Goal: Communication & Community: Answer question/provide support

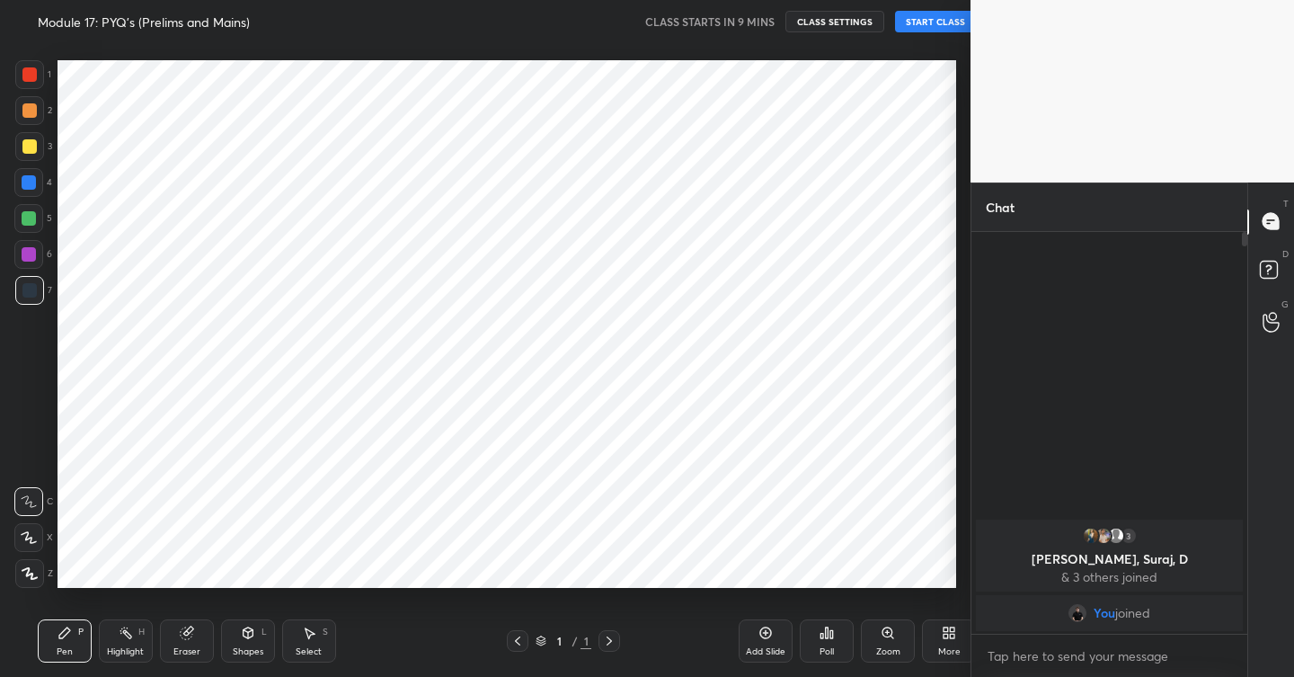
scroll to position [89295, 88958]
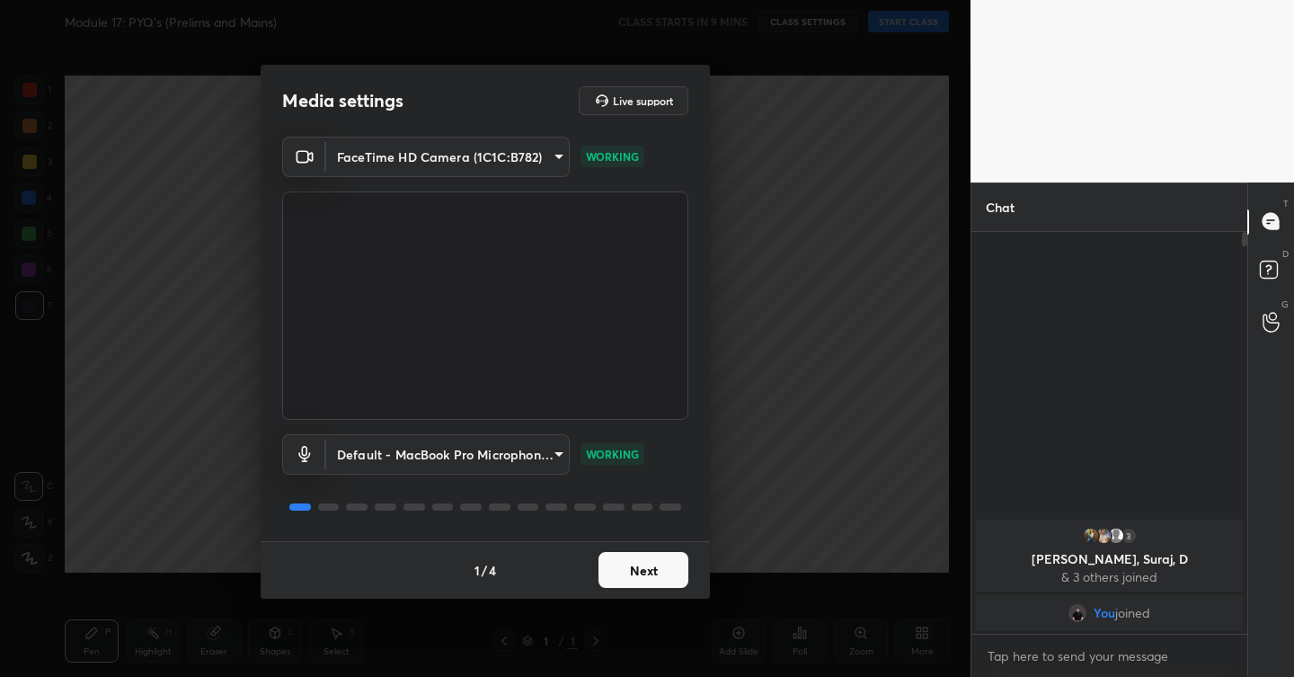
click at [646, 564] on button "Next" at bounding box center [643, 570] width 90 height 36
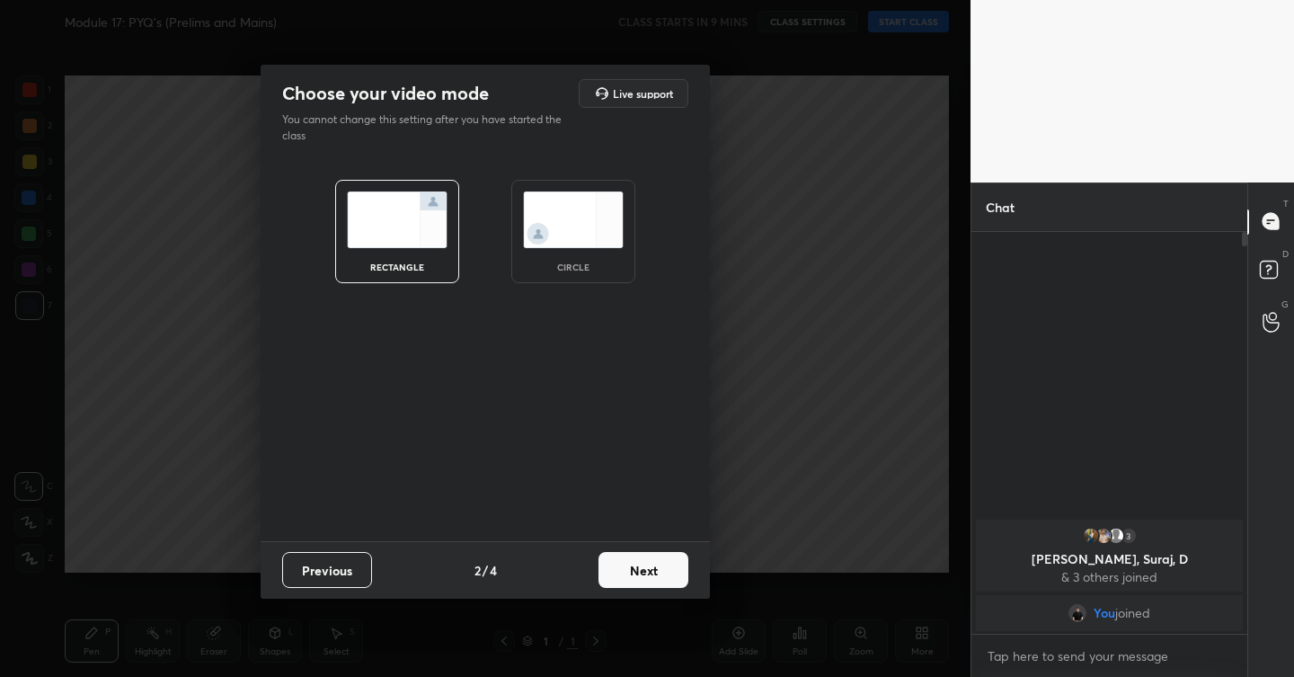
click at [646, 564] on button "Next" at bounding box center [643, 570] width 90 height 36
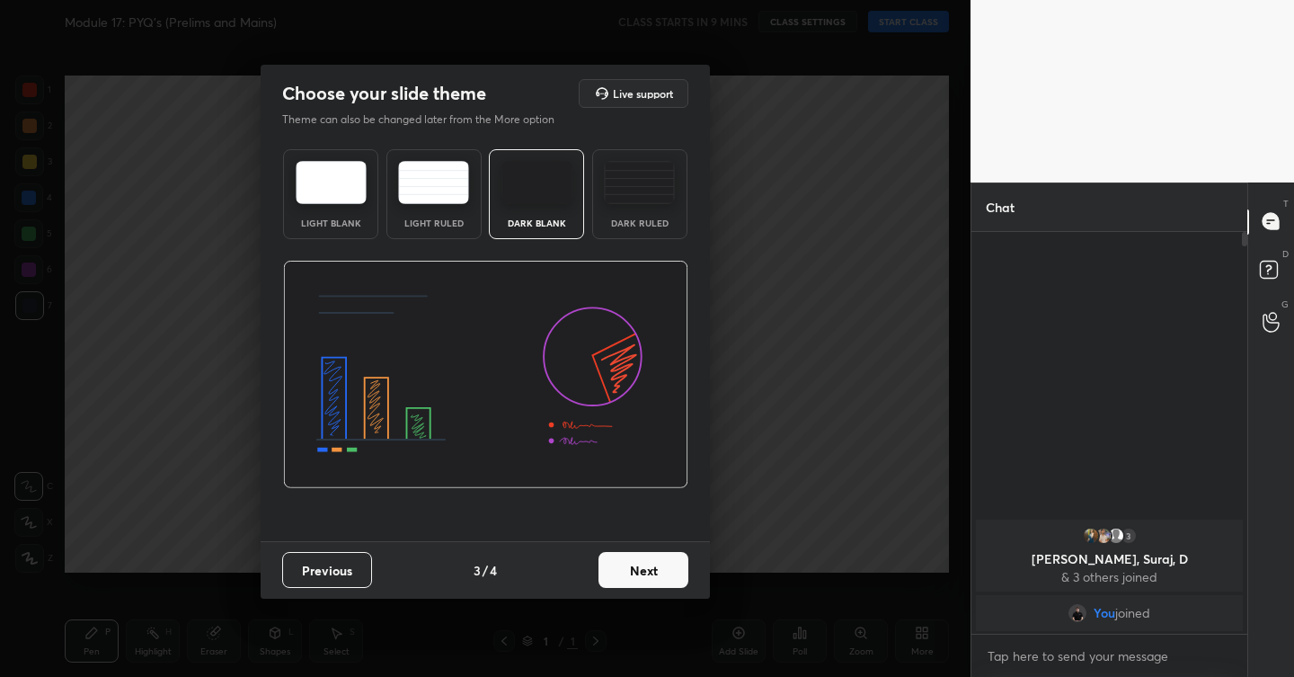
click at [646, 564] on button "Next" at bounding box center [643, 570] width 90 height 36
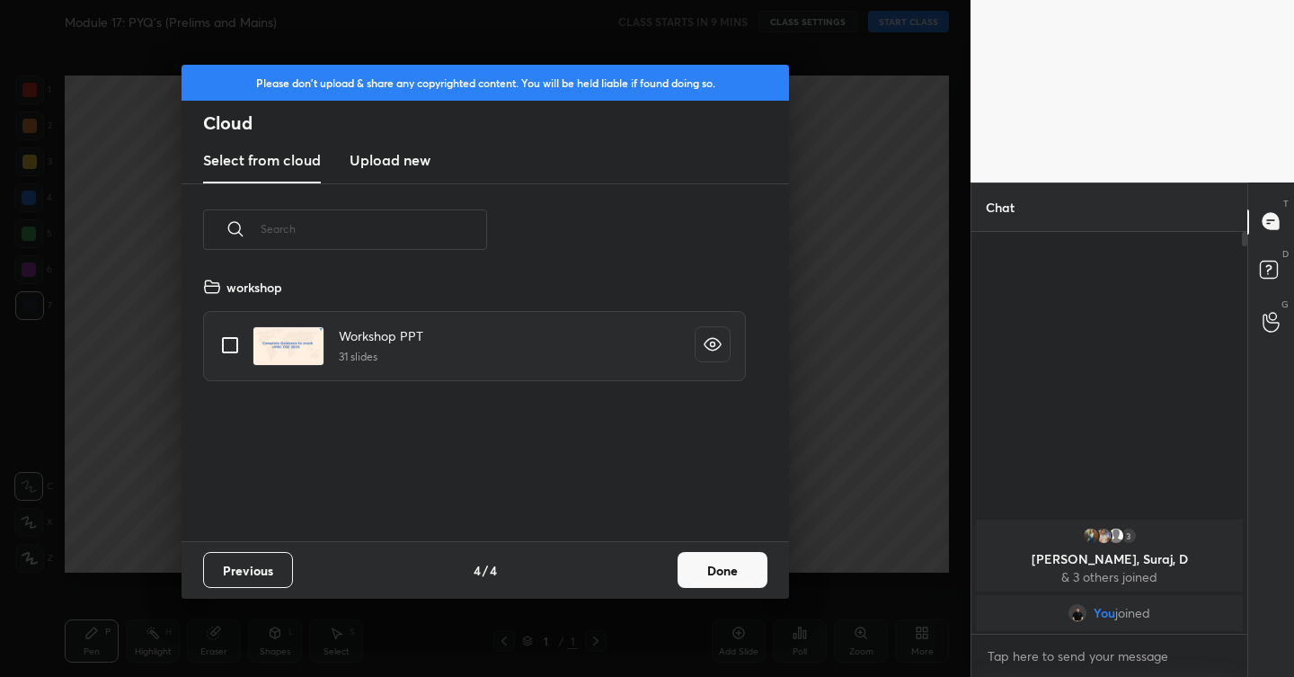
scroll to position [265, 577]
click at [406, 175] on new "Upload new" at bounding box center [390, 160] width 81 height 45
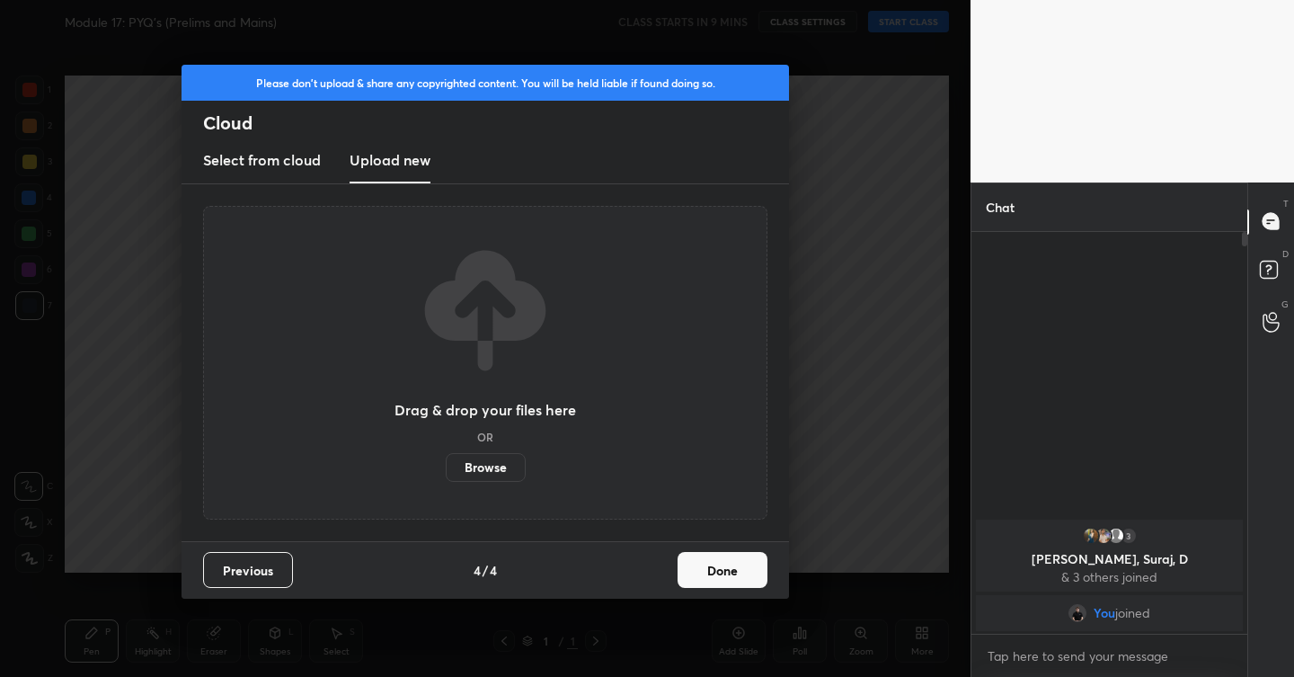
click at [478, 467] on label "Browse" at bounding box center [486, 467] width 80 height 29
click at [446, 467] on input "Browse" at bounding box center [446, 467] width 0 height 29
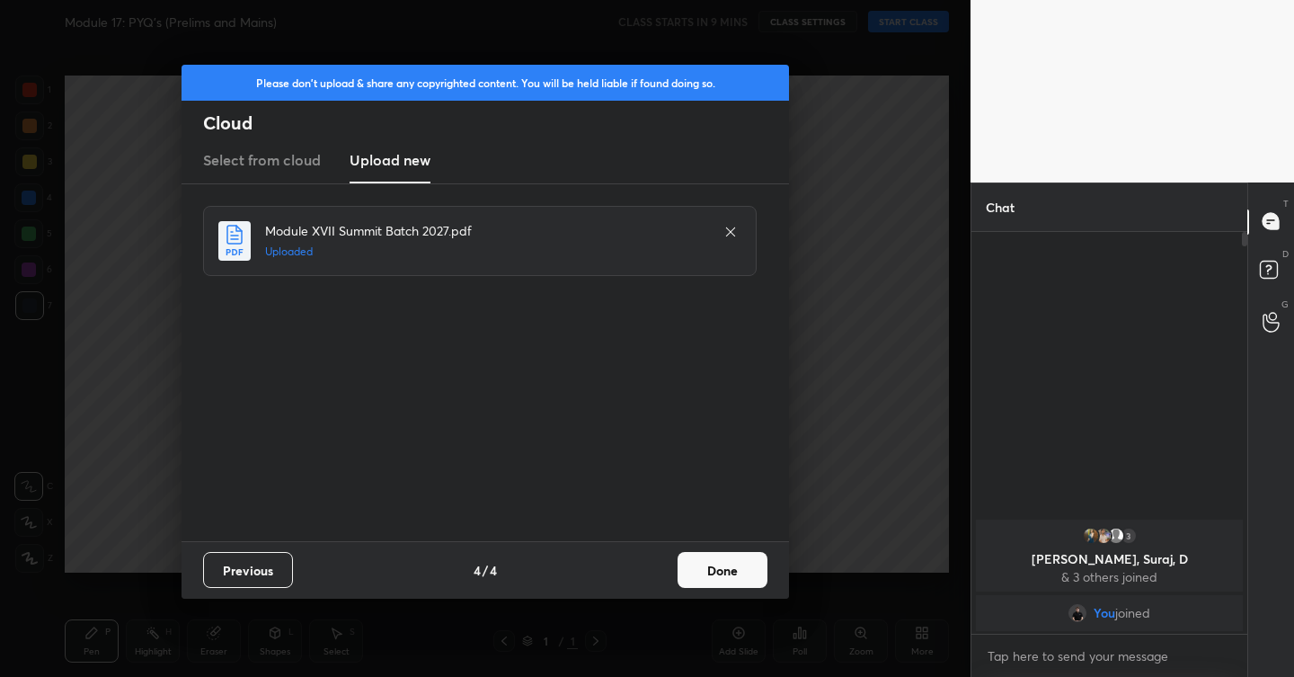
click at [728, 559] on button "Done" at bounding box center [723, 570] width 90 height 36
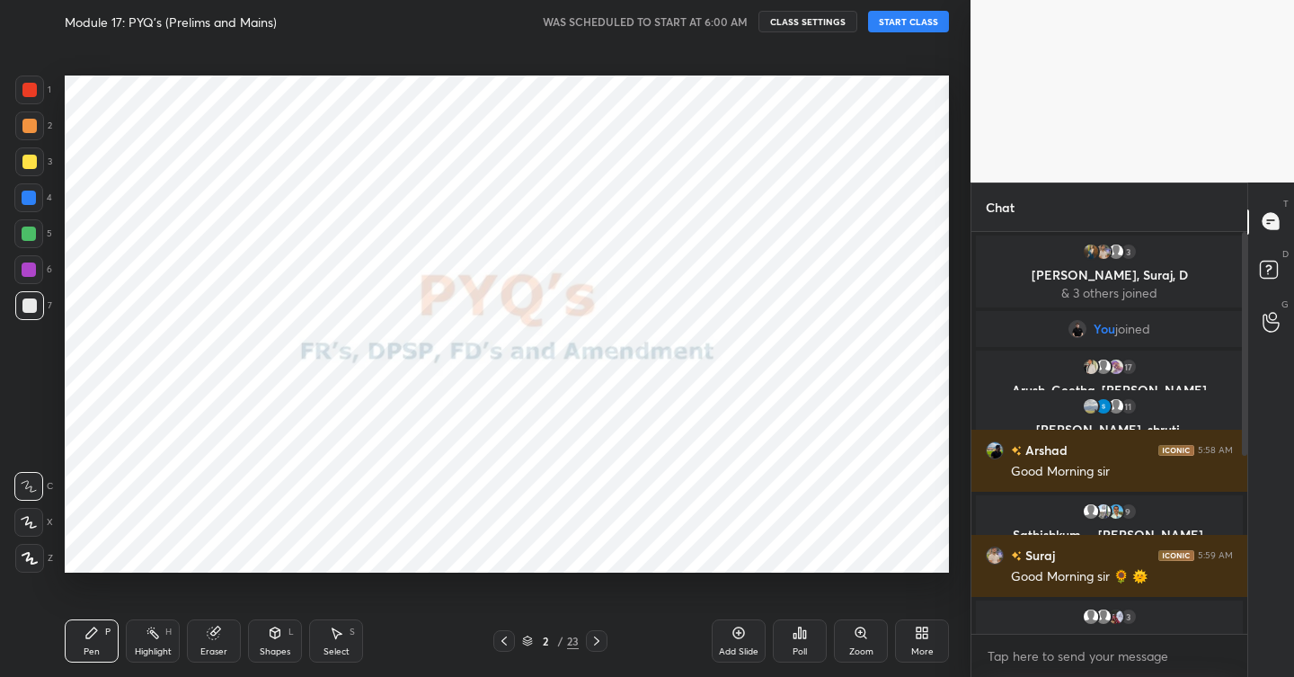
click at [27, 558] on icon at bounding box center [29, 558] width 14 height 11
click at [27, 100] on div at bounding box center [29, 89] width 29 height 29
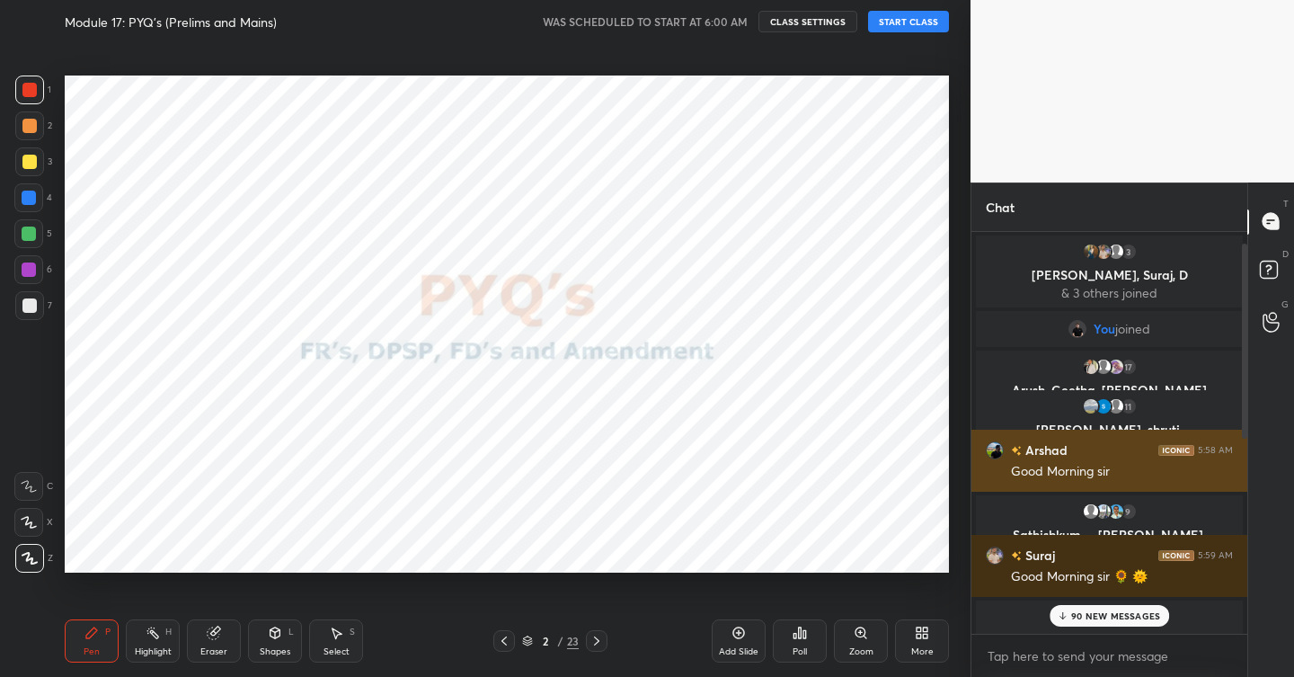
scroll to position [426, 0]
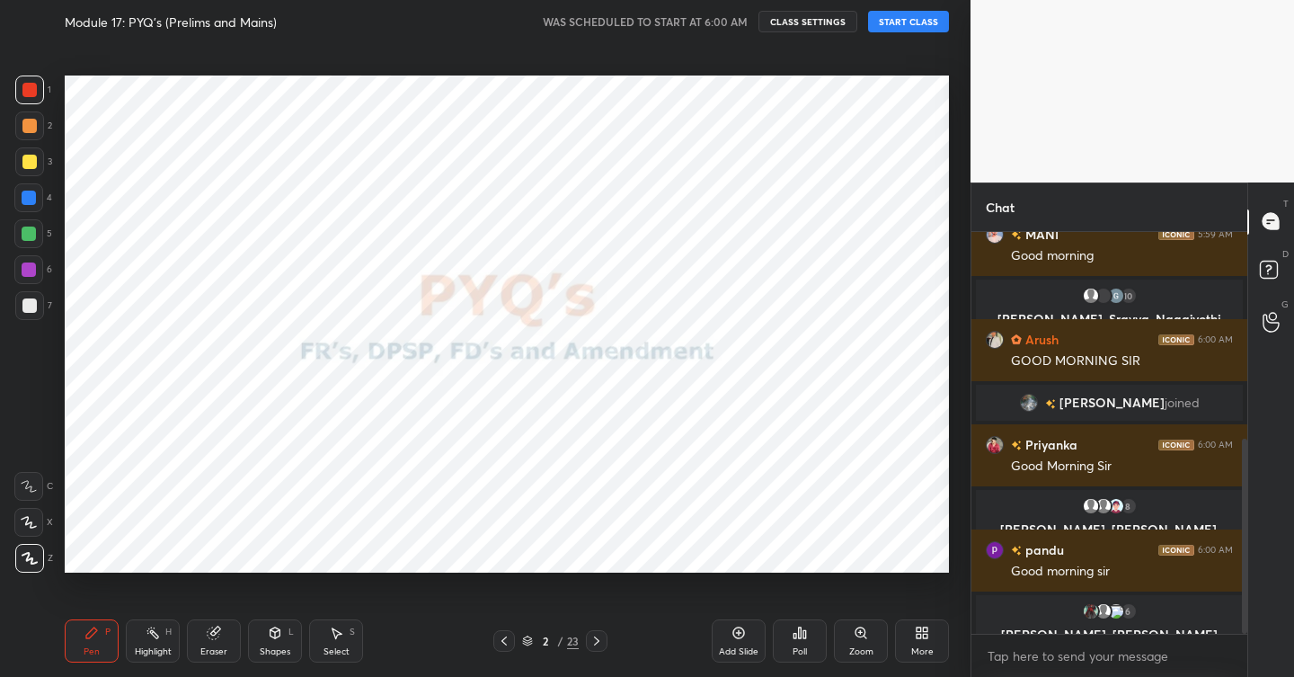
click at [916, 29] on button "START CLASS" at bounding box center [908, 22] width 81 height 22
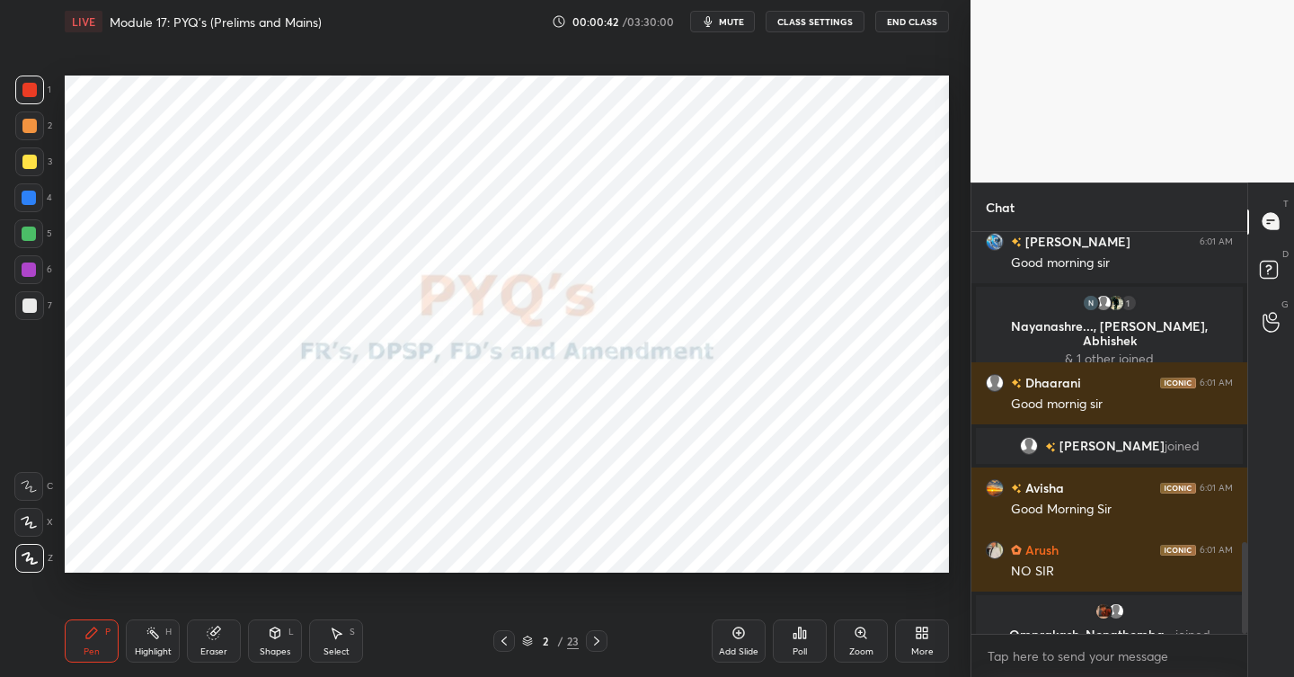
scroll to position [1364, 0]
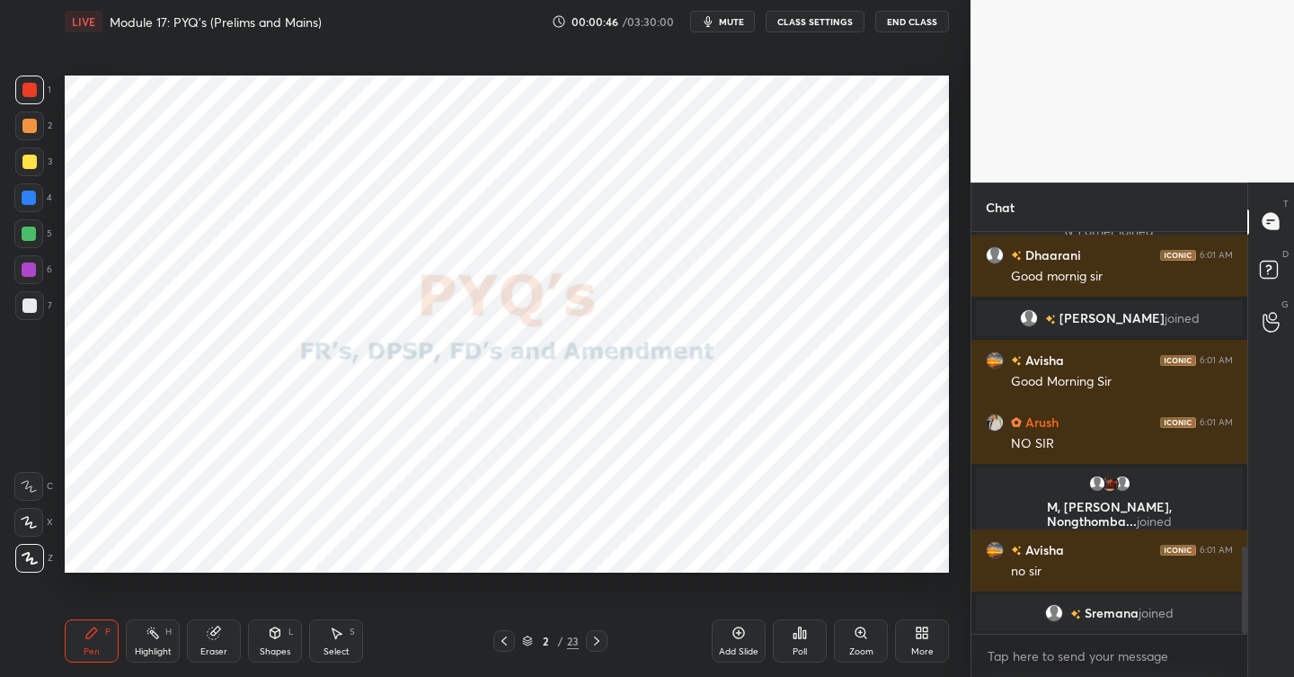
click at [509, 640] on icon at bounding box center [504, 640] width 14 height 14
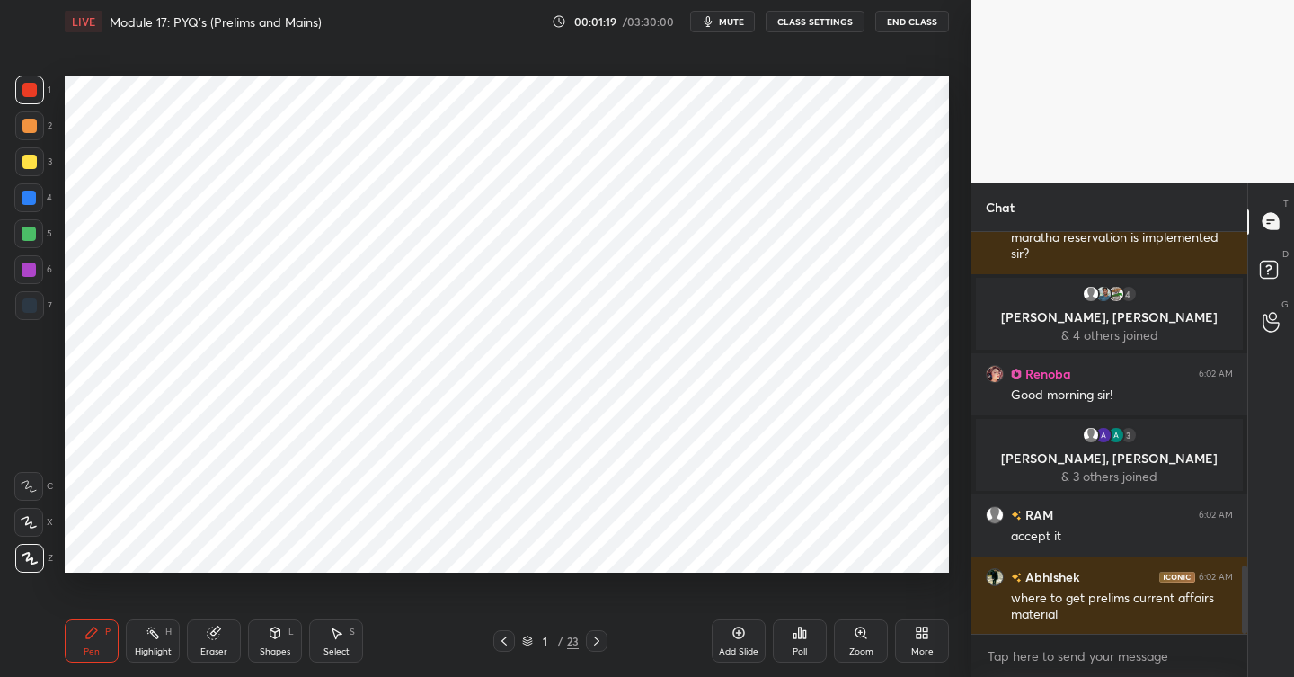
scroll to position [2045, 0]
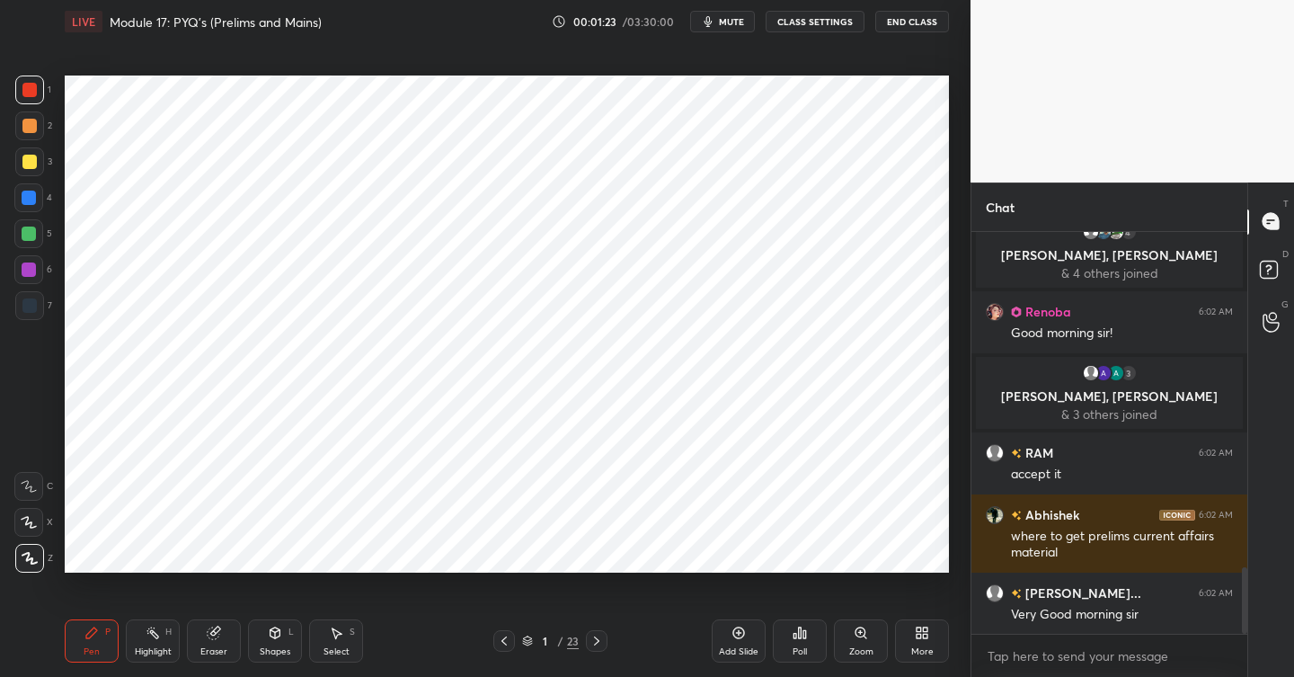
click at [801, 629] on icon at bounding box center [800, 632] width 3 height 11
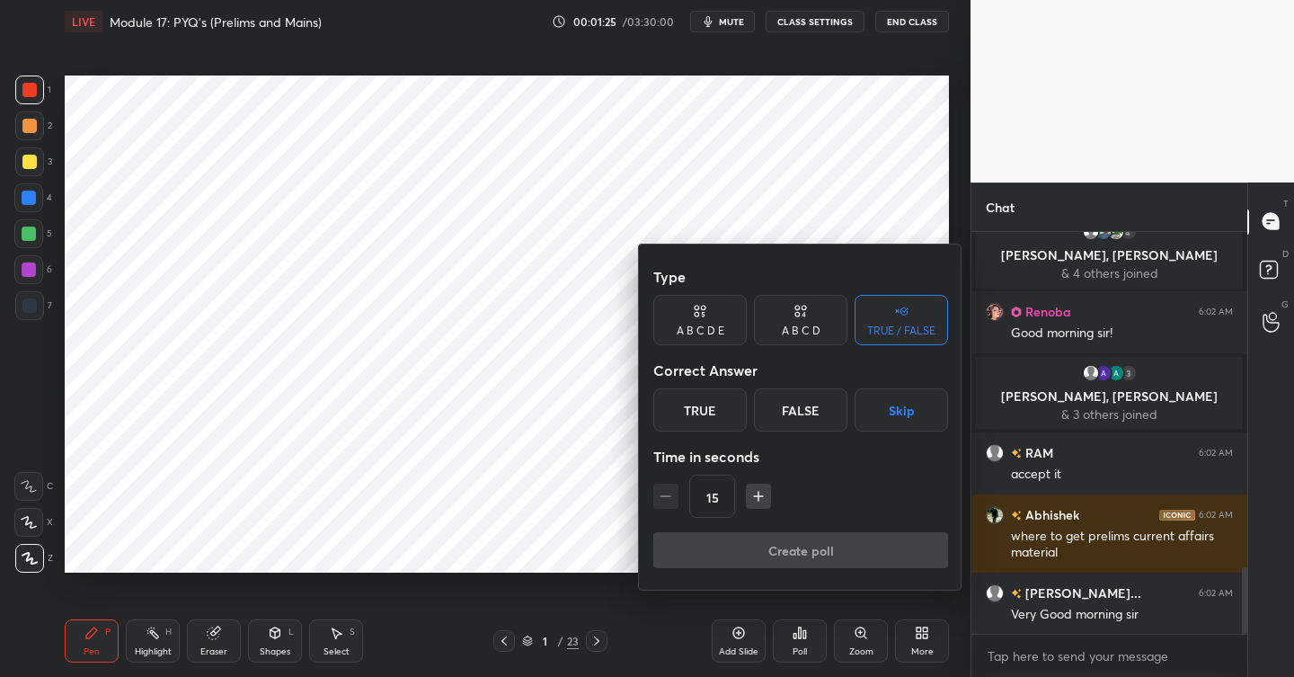
click at [883, 406] on button "Skip" at bounding box center [901, 409] width 93 height 43
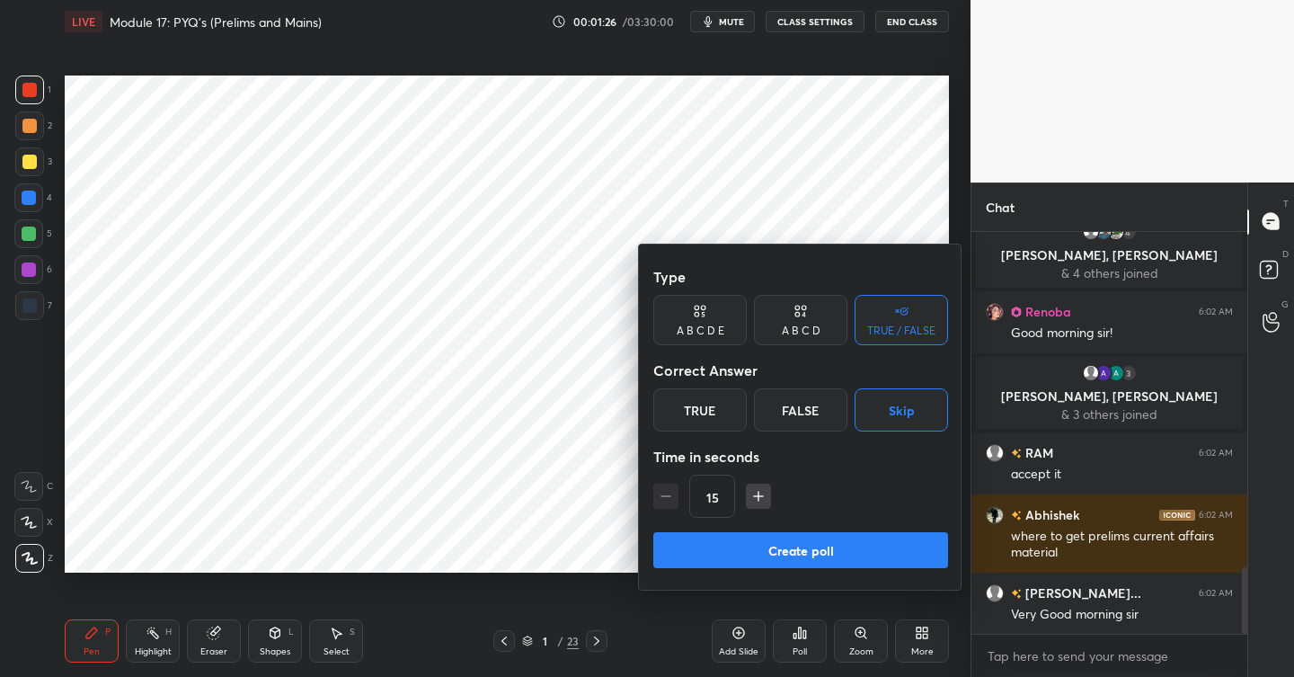
click at [804, 336] on div "A B C D" at bounding box center [801, 330] width 39 height 11
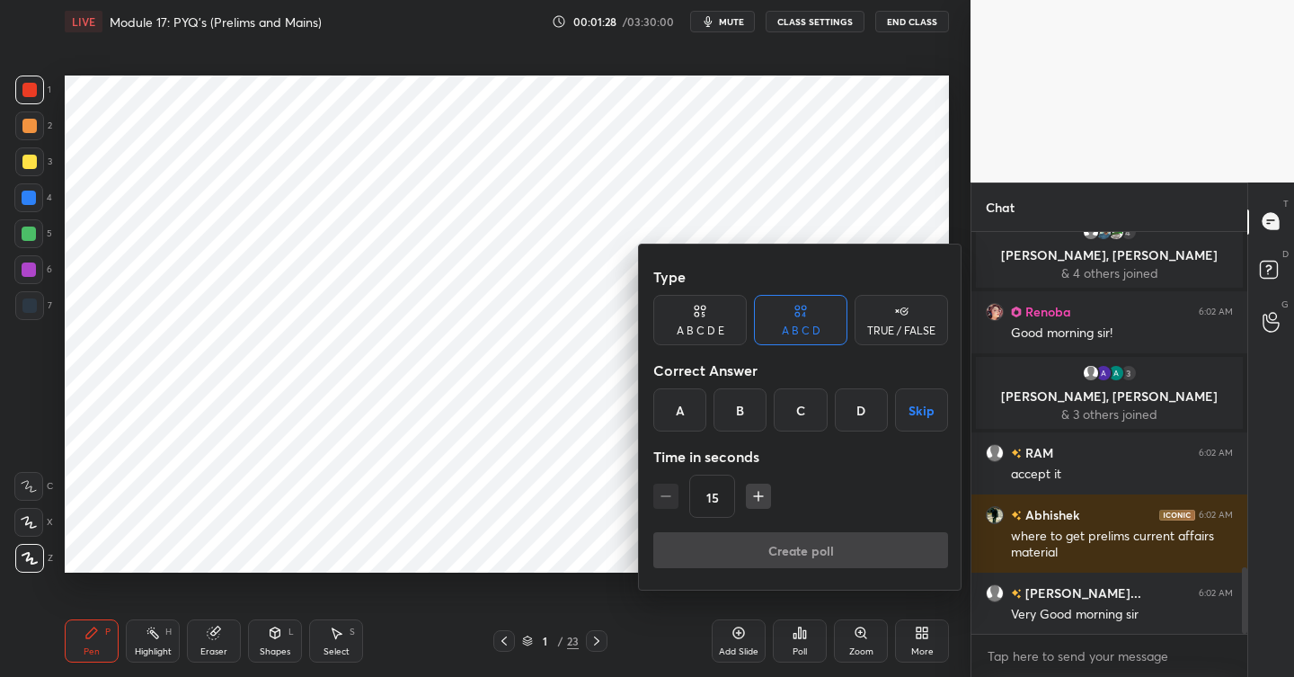
scroll to position [2088, 0]
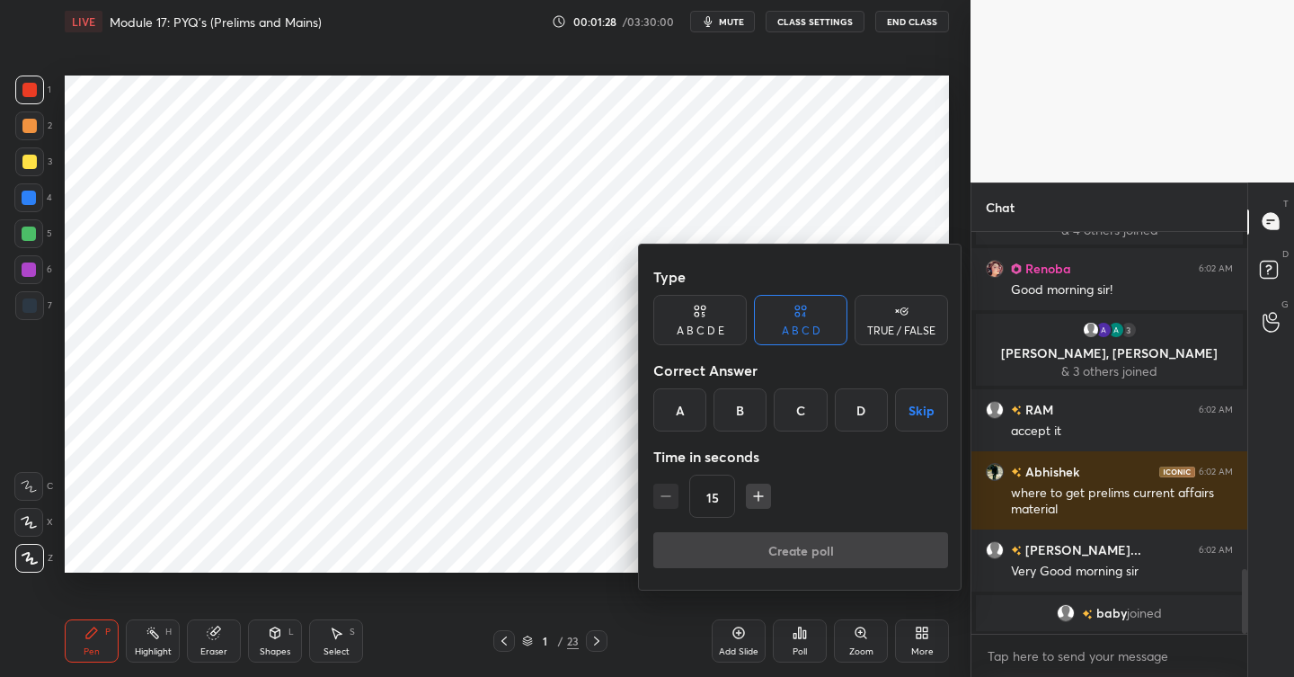
click at [926, 399] on button "Skip" at bounding box center [921, 409] width 53 height 43
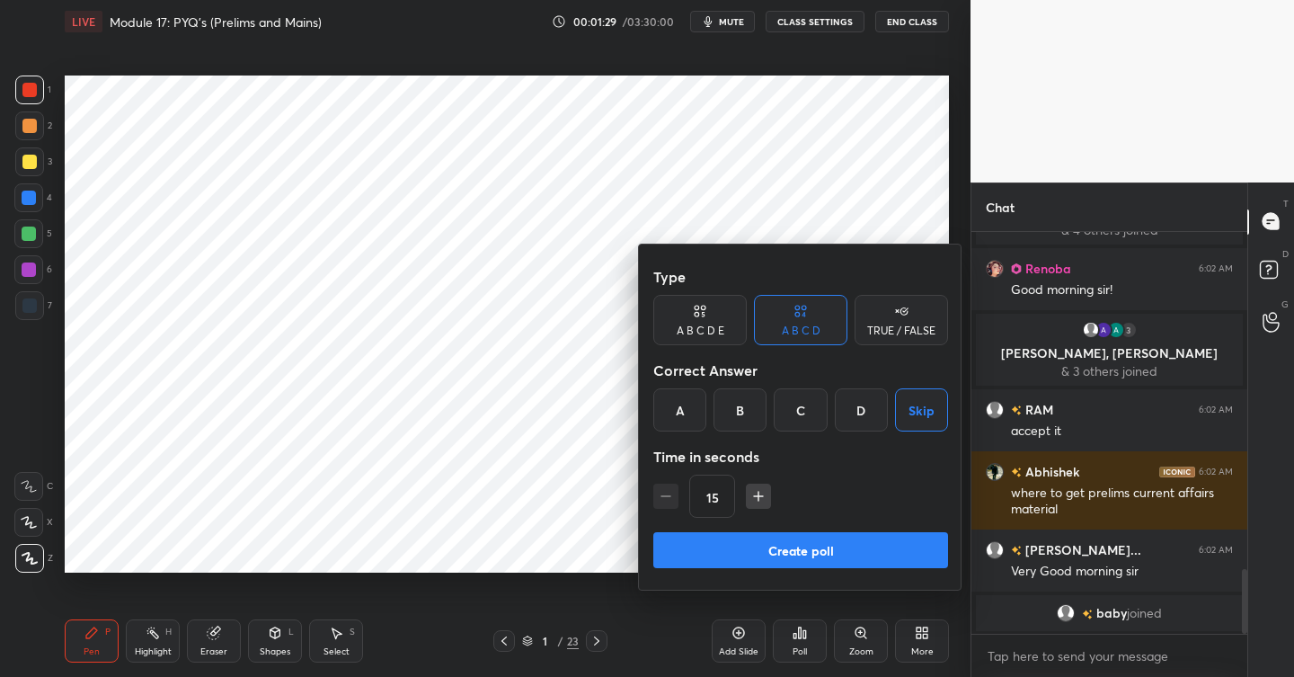
click at [826, 539] on button "Create poll" at bounding box center [800, 550] width 295 height 36
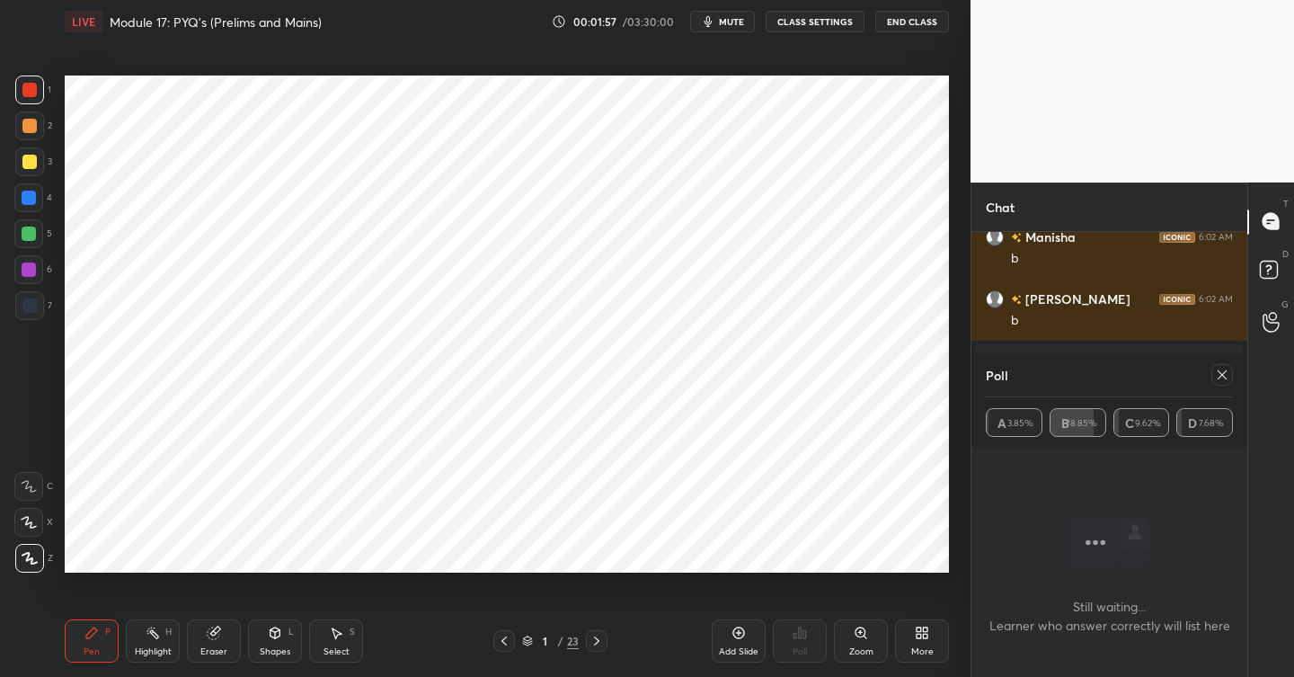
scroll to position [2443, 0]
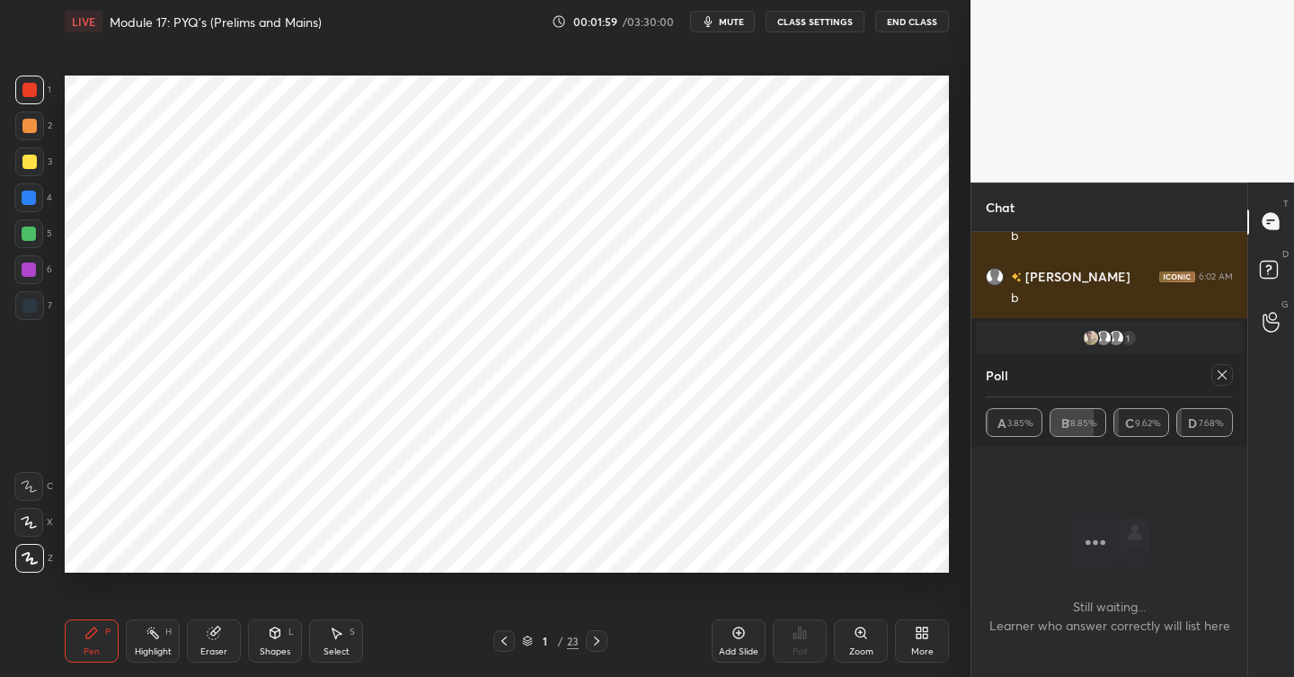
click at [1223, 373] on icon at bounding box center [1222, 374] width 9 height 9
type textarea "x"
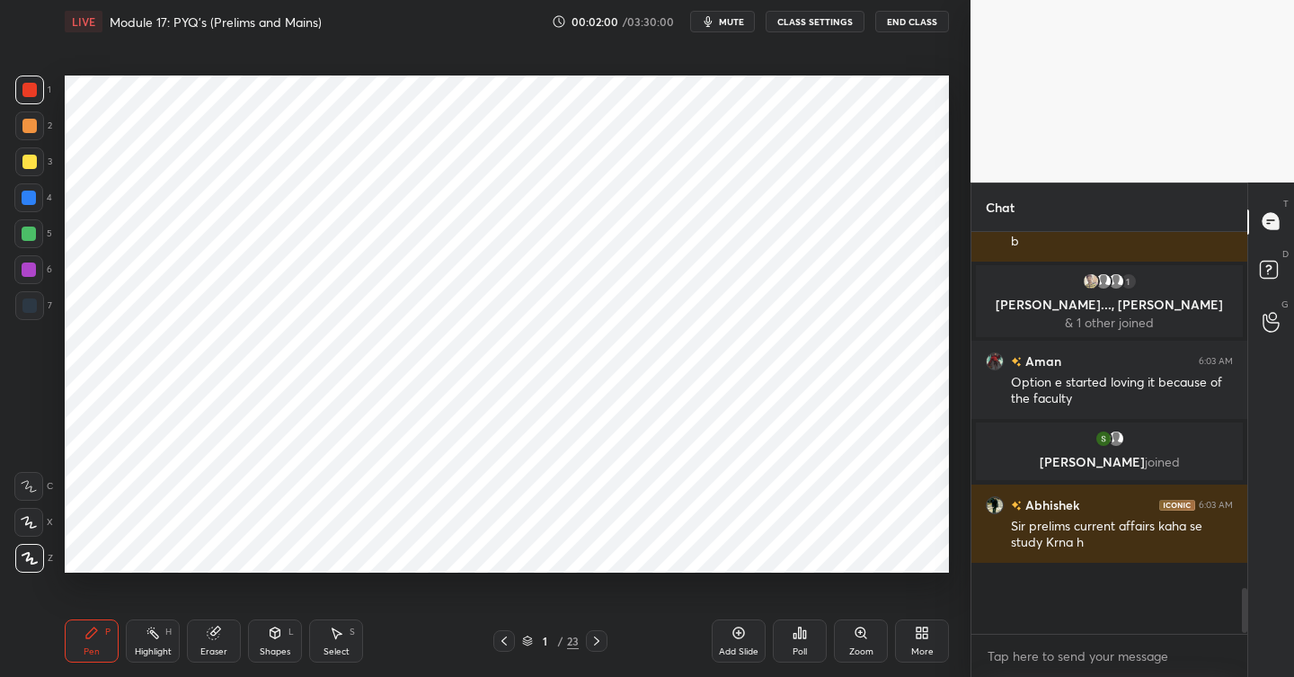
scroll to position [2435, 0]
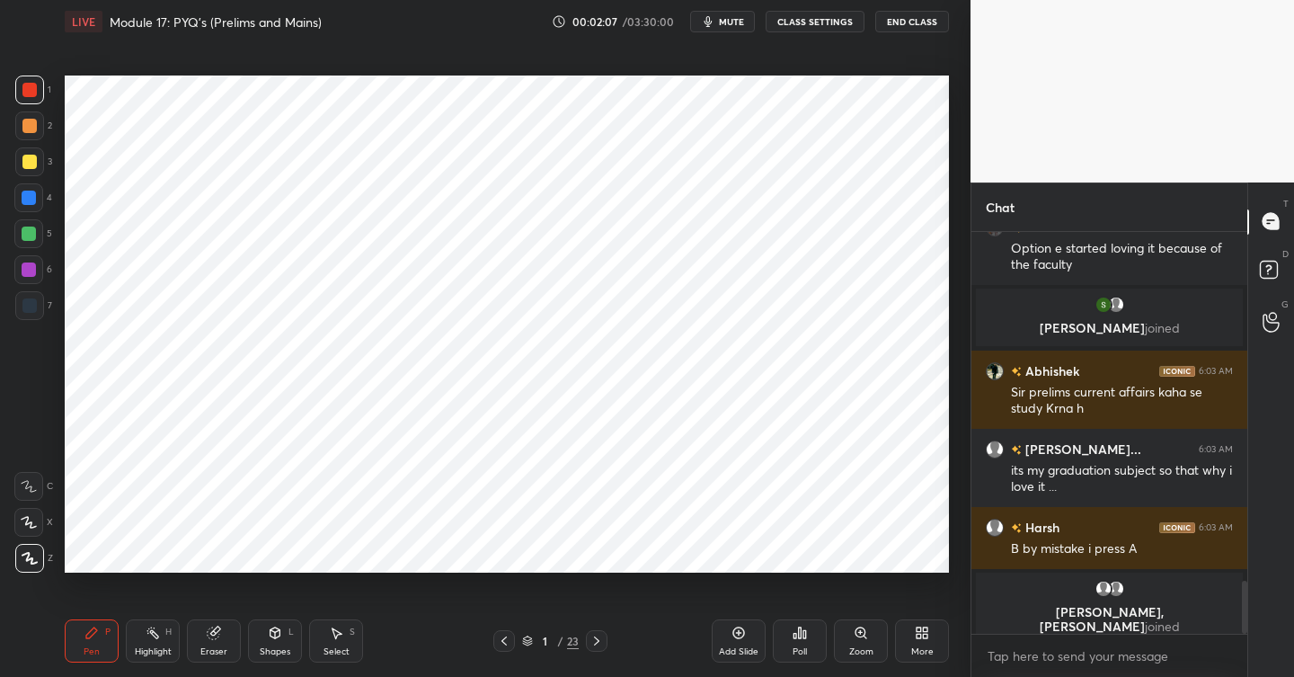
click at [598, 635] on icon at bounding box center [596, 640] width 14 height 14
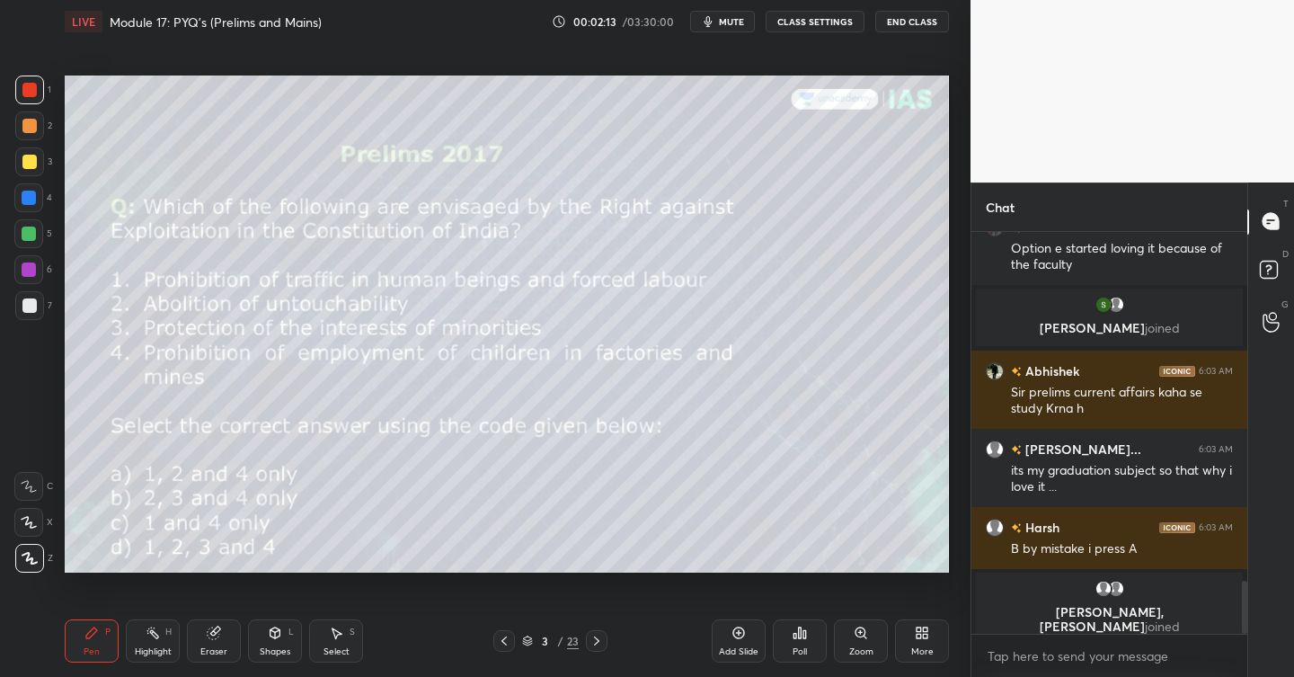
click at [31, 166] on div at bounding box center [29, 162] width 14 height 14
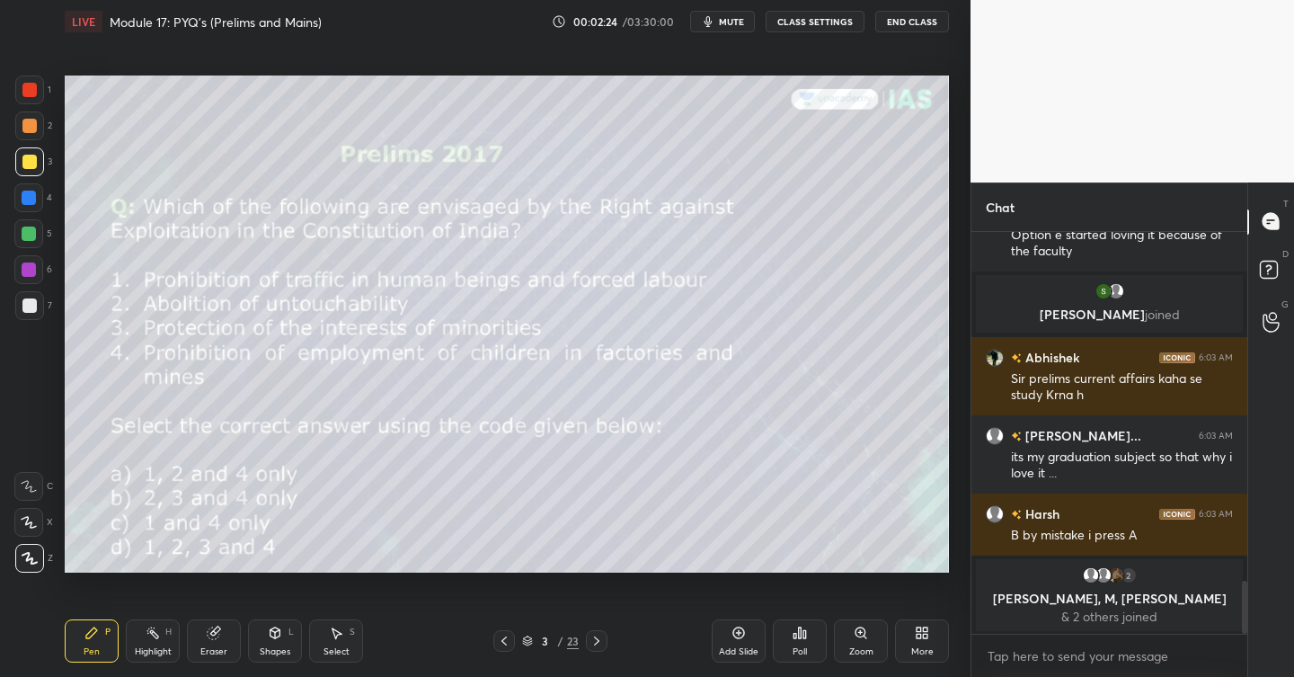
click at [808, 633] on div "Poll" at bounding box center [800, 640] width 54 height 43
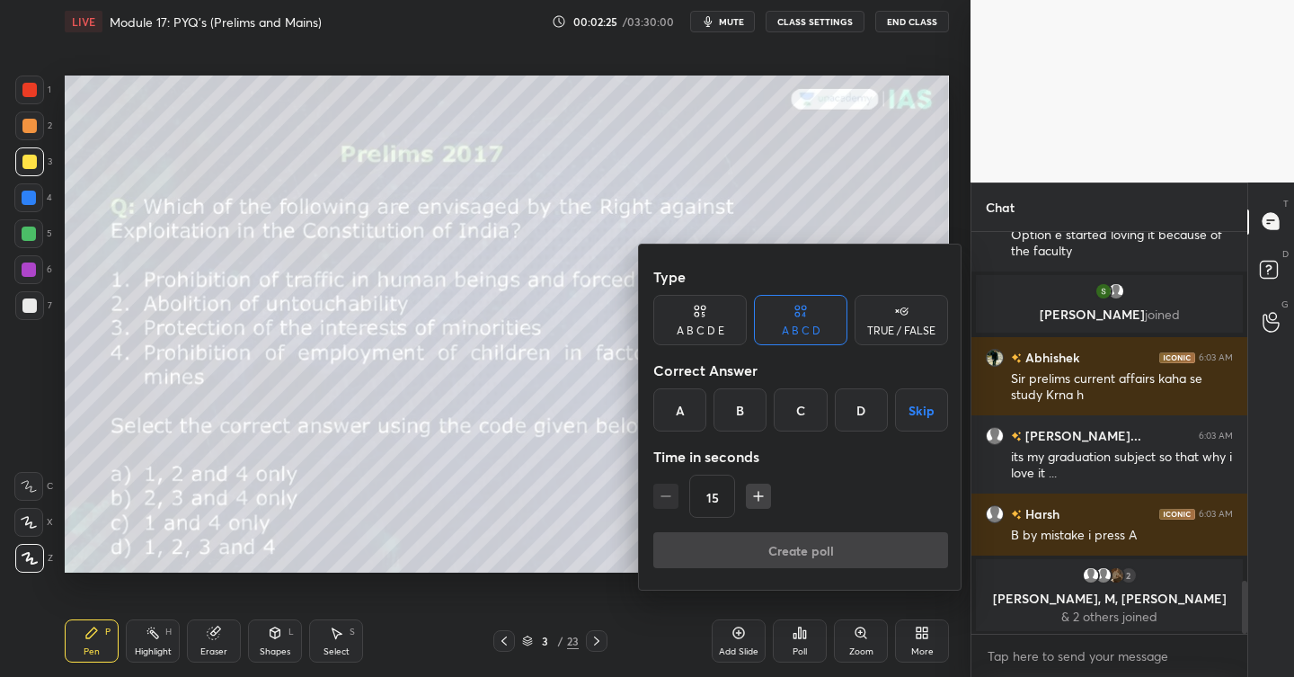
click at [806, 406] on div "C" at bounding box center [800, 409] width 53 height 43
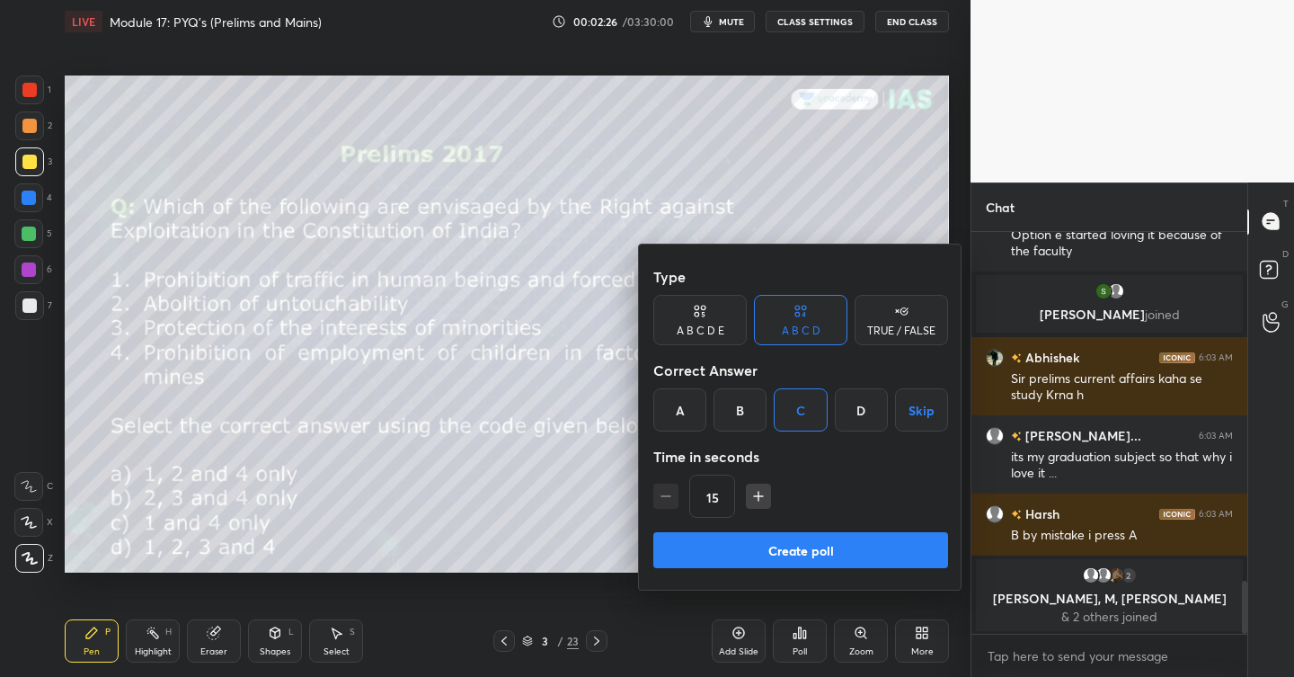
click at [755, 492] on icon "button" at bounding box center [758, 496] width 18 height 18
type input "45"
click at [778, 553] on button "Create poll" at bounding box center [800, 550] width 295 height 36
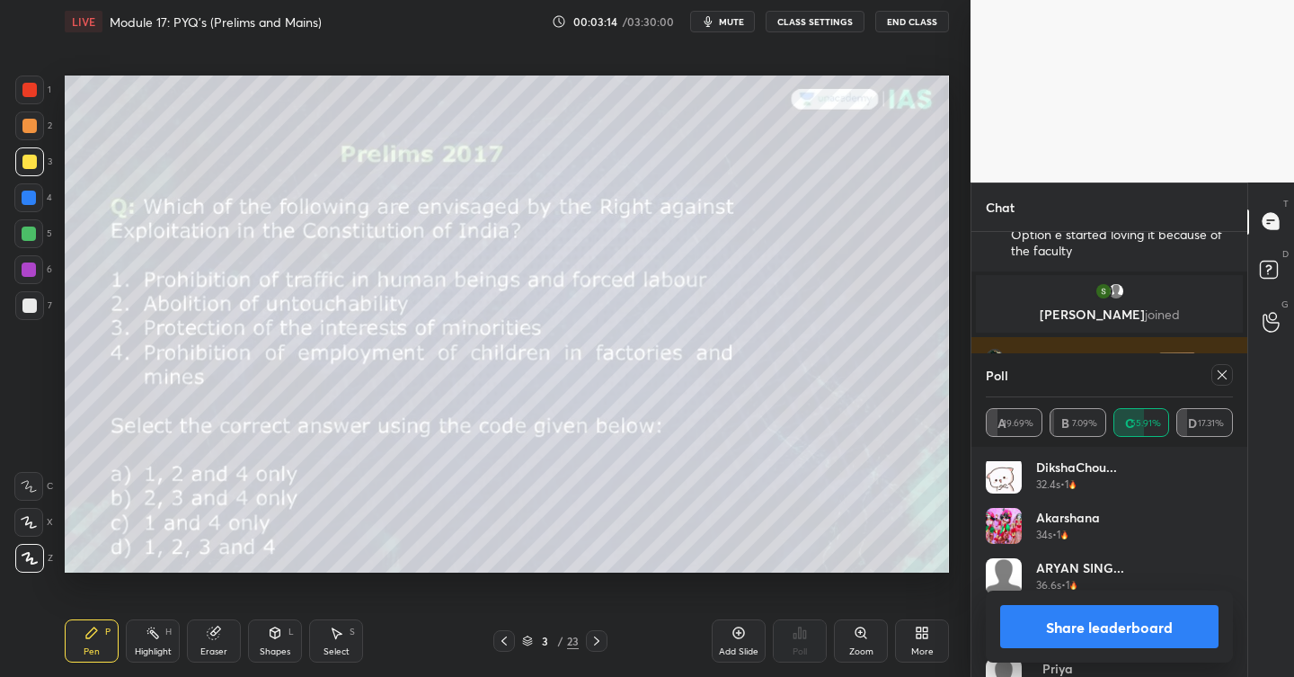
scroll to position [3407, 0]
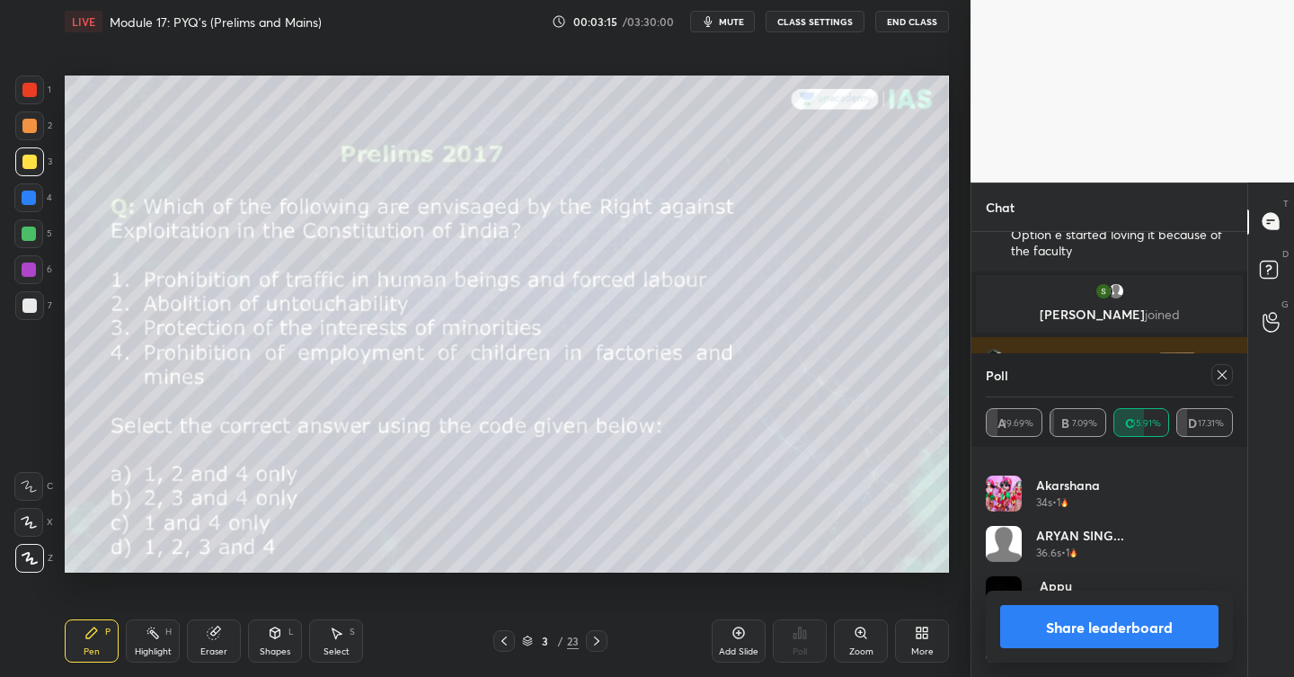
click at [1141, 628] on button "Share leaderboard" at bounding box center [1109, 626] width 218 height 43
type textarea "x"
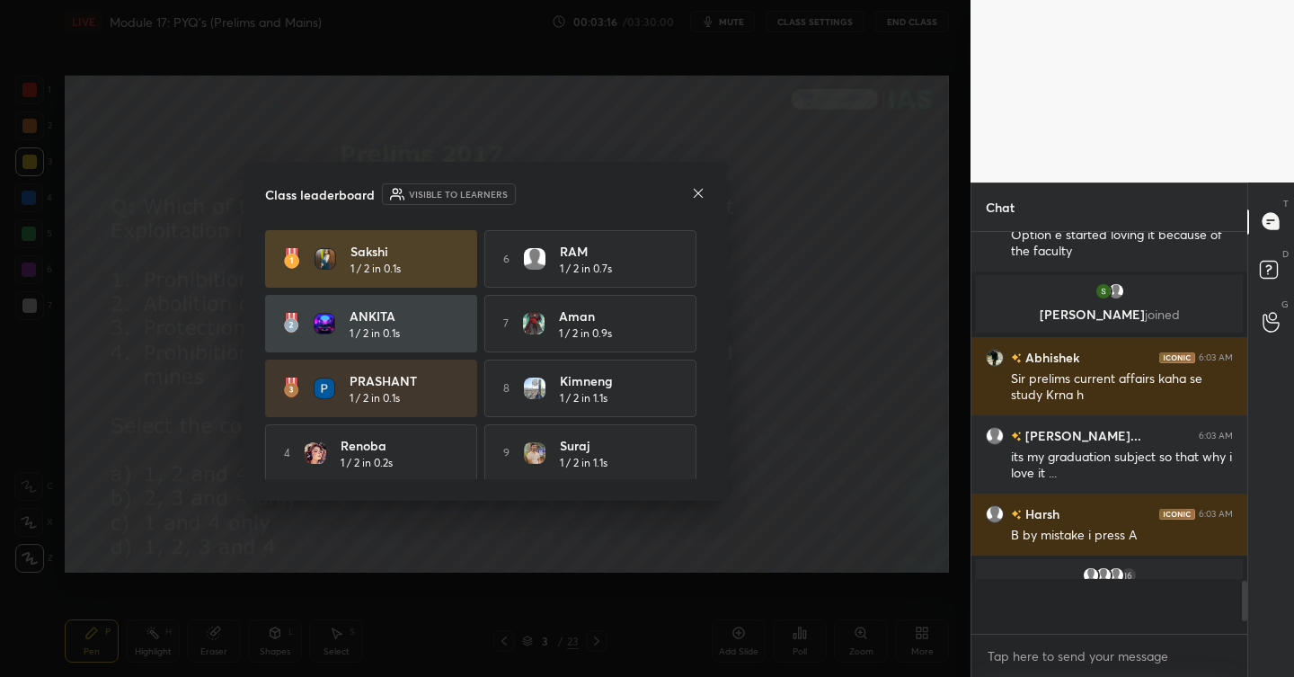
scroll to position [6, 6]
click at [702, 195] on icon at bounding box center [698, 193] width 14 height 14
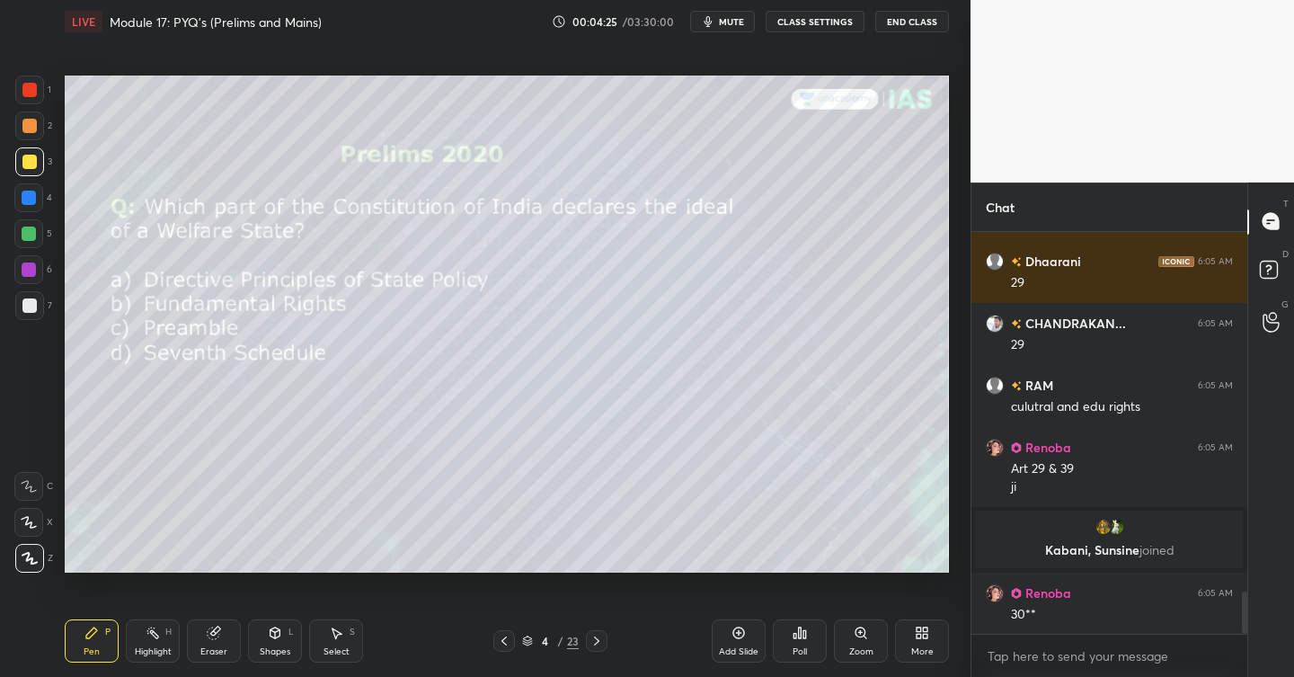
scroll to position [3479, 0]
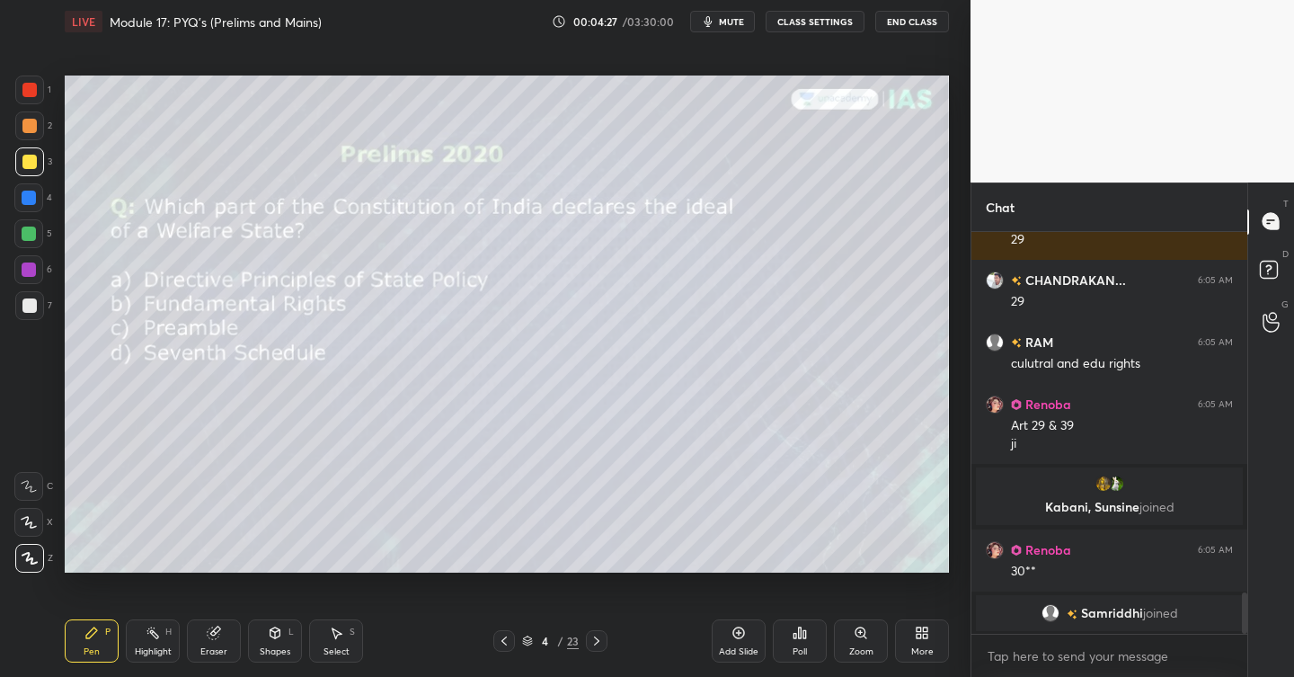
click at [802, 636] on icon at bounding box center [800, 632] width 14 height 14
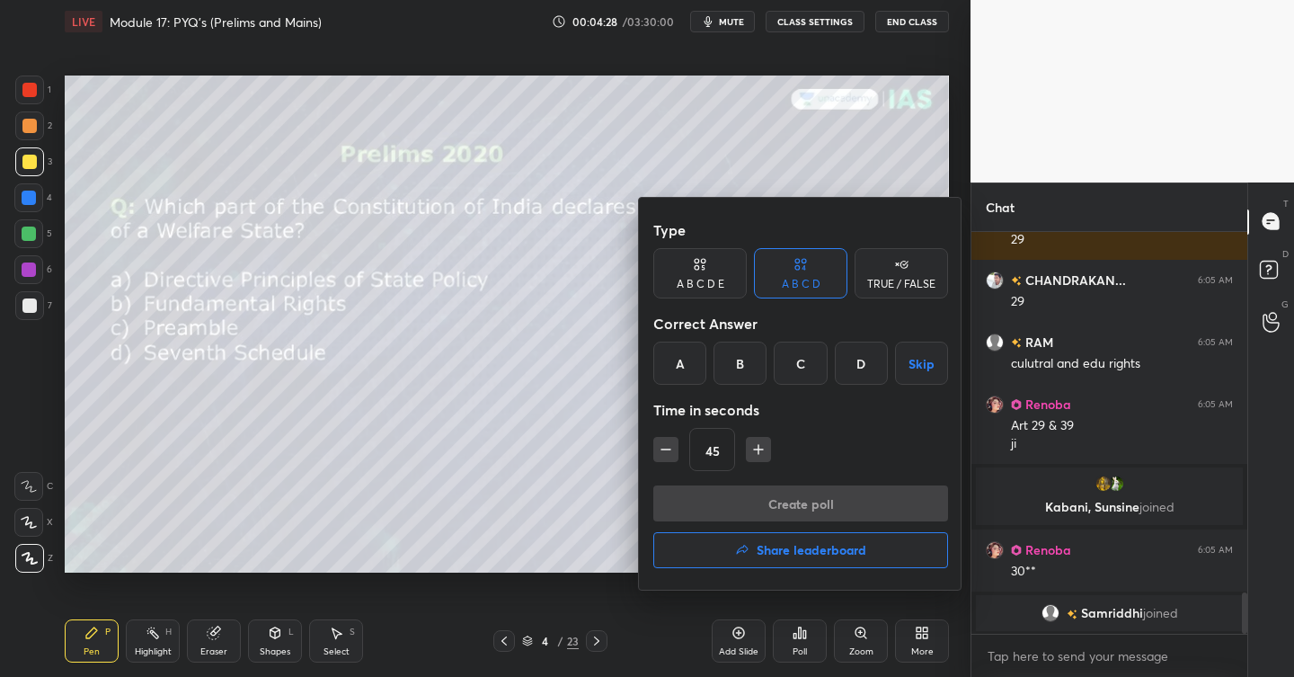
click at [673, 446] on icon "button" at bounding box center [666, 449] width 18 height 18
type input "30"
click at [701, 359] on div "A" at bounding box center [679, 362] width 53 height 43
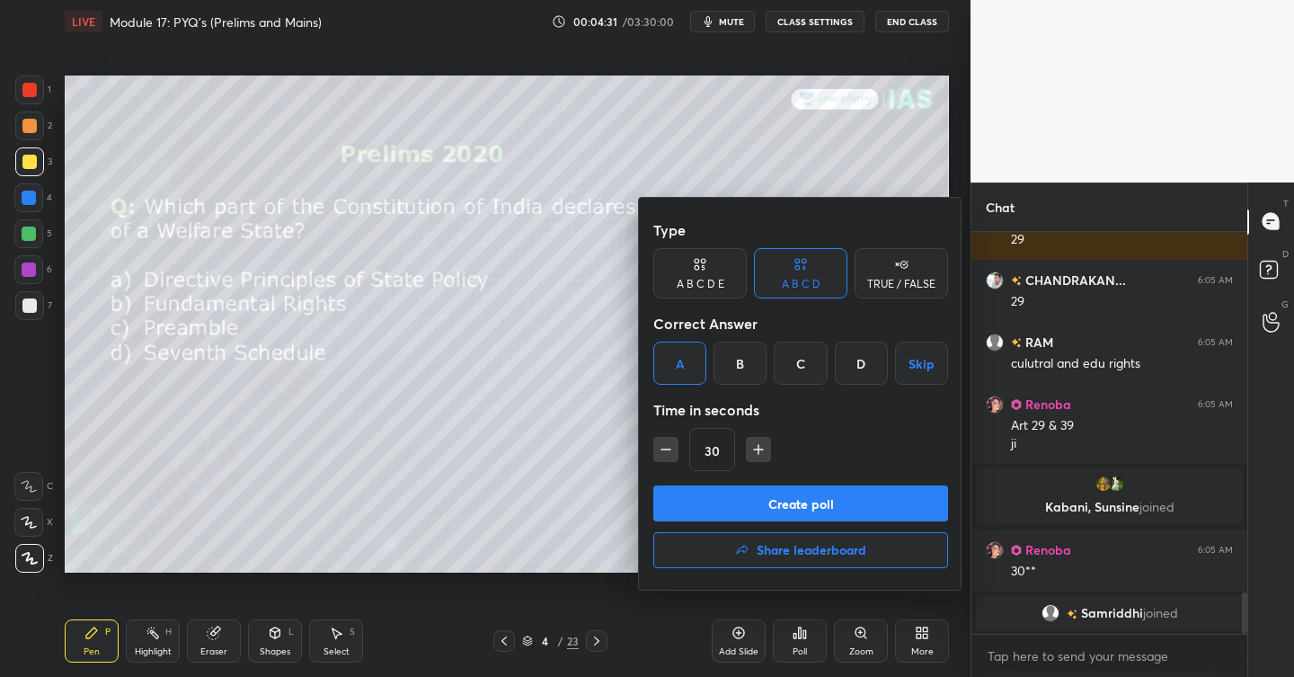
click at [790, 505] on button "Create poll" at bounding box center [800, 503] width 295 height 36
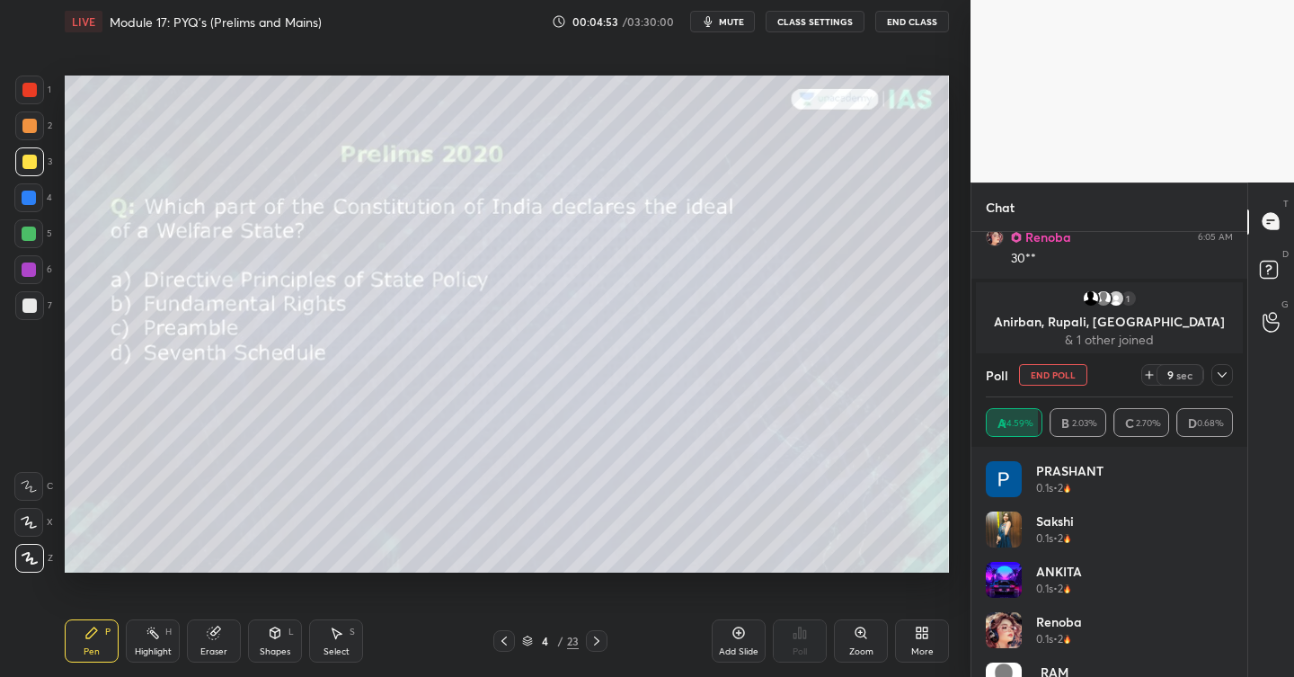
scroll to position [3739, 0]
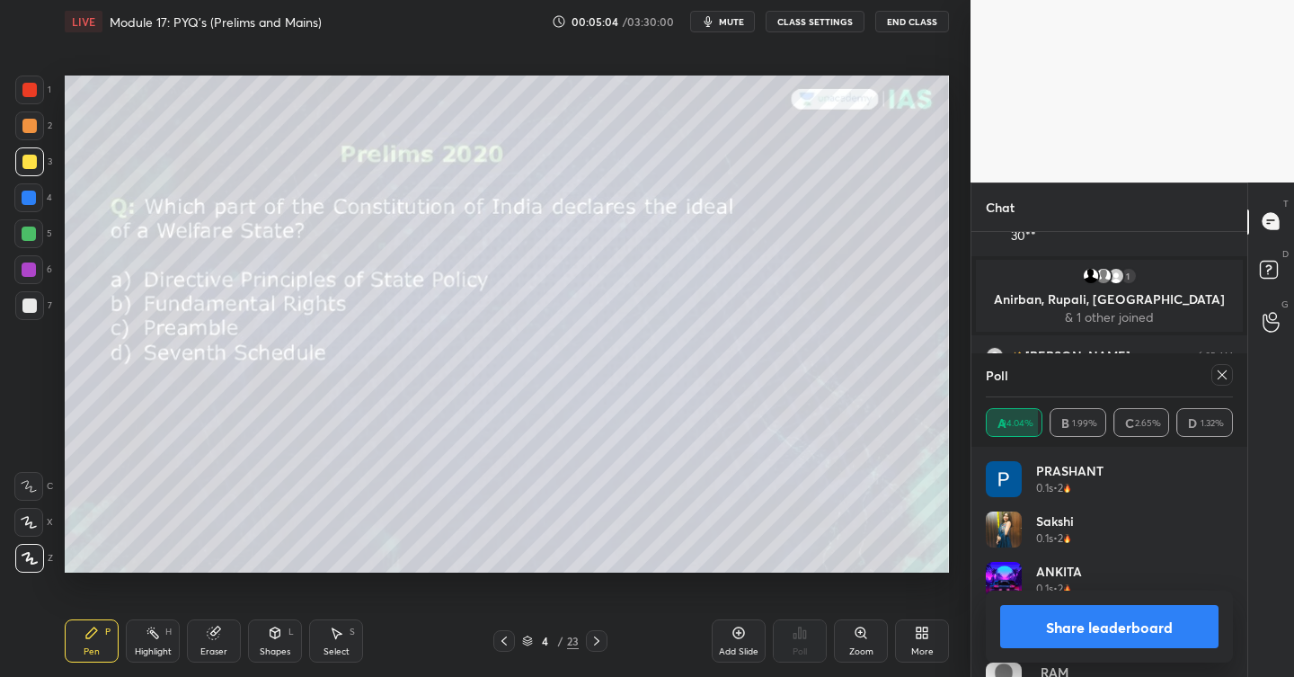
click at [1079, 623] on button "Share leaderboard" at bounding box center [1109, 626] width 218 height 43
type textarea "x"
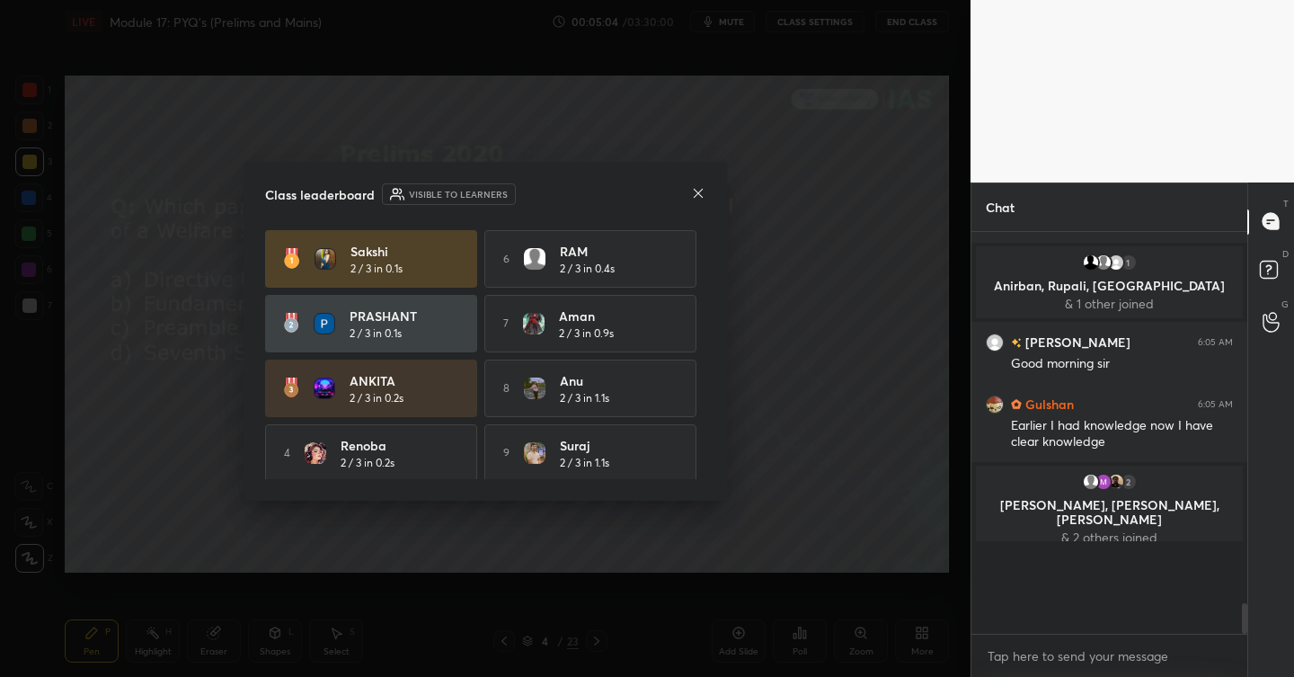
scroll to position [332, 270]
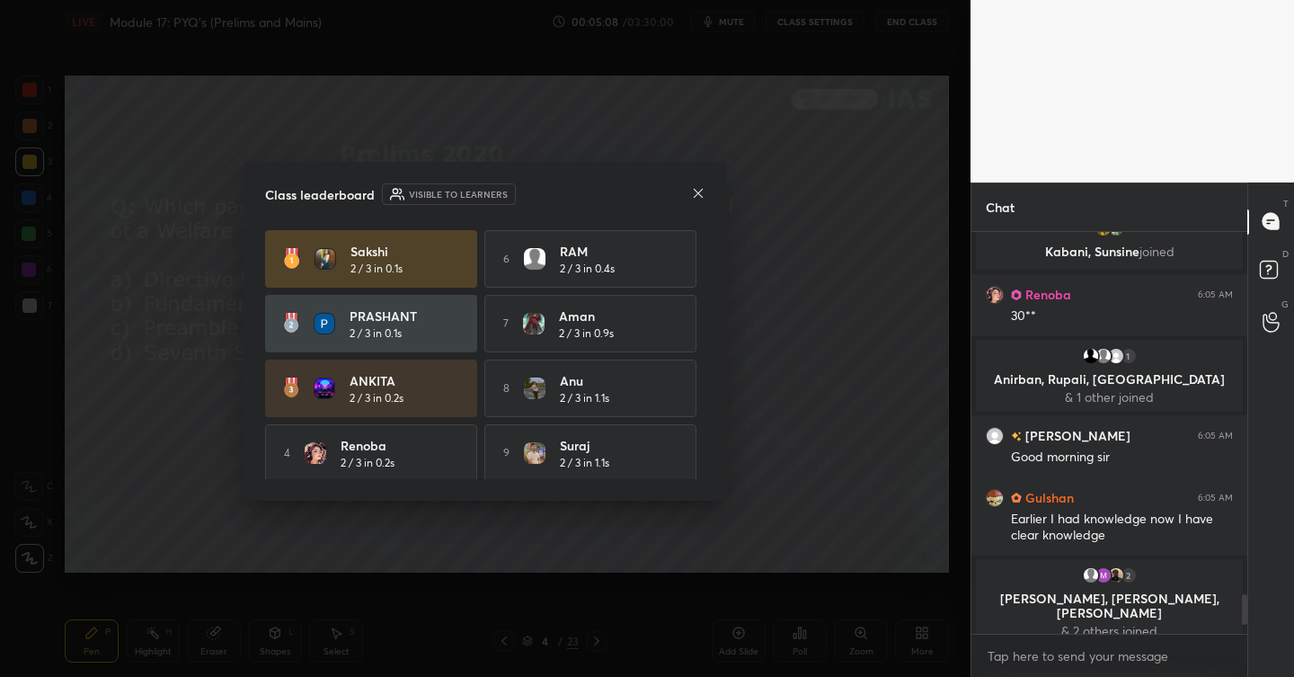
click at [696, 196] on icon at bounding box center [698, 193] width 14 height 14
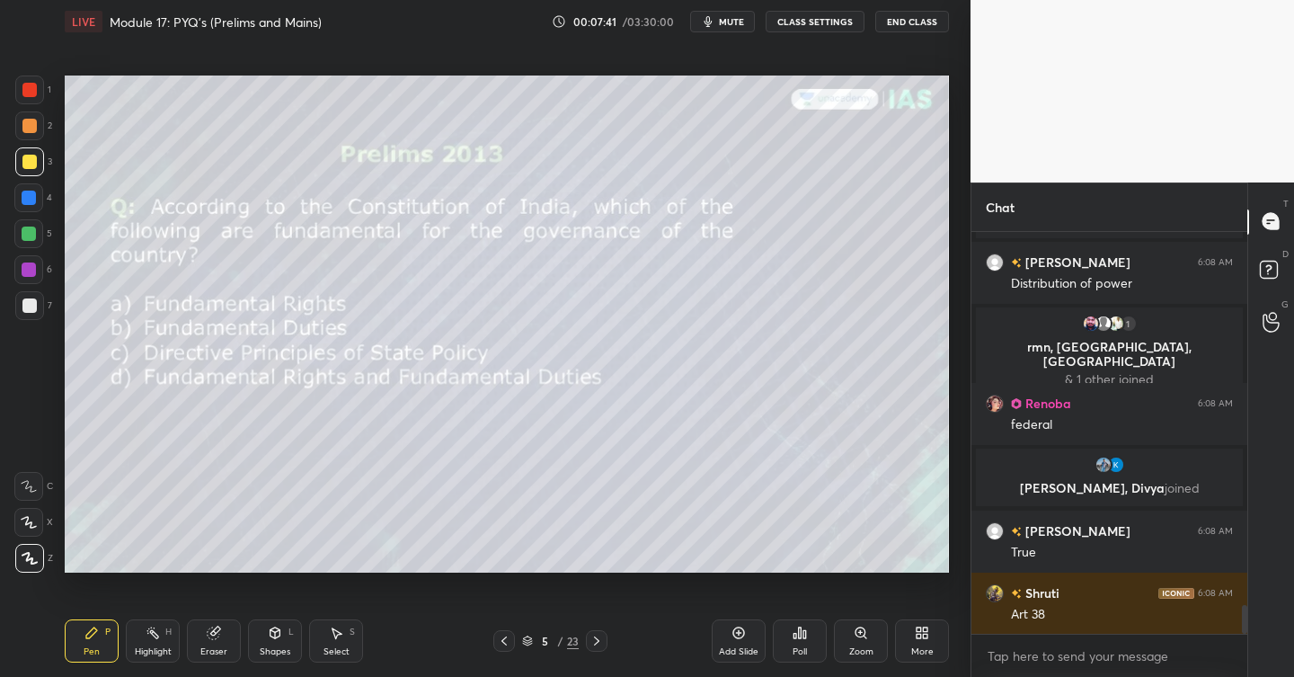
scroll to position [5225, 0]
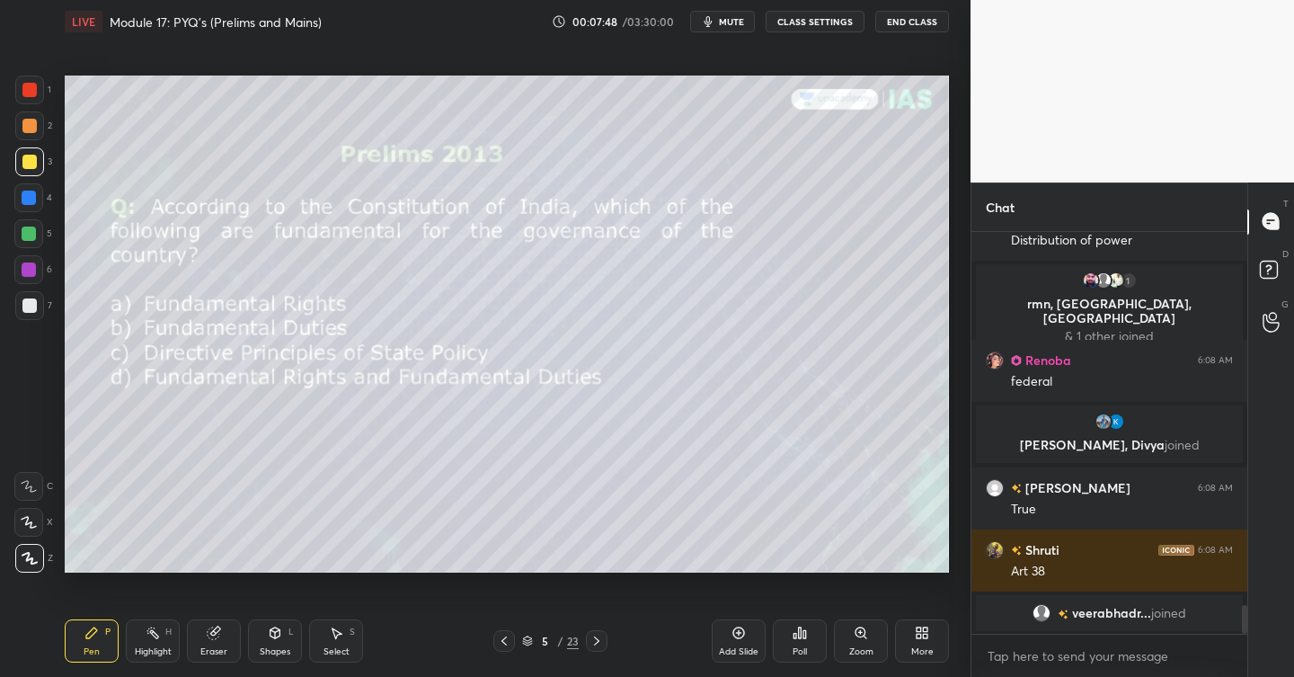
click at [800, 638] on icon at bounding box center [800, 632] width 3 height 11
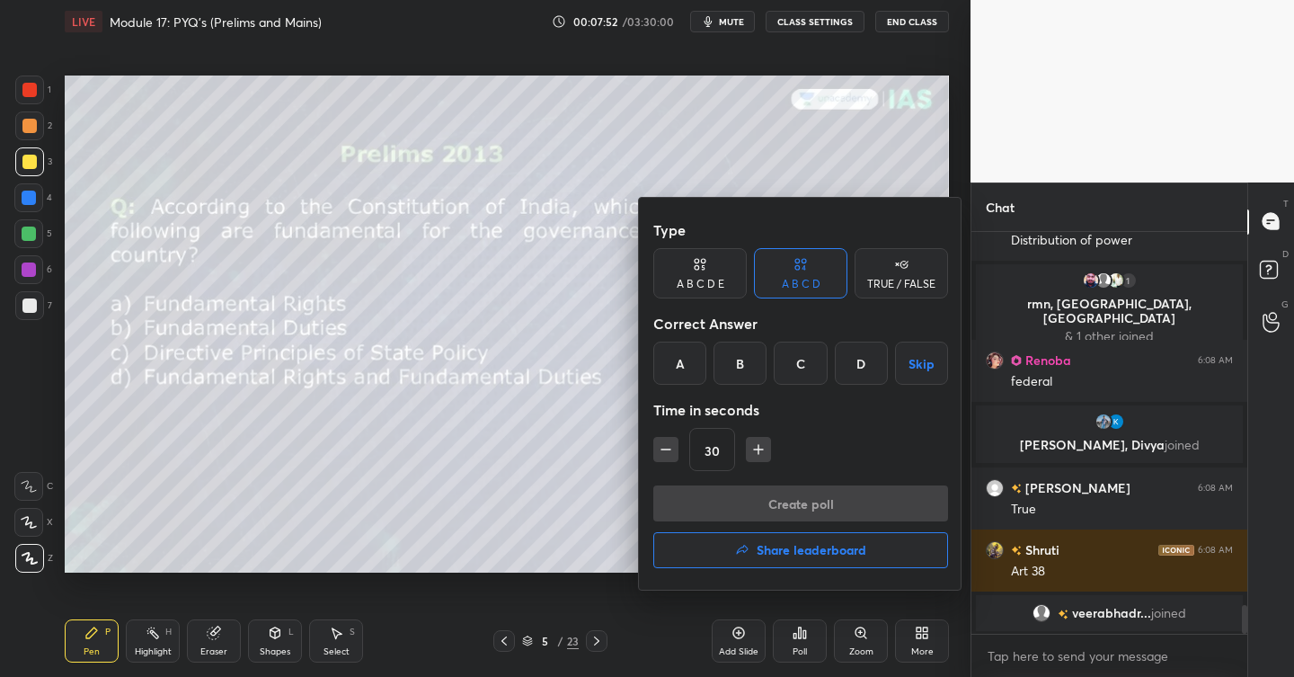
click at [804, 363] on div "C" at bounding box center [800, 362] width 53 height 43
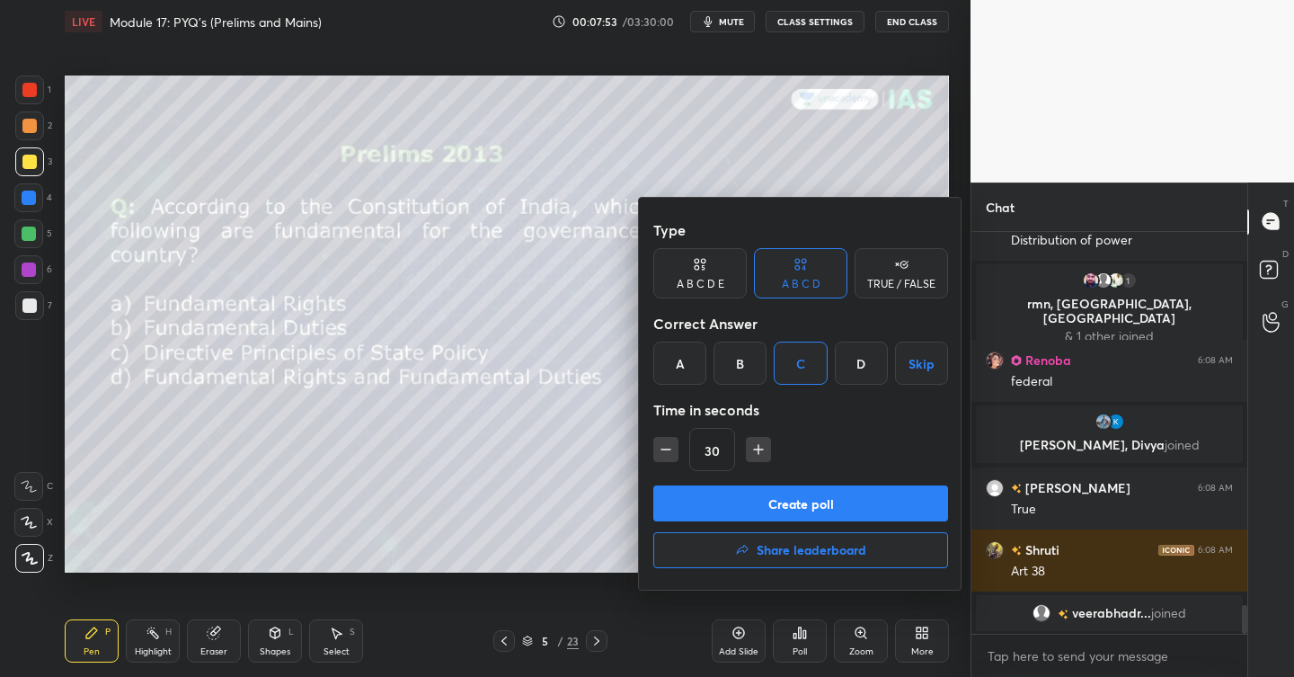
click at [751, 454] on icon "button" at bounding box center [758, 449] width 18 height 18
type input "45"
click at [769, 492] on button "Create poll" at bounding box center [800, 503] width 295 height 36
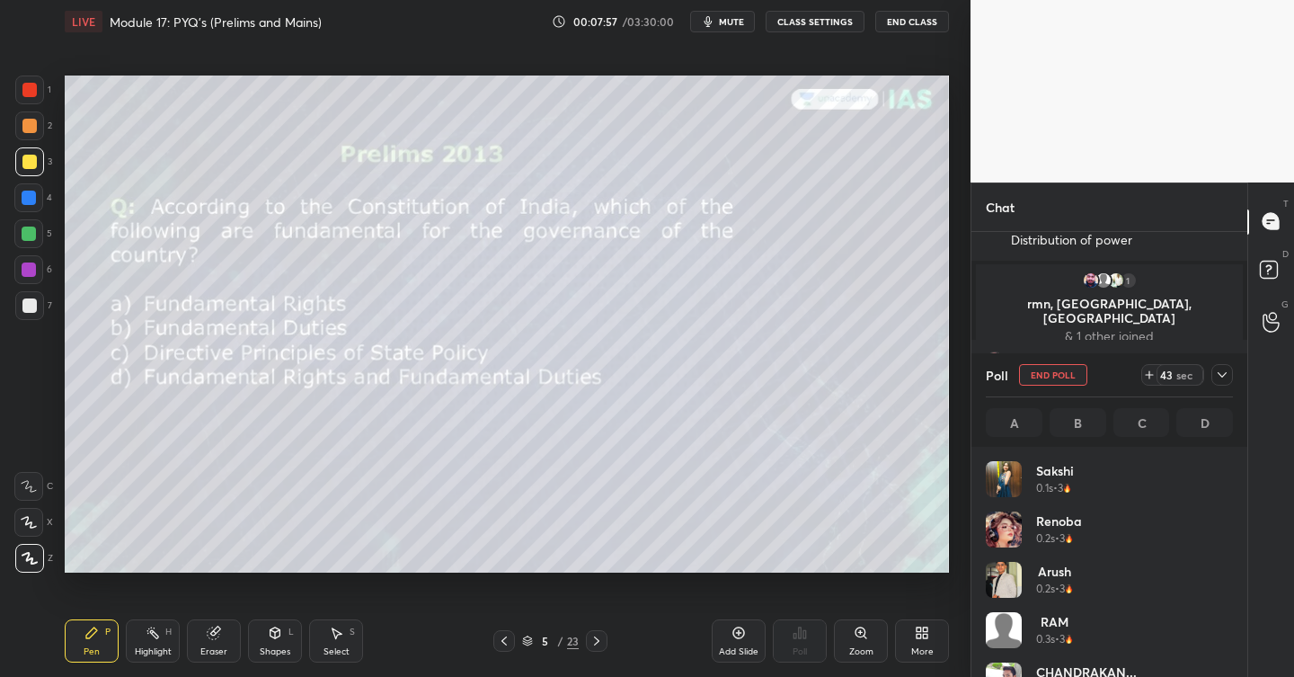
scroll to position [210, 242]
click at [1049, 473] on h4 "Sakshi" at bounding box center [1055, 470] width 38 height 19
click at [1006, 476] on img "grid" at bounding box center [1004, 479] width 36 height 36
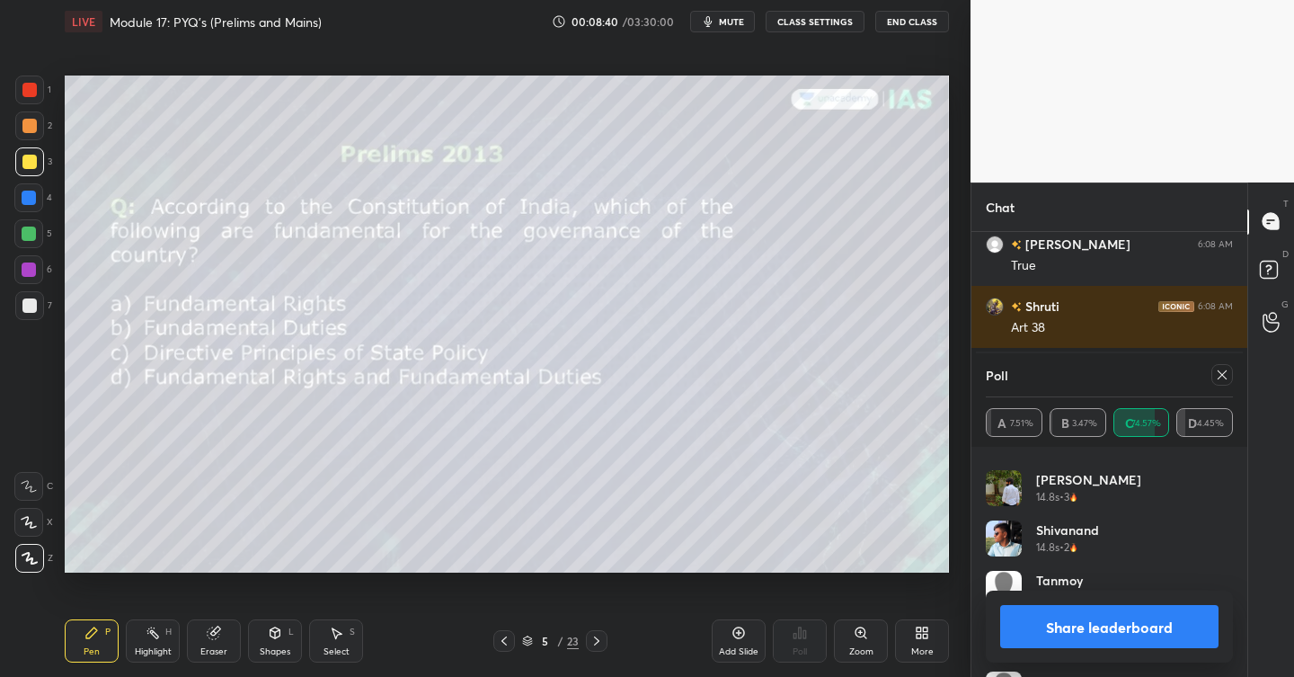
scroll to position [4816, 0]
click at [1103, 623] on button "Share leaderboard" at bounding box center [1109, 626] width 218 height 43
type textarea "x"
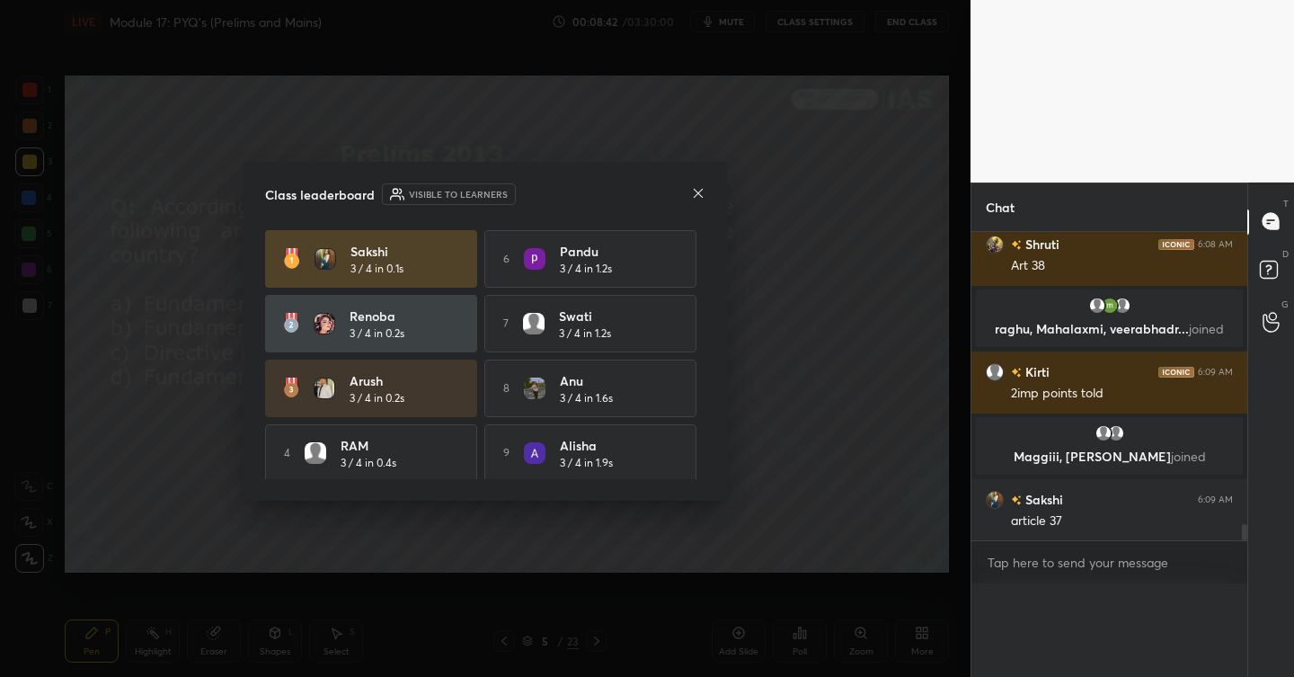
scroll to position [341, 270]
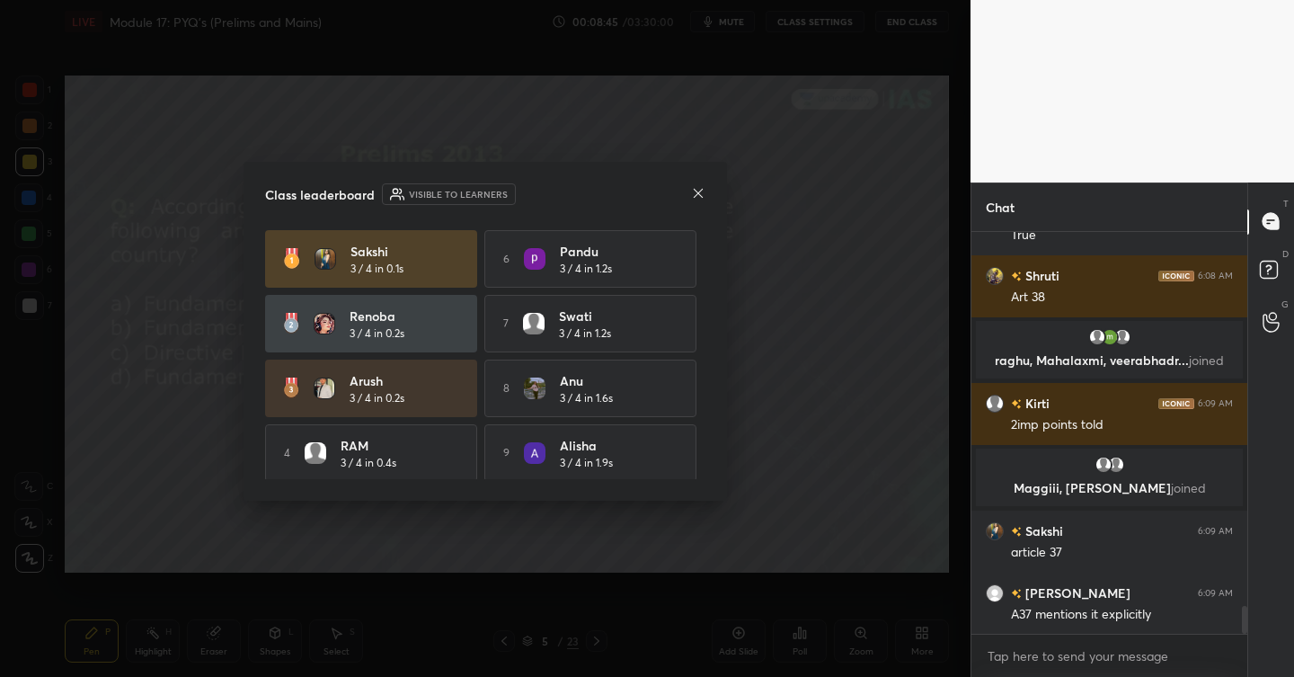
click at [704, 188] on icon at bounding box center [698, 193] width 14 height 14
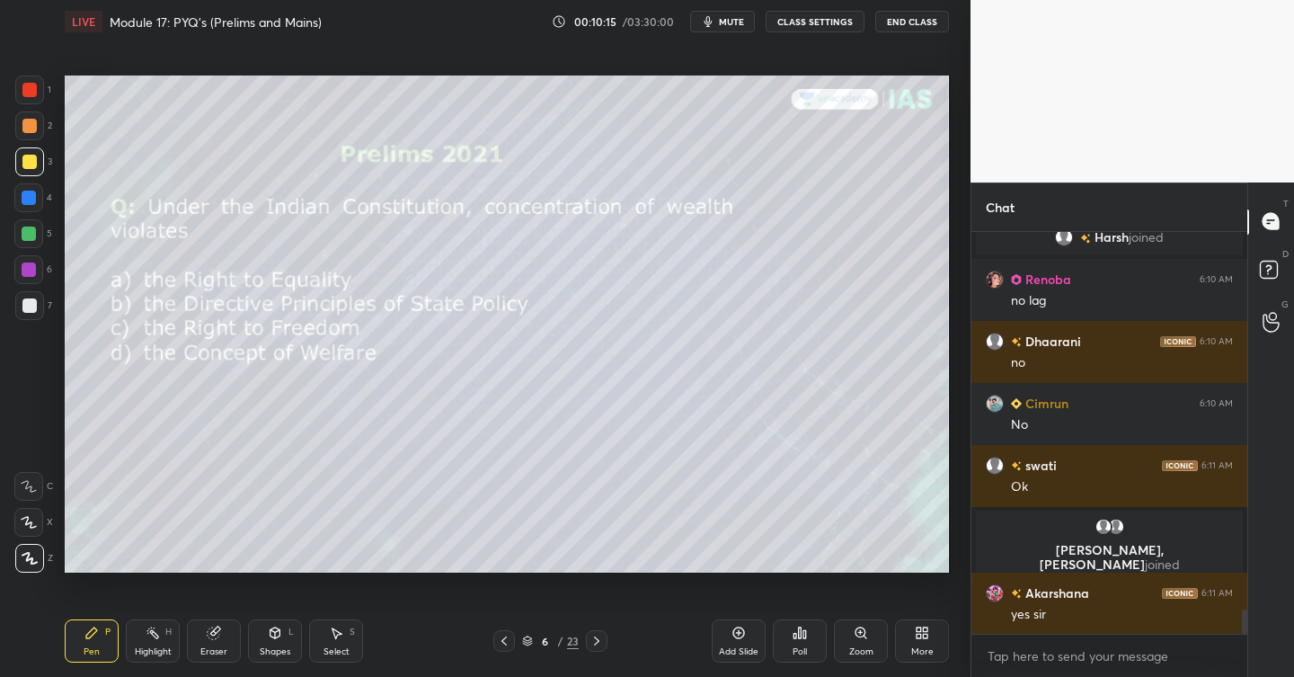
scroll to position [6256, 0]
click at [801, 633] on icon at bounding box center [800, 632] width 14 height 14
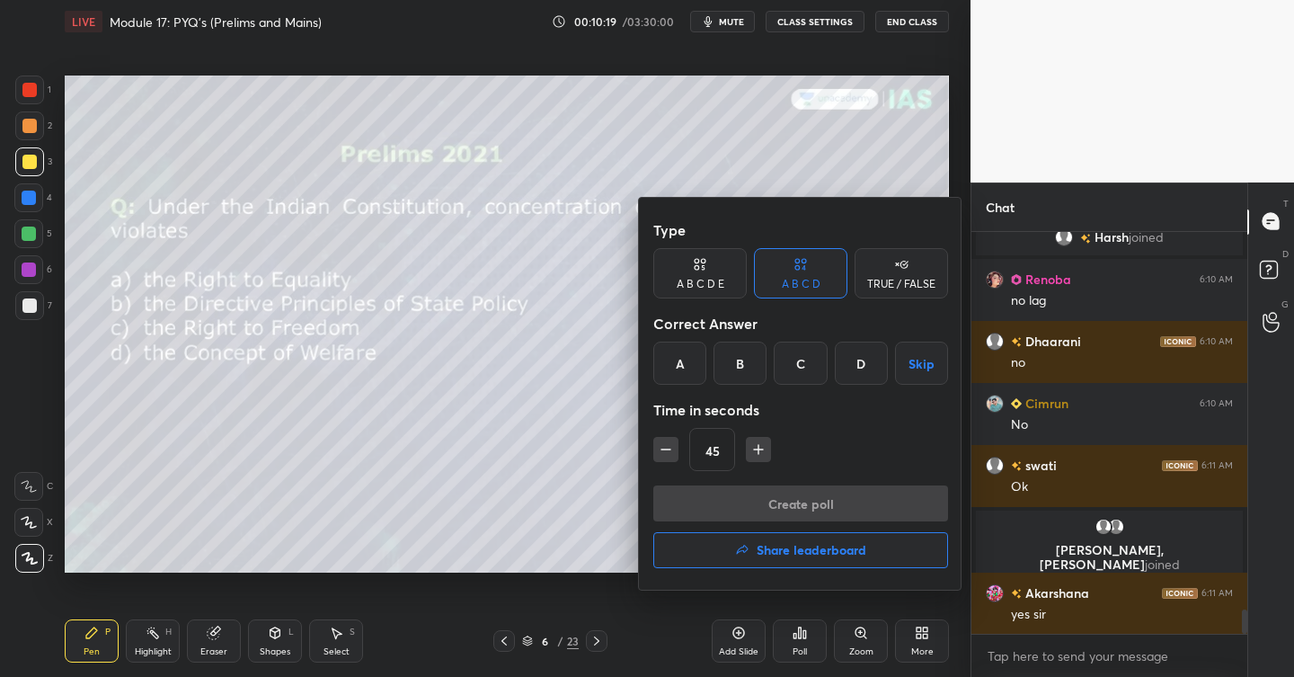
scroll to position [6299, 0]
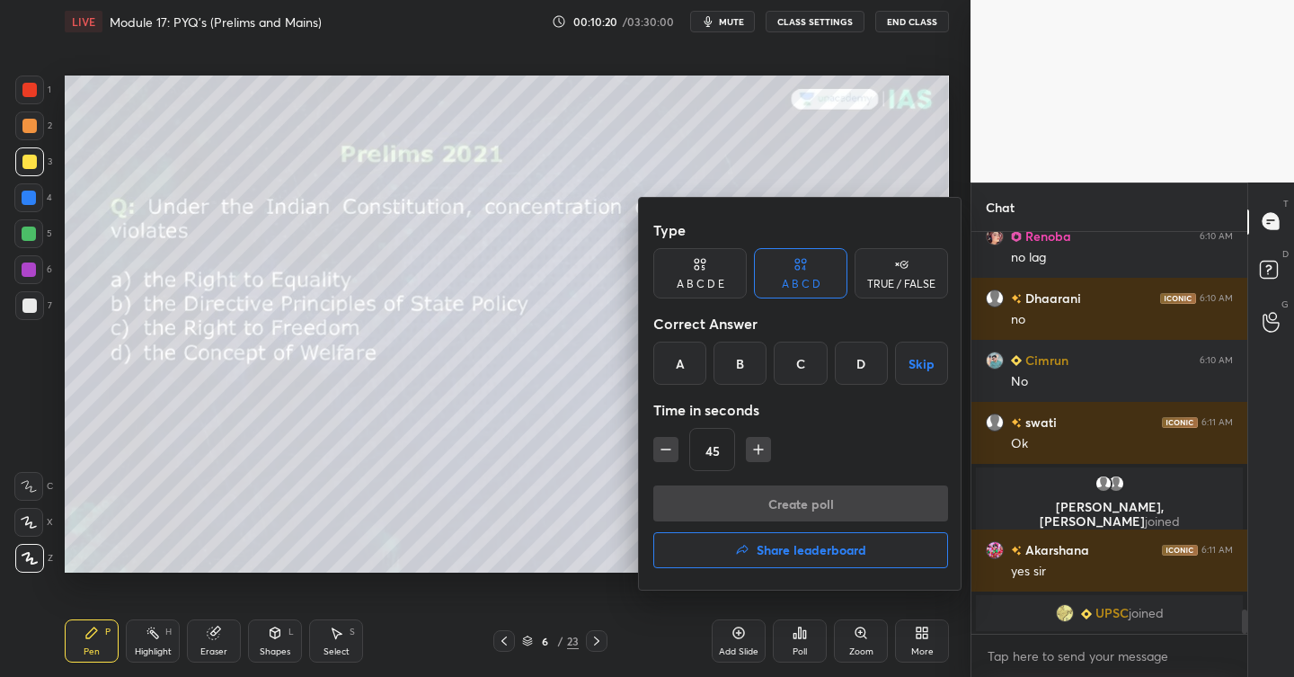
click at [741, 366] on div "B" at bounding box center [739, 362] width 53 height 43
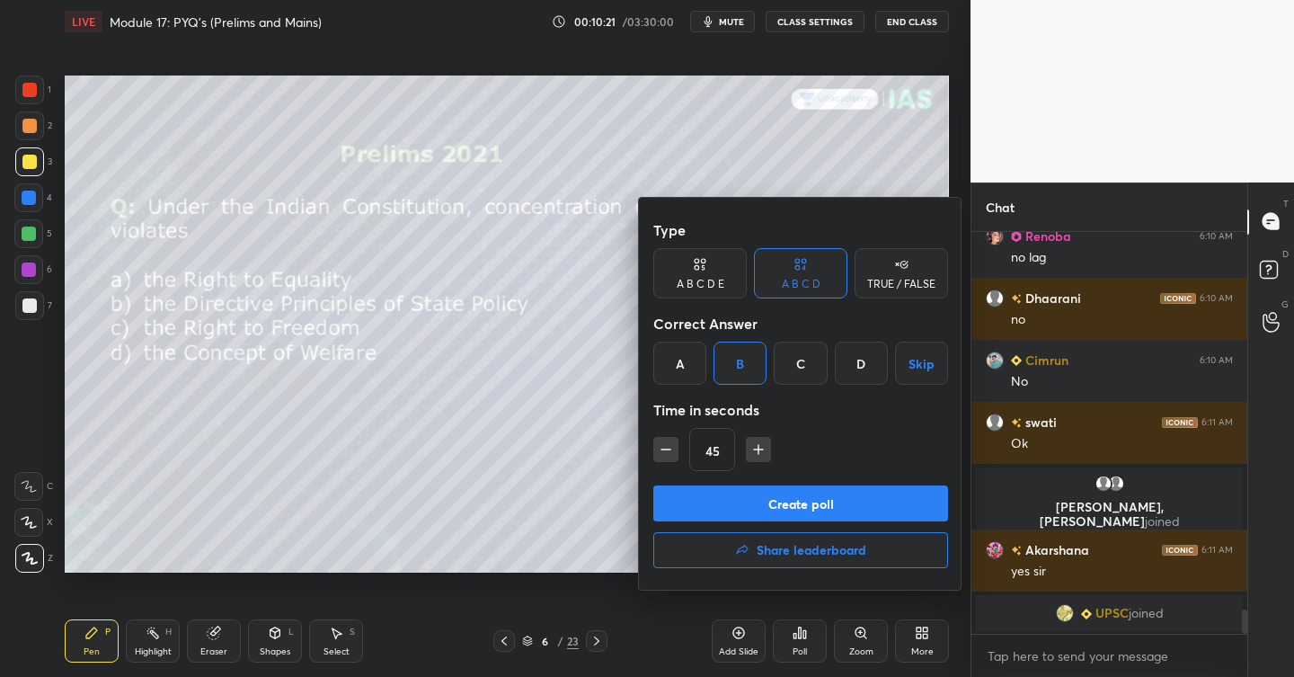
click at [668, 458] on button "button" at bounding box center [665, 449] width 25 height 25
type input "30"
click at [784, 501] on button "Create poll" at bounding box center [800, 503] width 295 height 36
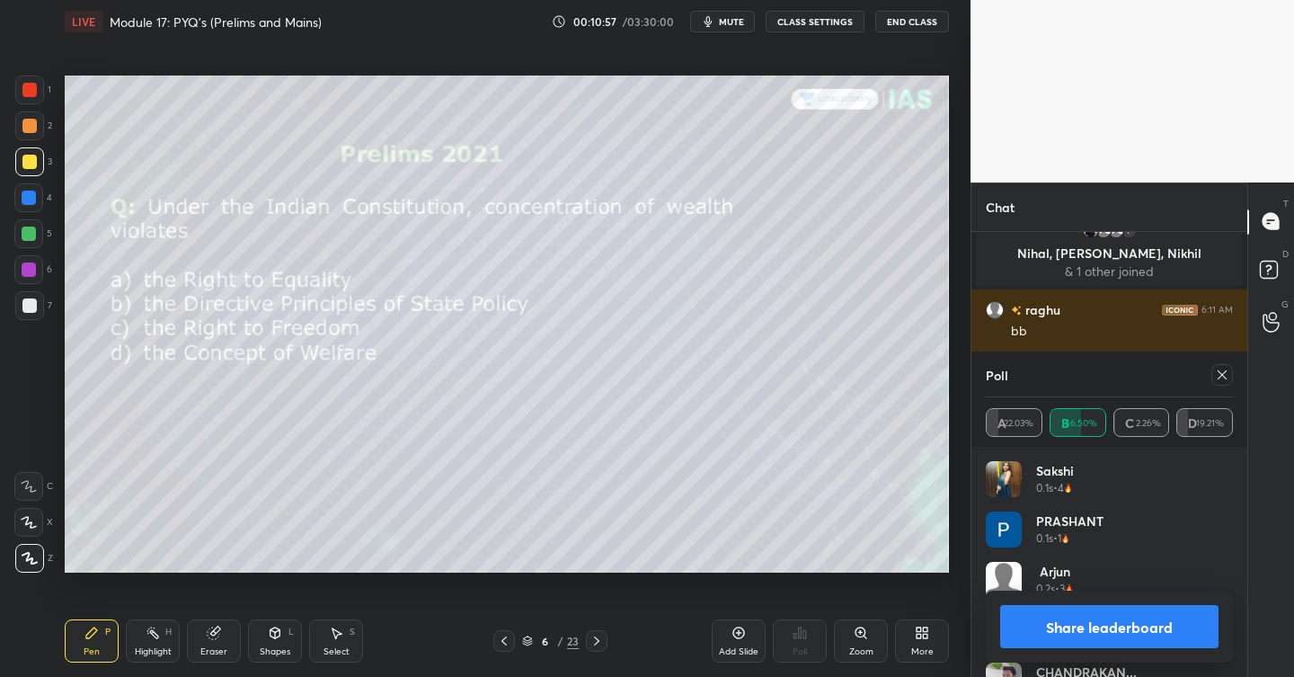
scroll to position [6655, 0]
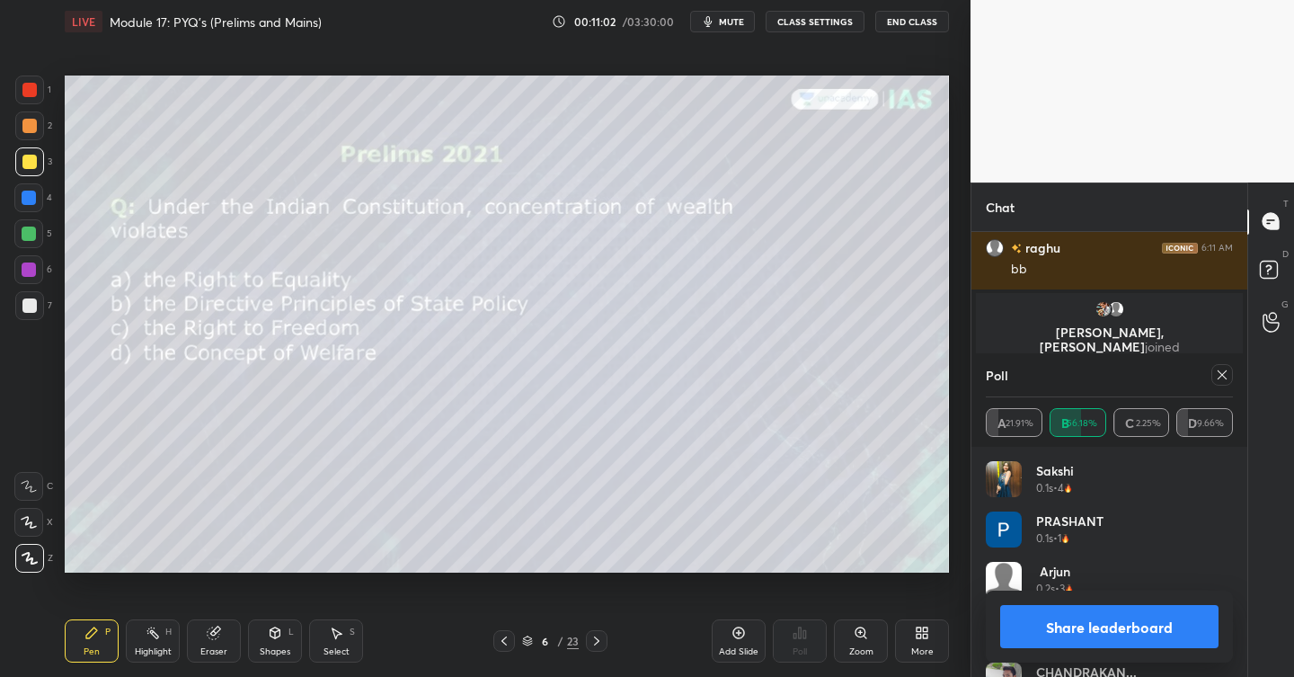
click at [1223, 368] on icon at bounding box center [1222, 375] width 14 height 14
type textarea "x"
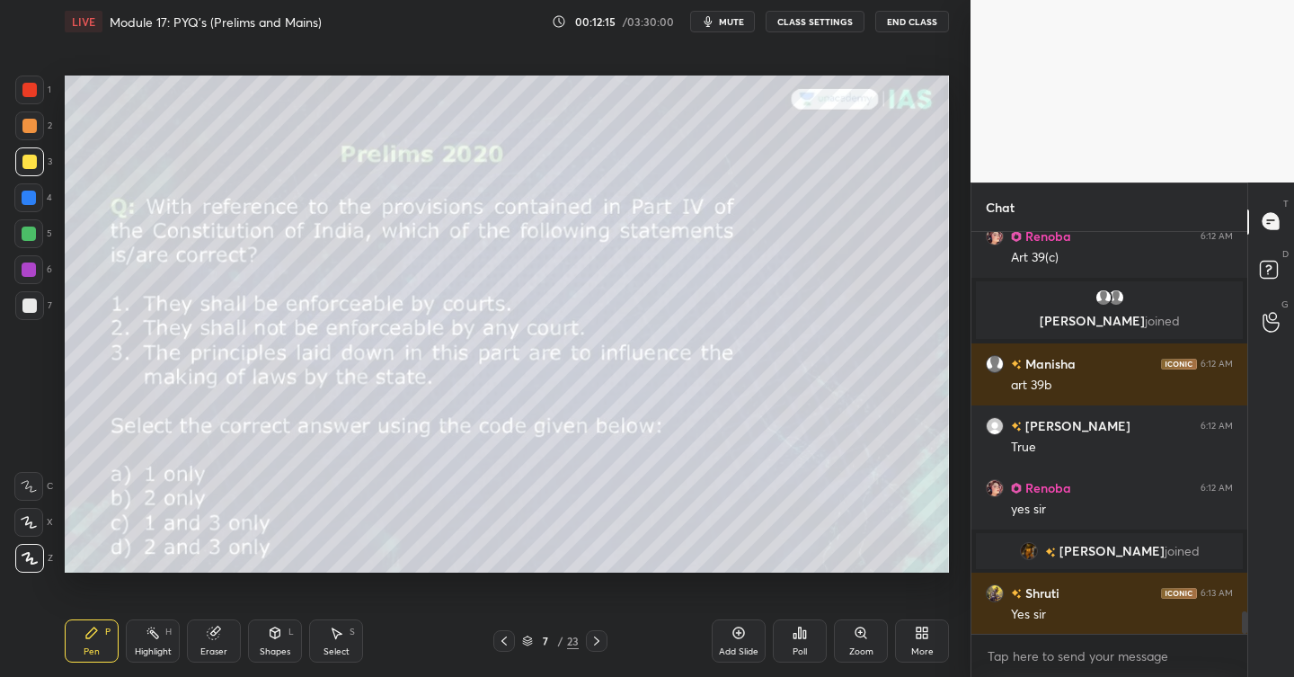
scroll to position [6925, 0]
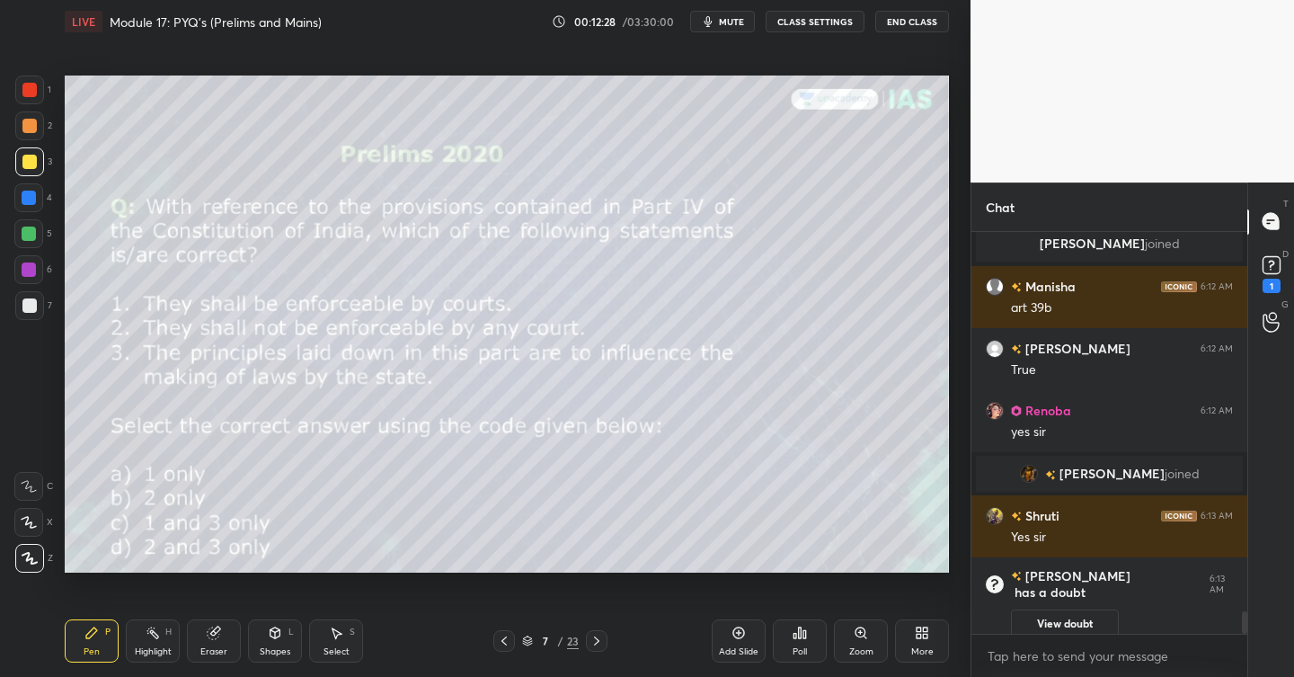
click at [800, 642] on div "Poll" at bounding box center [800, 640] width 54 height 43
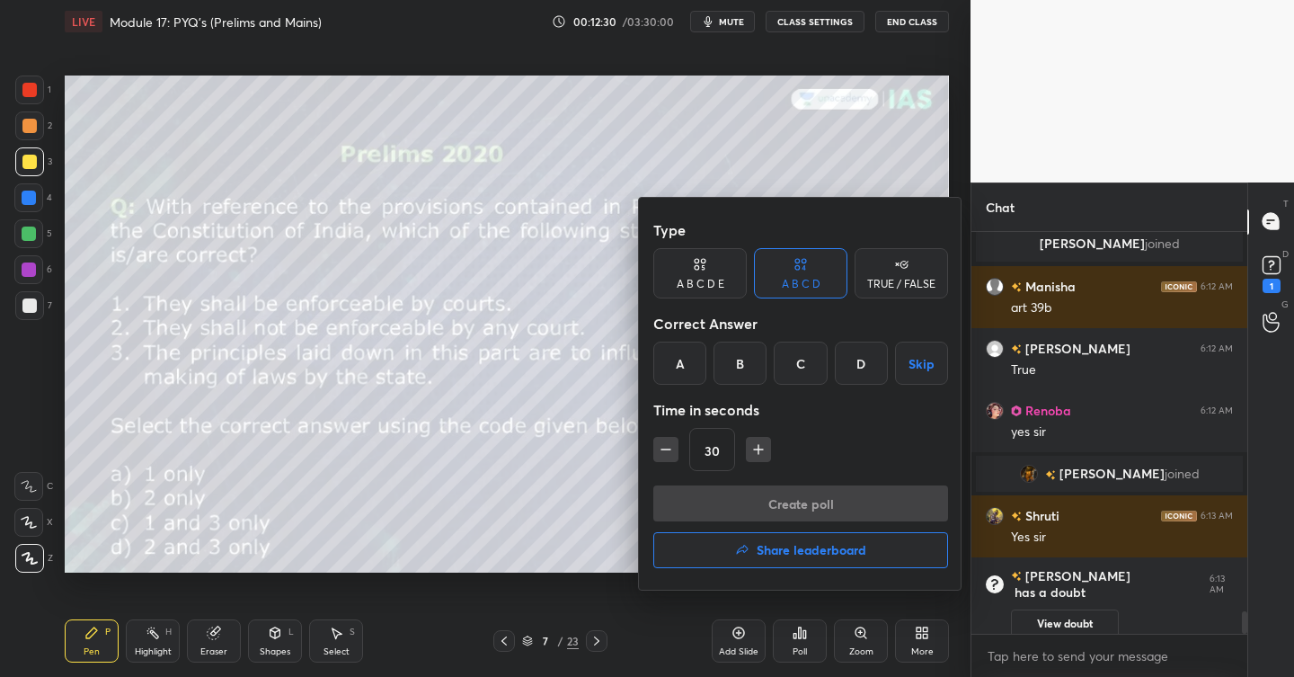
click at [858, 352] on div "D" at bounding box center [861, 362] width 53 height 43
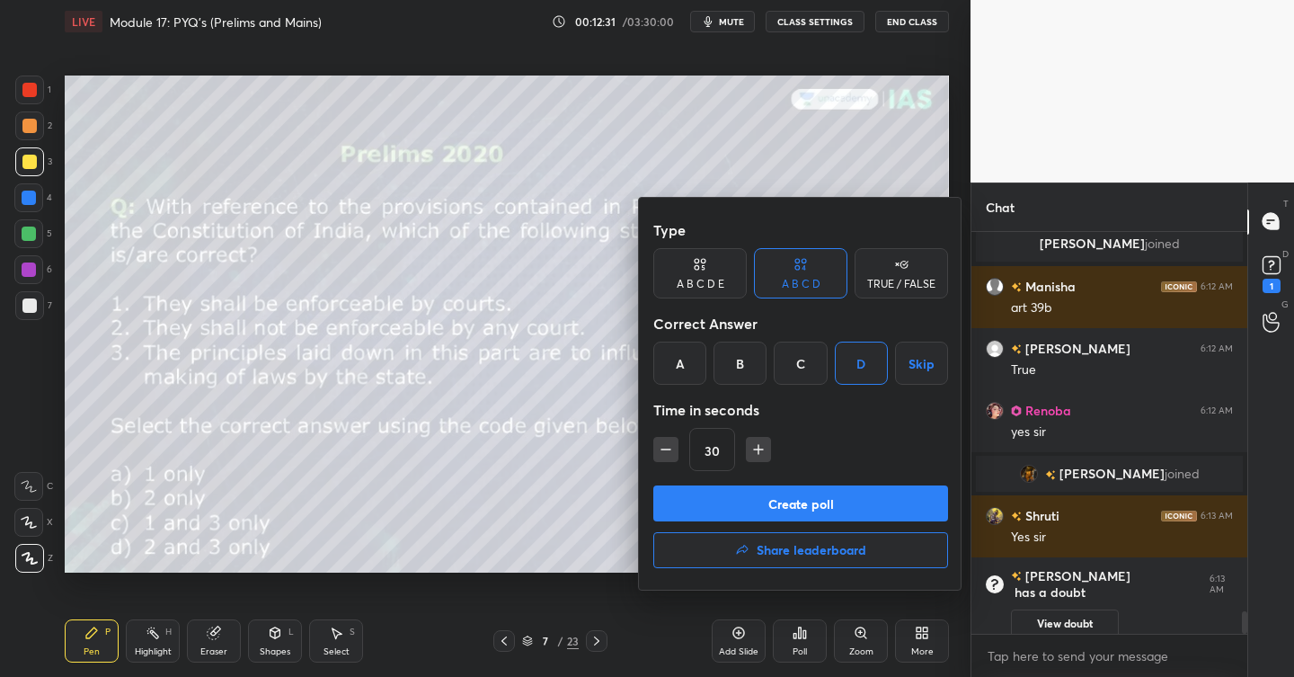
click at [758, 450] on icon "button" at bounding box center [758, 449] width 18 height 18
type input "45"
click at [788, 494] on button "Create poll" at bounding box center [800, 503] width 295 height 36
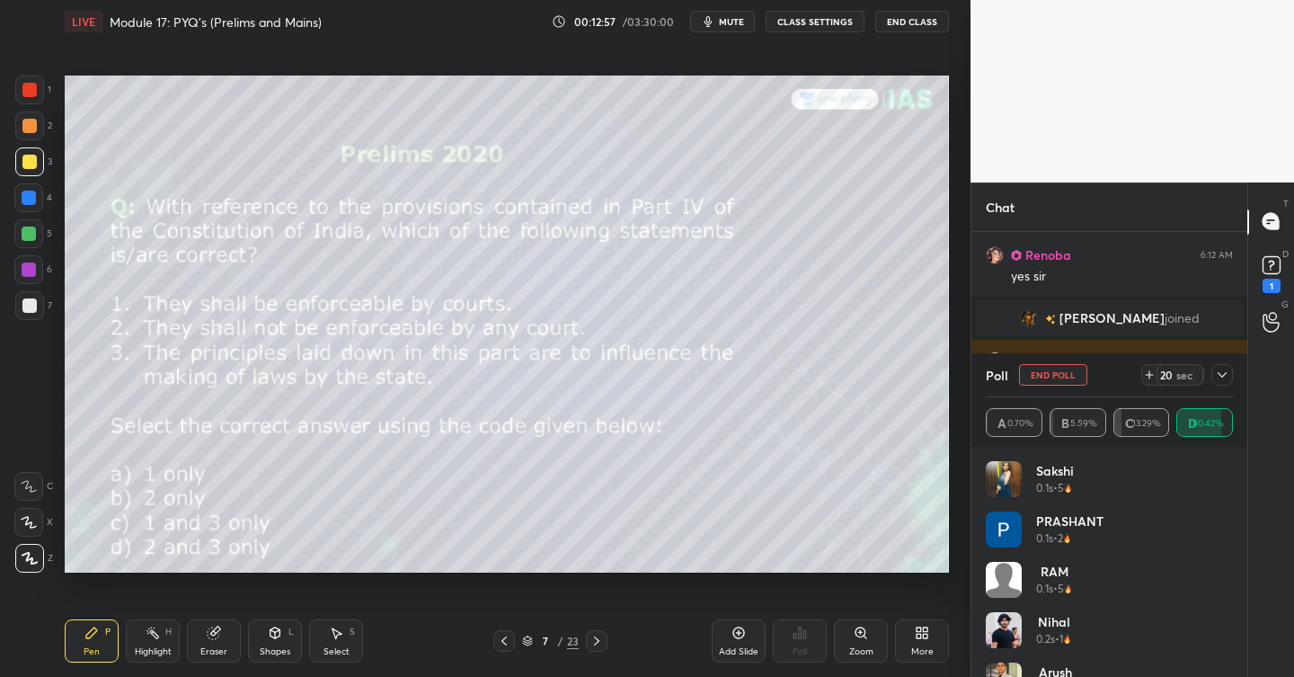
scroll to position [7074, 0]
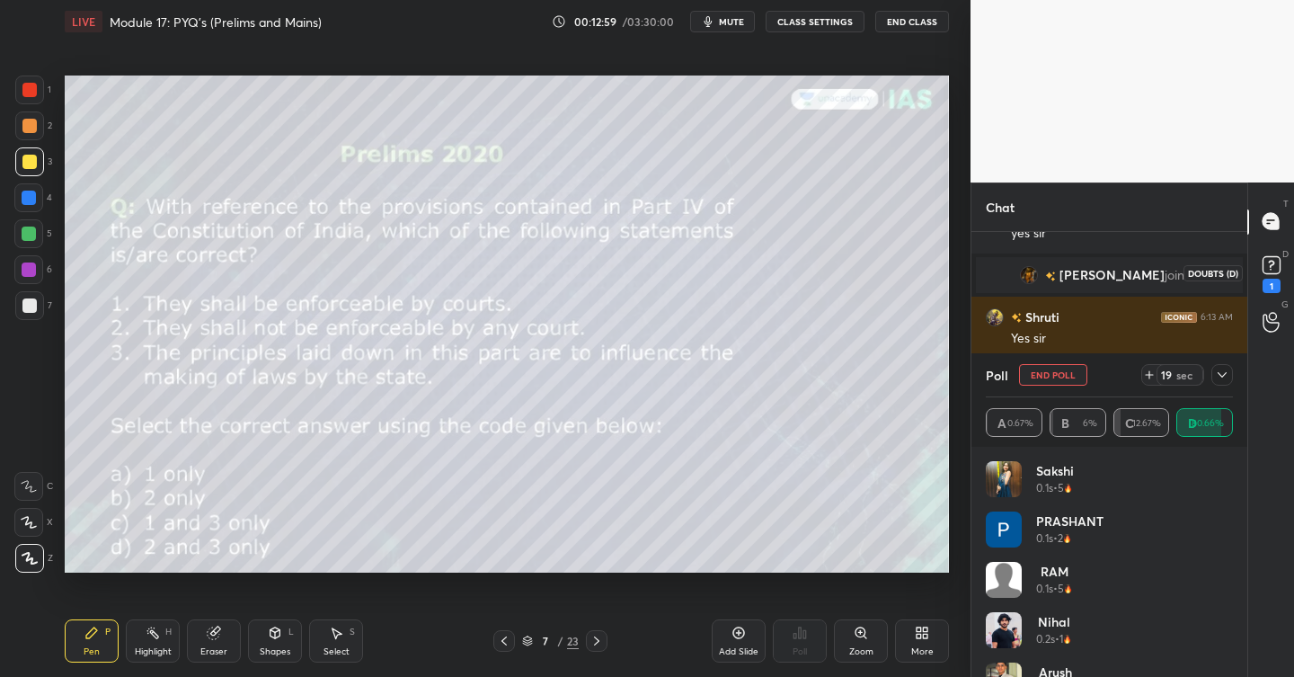
click at [1278, 273] on icon at bounding box center [1271, 265] width 27 height 27
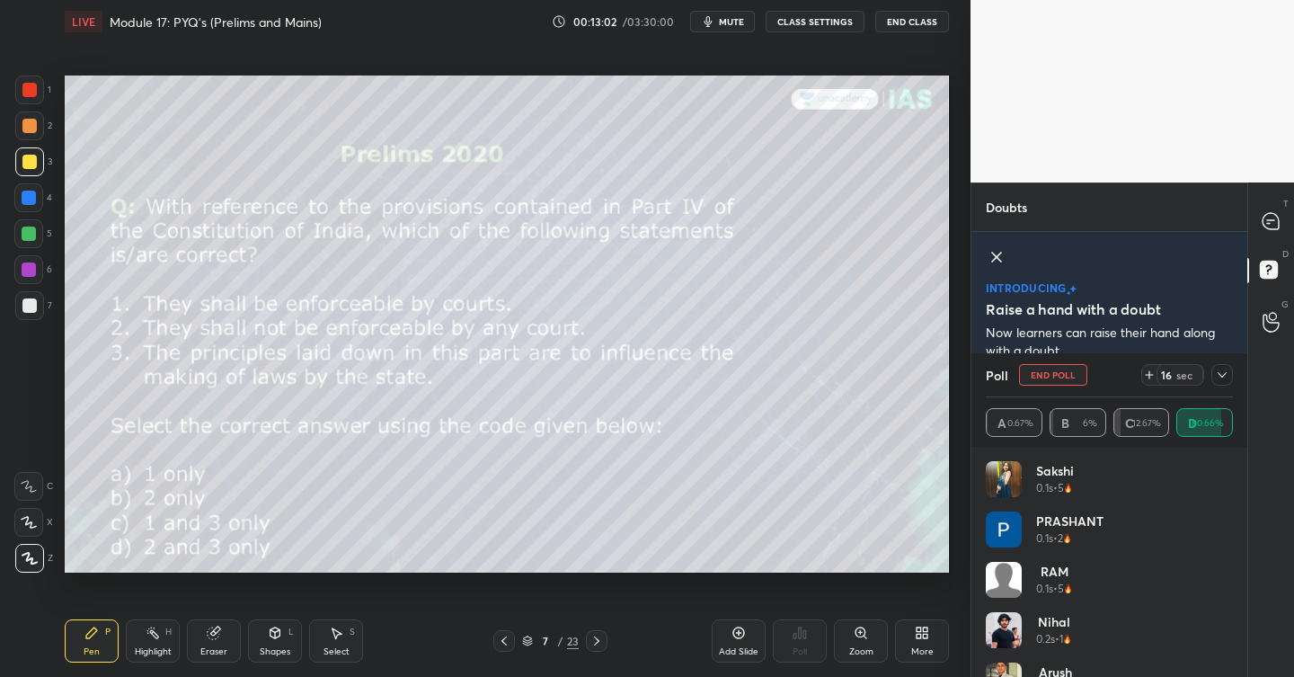
click at [1223, 382] on div at bounding box center [1222, 375] width 22 height 22
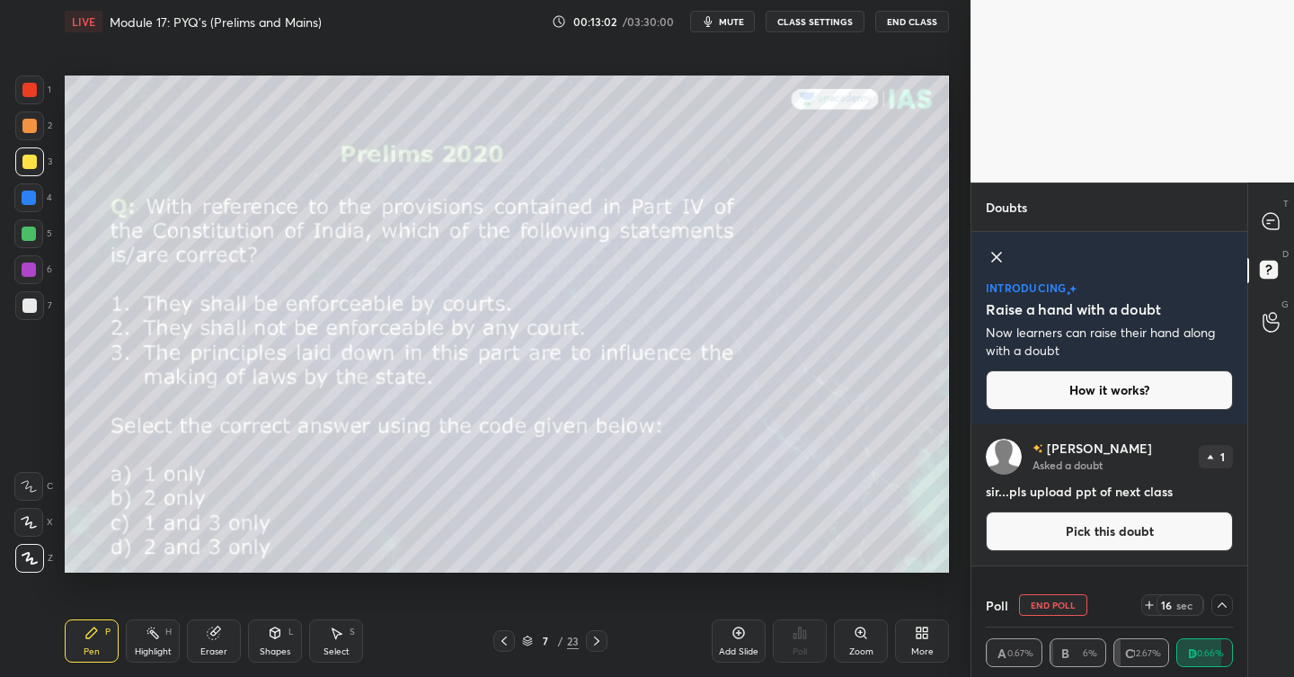
scroll to position [1, 6]
click at [1275, 218] on icon at bounding box center [1270, 221] width 16 height 16
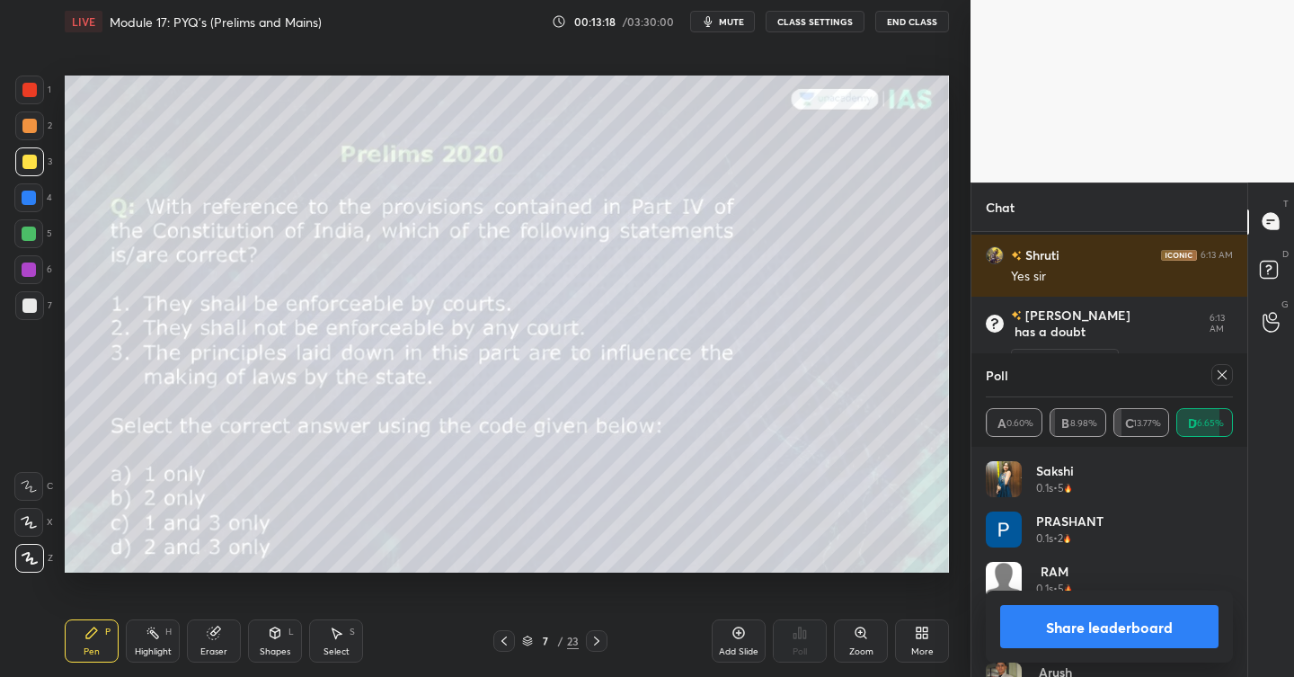
scroll to position [210, 242]
click at [1224, 376] on icon at bounding box center [1222, 374] width 9 height 9
type textarea "x"
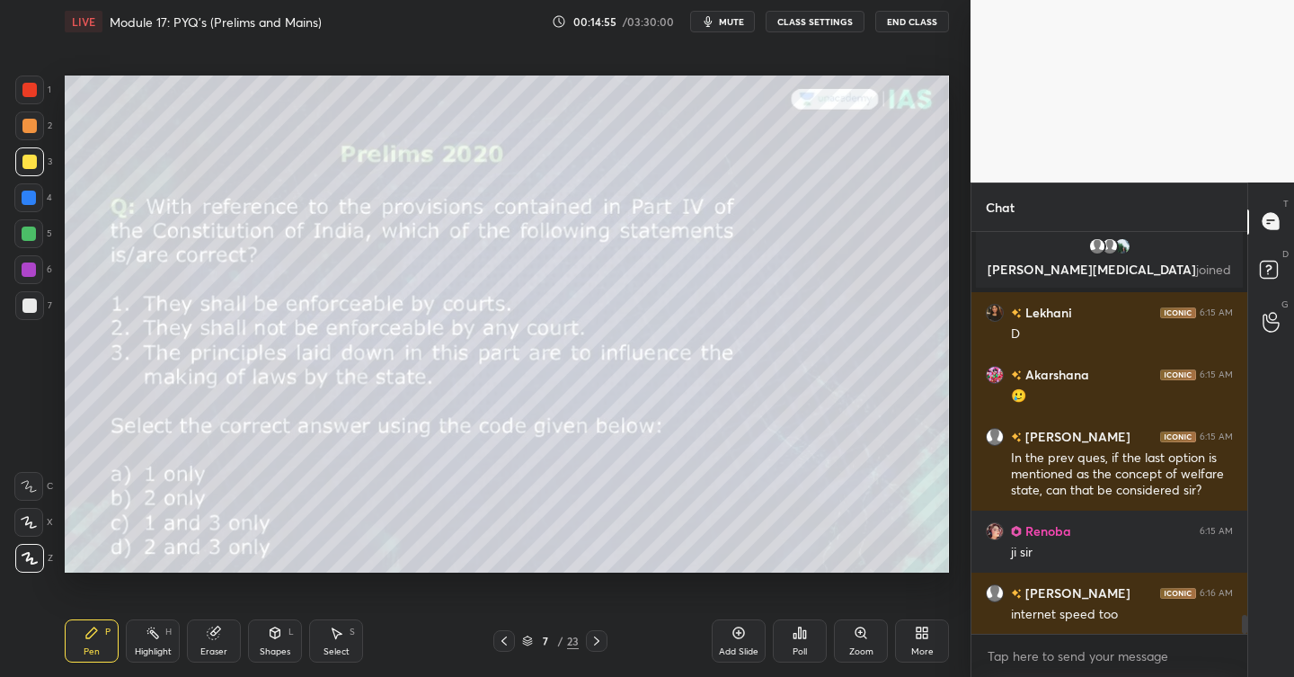
scroll to position [8172, 0]
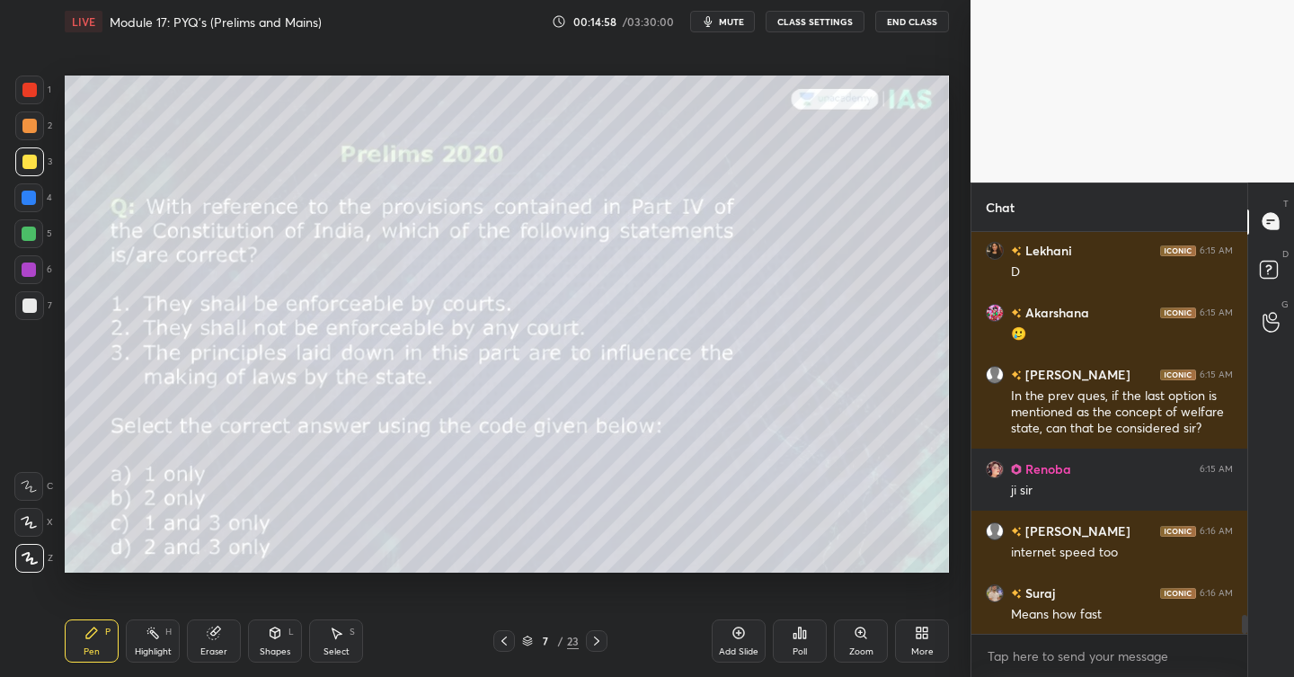
click at [507, 634] on icon at bounding box center [504, 640] width 14 height 14
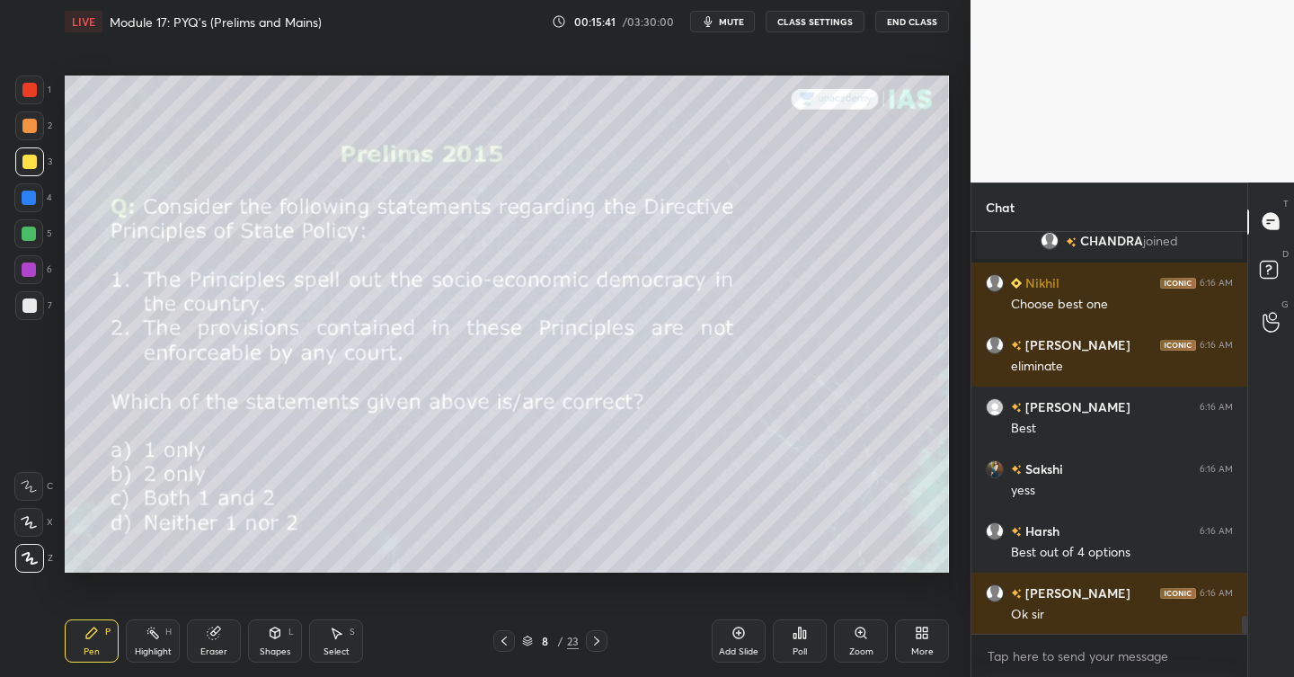
scroll to position [8611, 0]
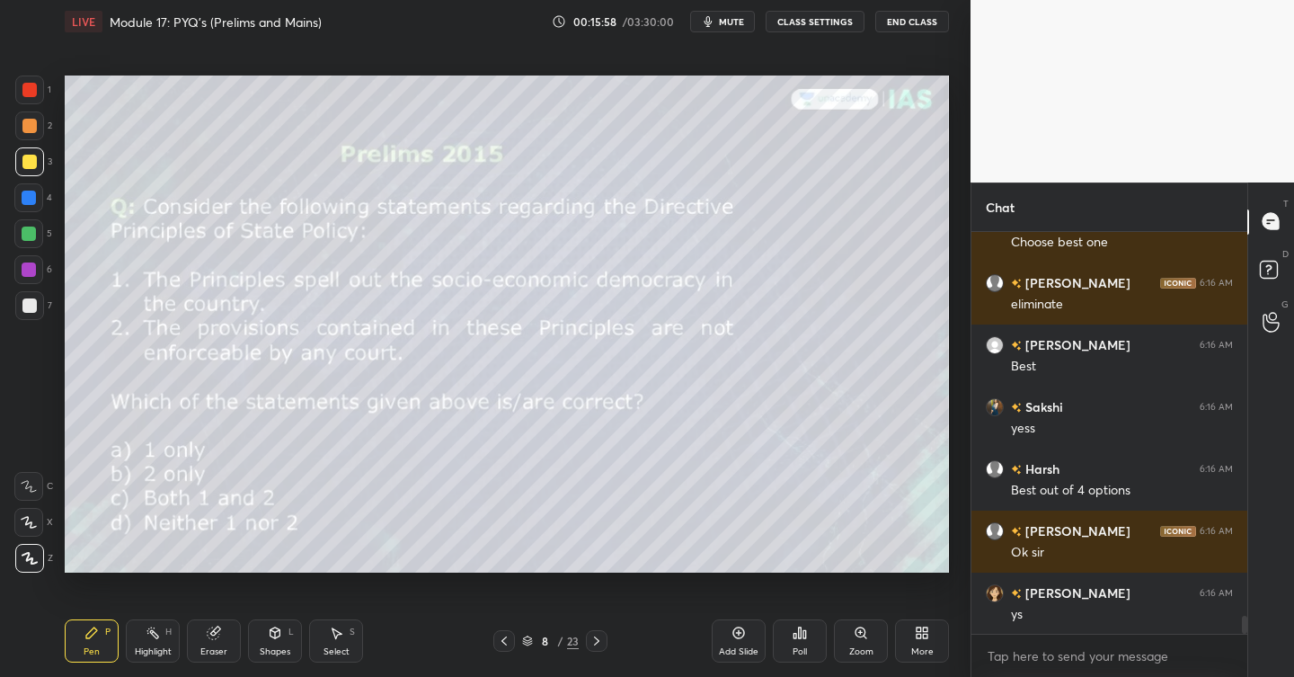
click at [798, 647] on div "Poll" at bounding box center [800, 651] width 14 height 9
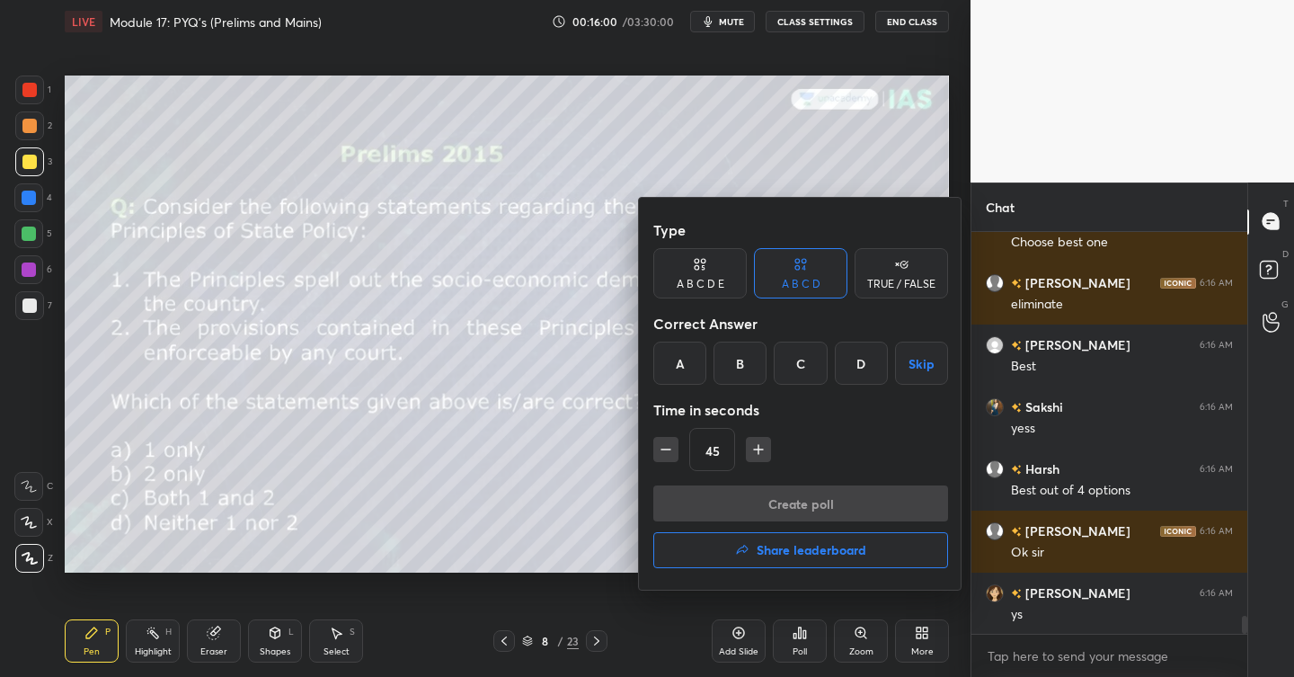
scroll to position [8654, 0]
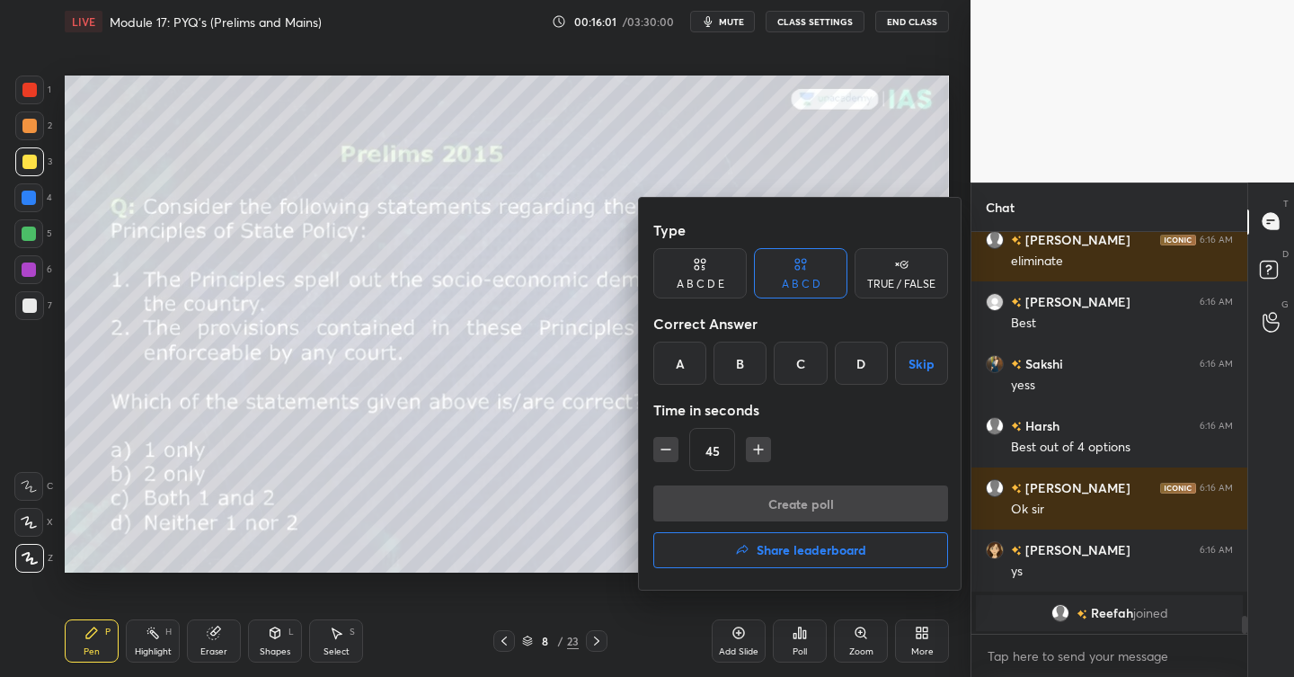
click at [664, 449] on icon "button" at bounding box center [665, 449] width 9 height 0
type input "30"
click at [805, 360] on div "C" at bounding box center [800, 362] width 53 height 43
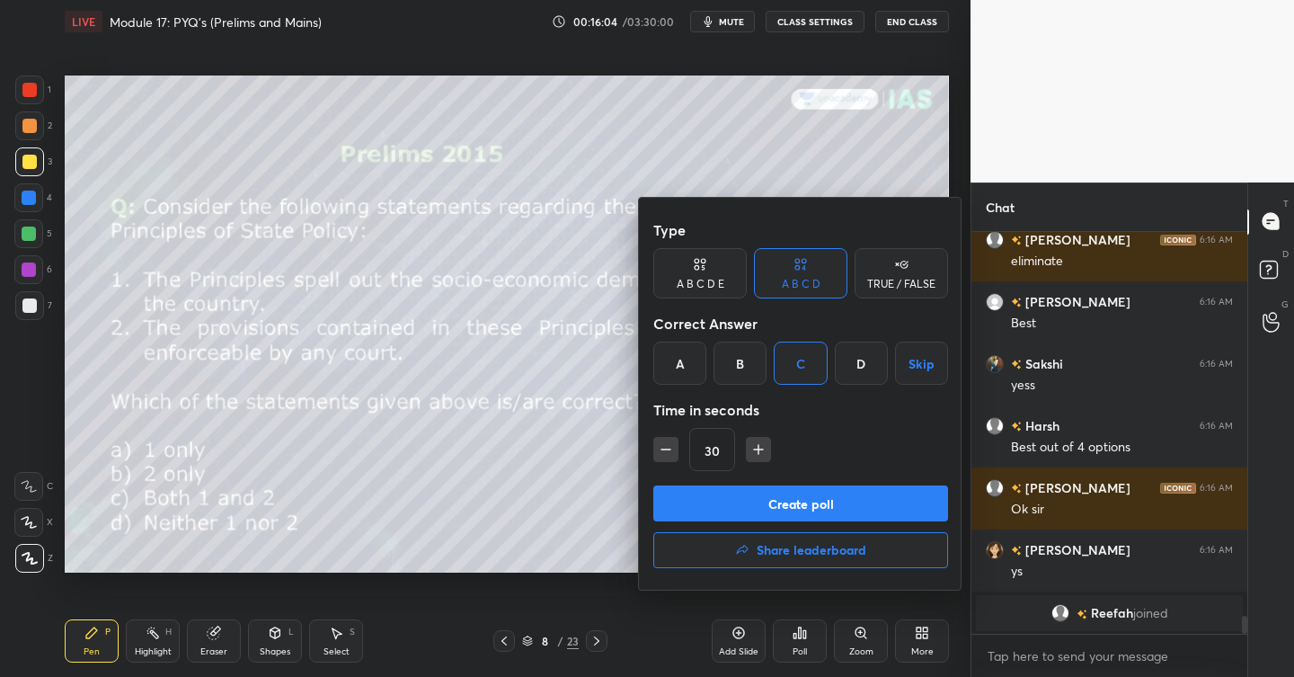
click at [793, 494] on button "Create poll" at bounding box center [800, 503] width 295 height 36
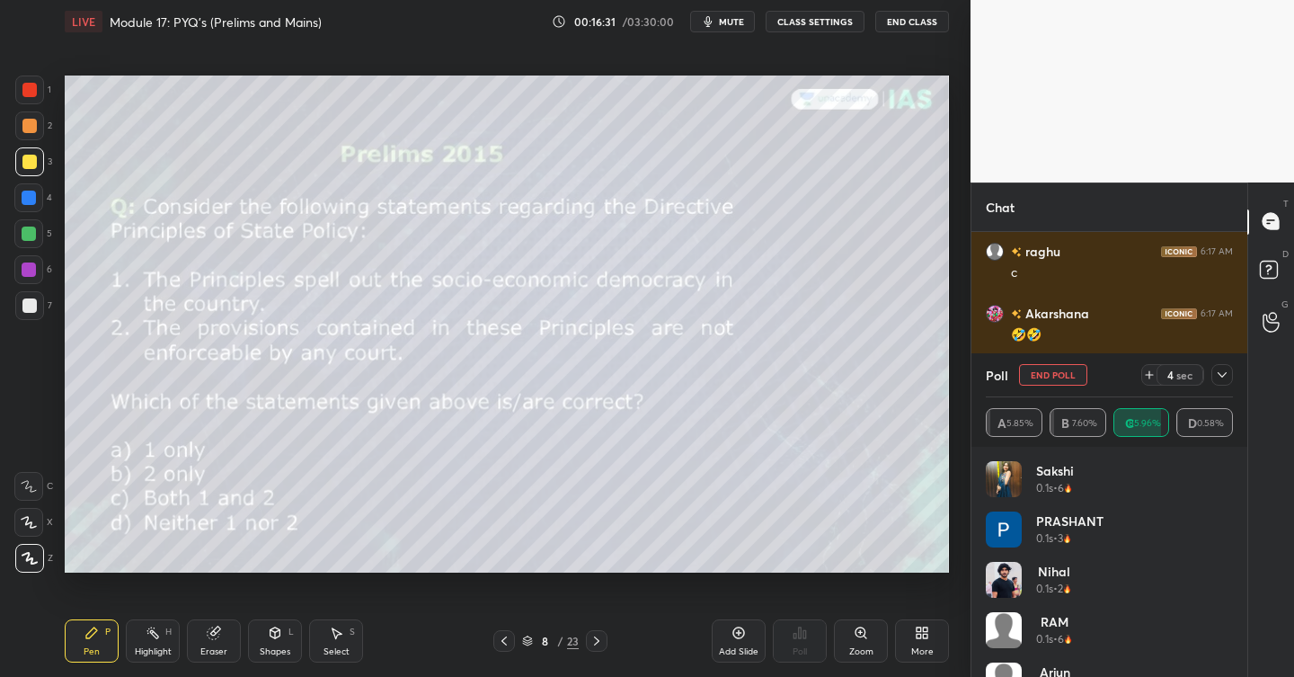
scroll to position [9012, 0]
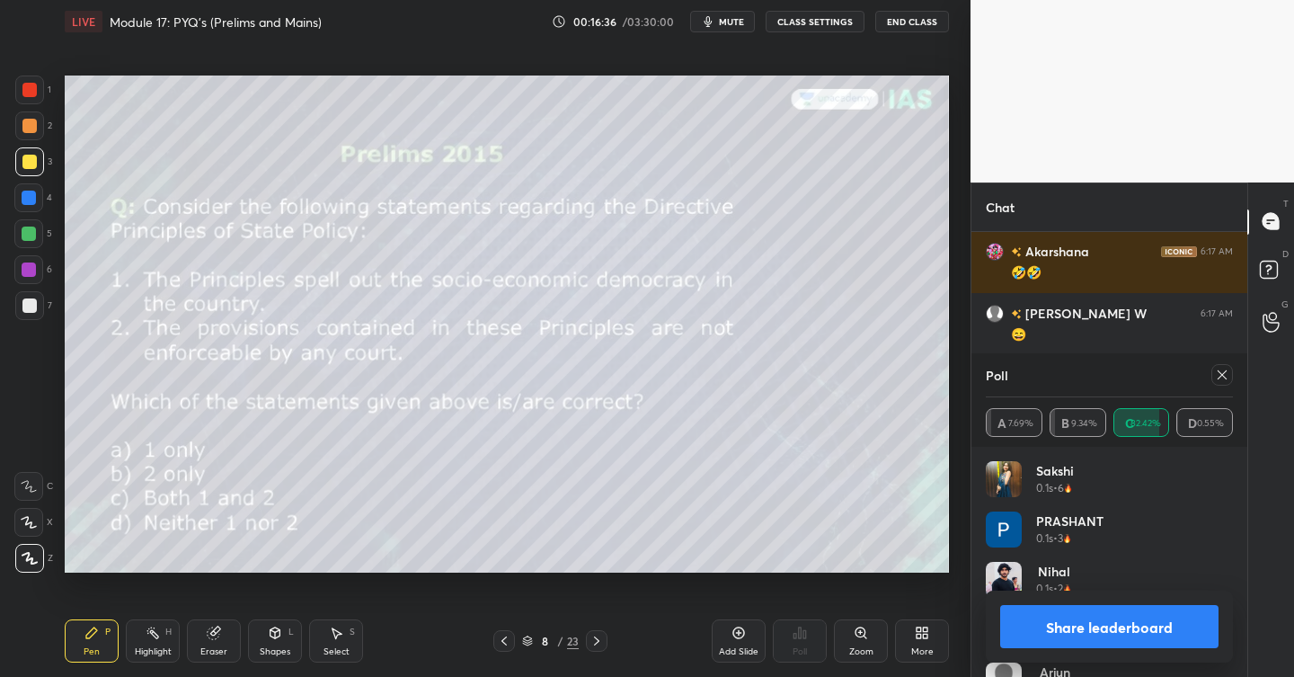
click at [1069, 624] on button "Share leaderboard" at bounding box center [1109, 626] width 218 height 43
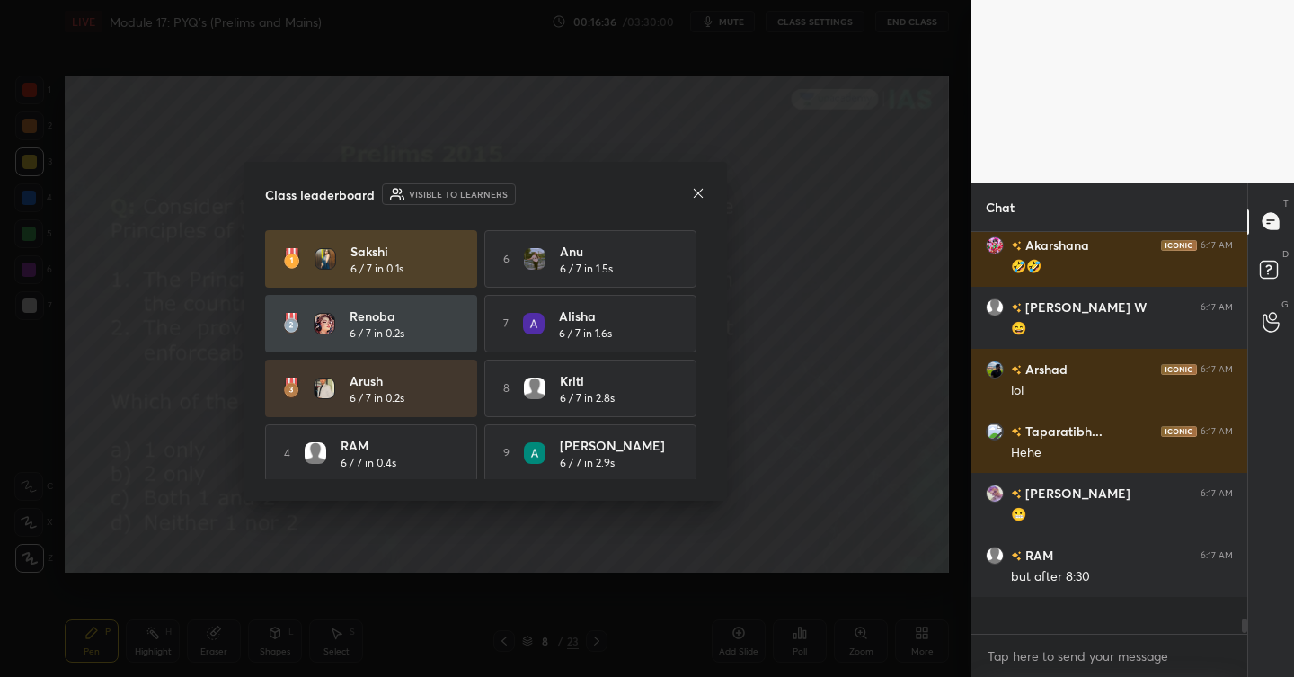
scroll to position [232, 270]
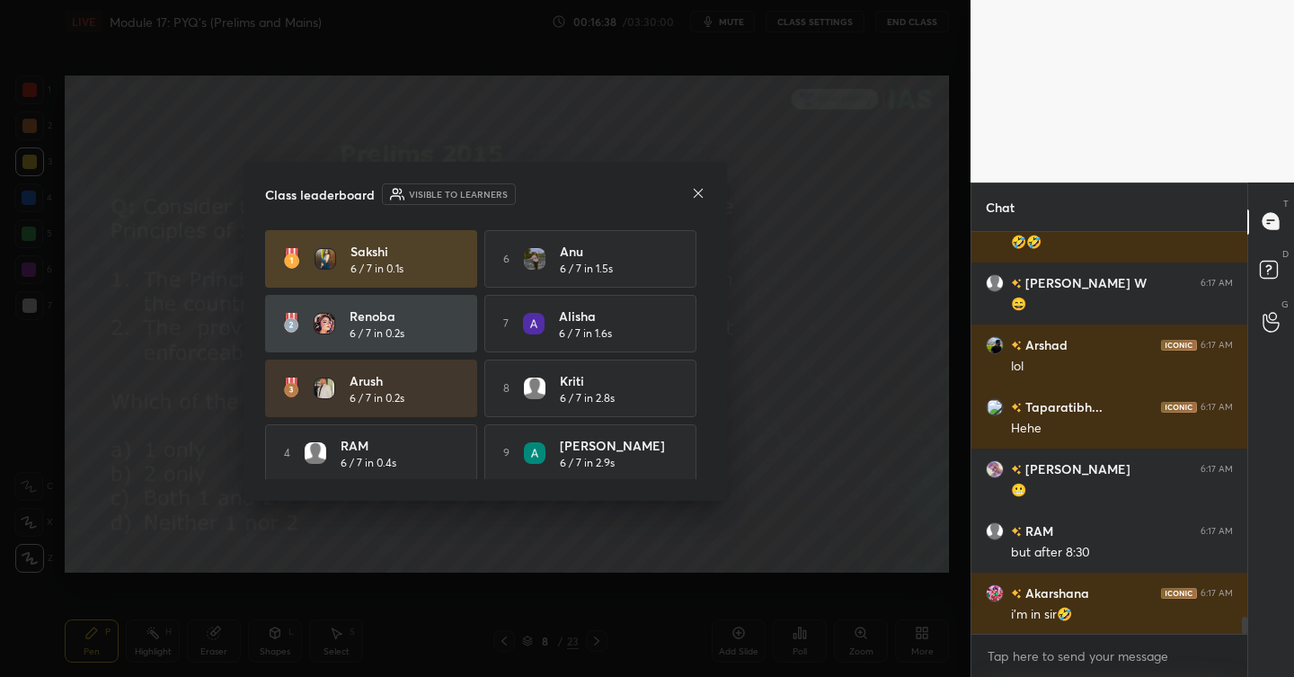
click at [703, 191] on icon at bounding box center [698, 193] width 14 height 14
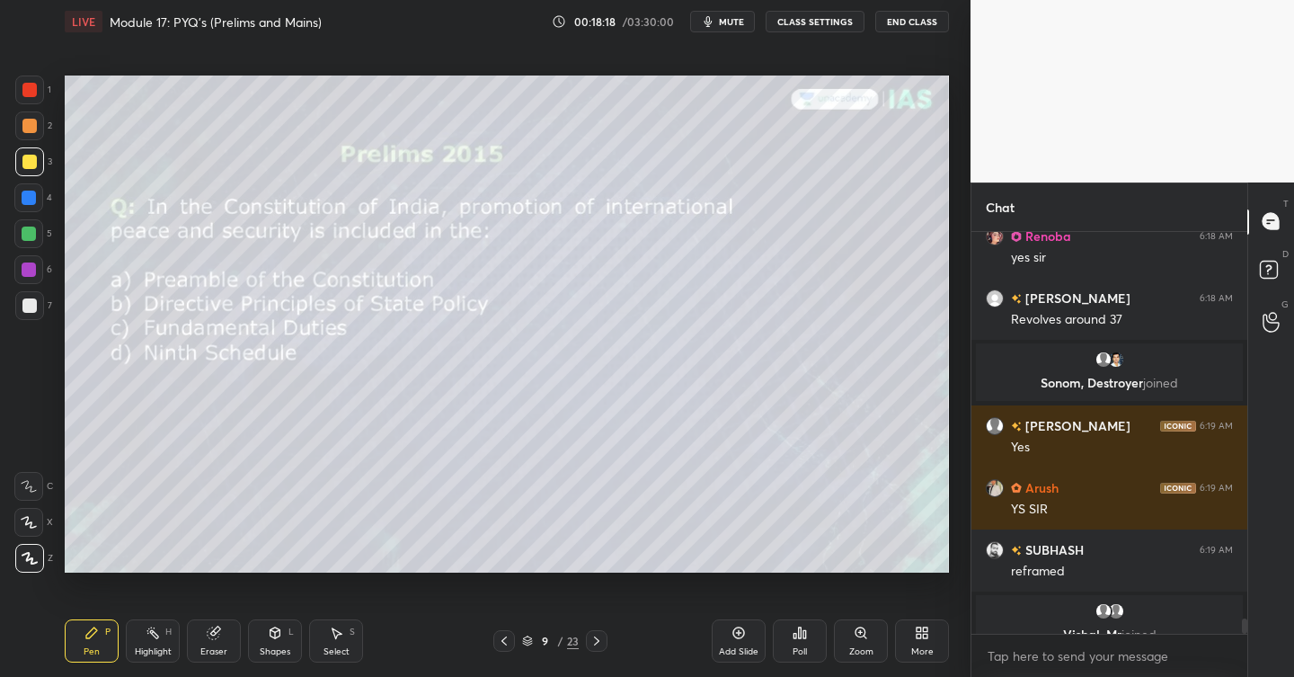
scroll to position [10205, 0]
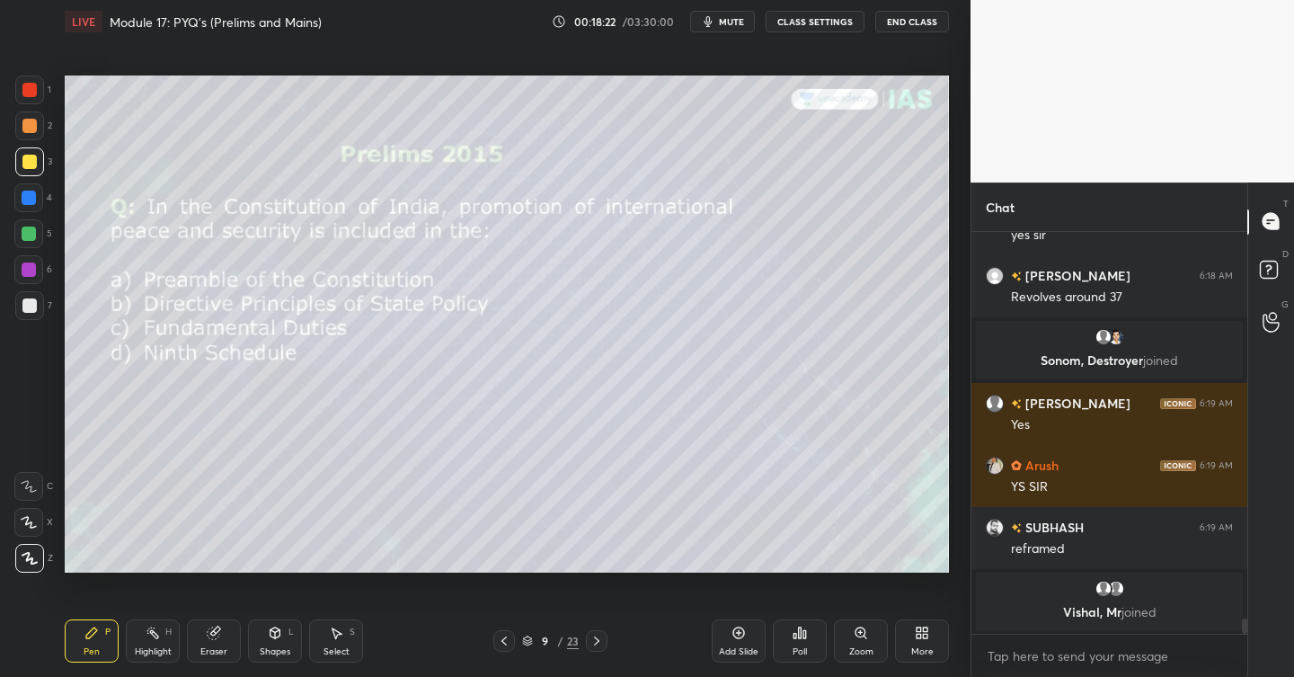
click at [805, 630] on icon at bounding box center [804, 634] width 3 height 8
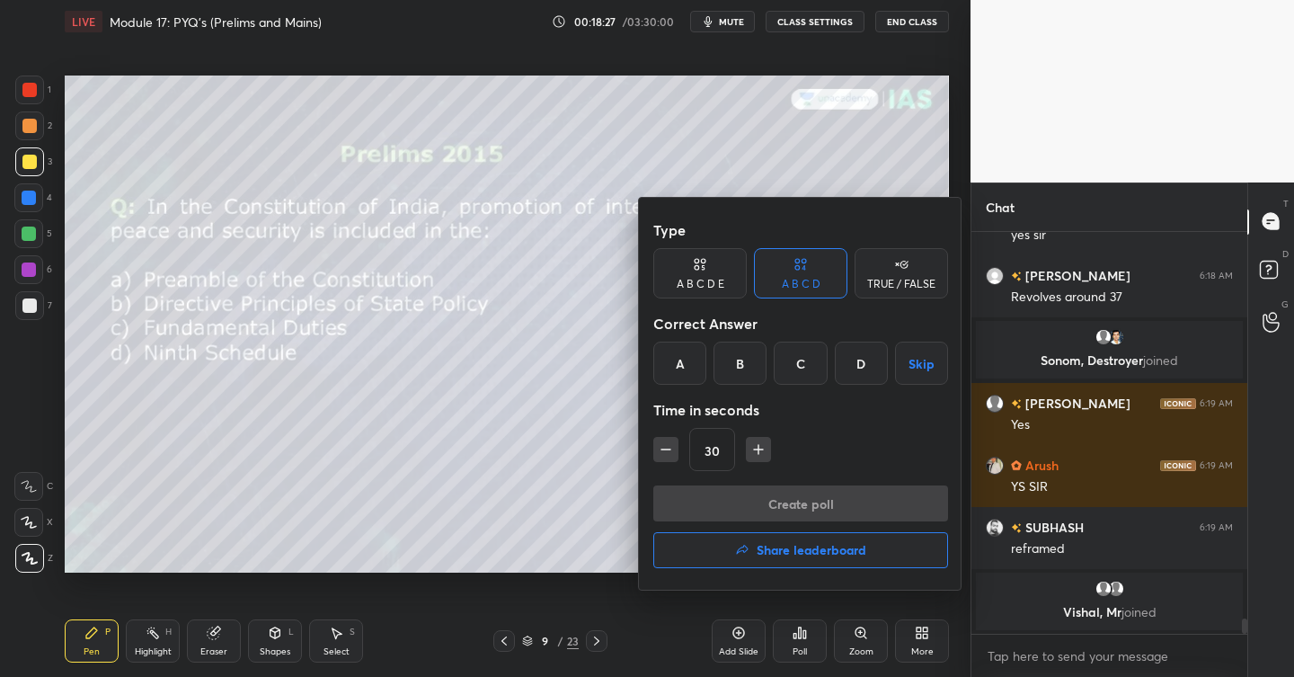
scroll to position [10199, 0]
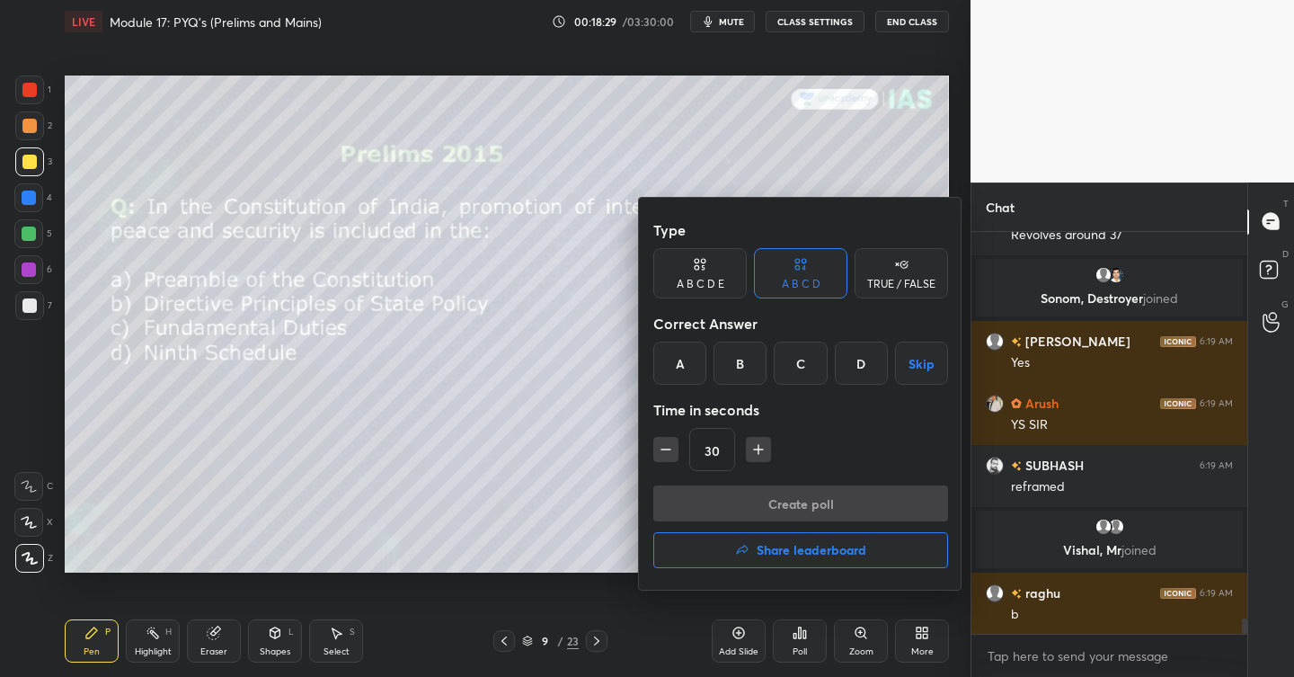
click at [716, 357] on div "B" at bounding box center [739, 362] width 53 height 43
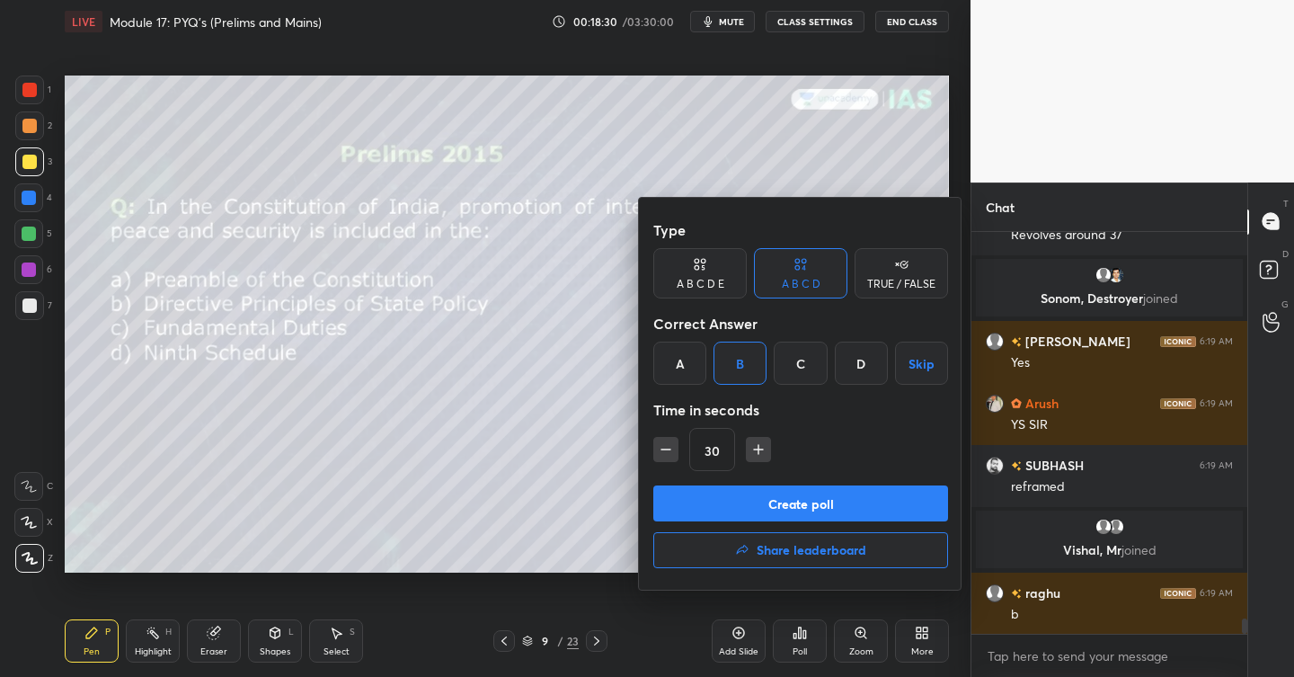
click at [783, 503] on button "Create poll" at bounding box center [800, 503] width 295 height 36
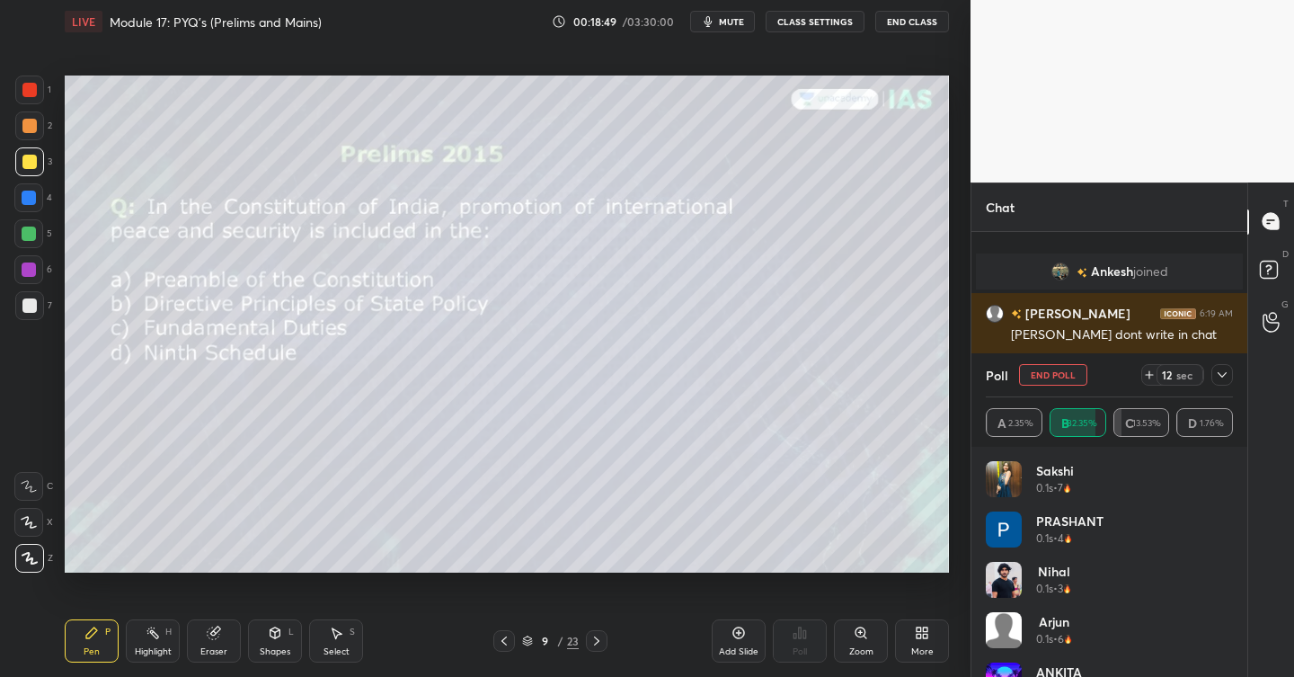
scroll to position [10577, 0]
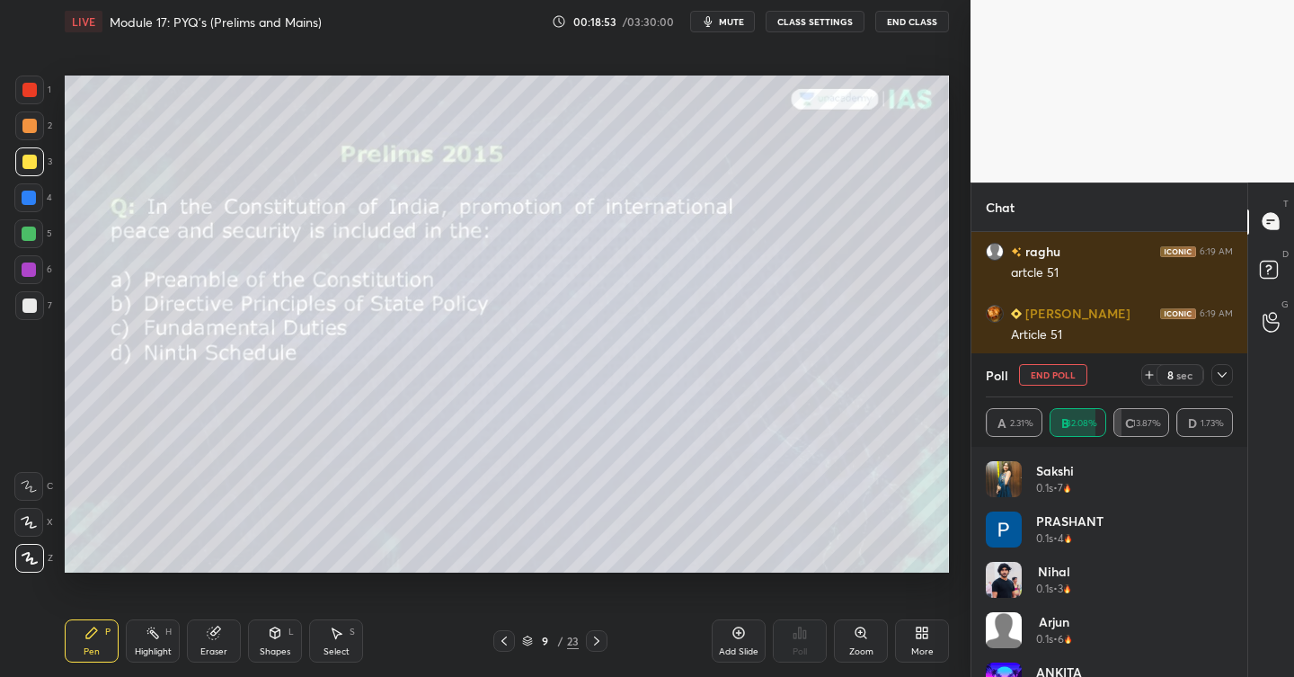
click at [1221, 377] on icon at bounding box center [1222, 375] width 14 height 14
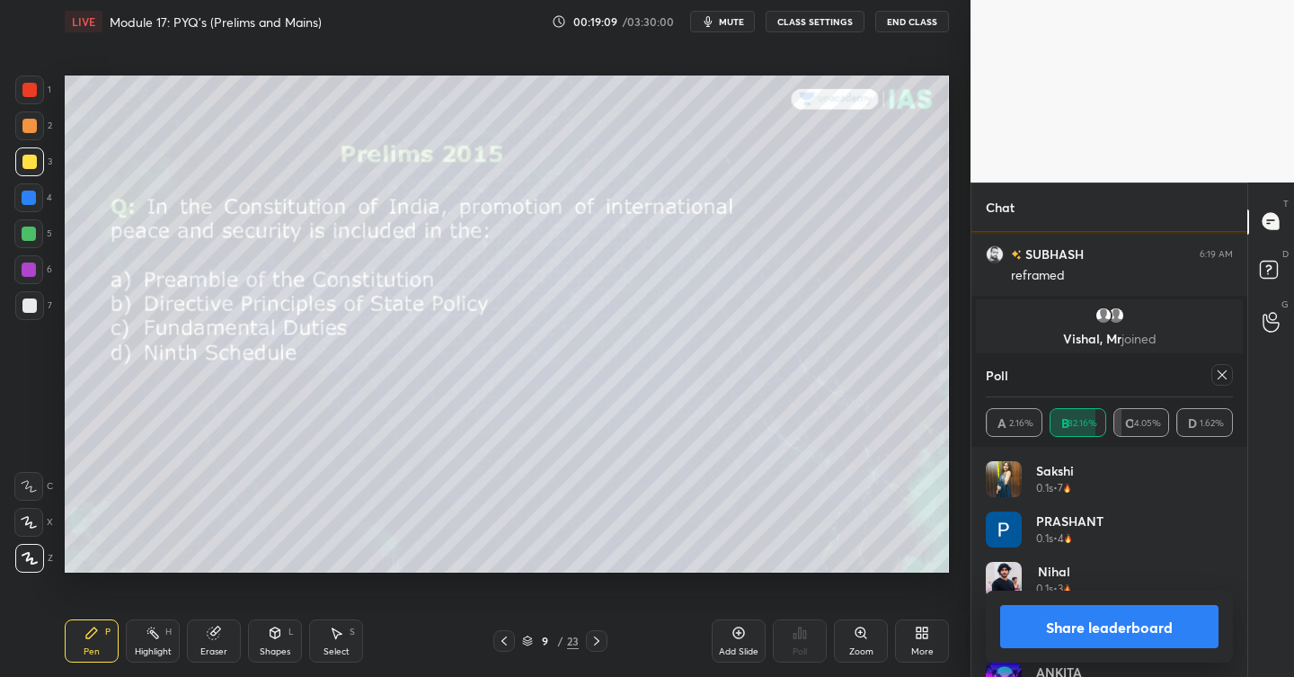
click at [1096, 617] on button "Share leaderboard" at bounding box center [1109, 626] width 218 height 43
type textarea "x"
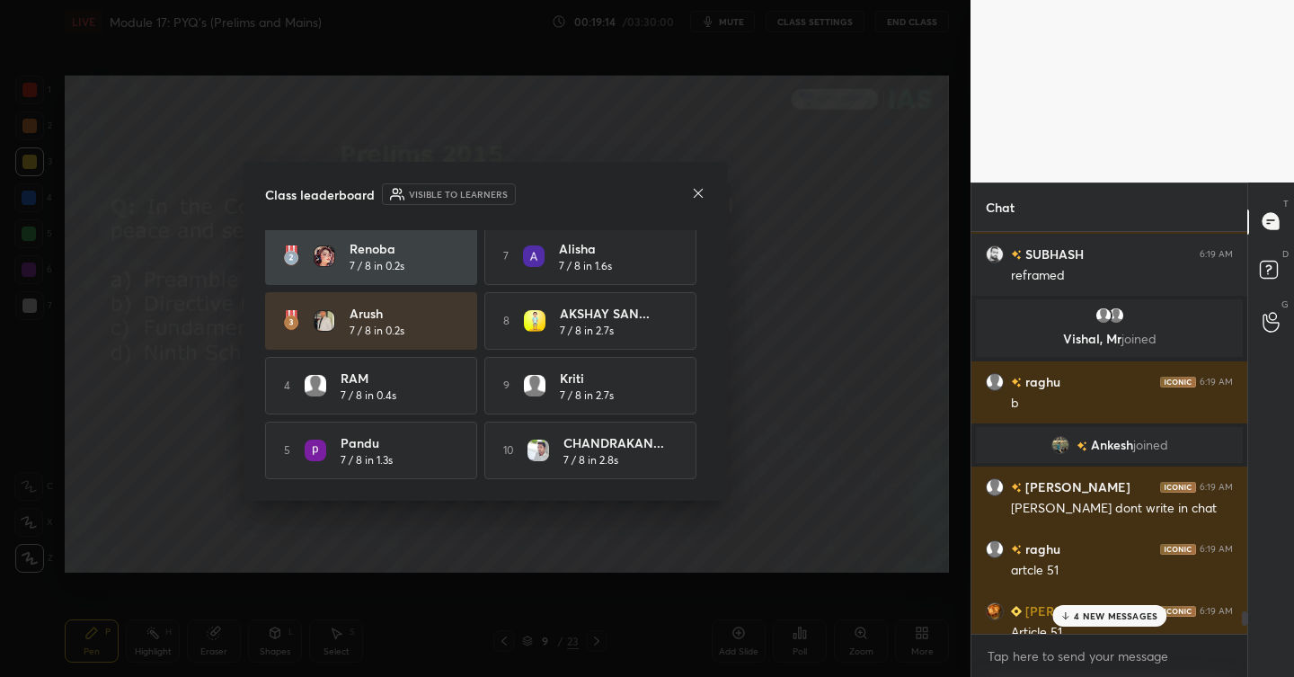
click at [704, 198] on icon at bounding box center [698, 193] width 14 height 14
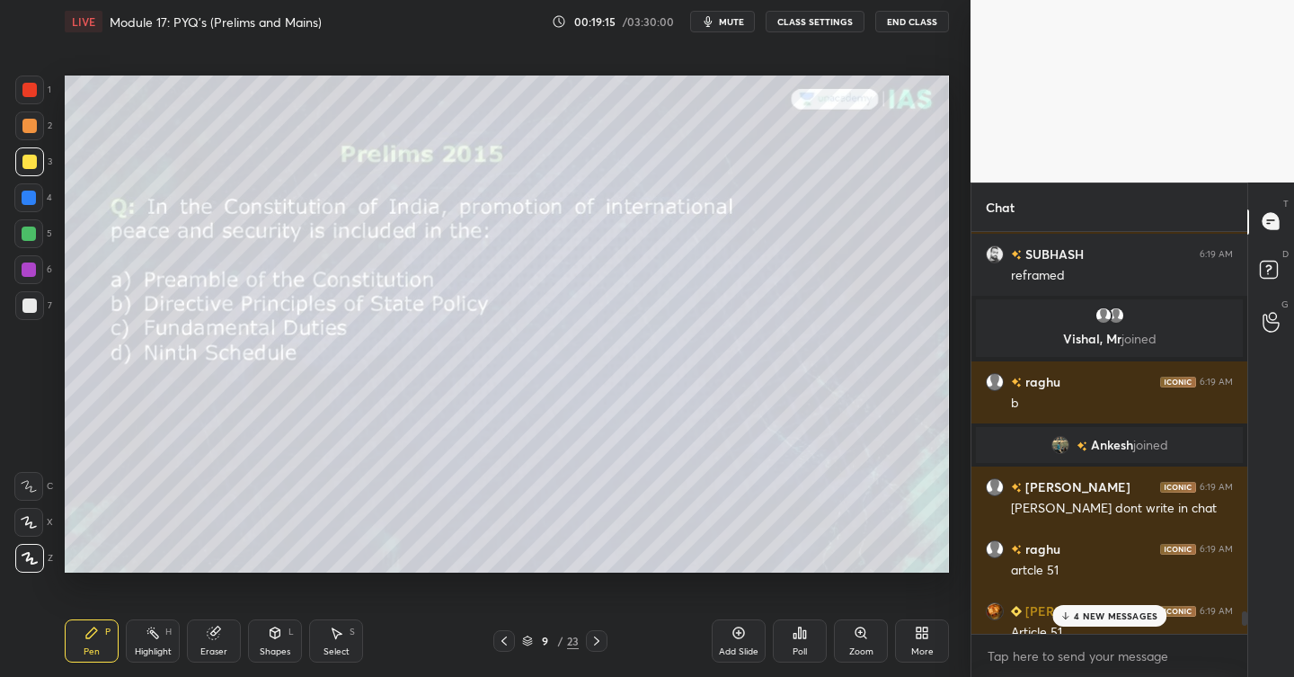
click at [1125, 614] on p "4 NEW MESSAGES" at bounding box center [1116, 615] width 84 height 11
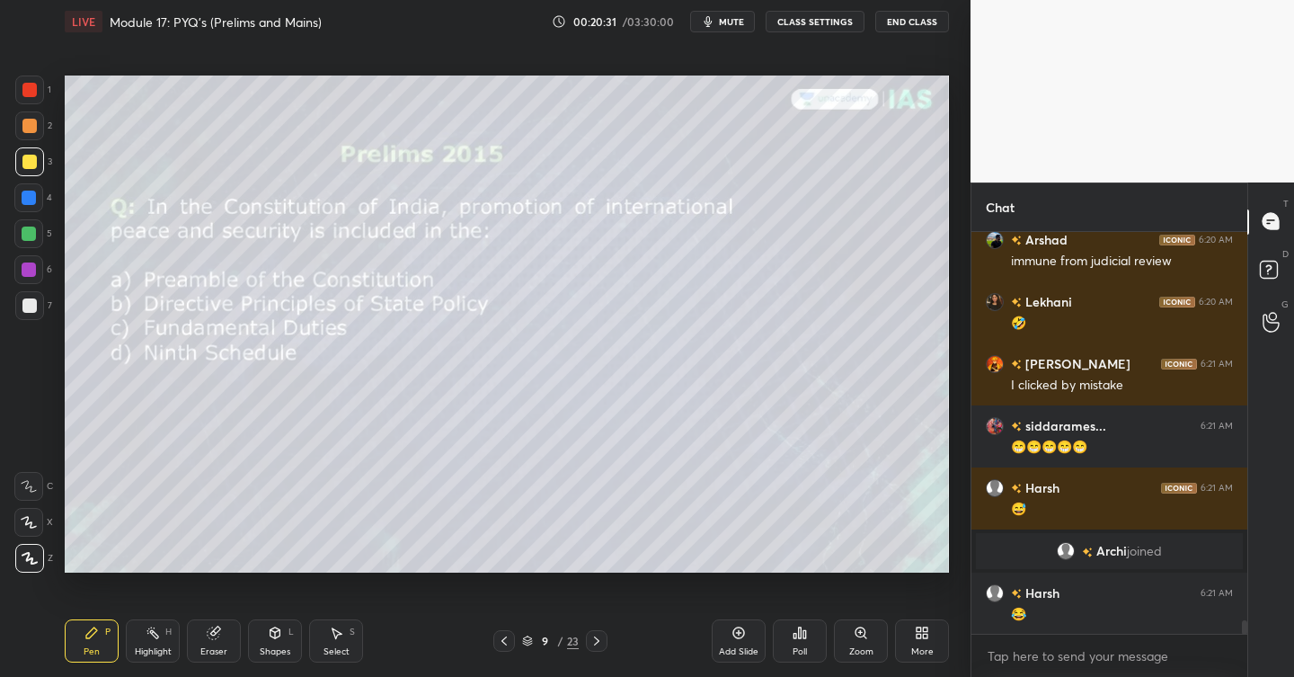
scroll to position [11523, 0]
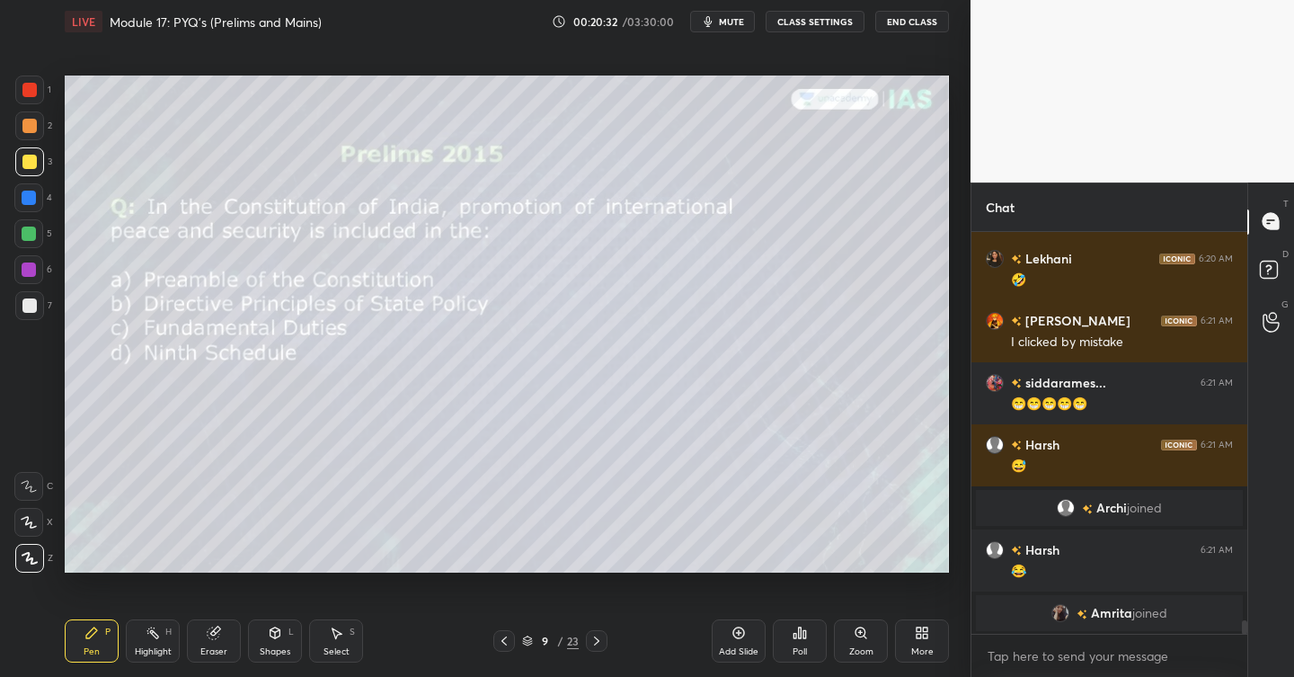
drag, startPoint x: 740, startPoint y: 632, endPoint x: 750, endPoint y: 603, distance: 30.4
click at [740, 633] on icon at bounding box center [738, 632] width 14 height 14
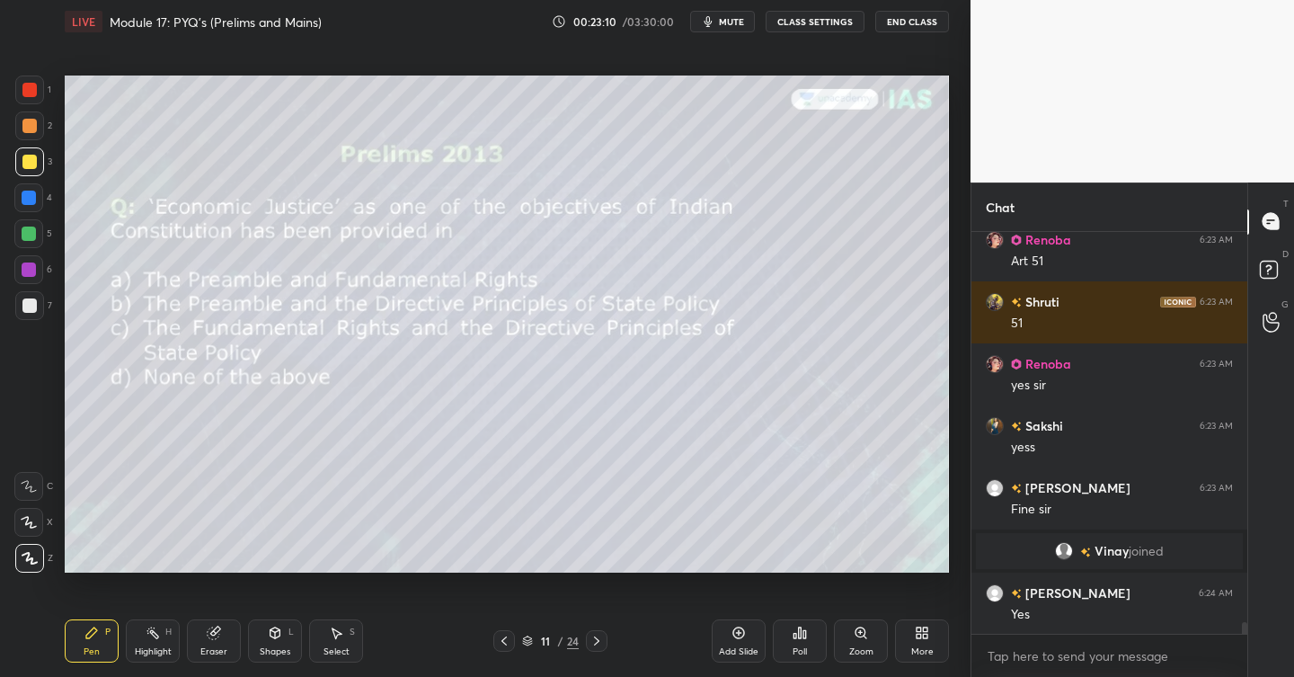
scroll to position [13127, 0]
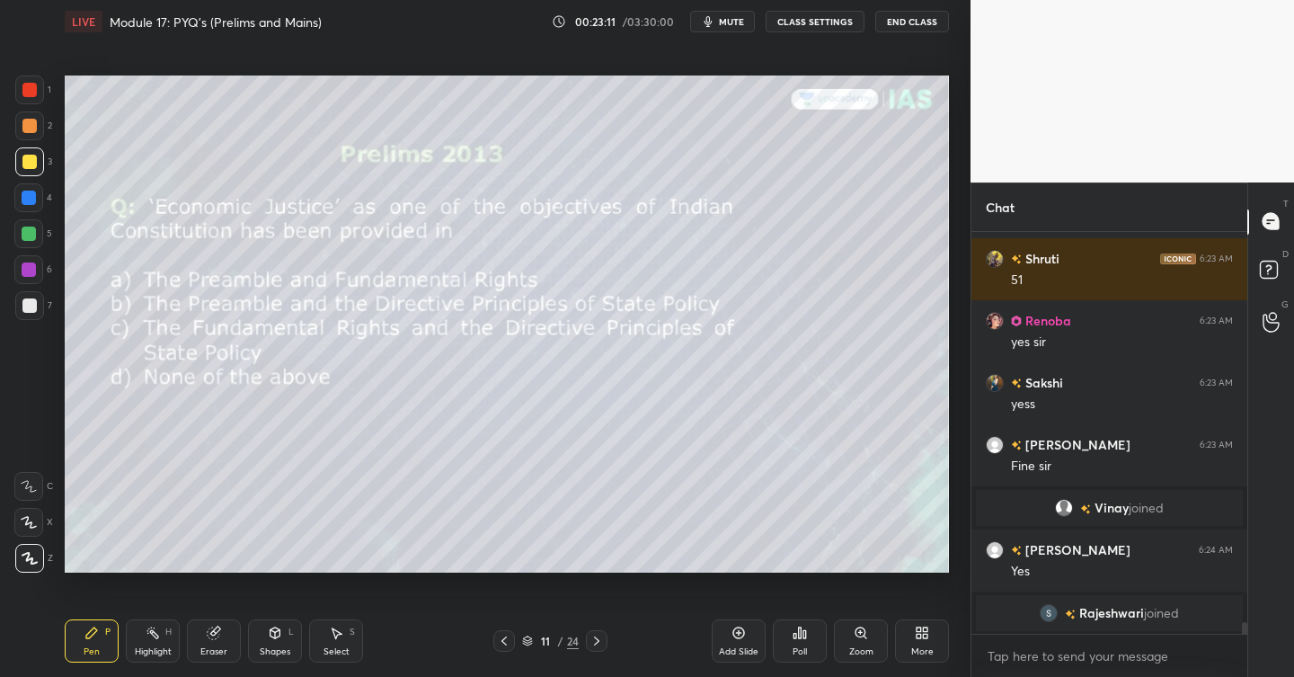
click at [795, 633] on icon at bounding box center [794, 635] width 3 height 4
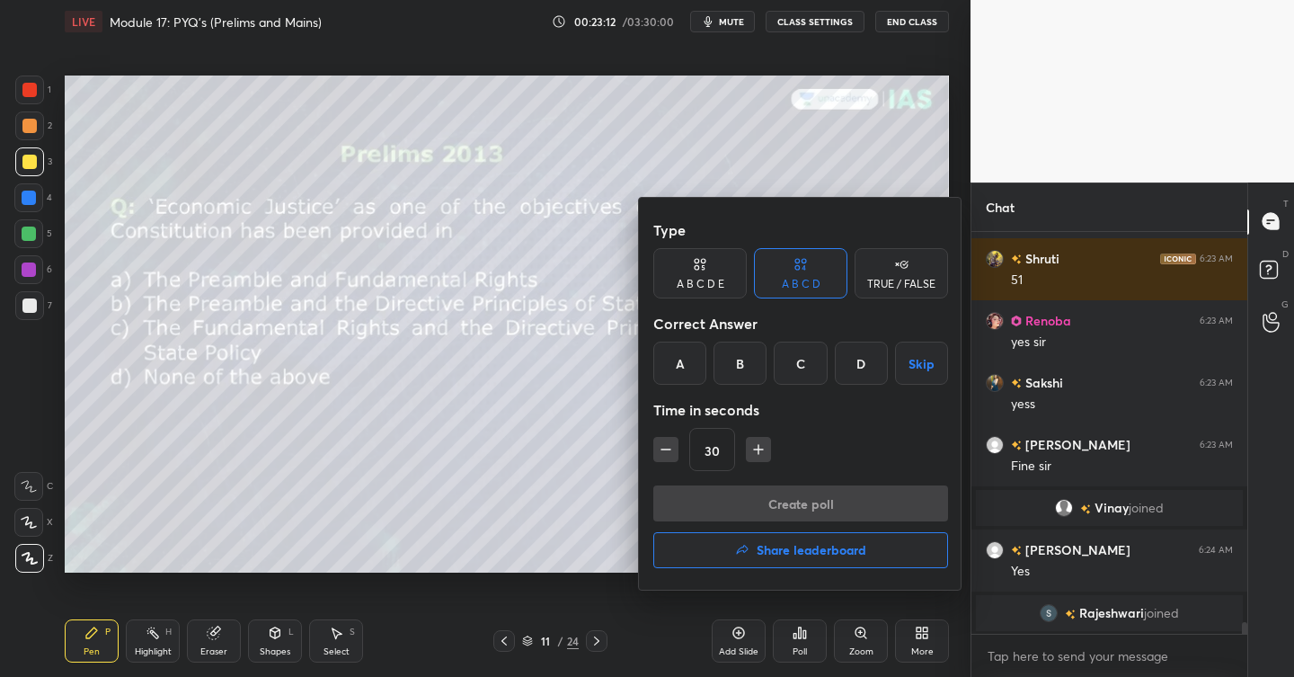
click at [753, 439] on button "button" at bounding box center [758, 449] width 25 height 25
type input "45"
click at [749, 356] on div "B" at bounding box center [739, 362] width 53 height 43
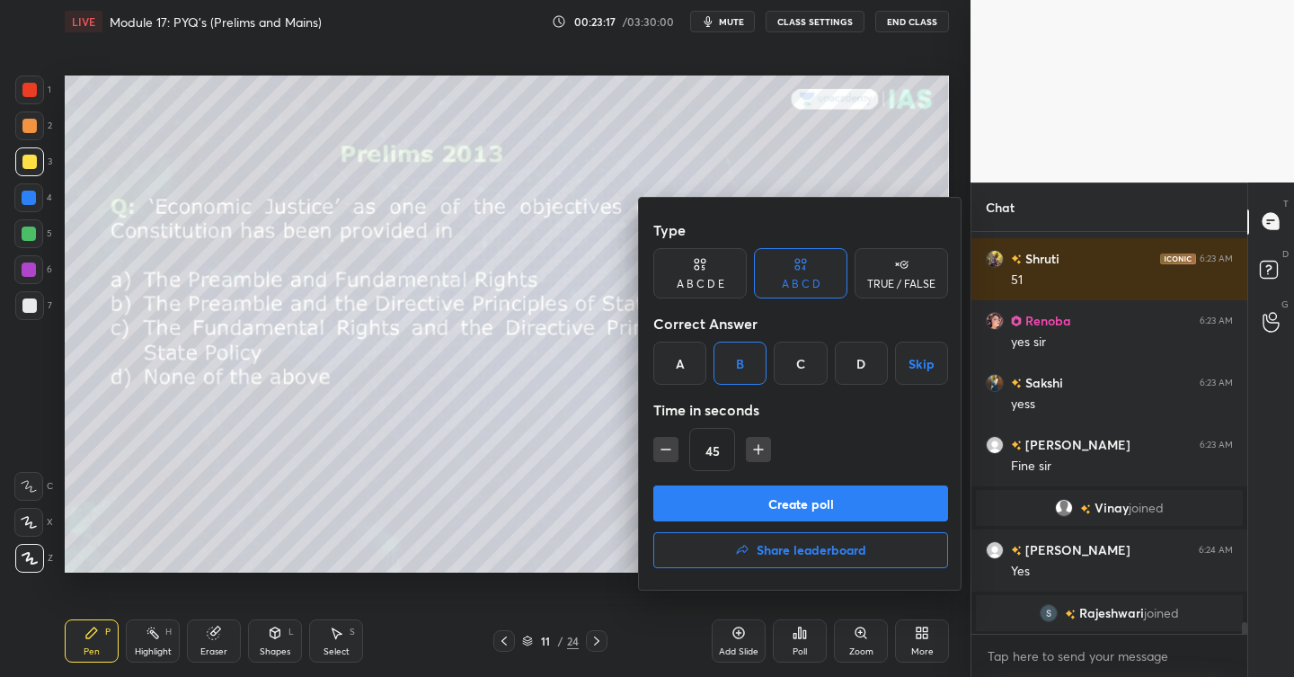
click at [772, 497] on button "Create poll" at bounding box center [800, 503] width 295 height 36
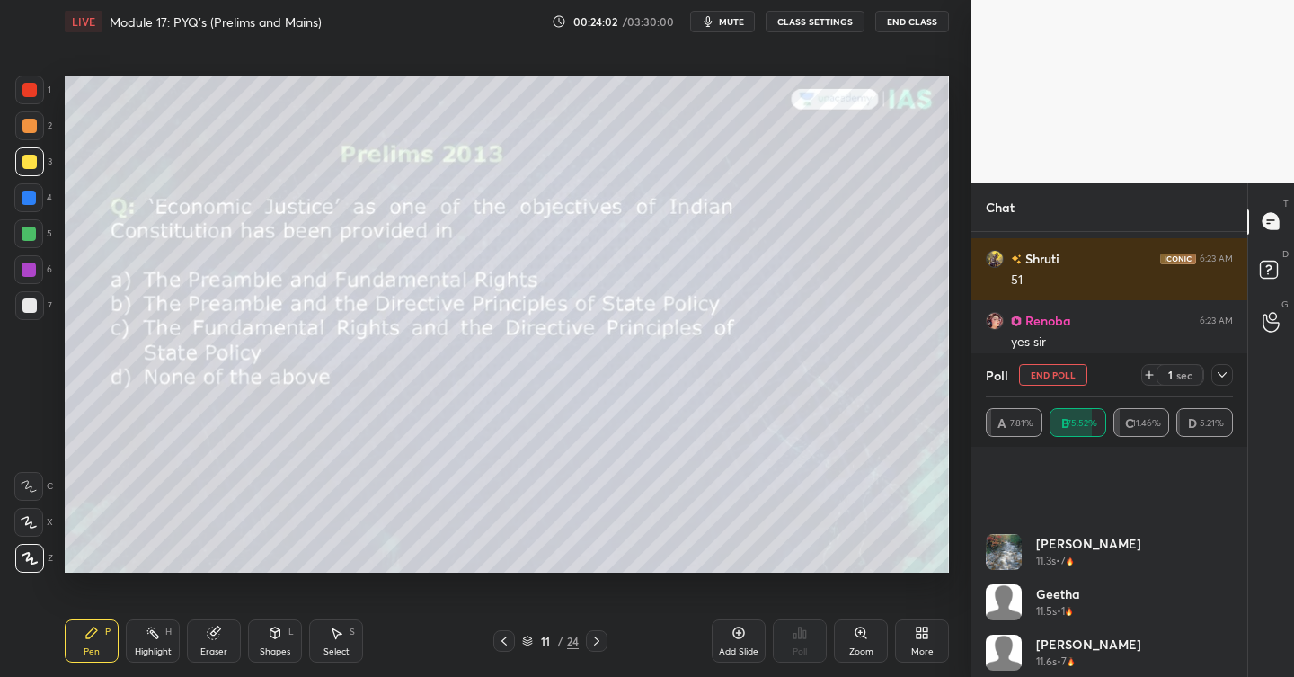
scroll to position [4816, 0]
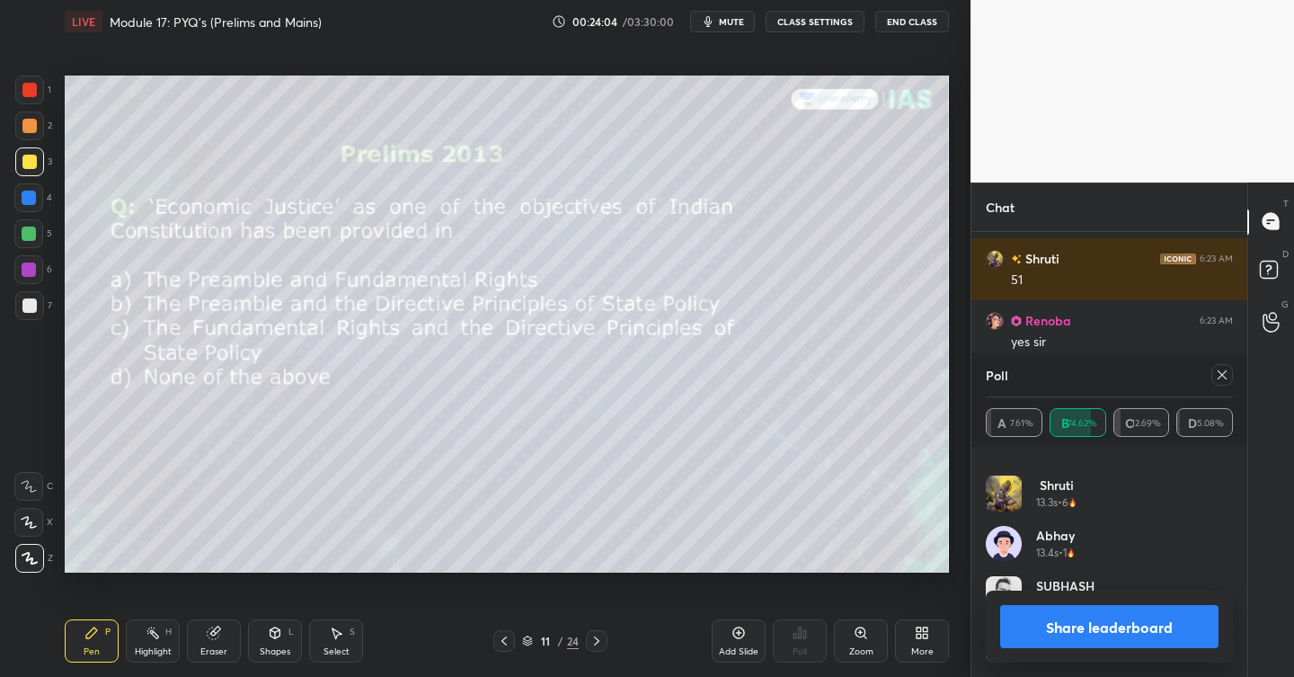
click at [1114, 614] on button "Share leaderboard" at bounding box center [1109, 626] width 218 height 43
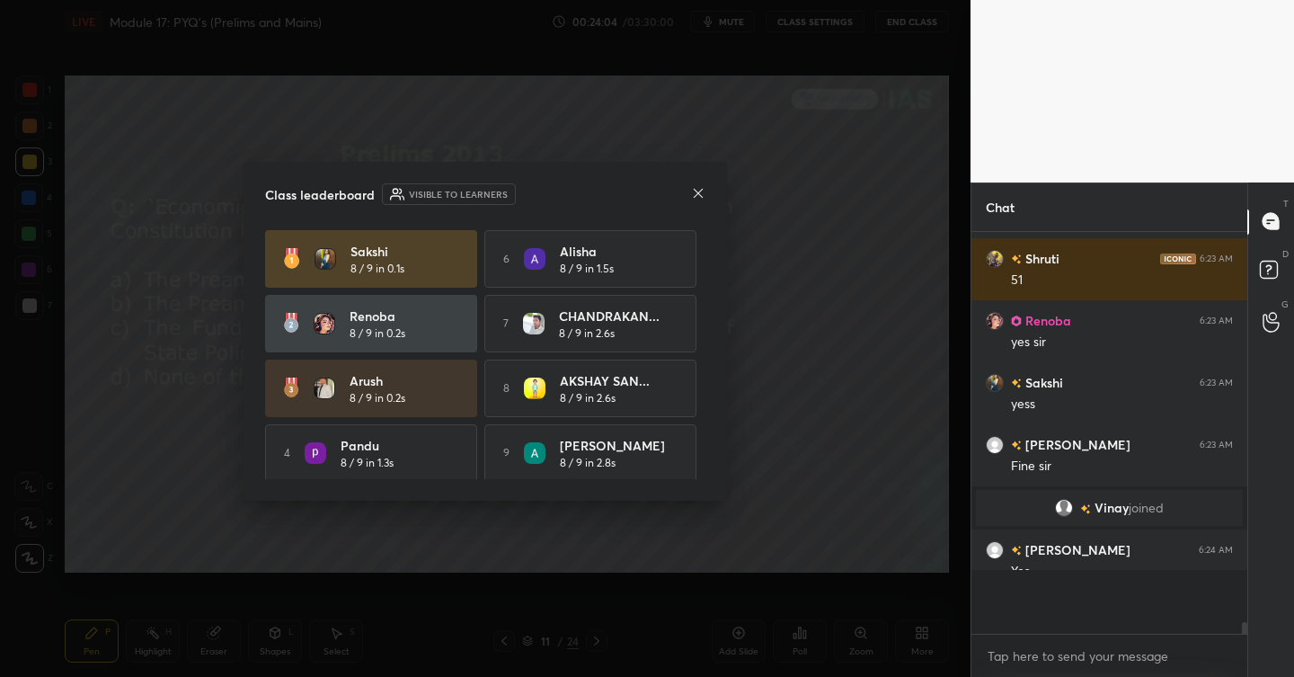
scroll to position [396, 270]
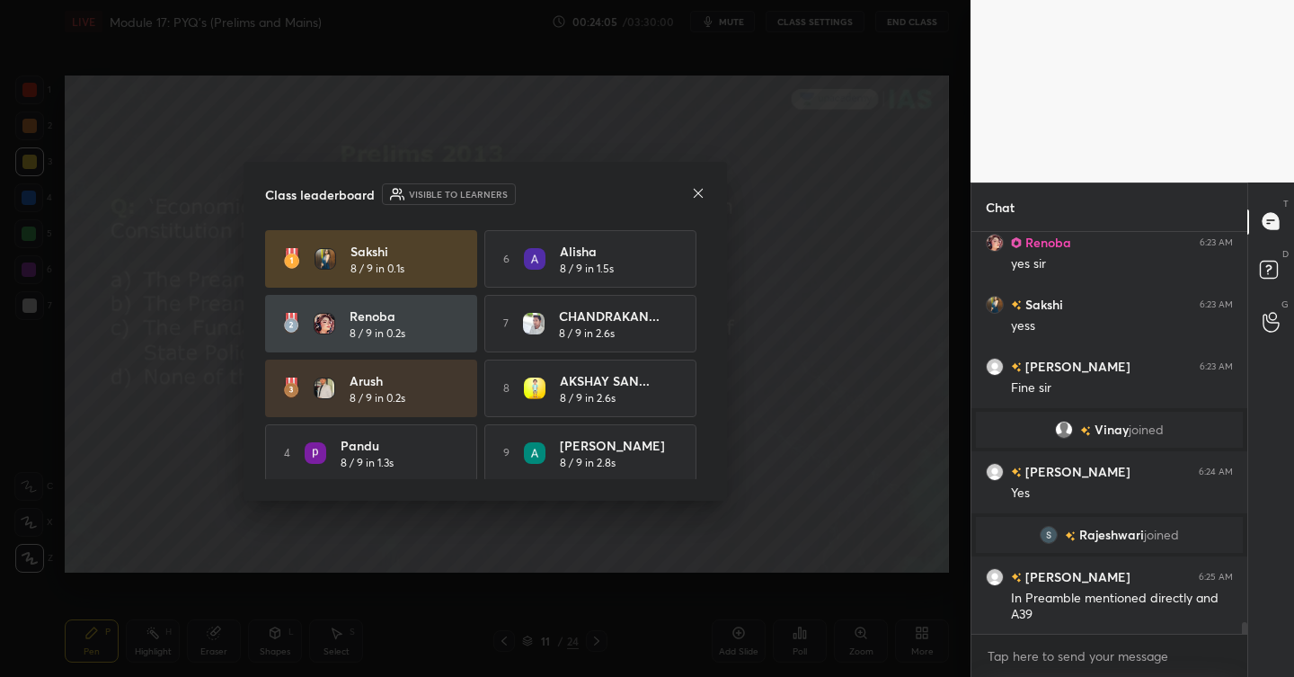
click at [706, 192] on div "Class leaderboard Visible to learners [PERSON_NAME] 8 / 9 in 0.1s 6 [PERSON_NAM…" at bounding box center [485, 331] width 483 height 339
click at [697, 193] on icon at bounding box center [698, 193] width 9 height 9
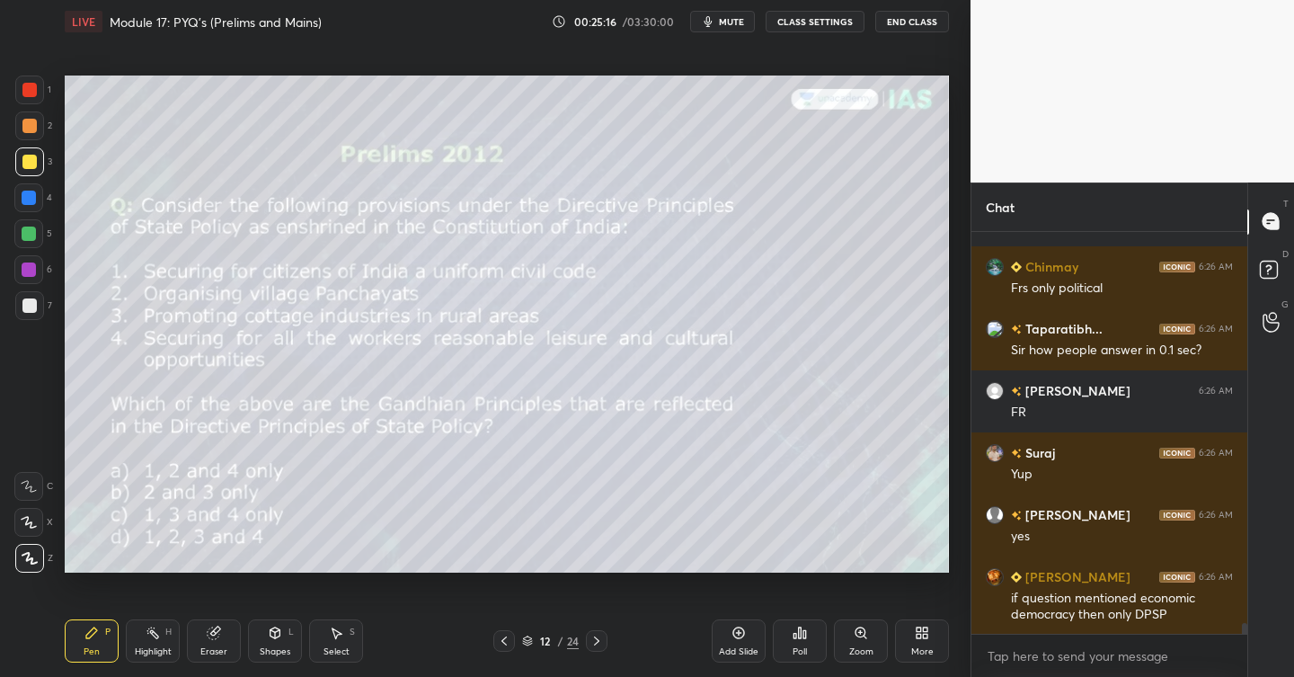
scroll to position [14339, 0]
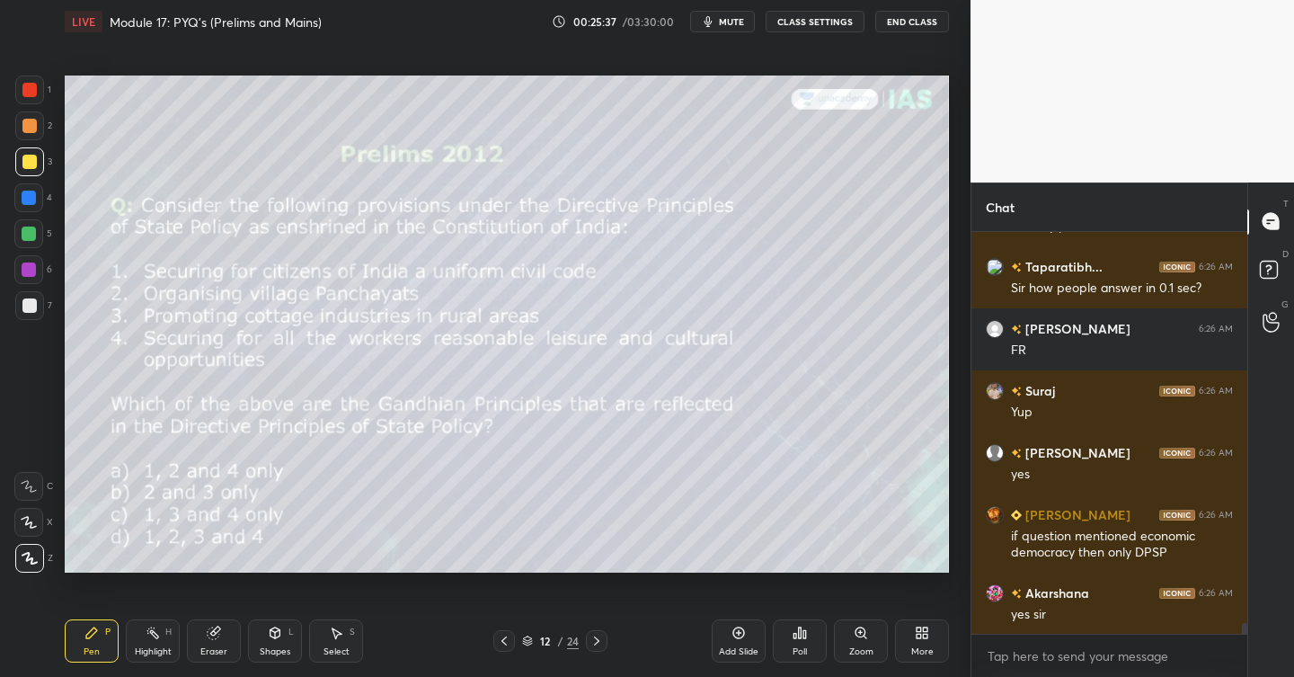
click at [792, 639] on div "Poll" at bounding box center [800, 640] width 54 height 43
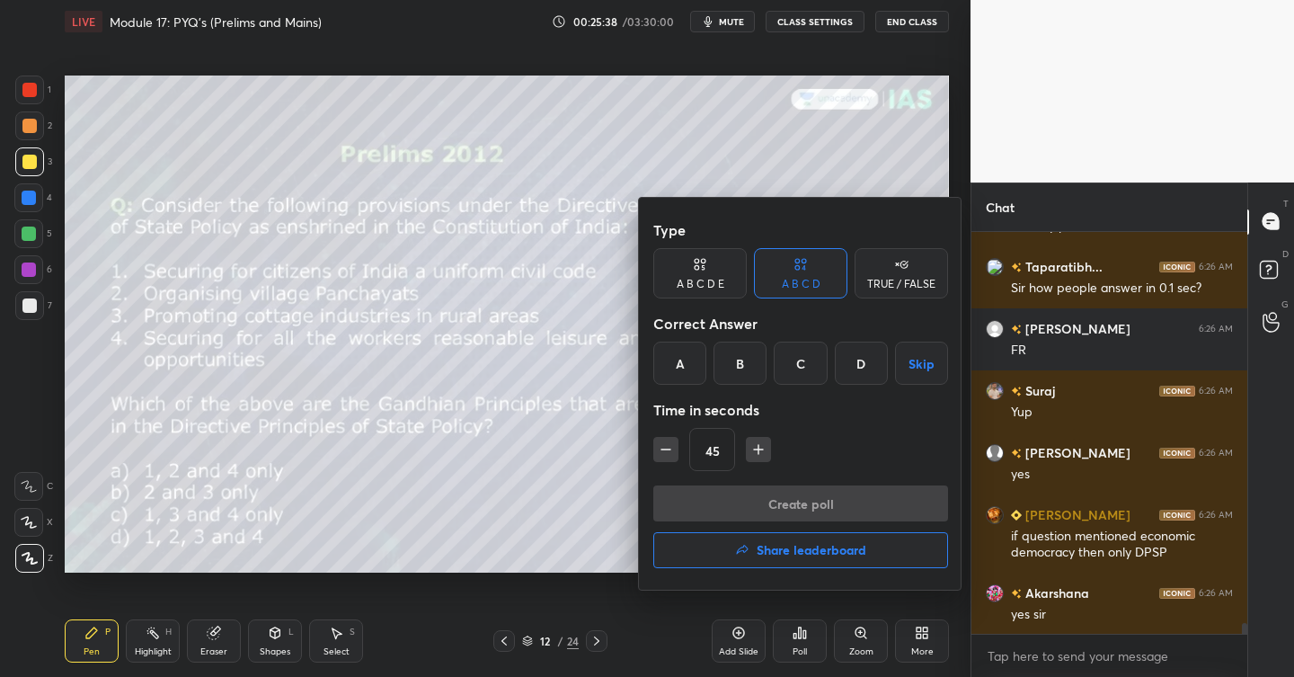
click at [738, 352] on div "B" at bounding box center [739, 362] width 53 height 43
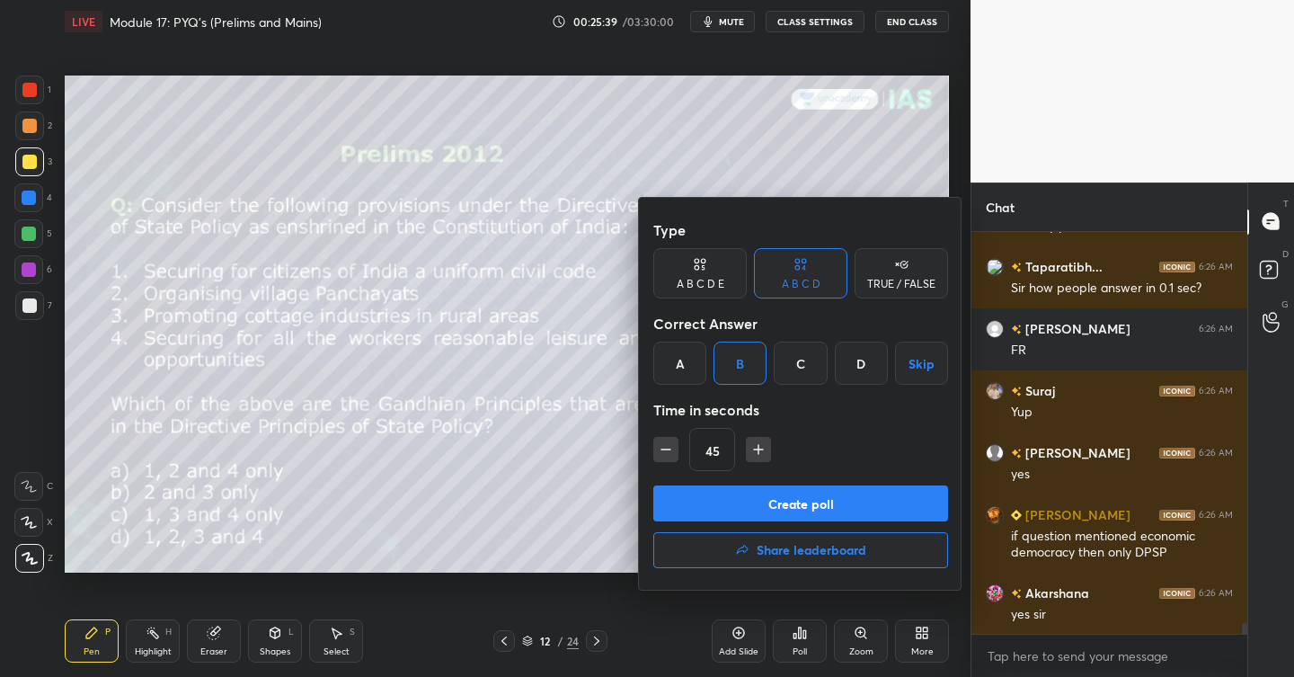
click at [805, 509] on button "Create poll" at bounding box center [800, 503] width 295 height 36
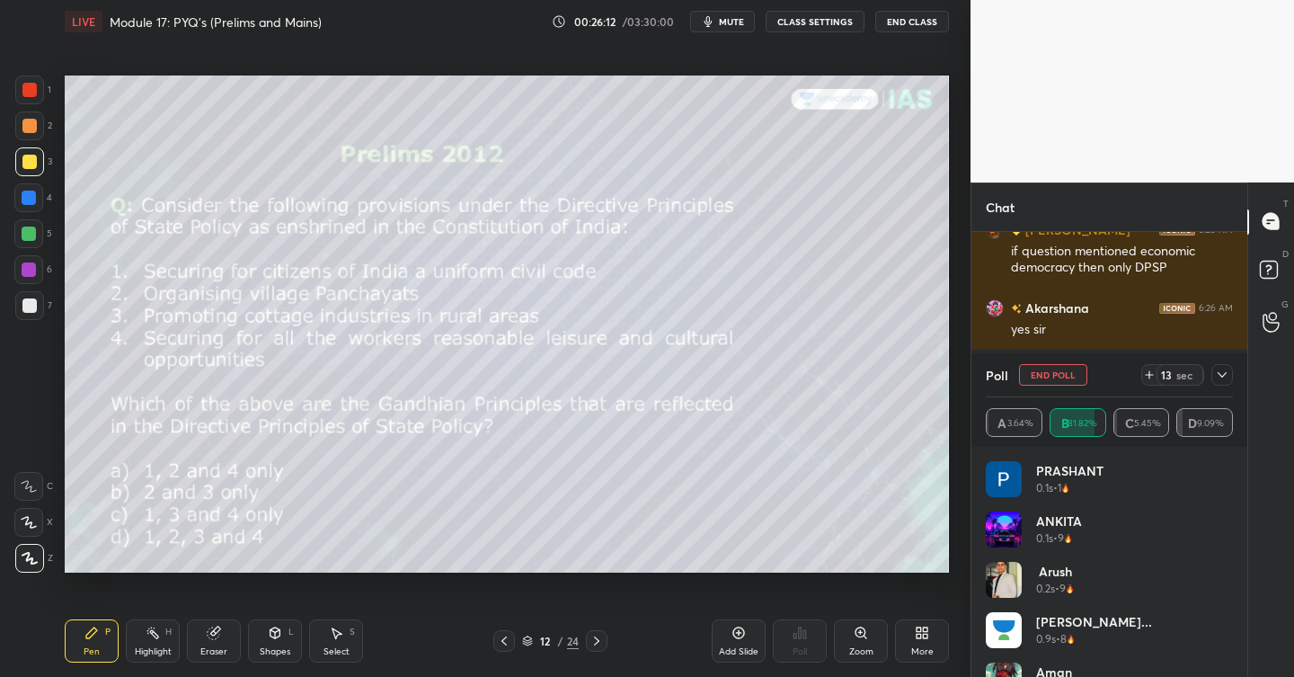
scroll to position [14686, 0]
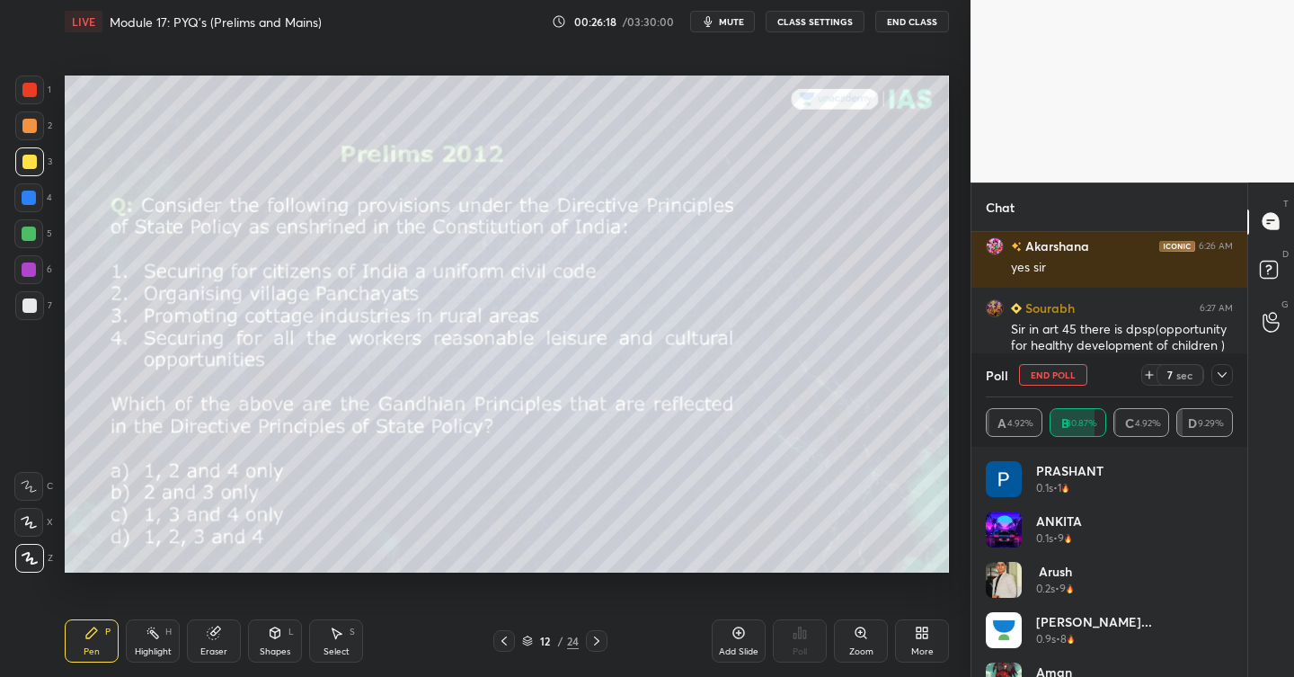
click at [1220, 371] on icon at bounding box center [1222, 375] width 14 height 14
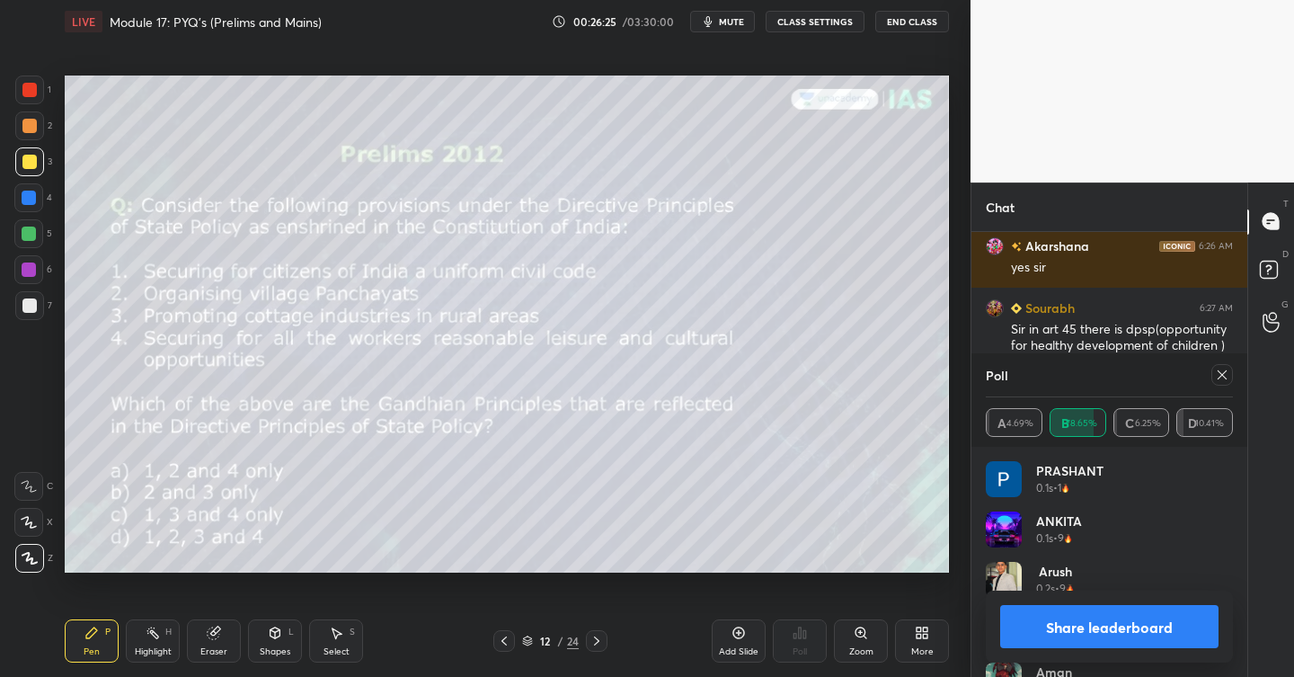
scroll to position [14748, 0]
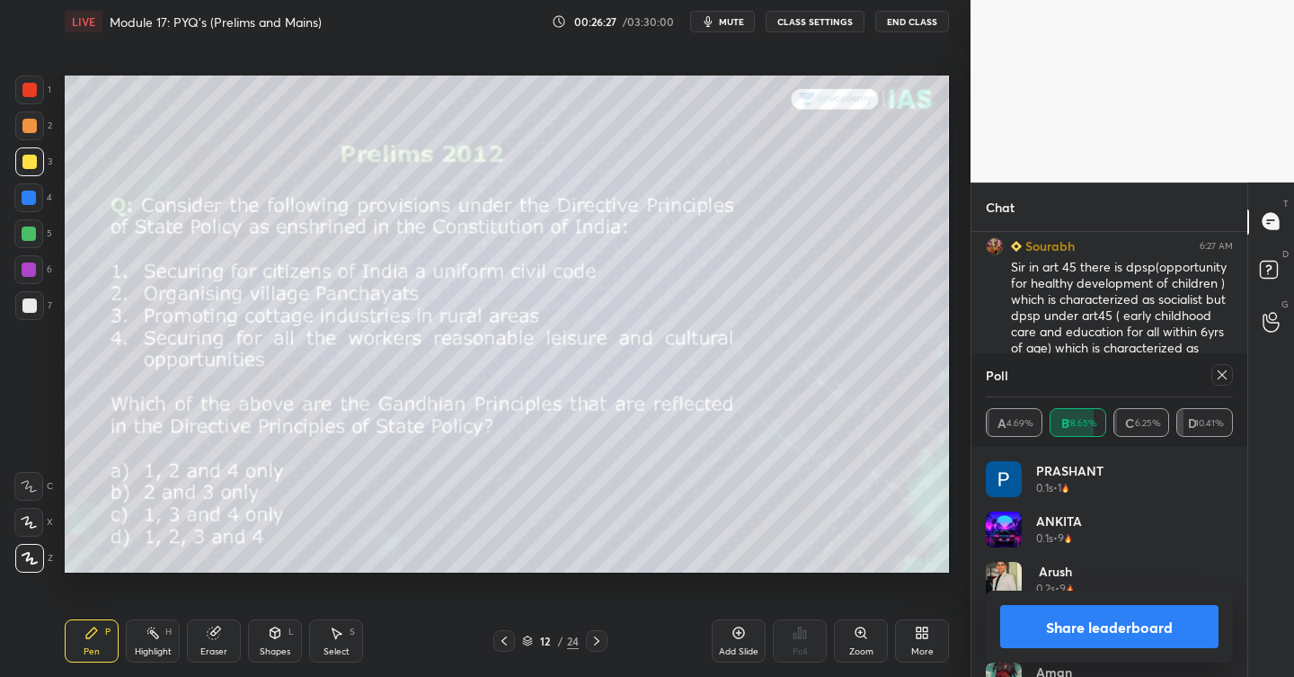
click at [1124, 619] on button "Share leaderboard" at bounding box center [1109, 626] width 218 height 43
type textarea "x"
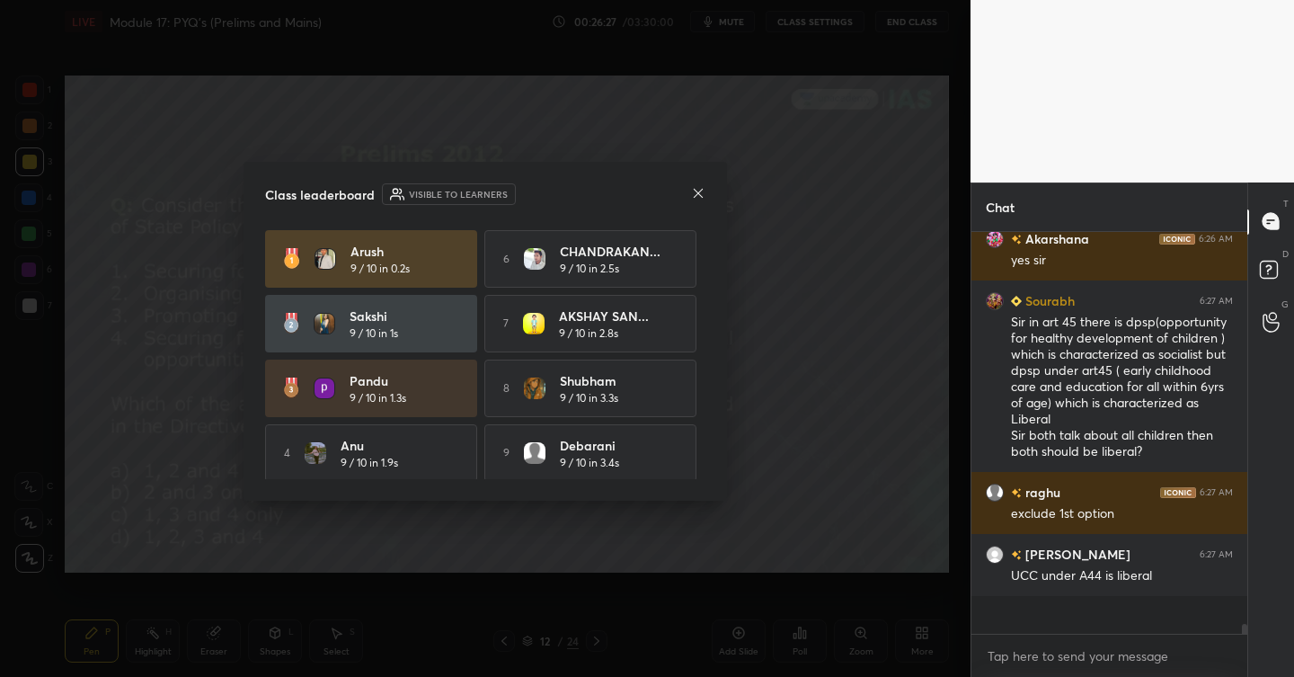
scroll to position [381, 270]
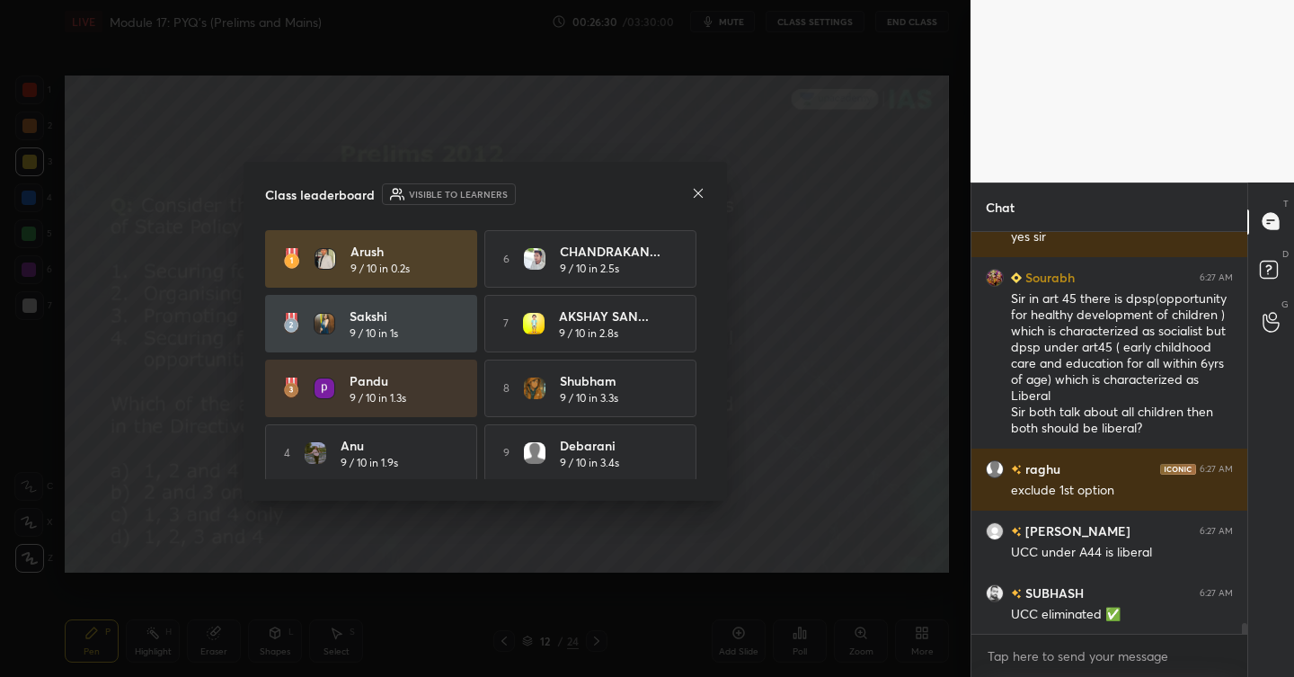
click at [701, 190] on icon at bounding box center [698, 193] width 14 height 14
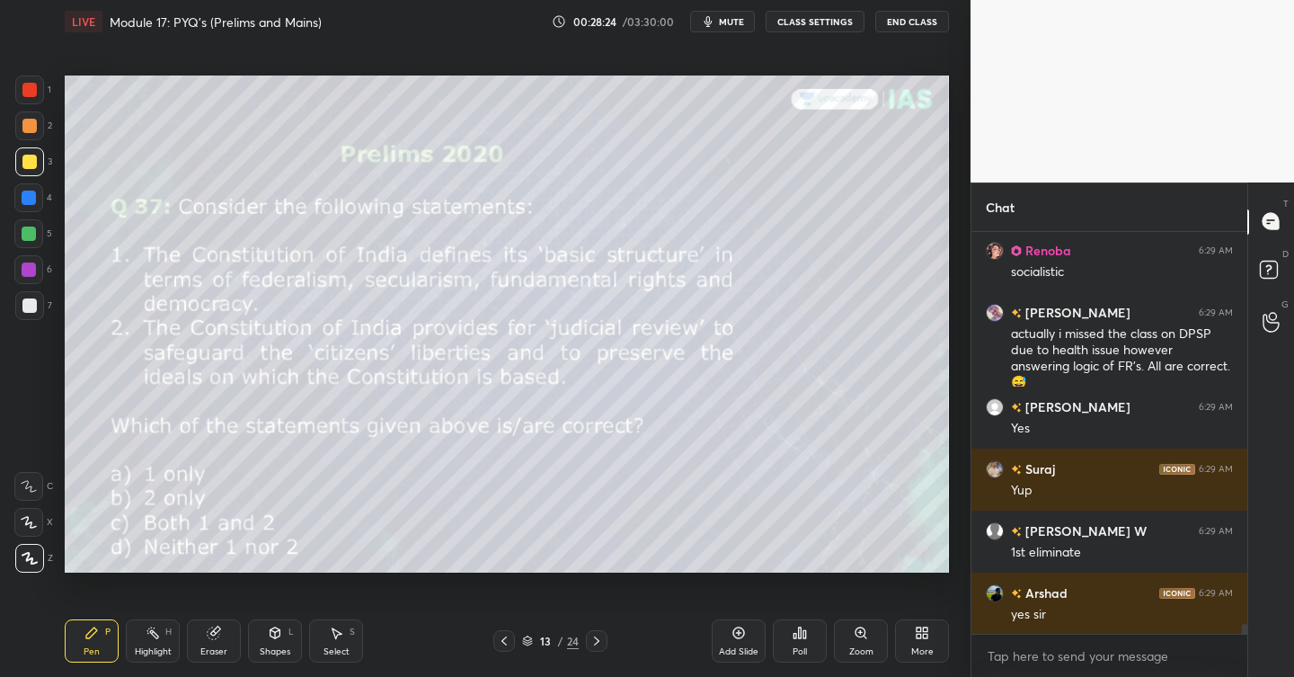
scroll to position [16094, 0]
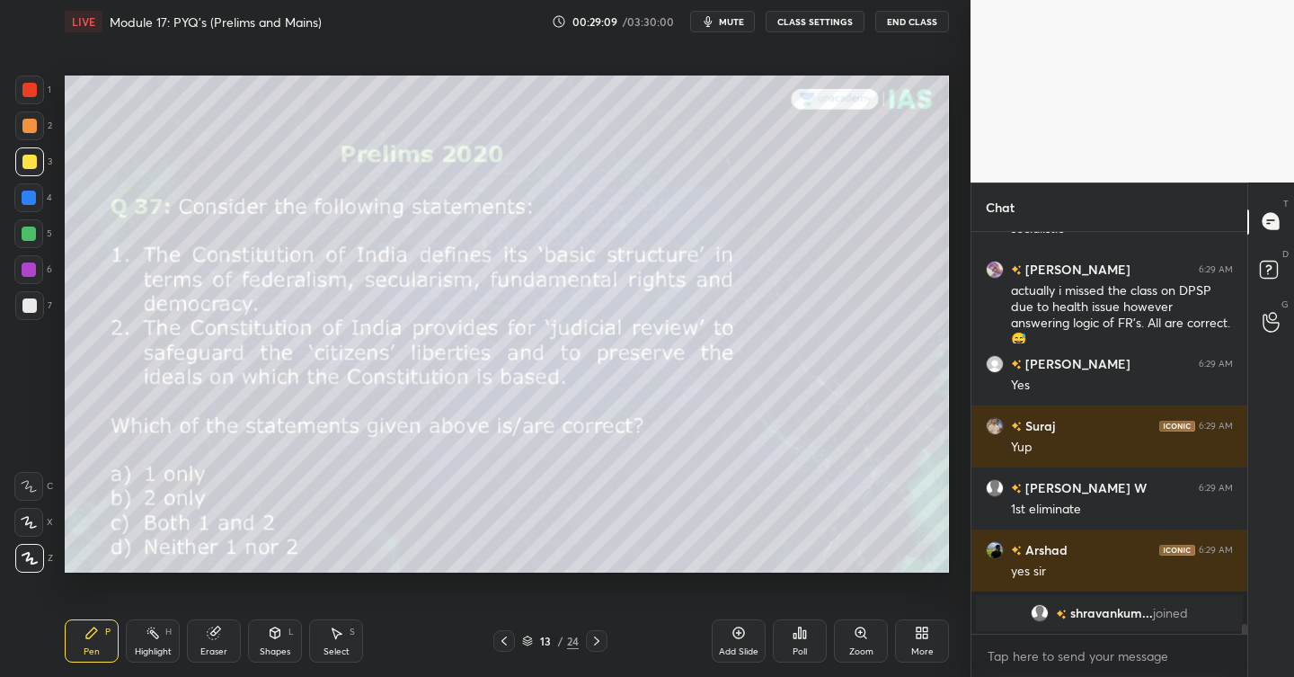
click at [799, 636] on icon at bounding box center [800, 632] width 3 height 11
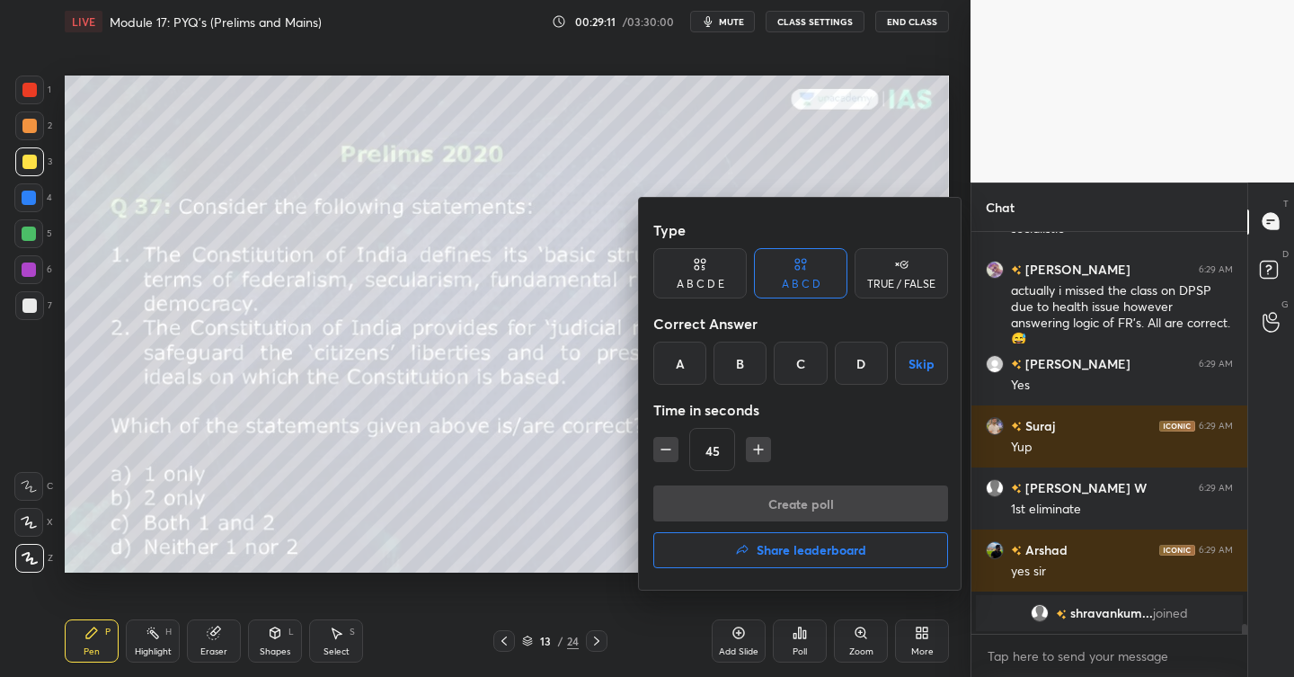
click at [869, 367] on div "D" at bounding box center [861, 362] width 53 height 43
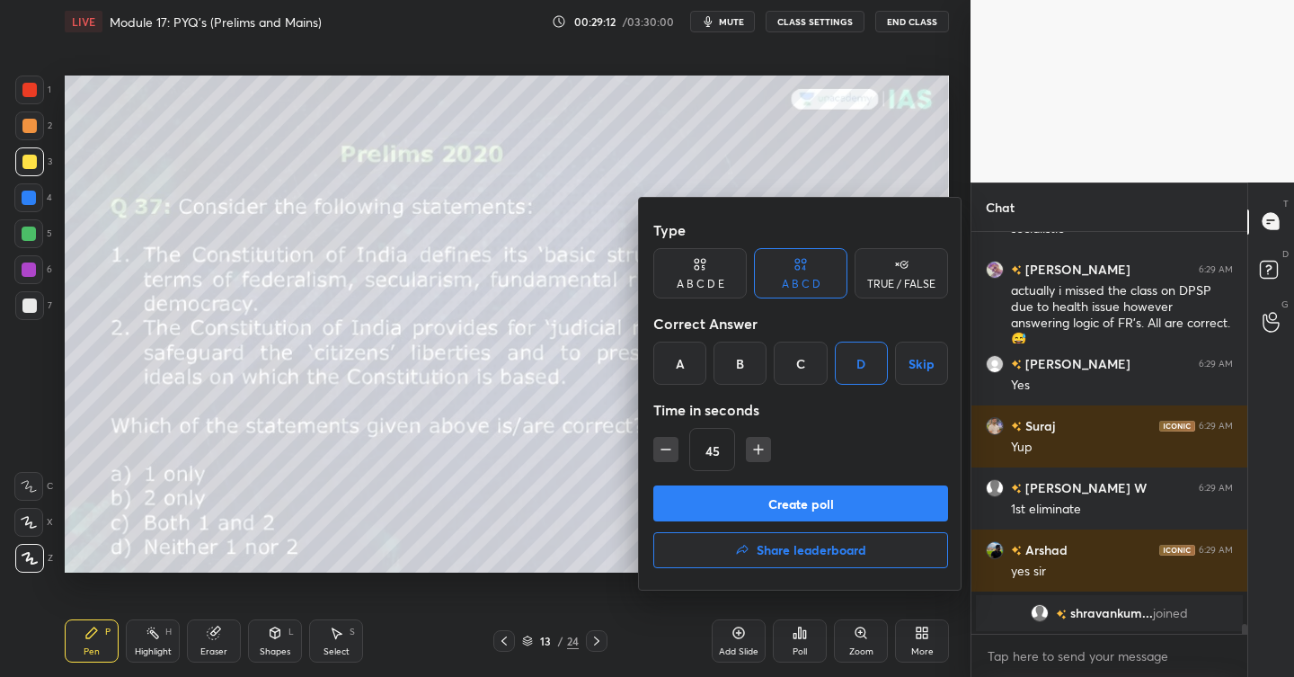
click at [757, 454] on icon "button" at bounding box center [758, 449] width 18 height 18
type input "60"
click at [793, 497] on button "Create poll" at bounding box center [800, 503] width 295 height 36
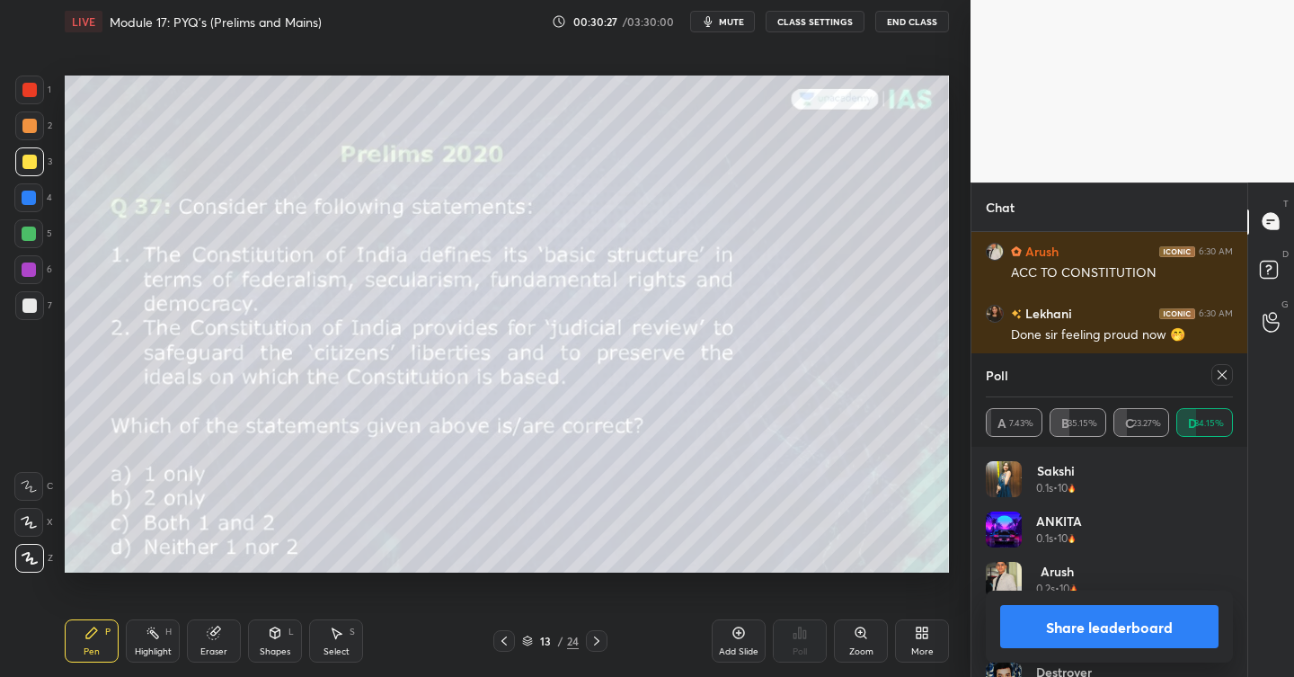
scroll to position [16192, 0]
click at [1218, 376] on icon at bounding box center [1222, 375] width 14 height 14
type textarea "x"
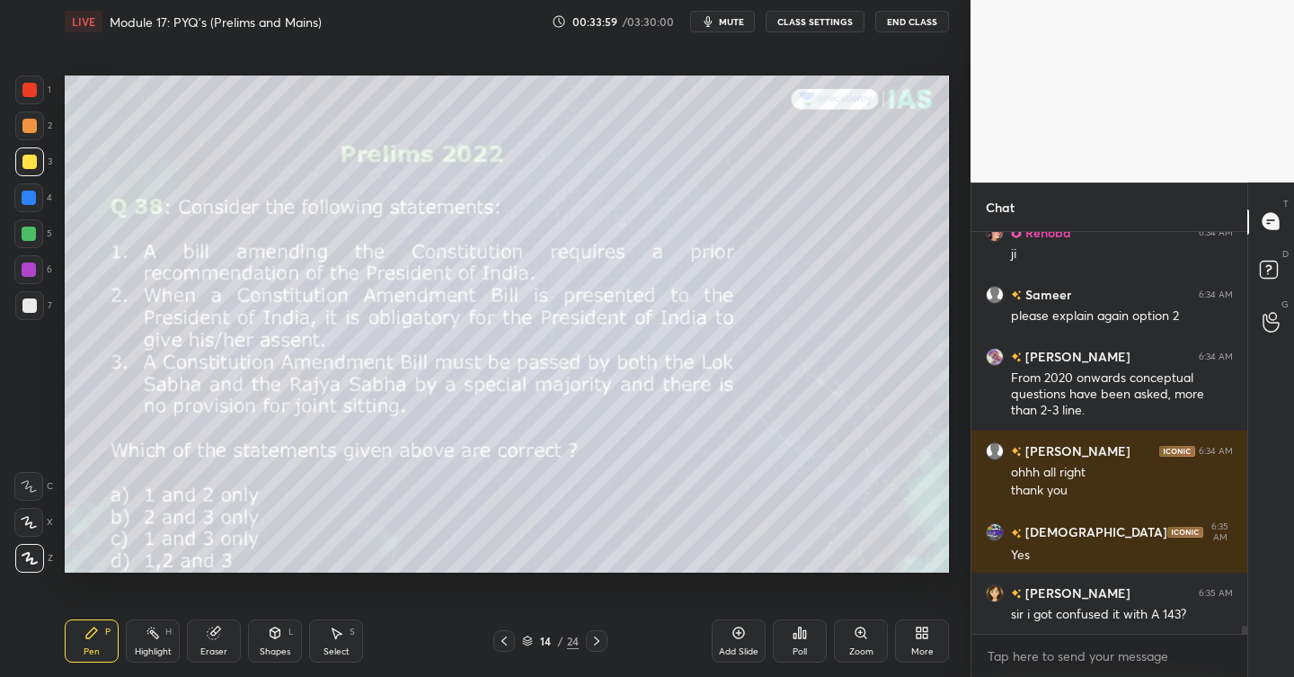
scroll to position [18974, 0]
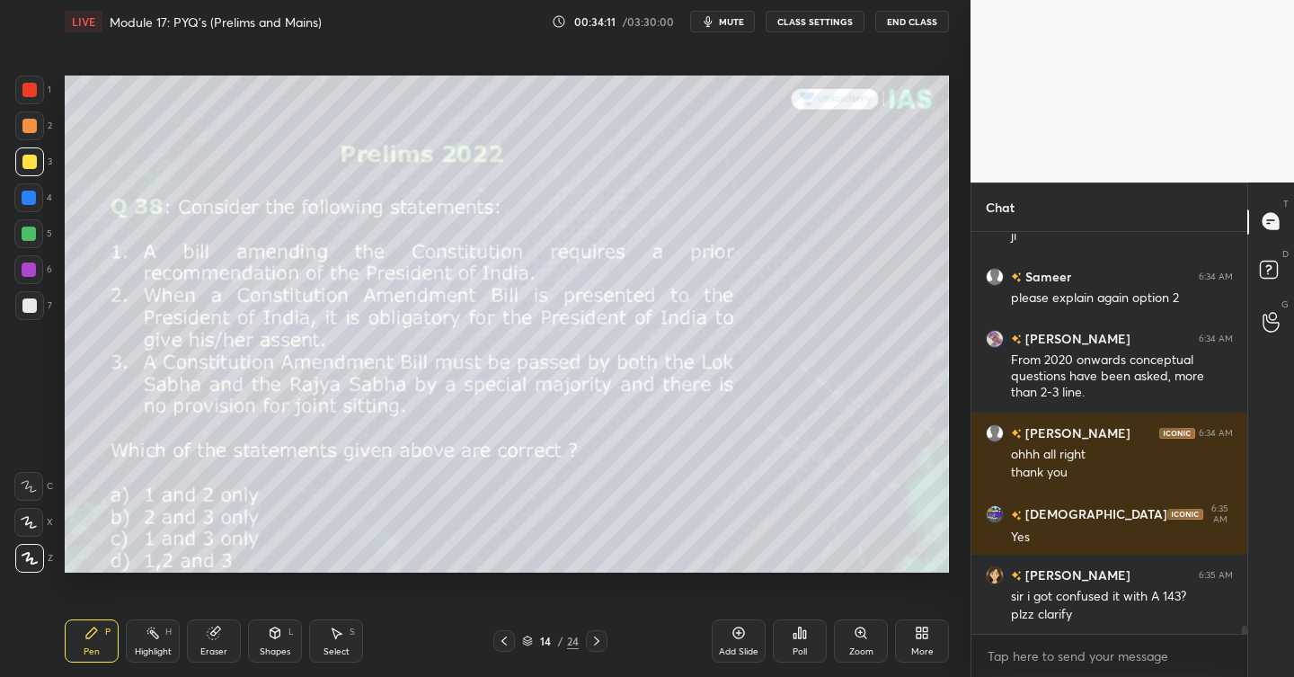
click at [791, 628] on div "Poll" at bounding box center [800, 640] width 54 height 43
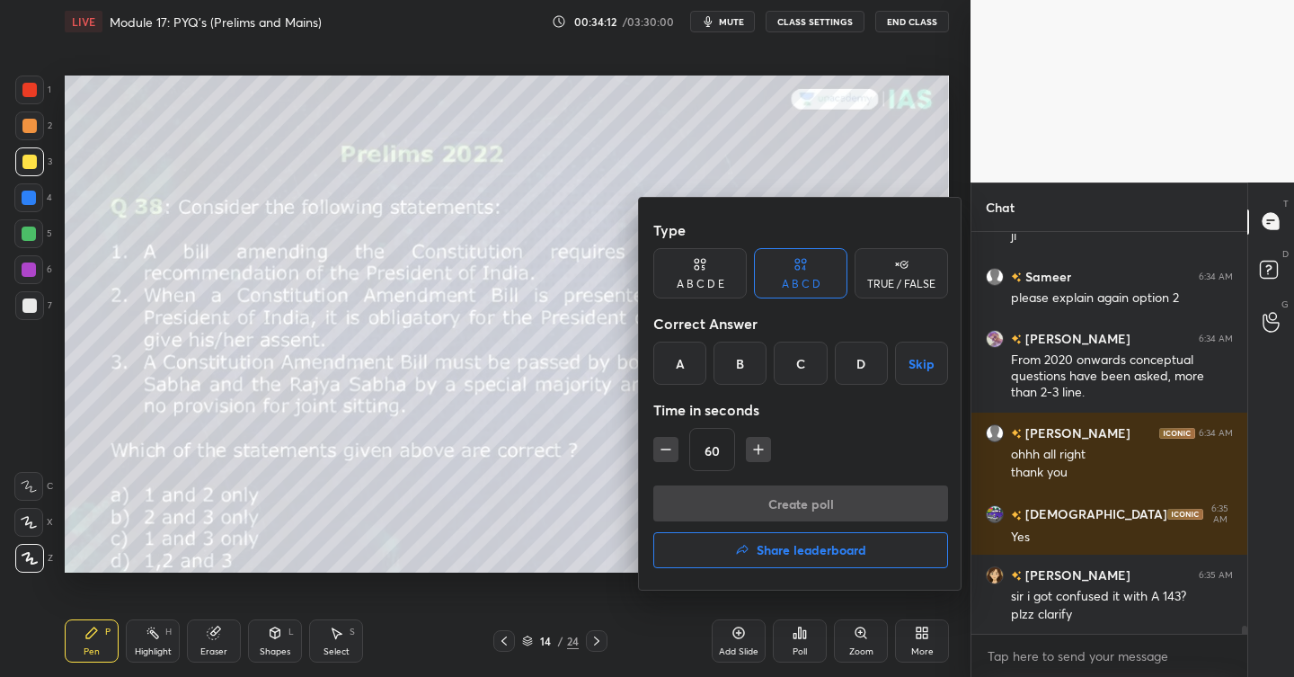
click at [664, 443] on icon "button" at bounding box center [666, 449] width 18 height 18
type input "45"
click at [745, 368] on div "B" at bounding box center [739, 362] width 53 height 43
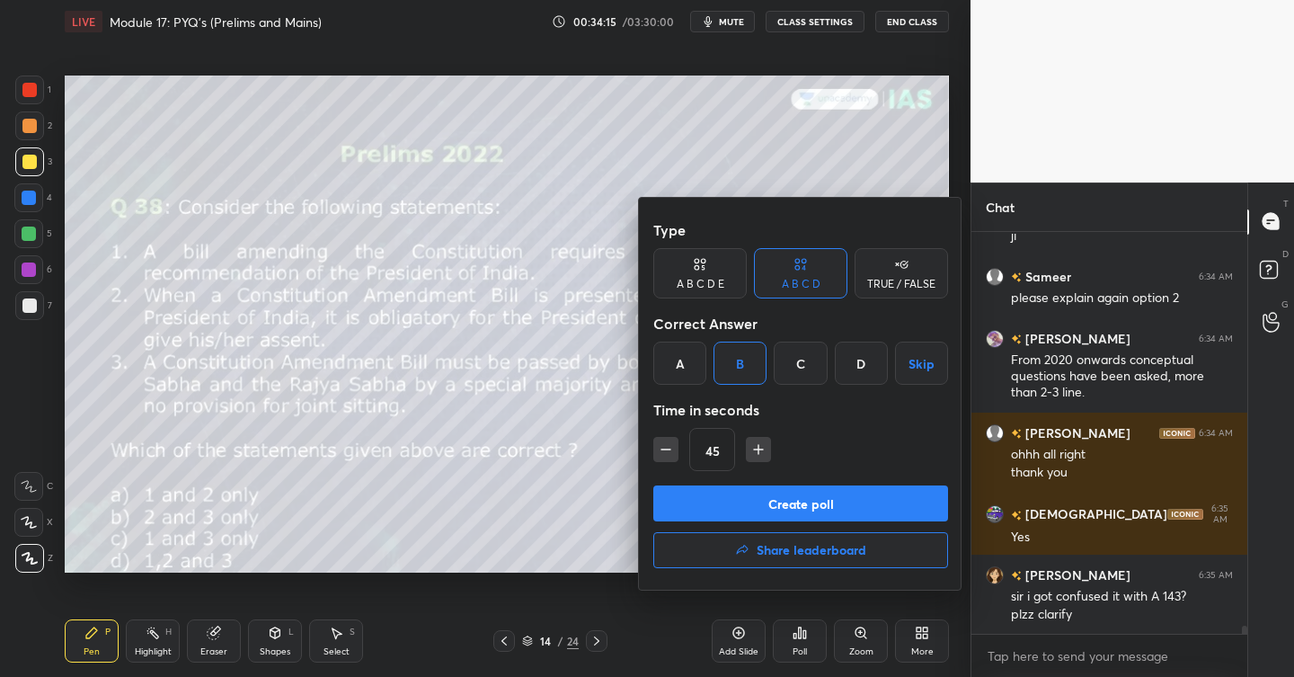
click at [792, 504] on button "Create poll" at bounding box center [800, 503] width 295 height 36
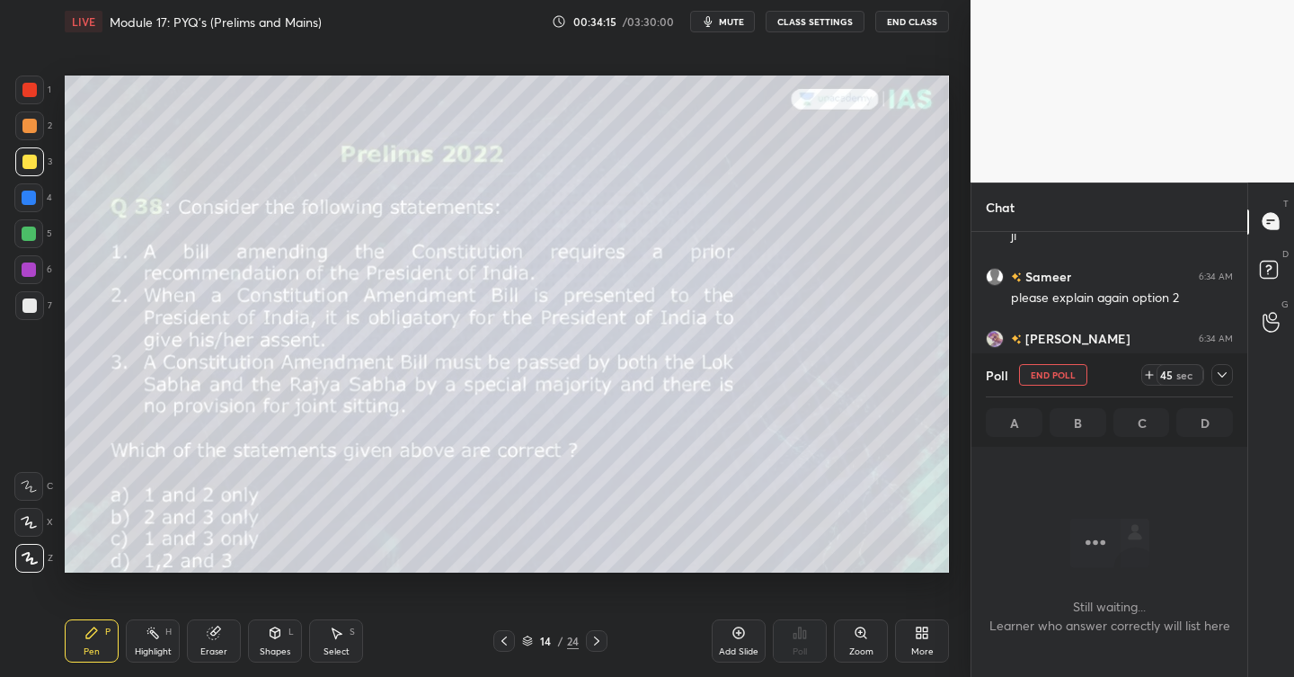
scroll to position [6, 6]
click at [1223, 377] on icon at bounding box center [1222, 375] width 14 height 14
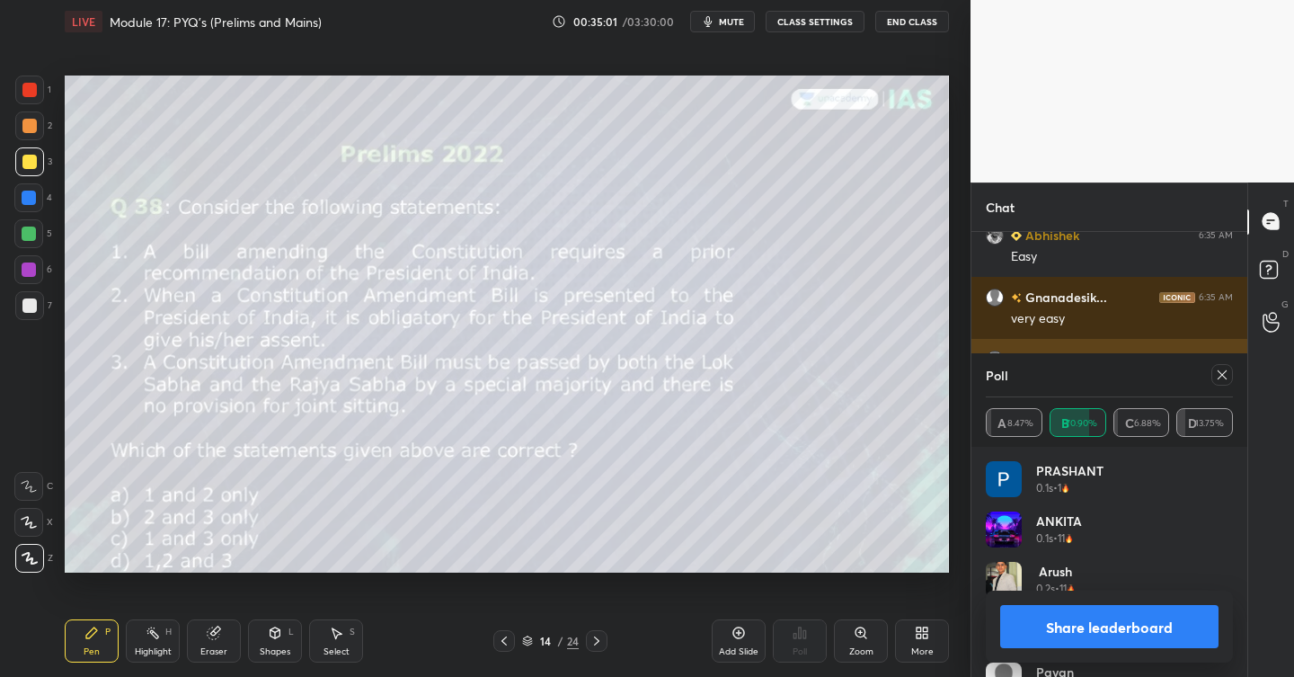
scroll to position [19658, 0]
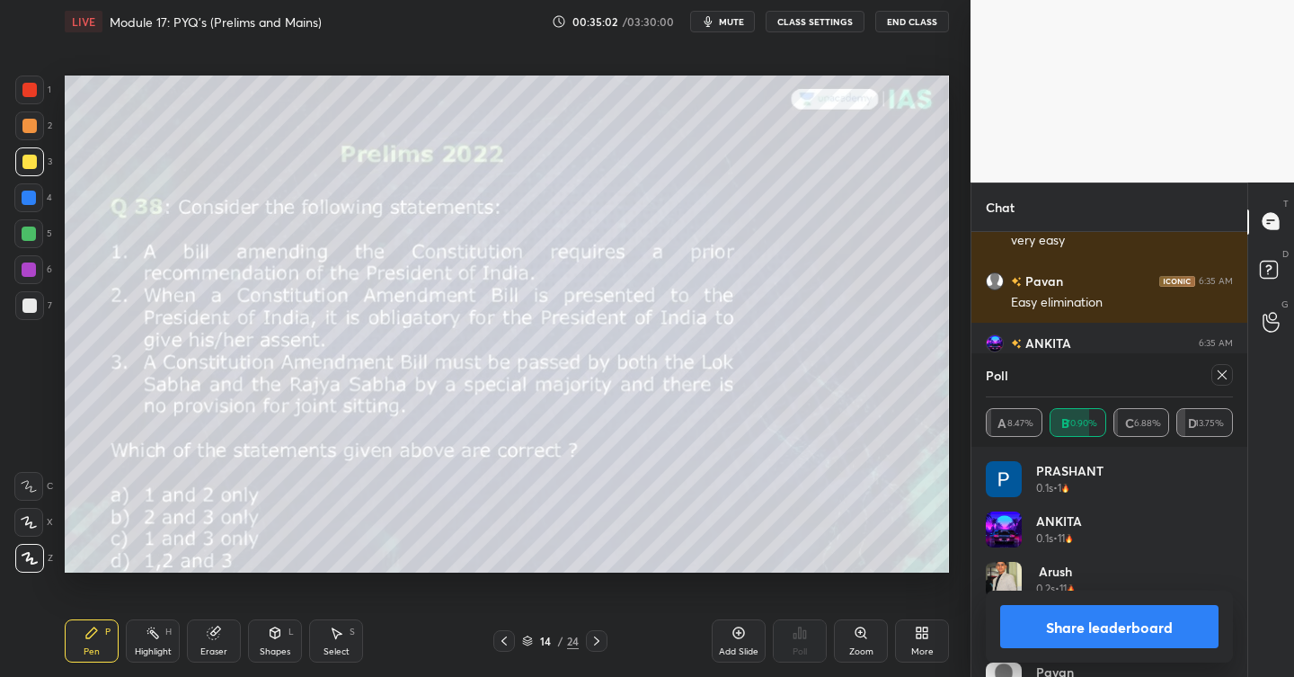
click at [1219, 372] on icon at bounding box center [1222, 374] width 9 height 9
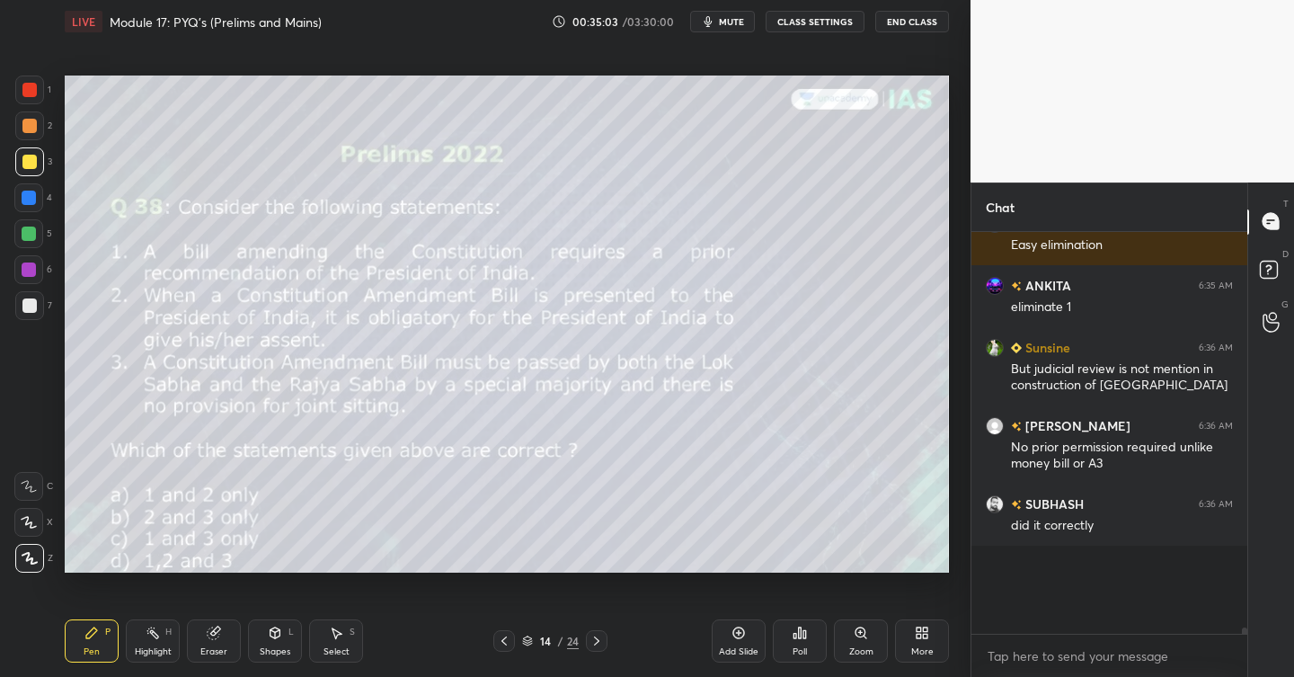
scroll to position [6, 6]
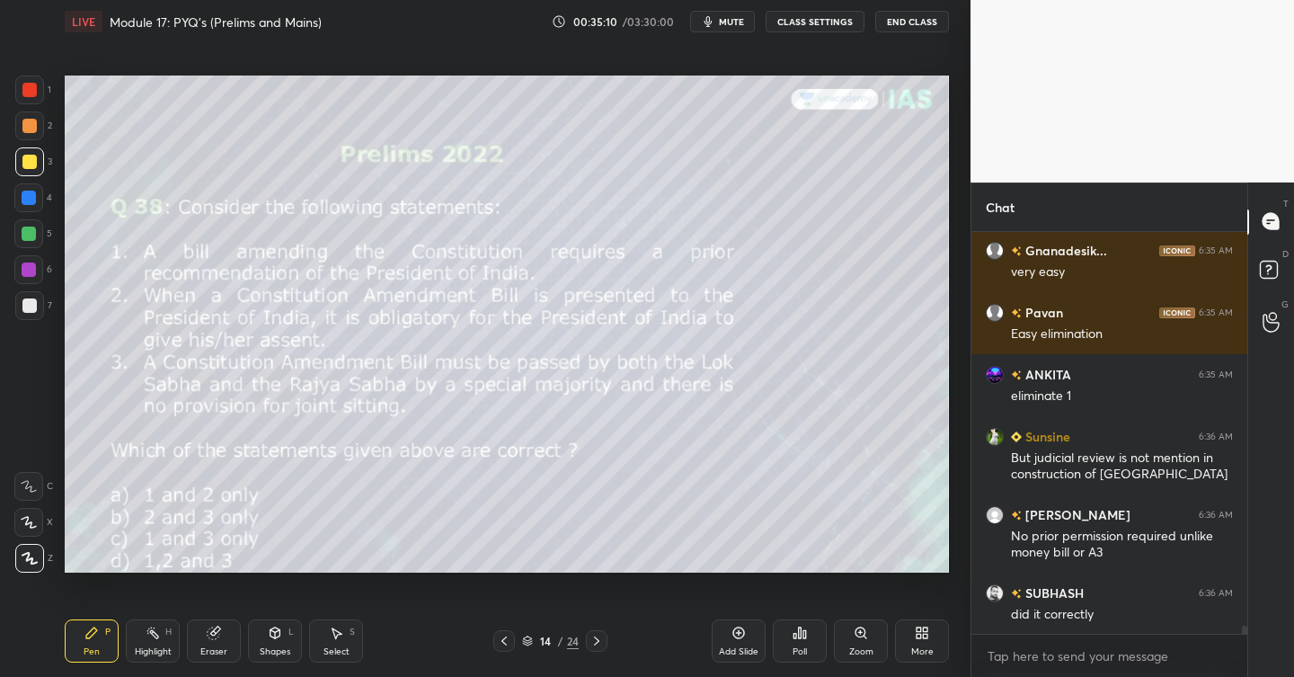
click at [747, 637] on div "Add Slide" at bounding box center [739, 640] width 54 height 43
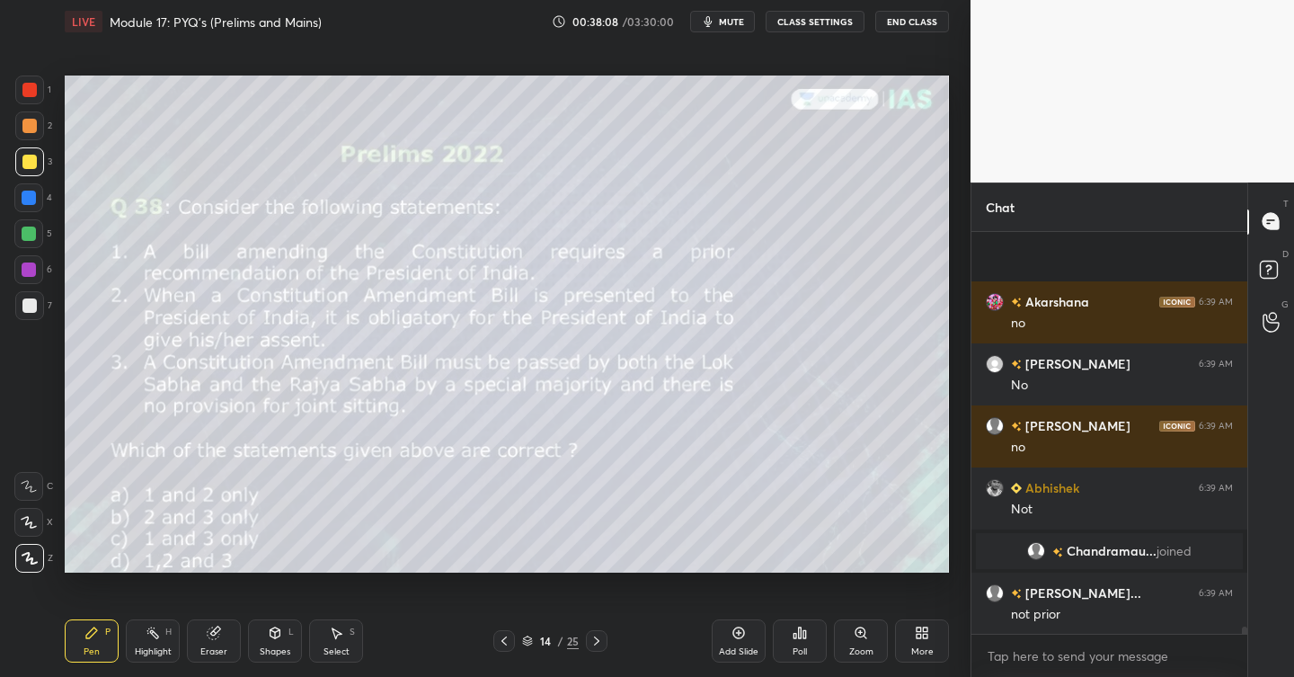
scroll to position [22165, 0]
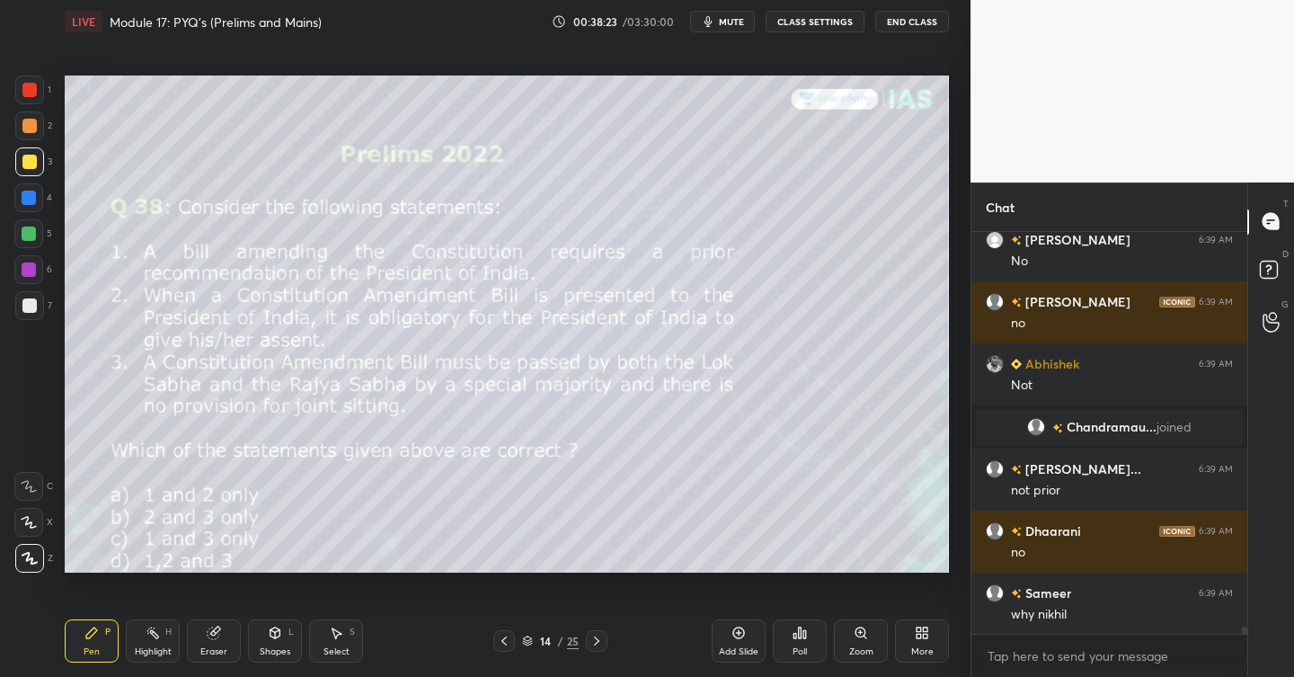
click at [113, 578] on div "Setting up your live class Poll for secs No correct answer Start poll" at bounding box center [507, 324] width 899 height 562
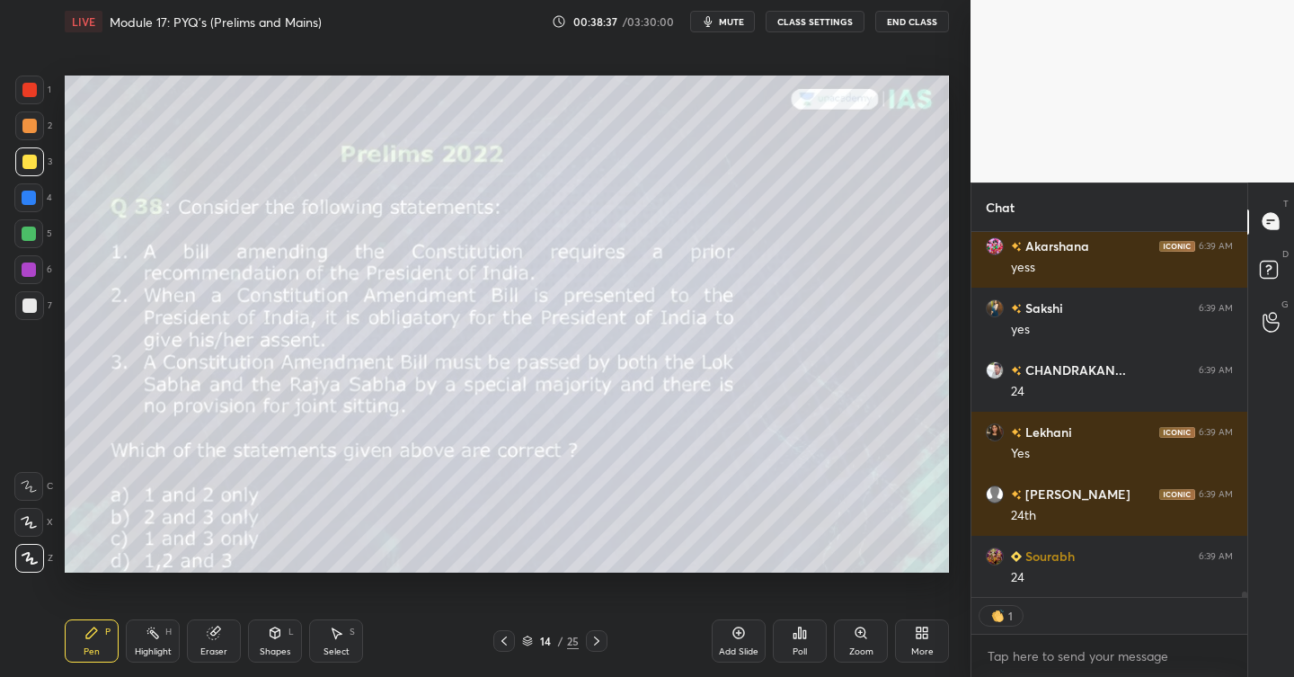
scroll to position [23008, 0]
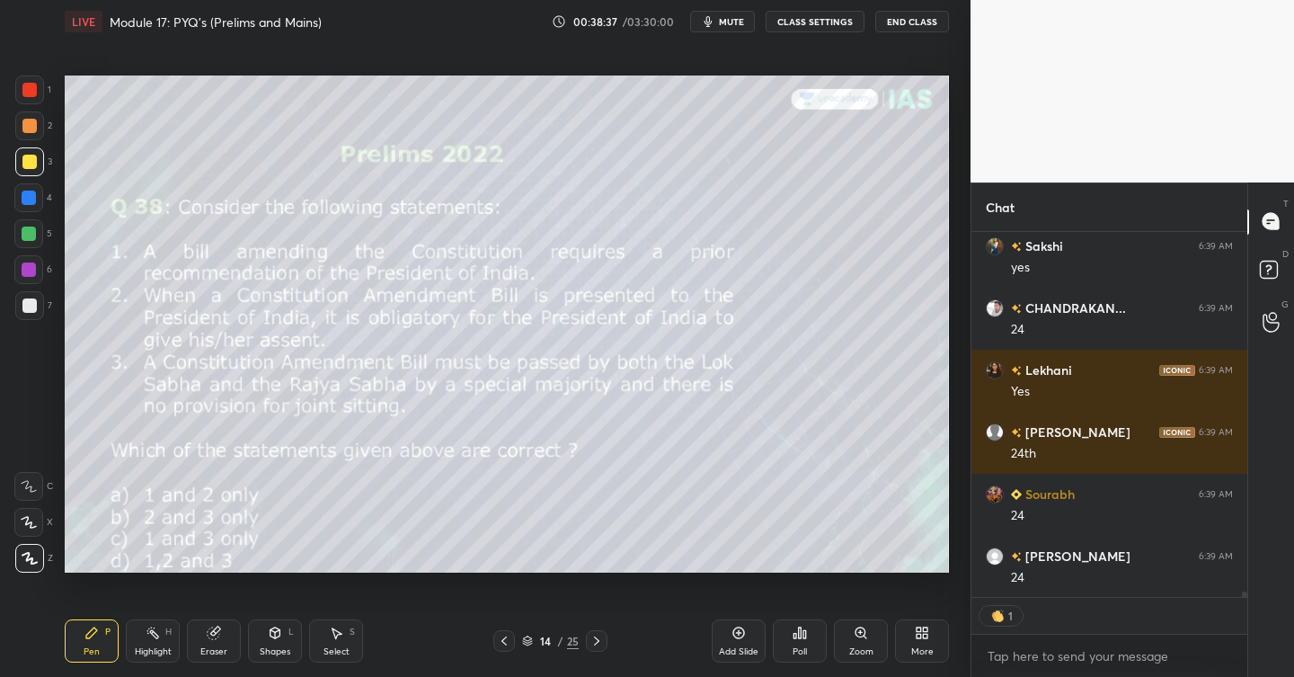
type textarea "x"
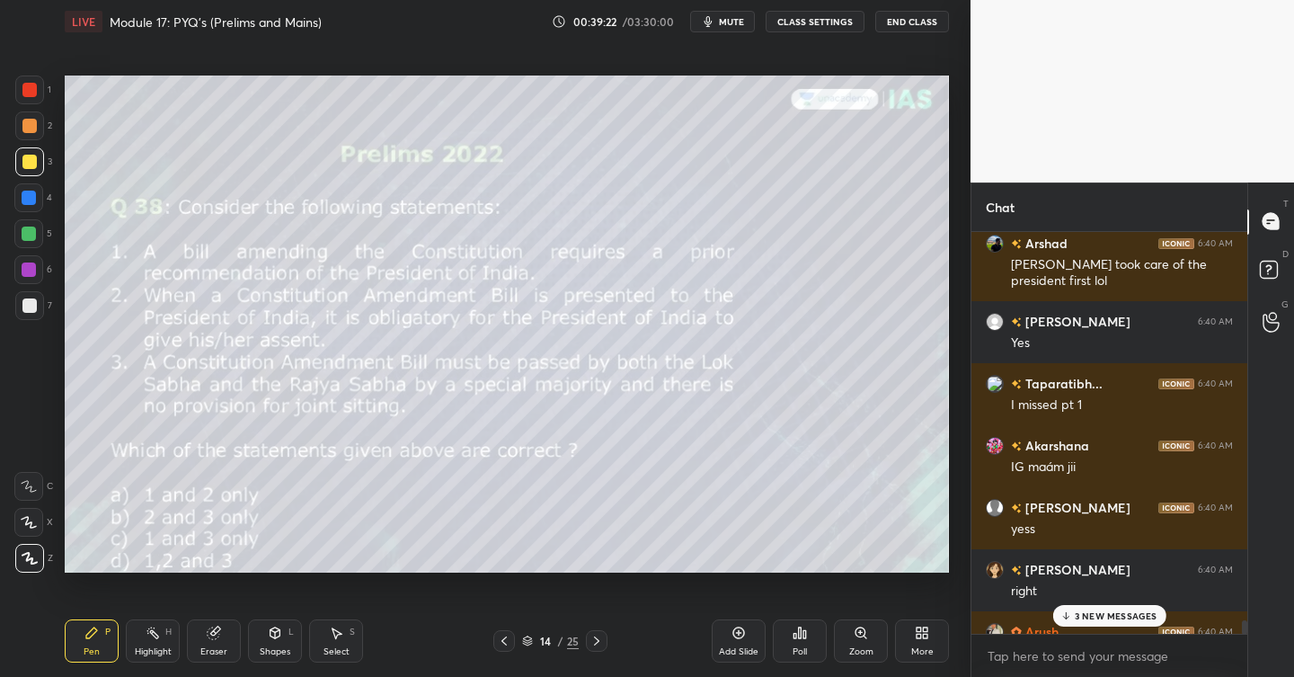
scroll to position [24101, 0]
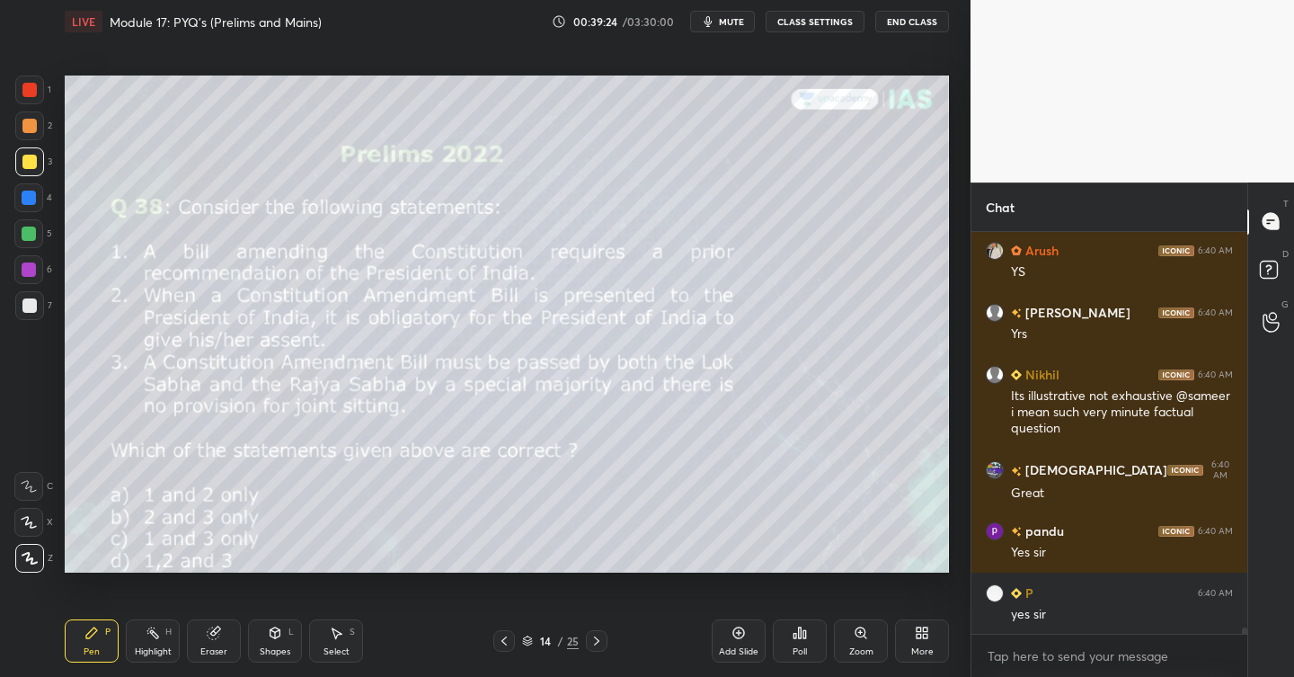
click at [600, 636] on icon at bounding box center [596, 640] width 14 height 14
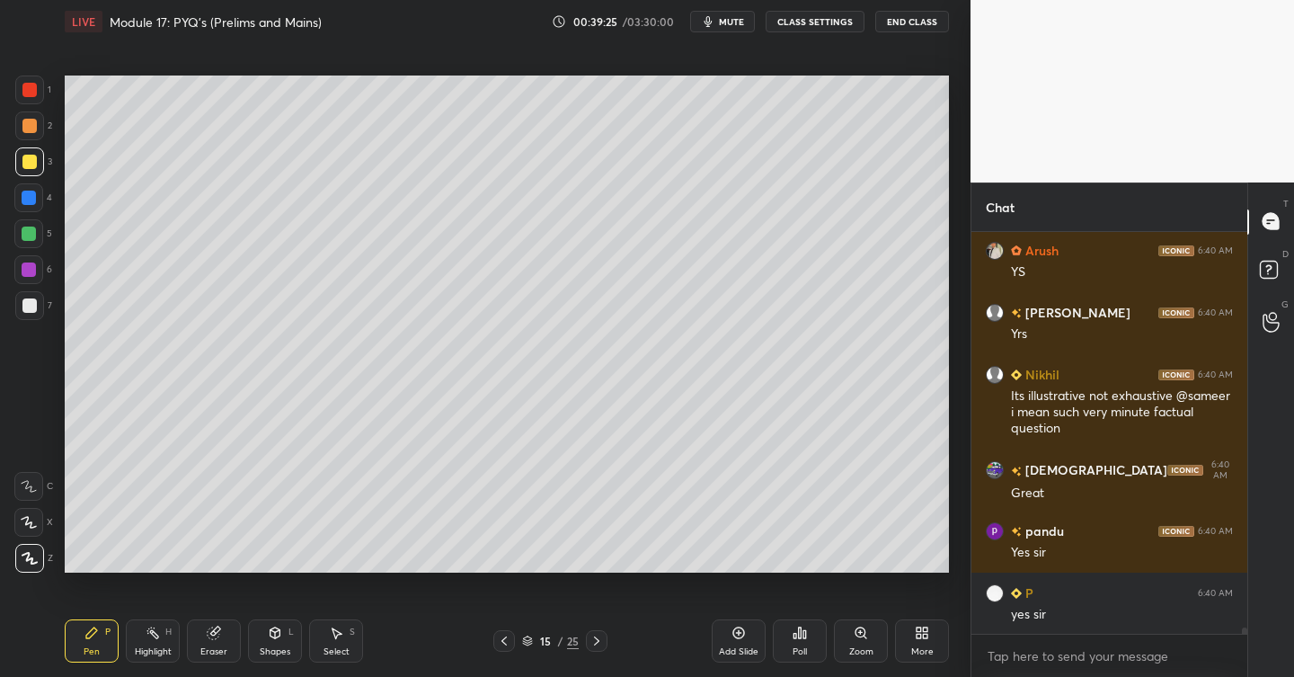
click at [595, 640] on icon at bounding box center [596, 640] width 14 height 14
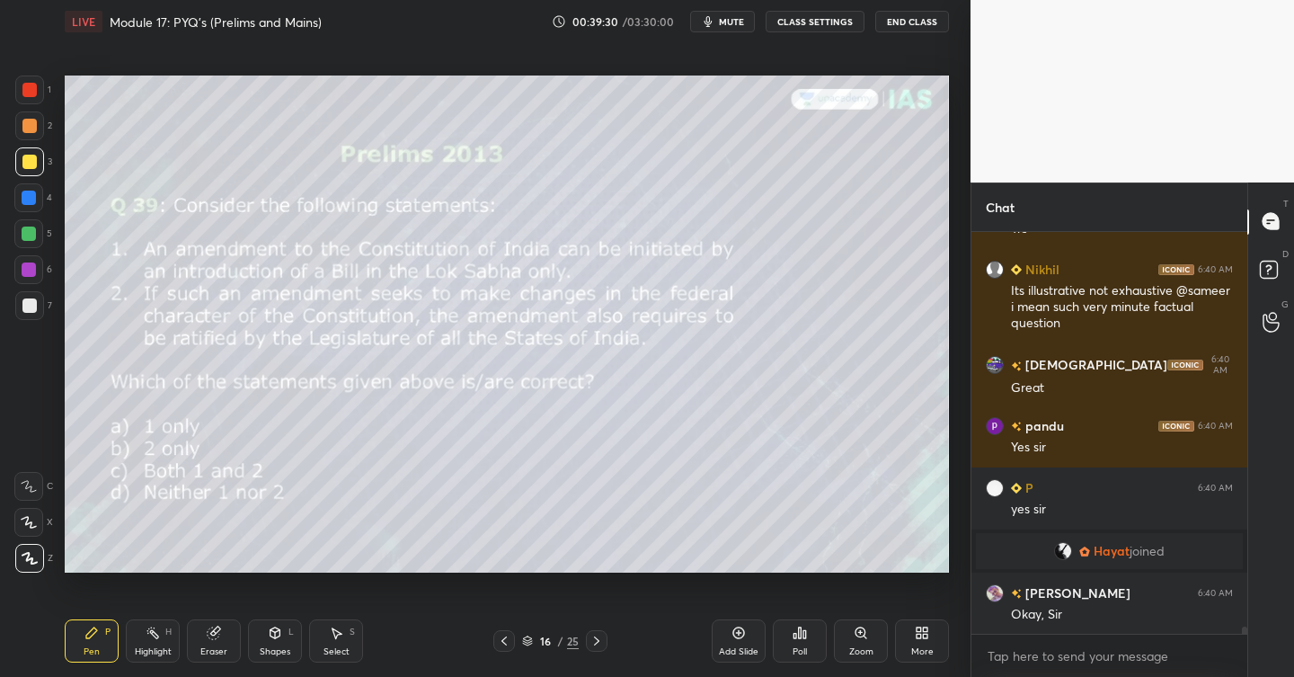
scroll to position [23511, 0]
click at [802, 640] on div "Poll" at bounding box center [800, 640] width 54 height 43
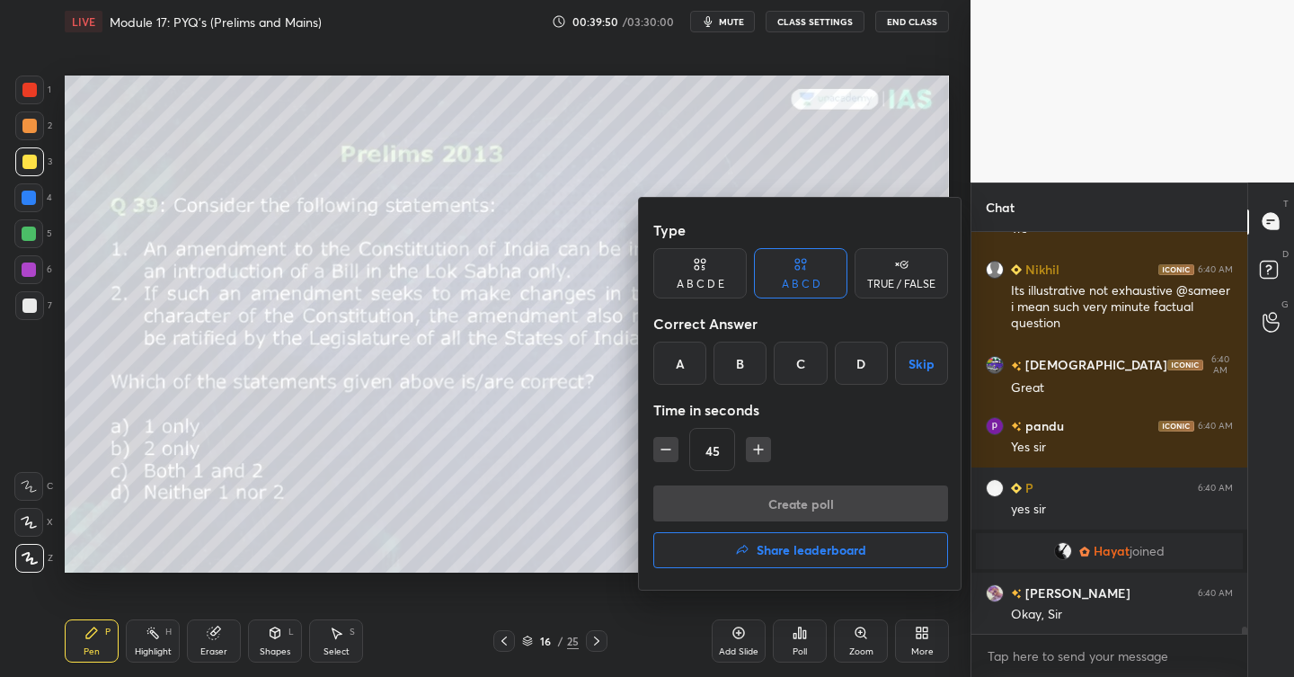
click at [862, 371] on div "D" at bounding box center [861, 362] width 53 height 43
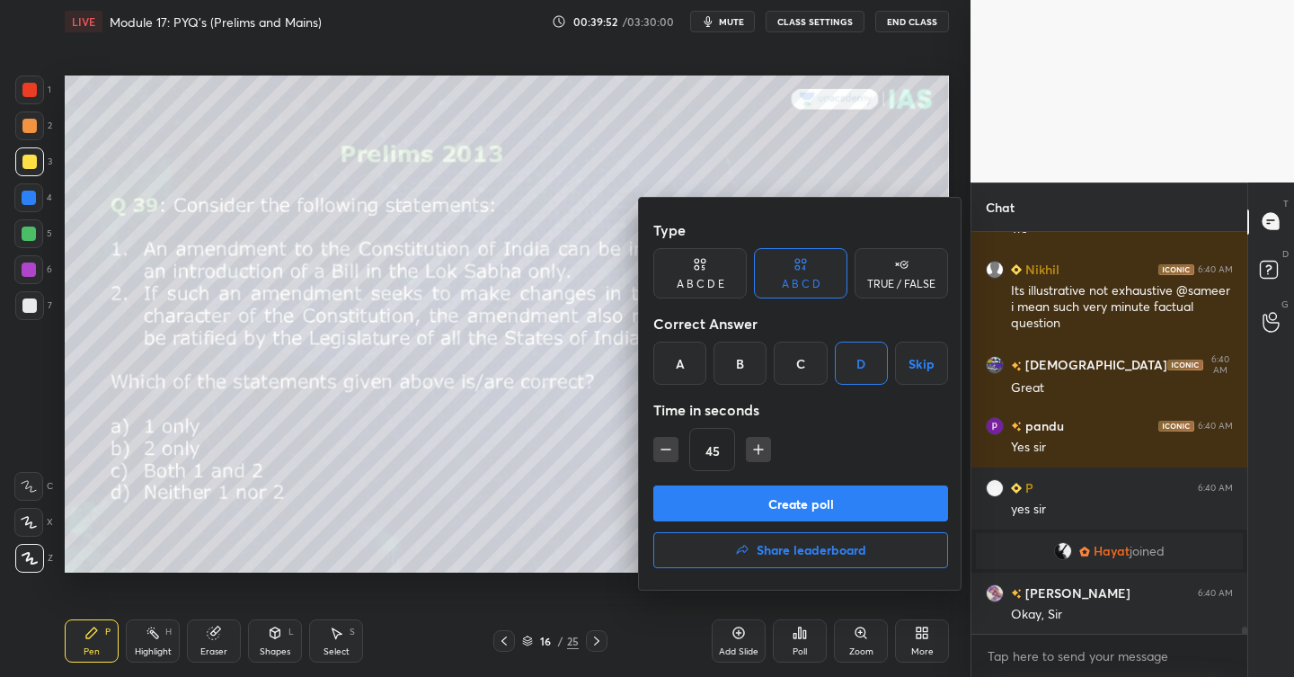
click at [672, 452] on icon "button" at bounding box center [666, 449] width 18 height 18
type input "30"
drag, startPoint x: 790, startPoint y: 496, endPoint x: 788, endPoint y: 475, distance: 20.7
click at [790, 492] on button "Create poll" at bounding box center [800, 503] width 295 height 36
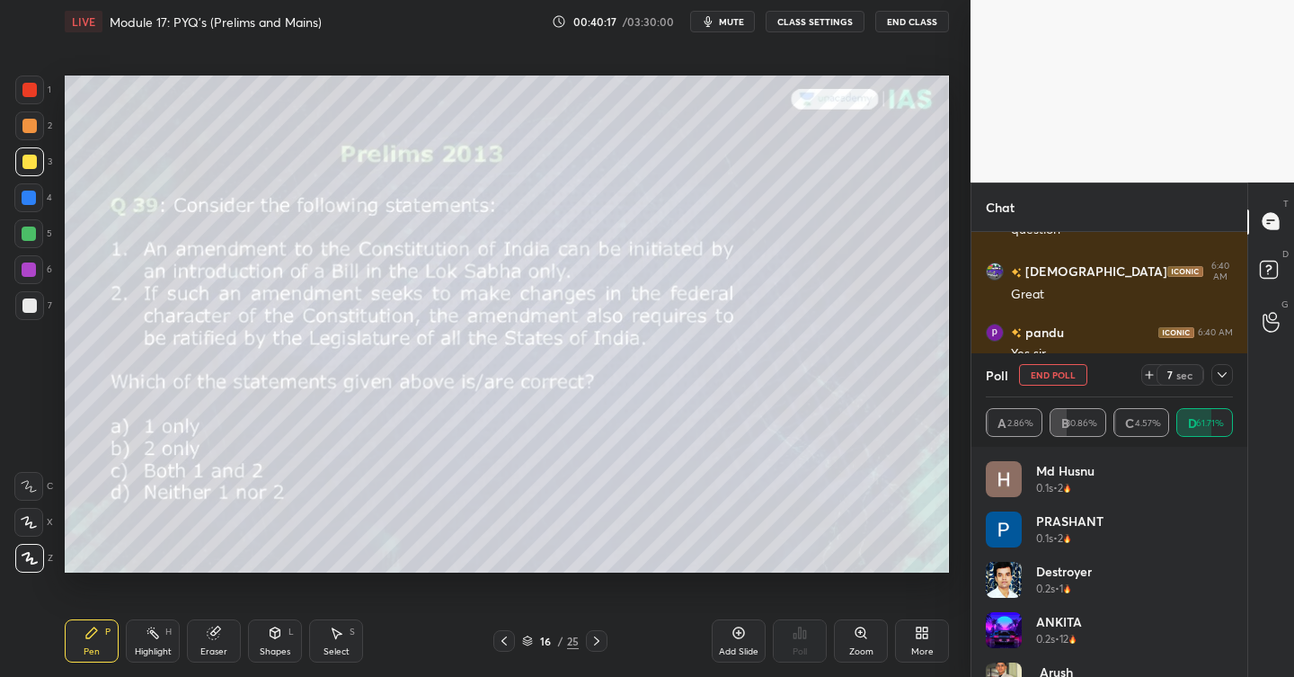
scroll to position [23666, 0]
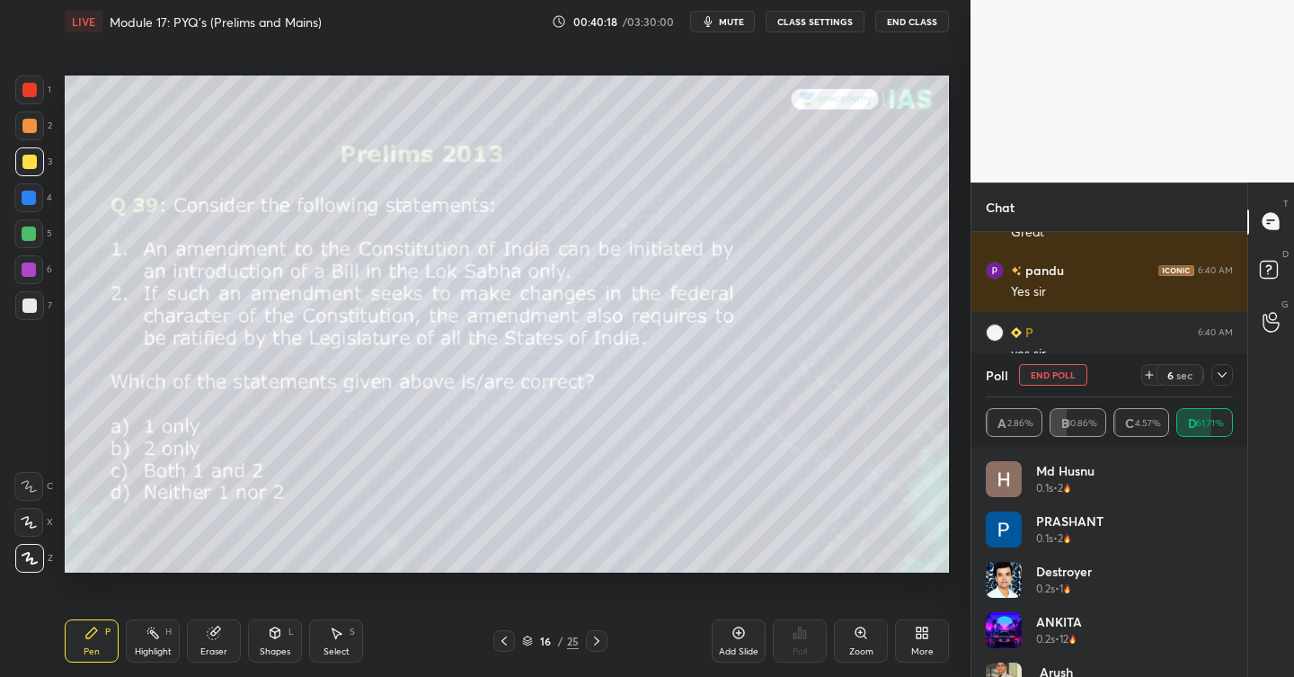
click at [1226, 366] on div at bounding box center [1222, 375] width 22 height 22
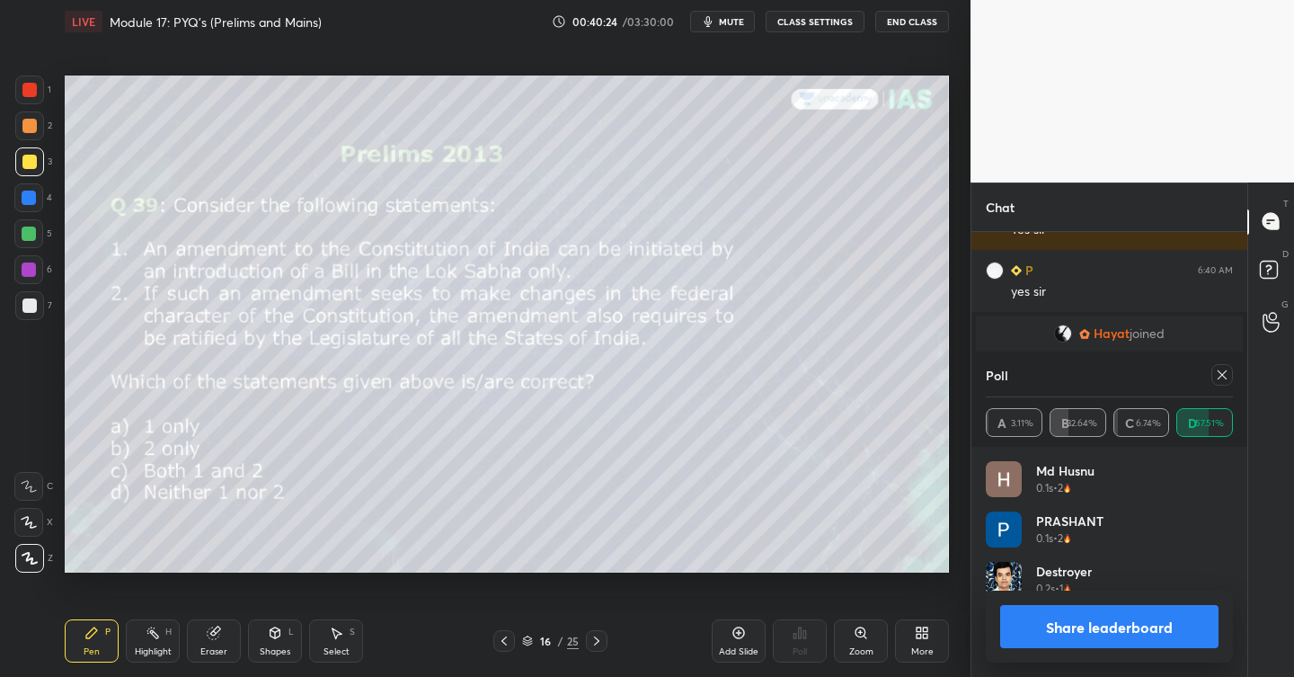
scroll to position [23790, 0]
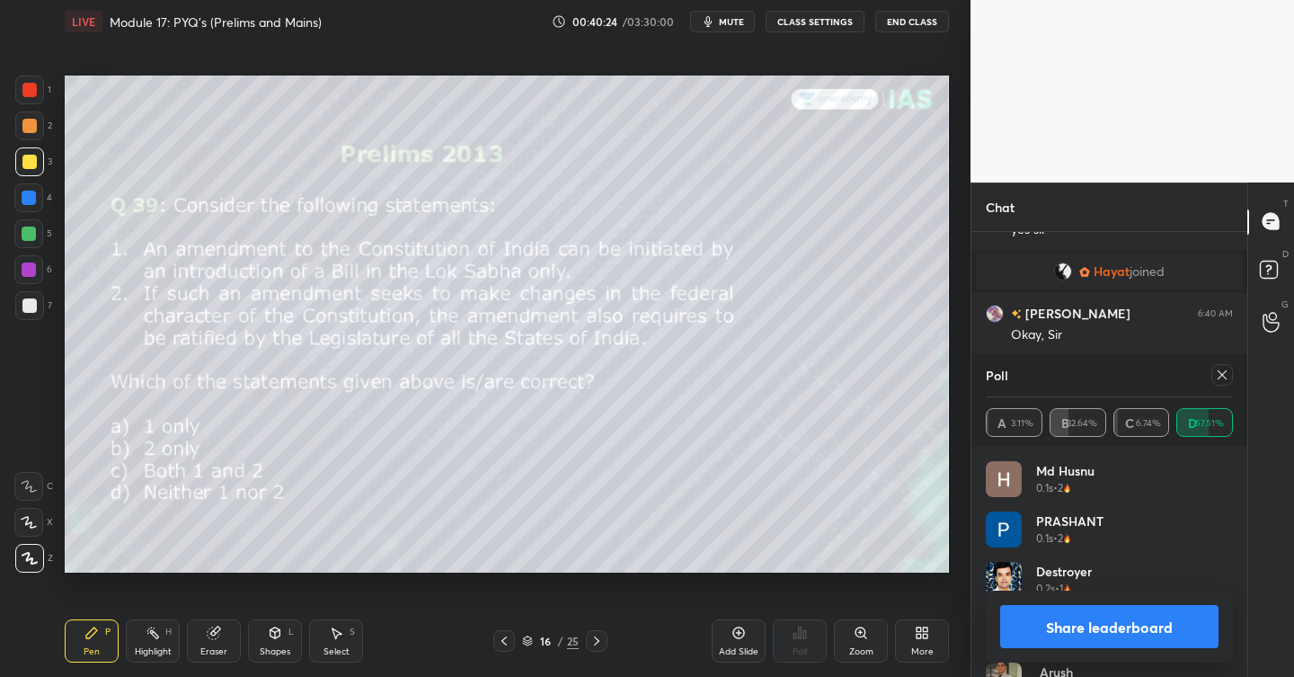
click at [1106, 622] on button "Share leaderboard" at bounding box center [1109, 626] width 218 height 43
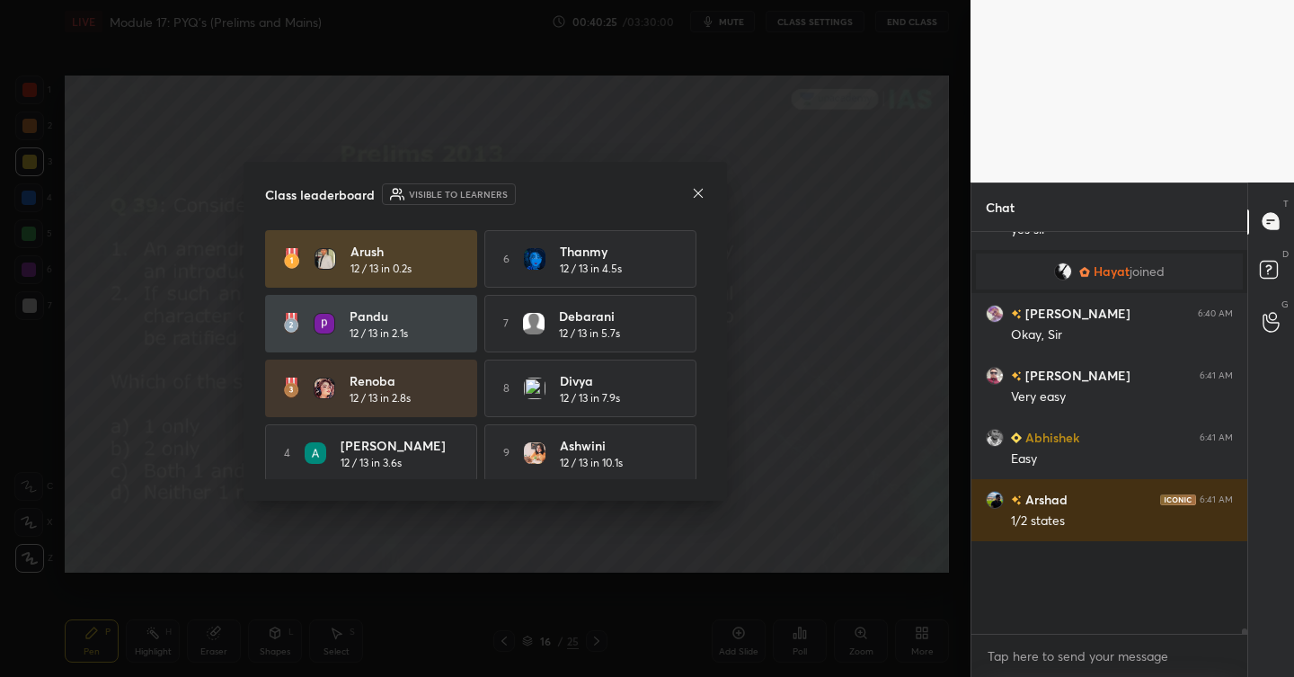
scroll to position [237, 270]
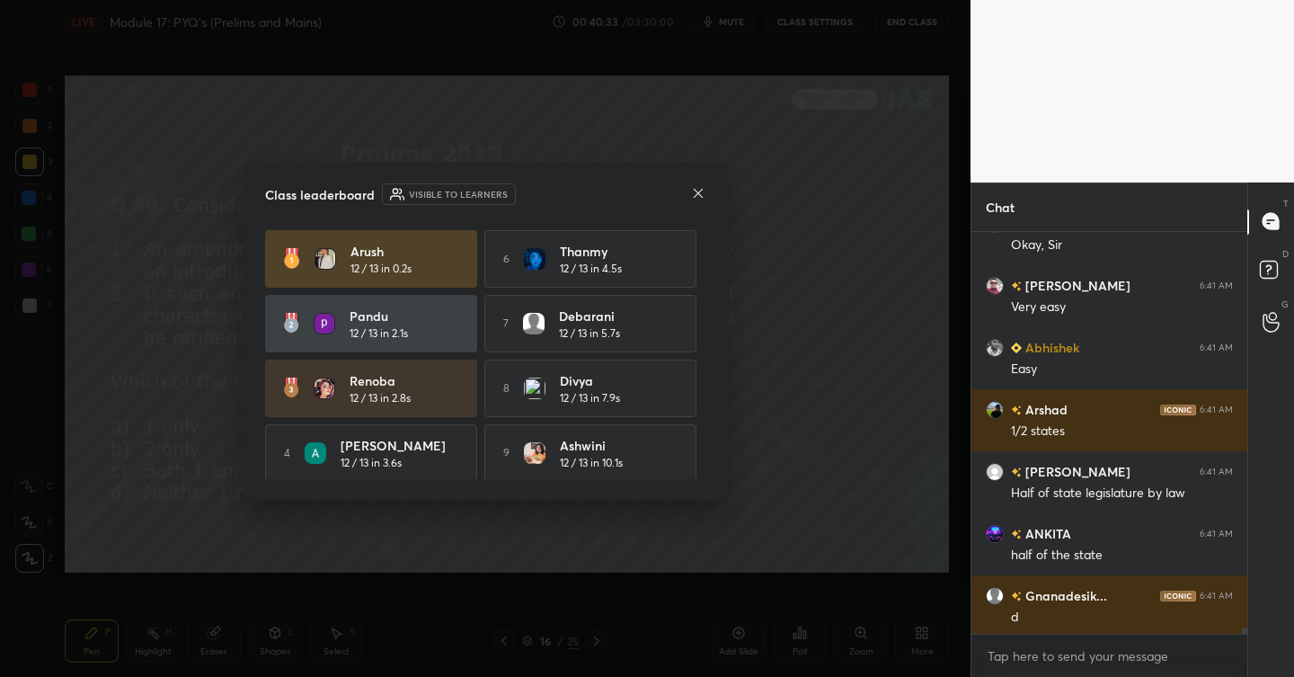
click at [693, 199] on div at bounding box center [698, 194] width 14 height 19
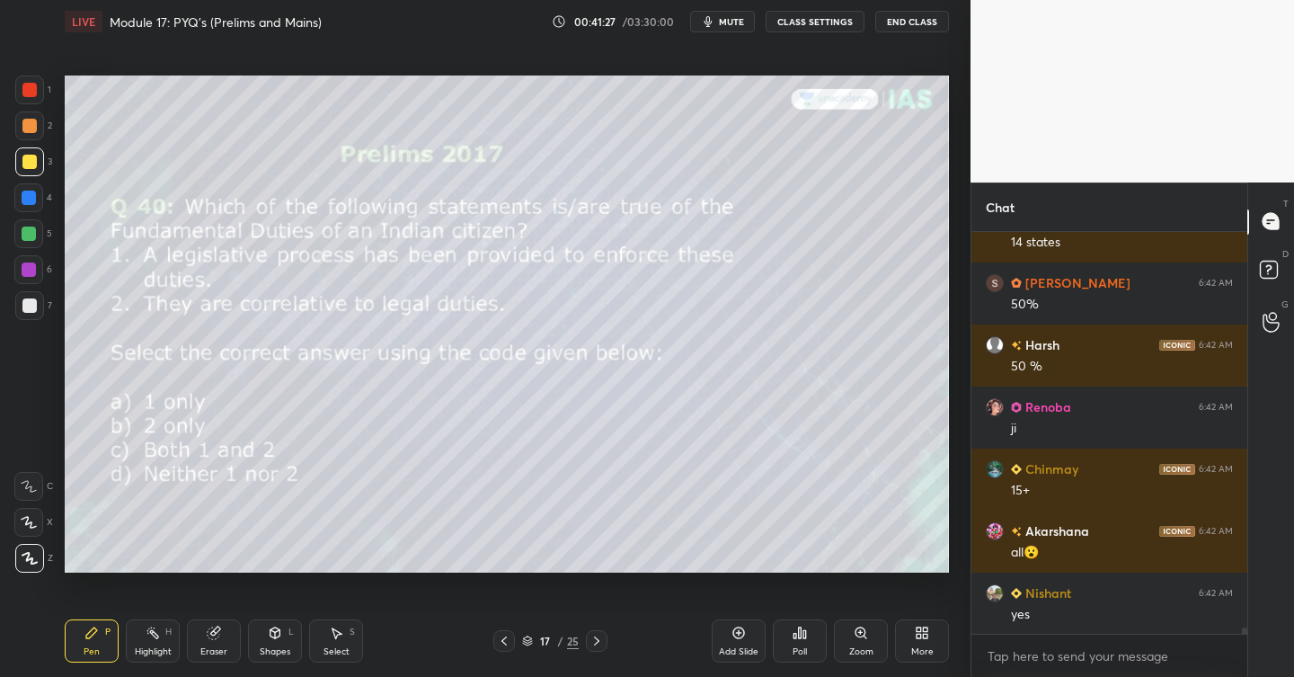
scroll to position [25118, 0]
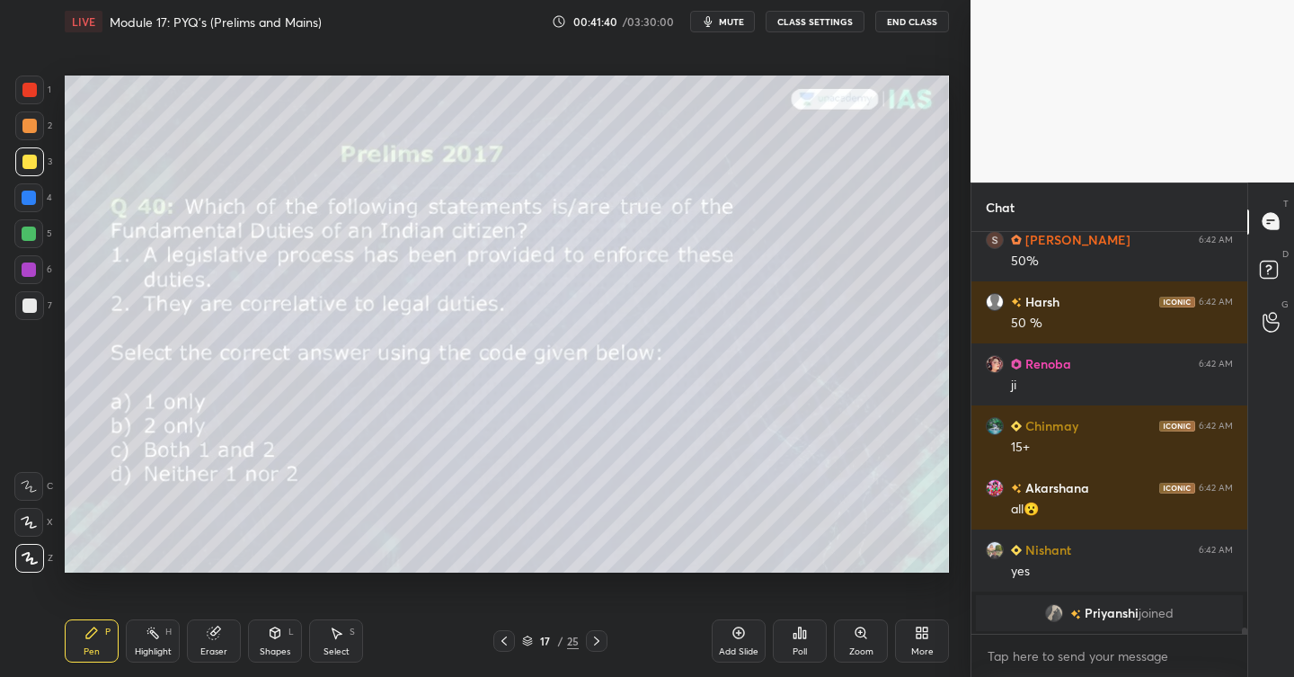
click at [796, 638] on icon at bounding box center [800, 632] width 14 height 14
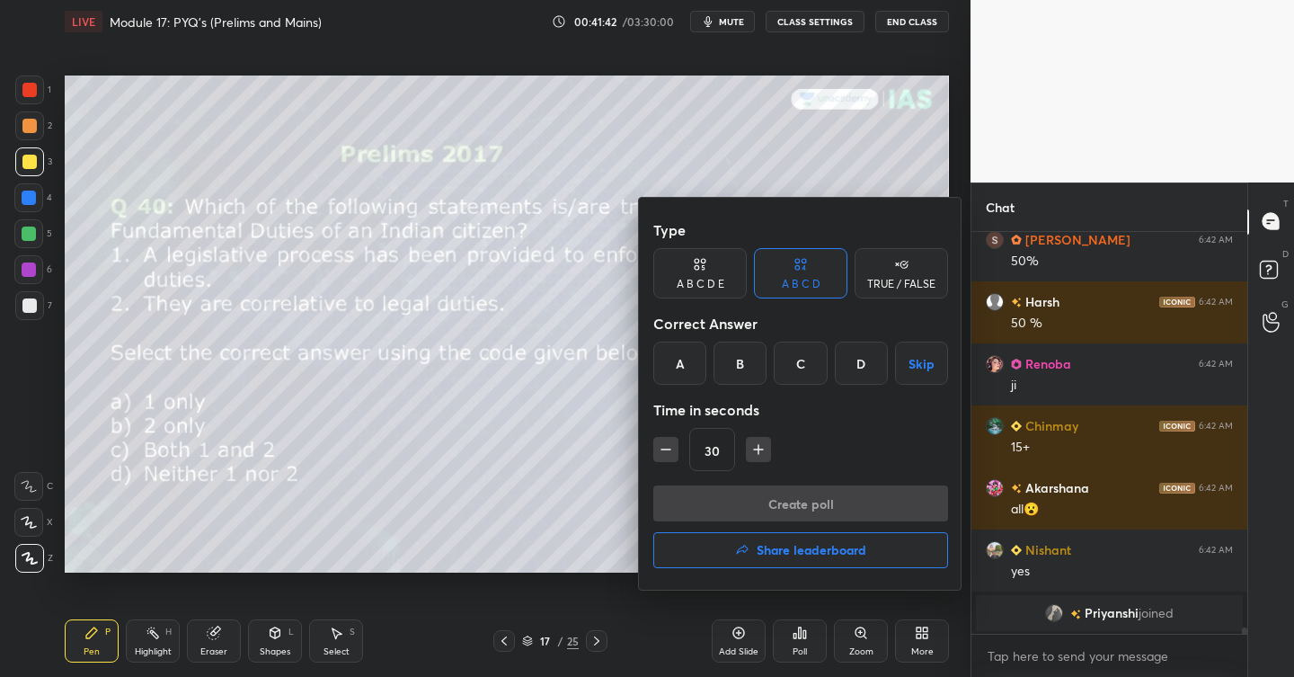
click at [854, 359] on div "D" at bounding box center [861, 362] width 53 height 43
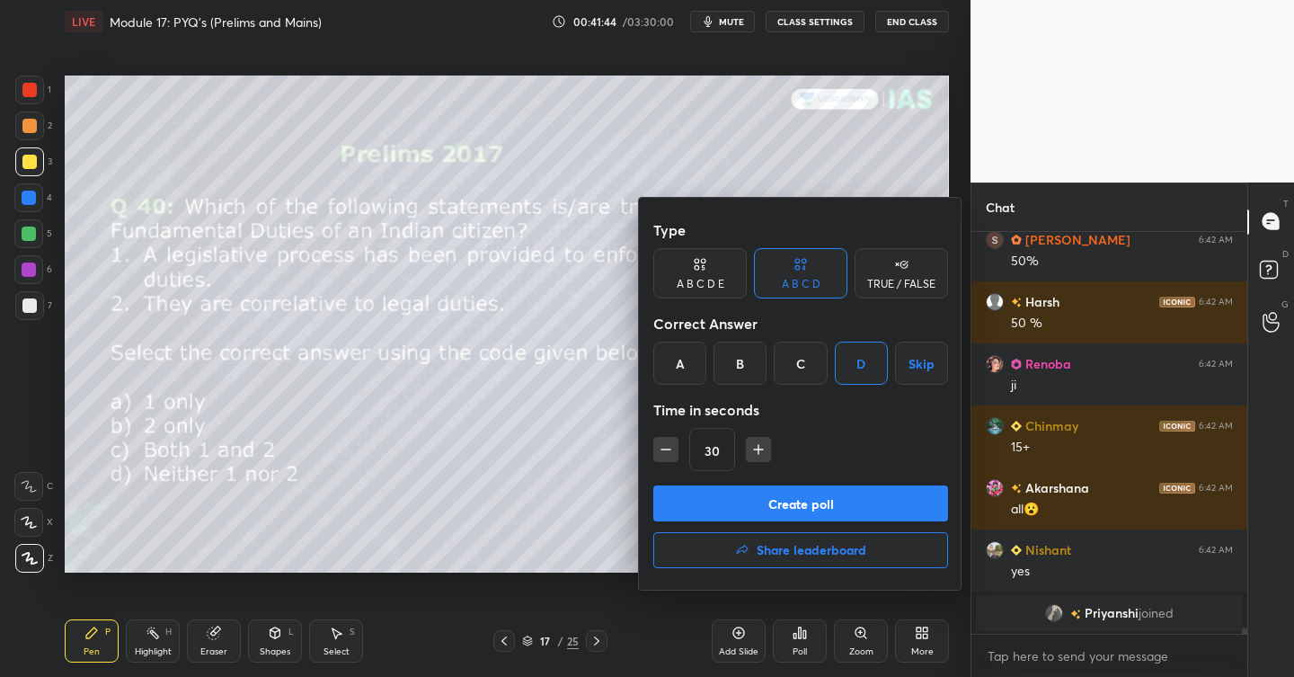
click at [803, 493] on button "Create poll" at bounding box center [800, 503] width 295 height 36
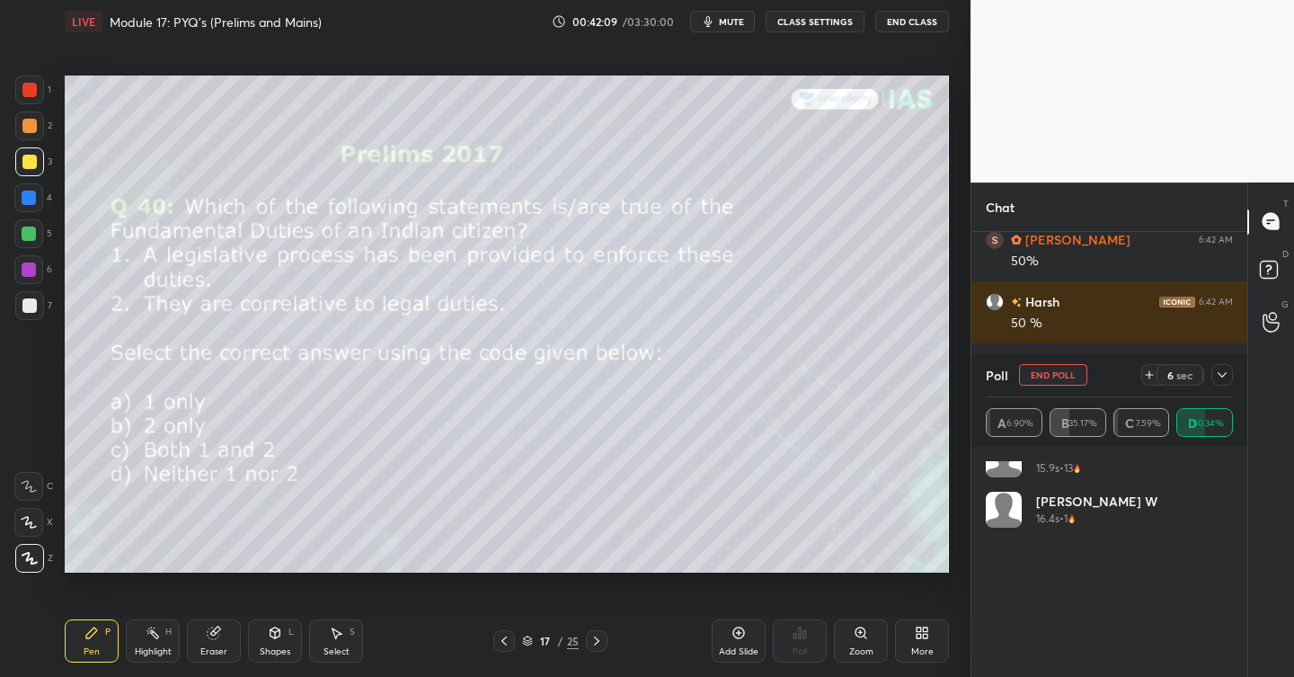
scroll to position [3810, 0]
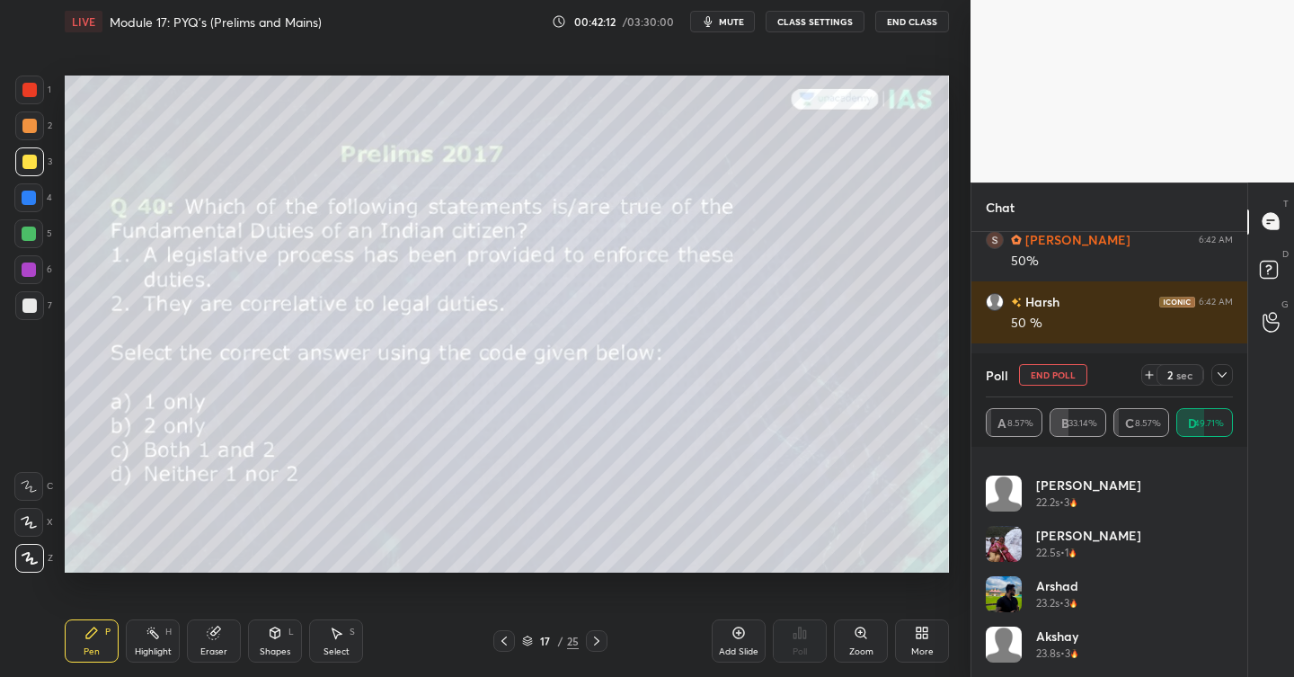
click at [1153, 374] on icon at bounding box center [1149, 375] width 14 height 14
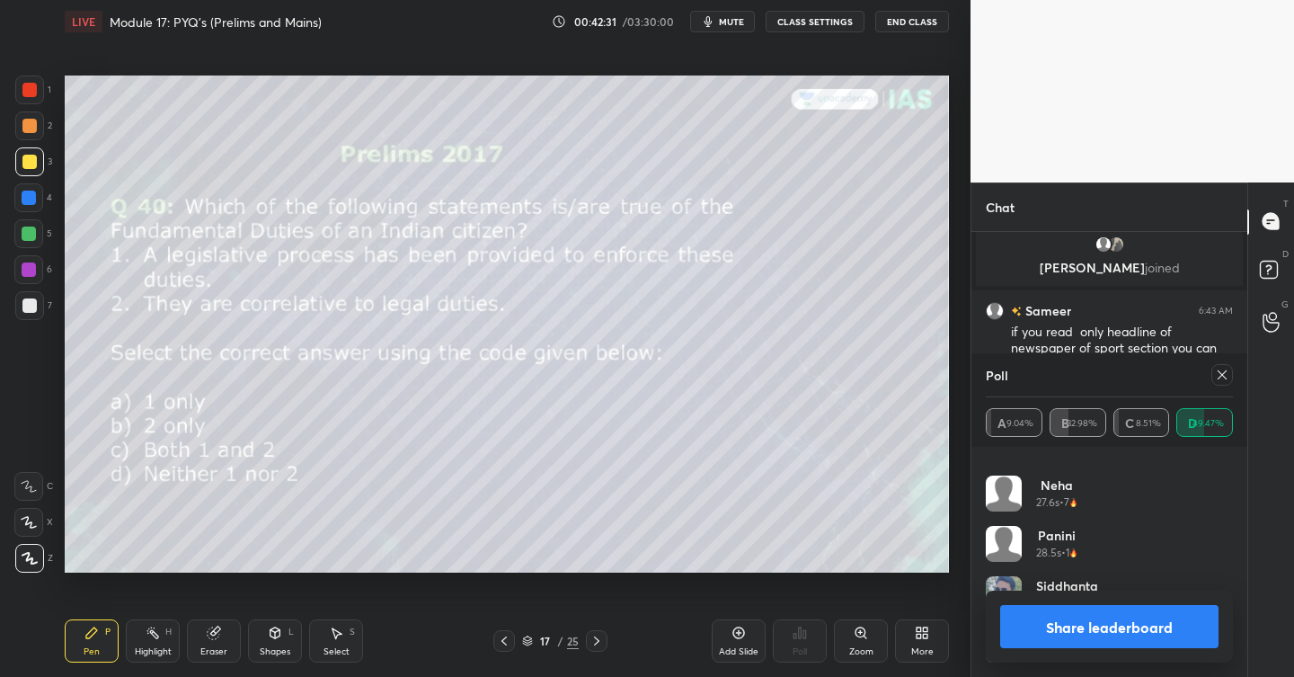
scroll to position [25039, 0]
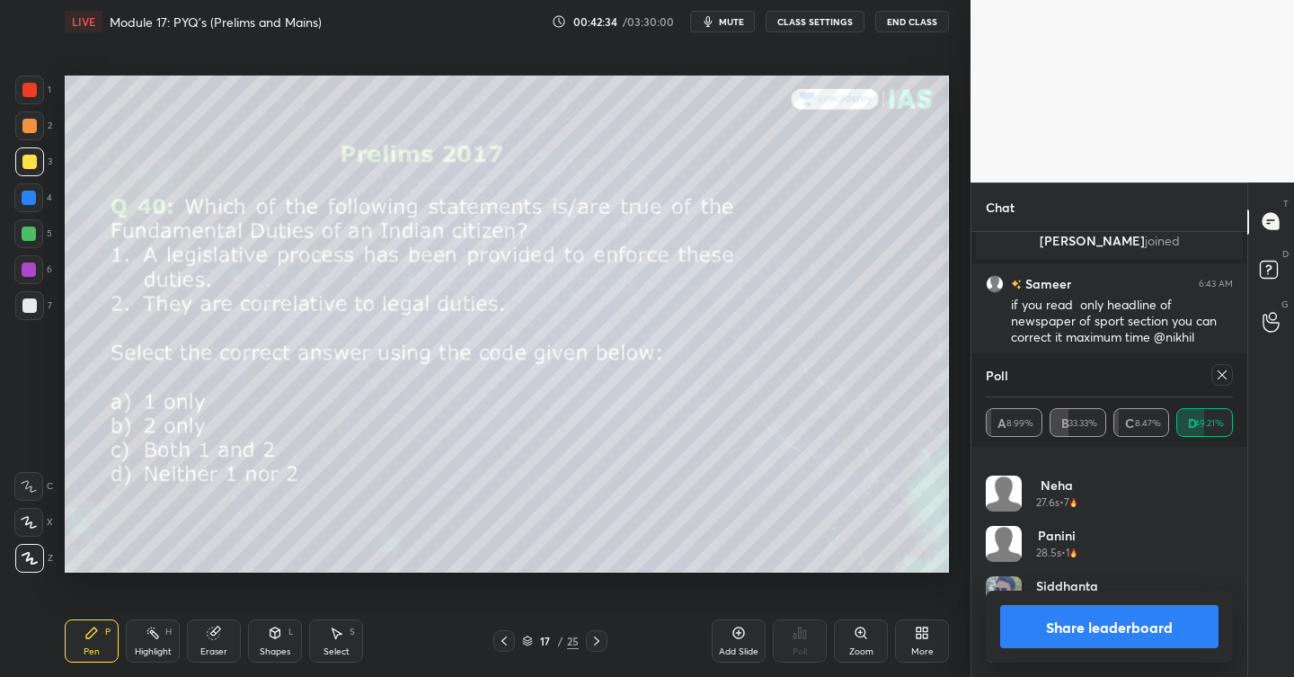
click at [1219, 374] on icon at bounding box center [1222, 375] width 14 height 14
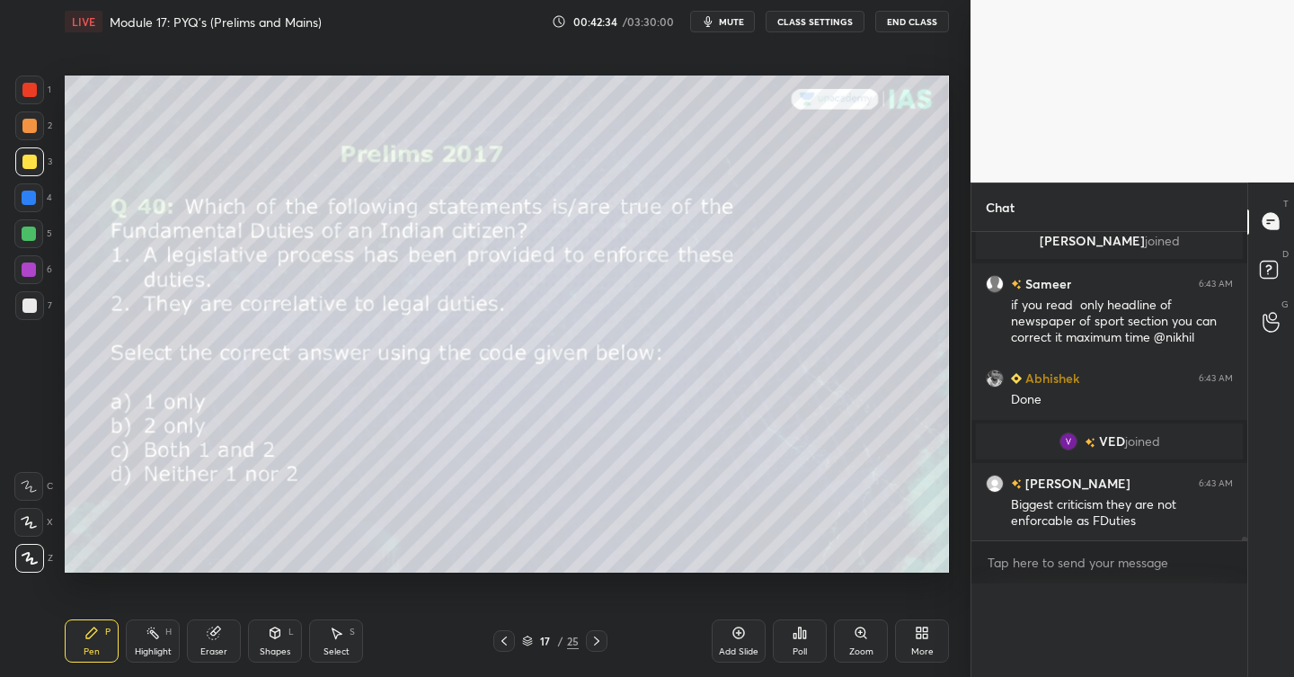
scroll to position [0, 0]
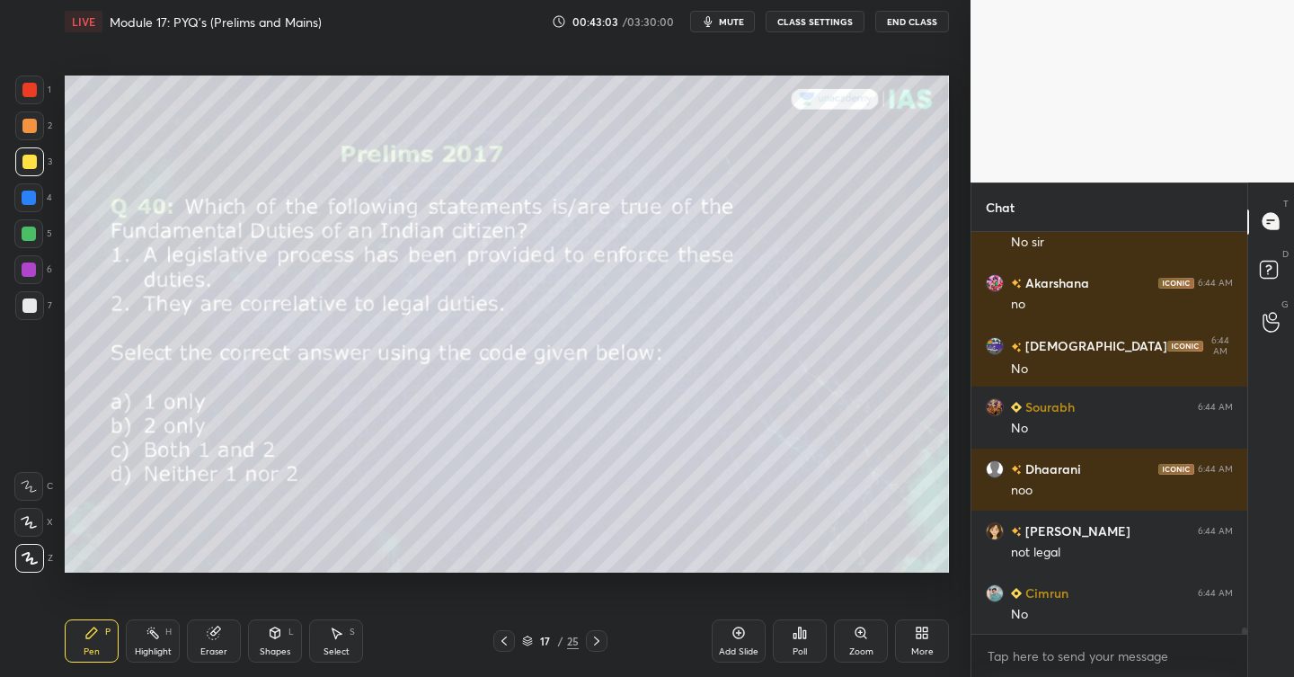
click at [727, 21] on span "mute" at bounding box center [731, 21] width 25 height 13
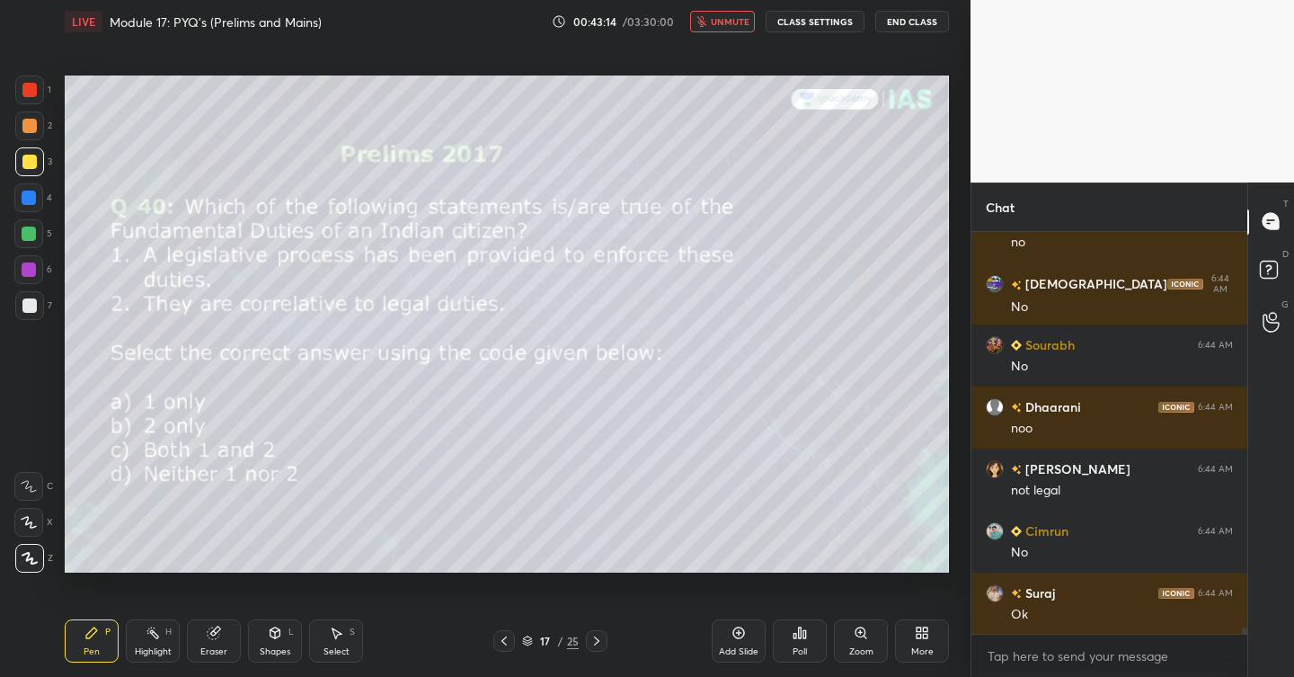
click at [727, 21] on span "unmute" at bounding box center [730, 21] width 39 height 13
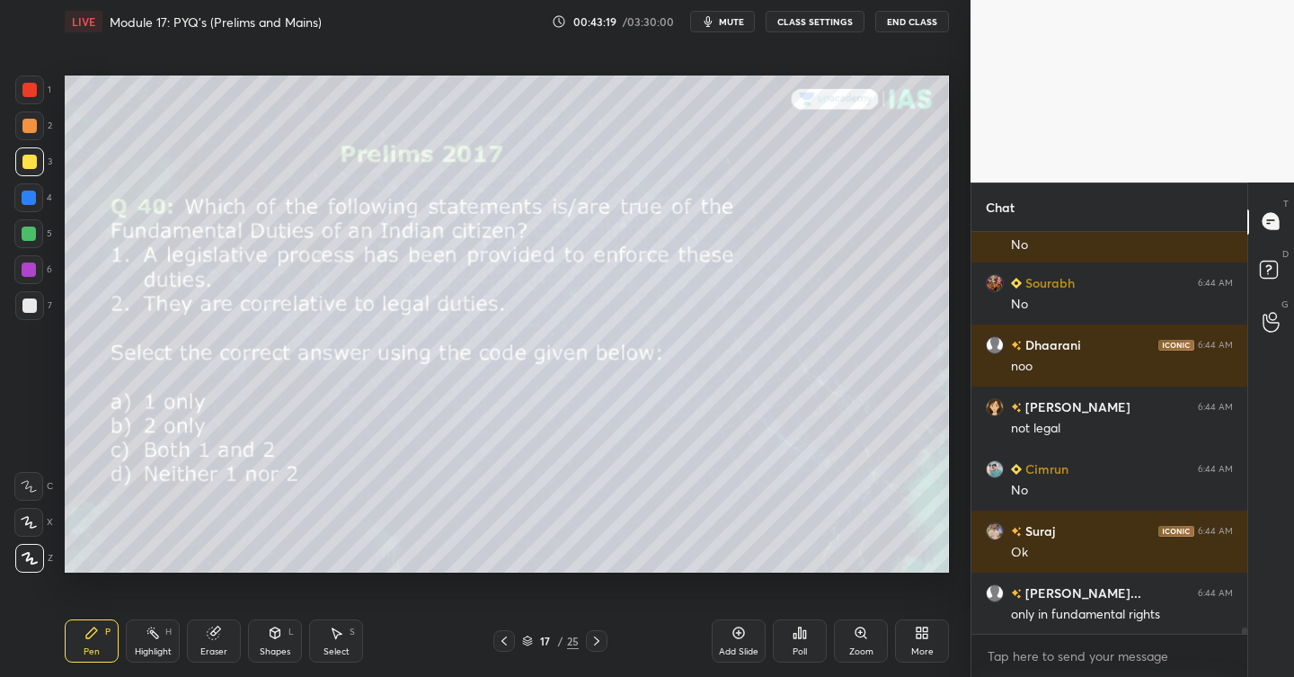
click at [727, 21] on span "mute" at bounding box center [731, 21] width 25 height 13
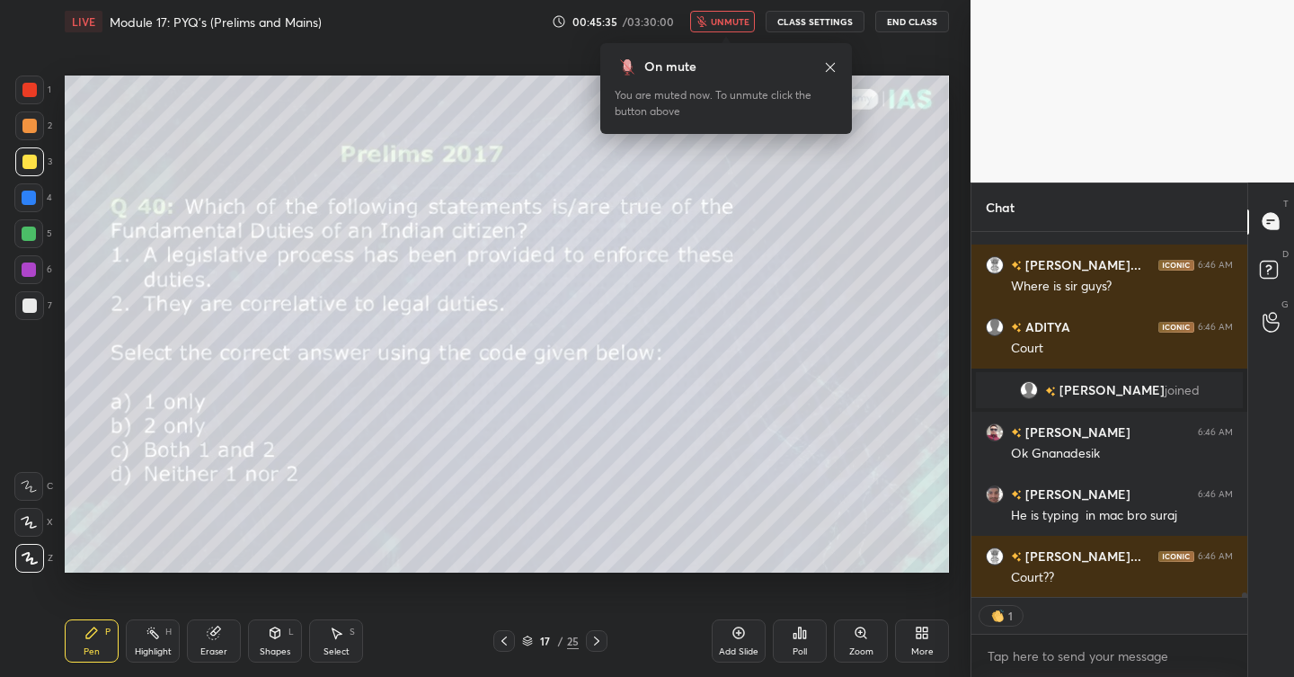
scroll to position [27410, 0]
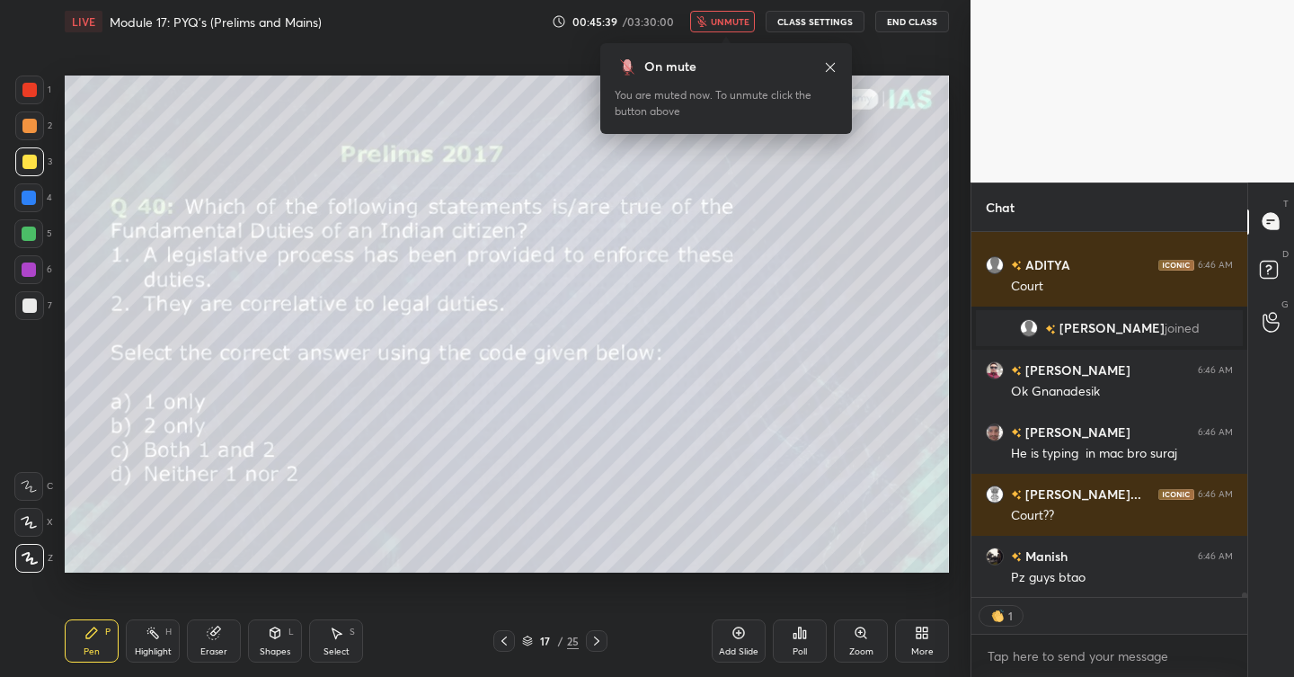
click at [726, 23] on span "unmute" at bounding box center [730, 21] width 39 height 13
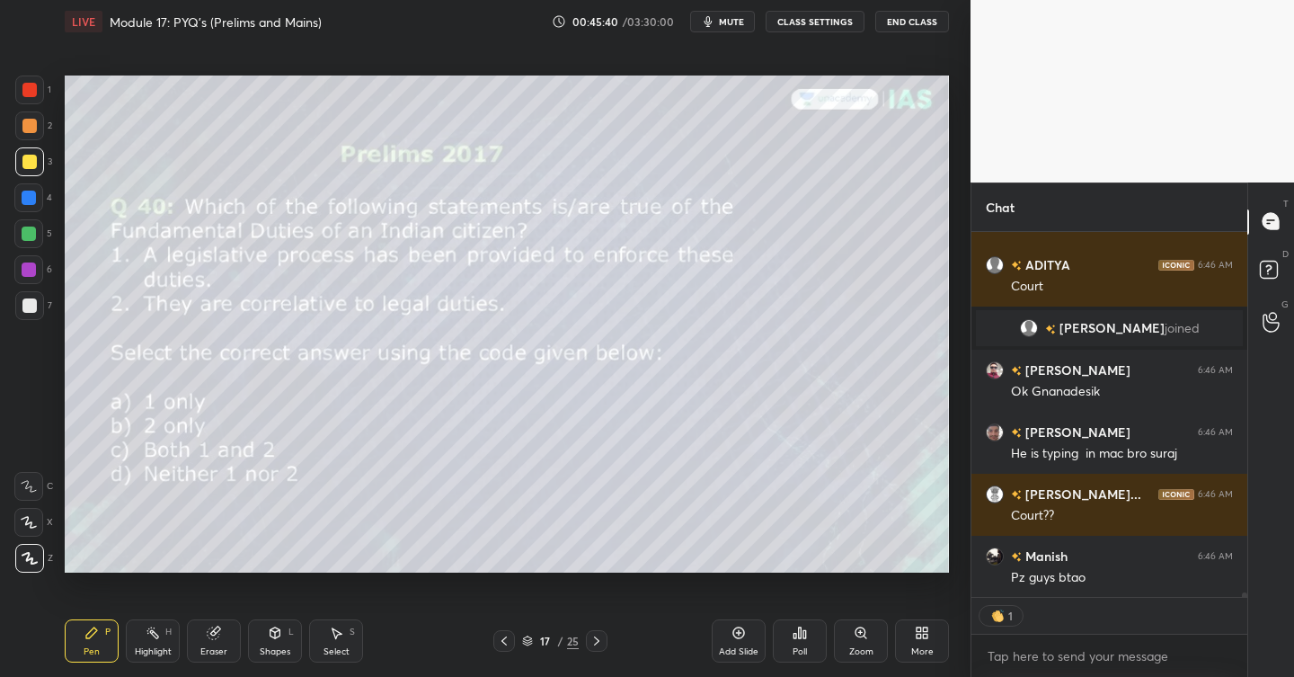
type textarea "x"
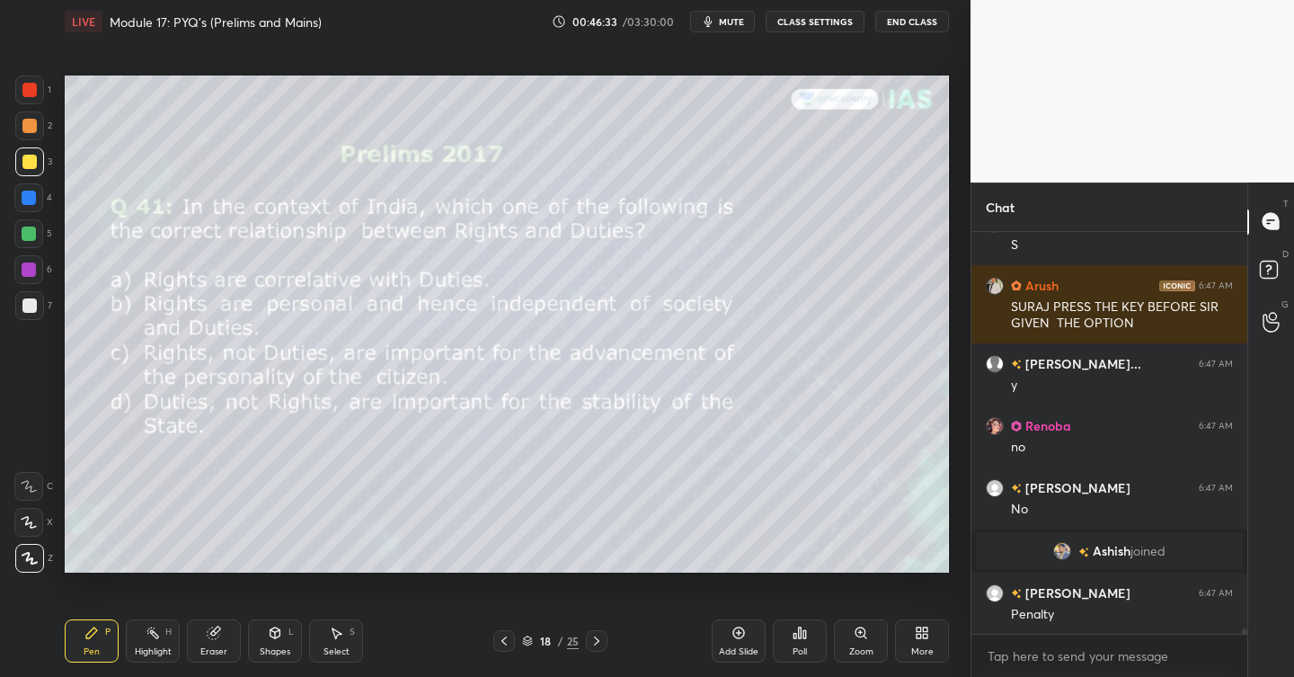
scroll to position [27924, 0]
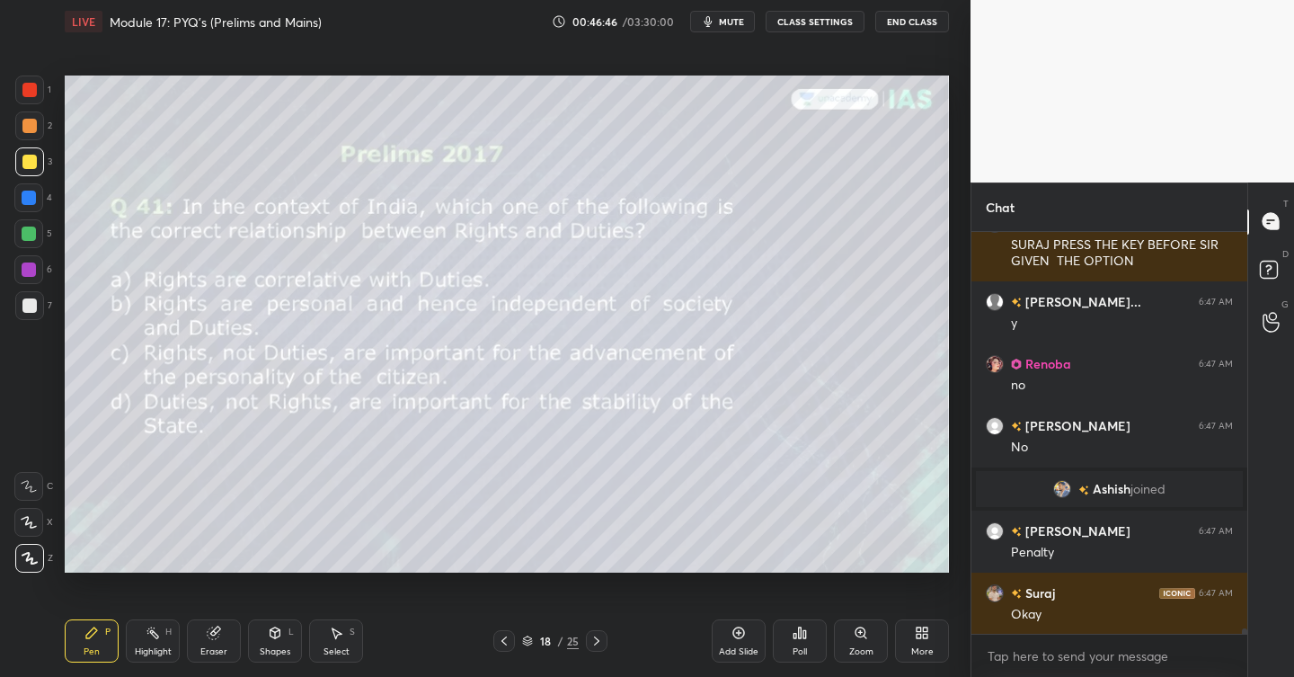
click at [795, 647] on div "Poll" at bounding box center [800, 651] width 14 height 9
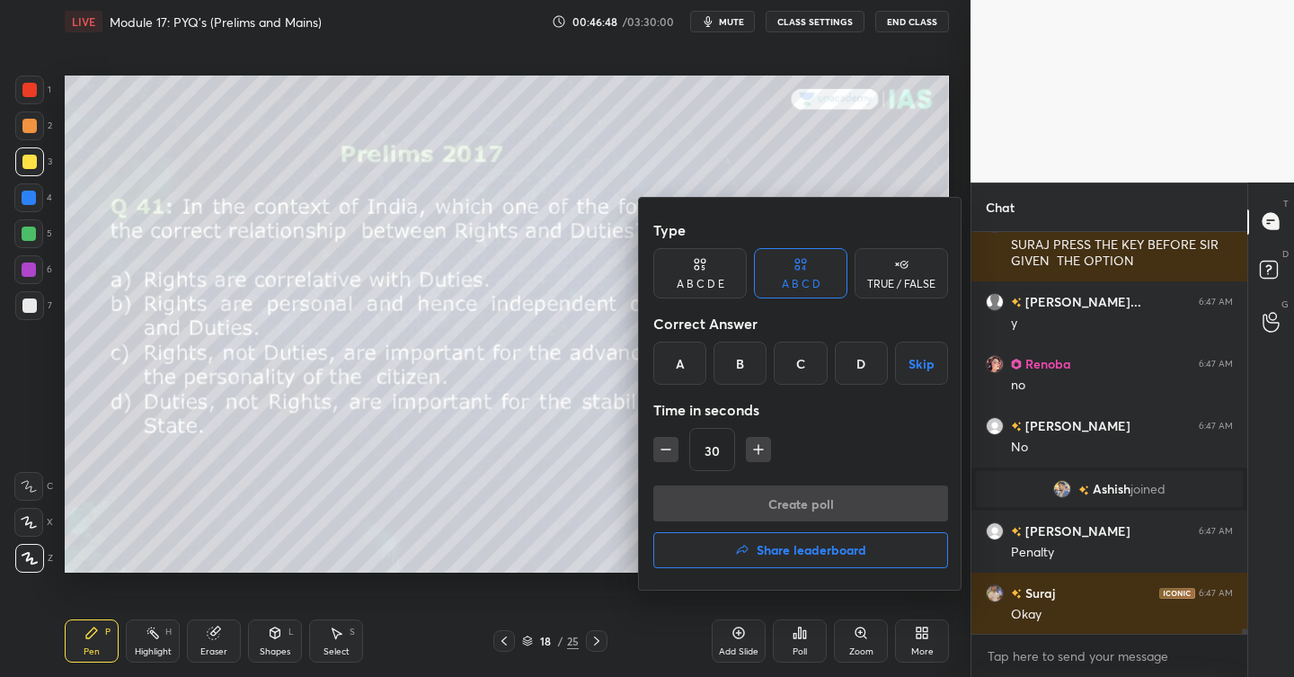
click at [755, 445] on icon "button" at bounding box center [758, 449] width 18 height 18
type input "60"
click at [688, 362] on div "A" at bounding box center [679, 362] width 53 height 43
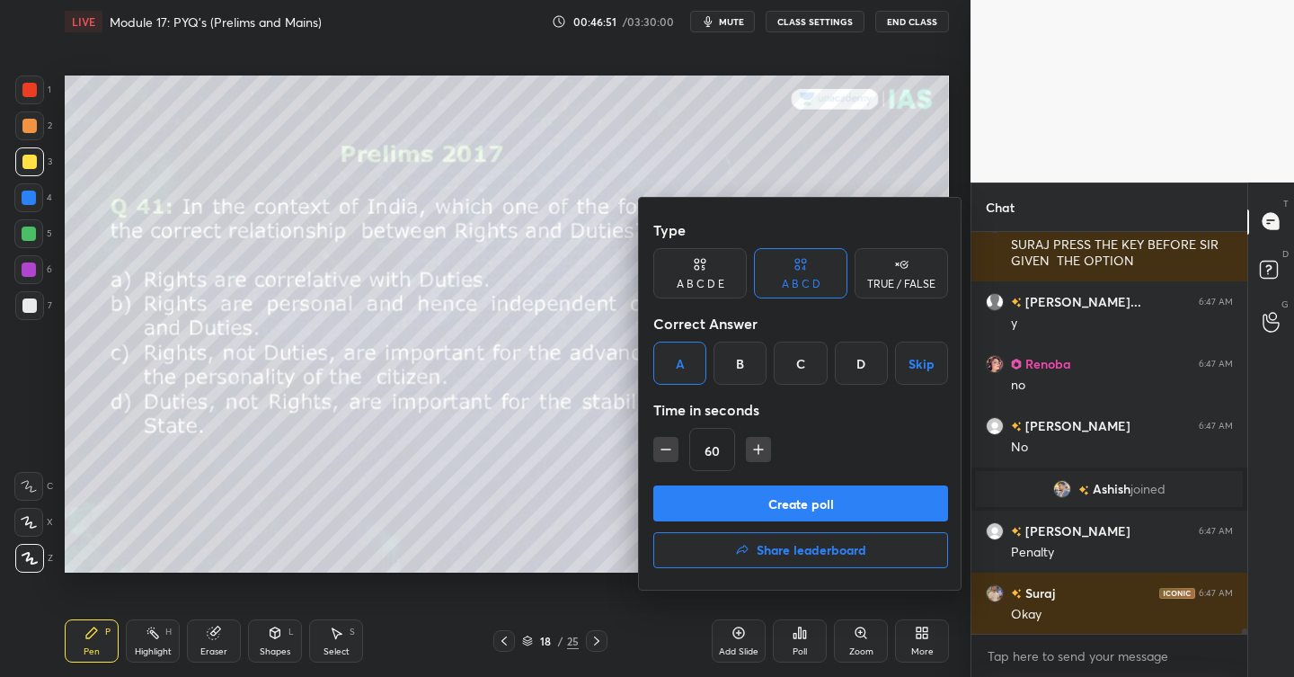
click at [793, 499] on button "Create poll" at bounding box center [800, 503] width 295 height 36
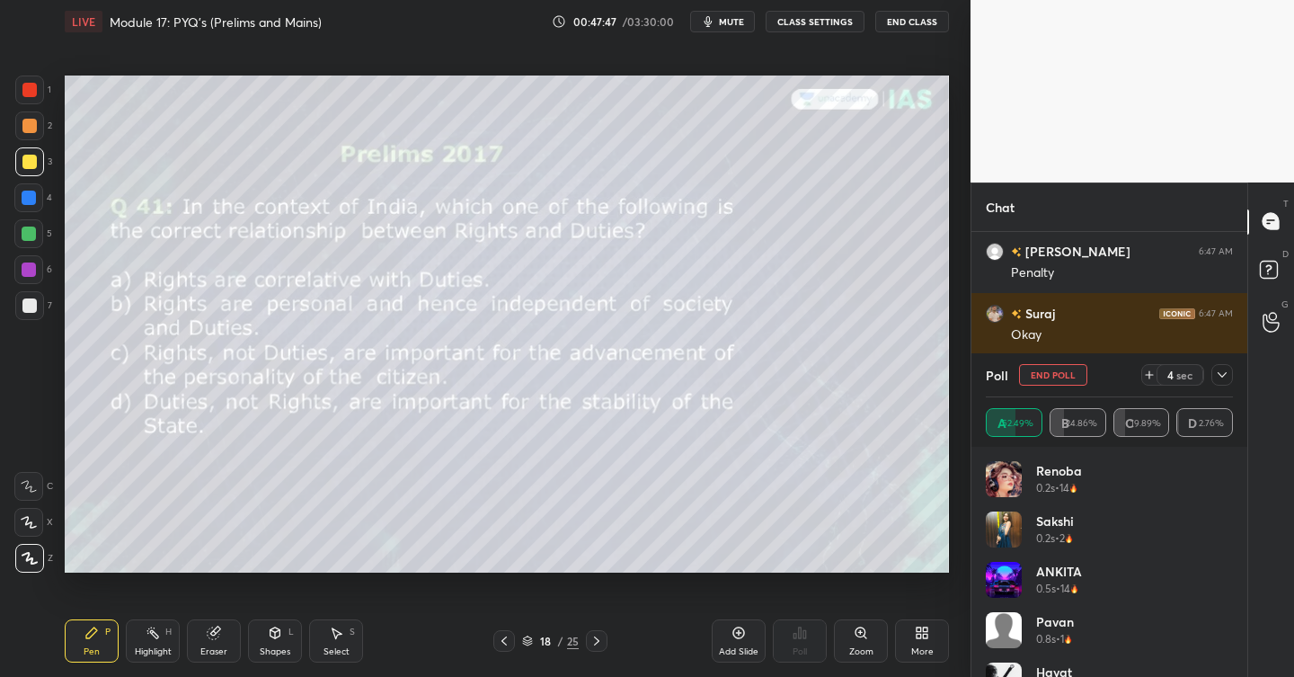
scroll to position [28350, 0]
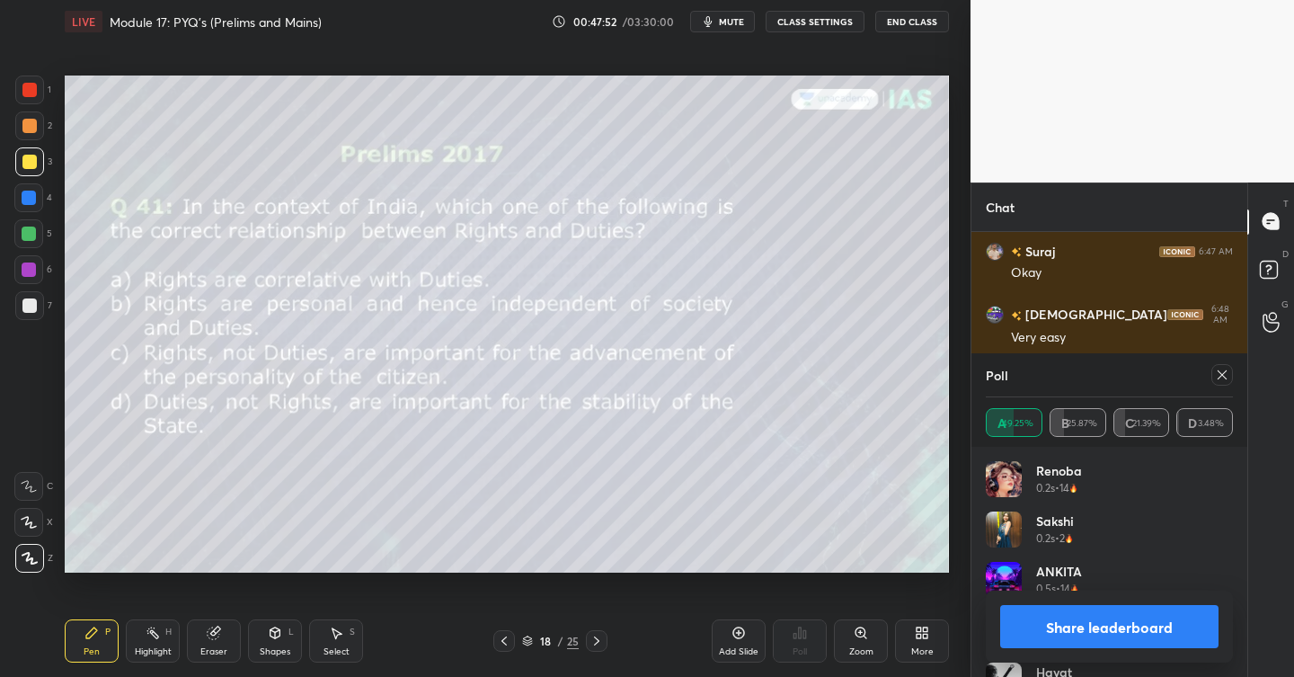
click at [1106, 617] on button "Share leaderboard" at bounding box center [1109, 626] width 218 height 43
type textarea "x"
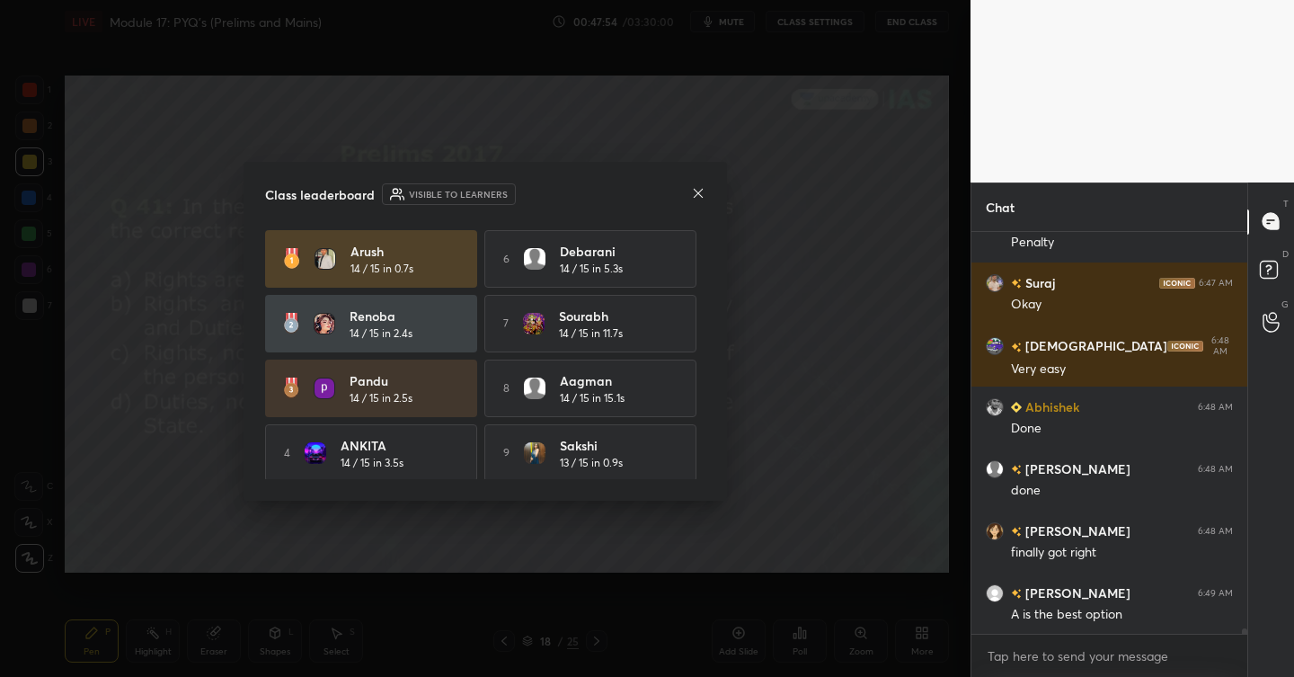
scroll to position [73, 0]
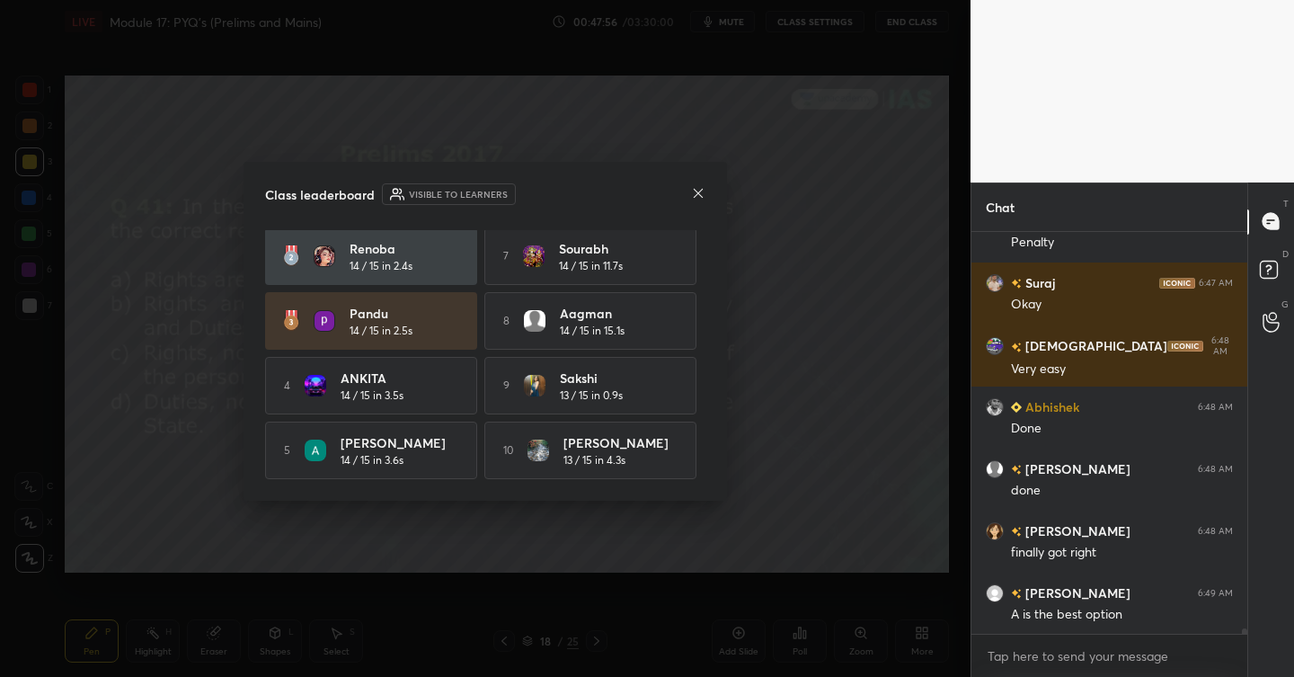
click at [702, 191] on icon at bounding box center [698, 193] width 14 height 14
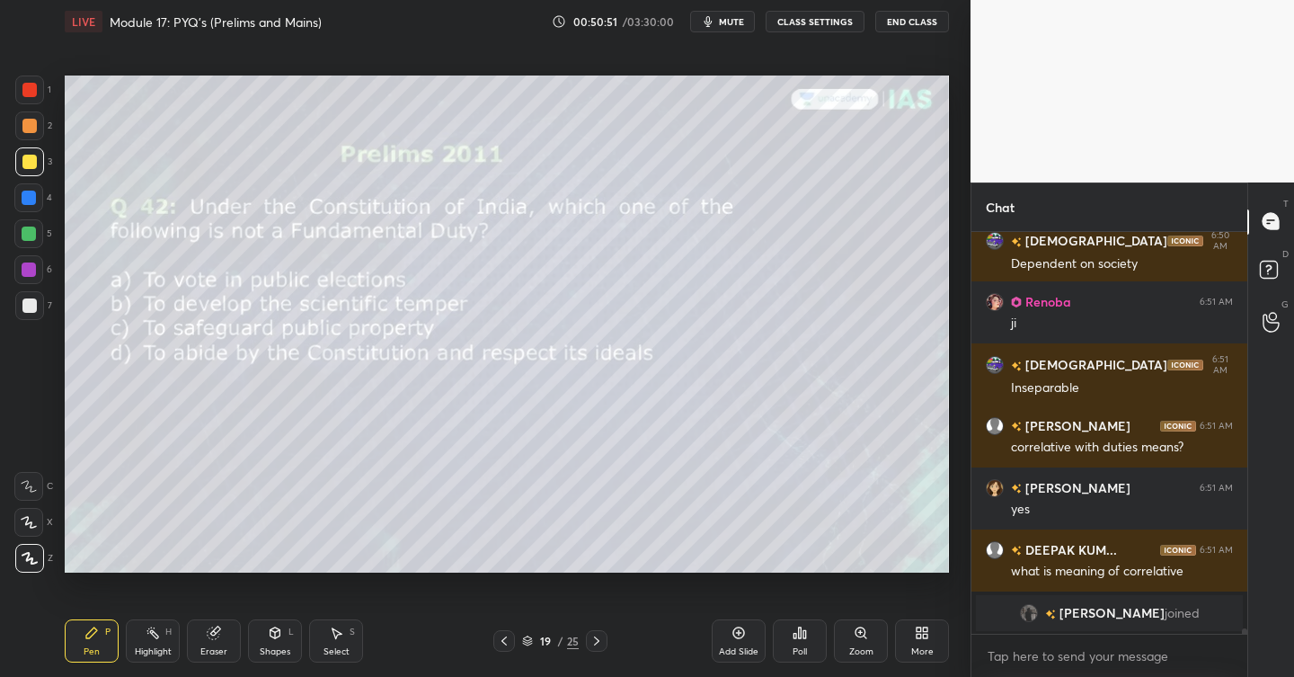
scroll to position [30488, 0]
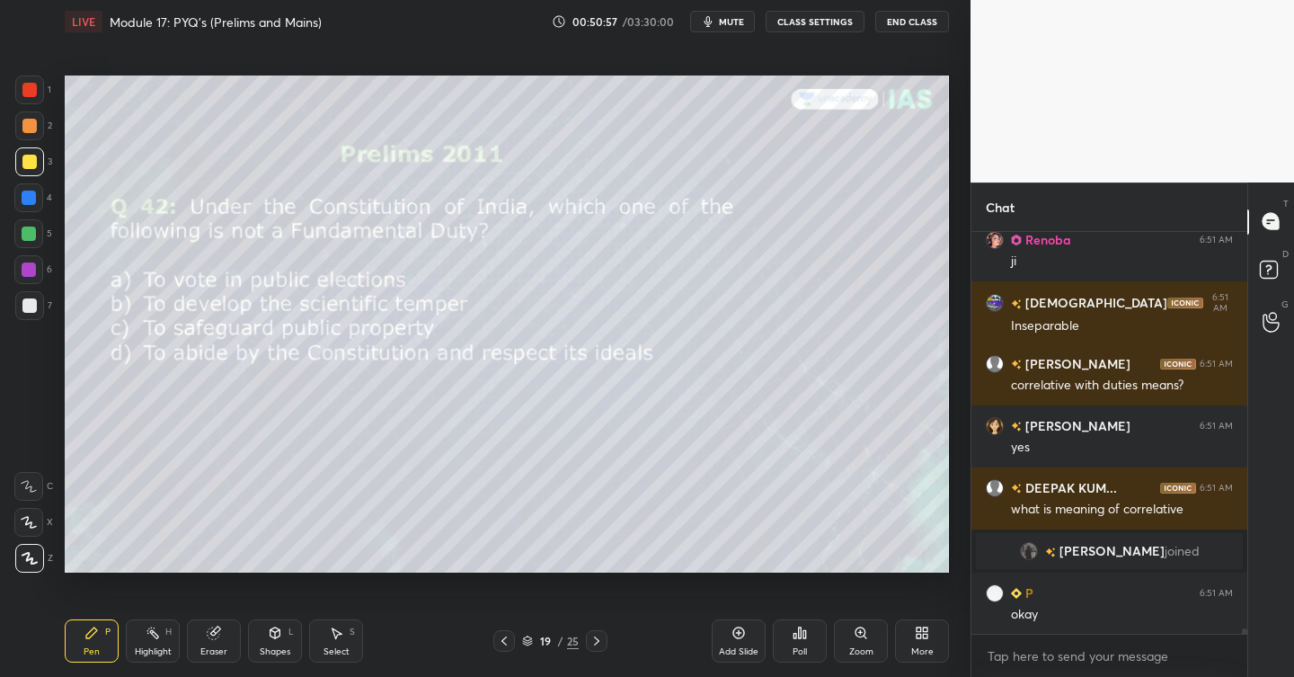
click at [802, 636] on icon at bounding box center [800, 632] width 14 height 14
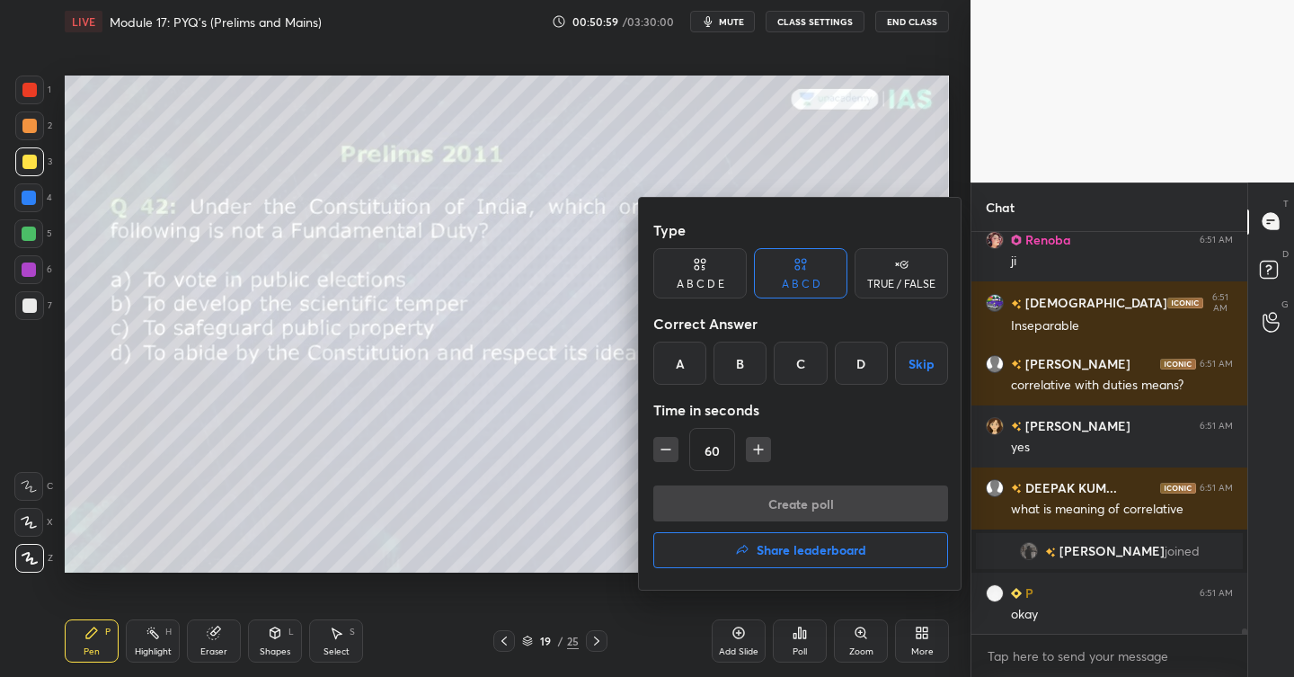
click at [669, 450] on icon "button" at bounding box center [666, 449] width 18 height 18
type input "30"
click at [684, 368] on div "A" at bounding box center [679, 362] width 53 height 43
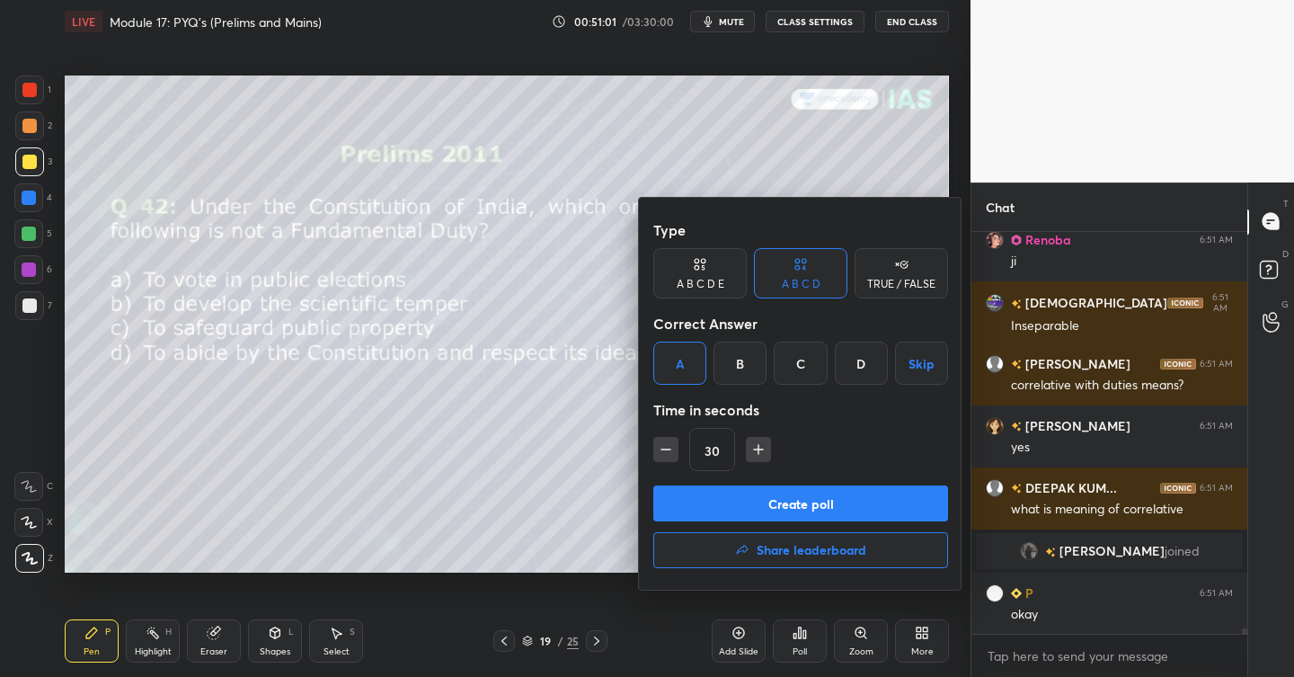
click at [764, 501] on button "Create poll" at bounding box center [800, 503] width 295 height 36
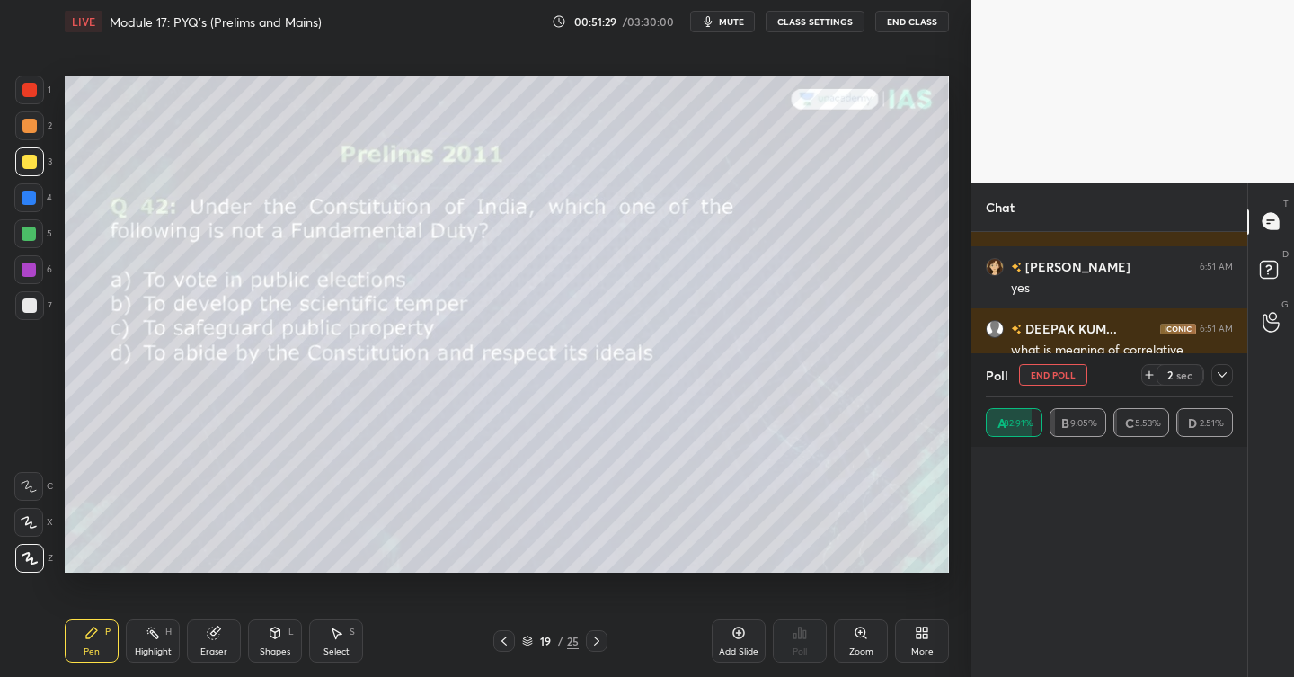
scroll to position [0, 0]
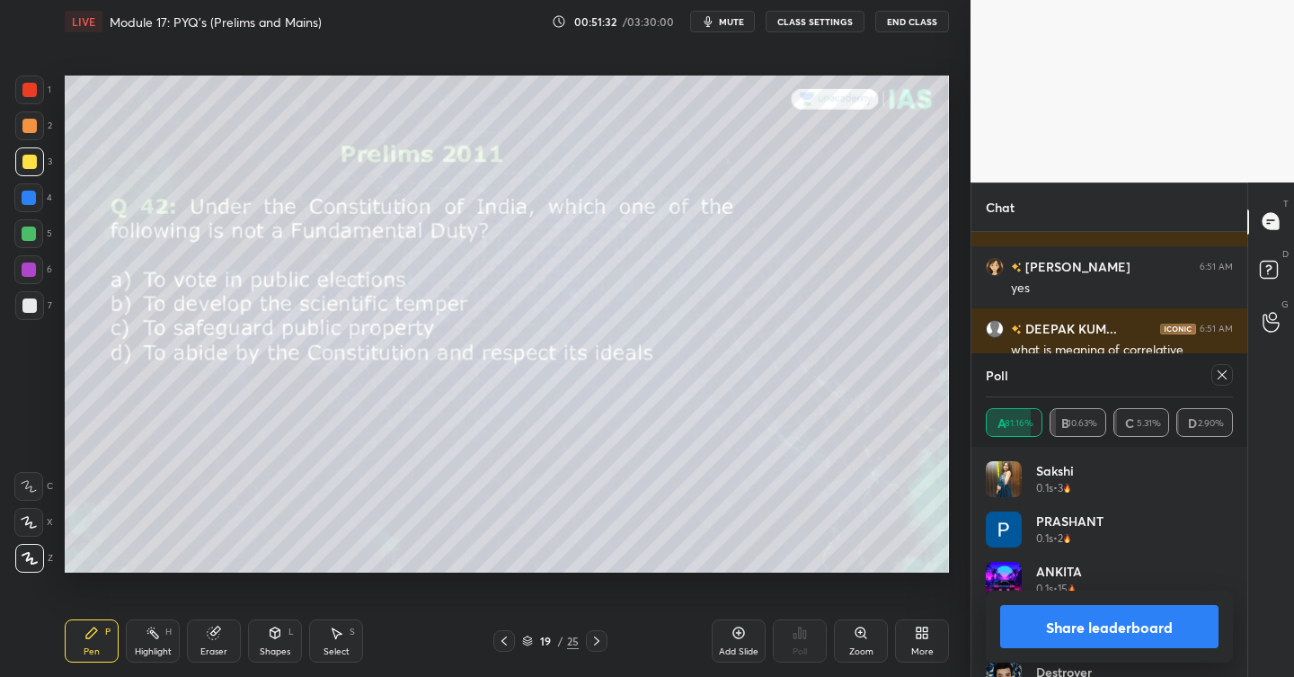
click at [1228, 375] on icon at bounding box center [1222, 375] width 14 height 14
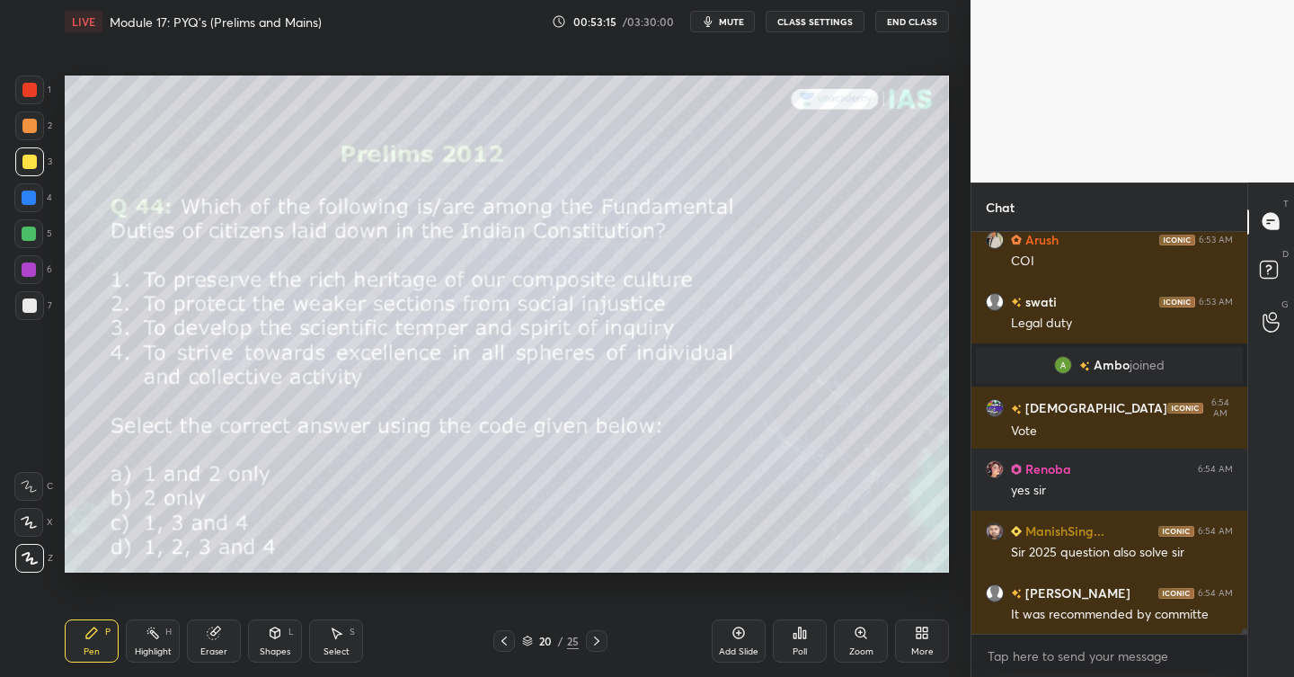
scroll to position [31401, 0]
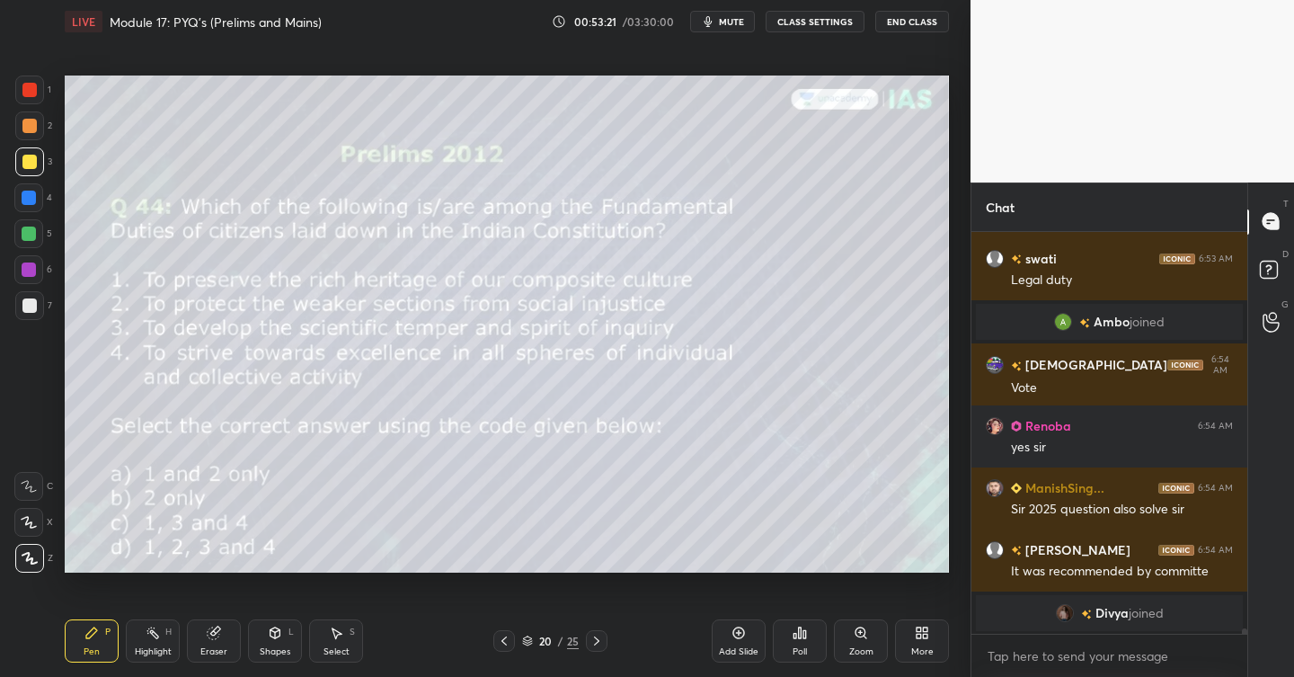
click at [802, 638] on icon at bounding box center [800, 632] width 14 height 14
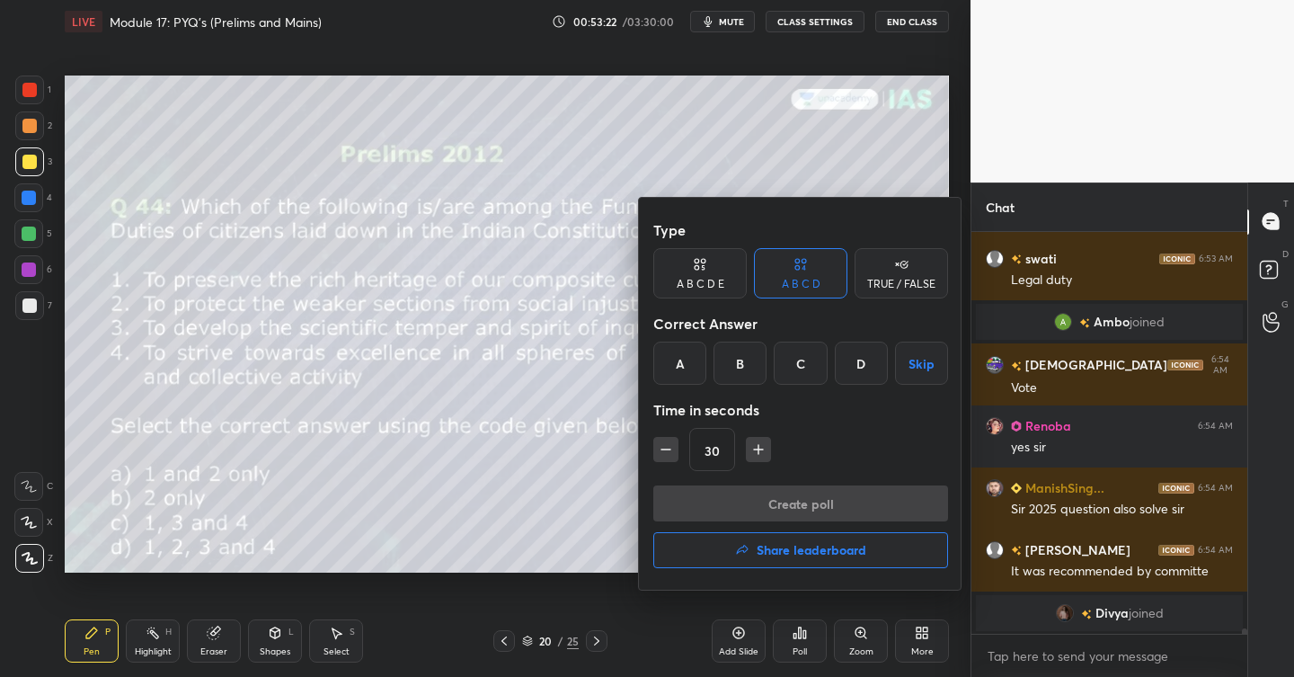
click at [795, 367] on div "C" at bounding box center [800, 362] width 53 height 43
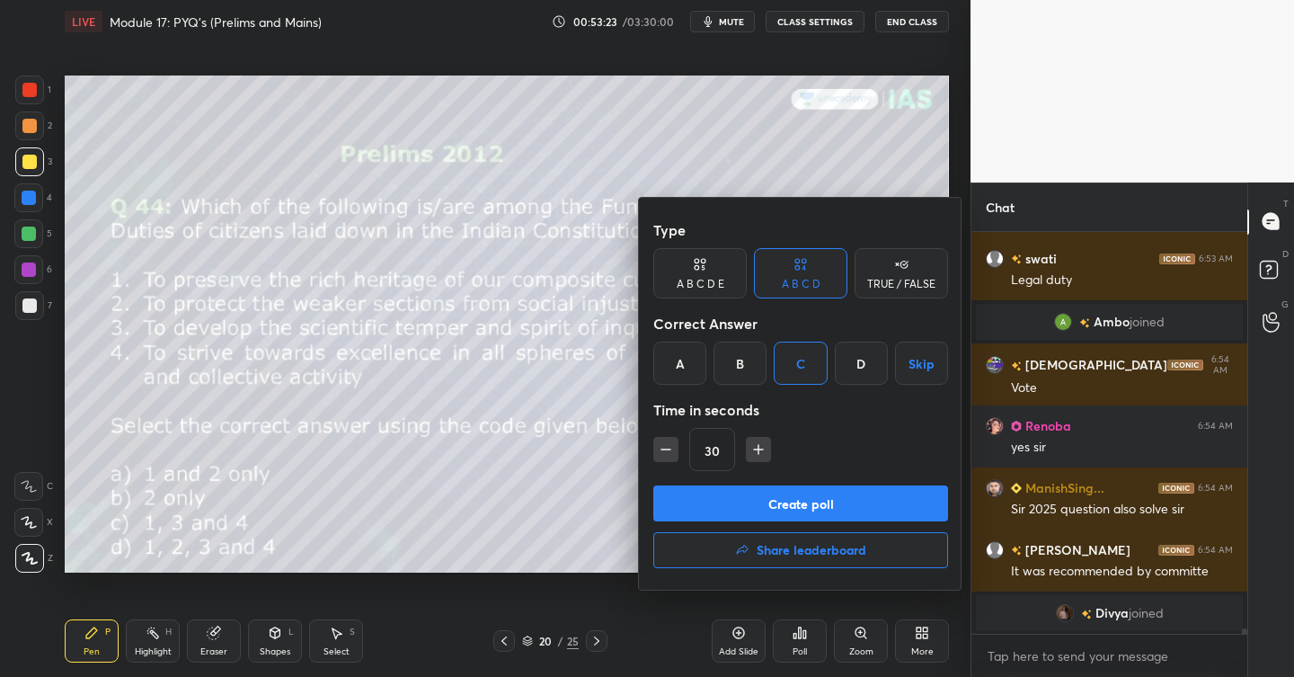
click at [790, 495] on button "Create poll" at bounding box center [800, 503] width 295 height 36
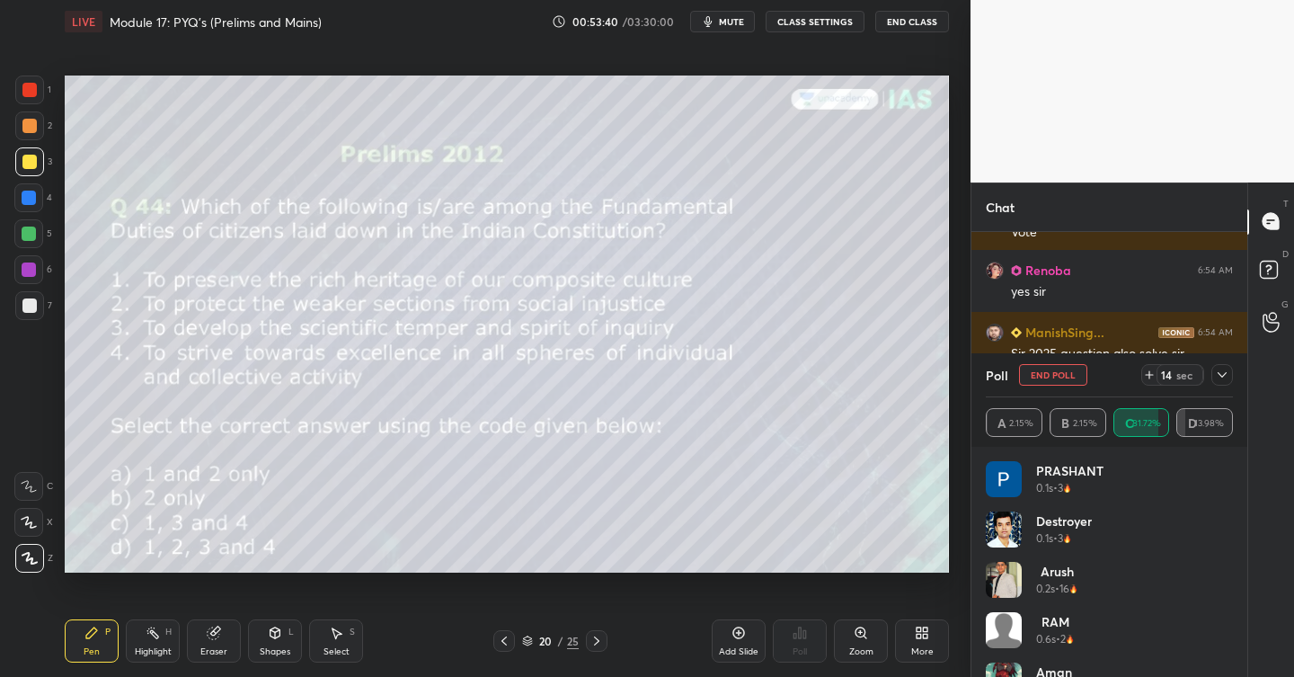
scroll to position [31498, 0]
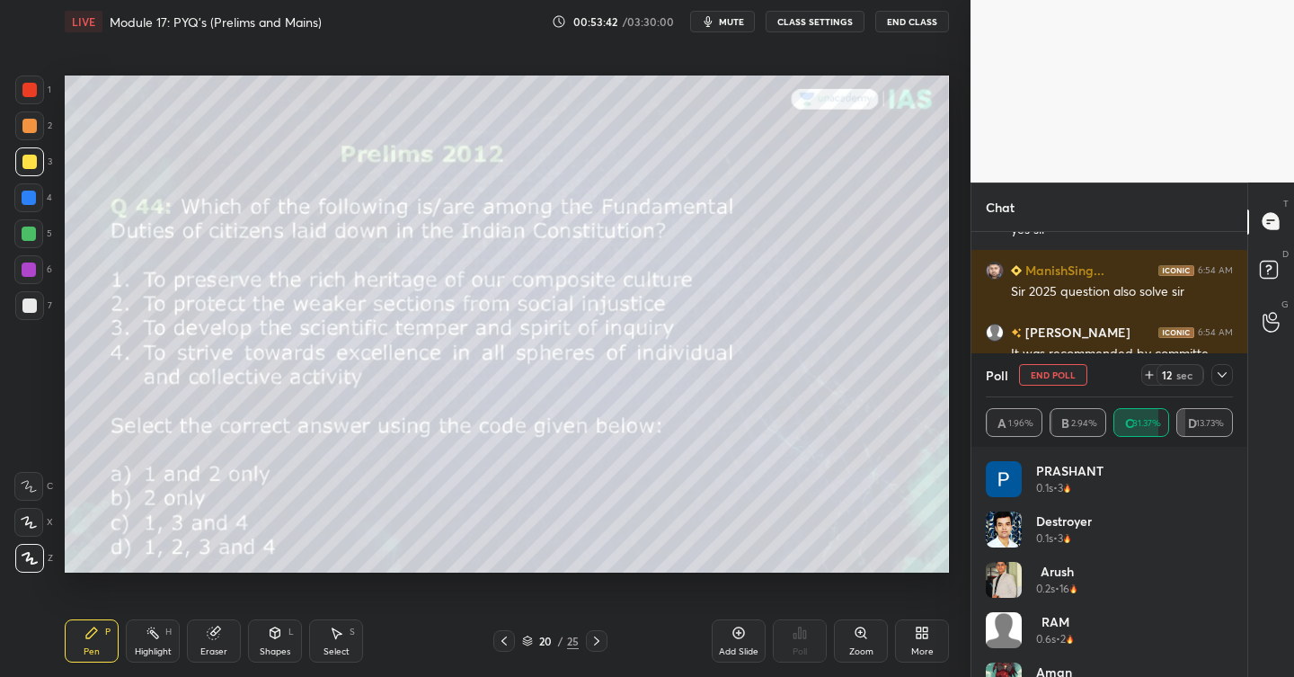
click at [1225, 376] on icon at bounding box center [1222, 375] width 14 height 14
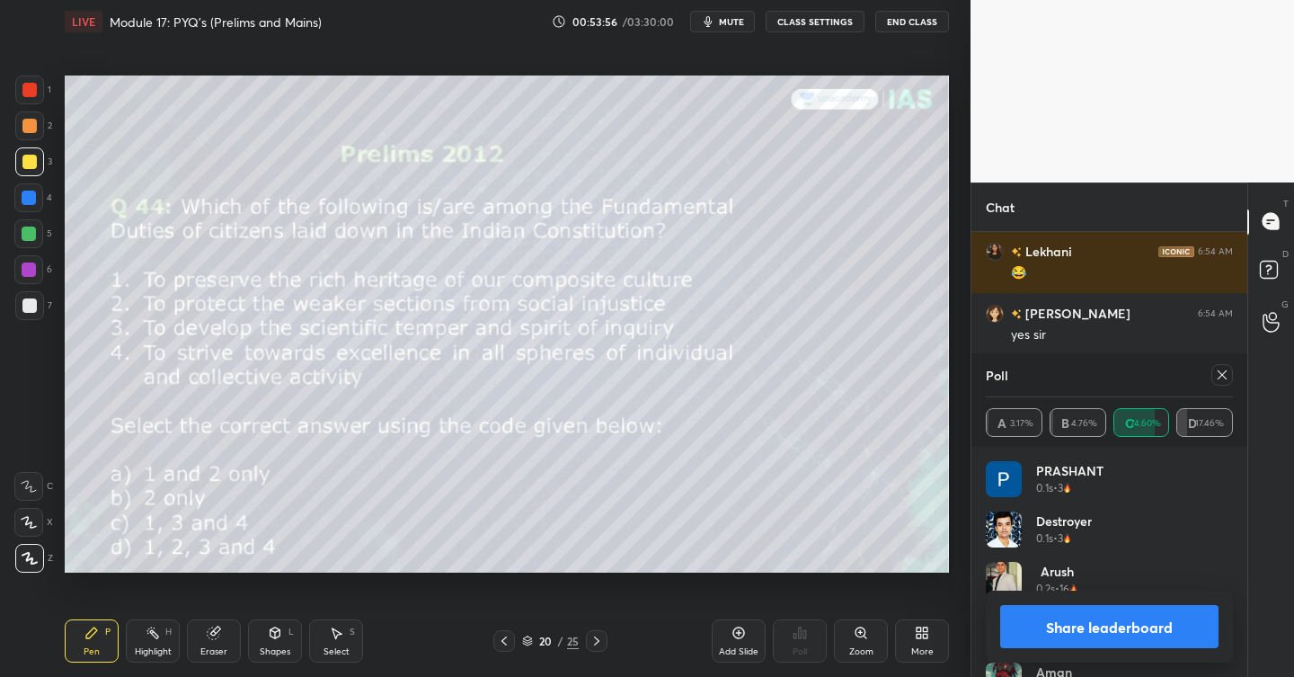
scroll to position [31808, 0]
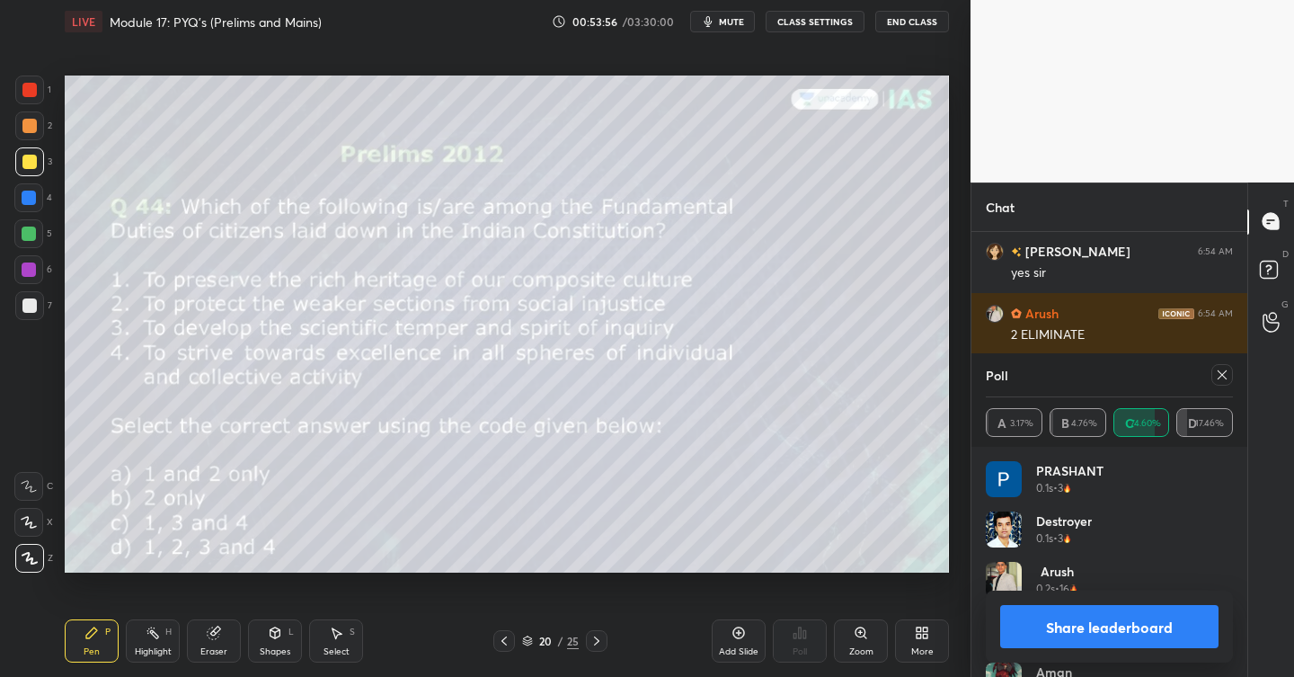
click at [1100, 631] on button "Share leaderboard" at bounding box center [1109, 626] width 218 height 43
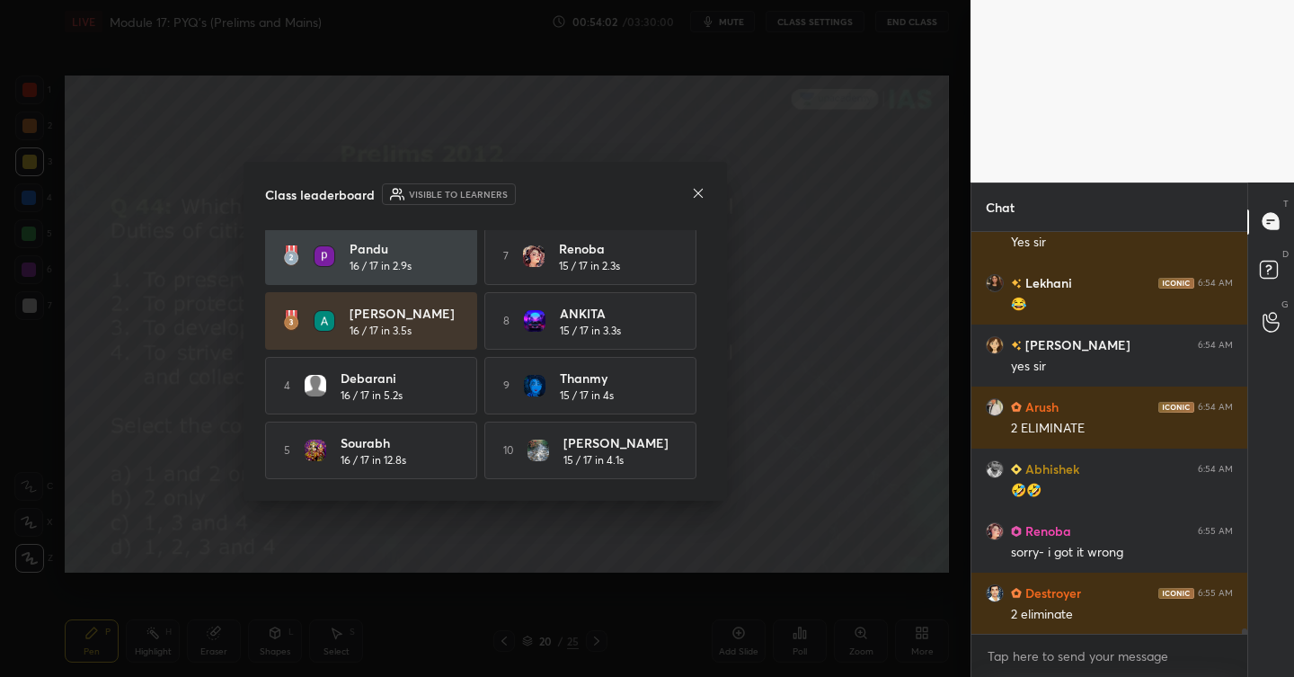
click at [702, 194] on icon at bounding box center [698, 193] width 14 height 14
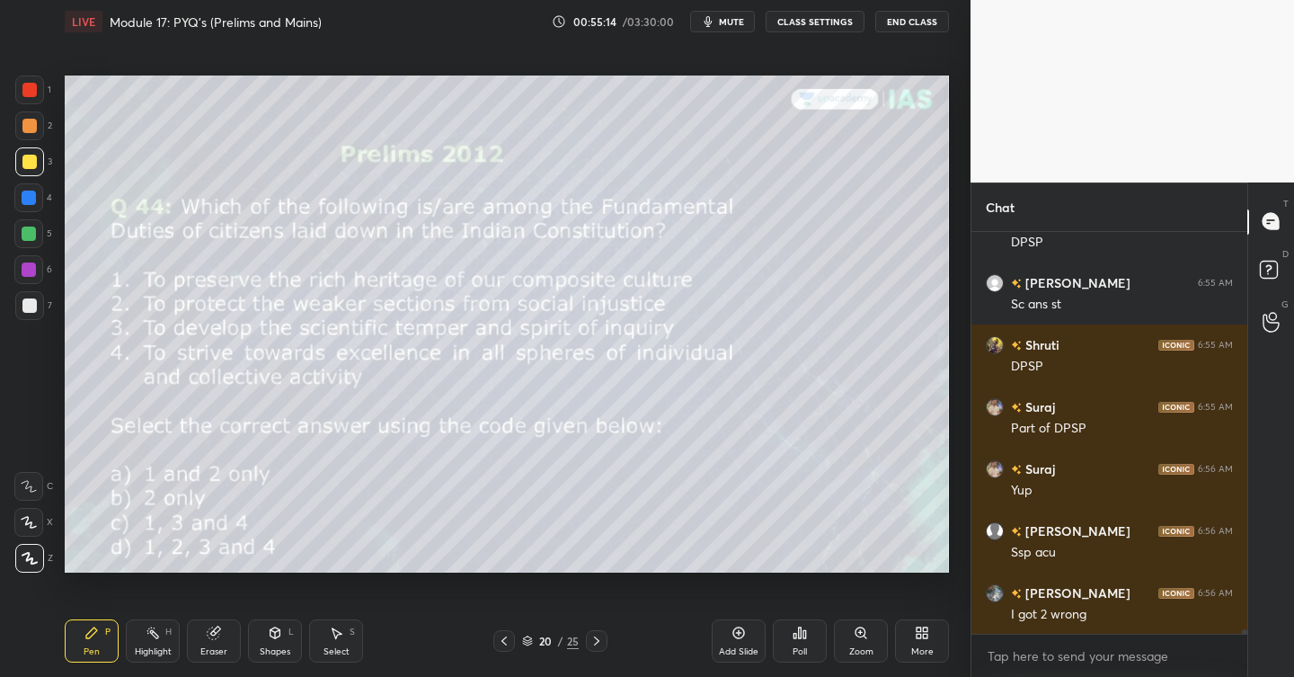
scroll to position [32840, 0]
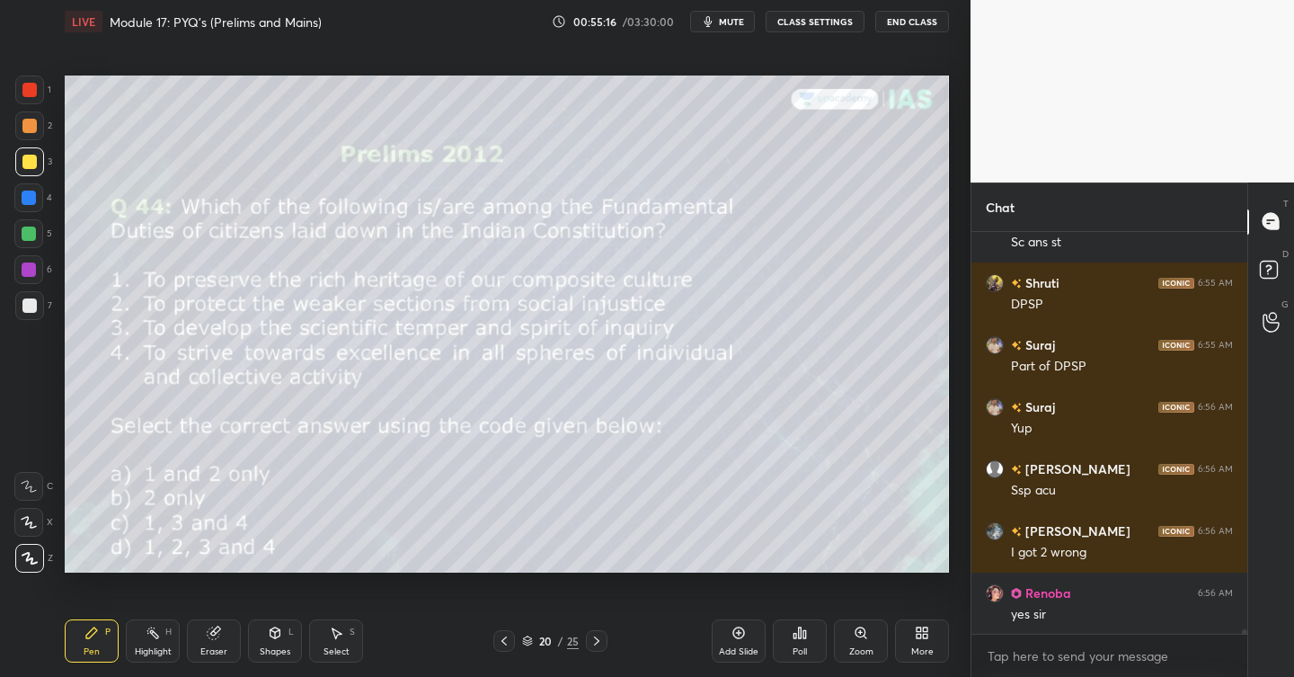
click at [740, 658] on div "Add Slide" at bounding box center [739, 640] width 54 height 43
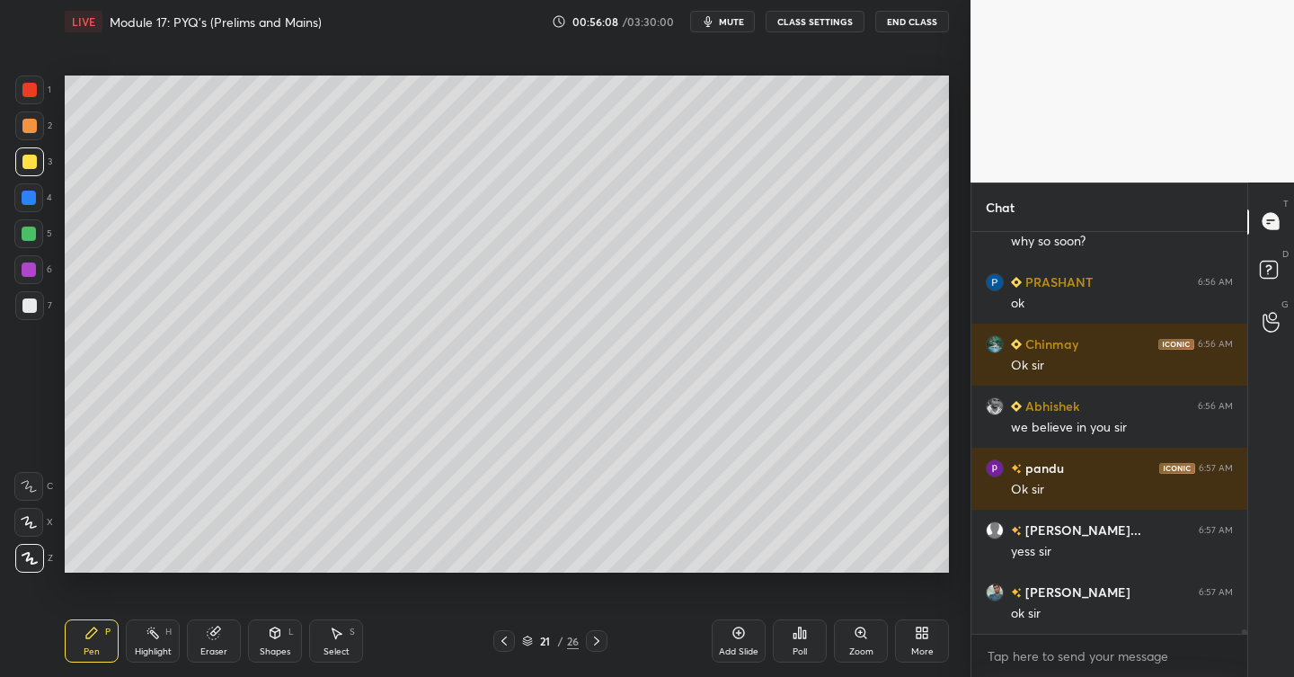
scroll to position [6, 6]
click at [739, 15] on span "mute" at bounding box center [731, 21] width 25 height 13
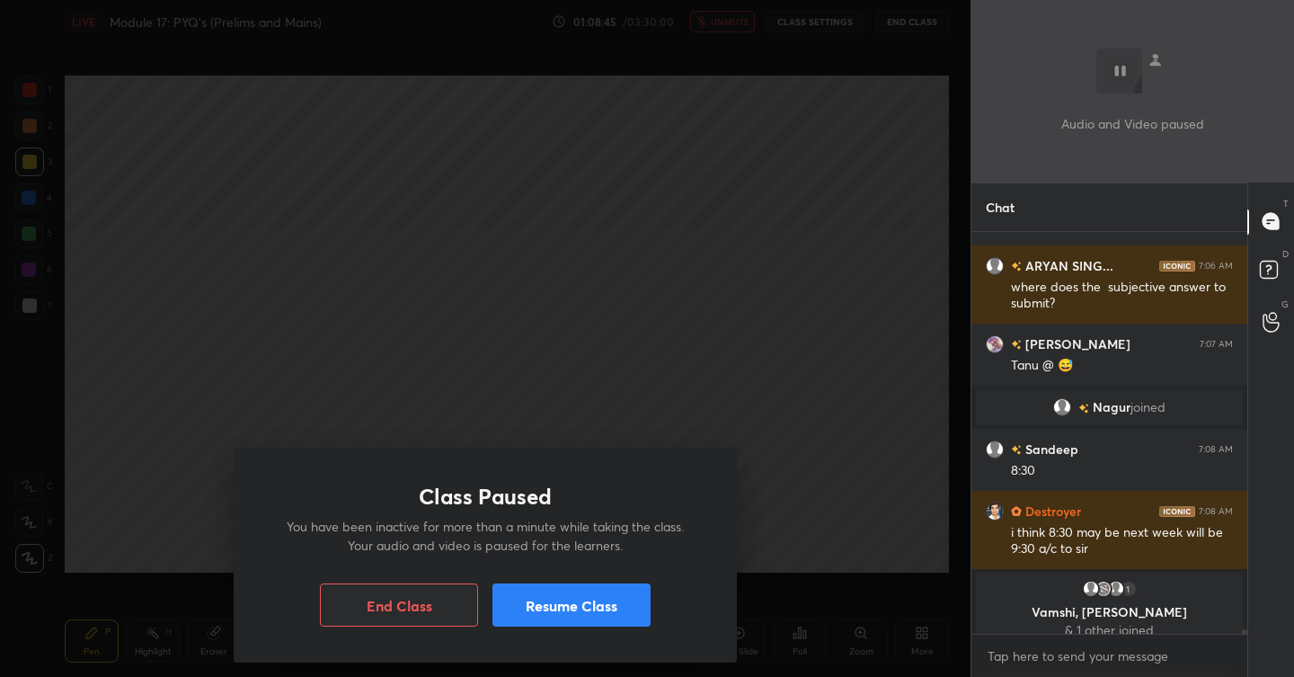
scroll to position [34550, 0]
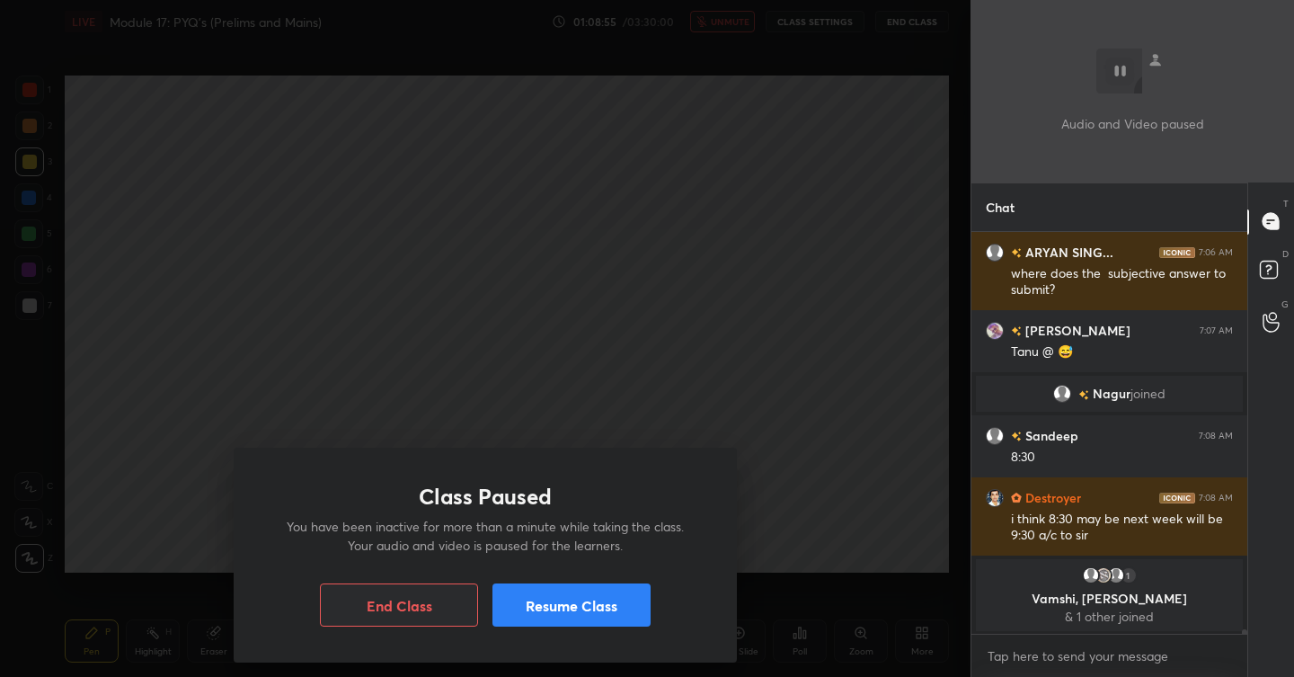
click at [587, 602] on button "Resume Class" at bounding box center [571, 604] width 158 height 43
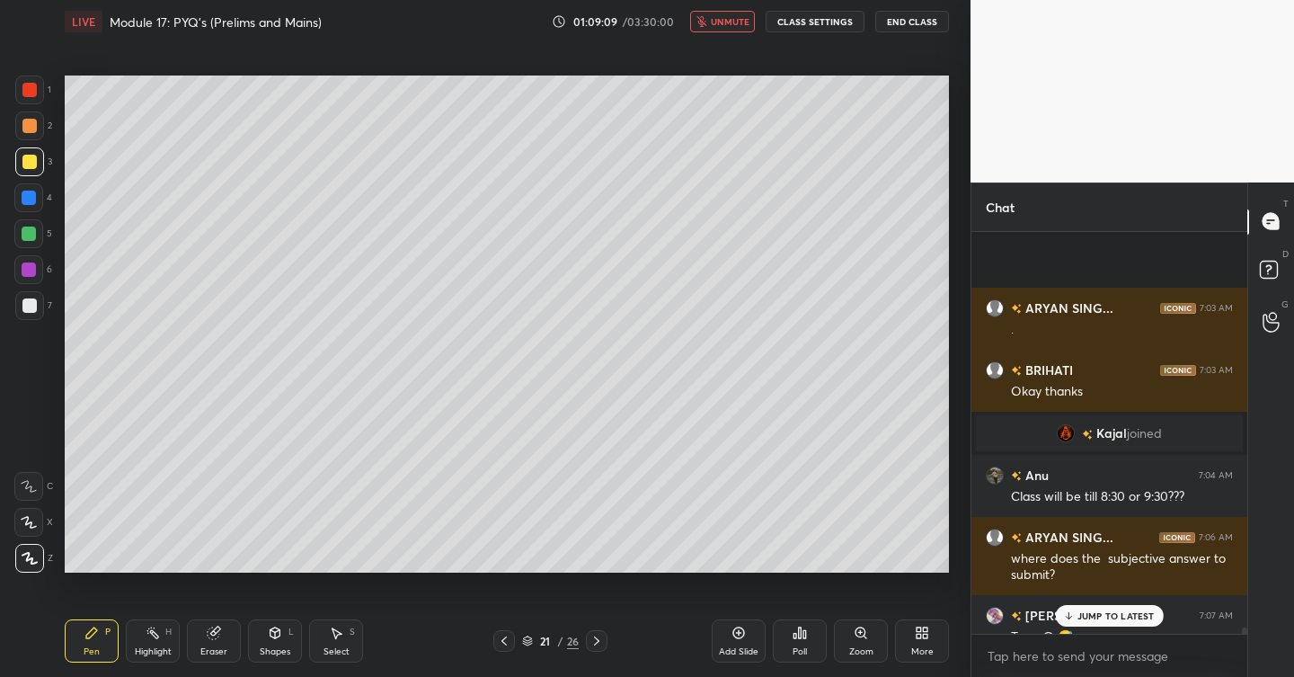
scroll to position [34772, 0]
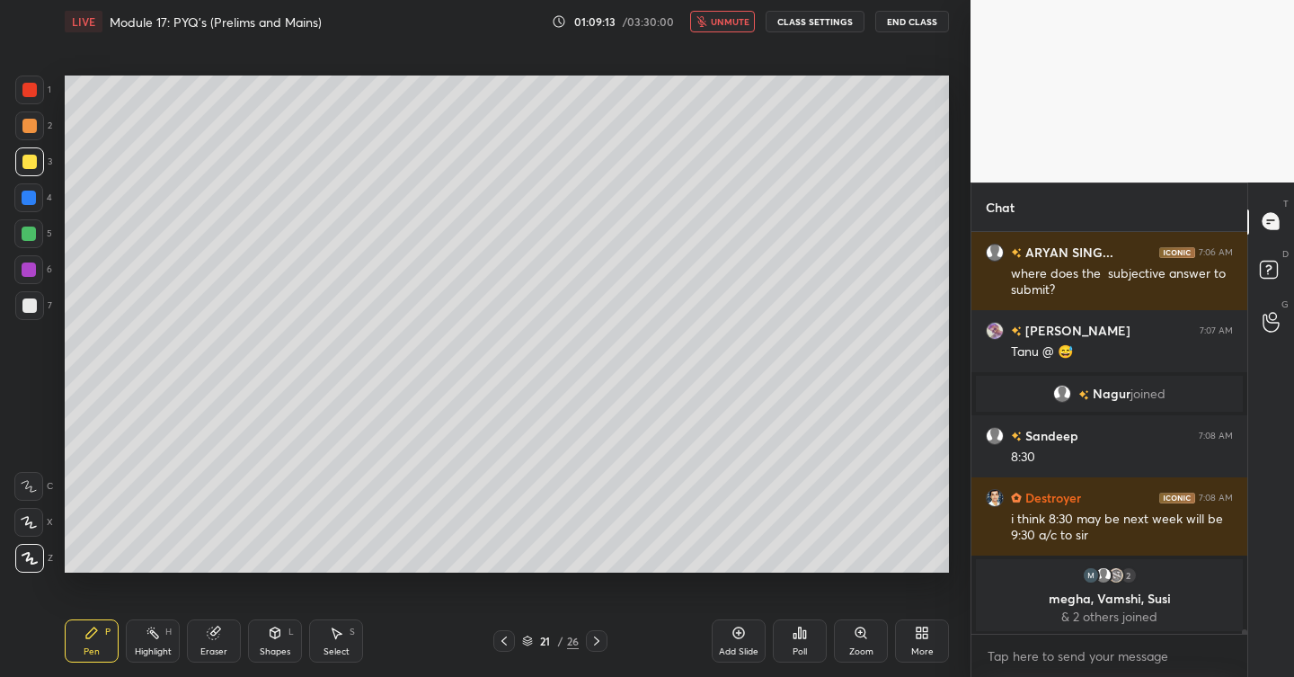
click at [207, 644] on div "Eraser" at bounding box center [214, 640] width 54 height 43
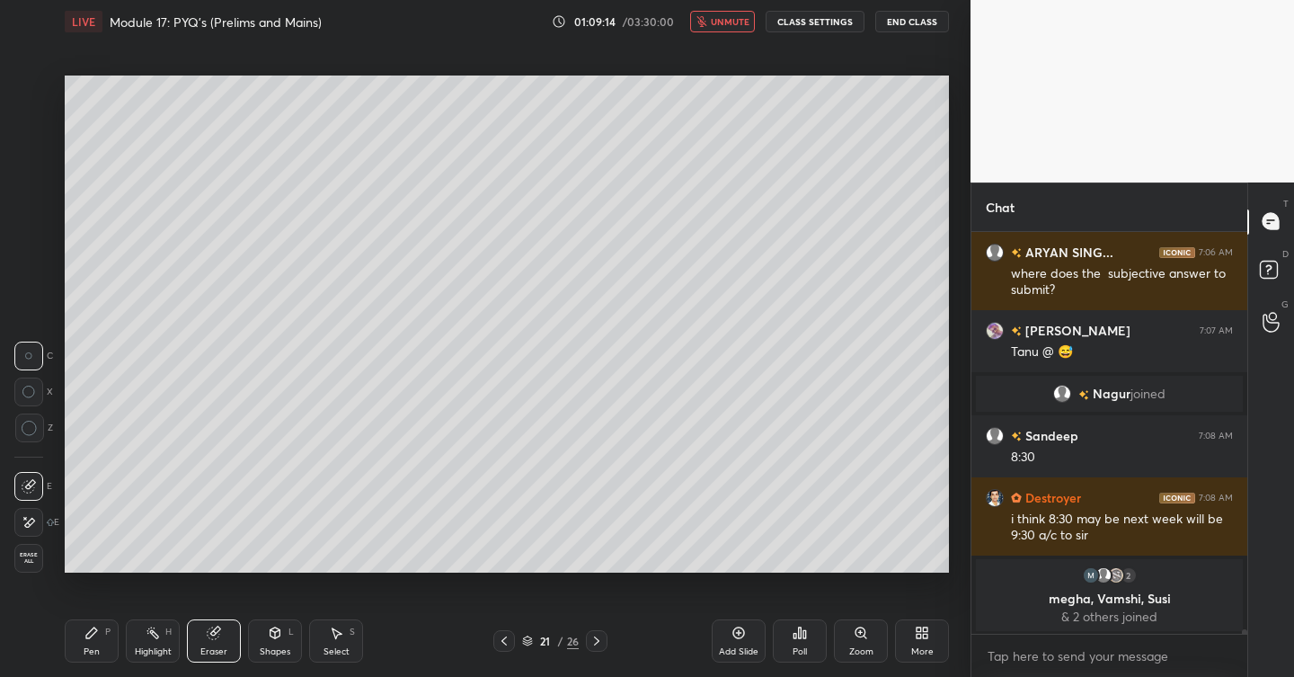
click at [31, 553] on span "Erase all" at bounding box center [28, 558] width 27 height 13
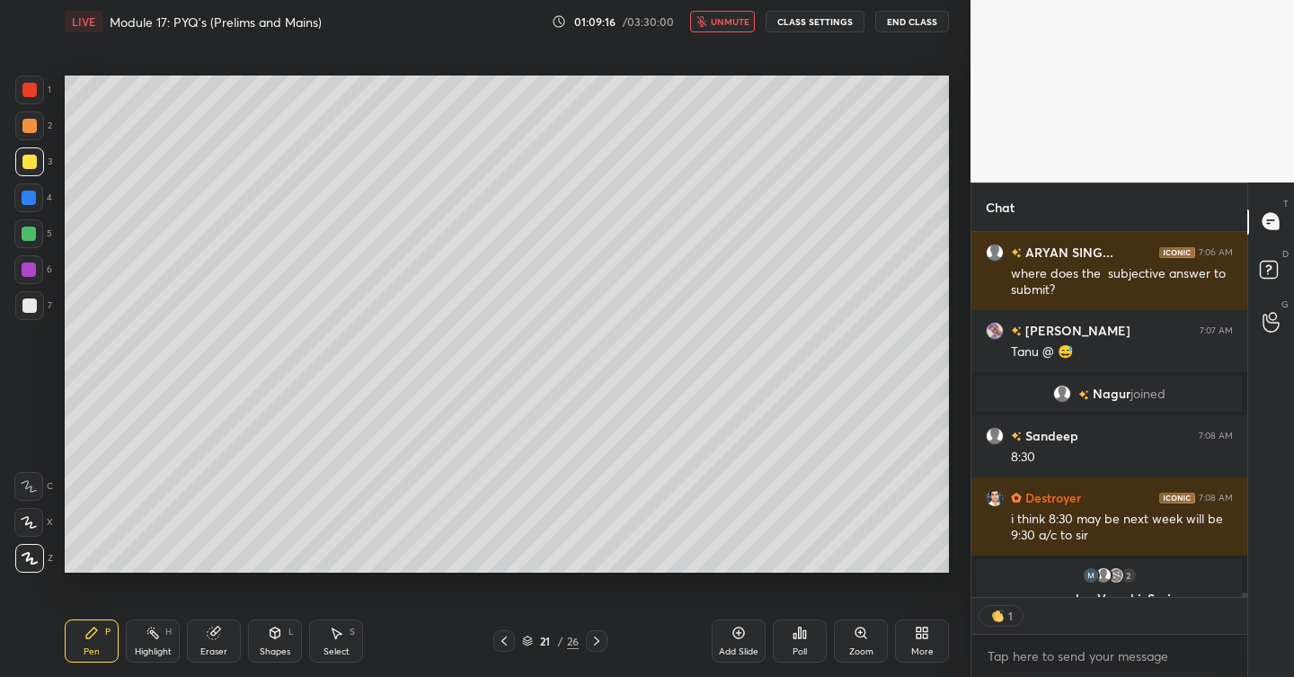
scroll to position [34809, 0]
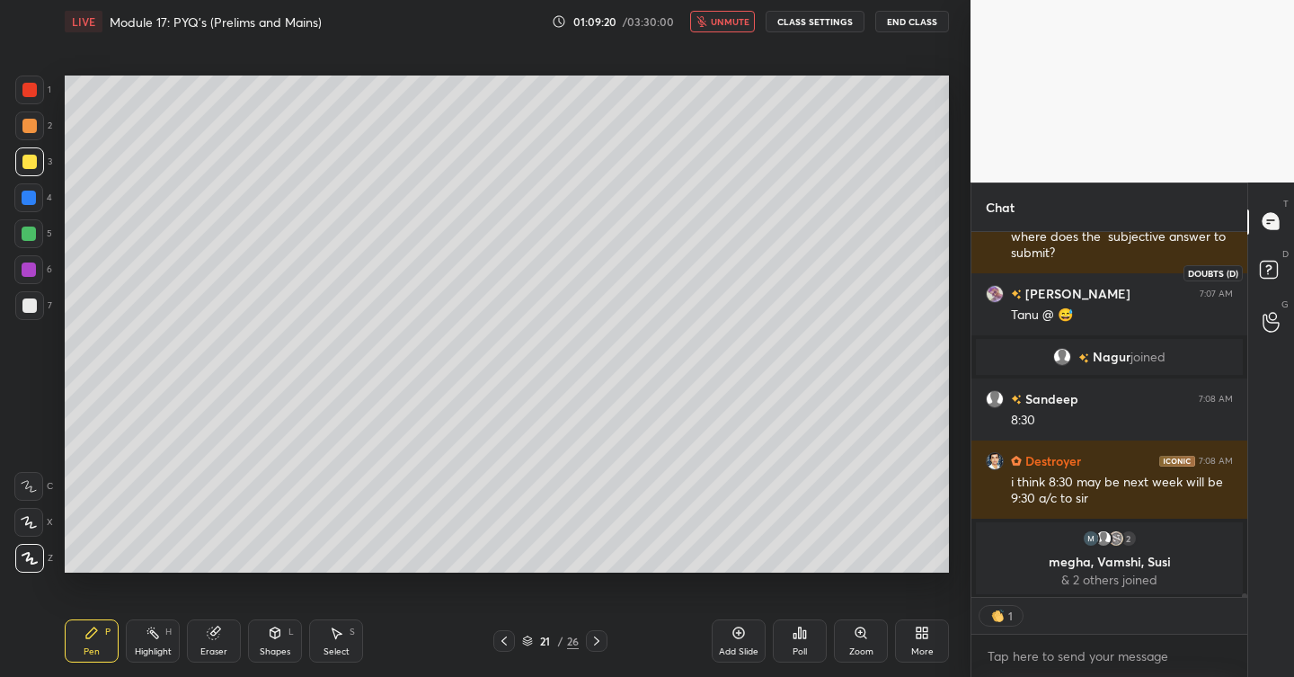
click at [1269, 270] on rect at bounding box center [1268, 269] width 17 height 17
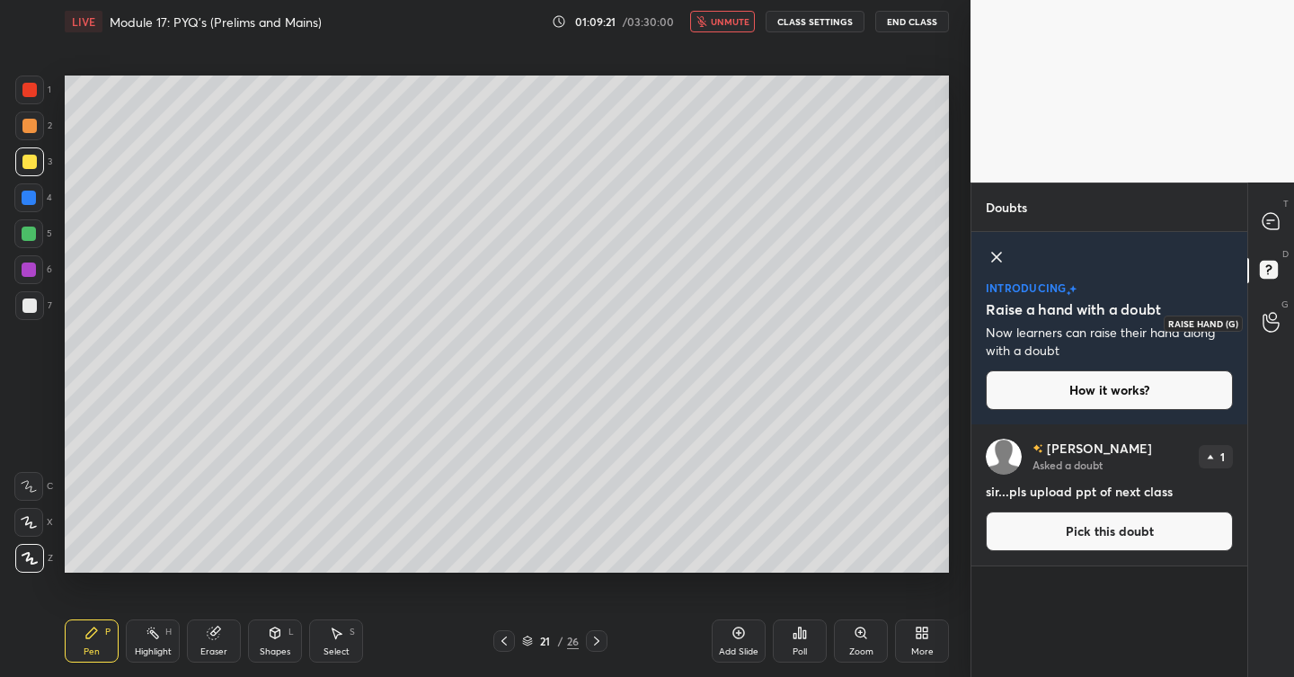
click at [1268, 323] on icon at bounding box center [1270, 322] width 17 height 21
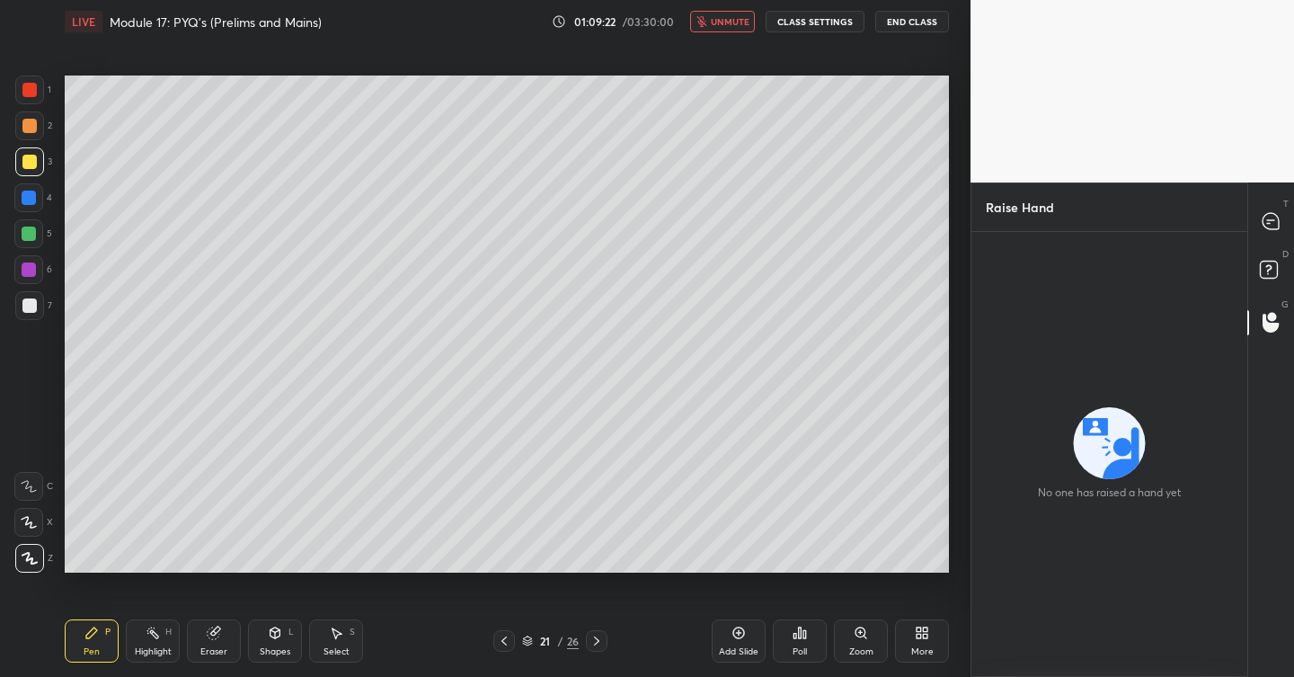
click at [1266, 239] on div "T Messages (T)" at bounding box center [1271, 222] width 46 height 50
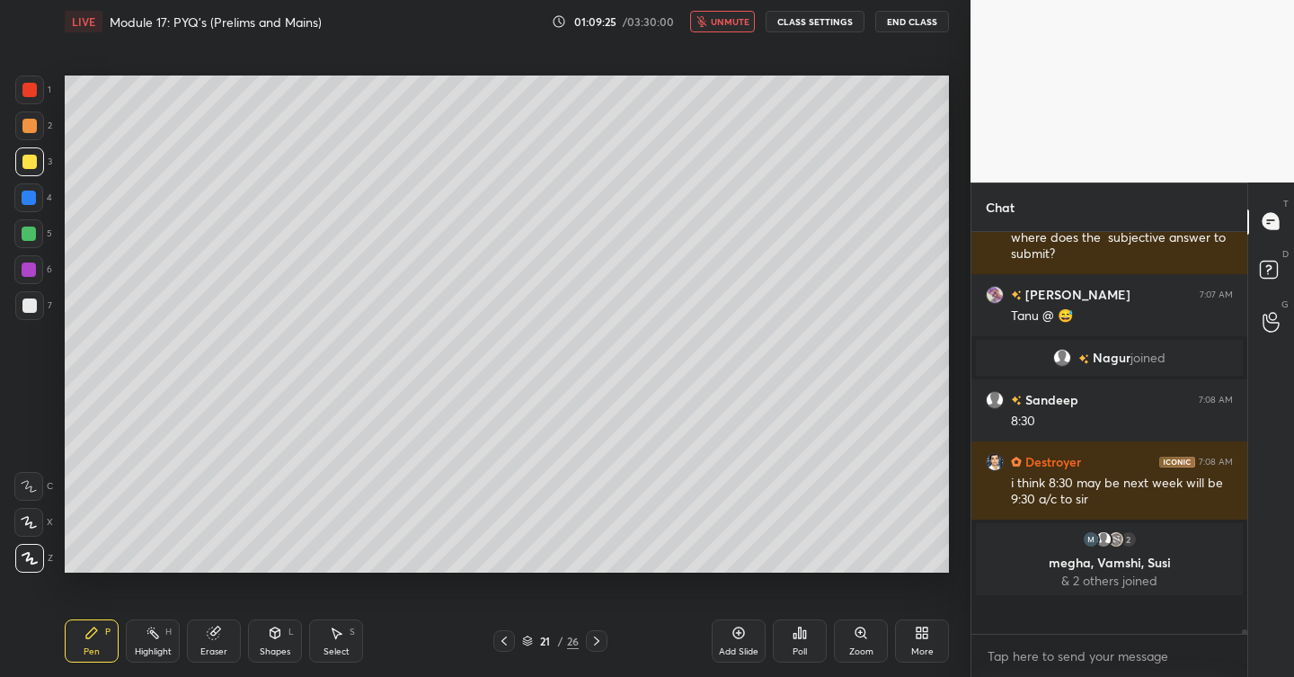
scroll to position [35185, 0]
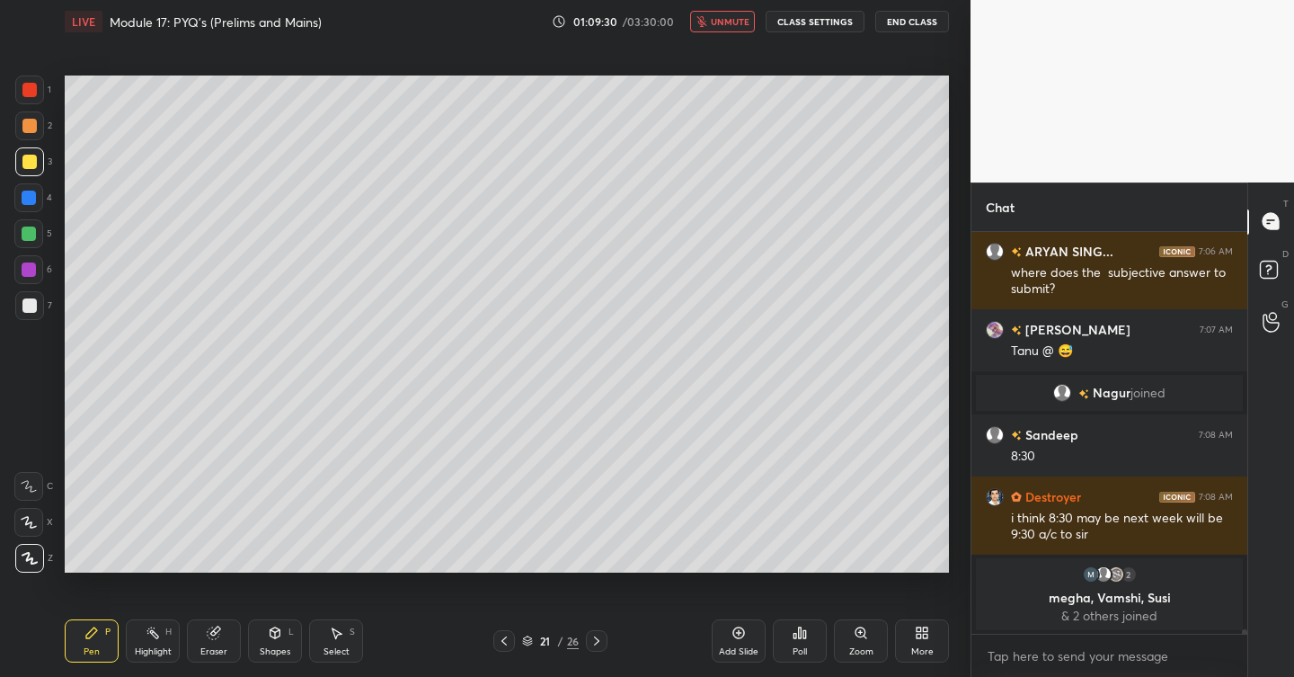
click at [722, 31] on button "unmute" at bounding box center [722, 22] width 65 height 22
click at [596, 638] on icon at bounding box center [596, 640] width 5 height 9
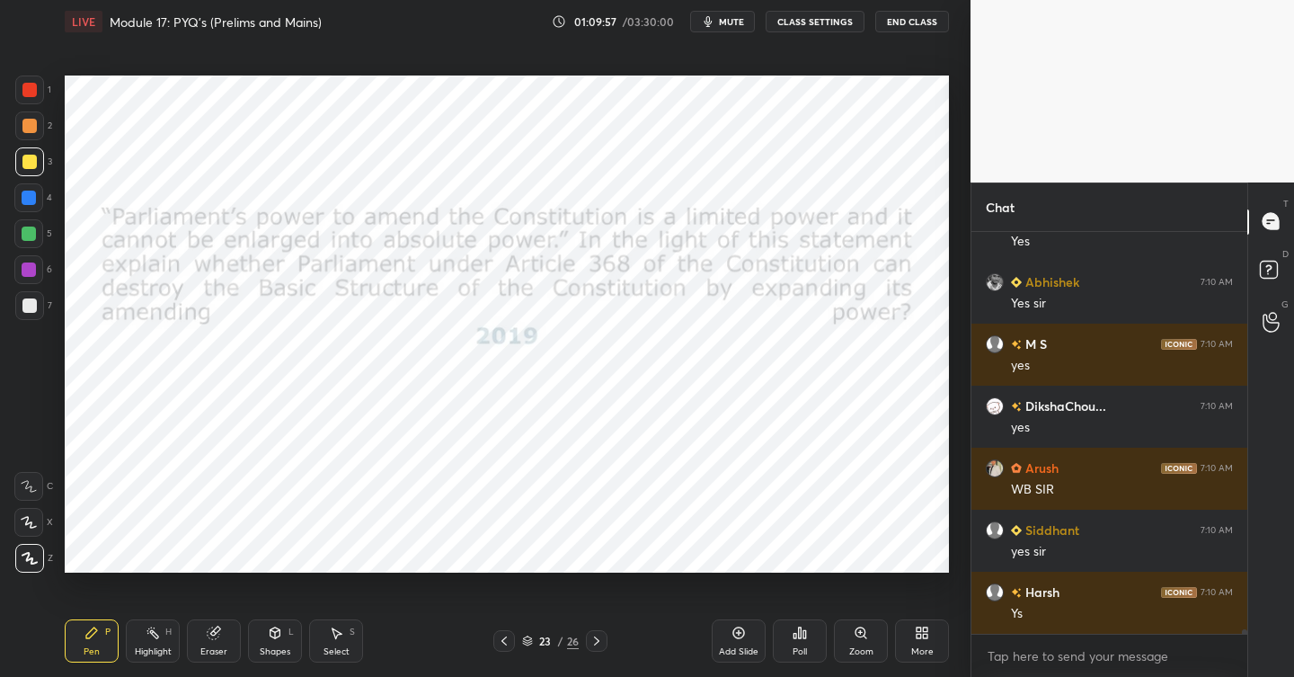
scroll to position [36053, 0]
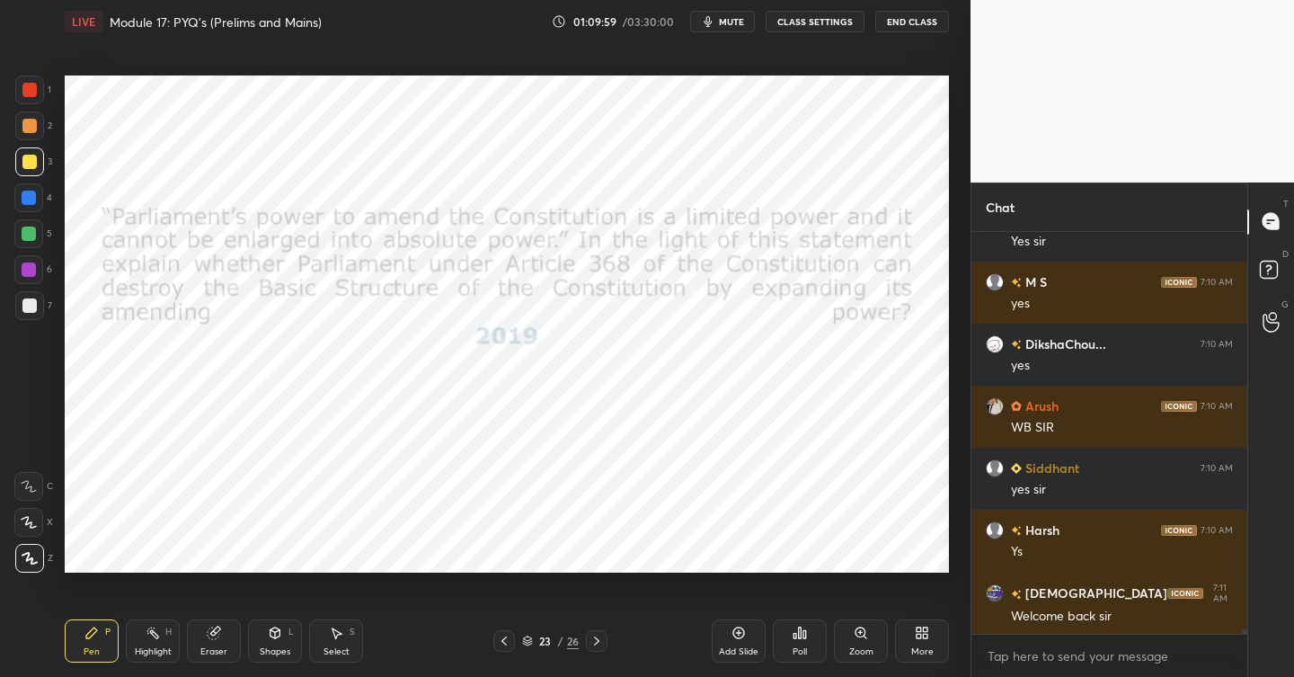
drag, startPoint x: 40, startPoint y: 91, endPoint x: 28, endPoint y: 93, distance: 12.0
click at [38, 92] on div at bounding box center [29, 89] width 29 height 29
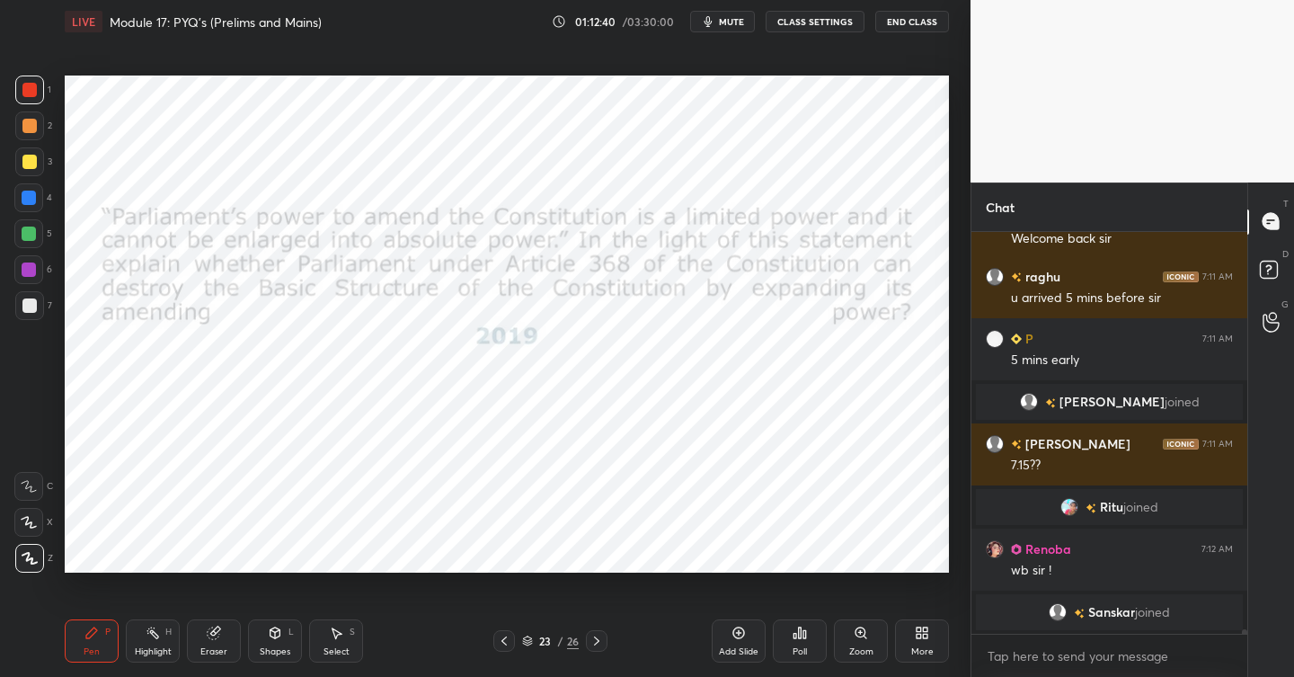
scroll to position [35543, 0]
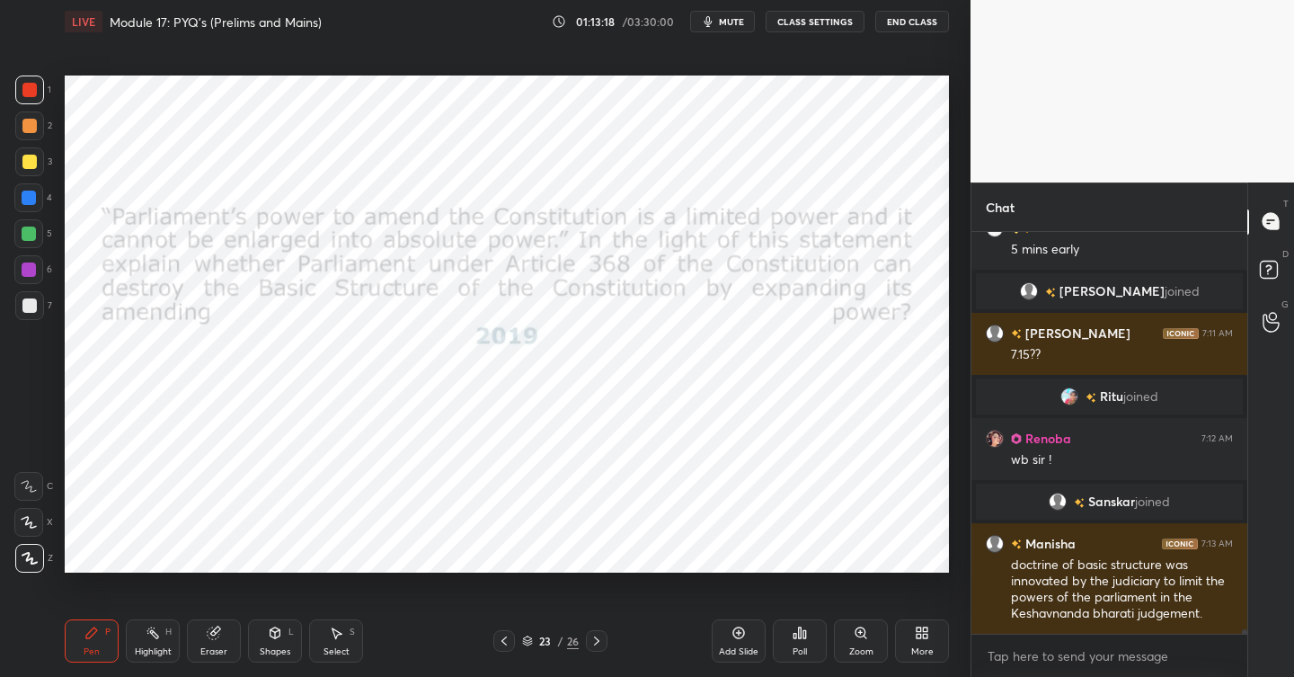
click at [729, 489] on div "Idle time detected You have been inactive for more than a minute while taking t…" at bounding box center [485, 338] width 970 height 677
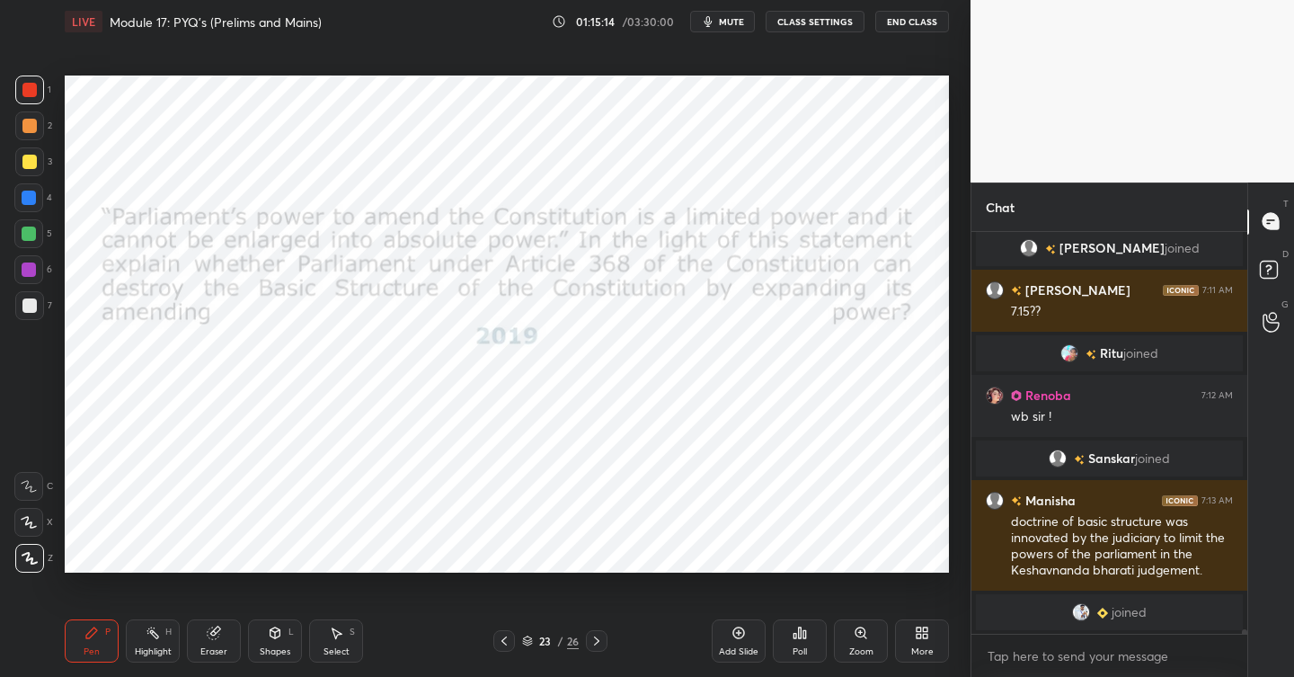
scroll to position [35608, 0]
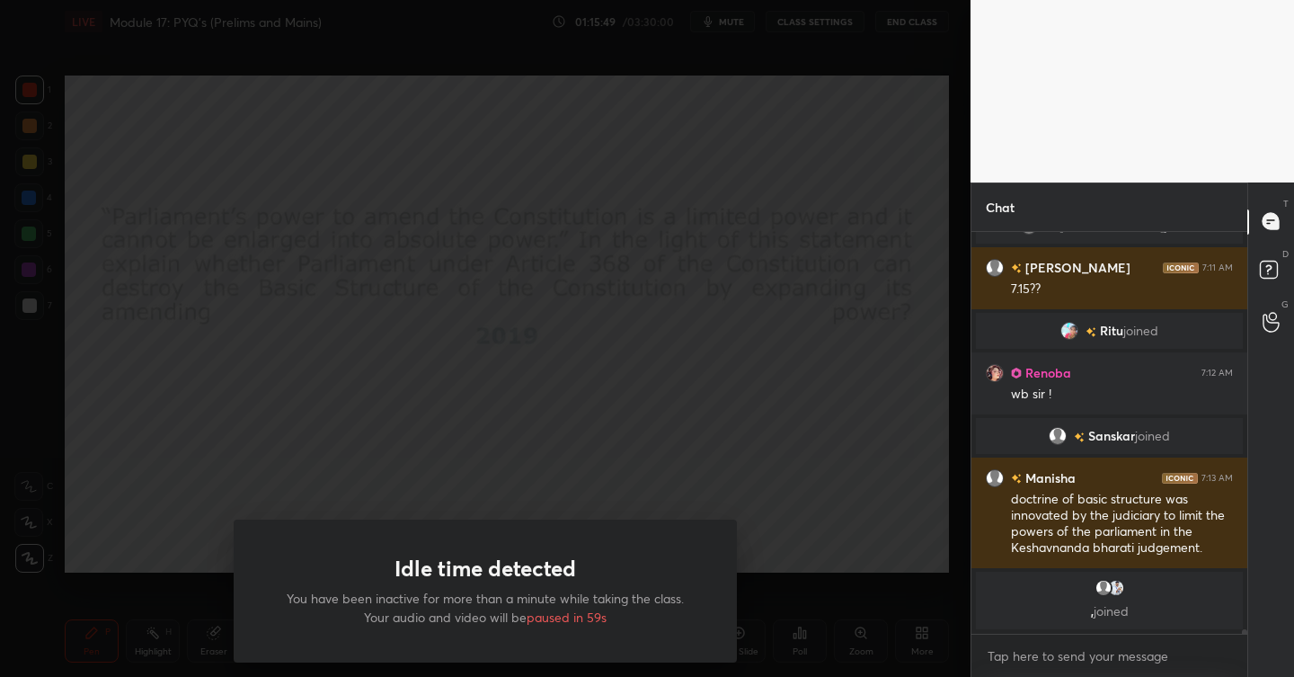
click at [729, 488] on div "Idle time detected You have been inactive for more than a minute while taking t…" at bounding box center [485, 338] width 970 height 677
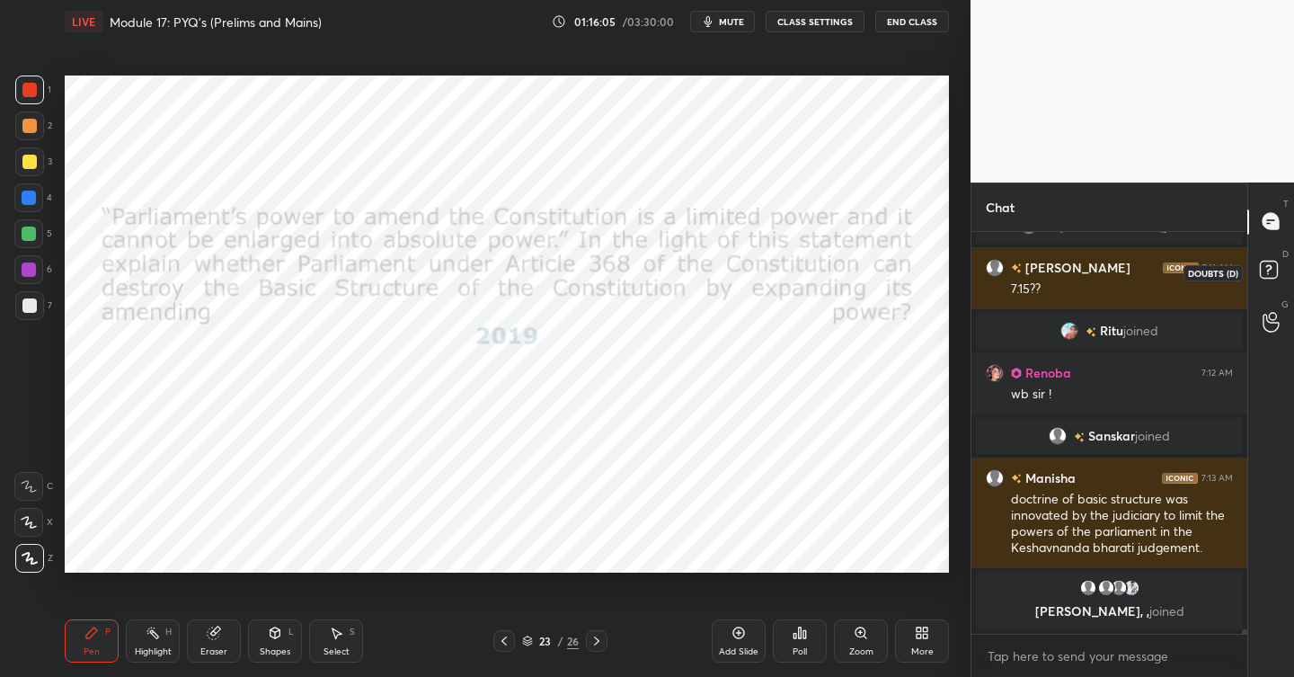
click at [1269, 270] on rect at bounding box center [1268, 269] width 17 height 17
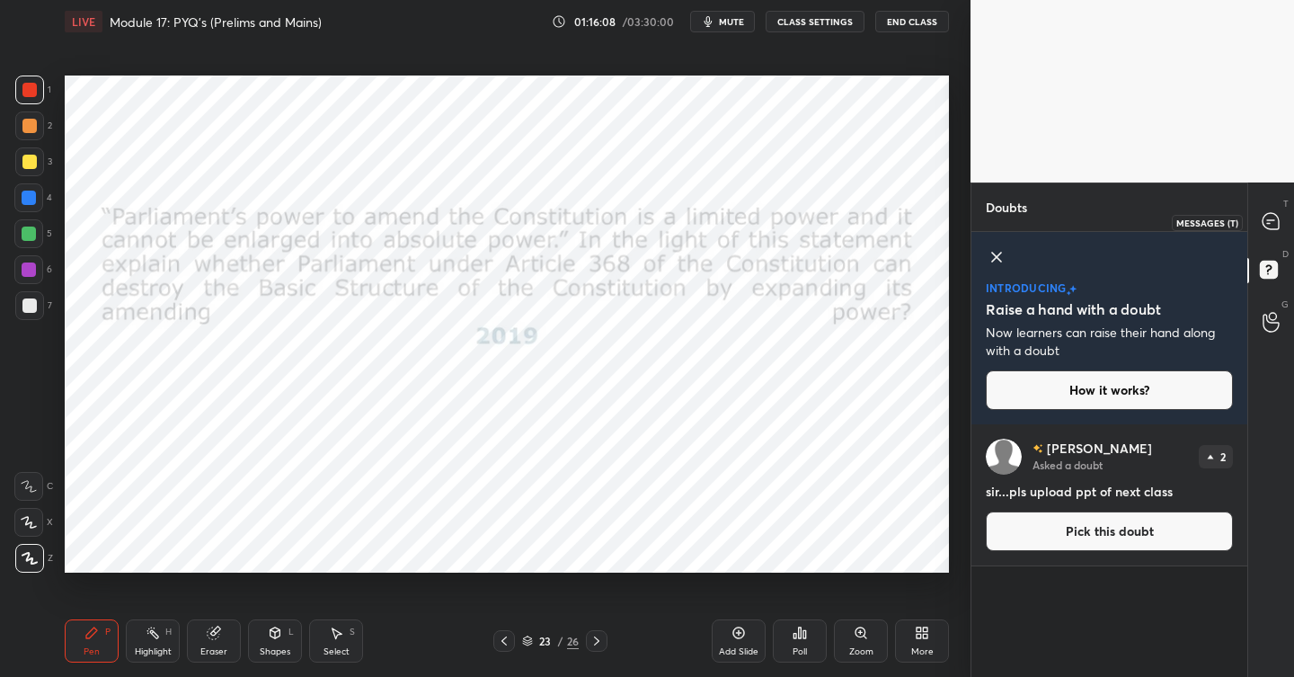
click at [1267, 233] on div at bounding box center [1272, 222] width 36 height 32
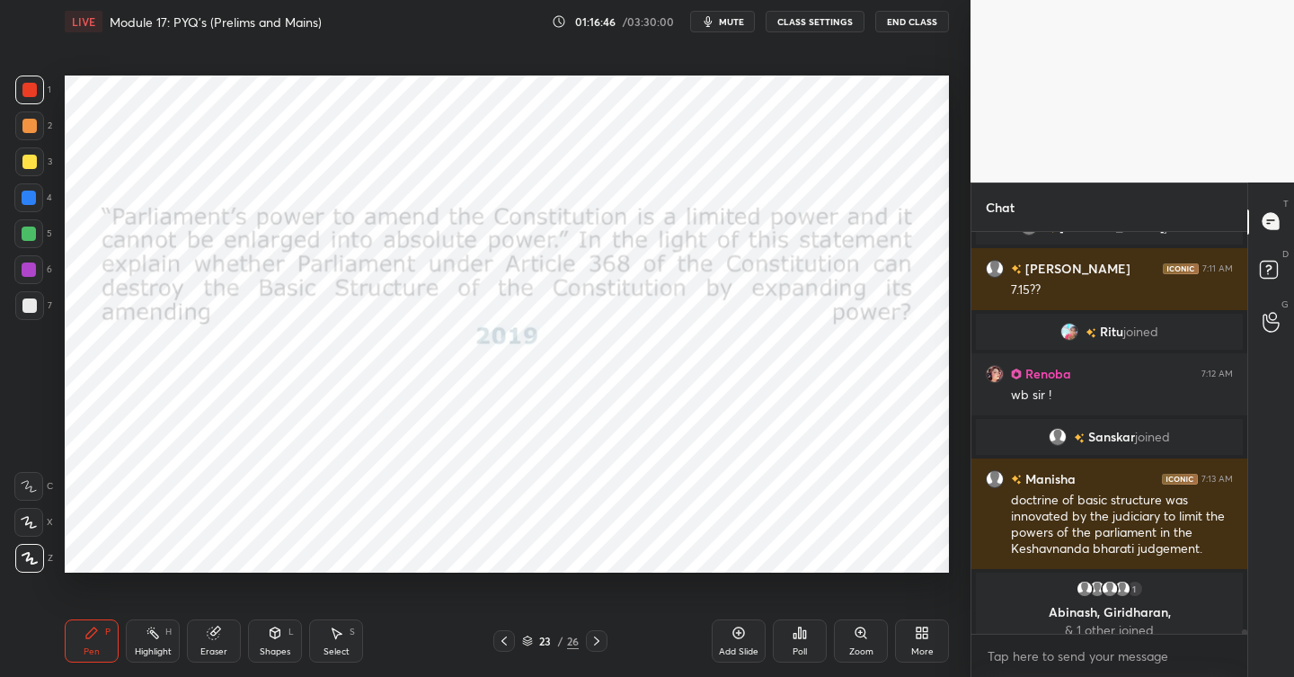
scroll to position [36233, 0]
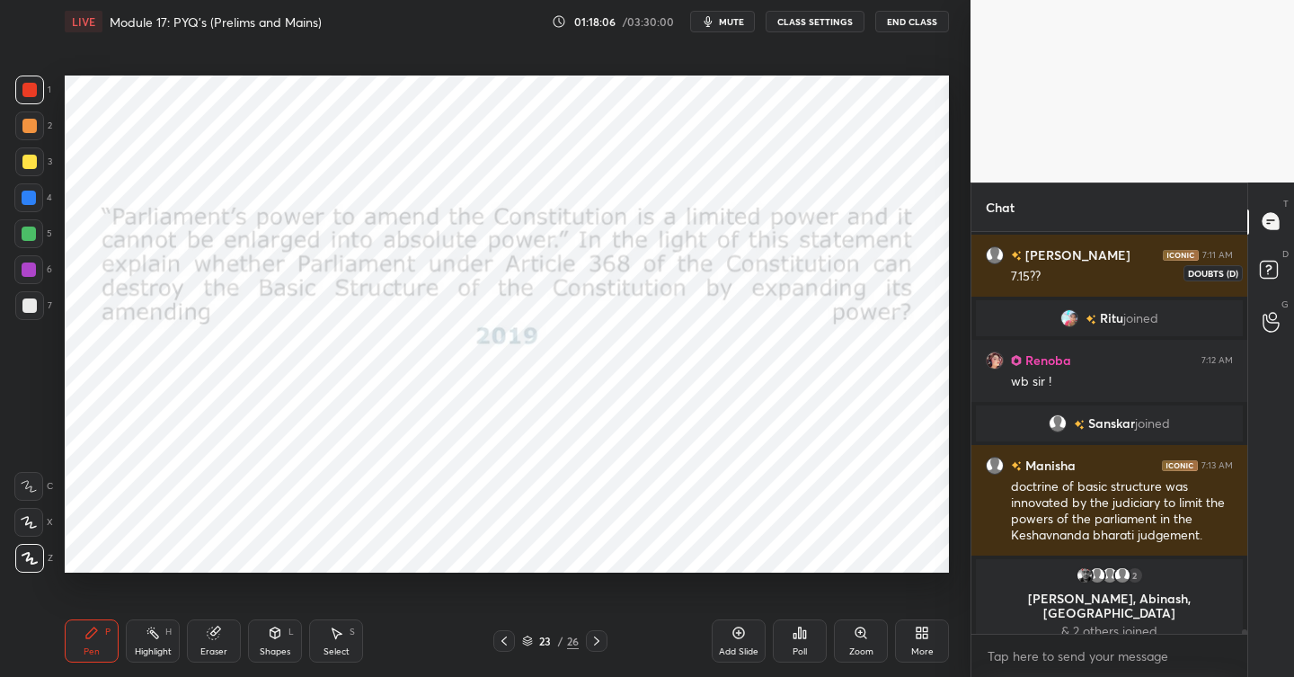
click at [1271, 268] on rect at bounding box center [1268, 269] width 17 height 17
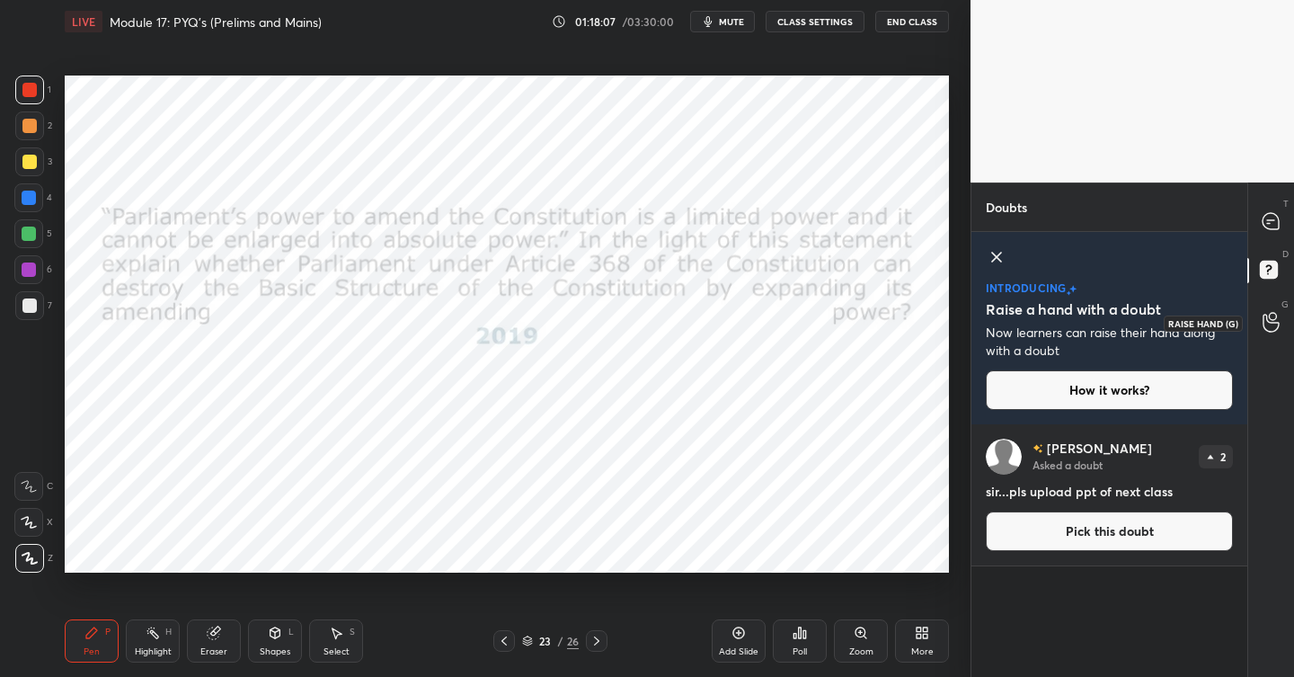
click at [1267, 313] on icon at bounding box center [1270, 322] width 17 height 21
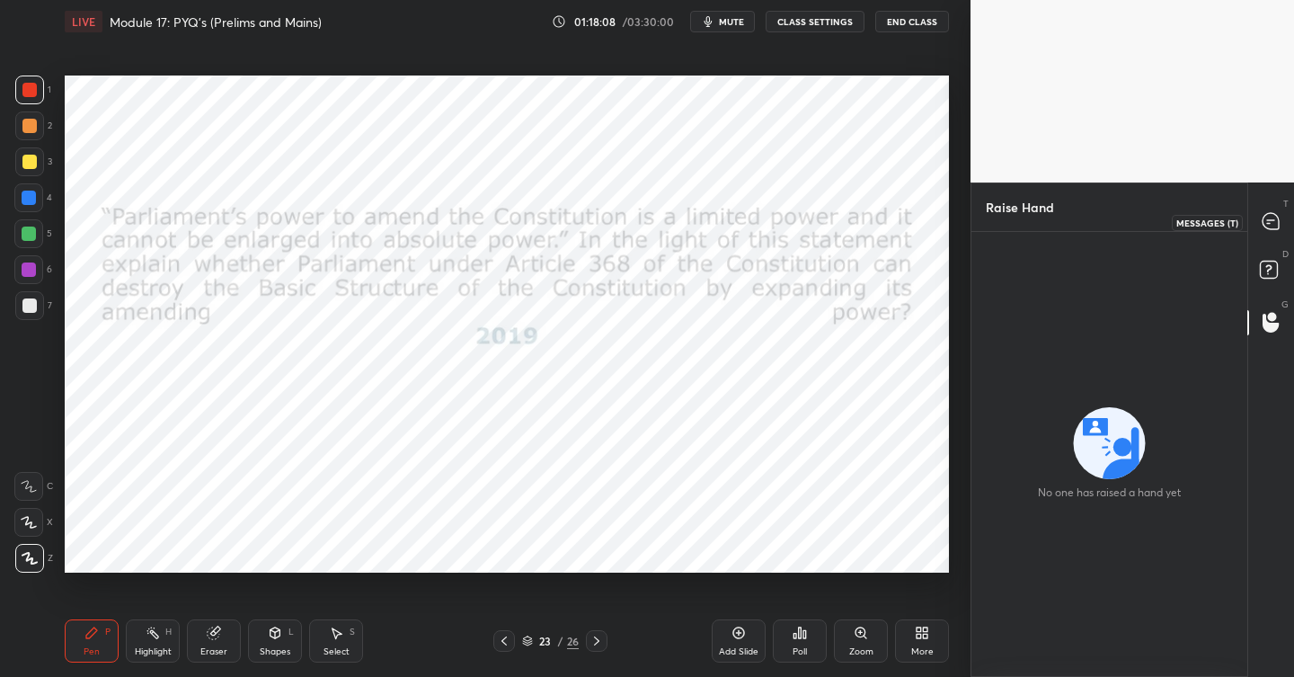
click at [1270, 225] on icon at bounding box center [1270, 221] width 16 height 16
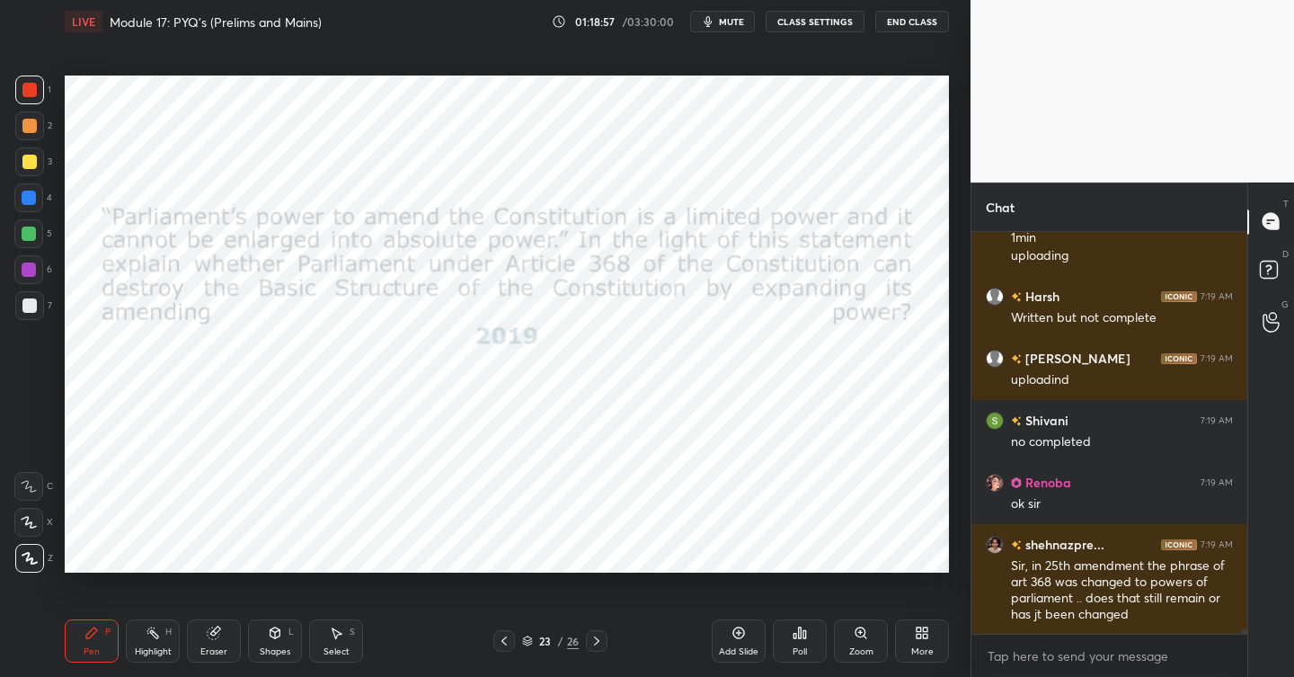
scroll to position [36148, 0]
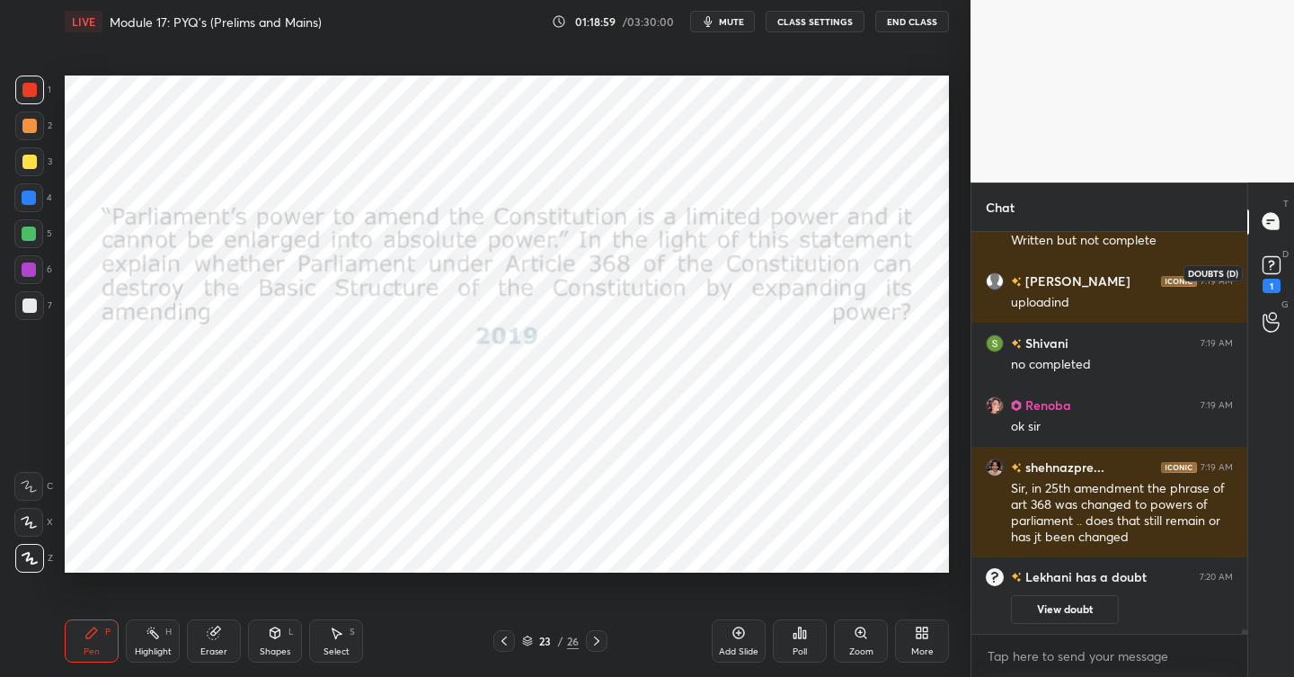
click at [1267, 261] on rect at bounding box center [1270, 264] width 17 height 17
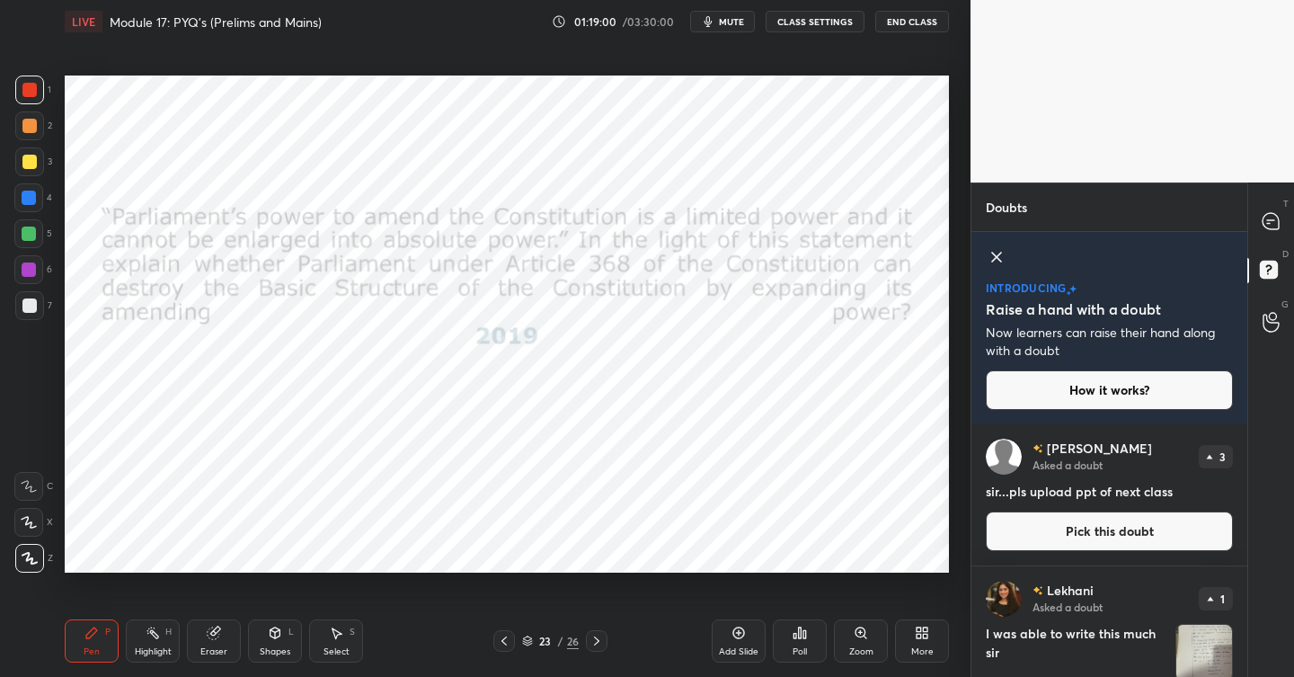
scroll to position [70, 0]
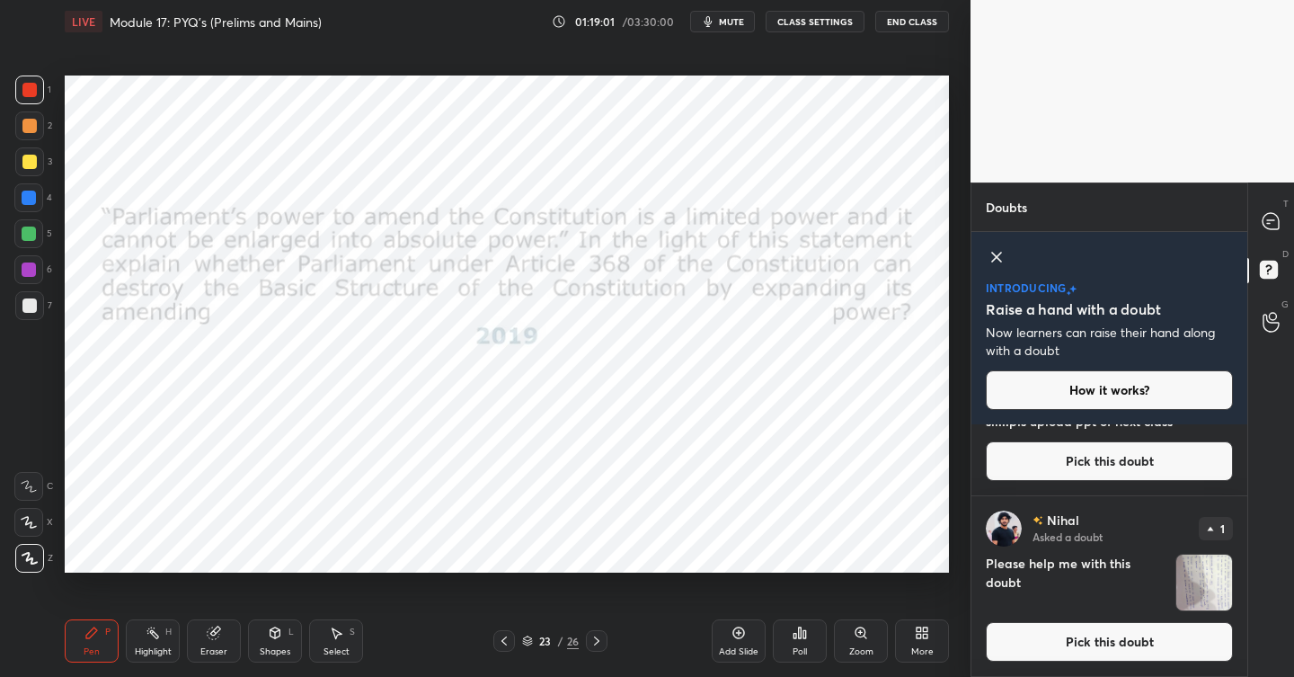
click at [1103, 638] on button "Pick this doubt" at bounding box center [1109, 642] width 247 height 40
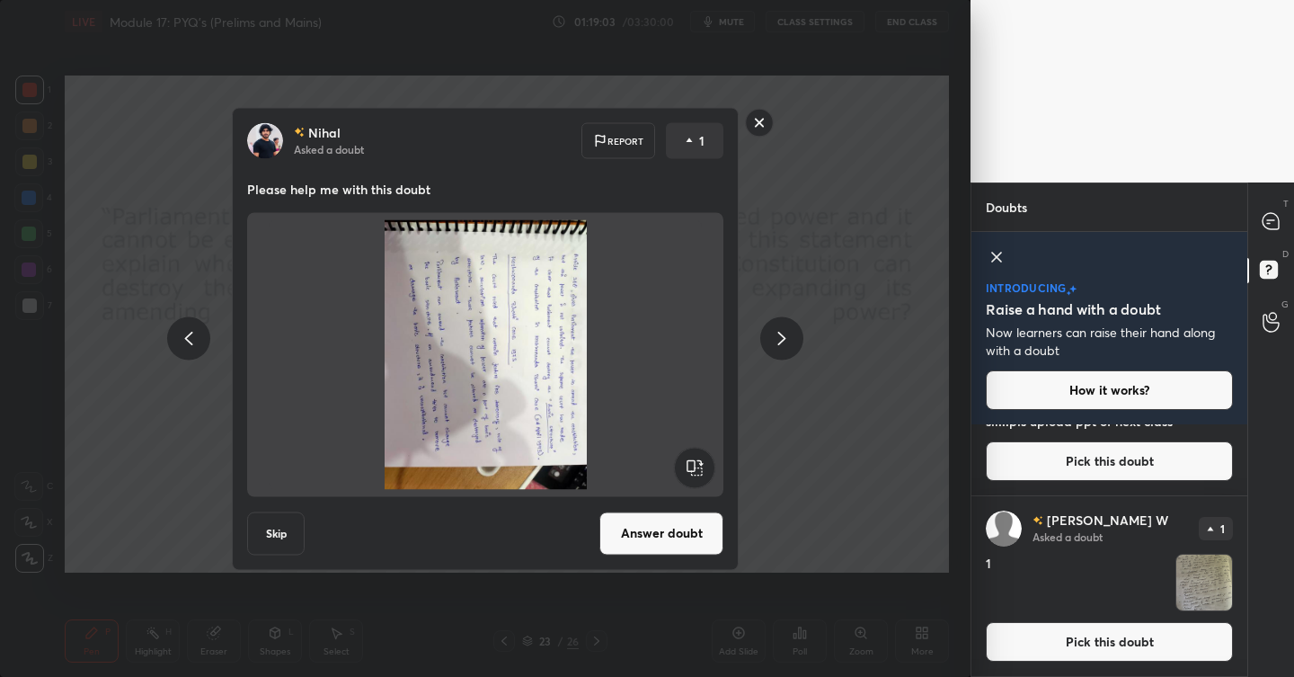
click at [758, 127] on rect at bounding box center [760, 123] width 28 height 28
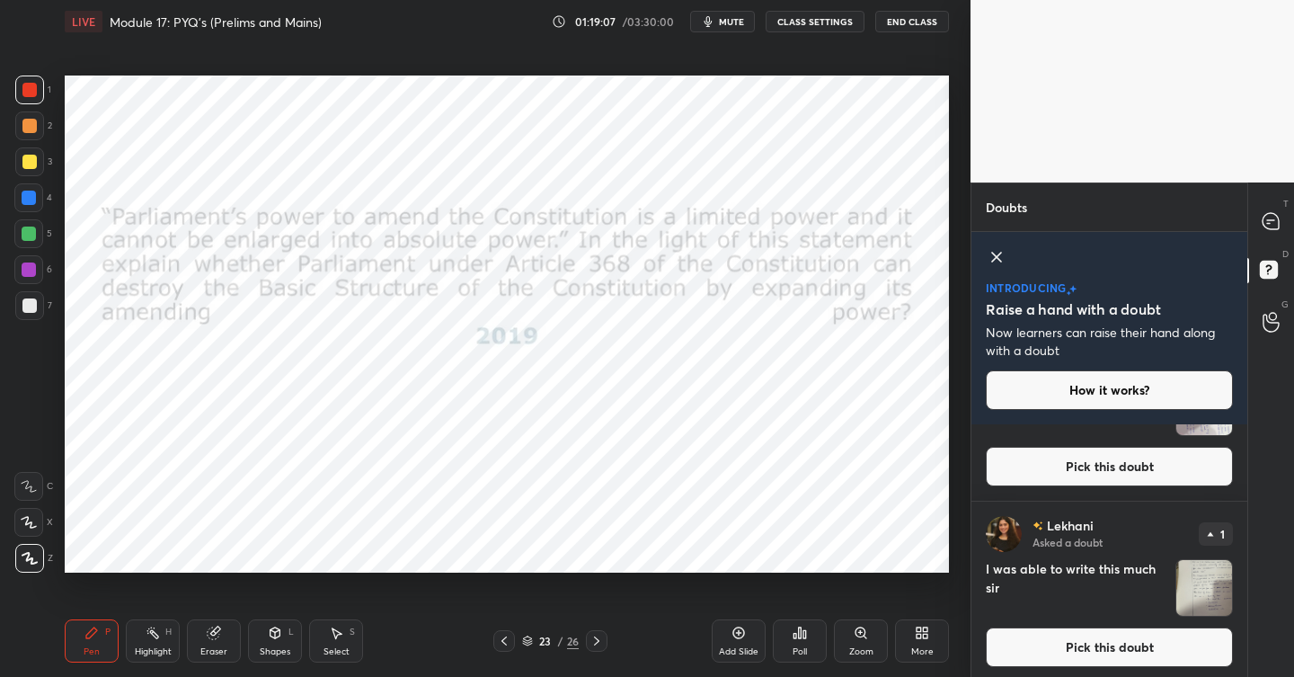
click at [1094, 638] on button "Pick this doubt" at bounding box center [1109, 647] width 247 height 40
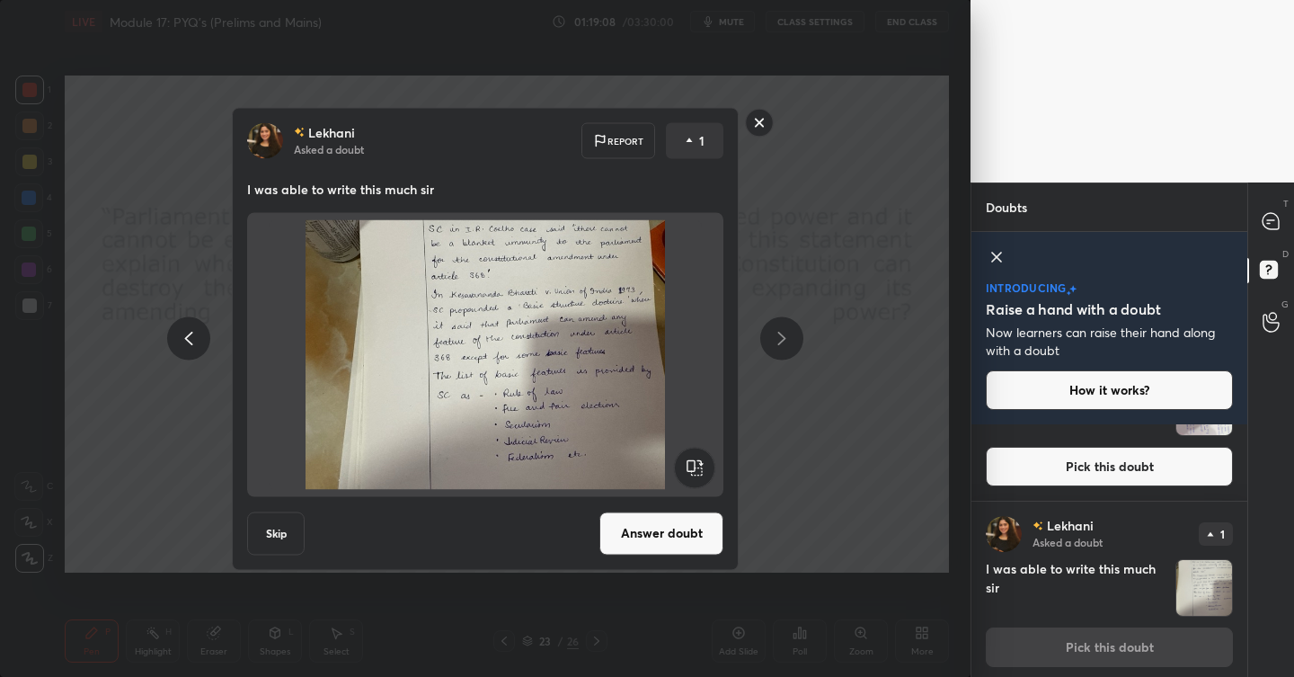
scroll to position [612, 0]
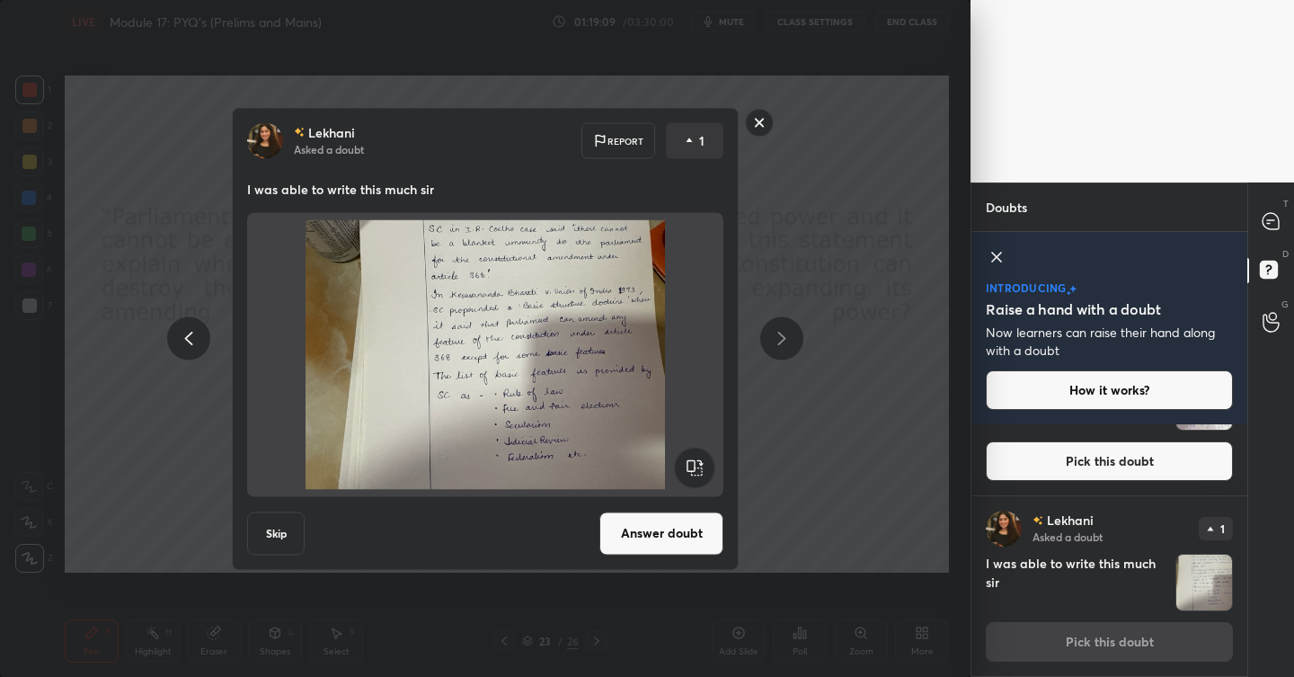
click at [662, 533] on button "Answer doubt" at bounding box center [661, 532] width 124 height 43
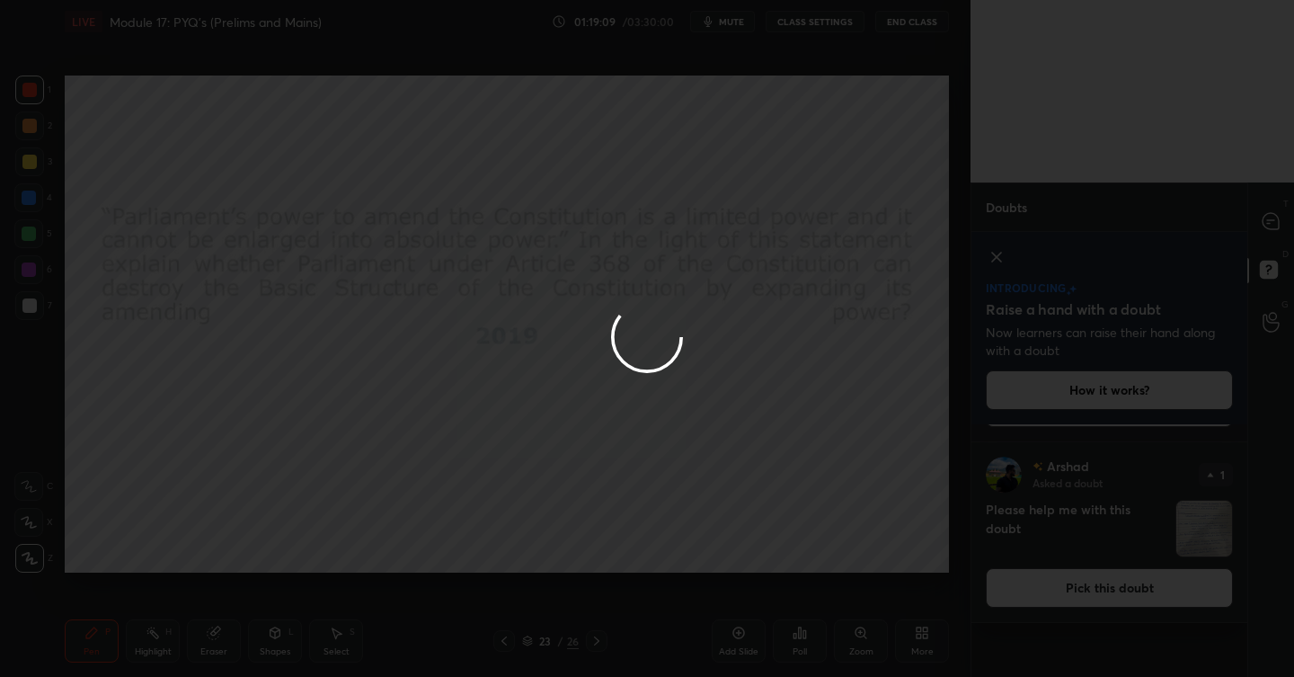
scroll to position [0, 0]
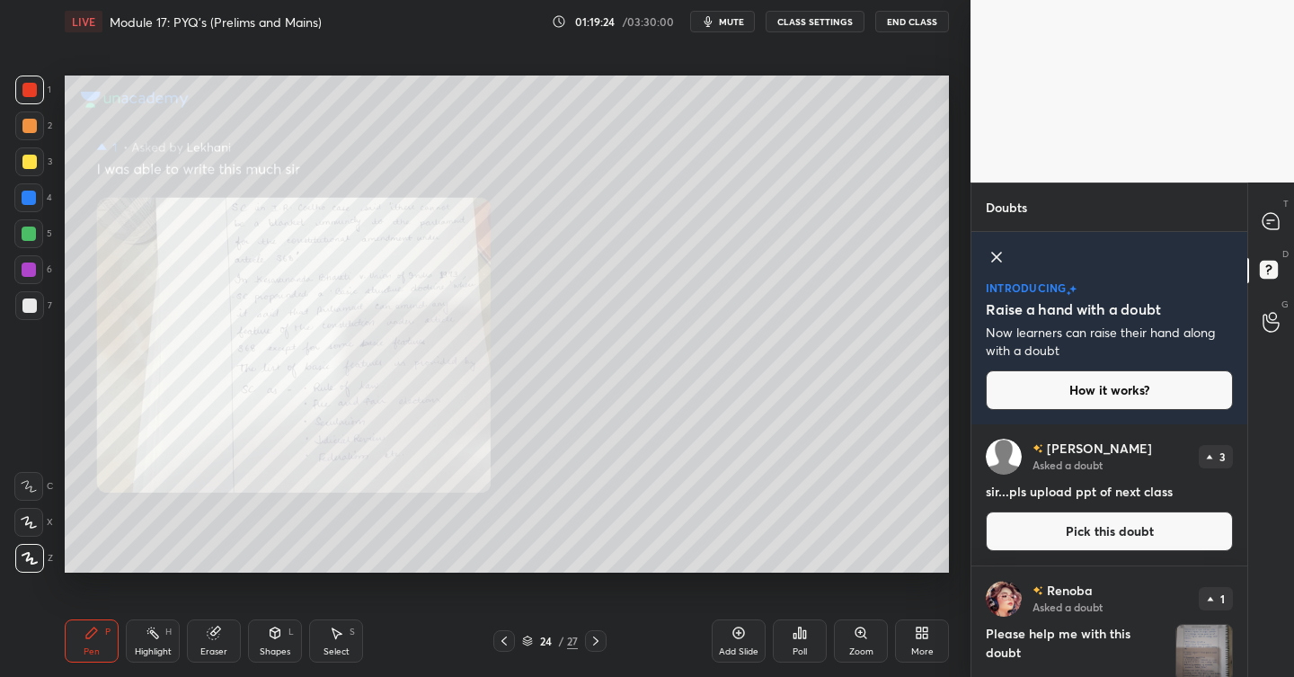
click at [509, 642] on icon at bounding box center [504, 640] width 14 height 14
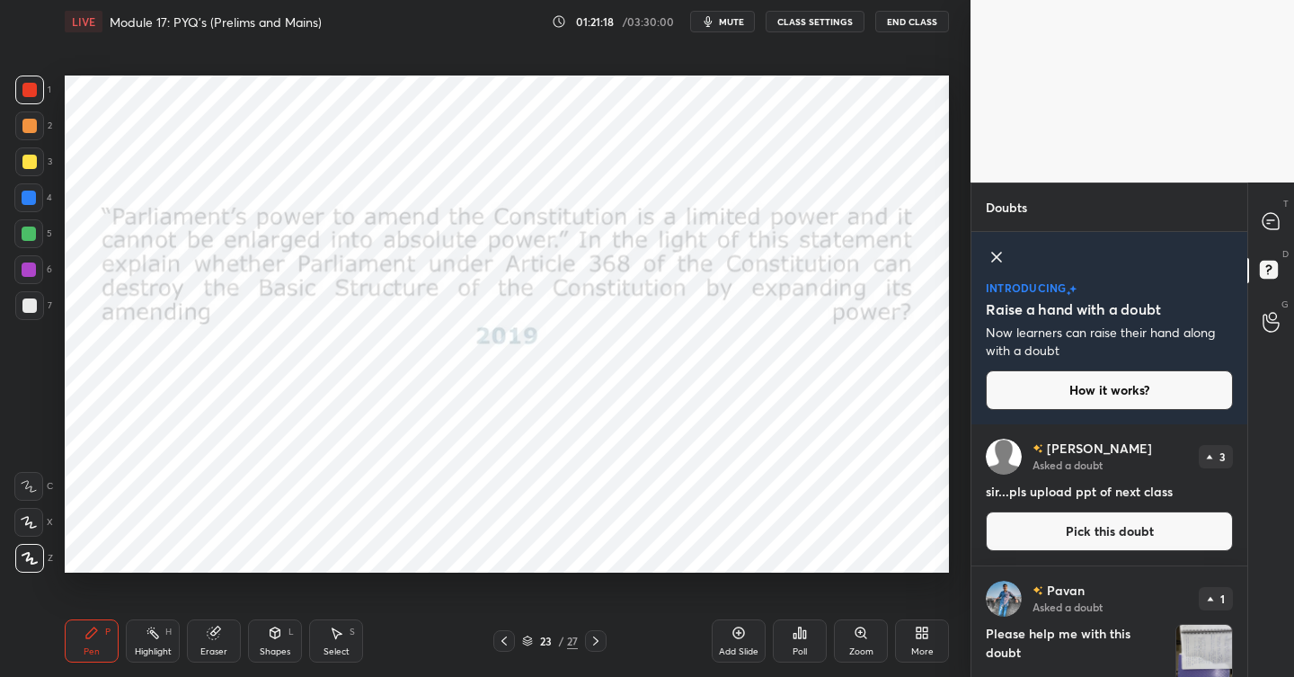
click at [598, 639] on icon at bounding box center [596, 640] width 14 height 14
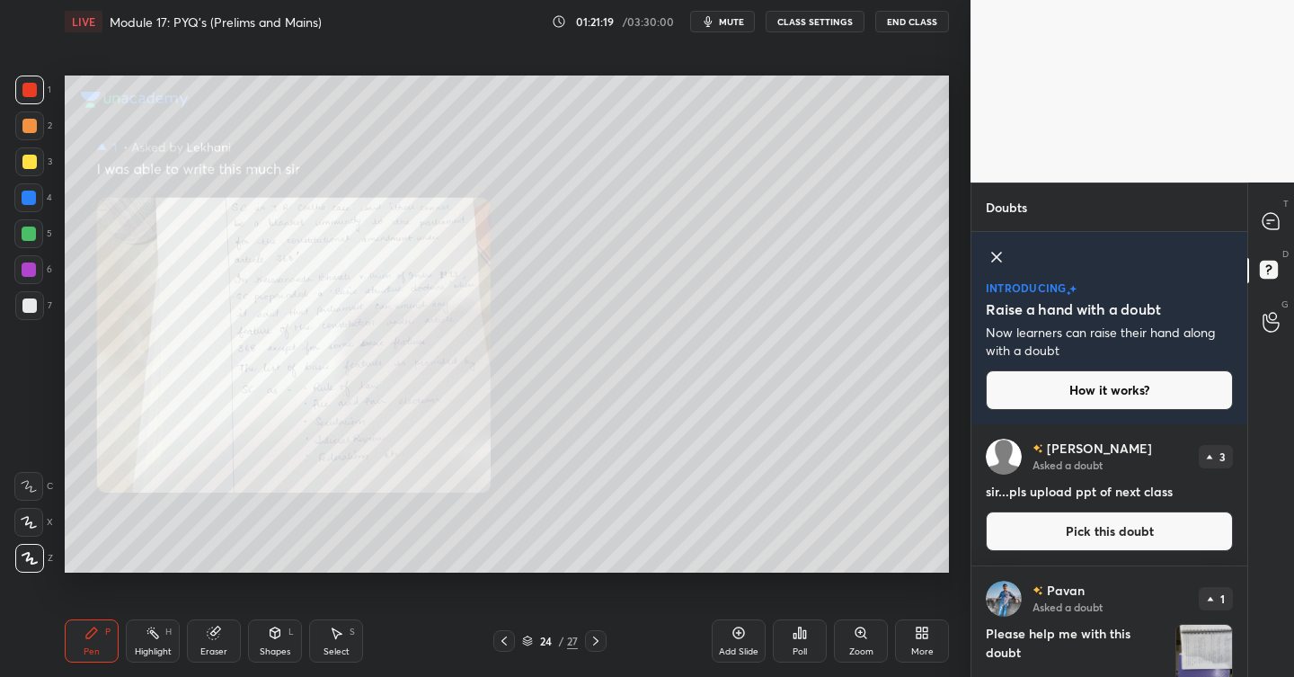
click at [733, 632] on icon at bounding box center [739, 633] width 12 height 12
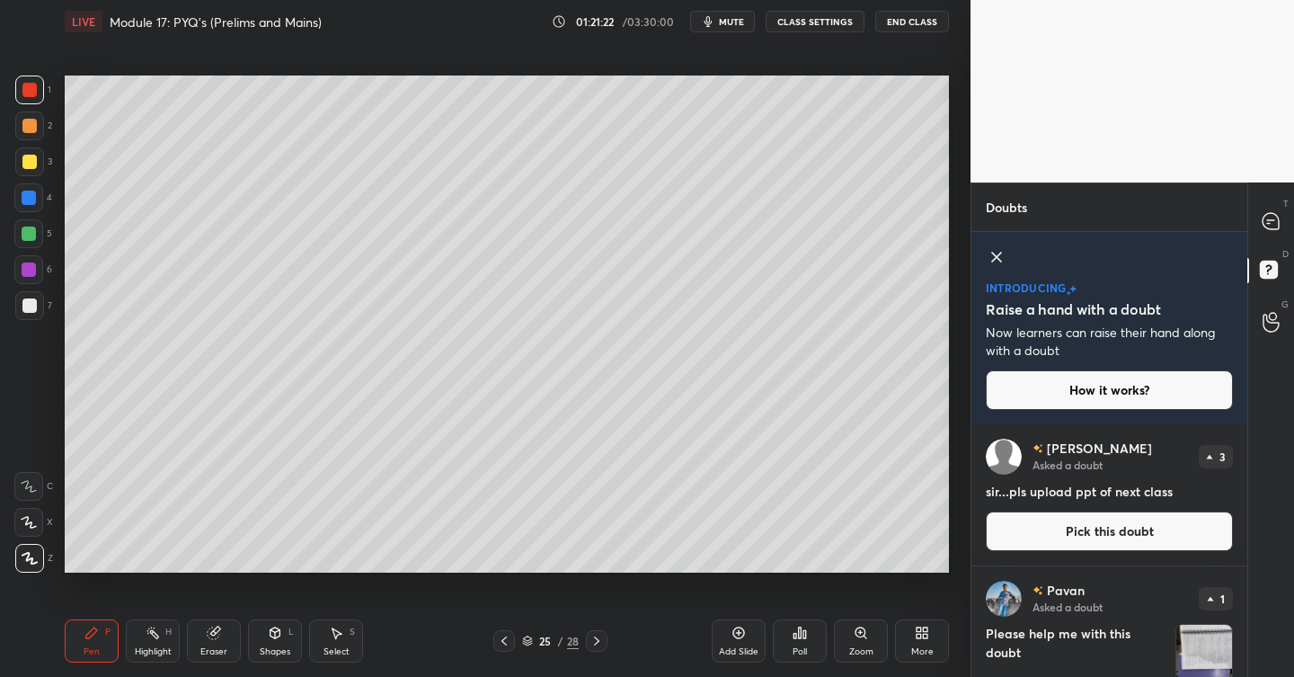
click at [34, 158] on div at bounding box center [29, 162] width 14 height 14
click at [738, 647] on div "Add Slide" at bounding box center [739, 651] width 40 height 9
drag, startPoint x: 738, startPoint y: 633, endPoint x: 706, endPoint y: 586, distance: 57.1
click at [734, 632] on icon at bounding box center [738, 632] width 14 height 14
click at [219, 631] on icon at bounding box center [214, 632] width 14 height 14
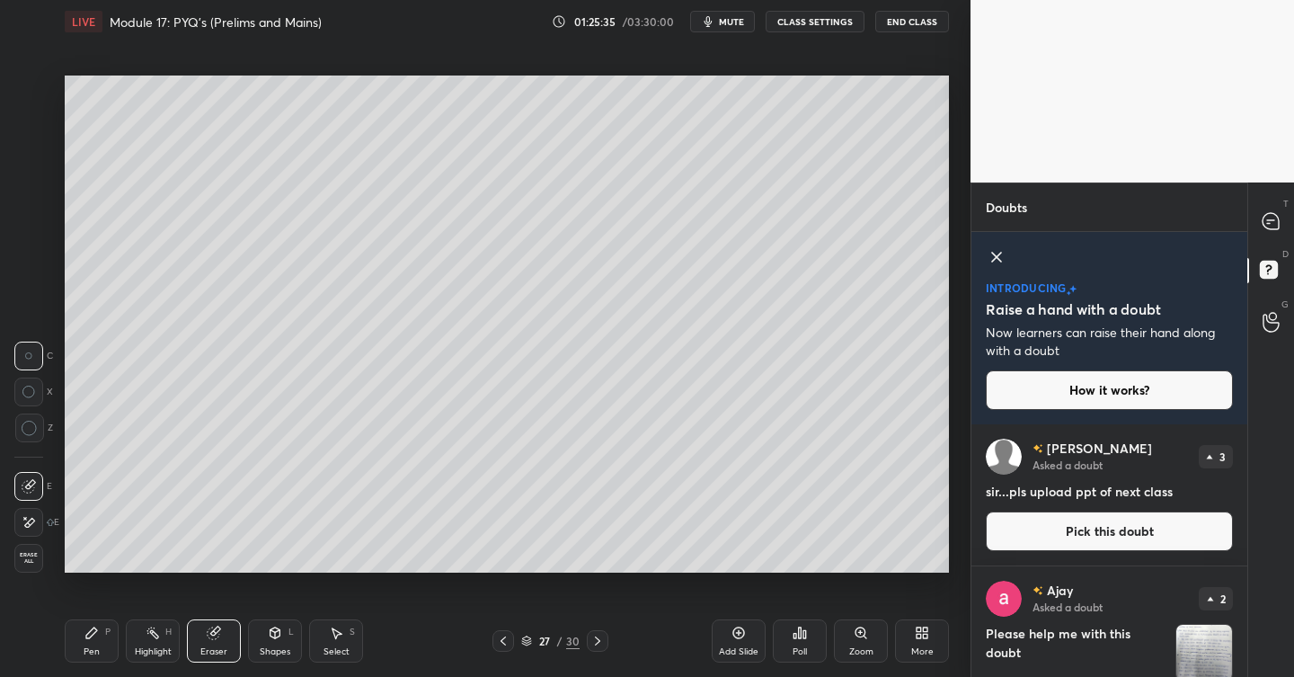
drag, startPoint x: 102, startPoint y: 630, endPoint x: 107, endPoint y: 611, distance: 19.6
click at [102, 630] on div "Pen P" at bounding box center [92, 640] width 54 height 43
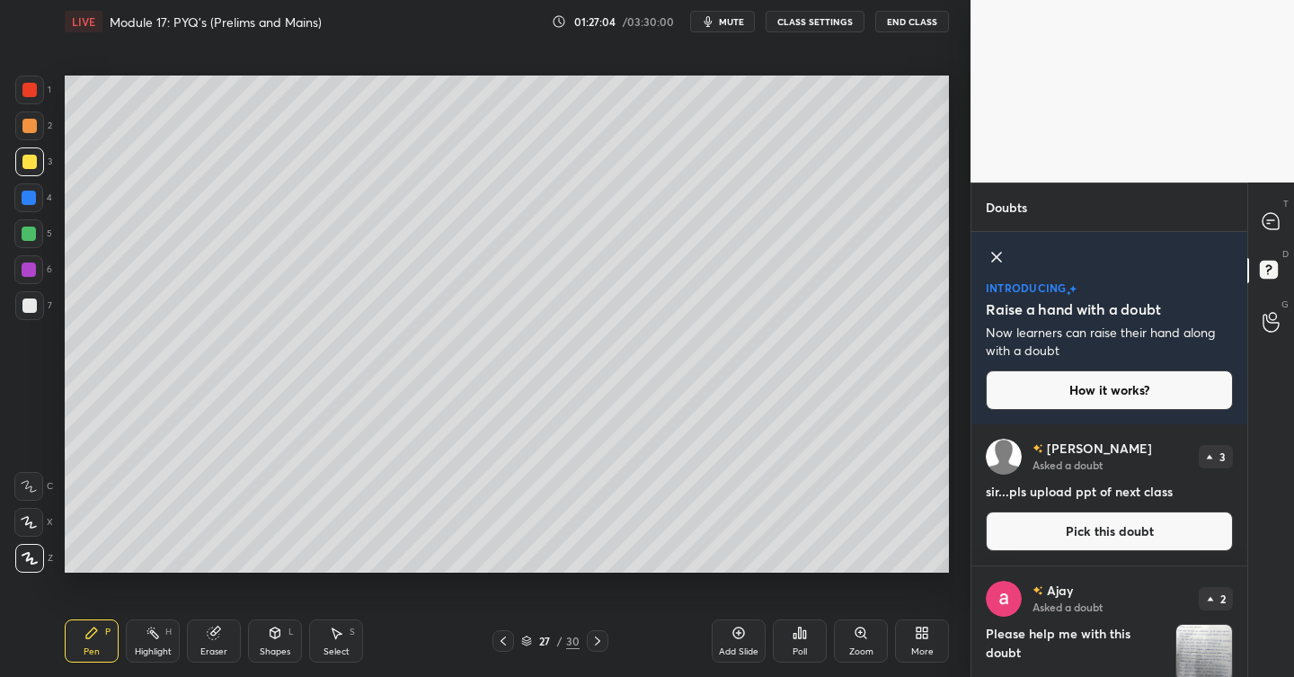
click at [746, 625] on div "Add Slide" at bounding box center [739, 640] width 54 height 43
click at [221, 626] on div "Eraser" at bounding box center [214, 640] width 54 height 43
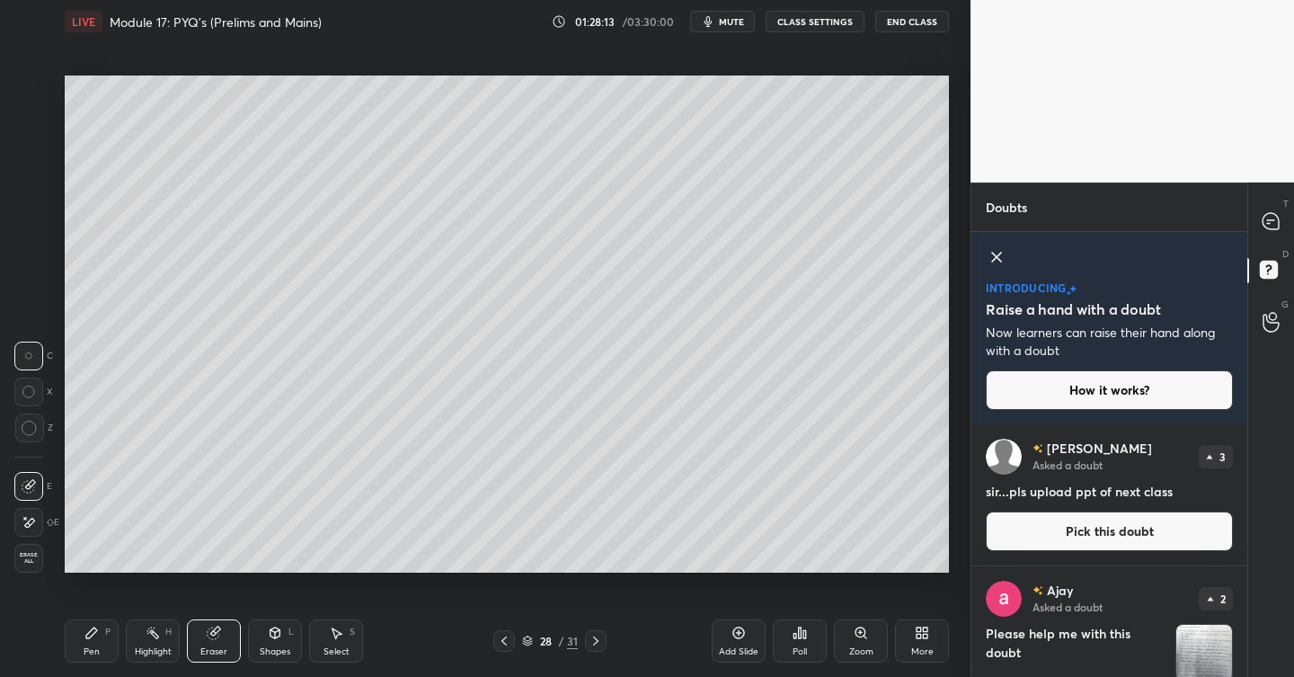
click at [109, 621] on div "Pen P" at bounding box center [92, 640] width 54 height 43
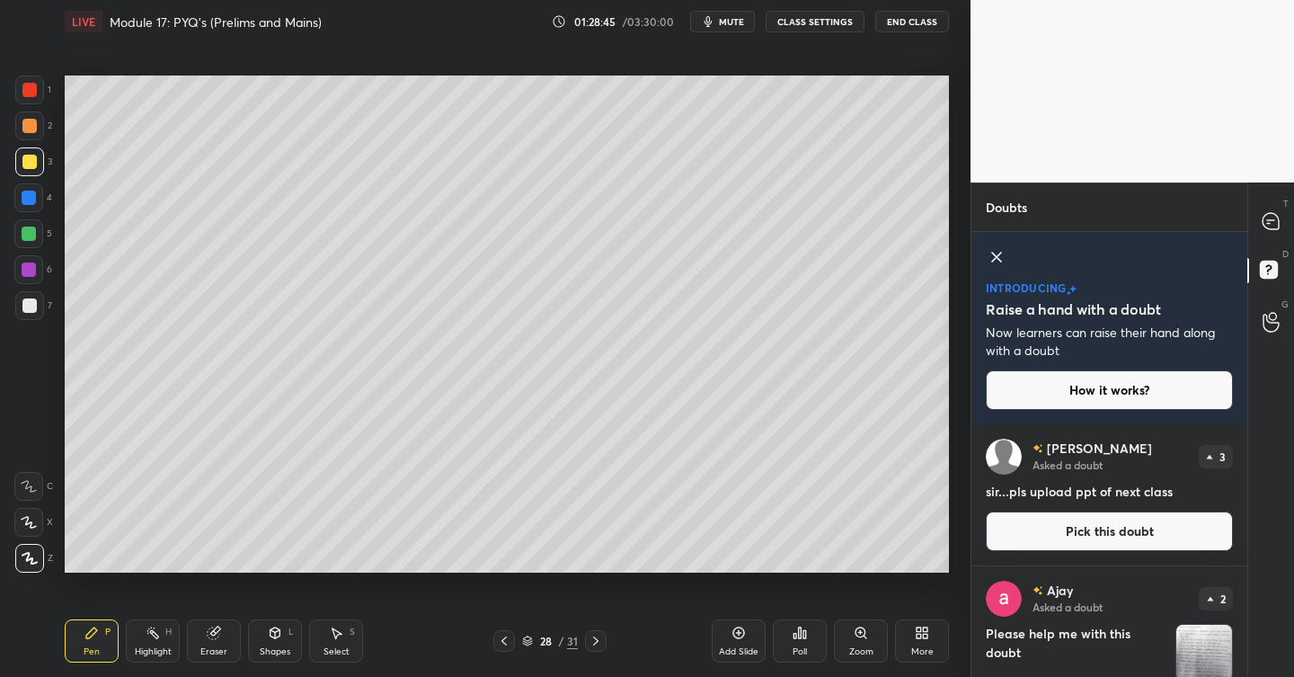
click at [748, 629] on div "Add Slide" at bounding box center [739, 640] width 54 height 43
click at [728, 626] on div "Add Slide" at bounding box center [739, 640] width 54 height 43
click at [757, 647] on div "Add Slide" at bounding box center [739, 651] width 40 height 9
click at [214, 619] on div "Eraser" at bounding box center [214, 640] width 54 height 43
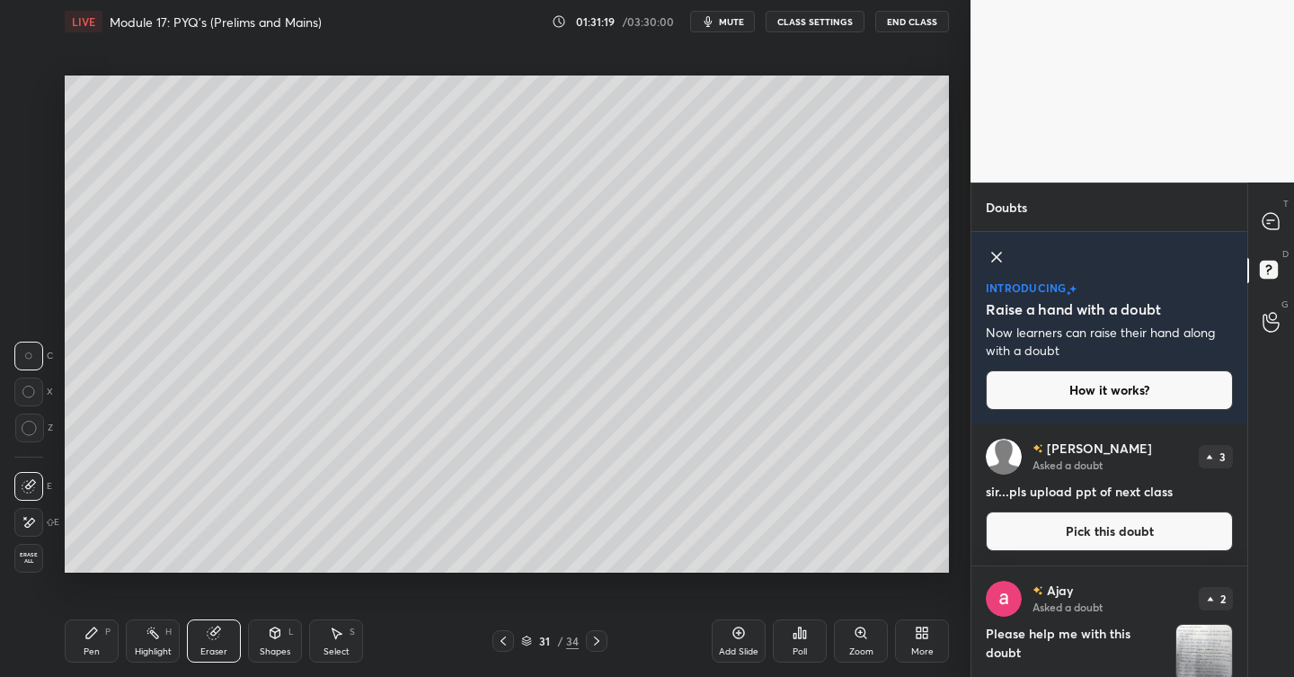
click at [107, 617] on div "Pen P Highlight H Eraser Shapes L Select S 31 / 34 Add Slide Poll Zoom More" at bounding box center [507, 641] width 884 height 72
drag, startPoint x: 93, startPoint y: 624, endPoint x: 124, endPoint y: 577, distance: 55.8
click at [98, 624] on div "Pen P" at bounding box center [92, 640] width 54 height 43
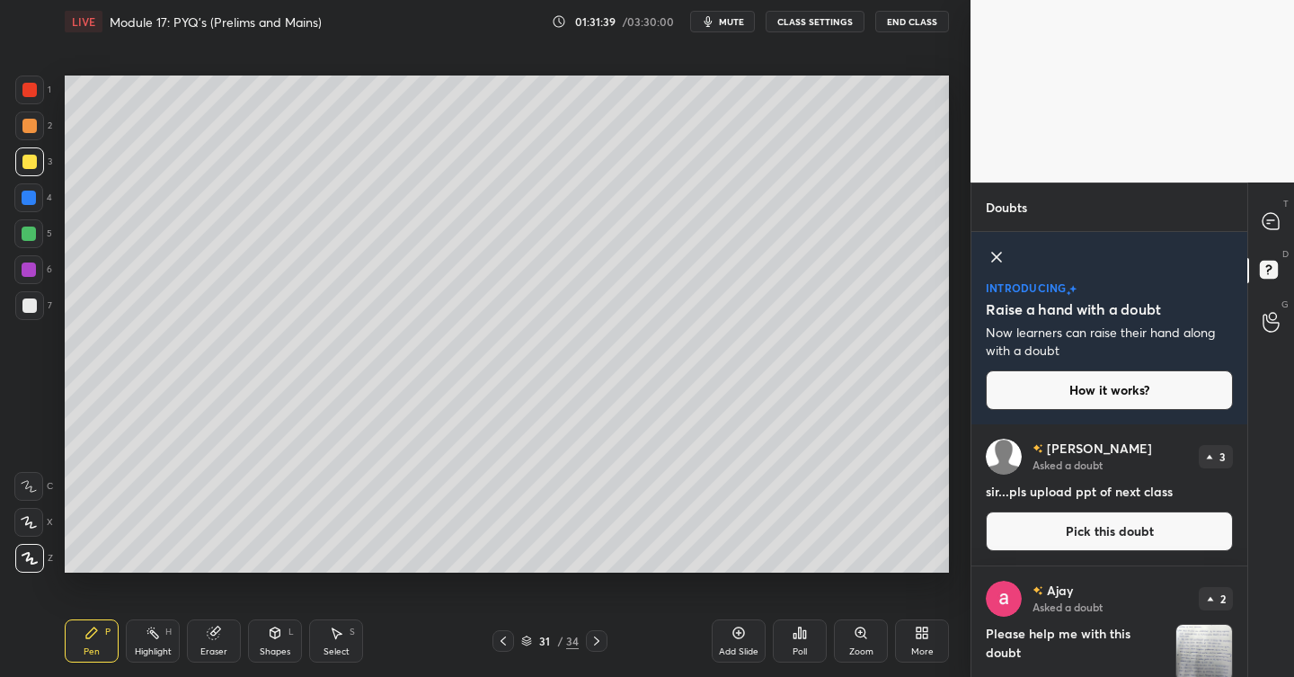
click at [749, 616] on div "Add Slide Poll Zoom More" at bounding box center [830, 640] width 237 height 101
click at [769, 631] on div "Add Slide Poll Zoom More" at bounding box center [830, 640] width 237 height 101
click at [746, 627] on div "Add Slide" at bounding box center [739, 640] width 54 height 43
click at [1279, 228] on icon at bounding box center [1270, 221] width 16 height 16
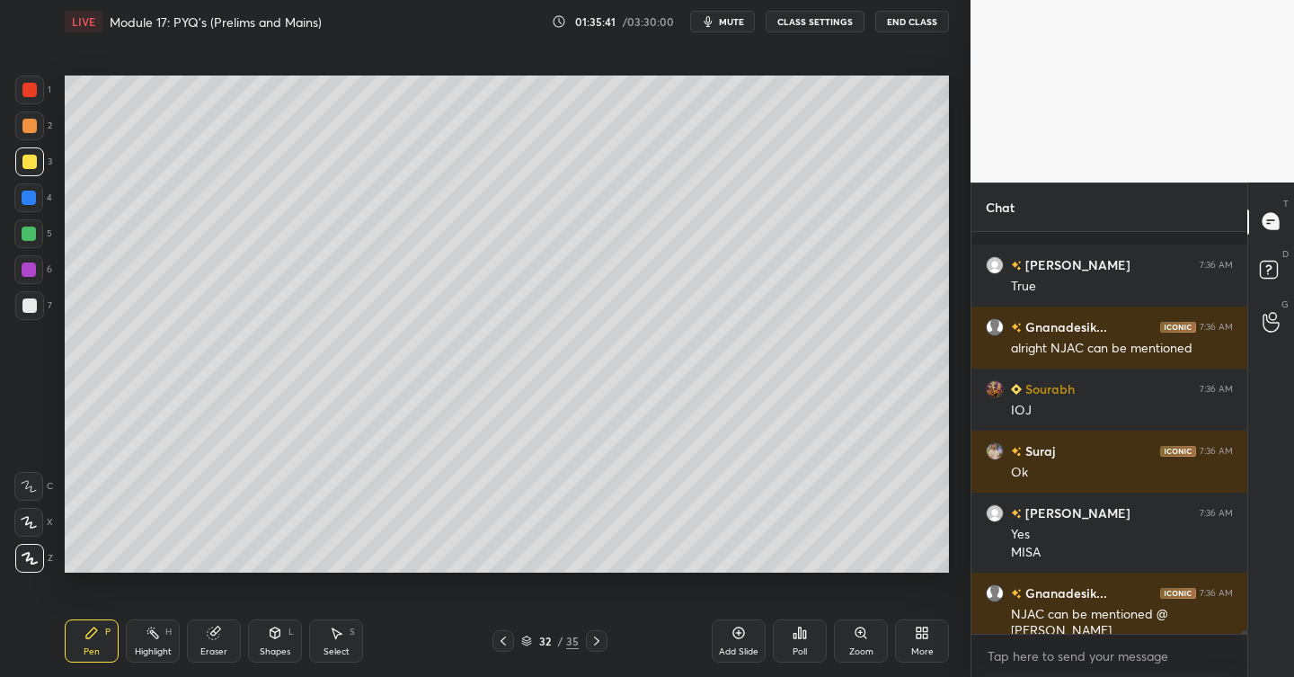
scroll to position [40584, 0]
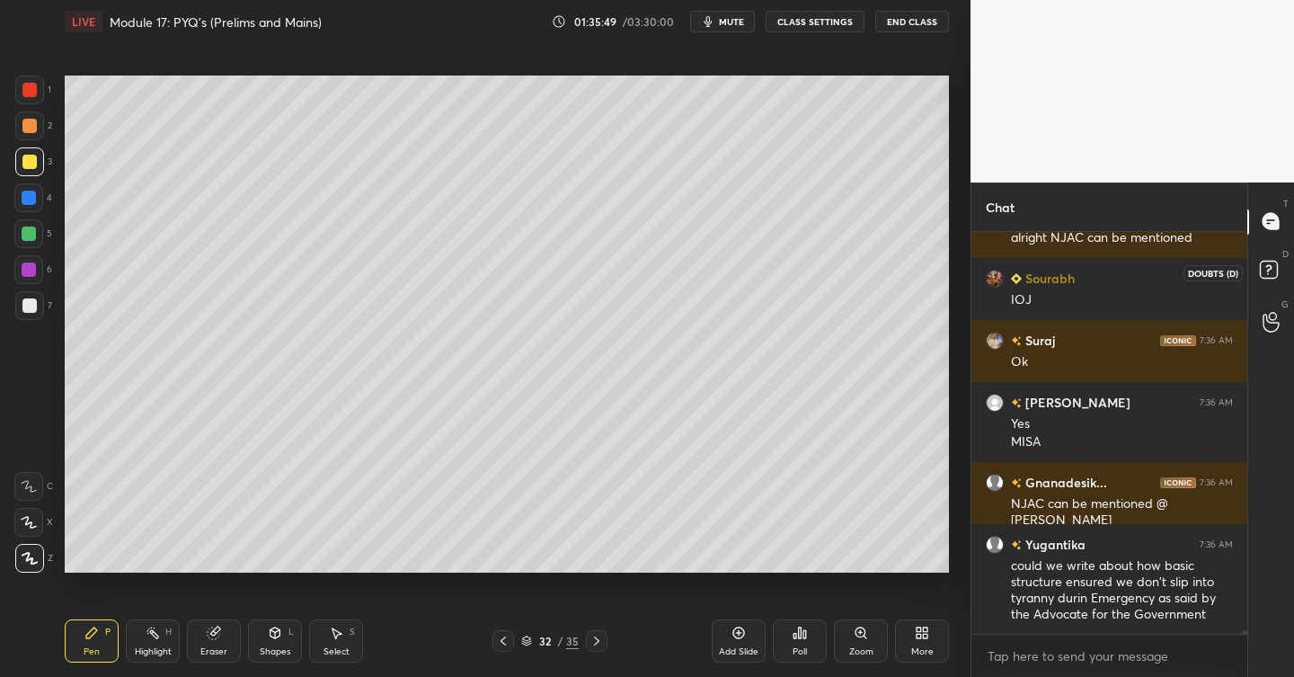
click at [1270, 265] on icon at bounding box center [1268, 267] width 6 height 7
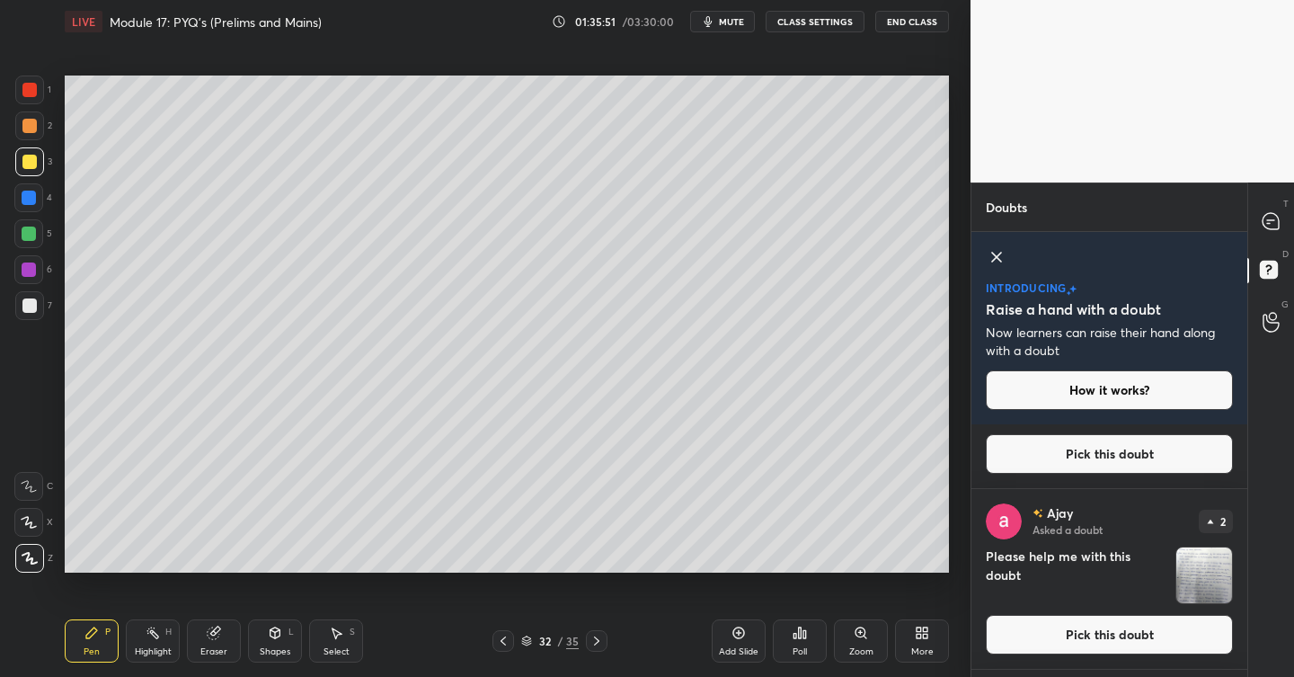
scroll to position [81, 0]
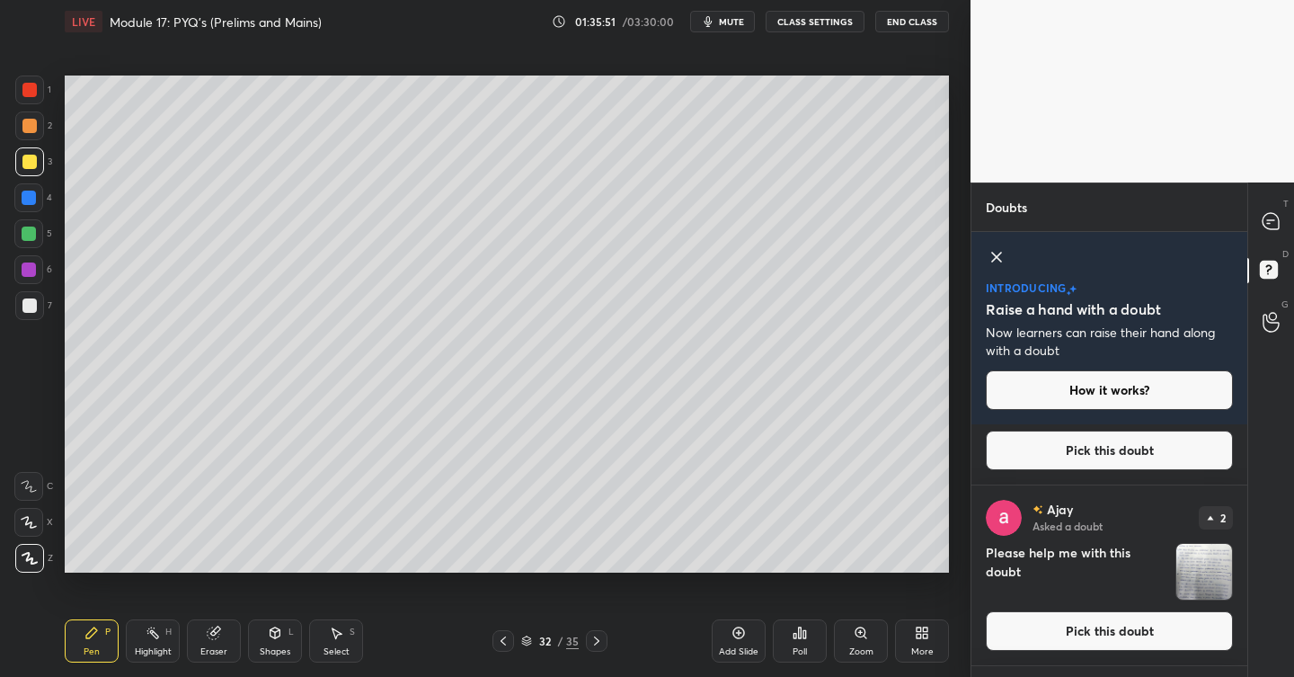
click at [1079, 632] on button "Pick this doubt" at bounding box center [1109, 631] width 247 height 40
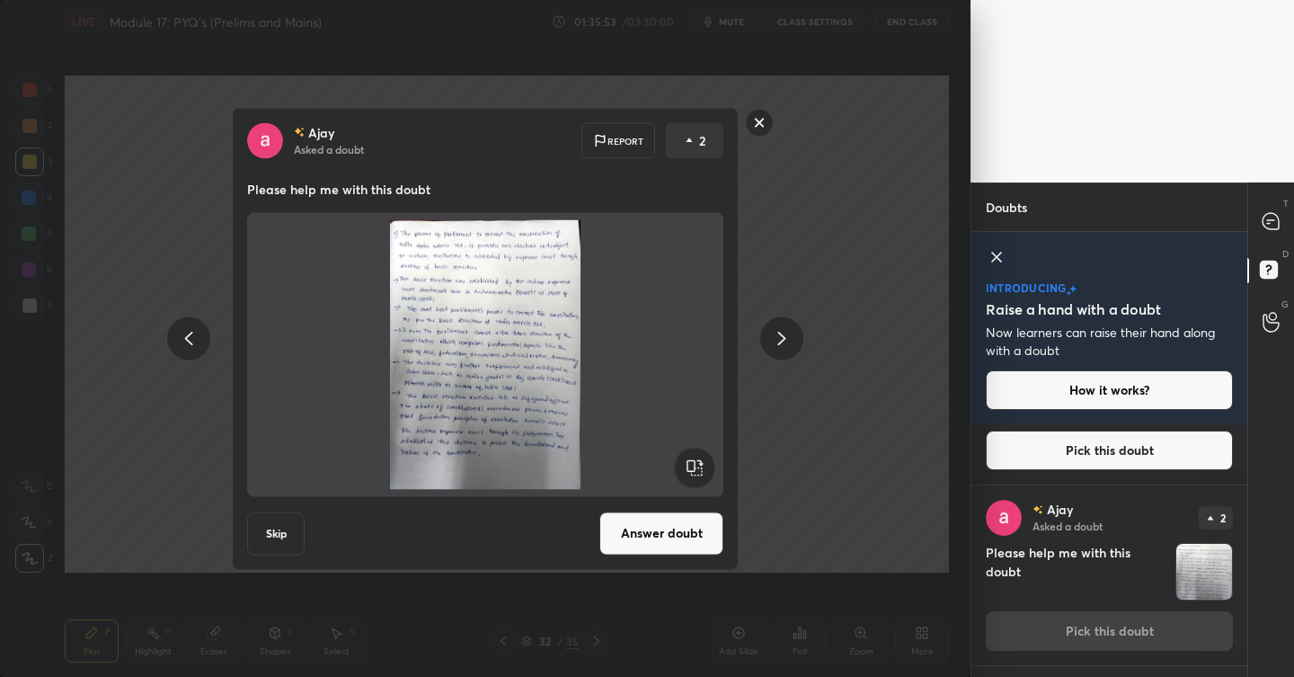
click at [652, 520] on button "Answer doubt" at bounding box center [661, 532] width 124 height 43
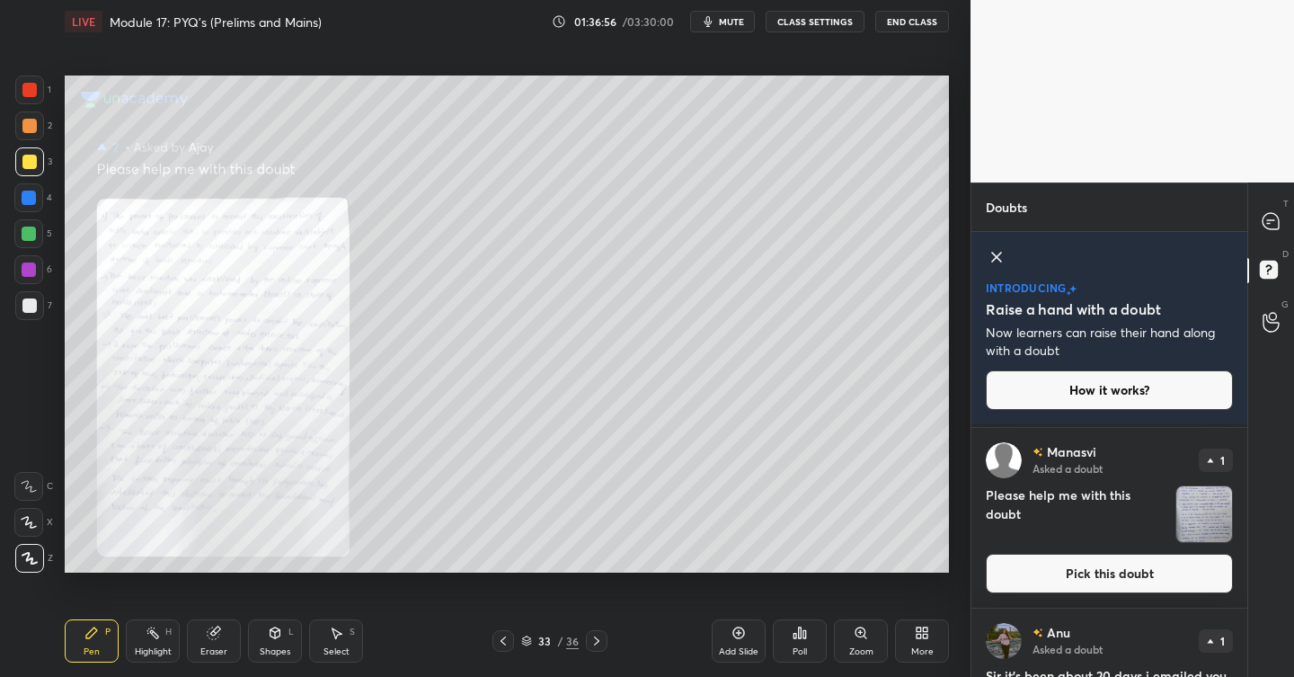
scroll to position [140, 0]
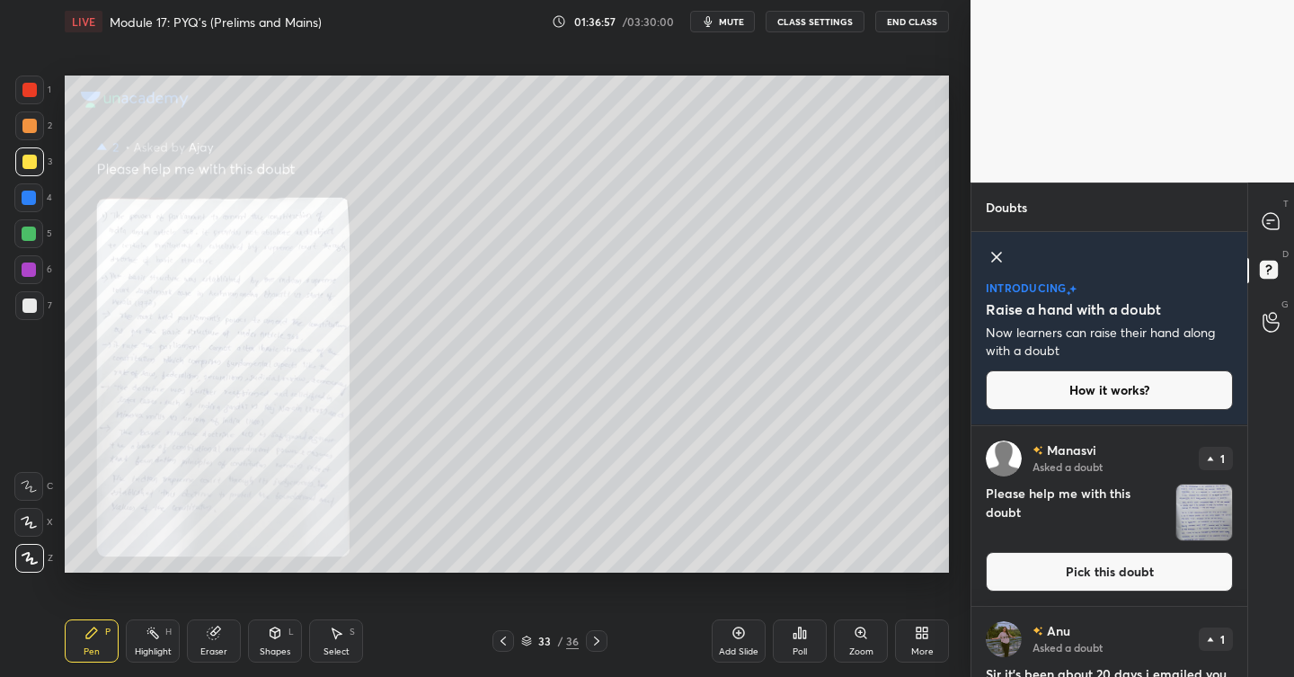
click at [1077, 573] on button "Pick this doubt" at bounding box center [1109, 572] width 247 height 40
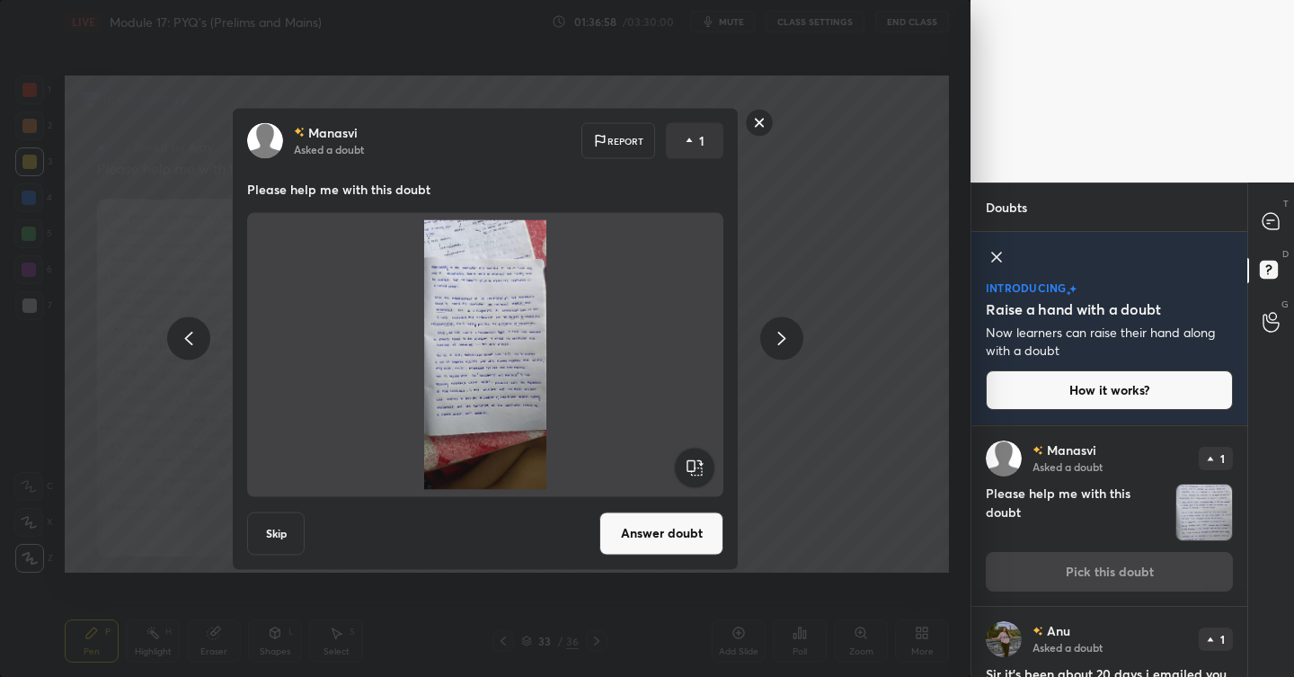
click at [648, 525] on button "Answer doubt" at bounding box center [661, 532] width 124 height 43
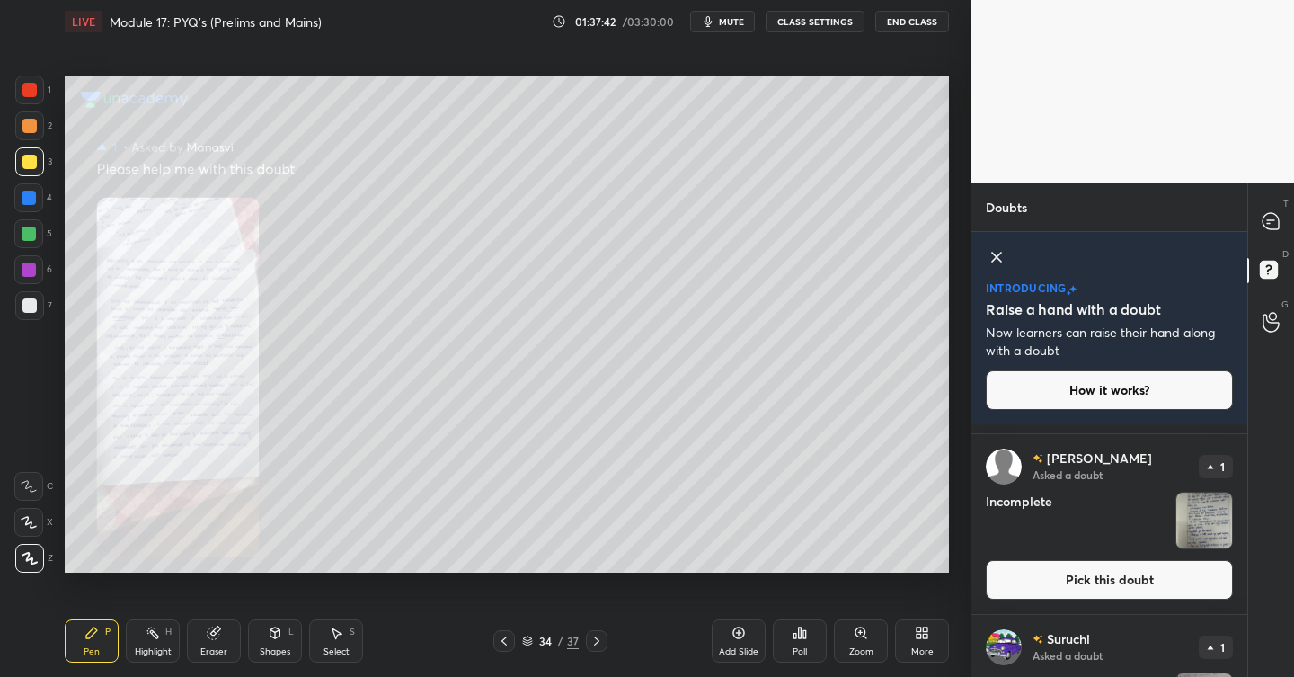
scroll to position [4505, 0]
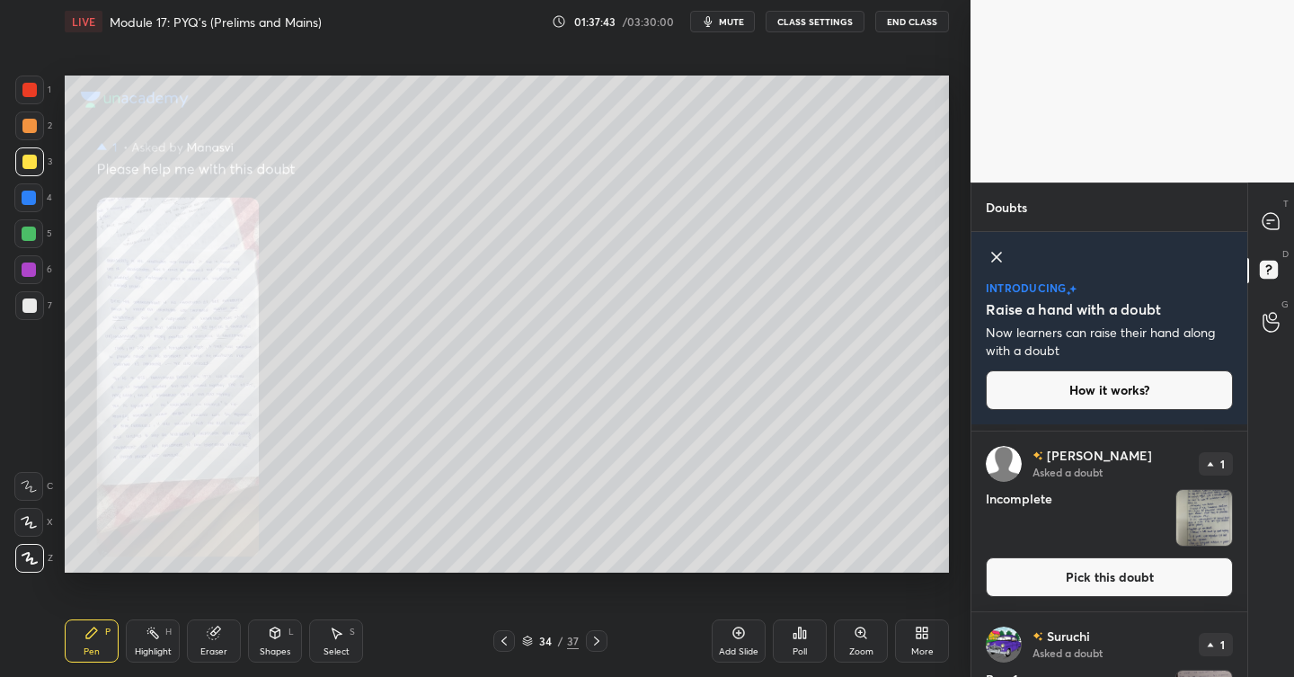
click at [1101, 565] on button "Pick this doubt" at bounding box center [1109, 577] width 247 height 40
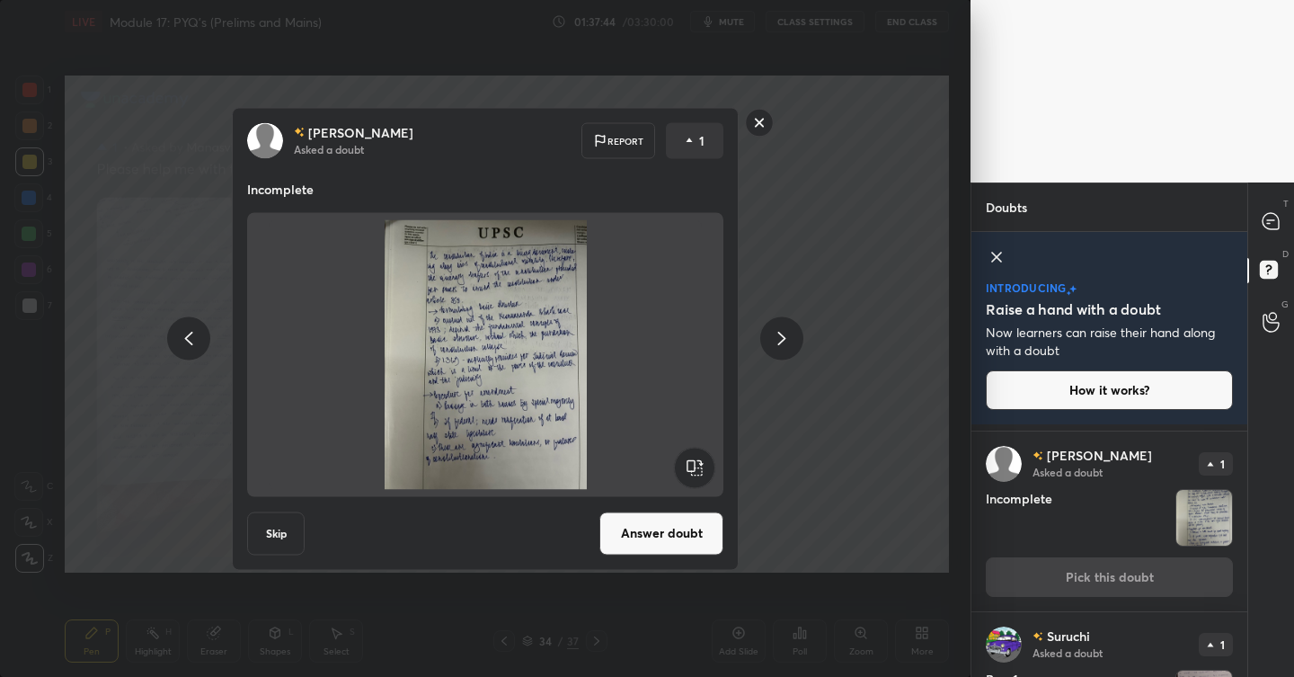
click at [639, 525] on button "Answer doubt" at bounding box center [661, 532] width 124 height 43
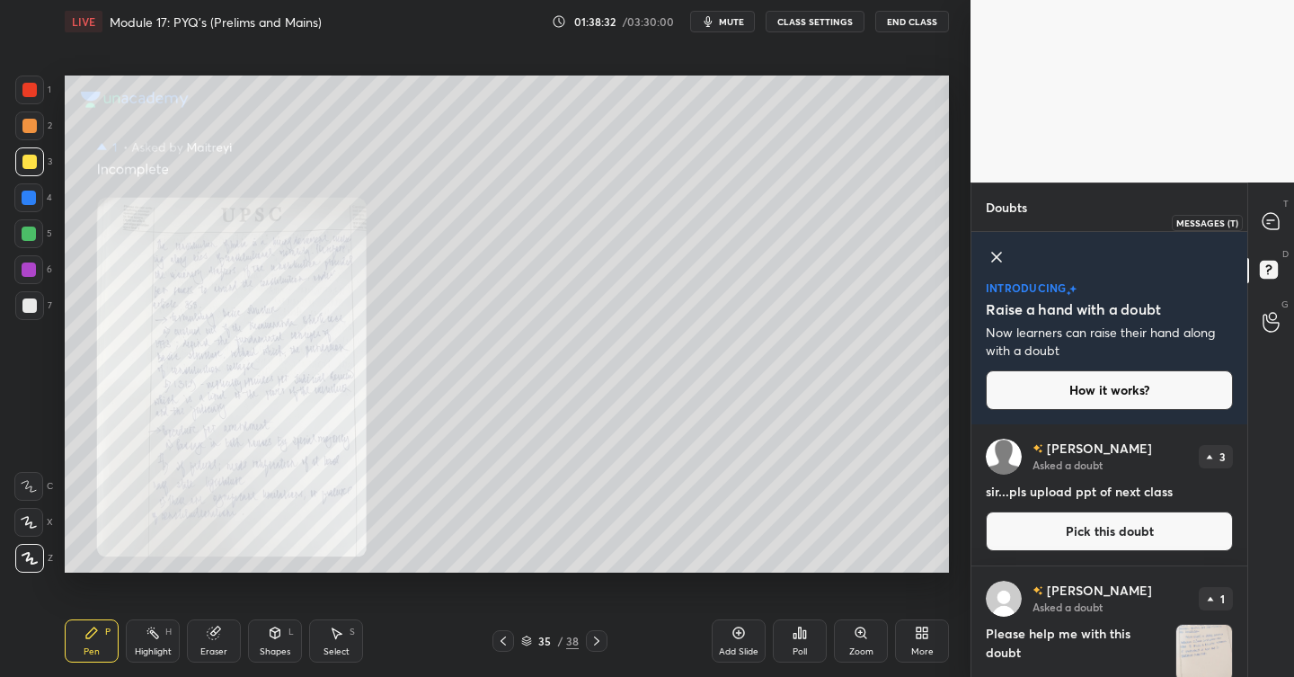
click at [1271, 225] on icon at bounding box center [1270, 221] width 16 height 16
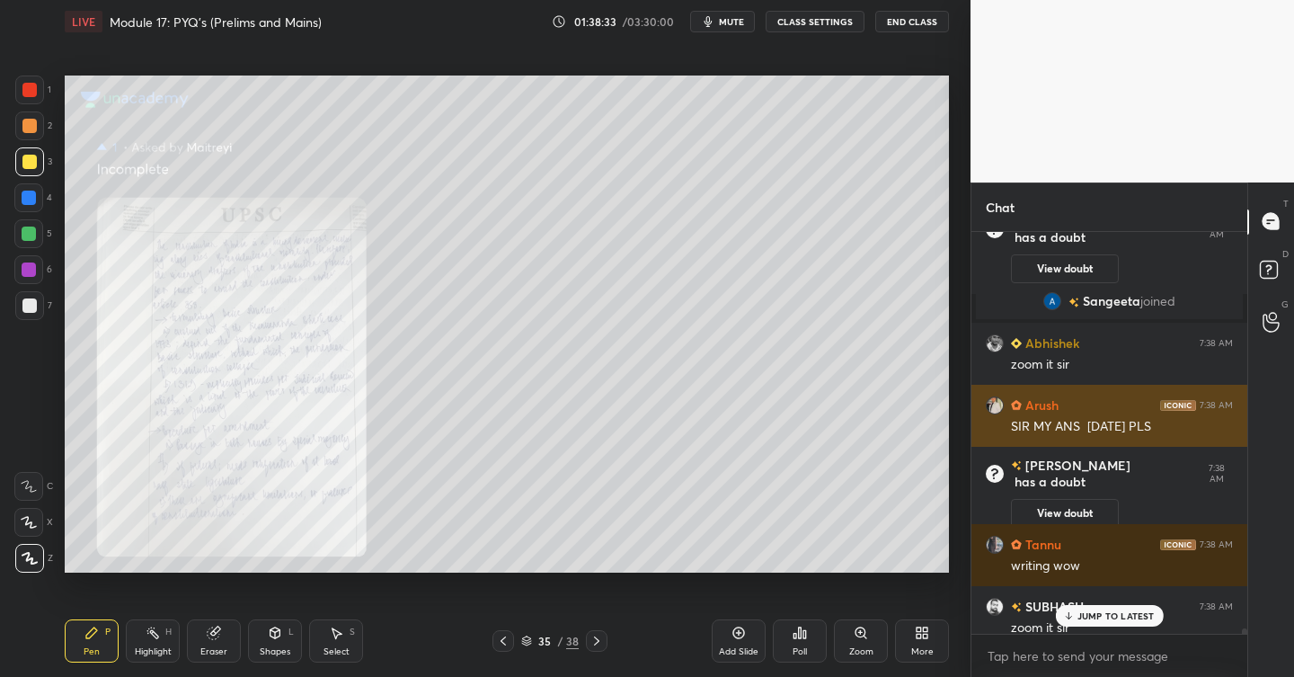
scroll to position [41772, 0]
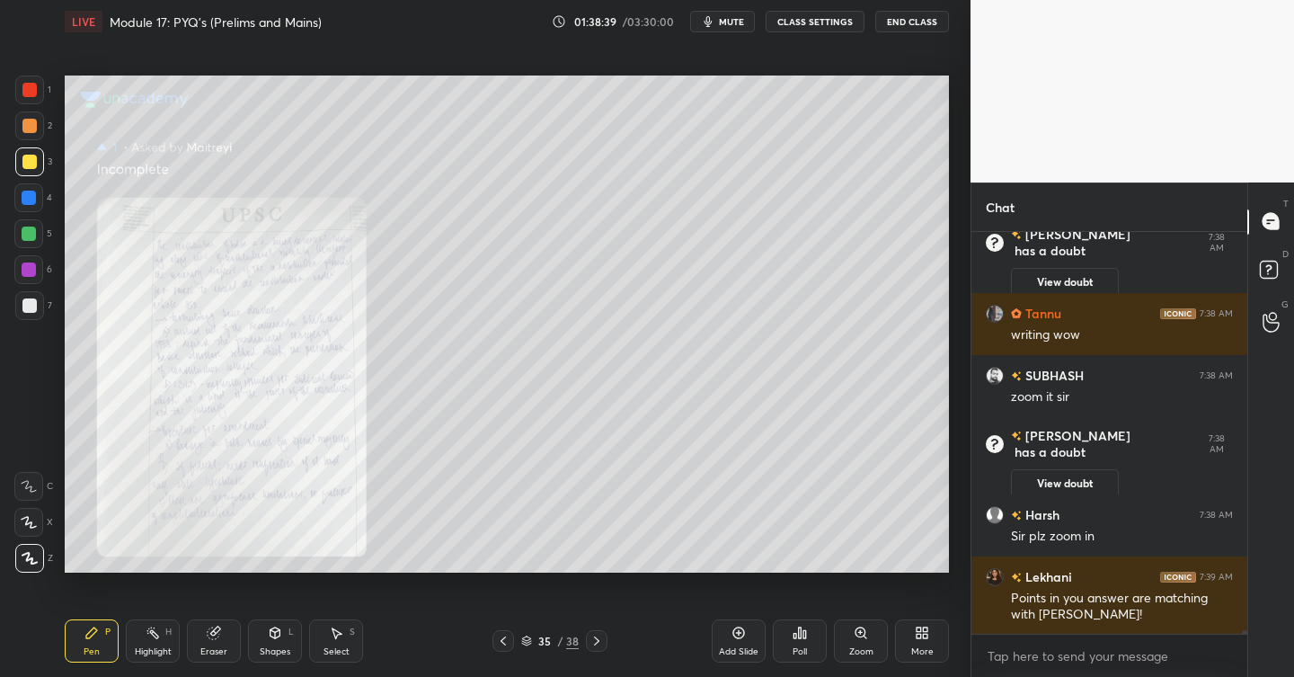
click at [599, 635] on icon at bounding box center [596, 640] width 14 height 14
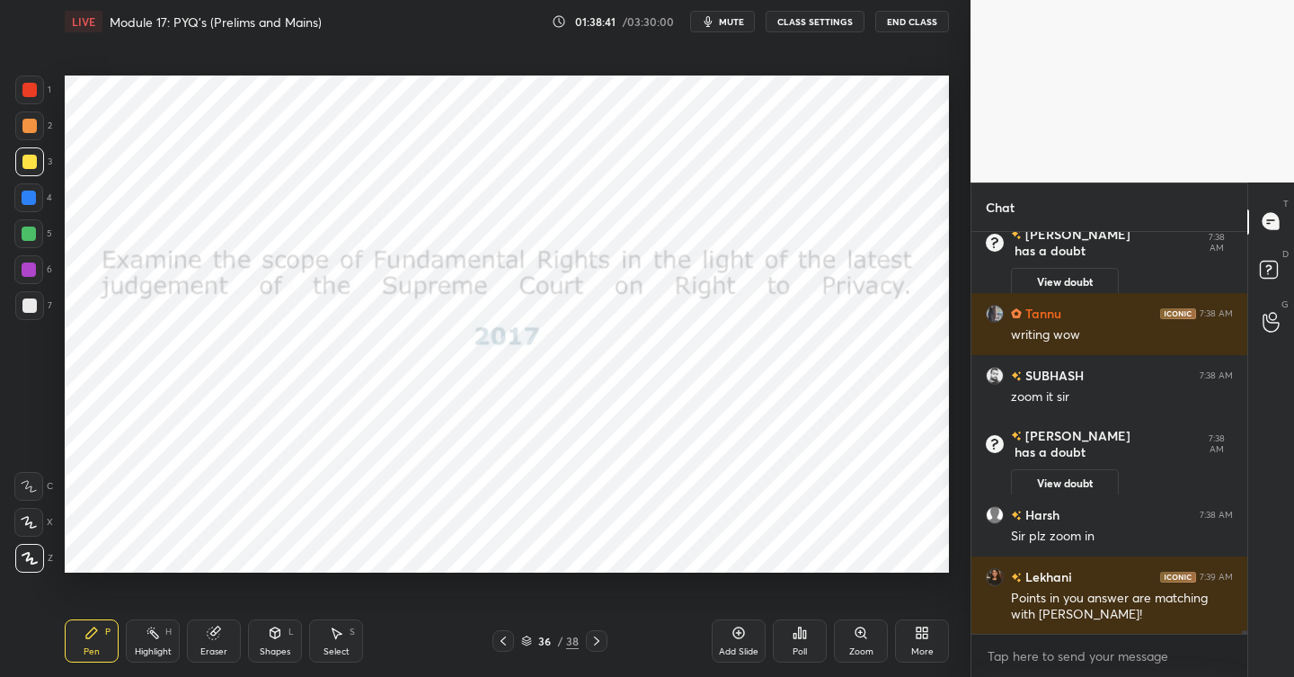
click at [604, 641] on div at bounding box center [597, 641] width 22 height 22
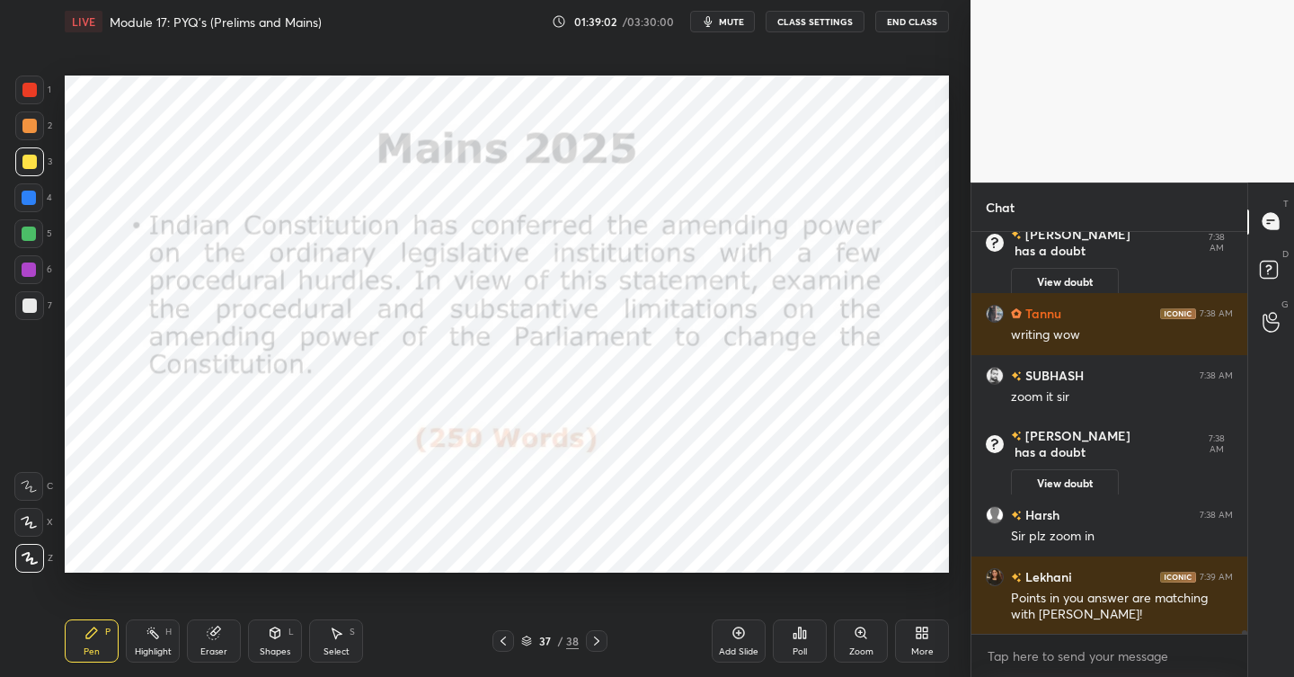
click at [35, 94] on div at bounding box center [29, 90] width 14 height 14
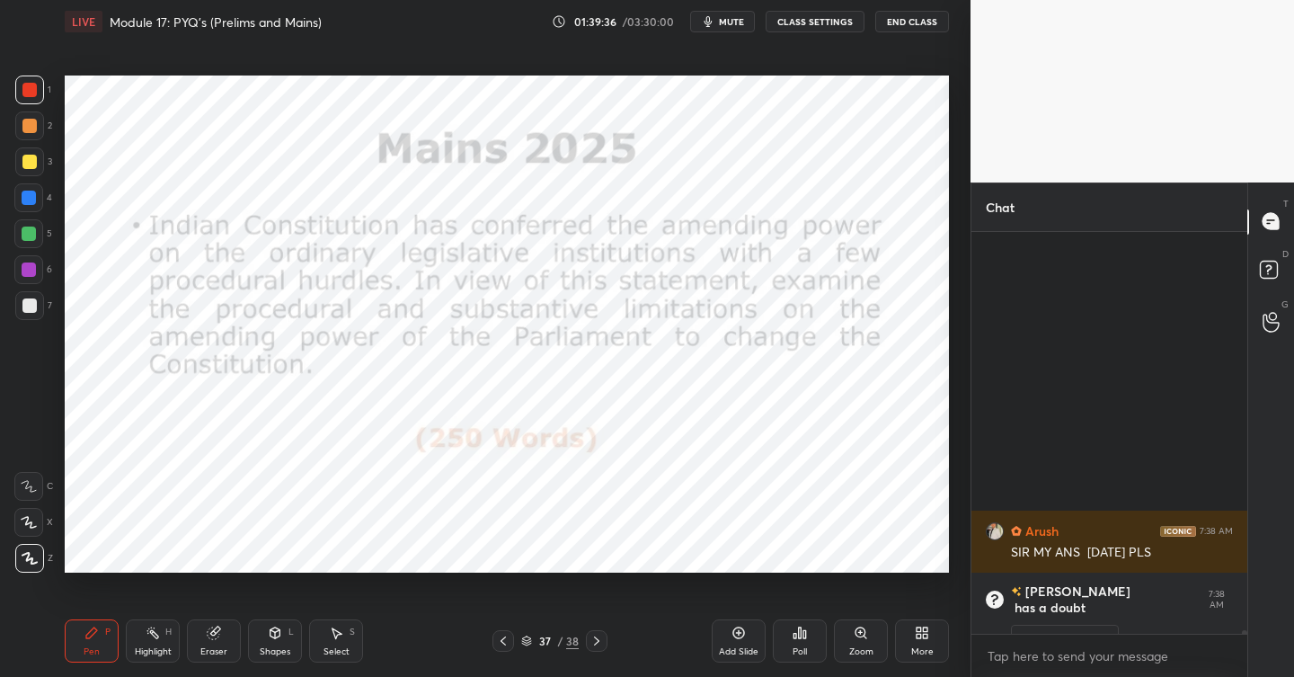
scroll to position [41823, 0]
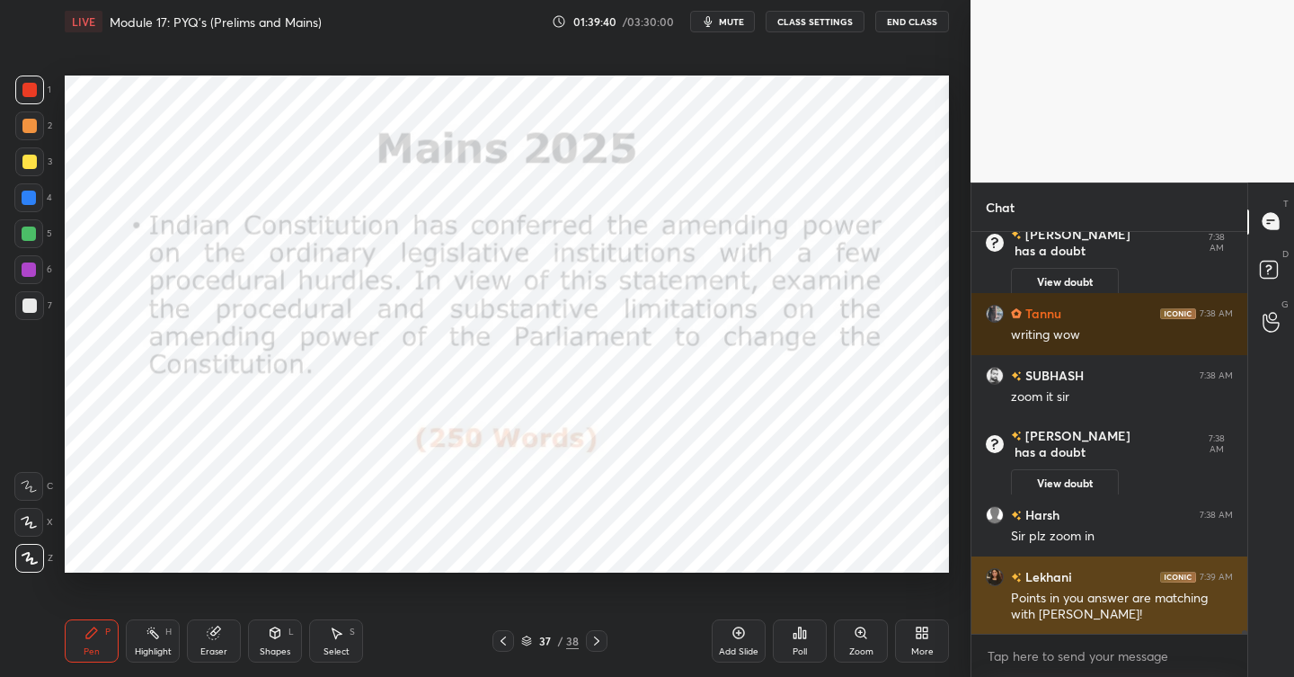
click at [1033, 580] on h6 "Lekhani" at bounding box center [1047, 576] width 50 height 19
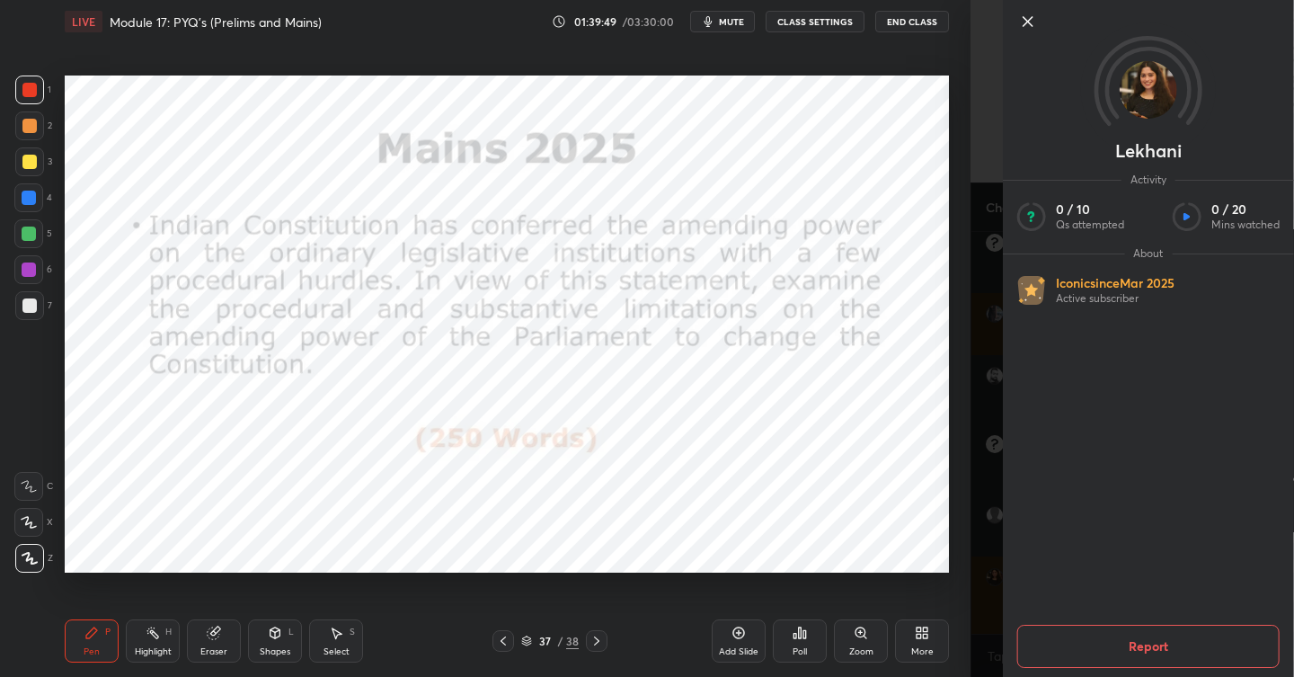
click at [1030, 20] on icon at bounding box center [1027, 21] width 9 height 9
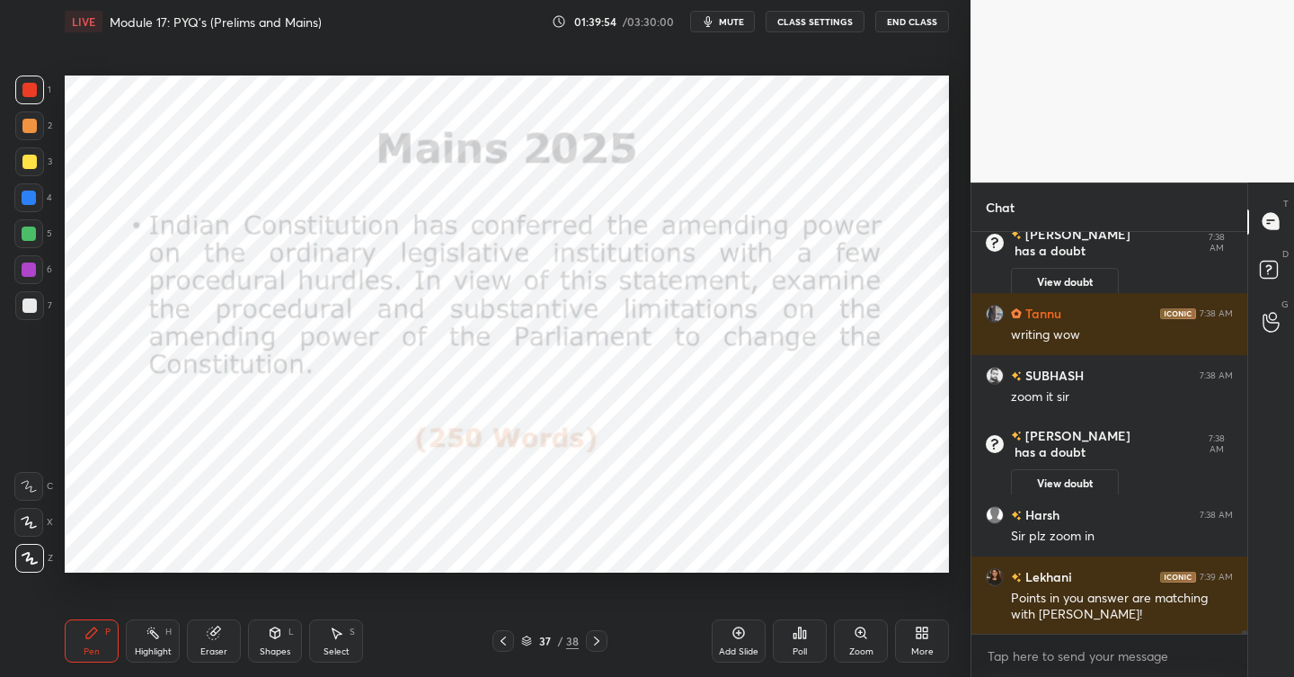
scroll to position [41866, 0]
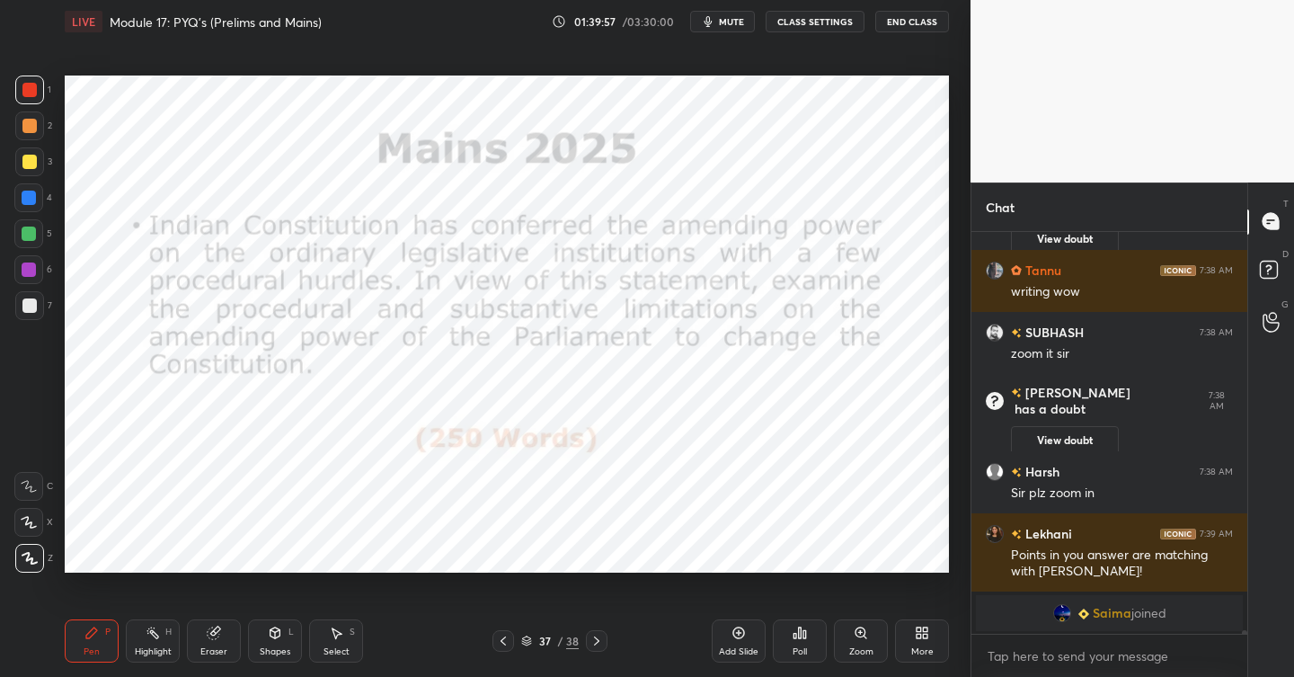
click at [1098, 609] on span "Saima" at bounding box center [1112, 613] width 39 height 14
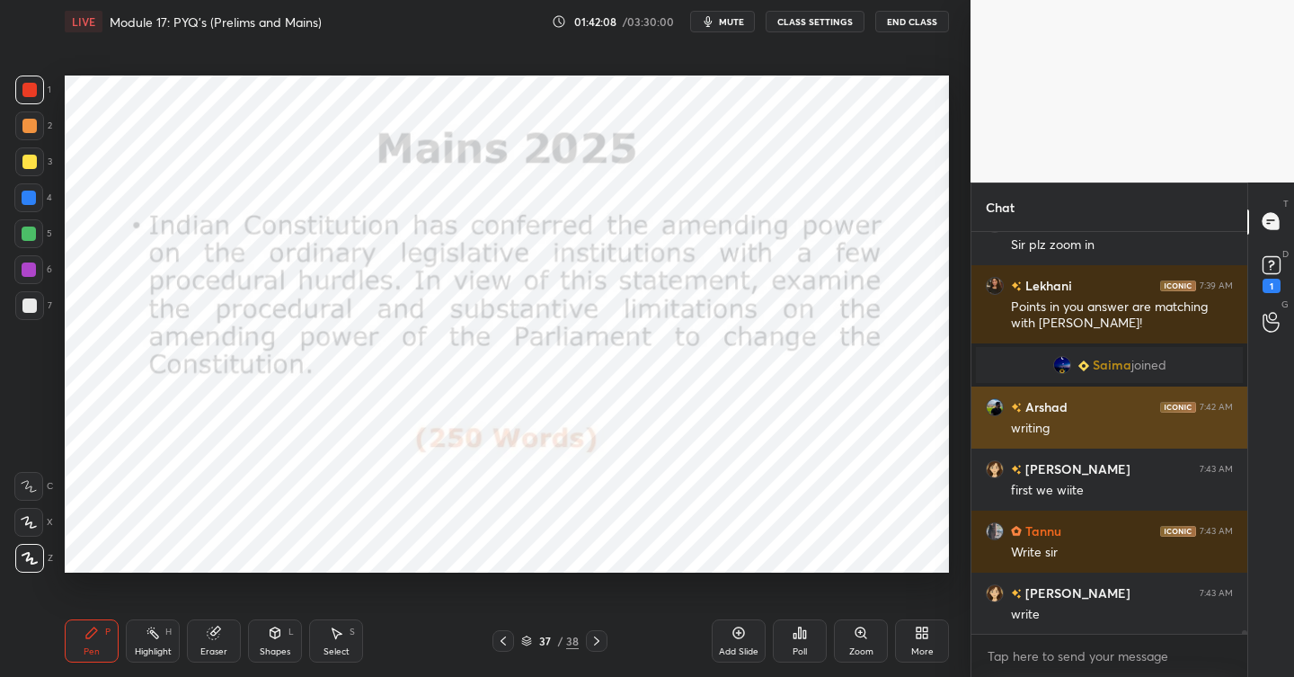
scroll to position [41240, 0]
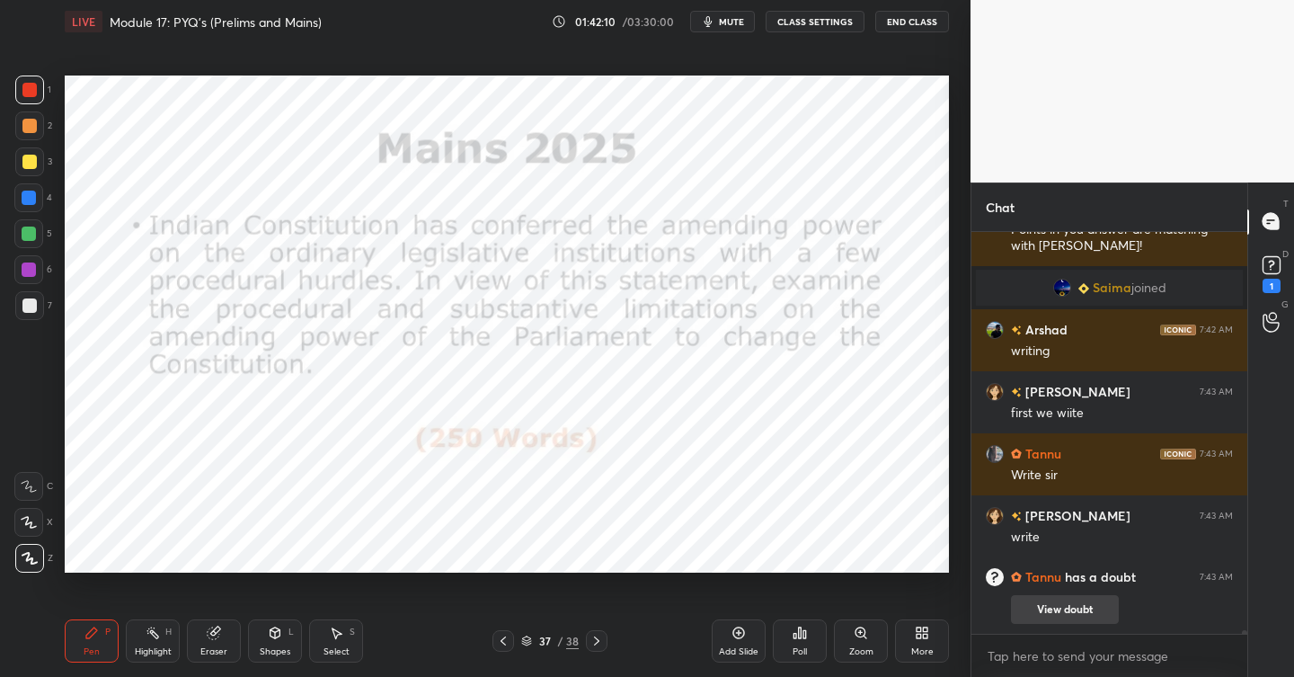
click at [1080, 607] on button "View doubt" at bounding box center [1065, 609] width 108 height 29
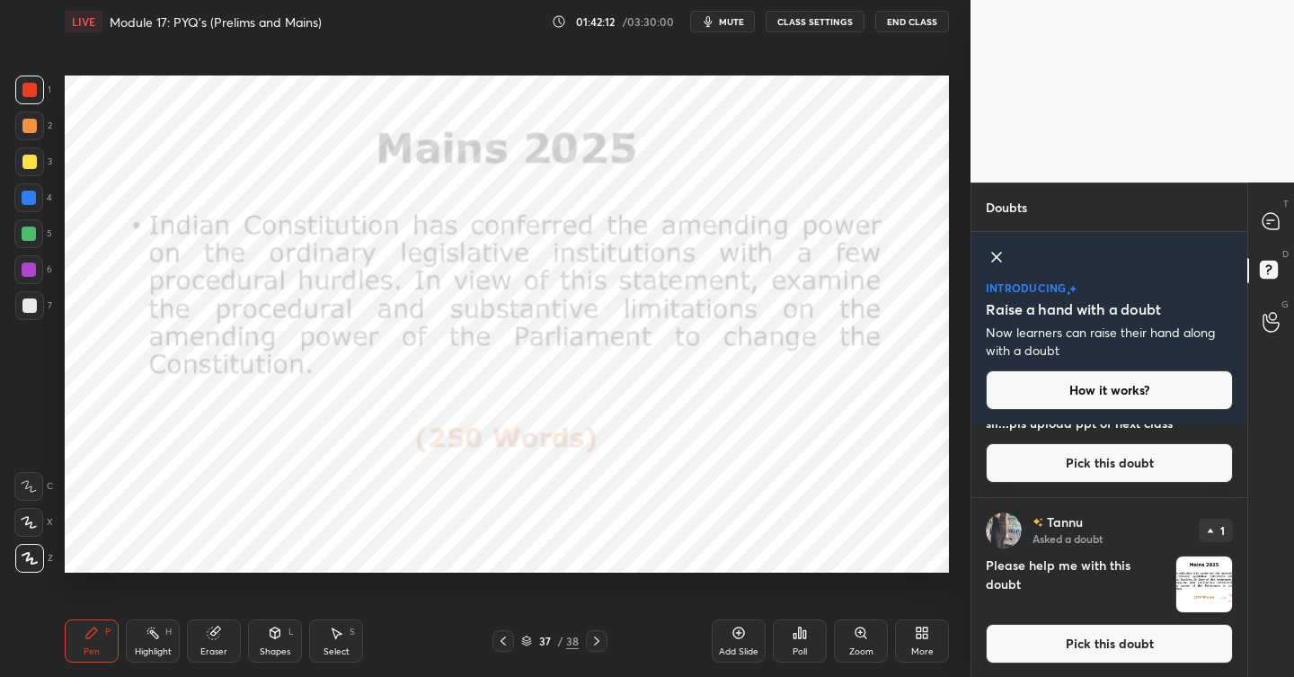
scroll to position [100, 0]
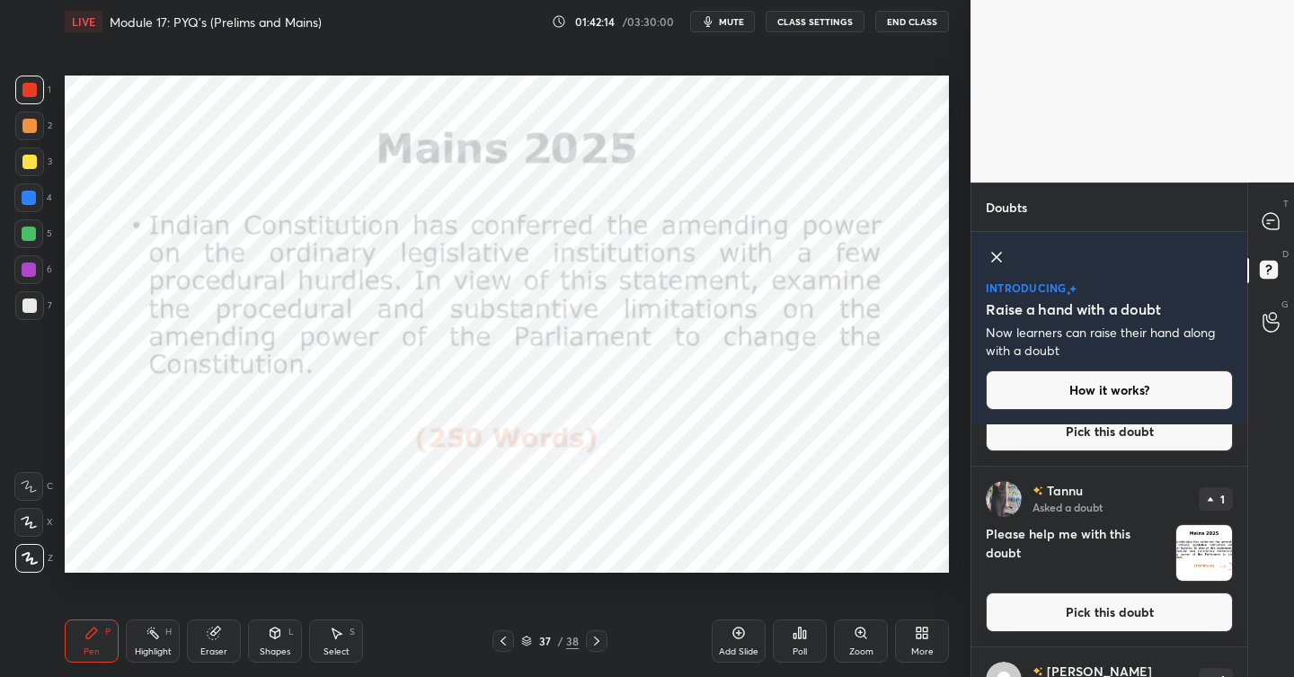
click at [1097, 618] on button "Pick this doubt" at bounding box center [1109, 612] width 247 height 40
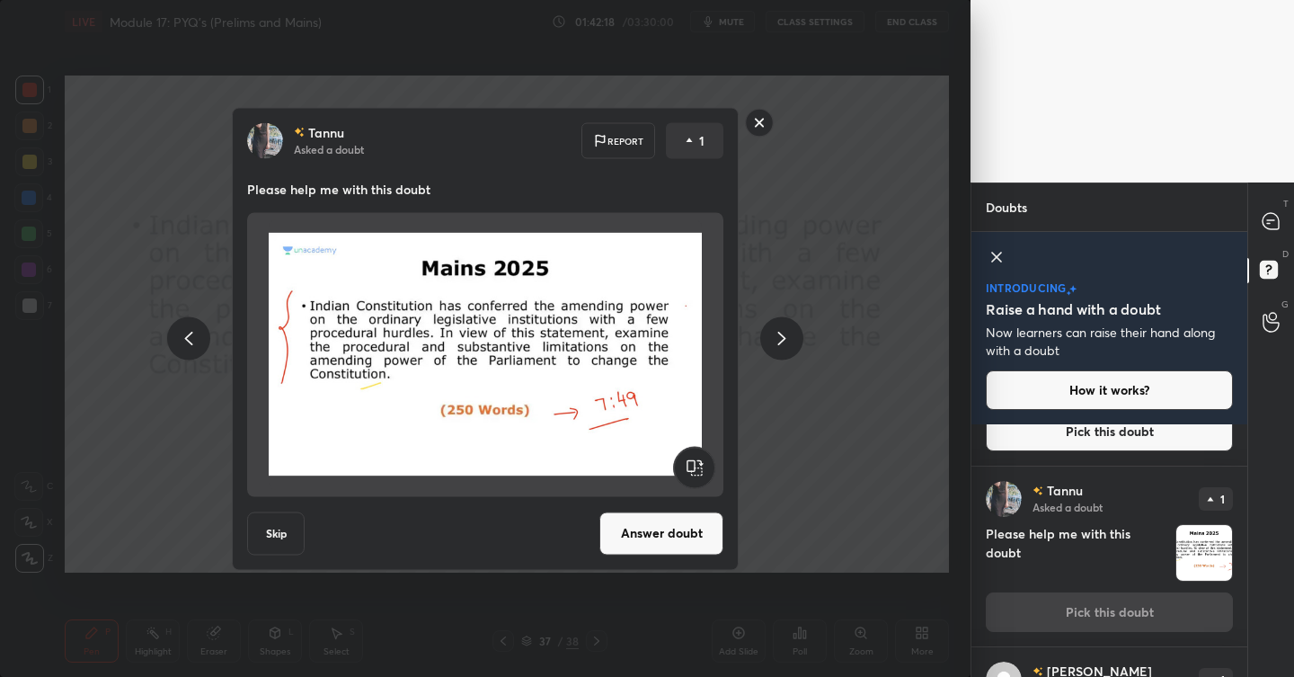
click at [757, 125] on rect at bounding box center [760, 123] width 28 height 28
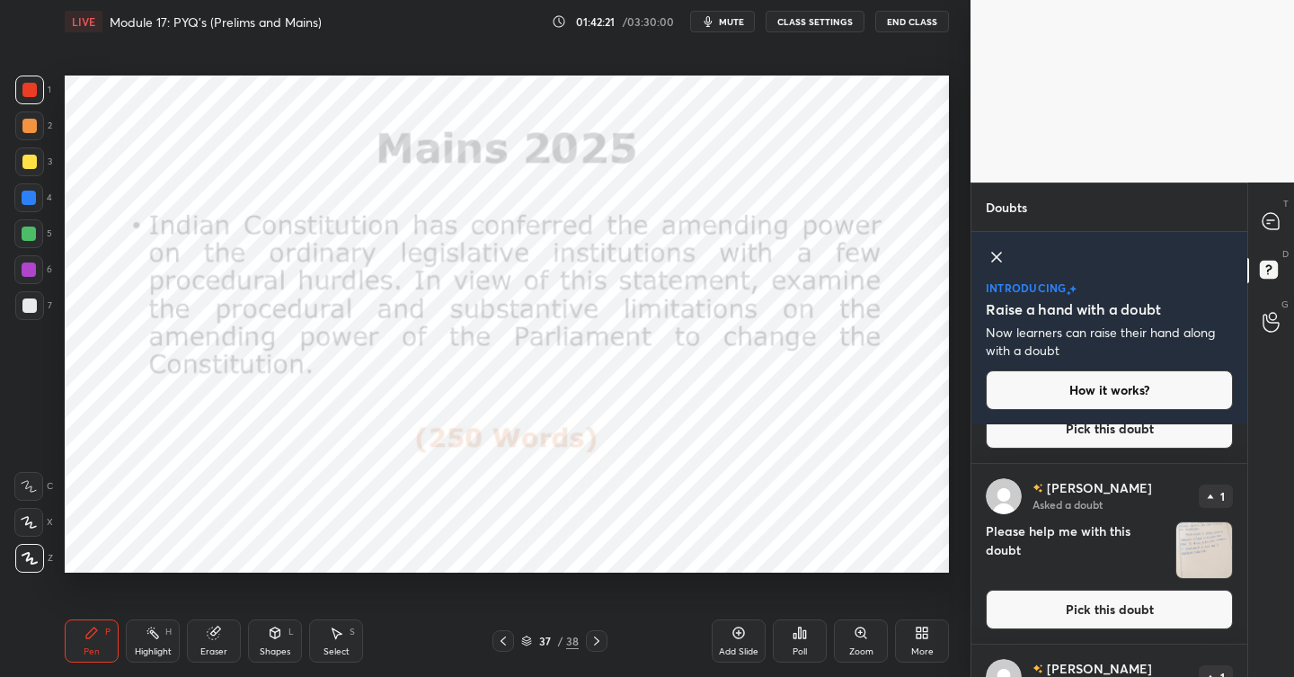
scroll to position [285, 0]
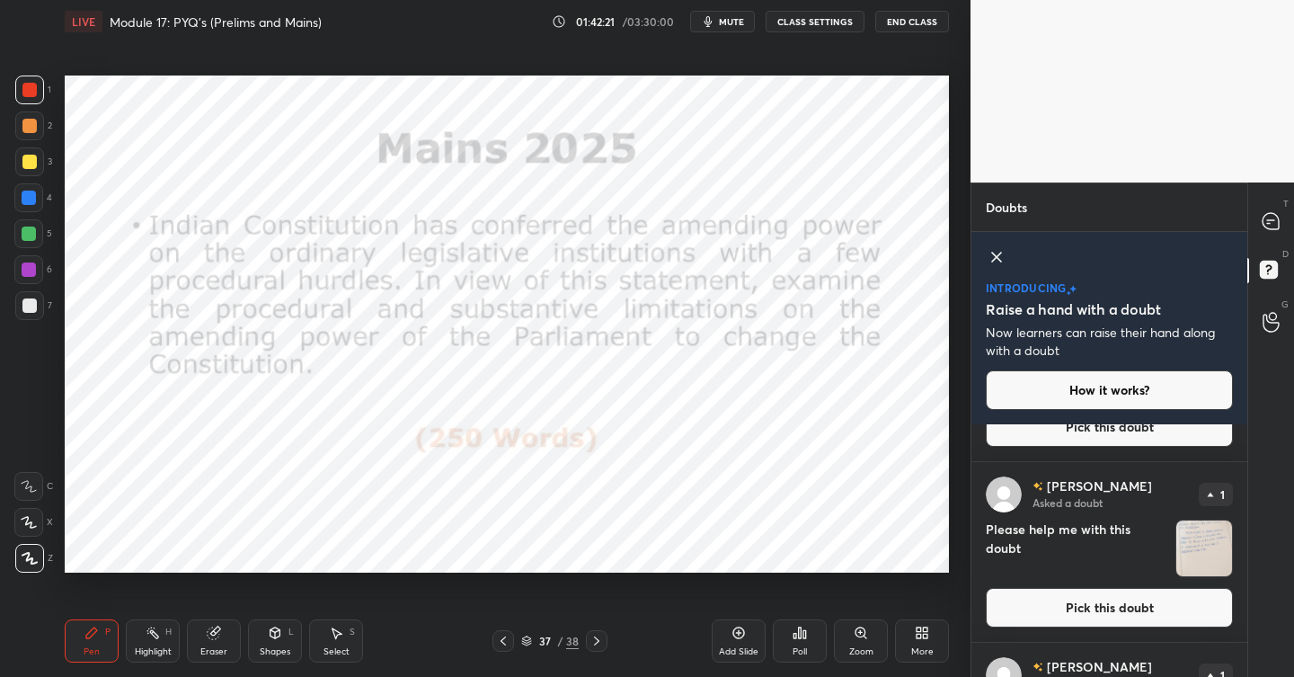
click at [1088, 607] on button "Pick this doubt" at bounding box center [1109, 608] width 247 height 40
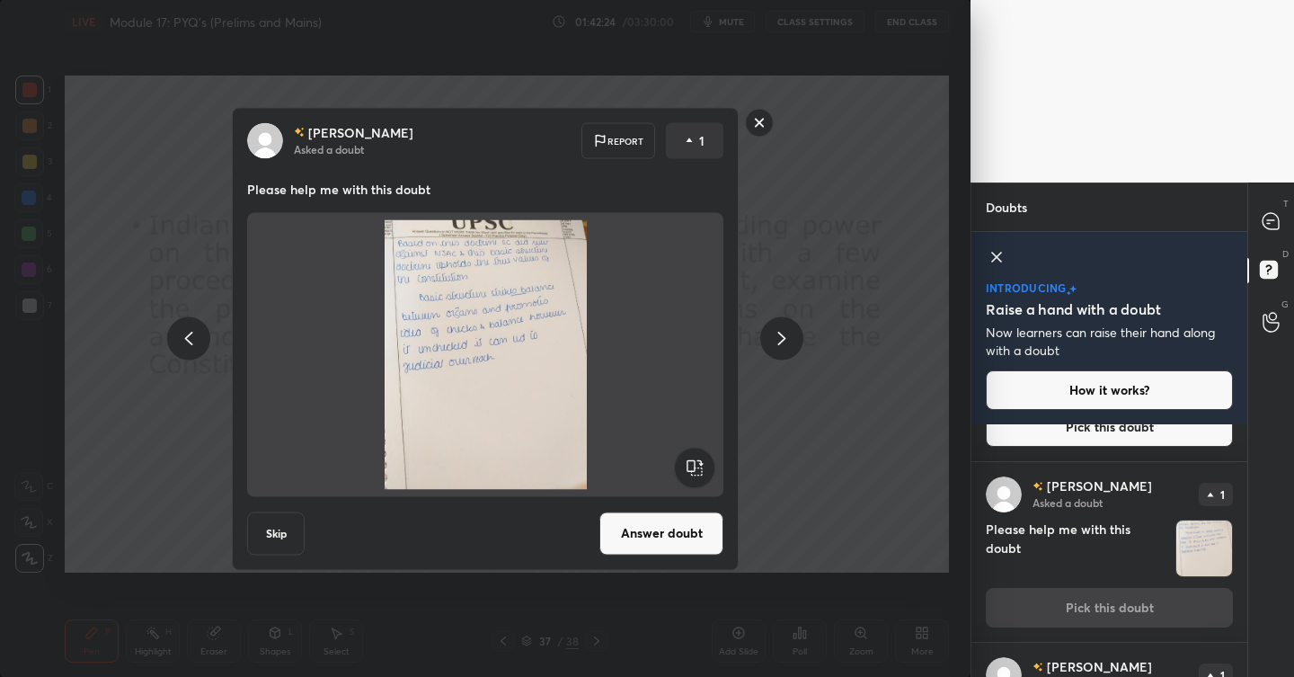
click at [766, 122] on rect at bounding box center [760, 123] width 28 height 28
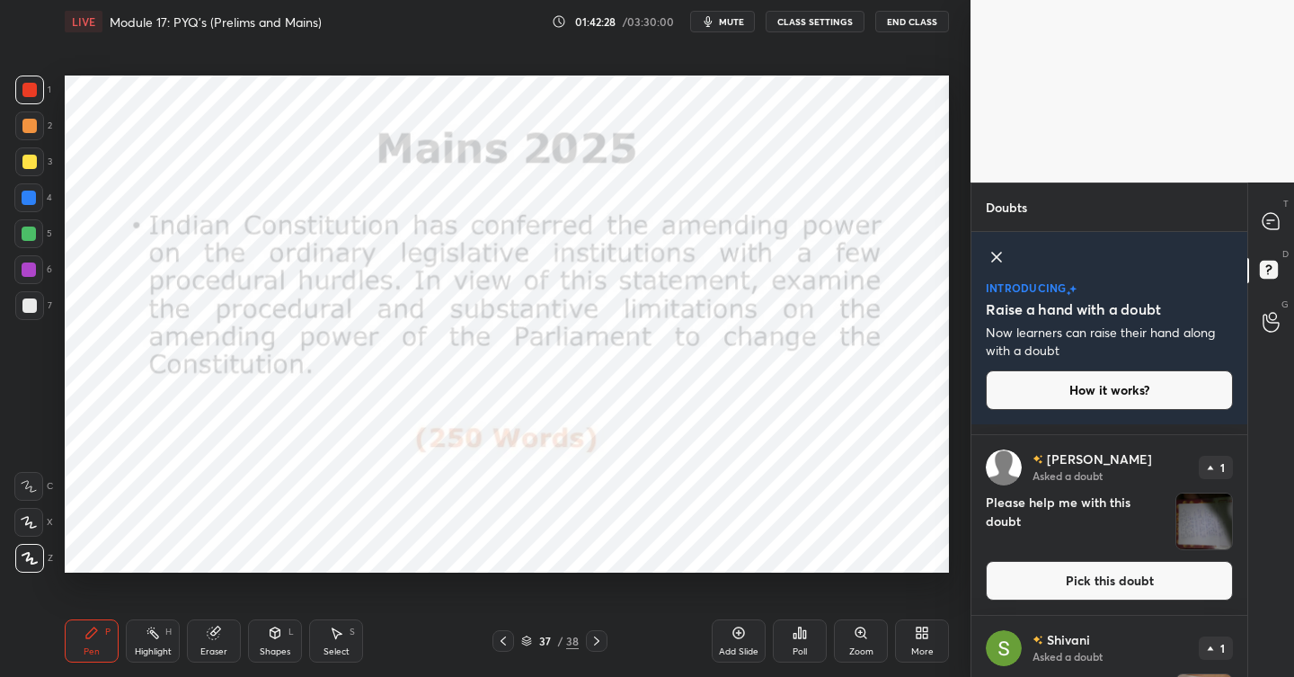
scroll to position [1282, 0]
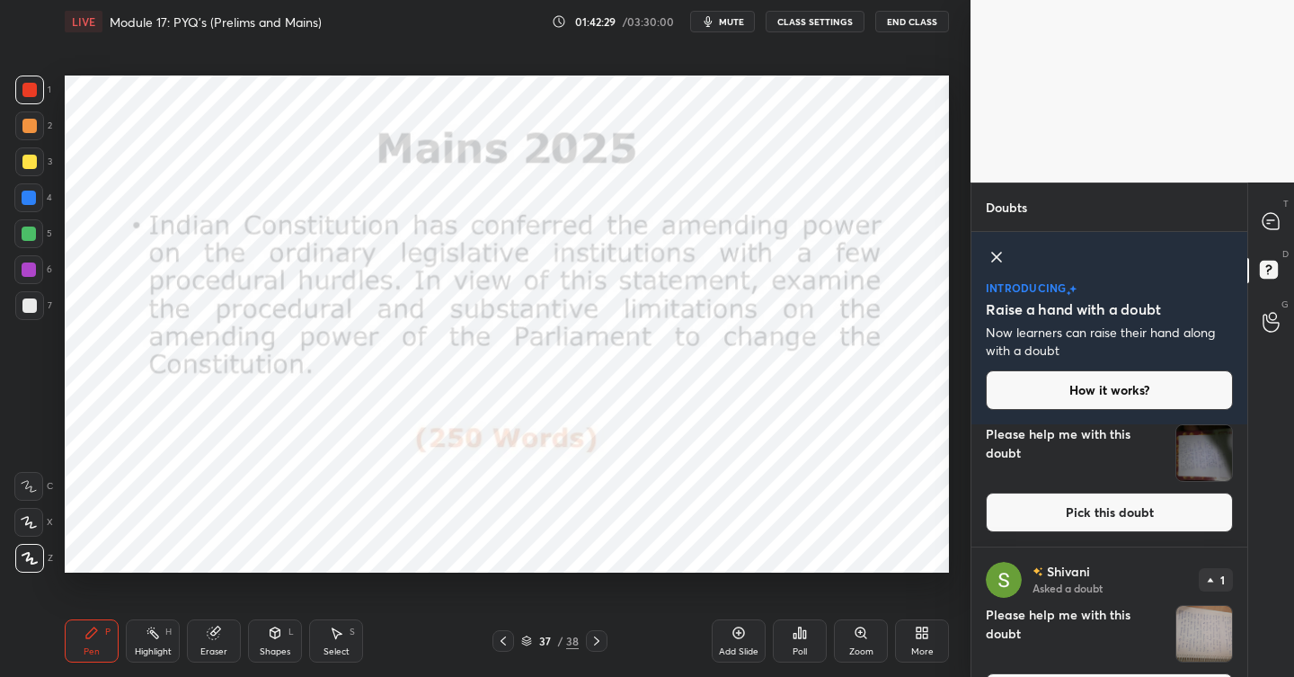
click at [1061, 533] on div "[PERSON_NAME] Asked a doubt 1 Please help me with this doubt Pick this doubt" at bounding box center [1109, 457] width 276 height 180
click at [1065, 513] on button "Pick this doubt" at bounding box center [1109, 512] width 247 height 40
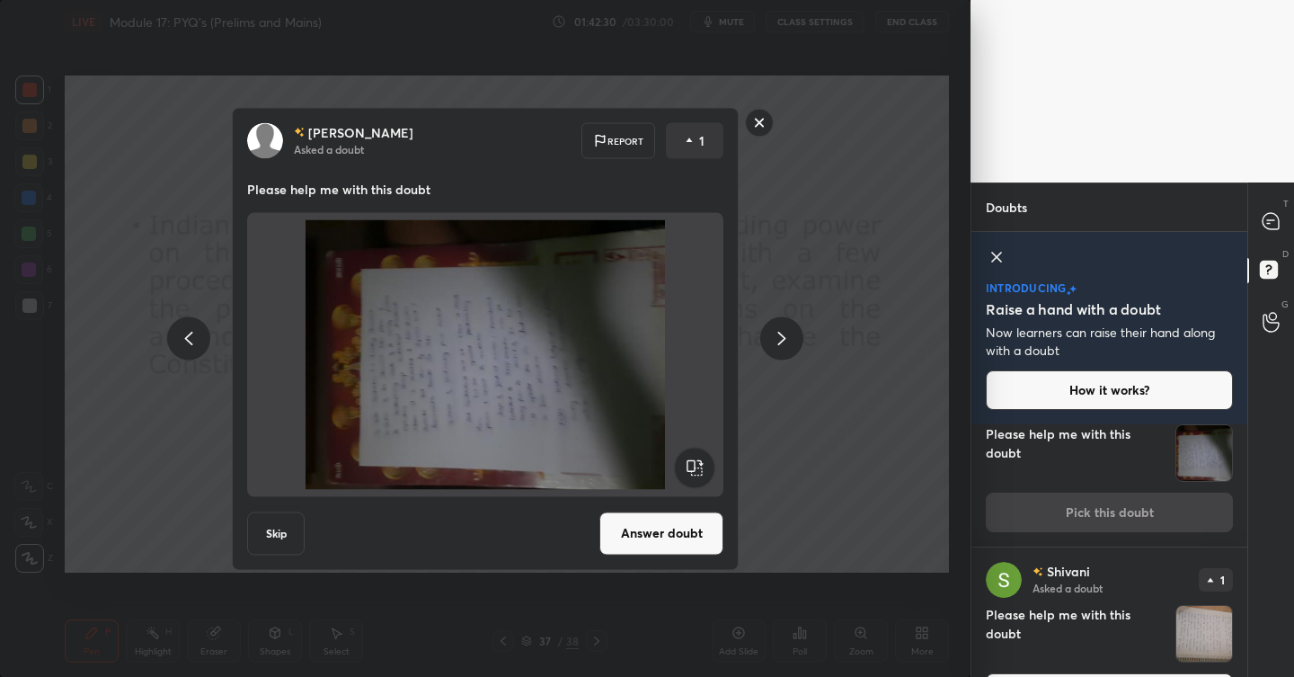
scroll to position [1225, 0]
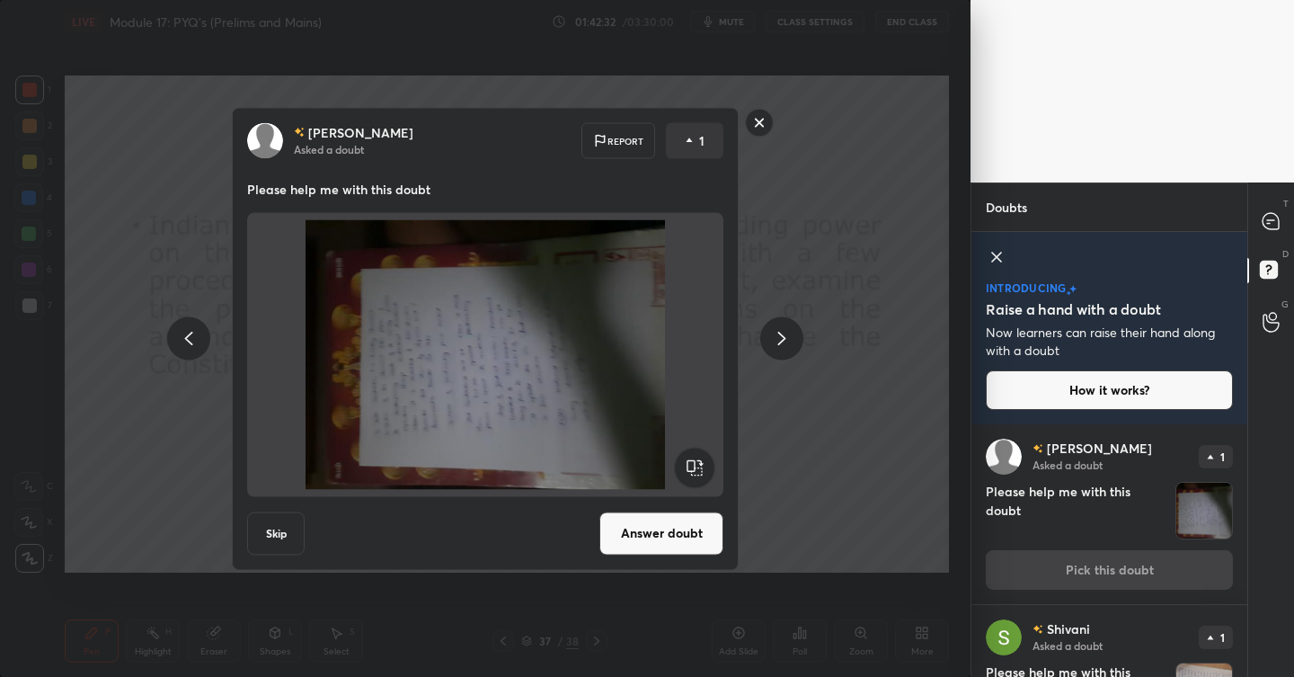
click at [765, 126] on rect at bounding box center [760, 123] width 28 height 28
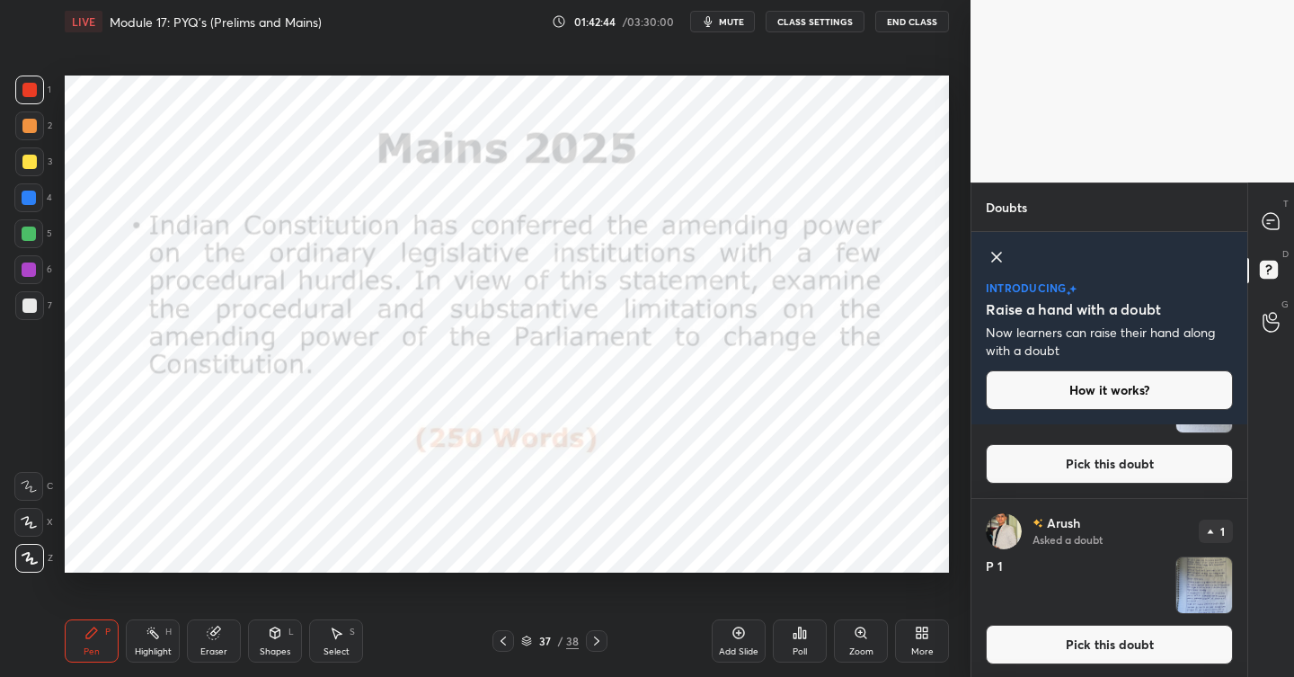
scroll to position [1906, 0]
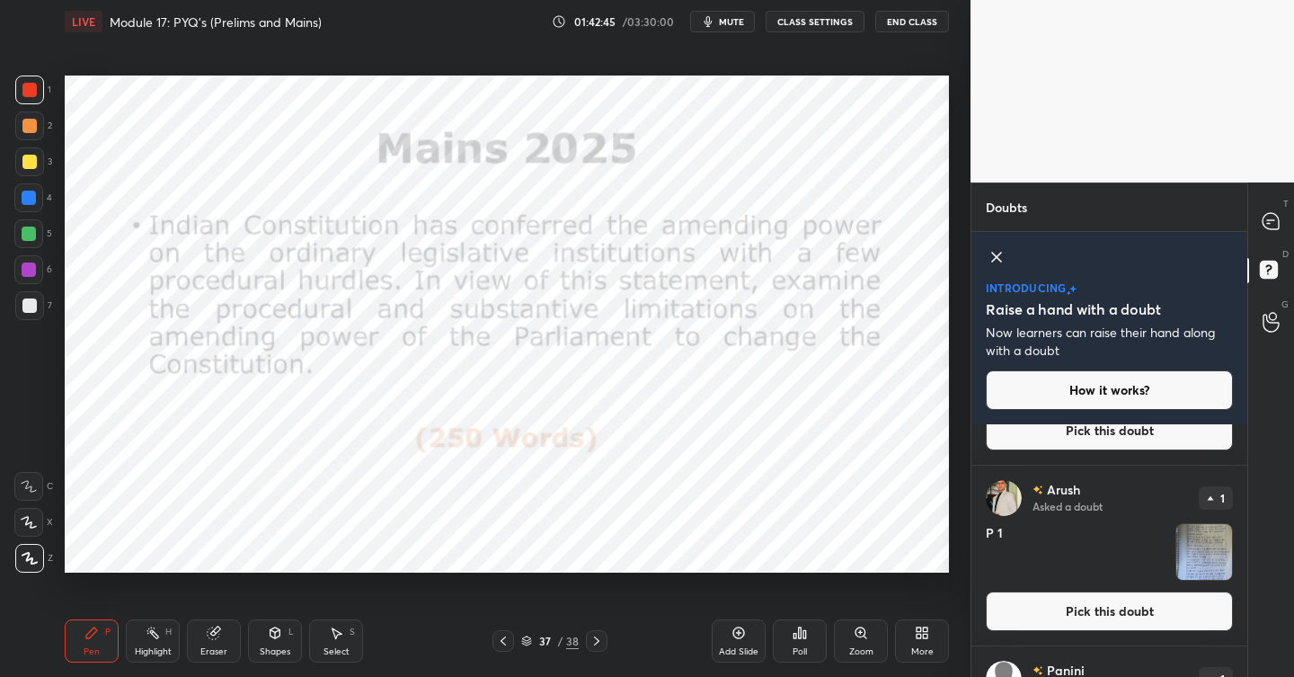
click at [1094, 603] on button "Pick this doubt" at bounding box center [1109, 611] width 247 height 40
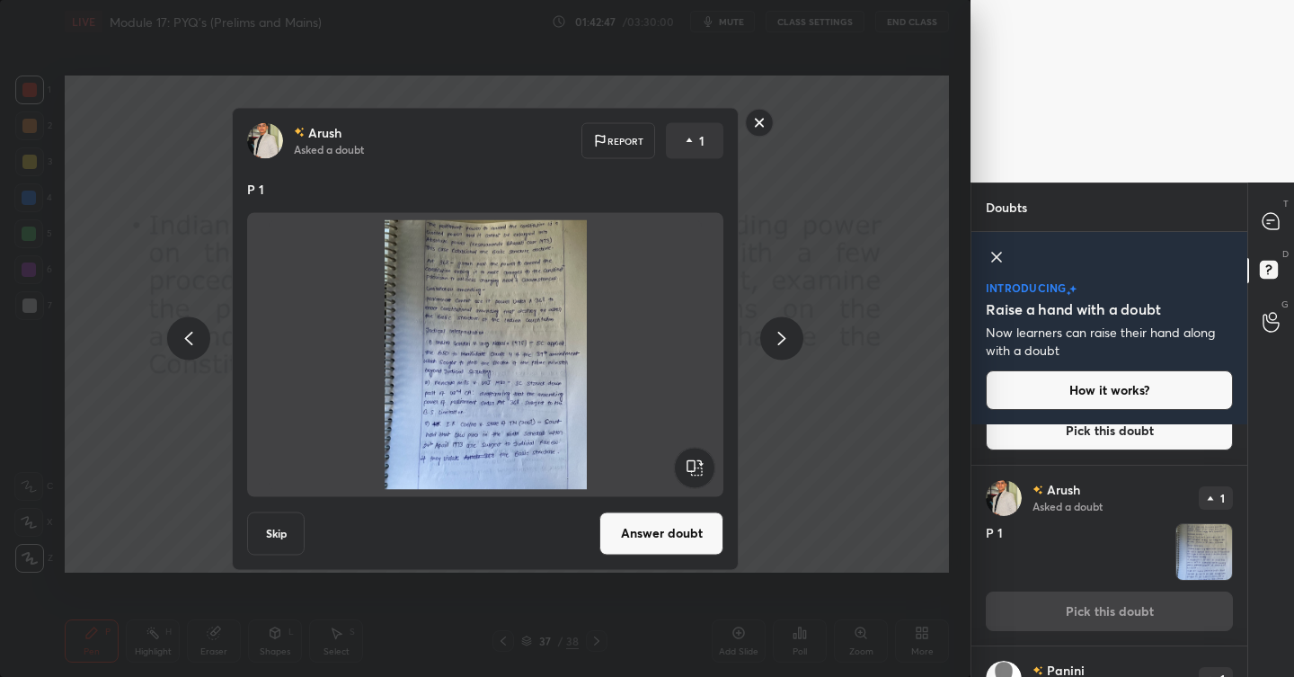
click at [660, 534] on button "Answer doubt" at bounding box center [661, 532] width 124 height 43
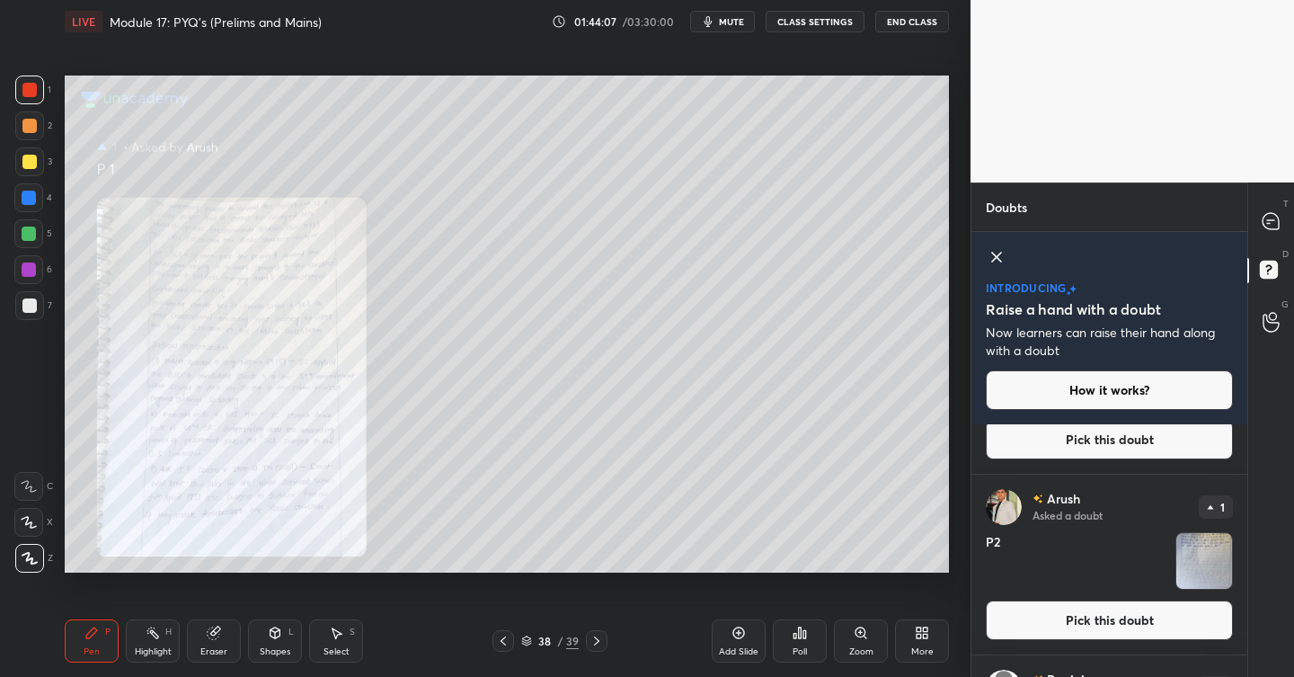
scroll to position [1717, 0]
click at [1093, 617] on button "Pick this doubt" at bounding box center [1109, 619] width 247 height 40
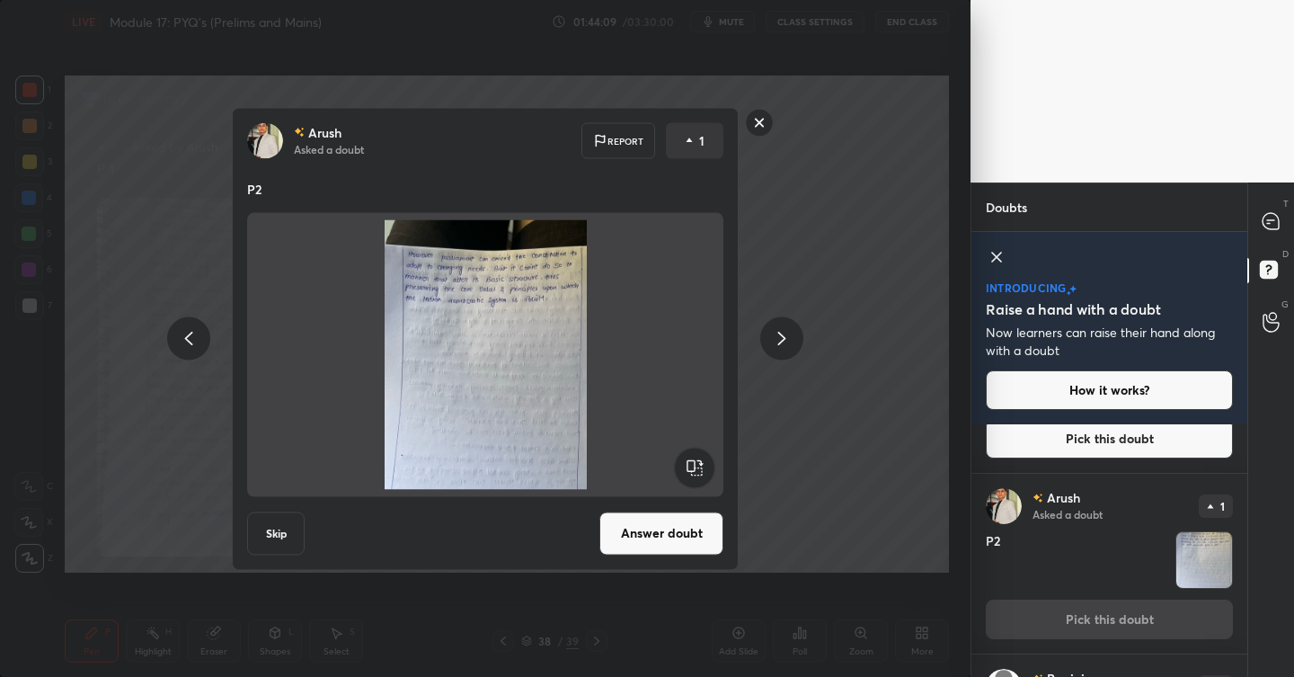
click at [631, 526] on button "Answer doubt" at bounding box center [661, 532] width 124 height 43
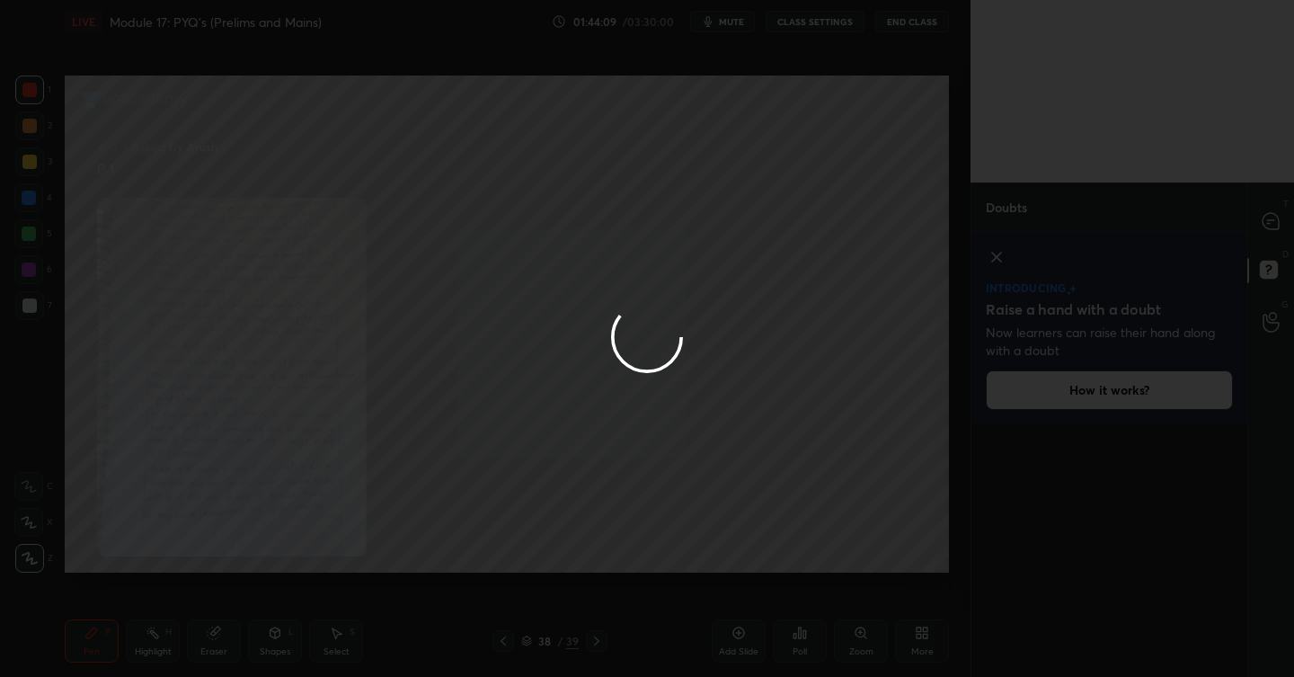
scroll to position [0, 0]
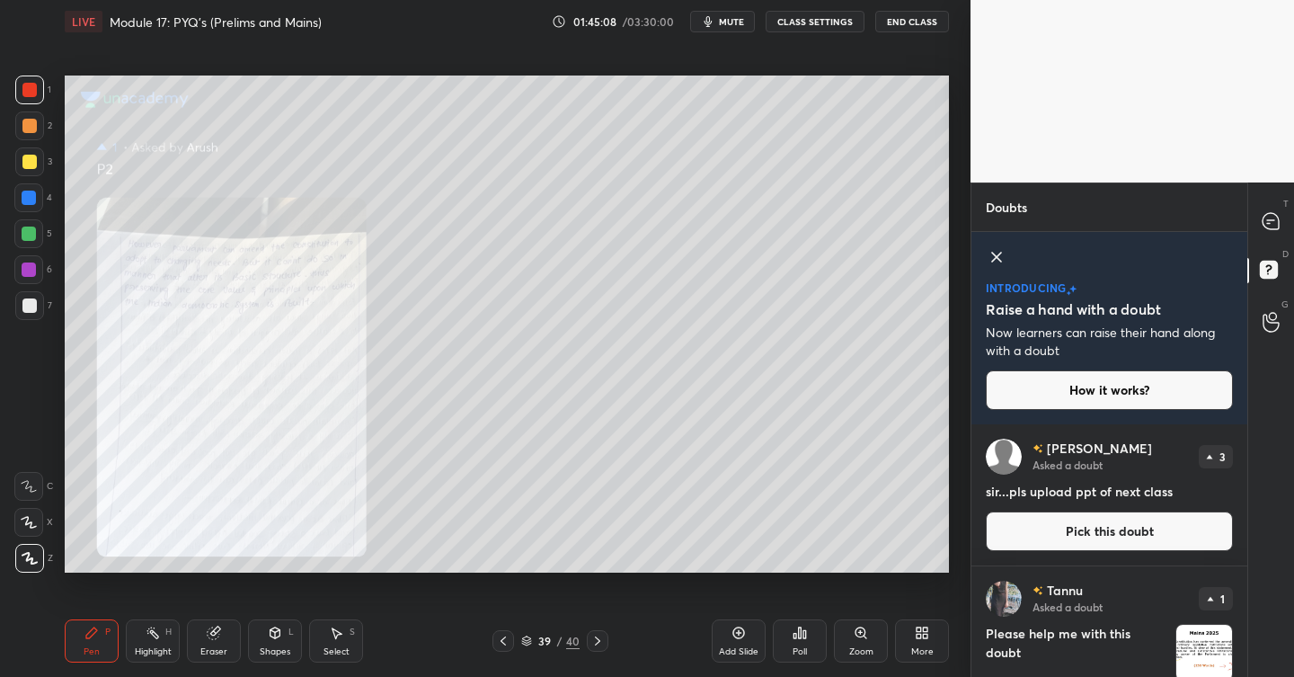
click at [29, 194] on div at bounding box center [29, 197] width 14 height 14
click at [1276, 217] on icon at bounding box center [1270, 221] width 16 height 16
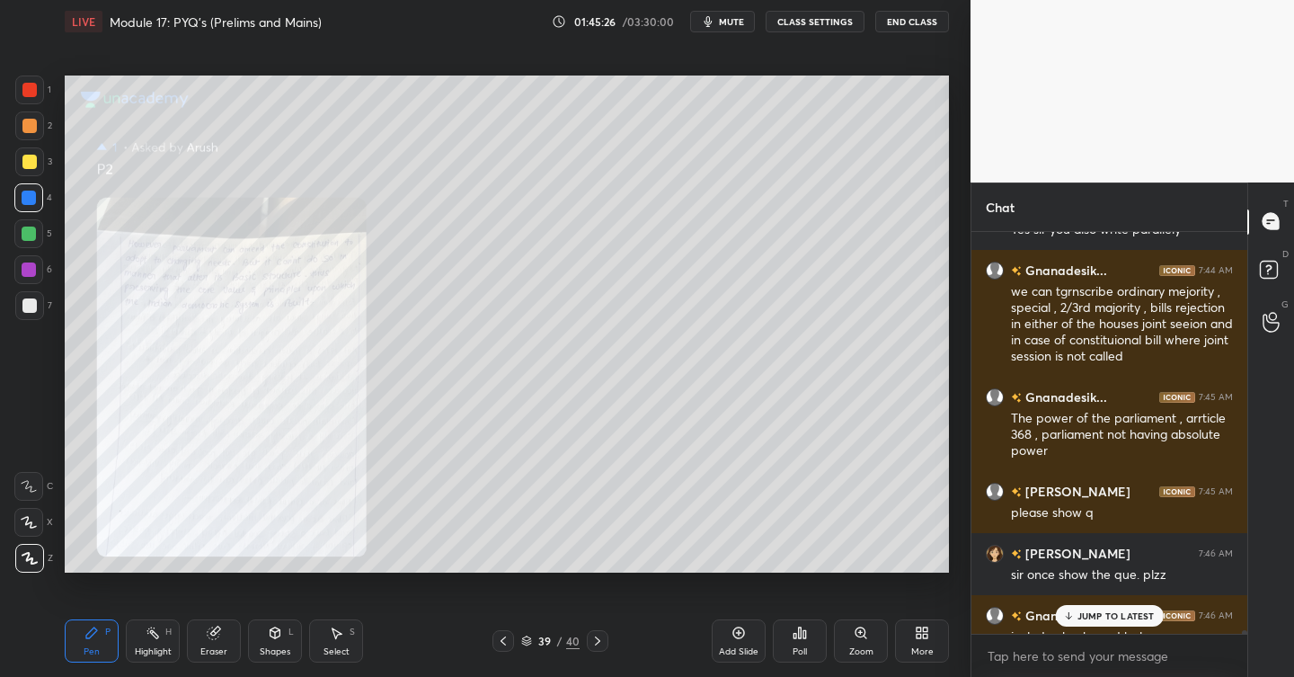
scroll to position [41960, 0]
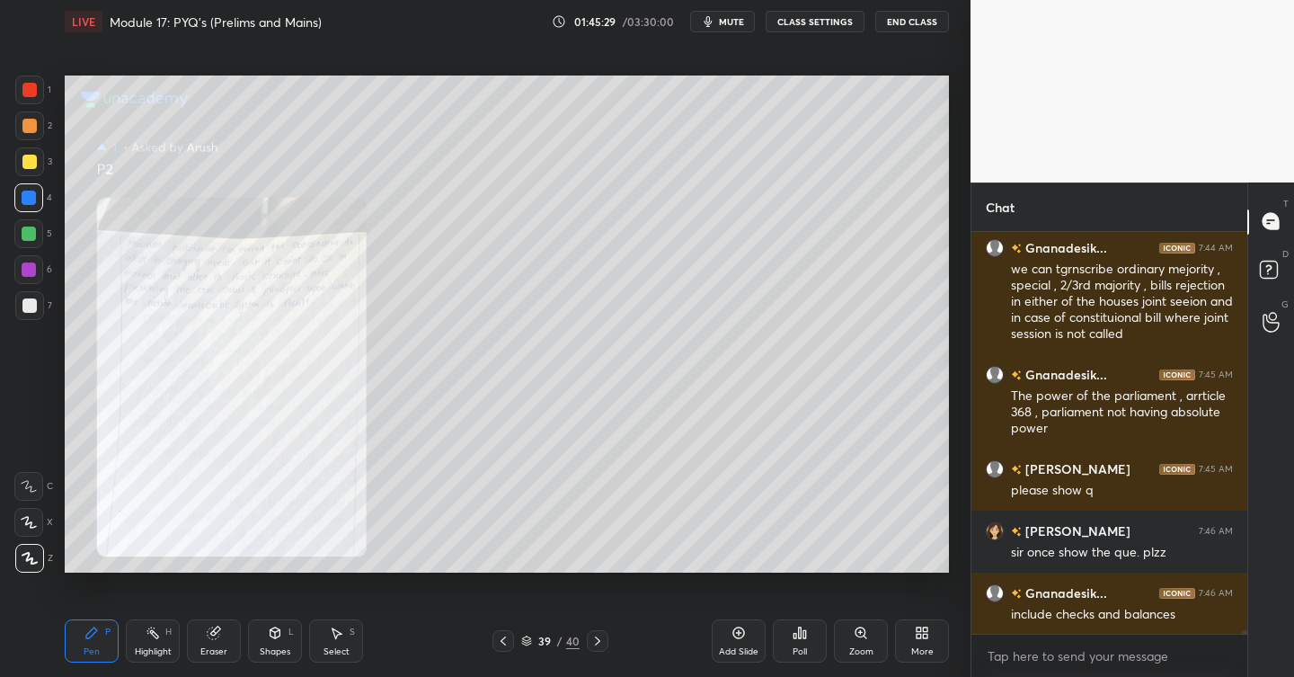
click at [509, 640] on icon at bounding box center [503, 640] width 14 height 14
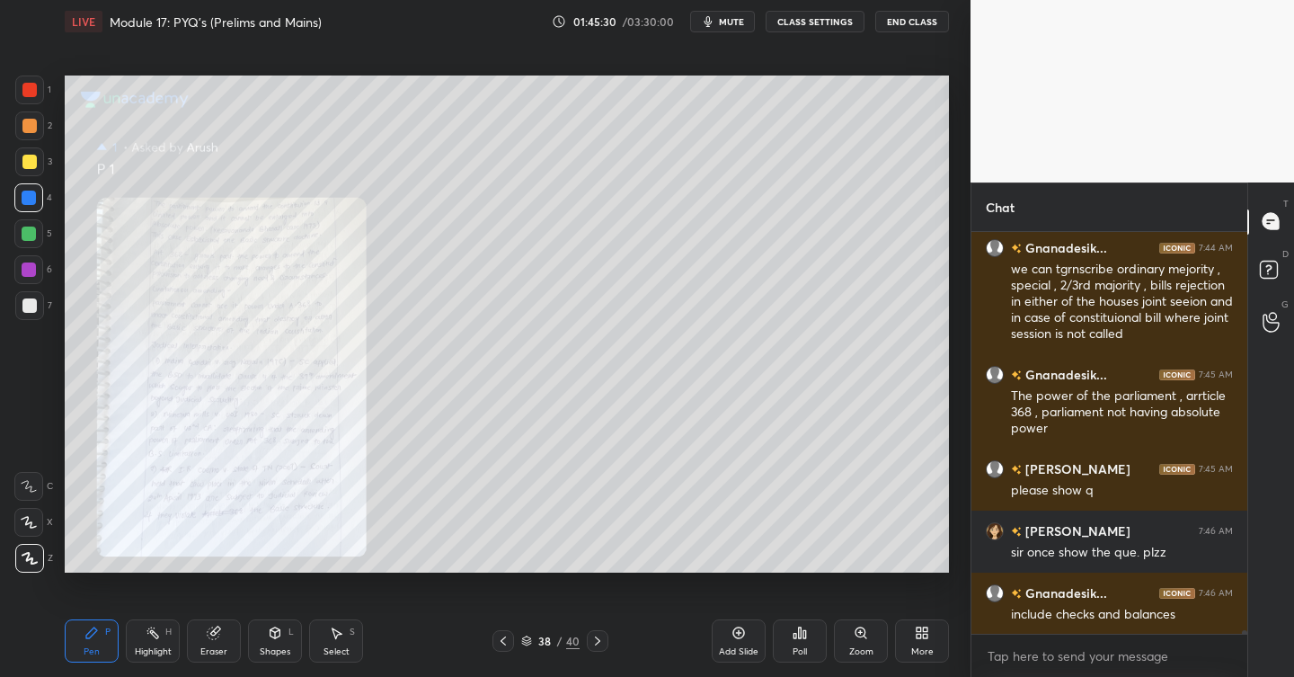
click at [509, 640] on icon at bounding box center [503, 640] width 14 height 14
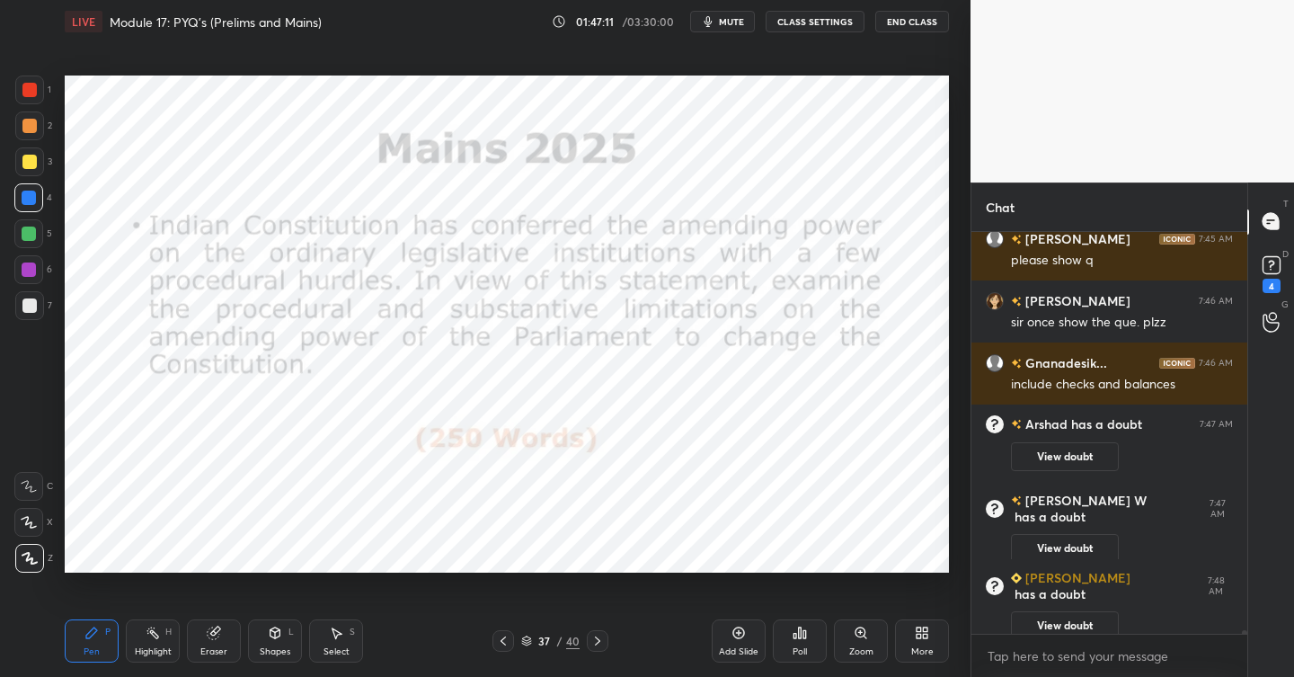
scroll to position [41774, 0]
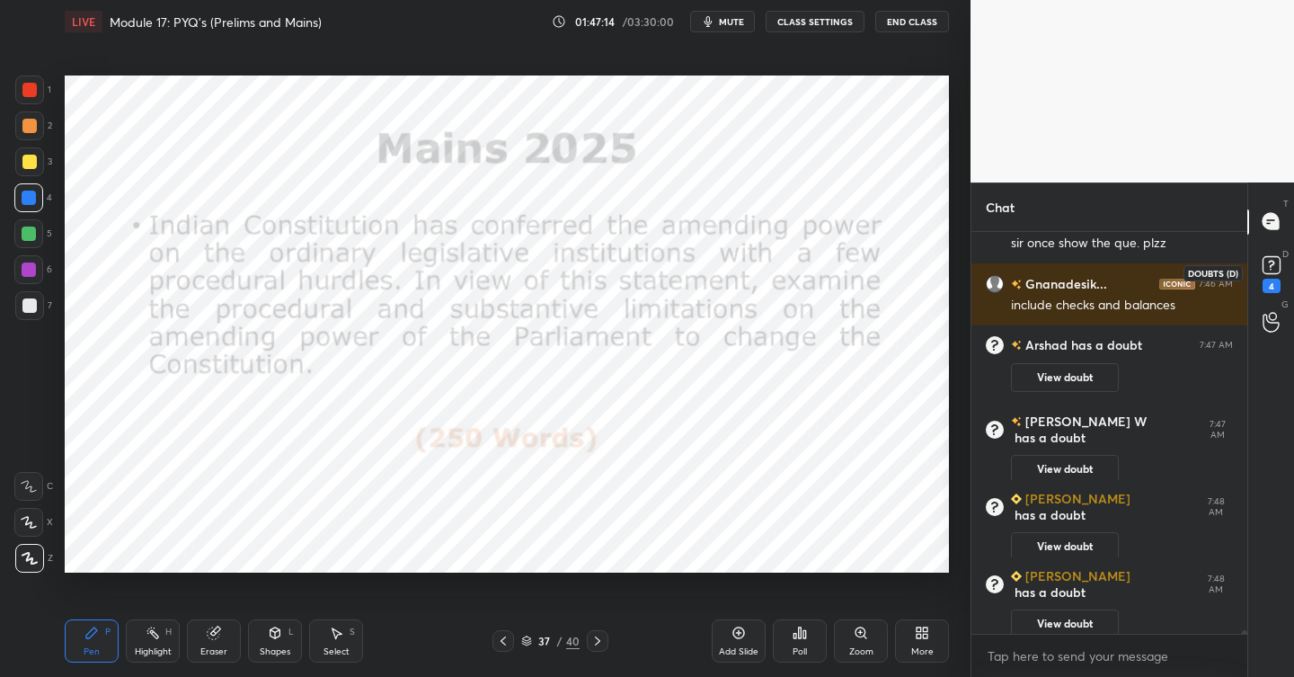
click at [1267, 267] on rect at bounding box center [1270, 264] width 17 height 17
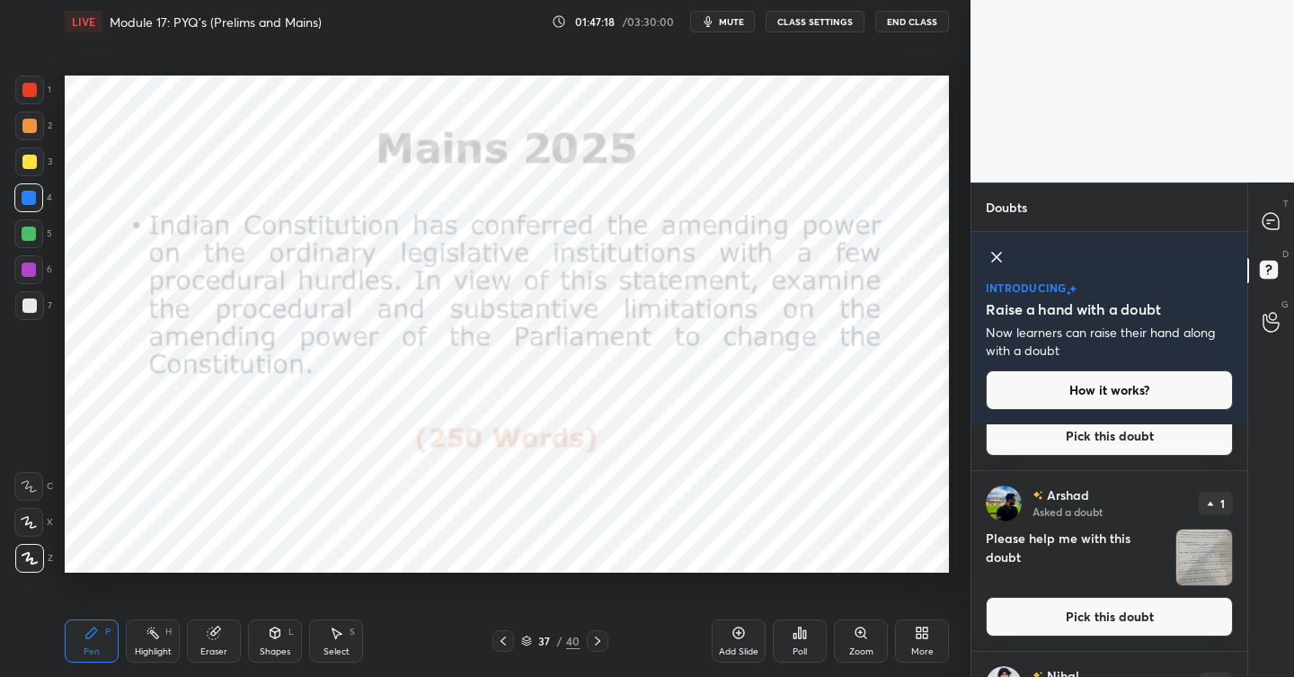
scroll to position [6969, 0]
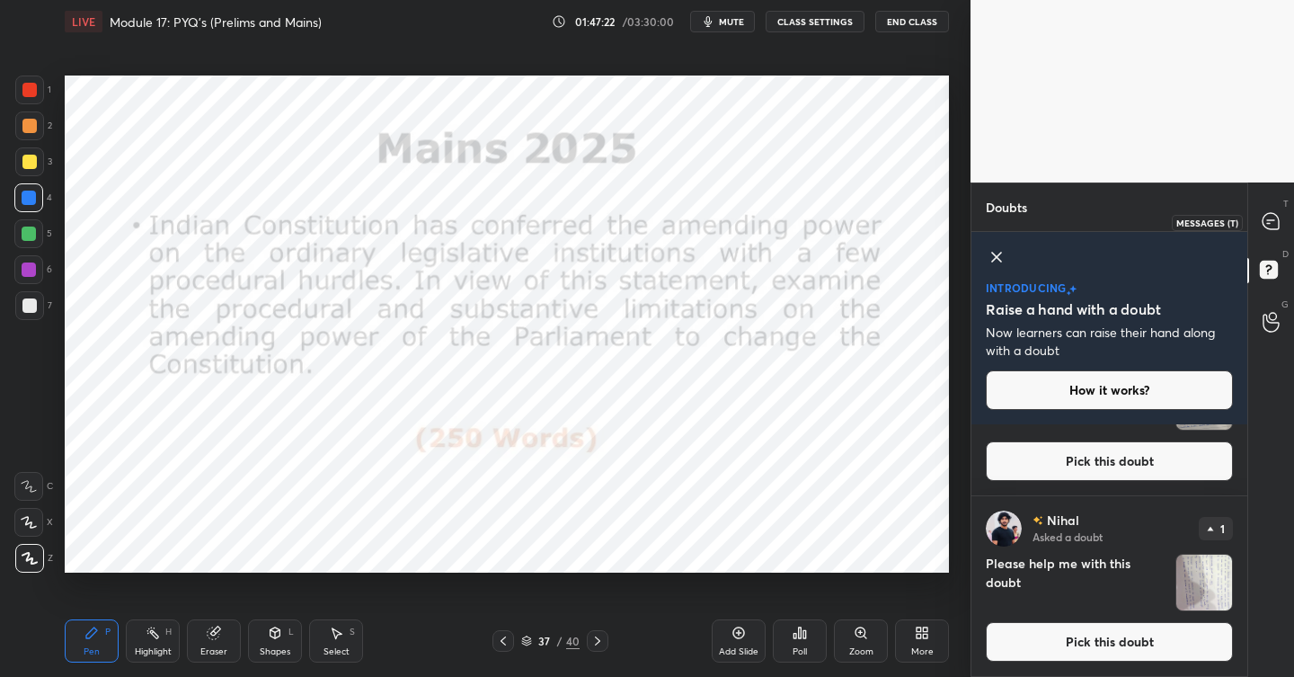
click at [1268, 213] on icon at bounding box center [1270, 221] width 16 height 16
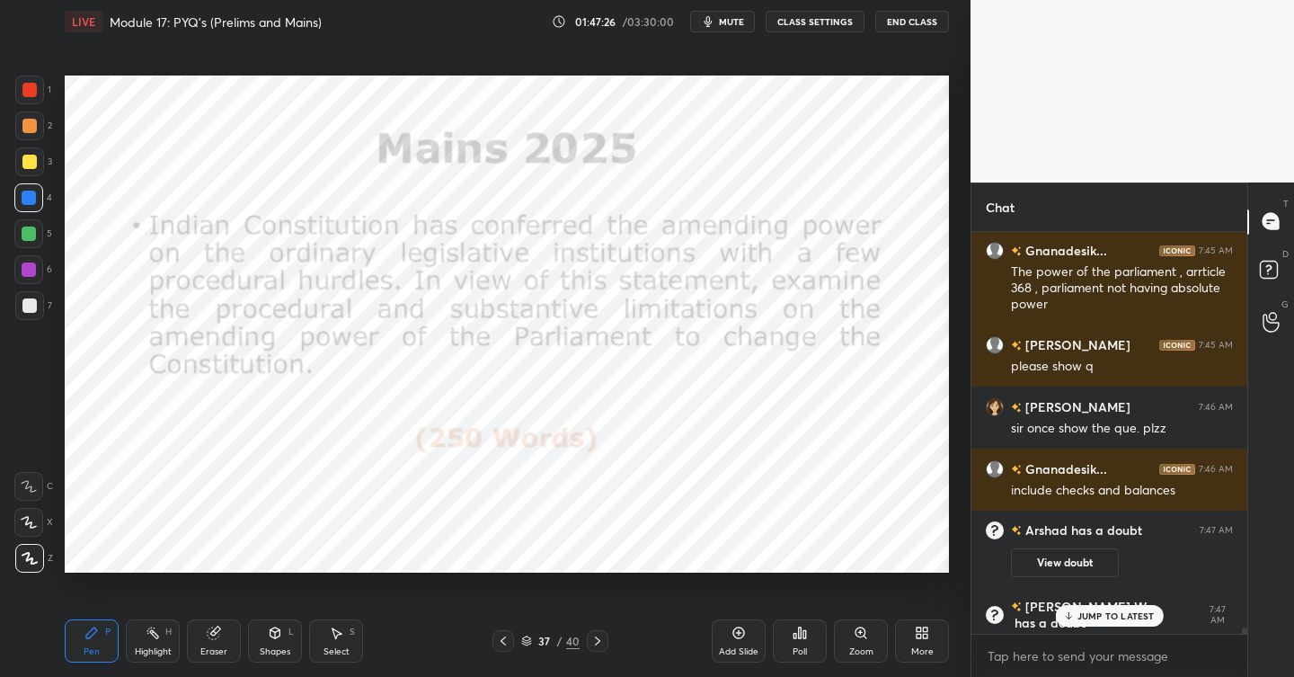
scroll to position [41889, 0]
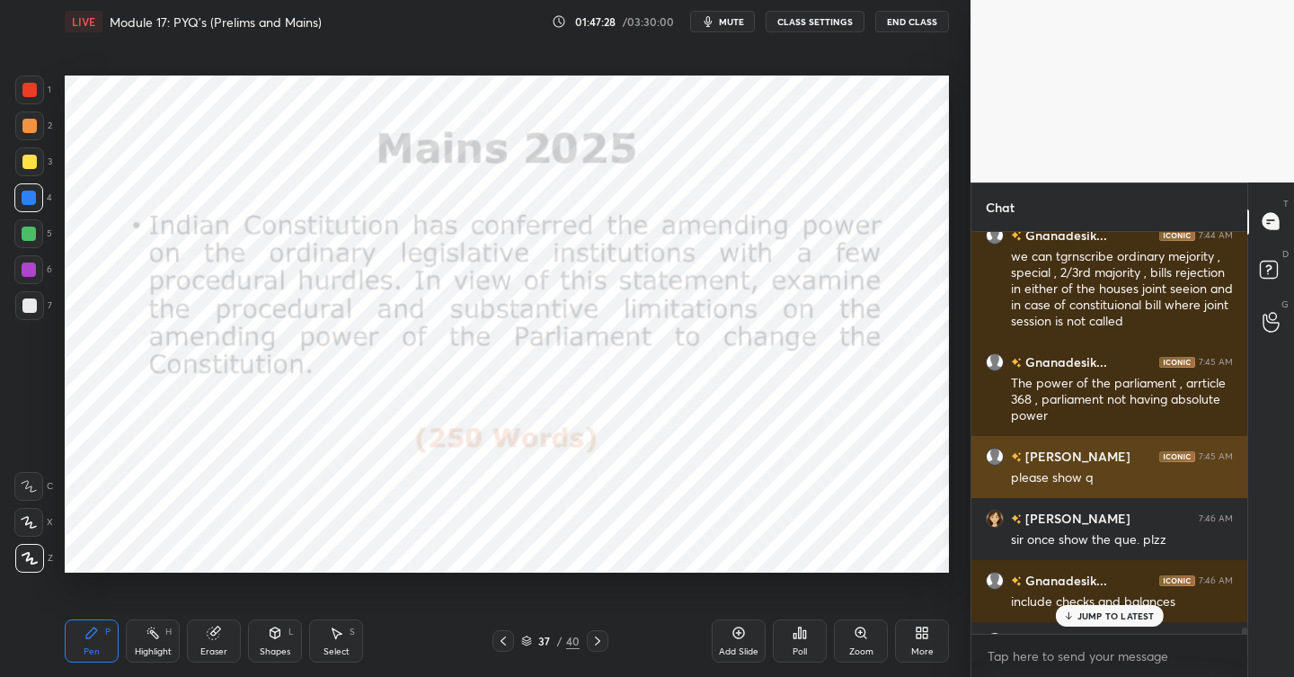
click at [1058, 464] on h6 "[PERSON_NAME]" at bounding box center [1076, 456] width 109 height 19
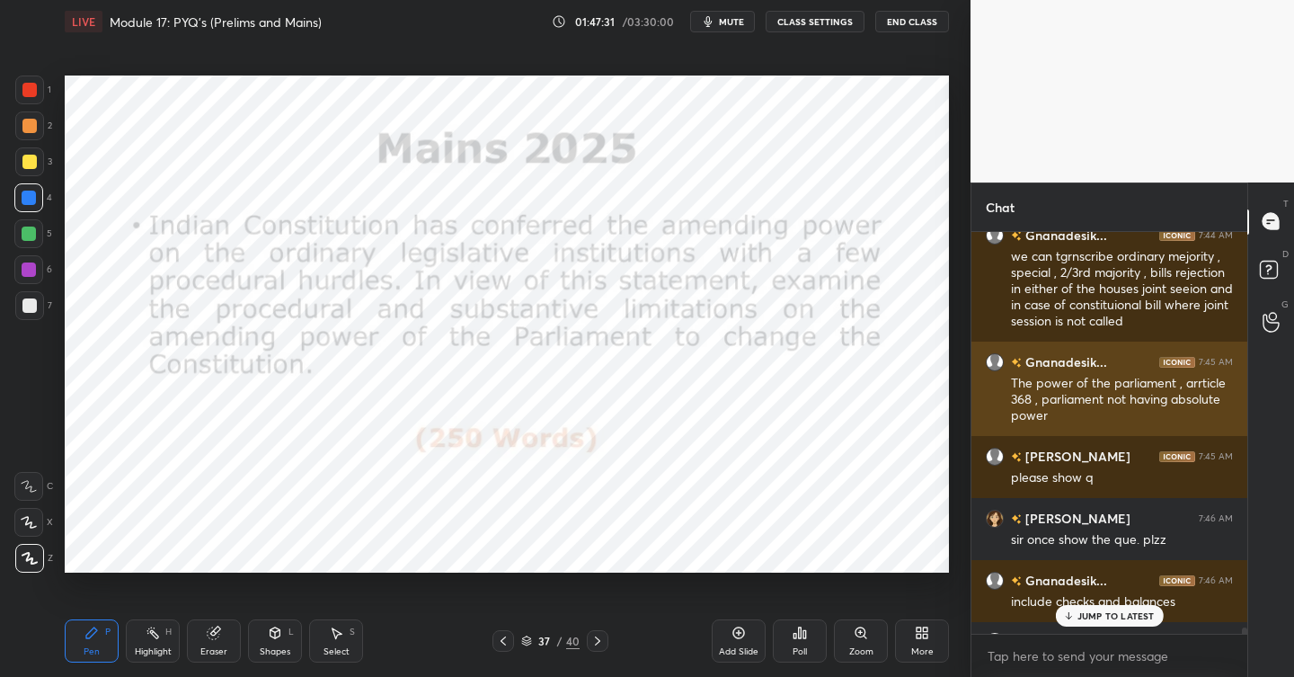
click at [1053, 366] on h6 "Gnanadesik..." at bounding box center [1064, 361] width 85 height 19
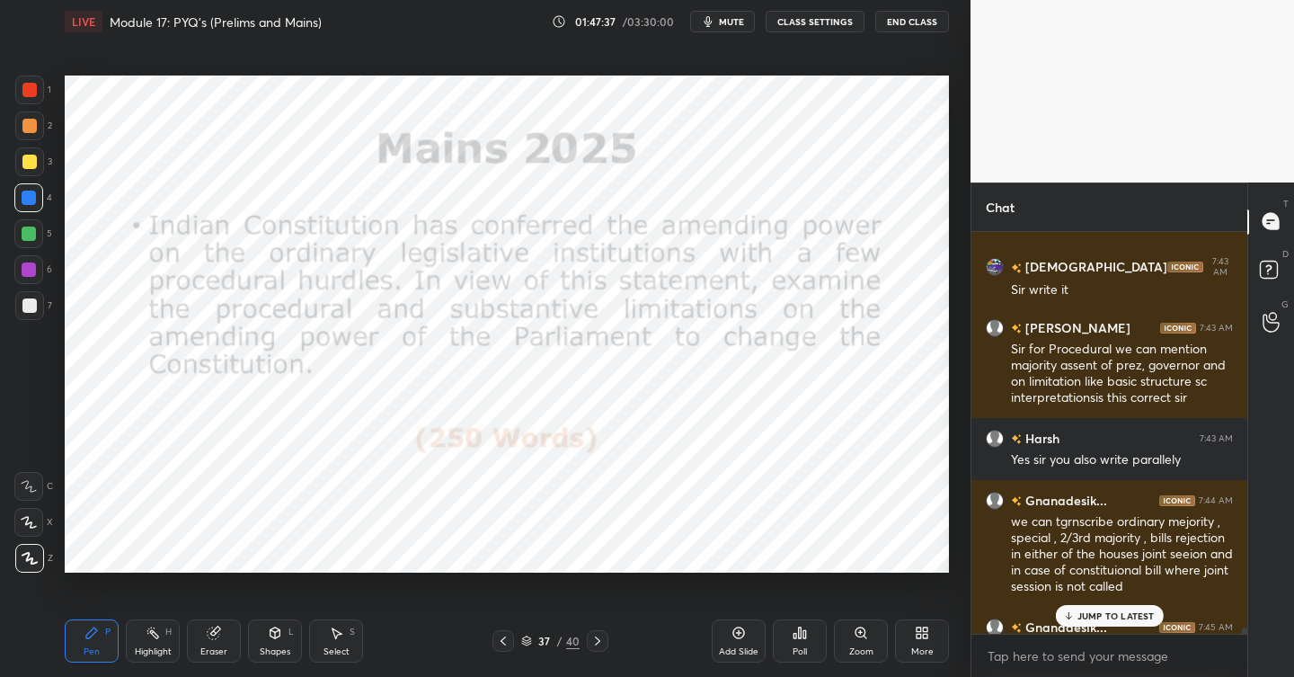
scroll to position [41628, 0]
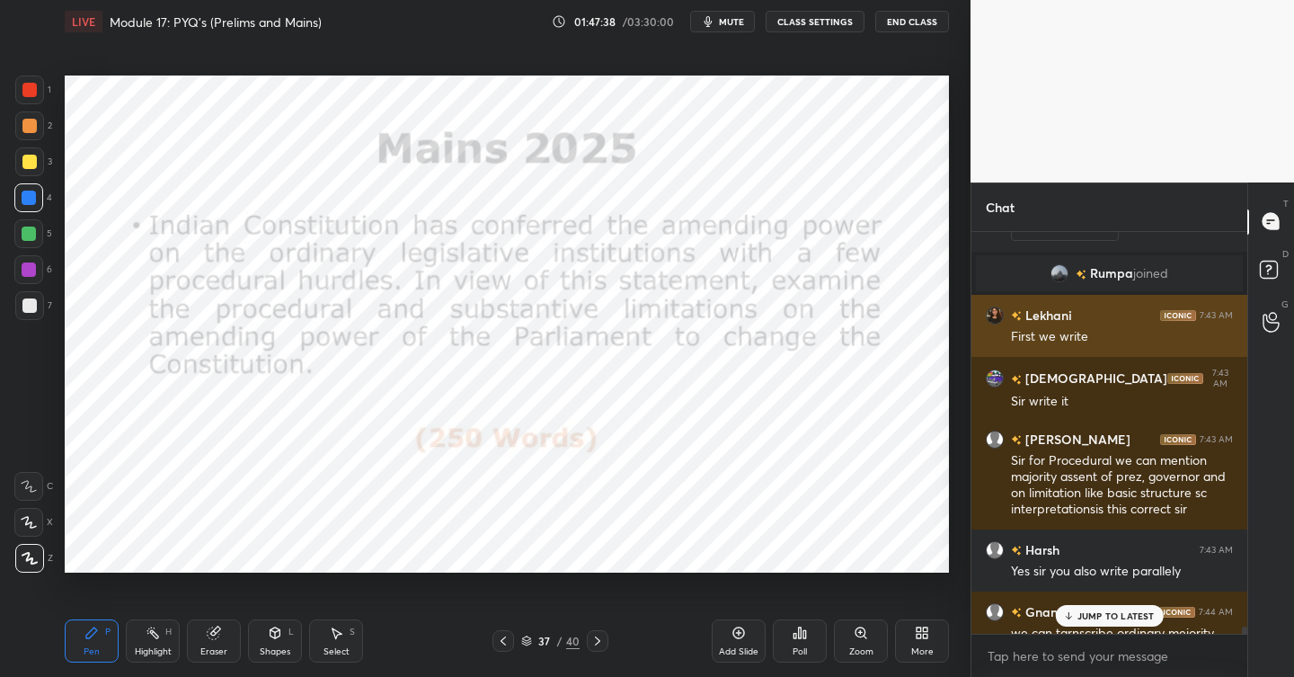
click at [1056, 318] on h6 "Lekhani" at bounding box center [1047, 315] width 50 height 19
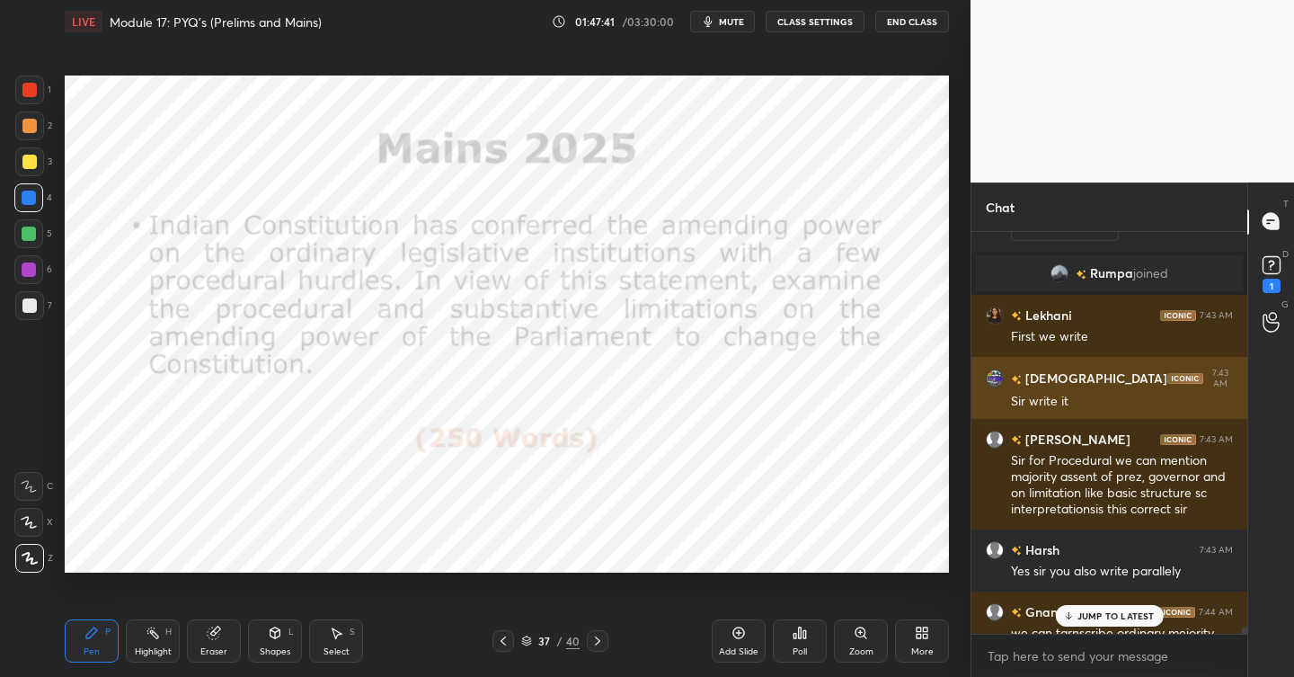
click at [1041, 378] on h6 "[DEMOGRAPHIC_DATA]" at bounding box center [1095, 377] width 146 height 19
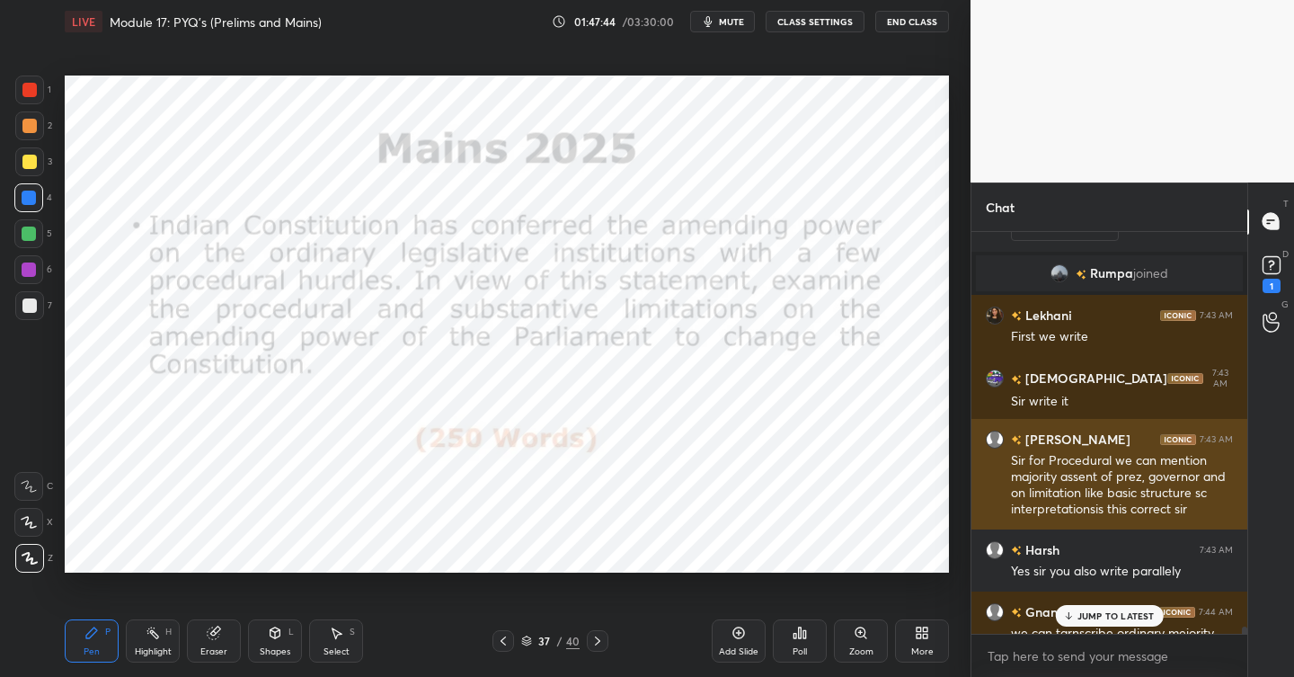
click at [1035, 443] on h6 "[PERSON_NAME]" at bounding box center [1076, 439] width 109 height 19
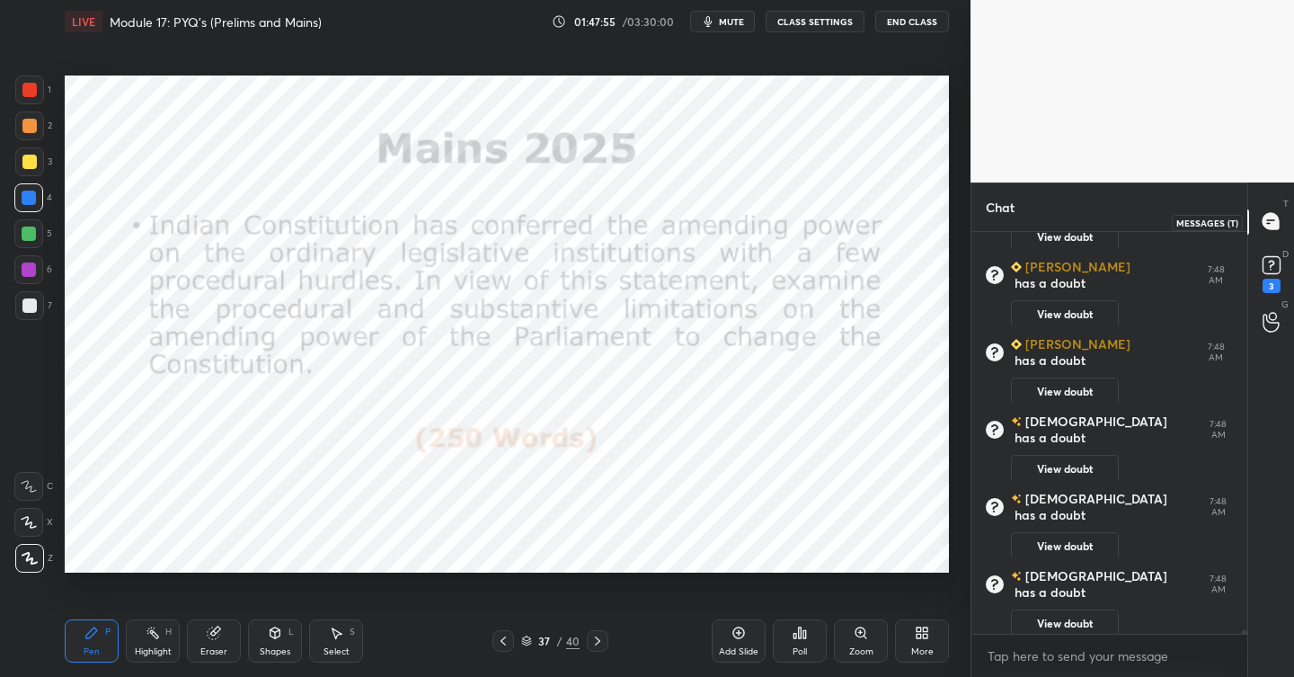
scroll to position [42610, 0]
click at [741, 633] on icon at bounding box center [738, 632] width 14 height 14
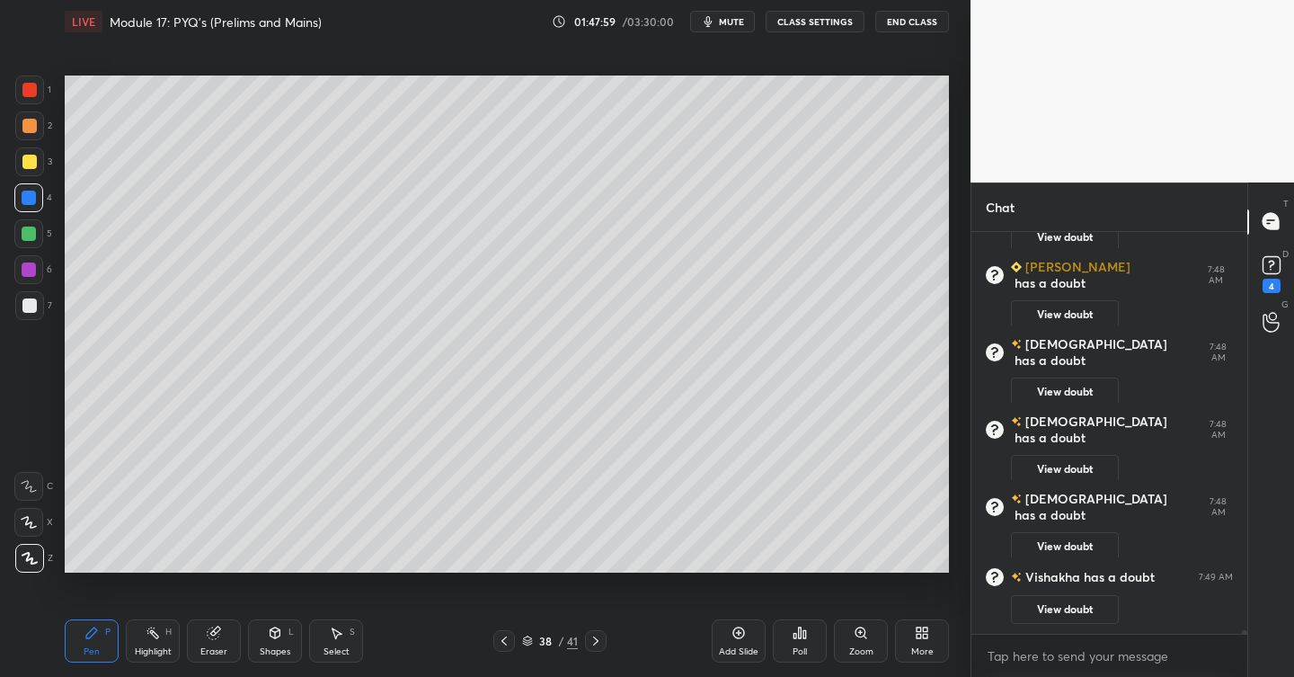
click at [32, 300] on div at bounding box center [29, 305] width 14 height 14
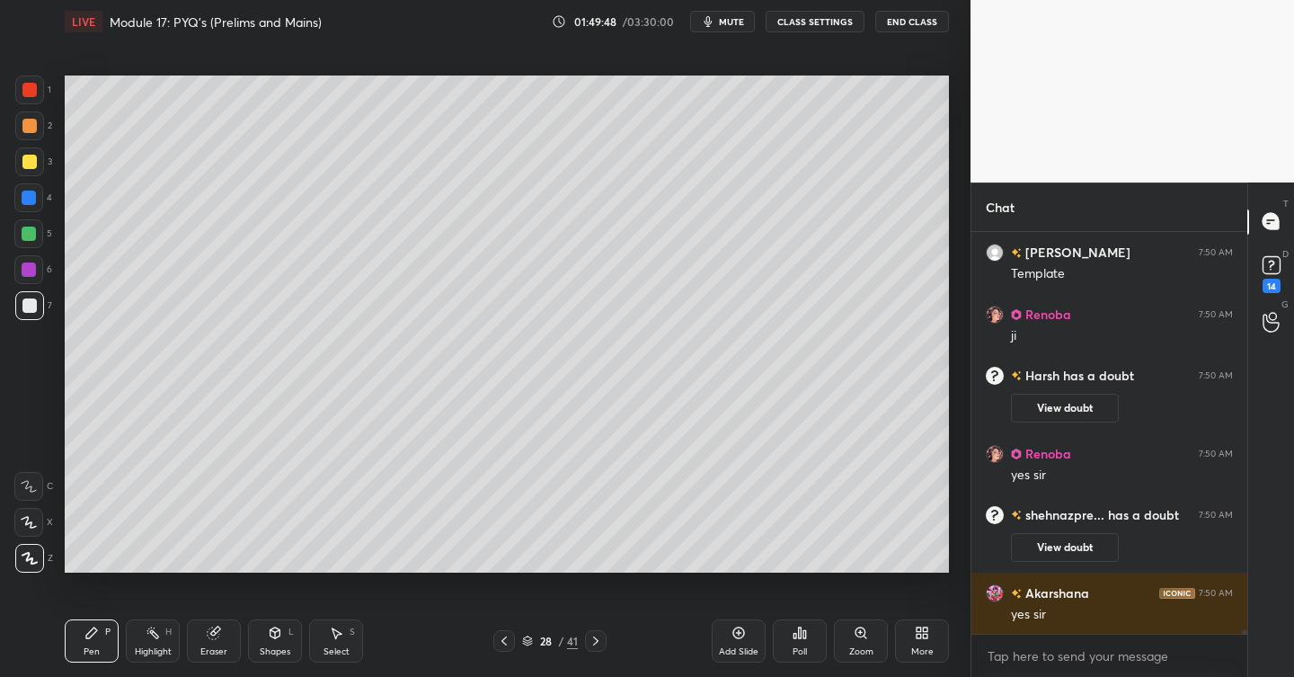
scroll to position [42856, 0]
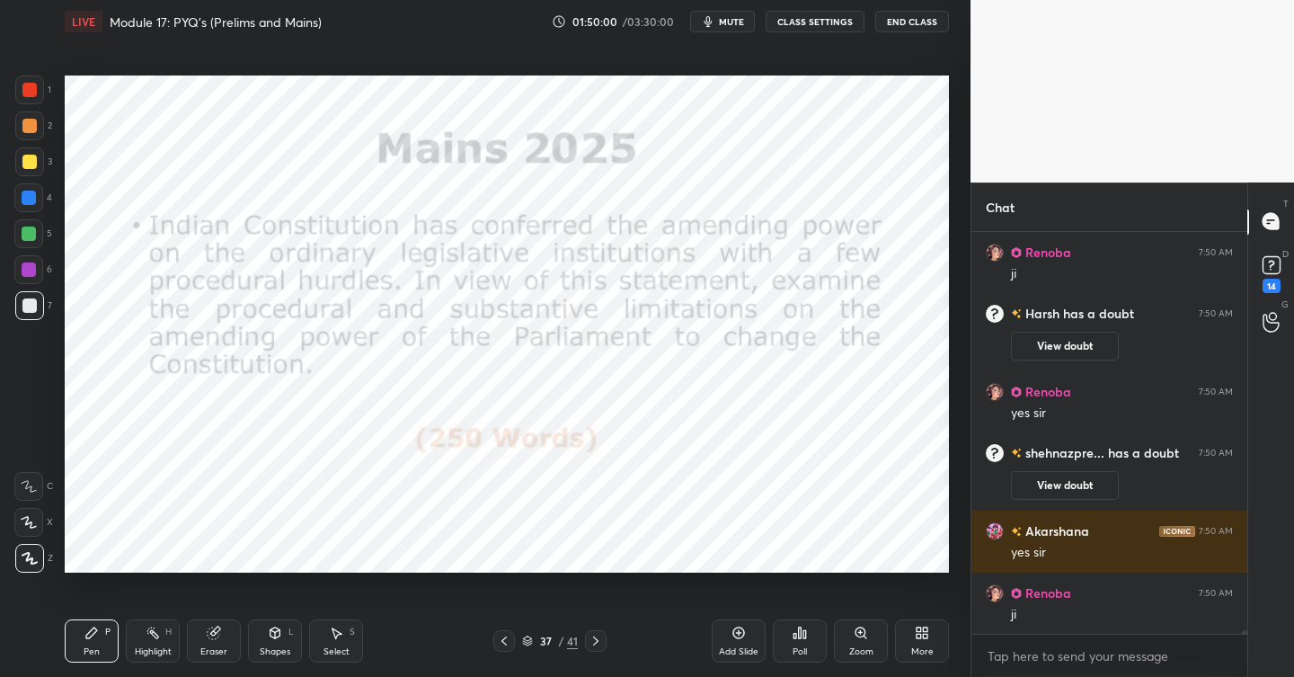
click at [737, 631] on icon at bounding box center [738, 632] width 14 height 14
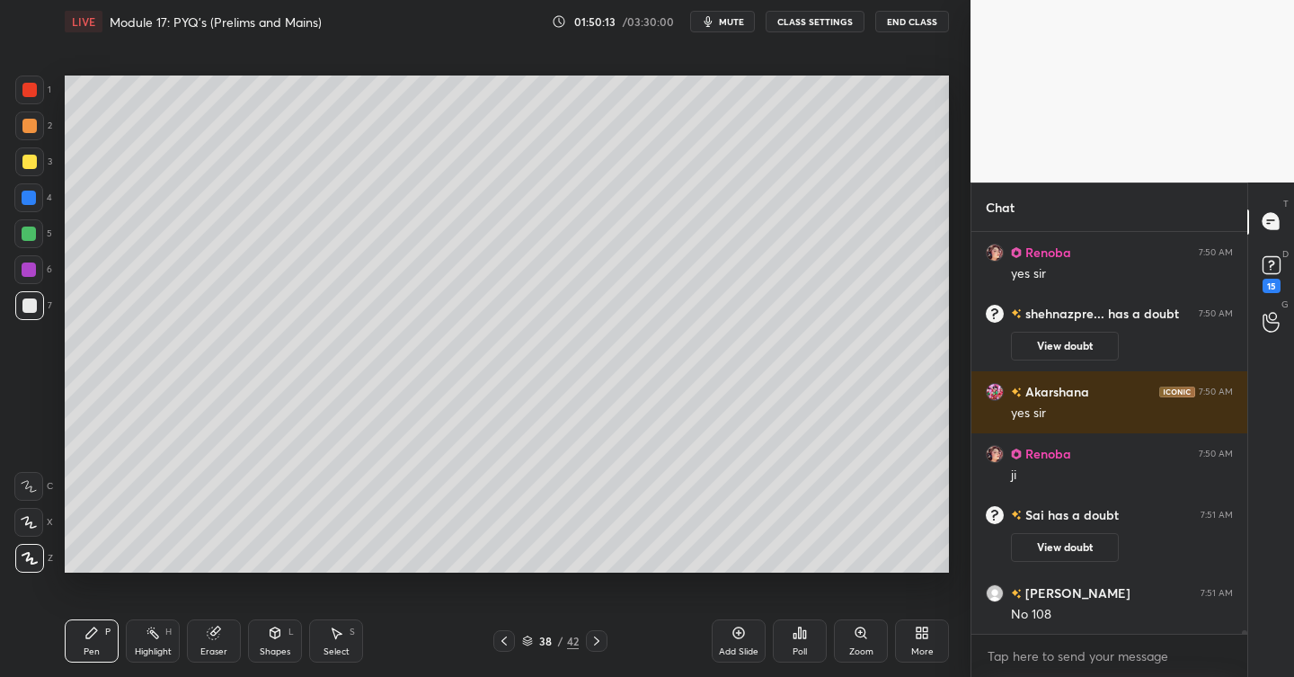
scroll to position [42899, 0]
drag, startPoint x: 38, startPoint y: 159, endPoint x: 49, endPoint y: 186, distance: 29.0
click at [39, 161] on div at bounding box center [29, 161] width 29 height 29
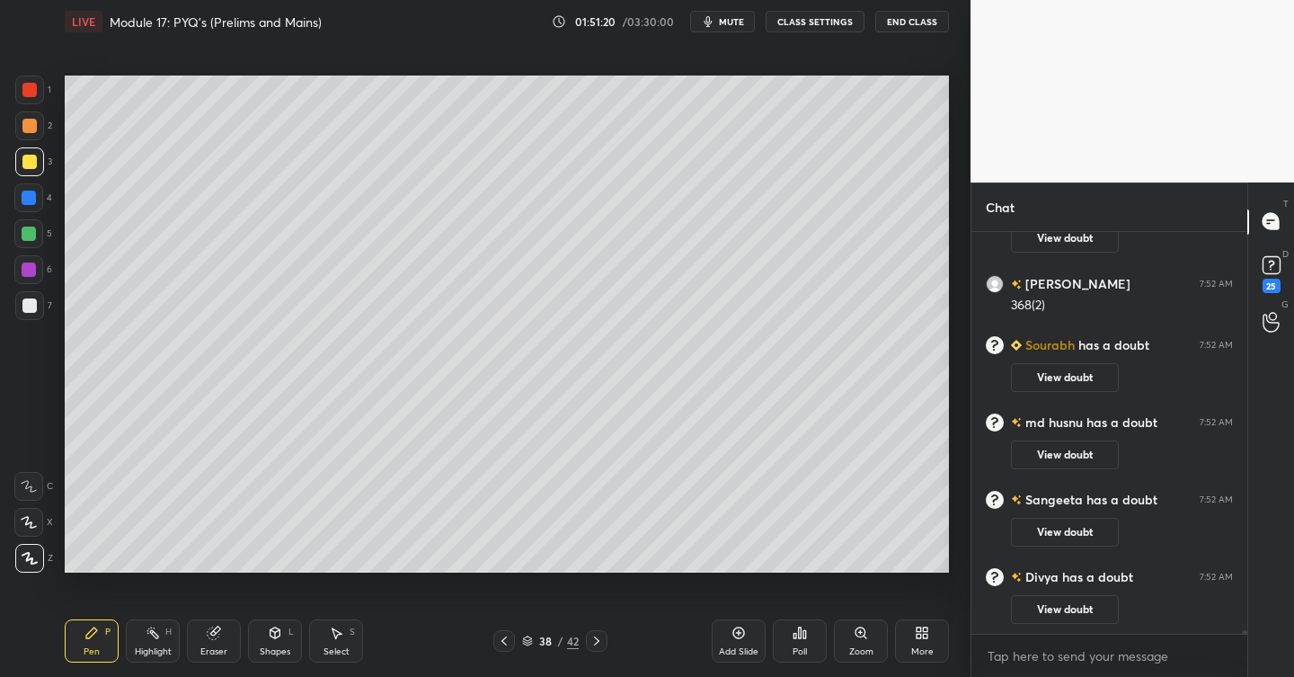
scroll to position [43733, 0]
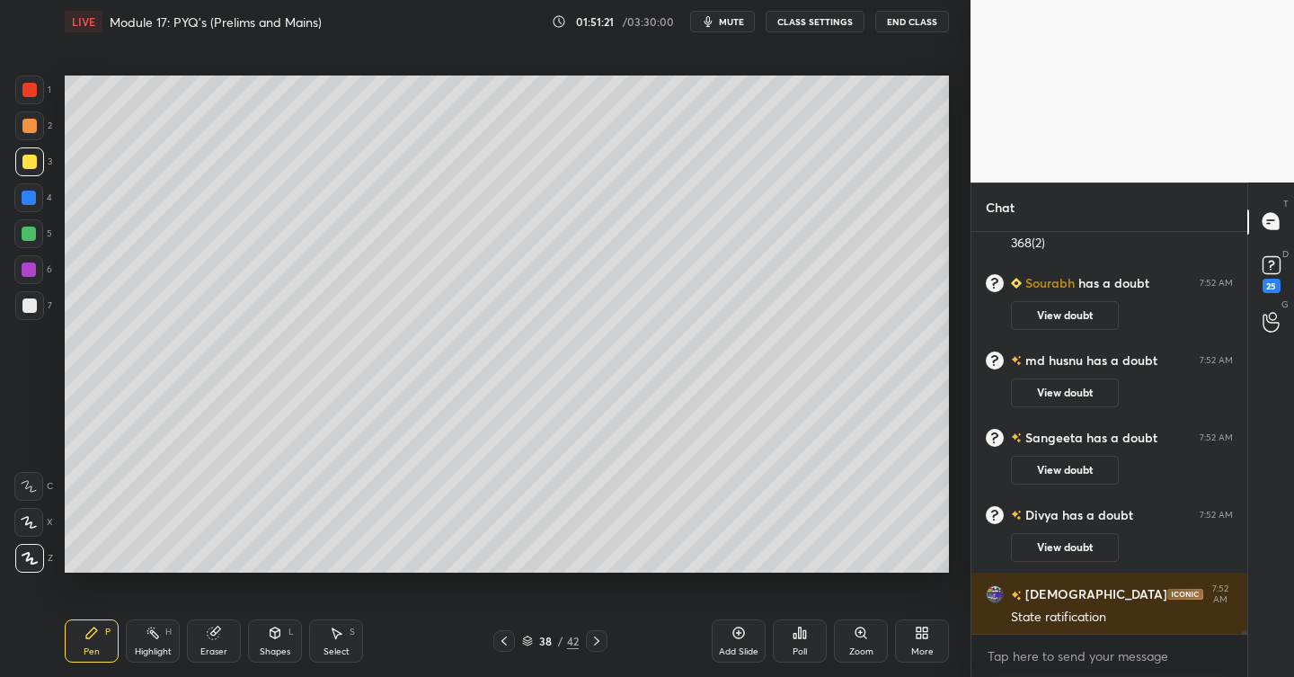
click at [754, 625] on div "Add Slide" at bounding box center [739, 640] width 54 height 43
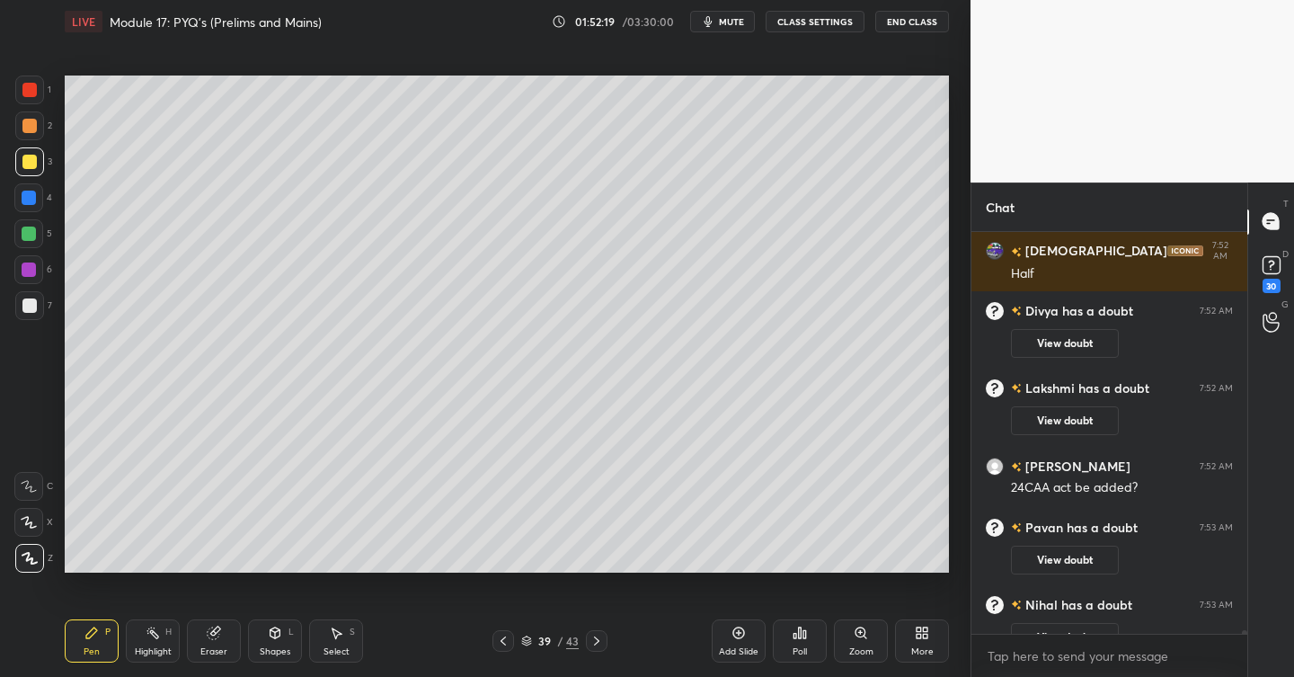
scroll to position [44156, 0]
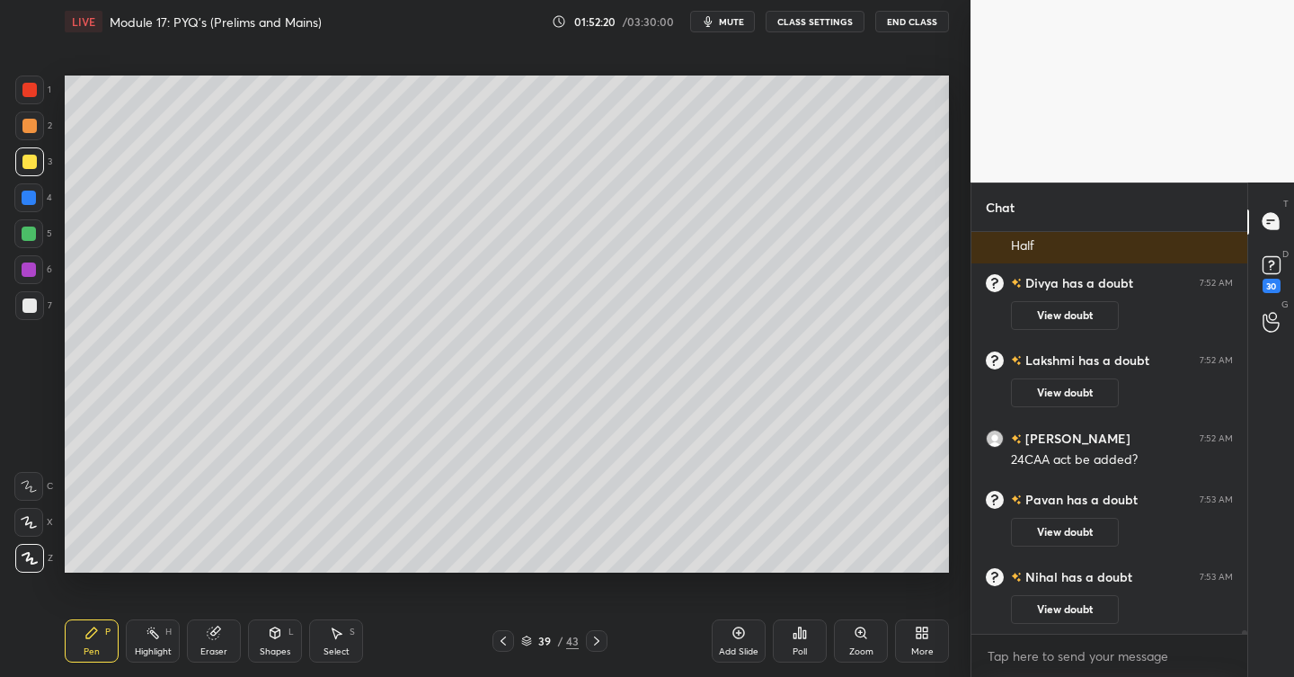
drag, startPoint x: 731, startPoint y: 639, endPoint x: 682, endPoint y: 630, distance: 49.3
click at [728, 643] on div "Add Slide" at bounding box center [739, 640] width 54 height 43
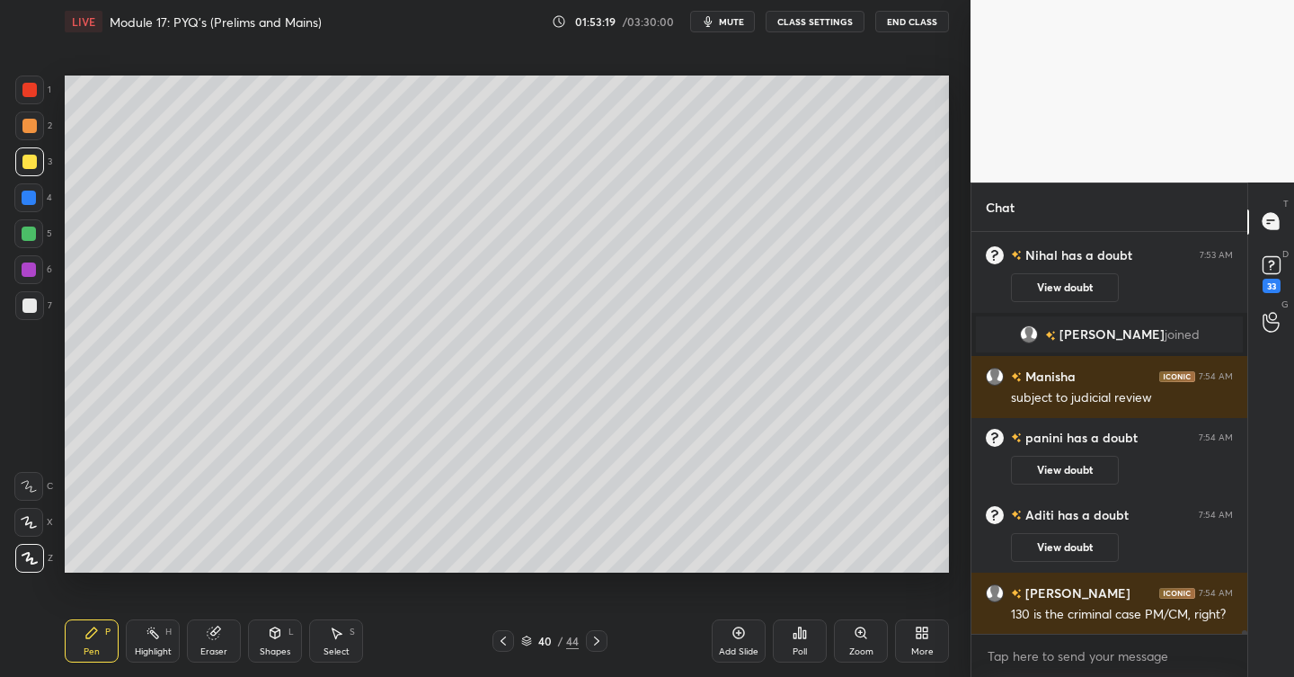
scroll to position [44407, 0]
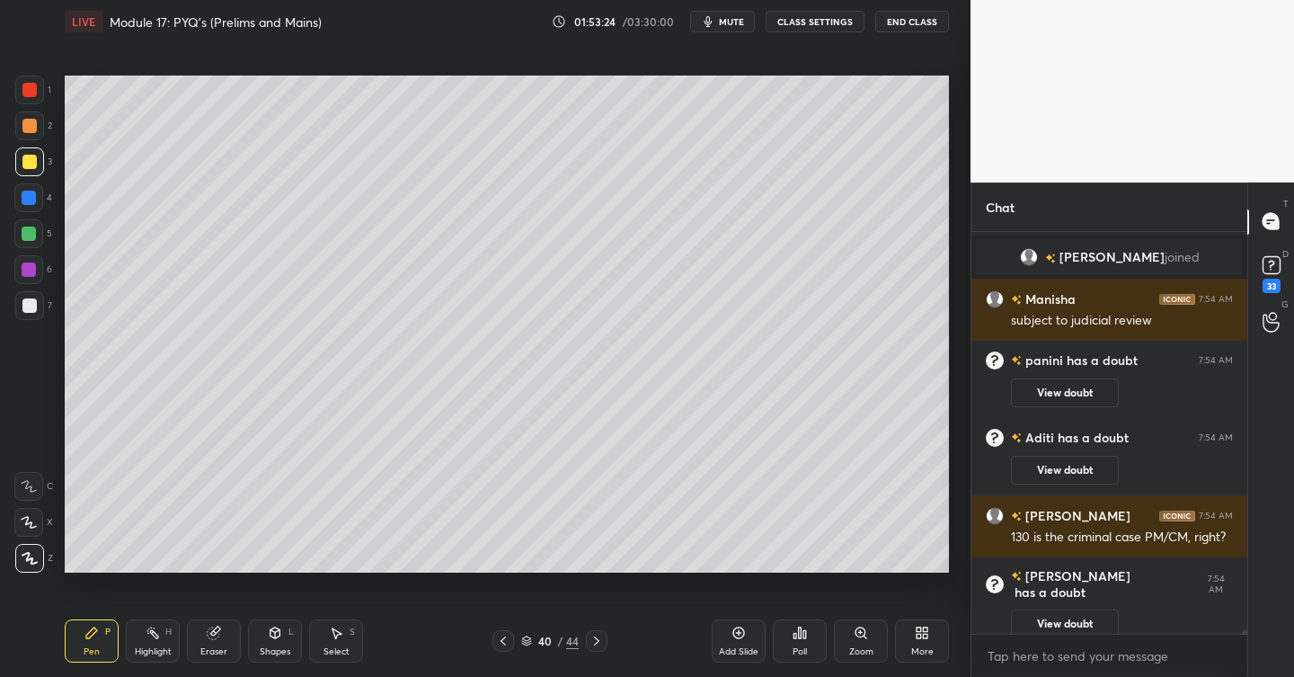
click at [743, 641] on div "Add Slide" at bounding box center [739, 640] width 54 height 43
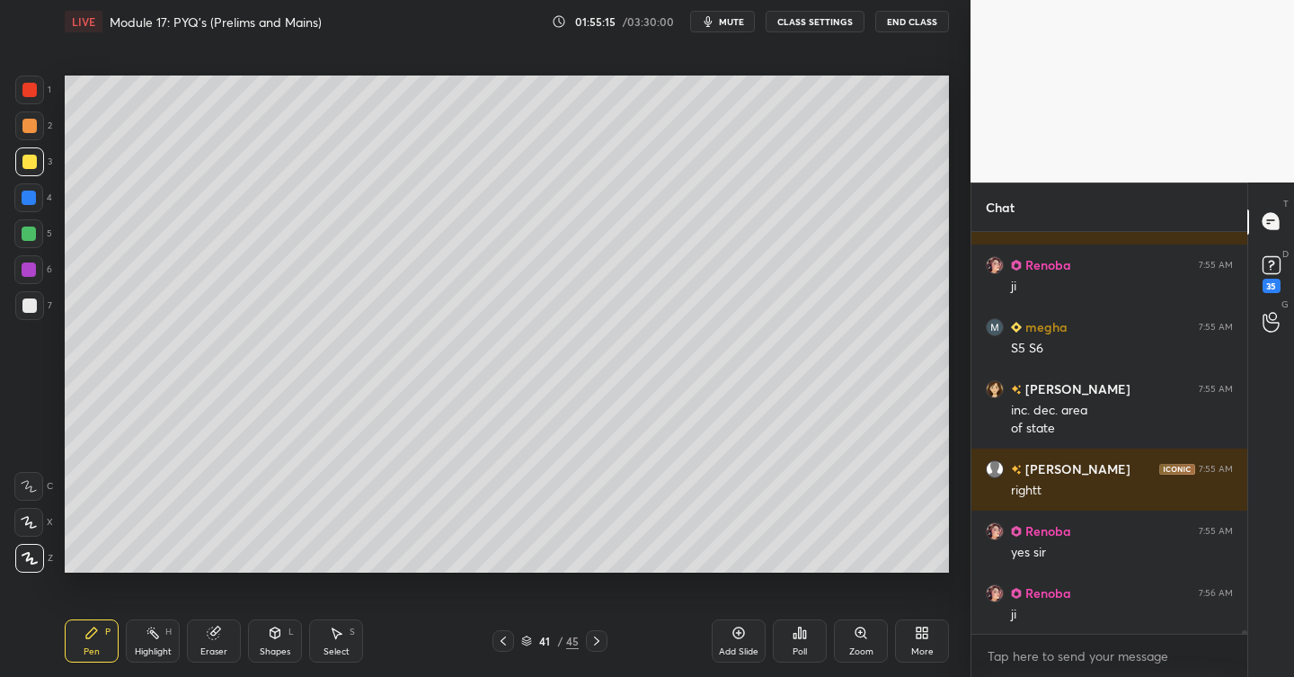
scroll to position [45268, 0]
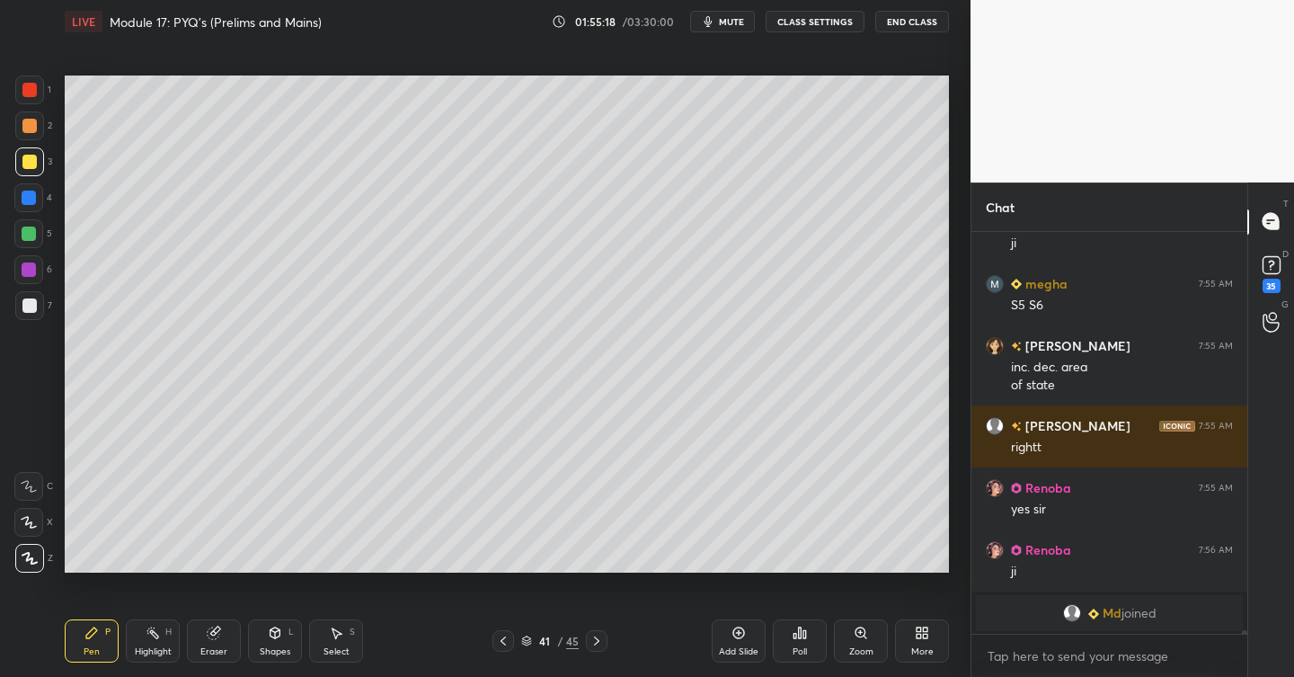
drag, startPoint x: 739, startPoint y: 627, endPoint x: 718, endPoint y: 599, distance: 34.7
click at [734, 627] on icon at bounding box center [738, 632] width 14 height 14
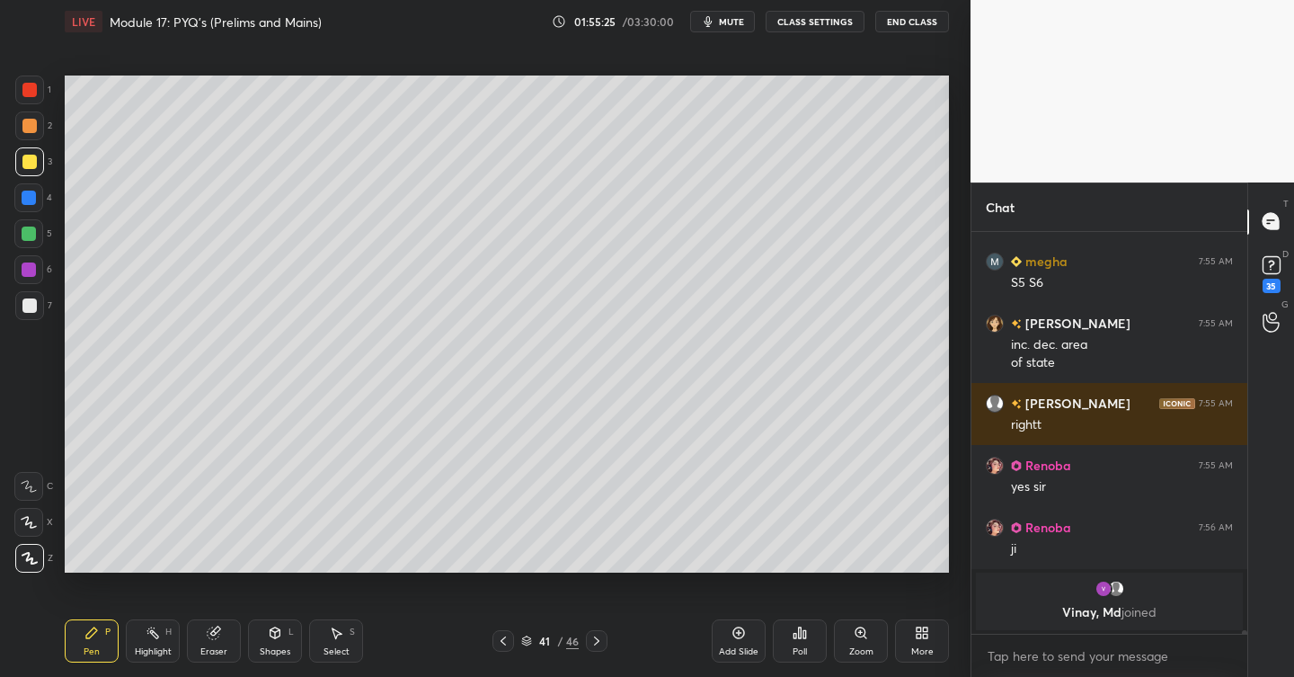
click at [741, 632] on icon at bounding box center [738, 632] width 14 height 14
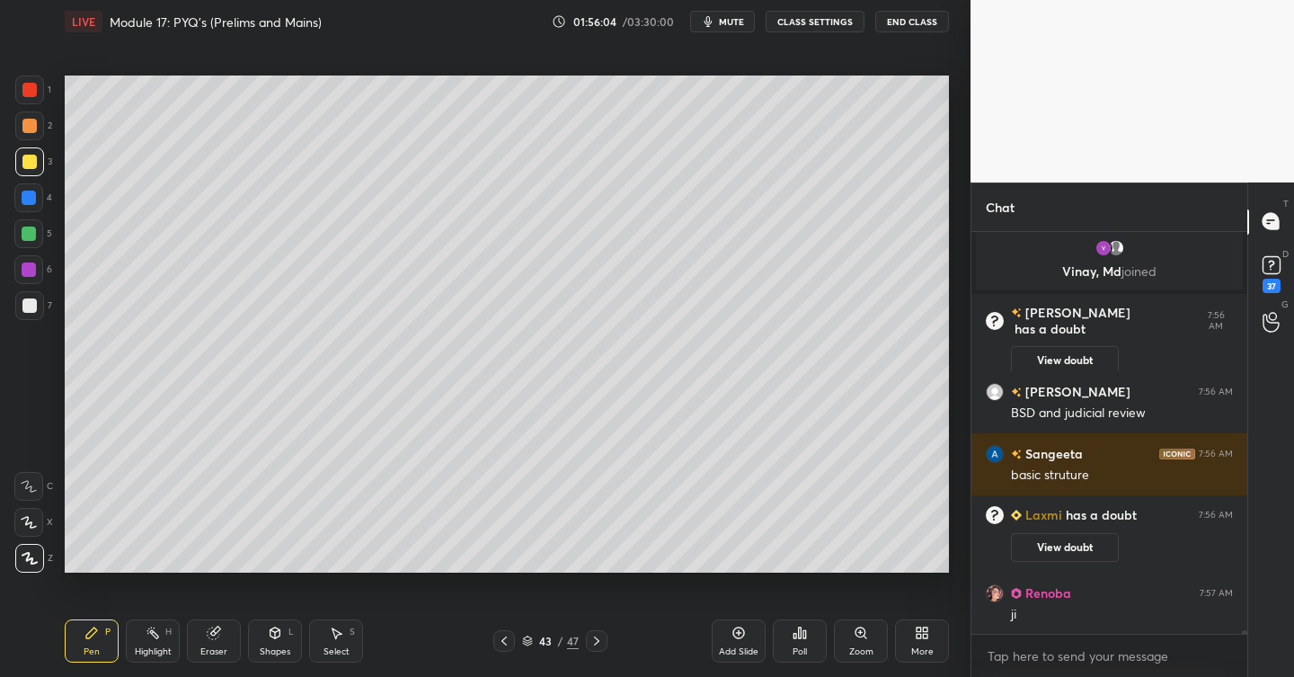
scroll to position [45220, 0]
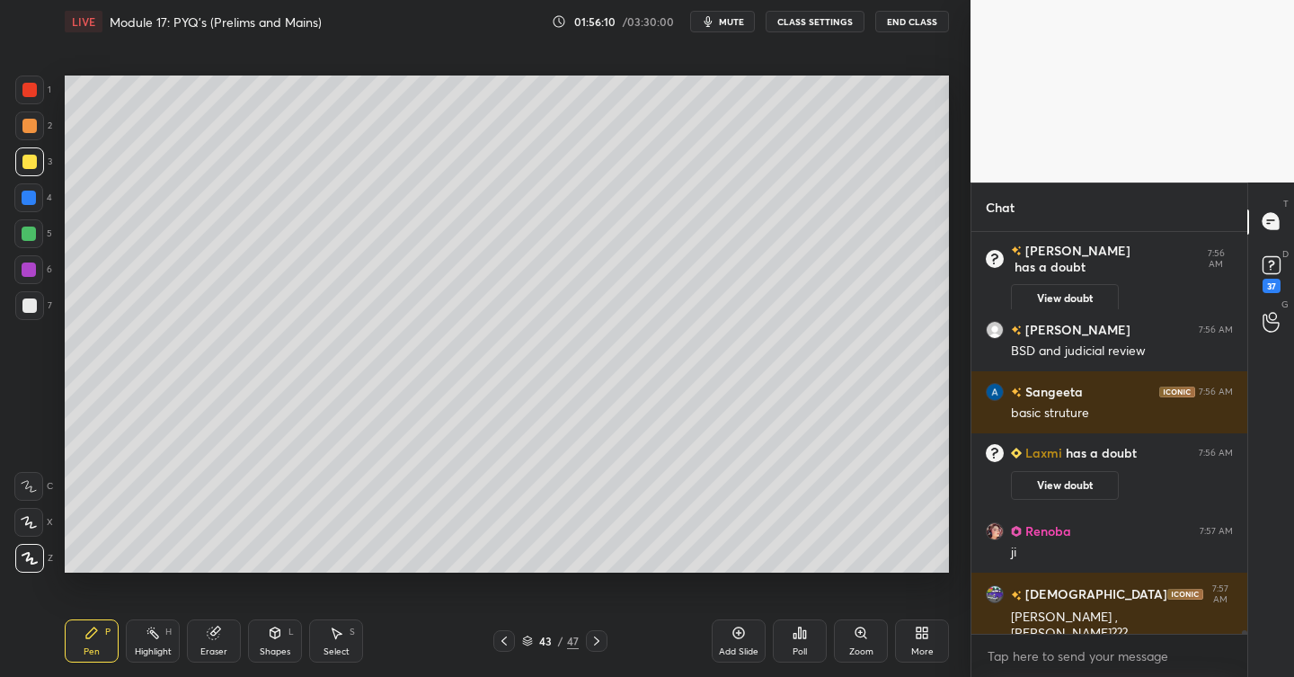
click at [32, 191] on div at bounding box center [29, 197] width 14 height 14
drag, startPoint x: 30, startPoint y: 298, endPoint x: 48, endPoint y: 300, distance: 18.1
click at [31, 299] on div at bounding box center [29, 305] width 14 height 14
click at [749, 636] on div "Add Slide" at bounding box center [739, 640] width 54 height 43
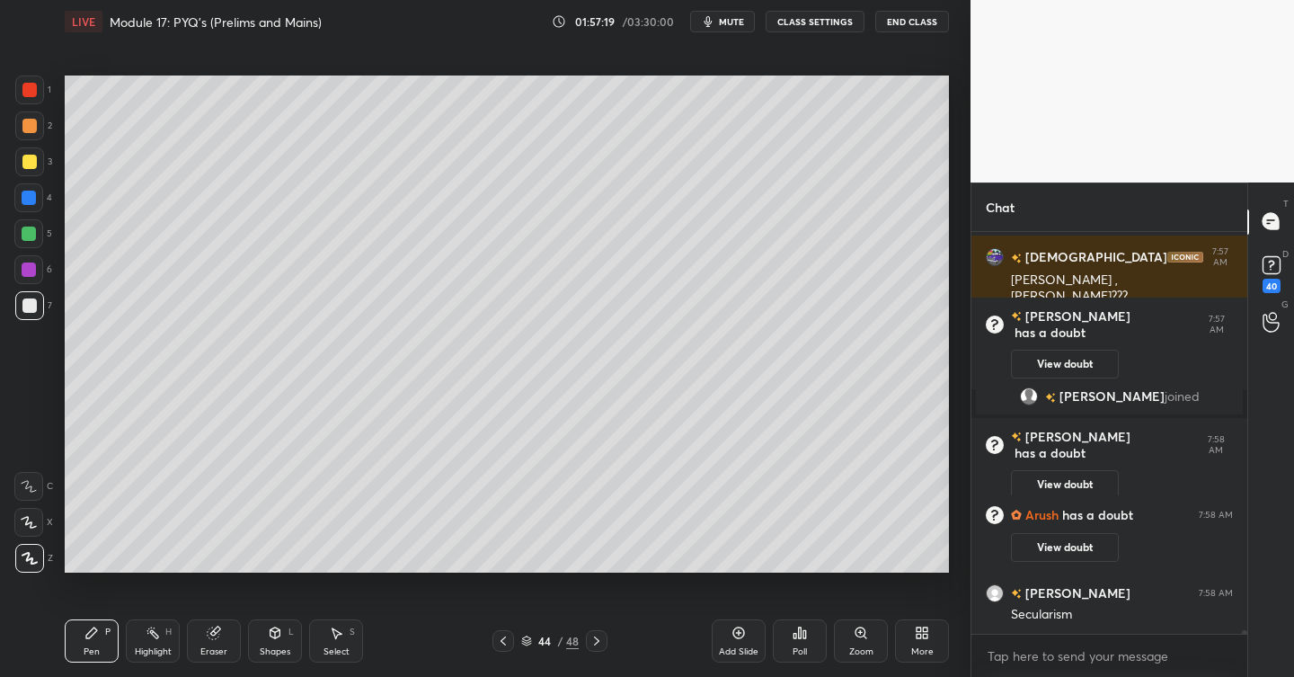
scroll to position [45503, 0]
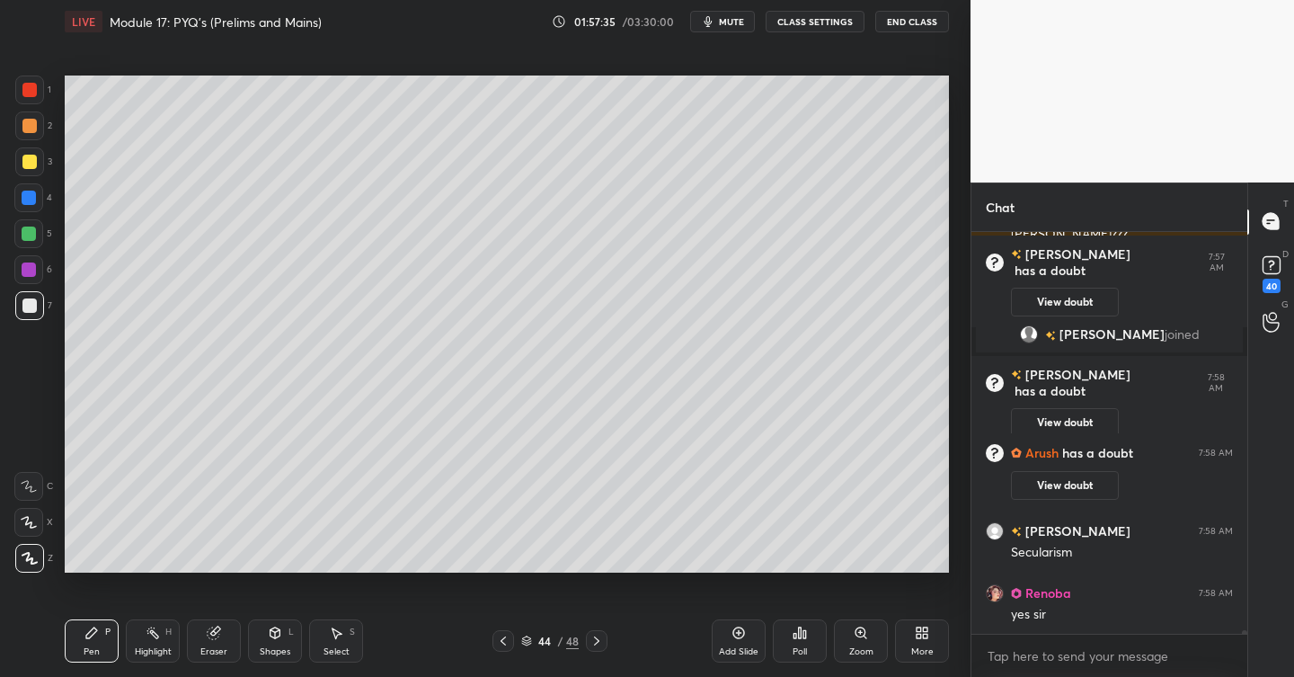
click at [755, 623] on div "Add Slide Poll Zoom More" at bounding box center [830, 640] width 237 height 101
drag, startPoint x: 735, startPoint y: 627, endPoint x: 735, endPoint y: 617, distance: 9.9
click at [735, 625] on icon at bounding box center [738, 632] width 14 height 14
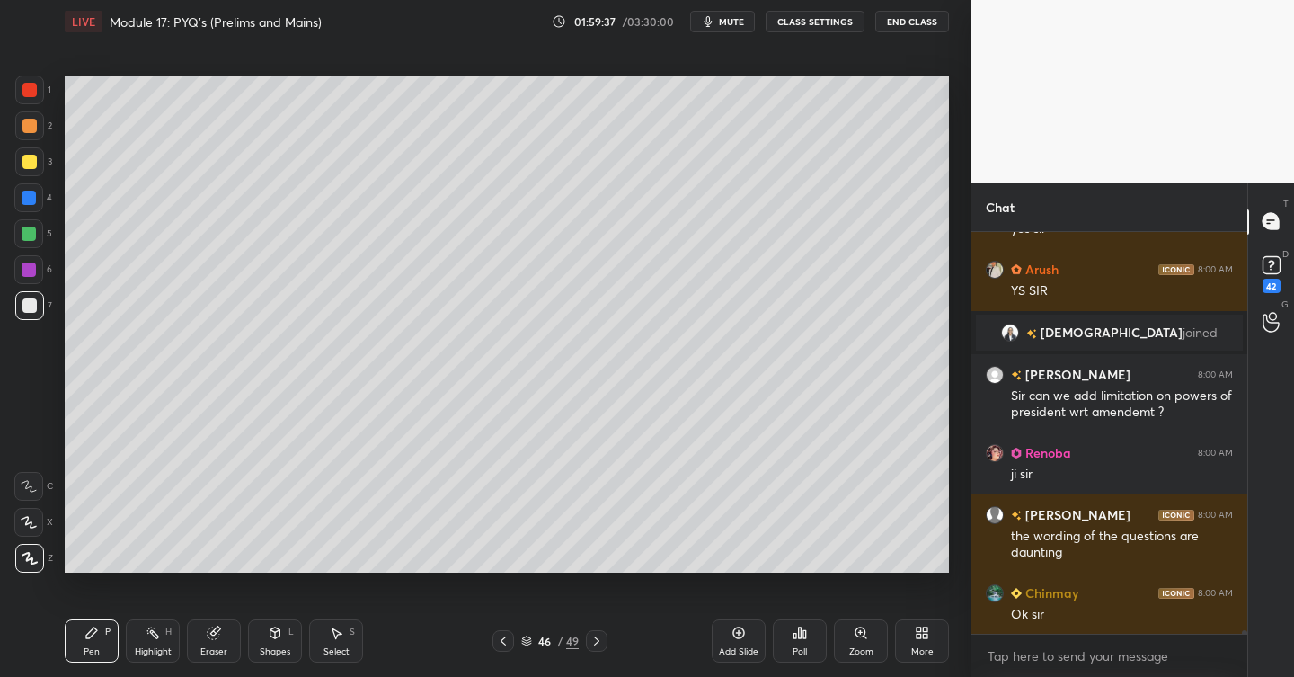
scroll to position [46312, 0]
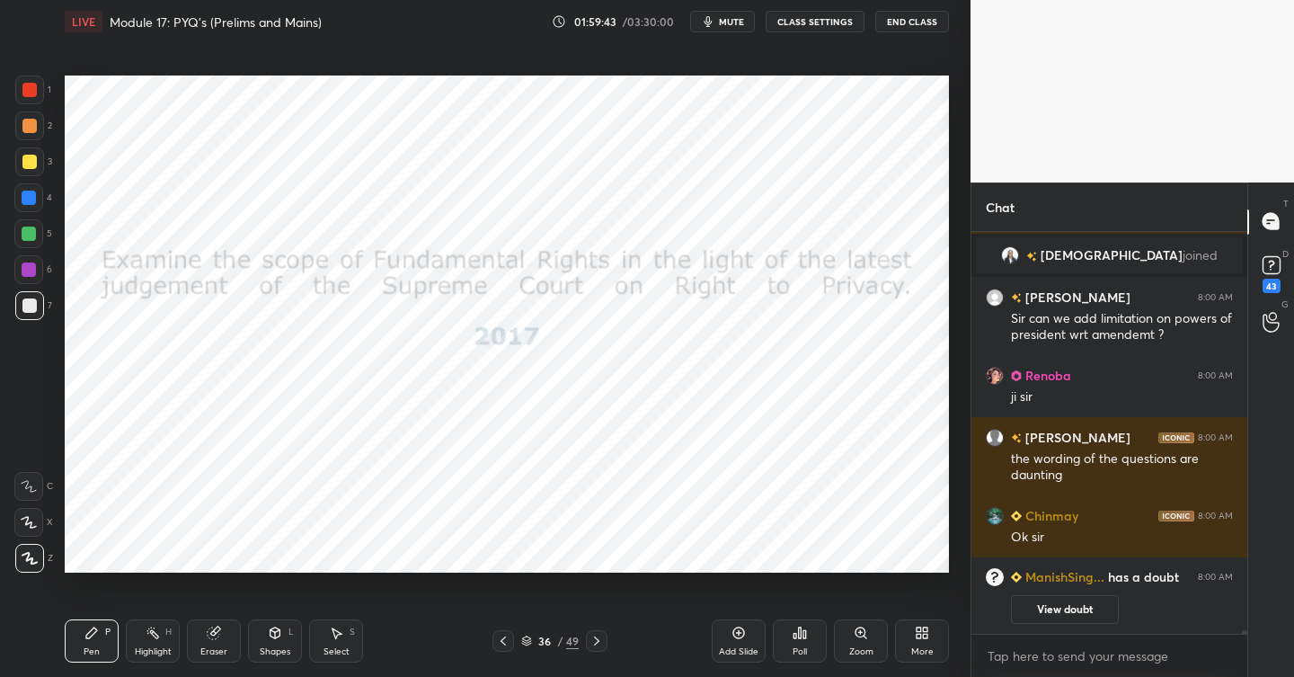
click at [41, 88] on div at bounding box center [29, 89] width 29 height 29
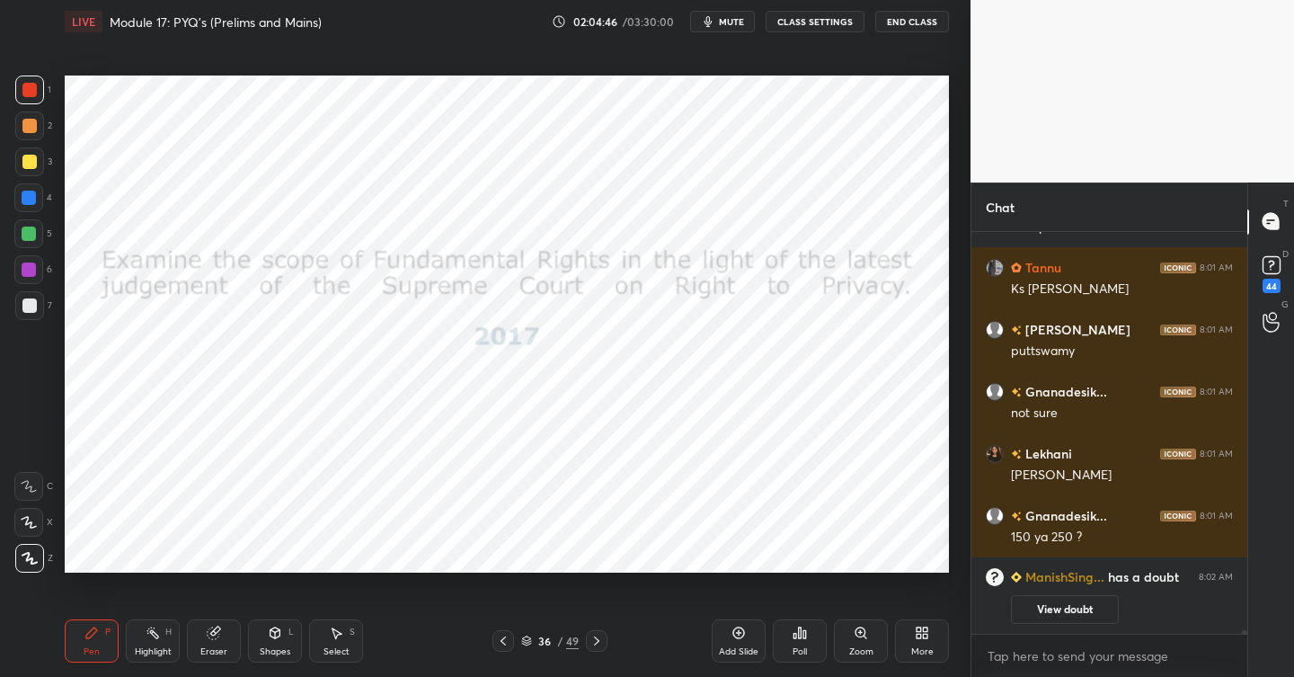
scroll to position [46823, 0]
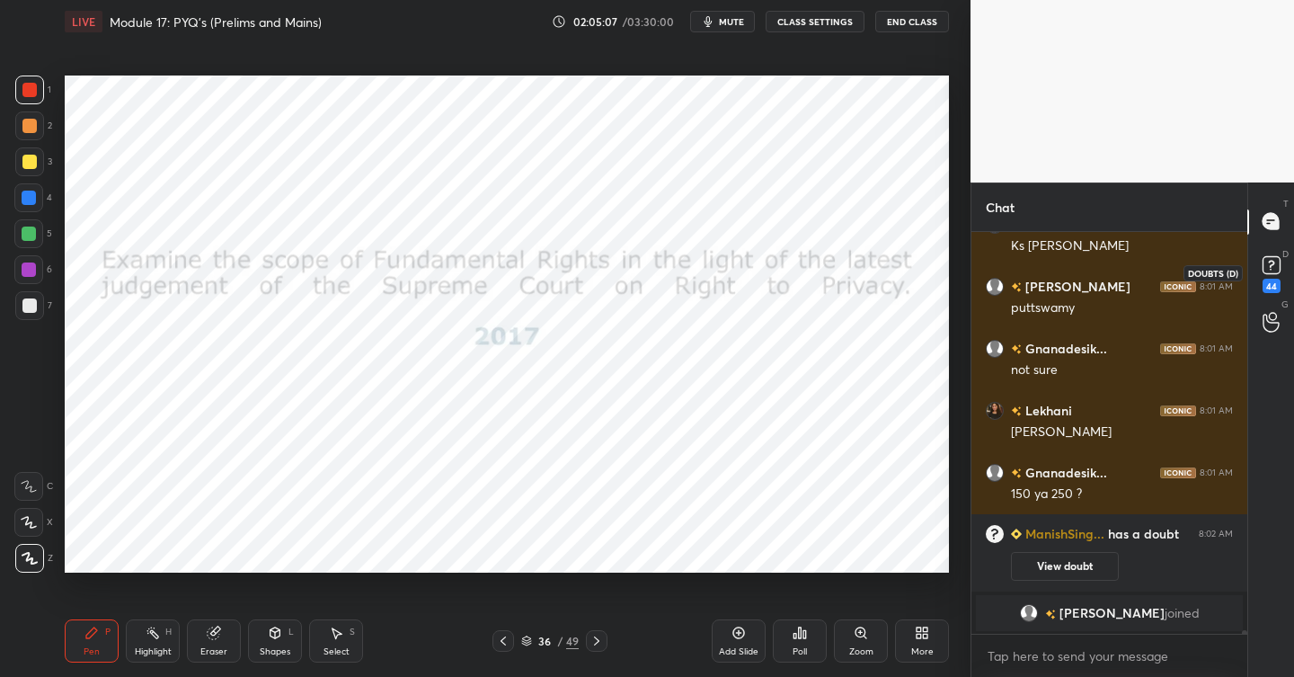
click at [1271, 274] on icon at bounding box center [1271, 265] width 27 height 27
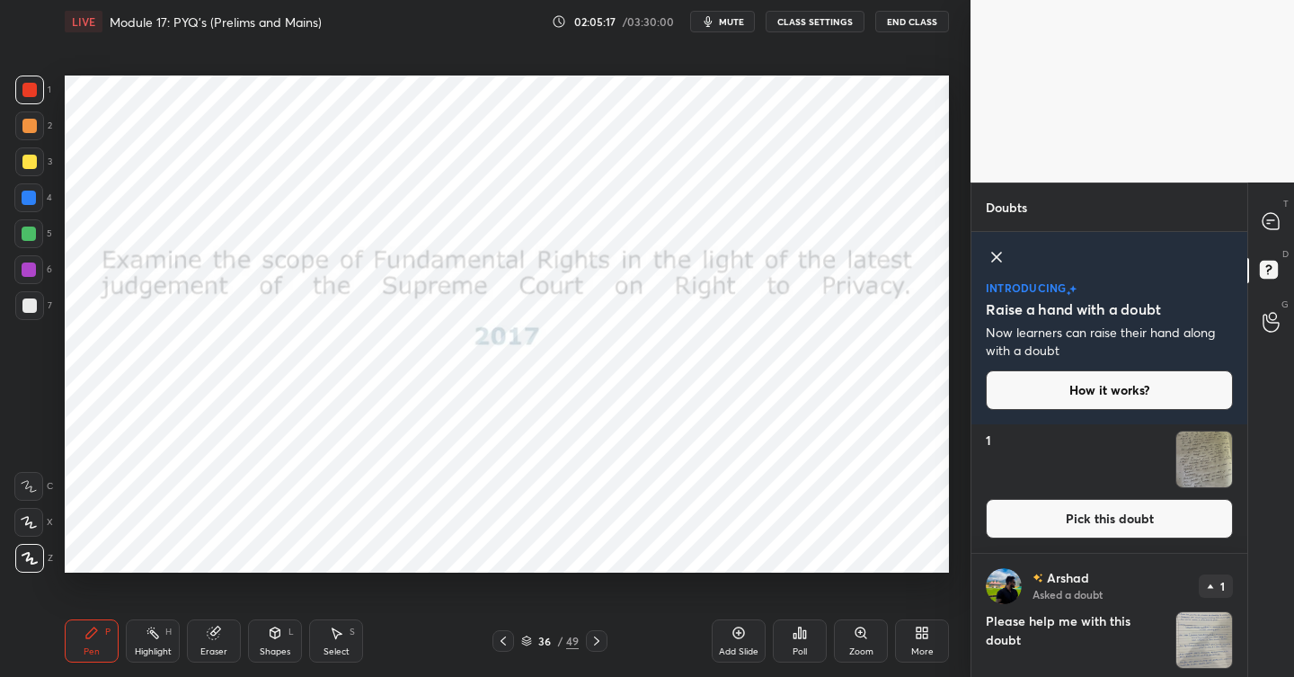
scroll to position [14953, 0]
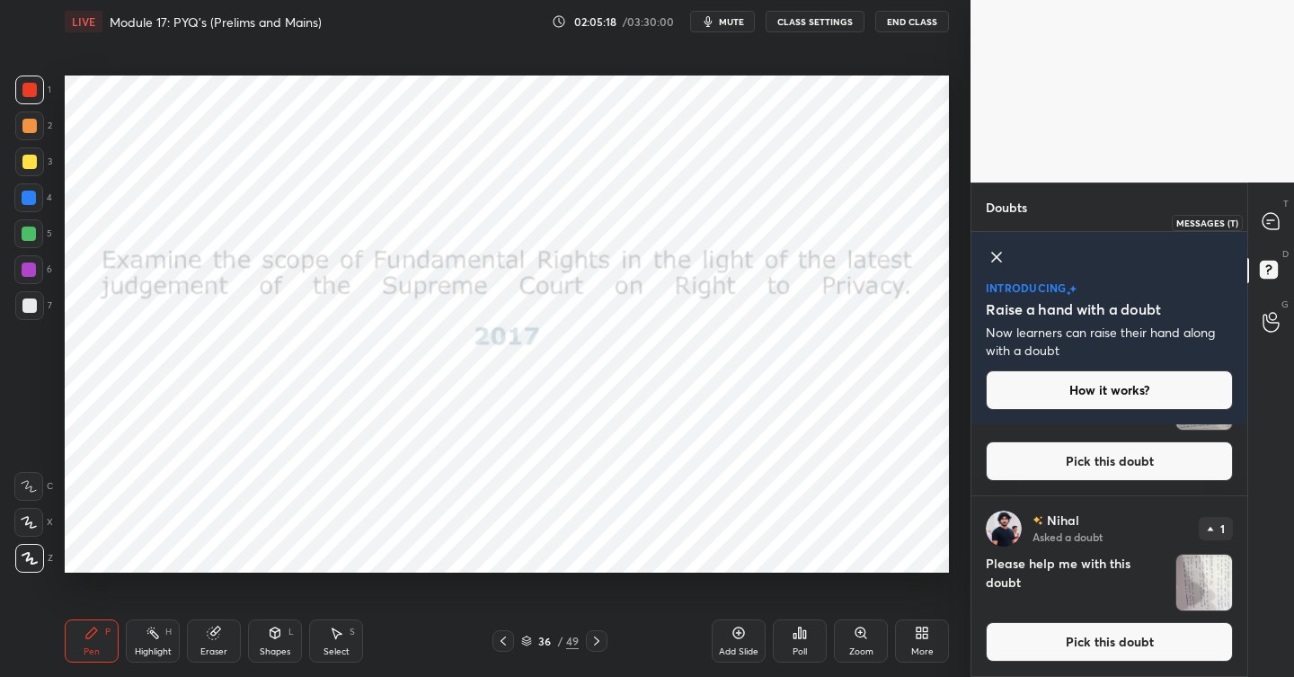
click at [1269, 220] on icon at bounding box center [1270, 220] width 7 height 0
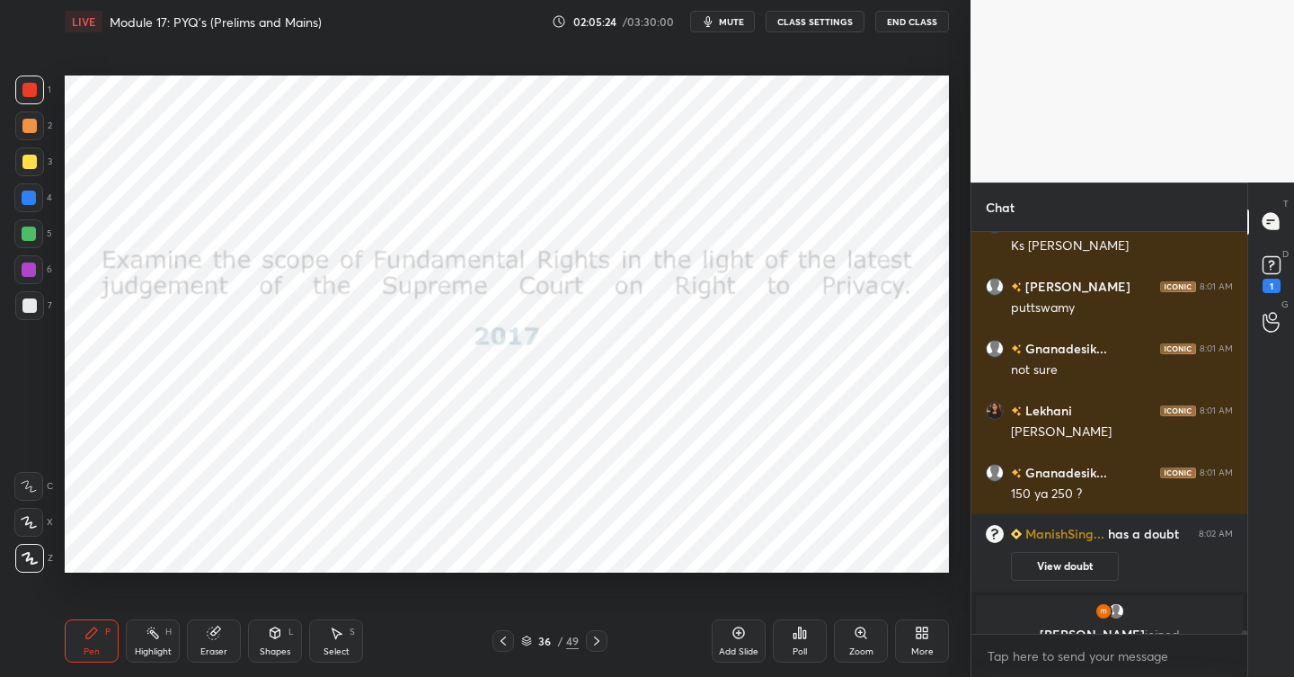
scroll to position [46918, 0]
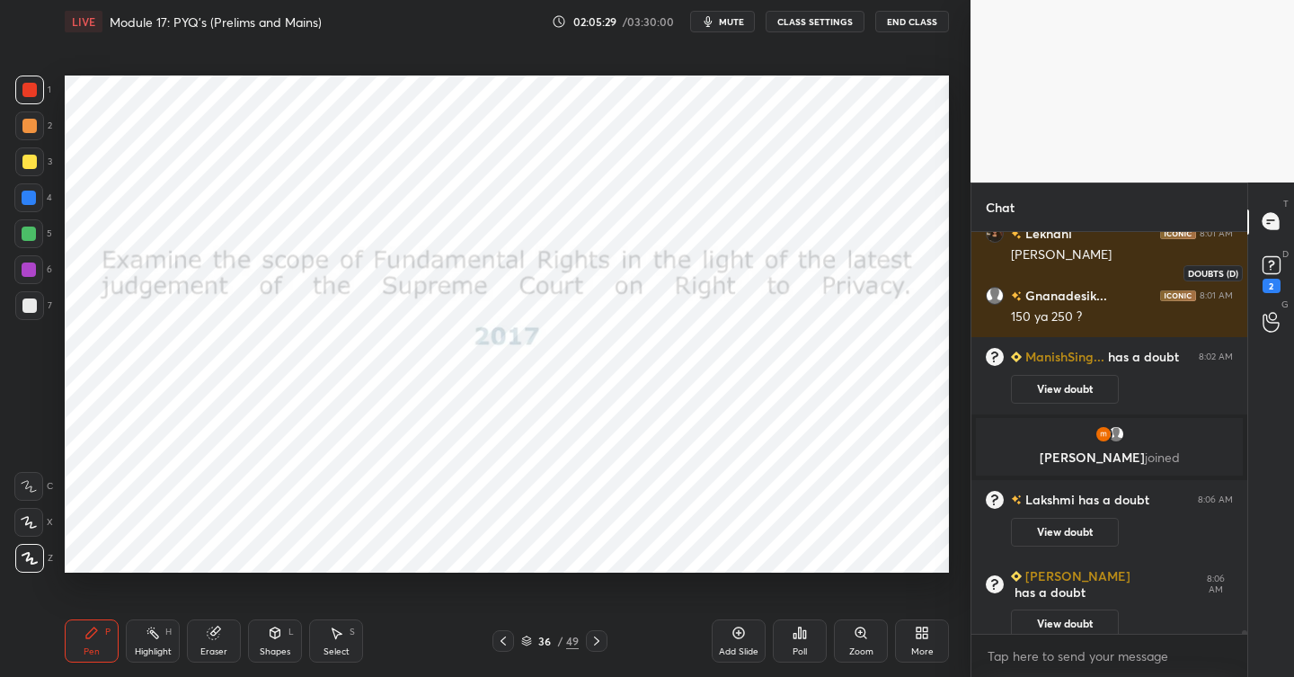
click at [1266, 261] on rect at bounding box center [1270, 264] width 17 height 17
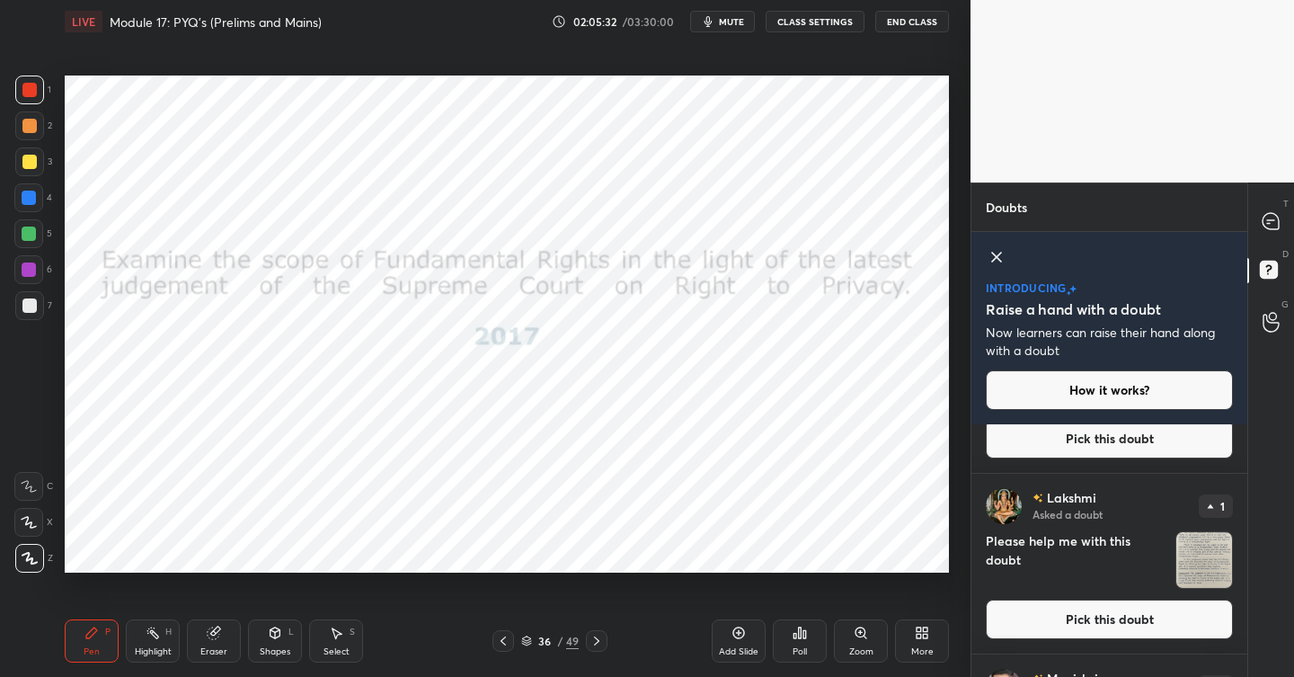
scroll to position [293, 0]
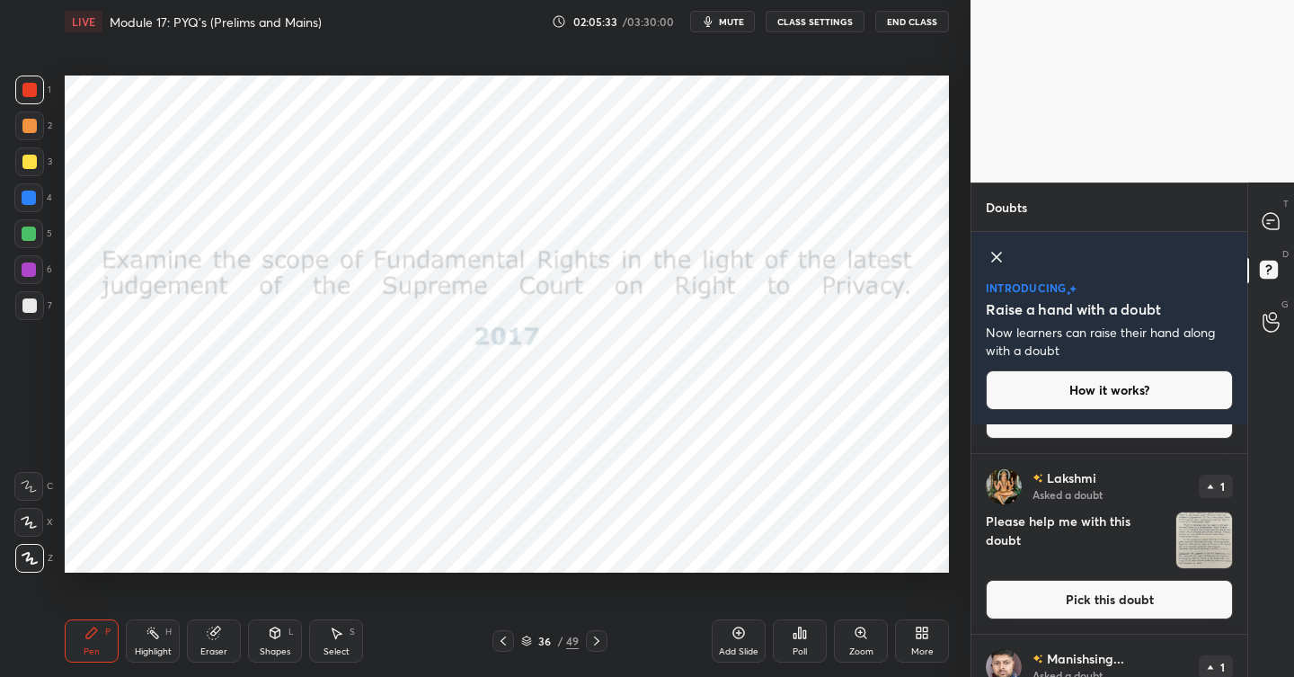
click at [1092, 591] on button "Pick this doubt" at bounding box center [1109, 600] width 247 height 40
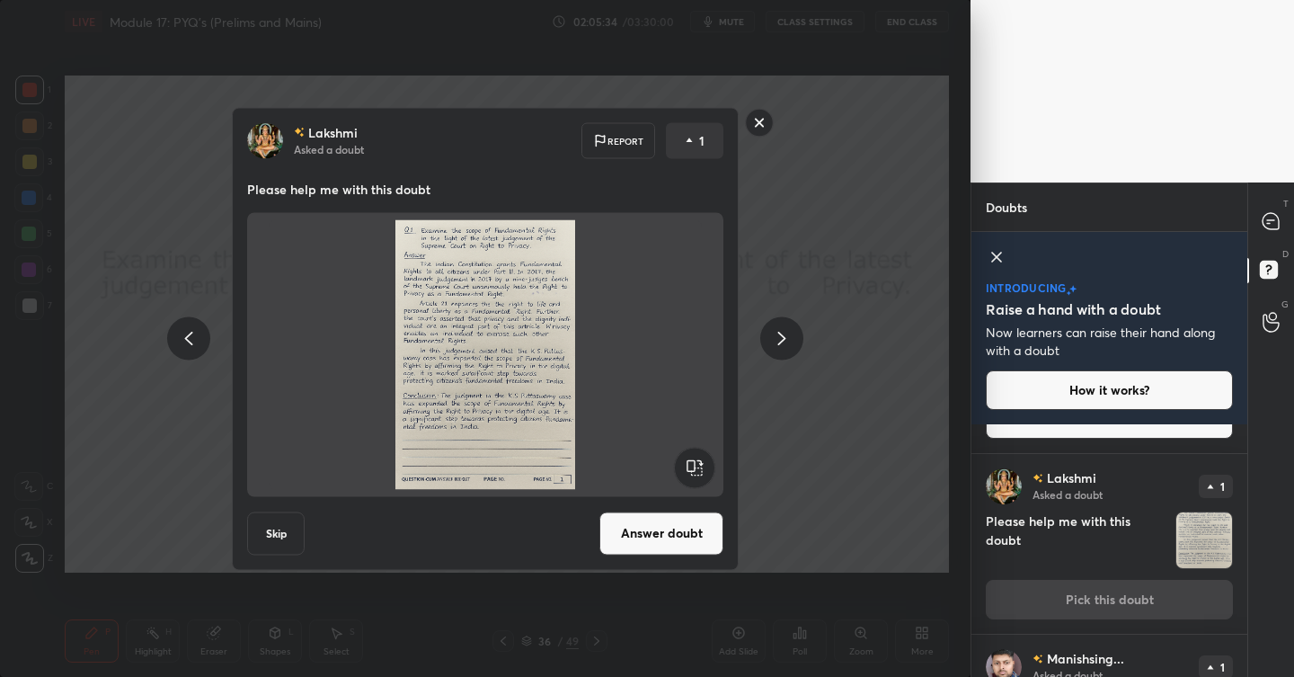
click at [675, 530] on button "Answer doubt" at bounding box center [661, 532] width 124 height 43
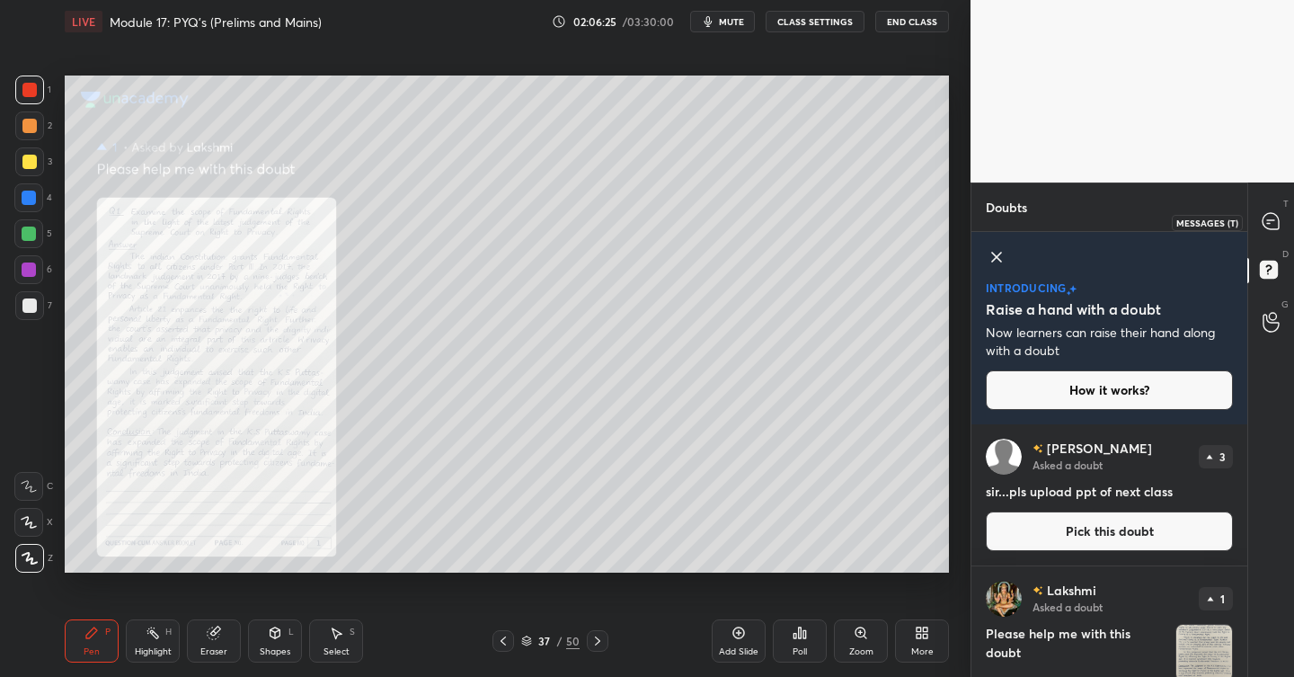
click at [1266, 235] on div at bounding box center [1272, 222] width 36 height 32
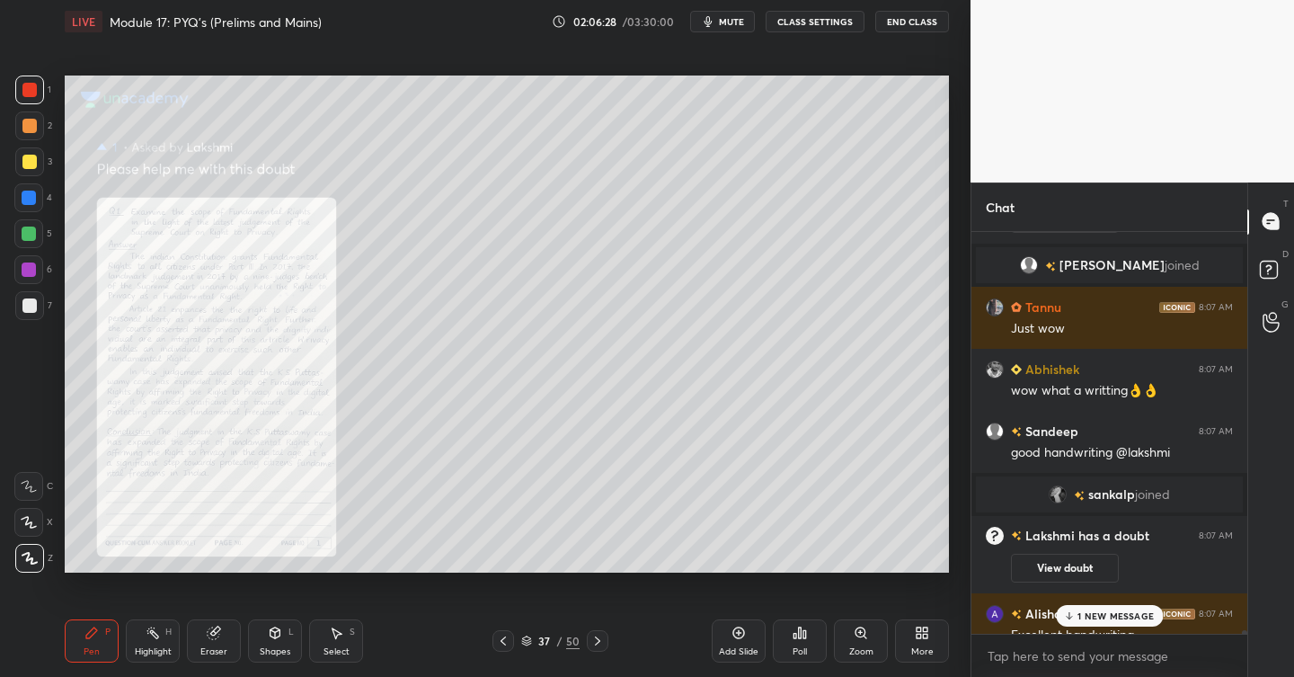
scroll to position [47770, 0]
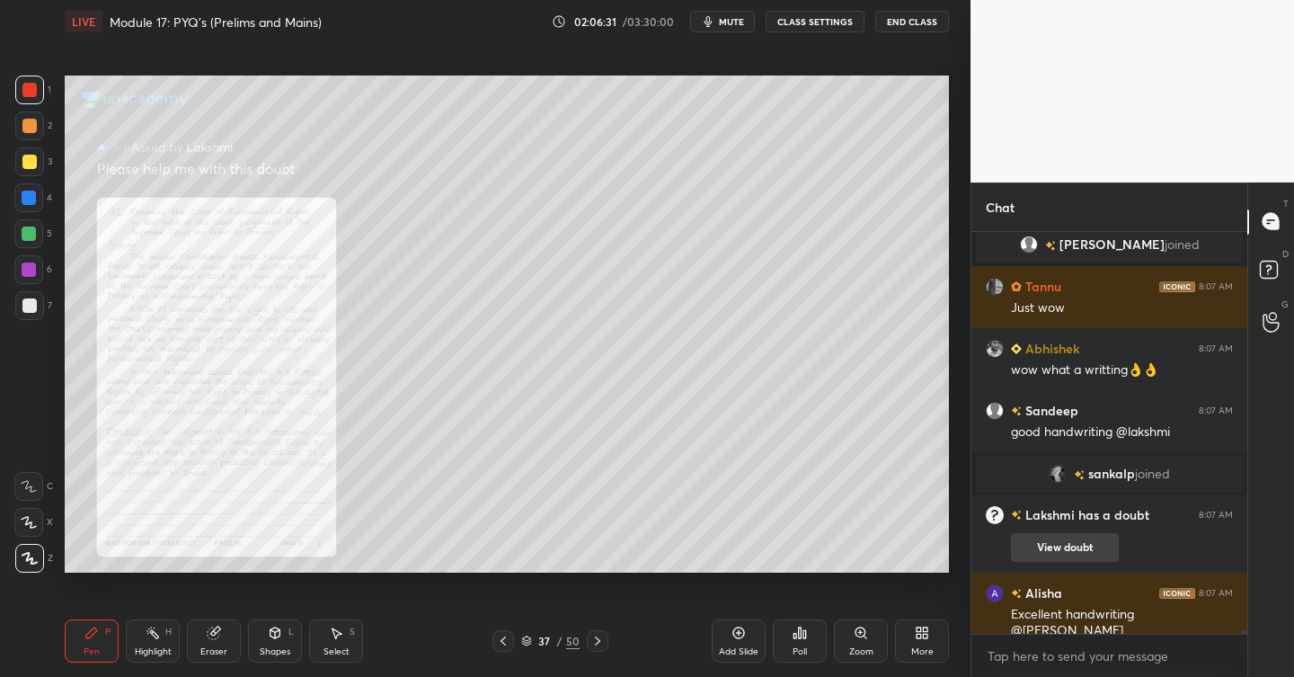
click at [1077, 533] on button "View doubt" at bounding box center [1065, 547] width 108 height 29
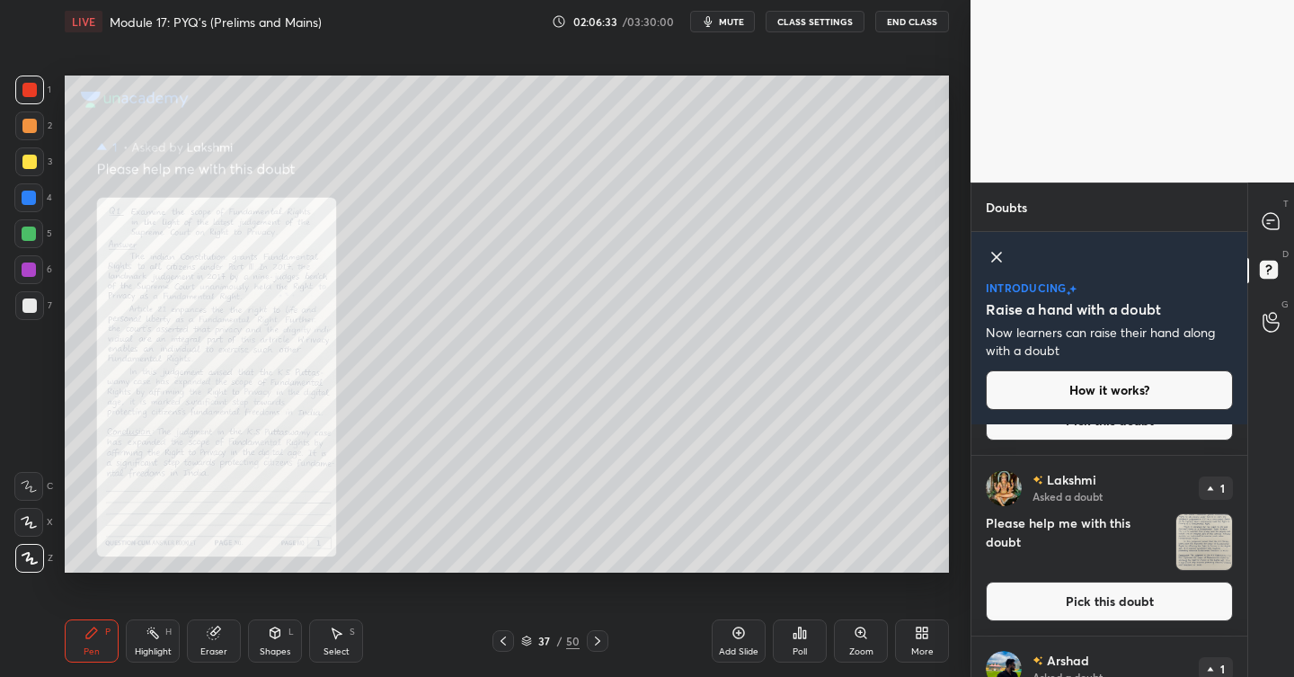
scroll to position [116, 0]
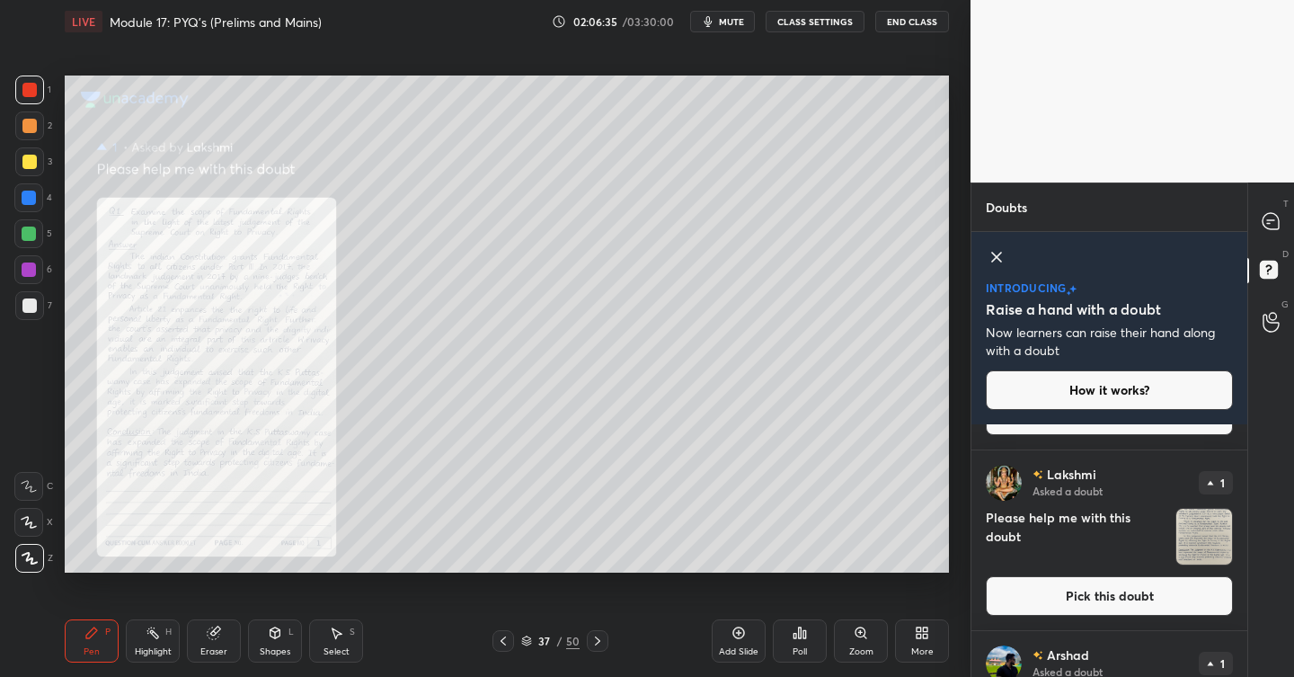
click at [1098, 589] on button "Pick this doubt" at bounding box center [1109, 596] width 247 height 40
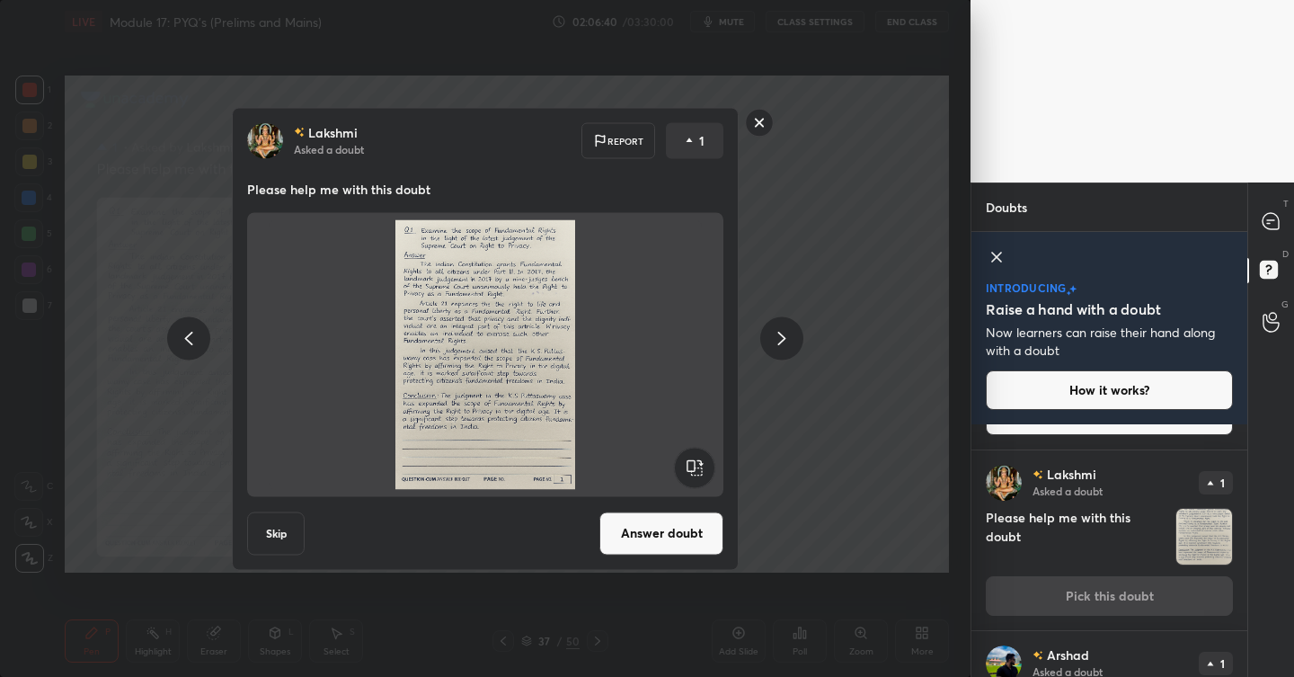
click at [758, 125] on rect at bounding box center [760, 123] width 28 height 28
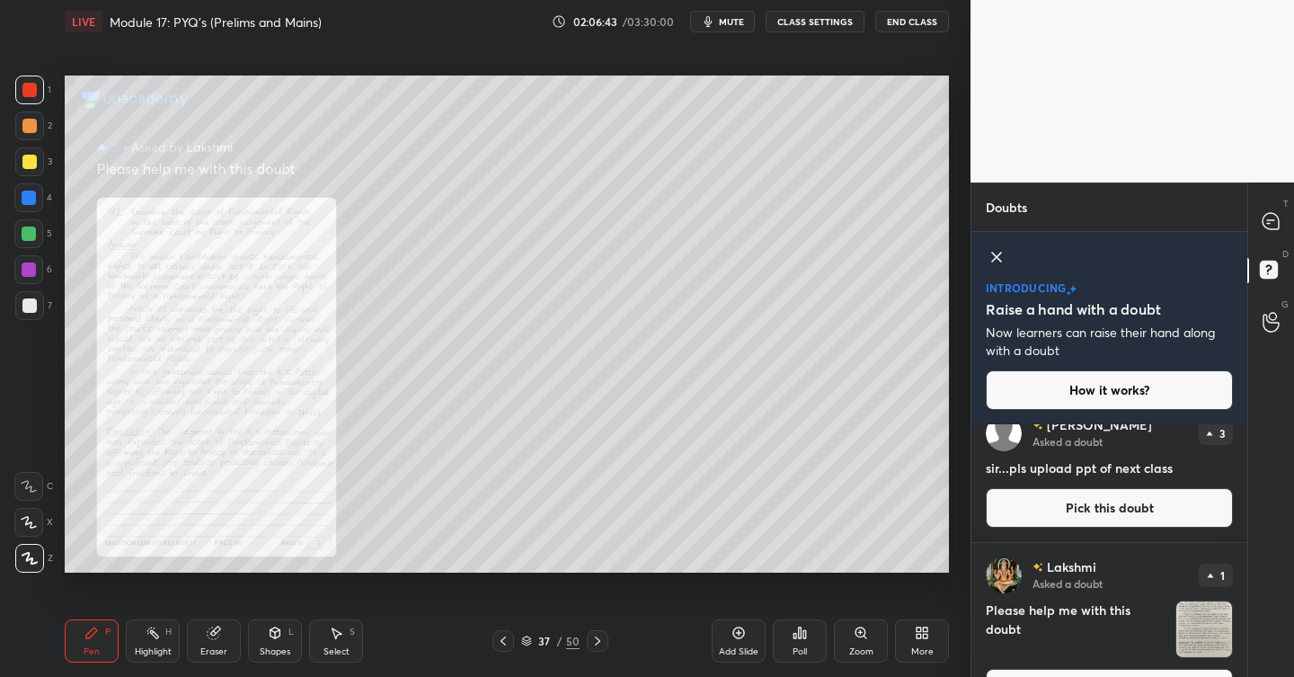
scroll to position [0, 0]
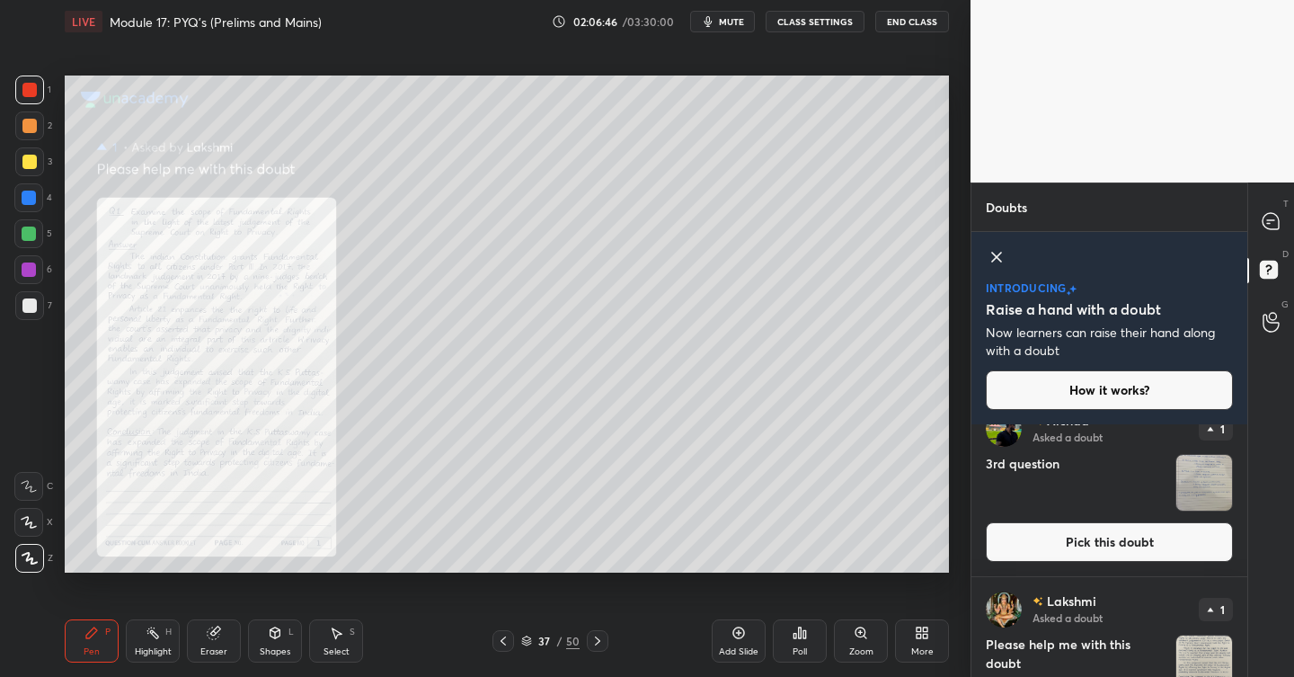
click at [1090, 540] on button "Pick this doubt" at bounding box center [1109, 542] width 247 height 40
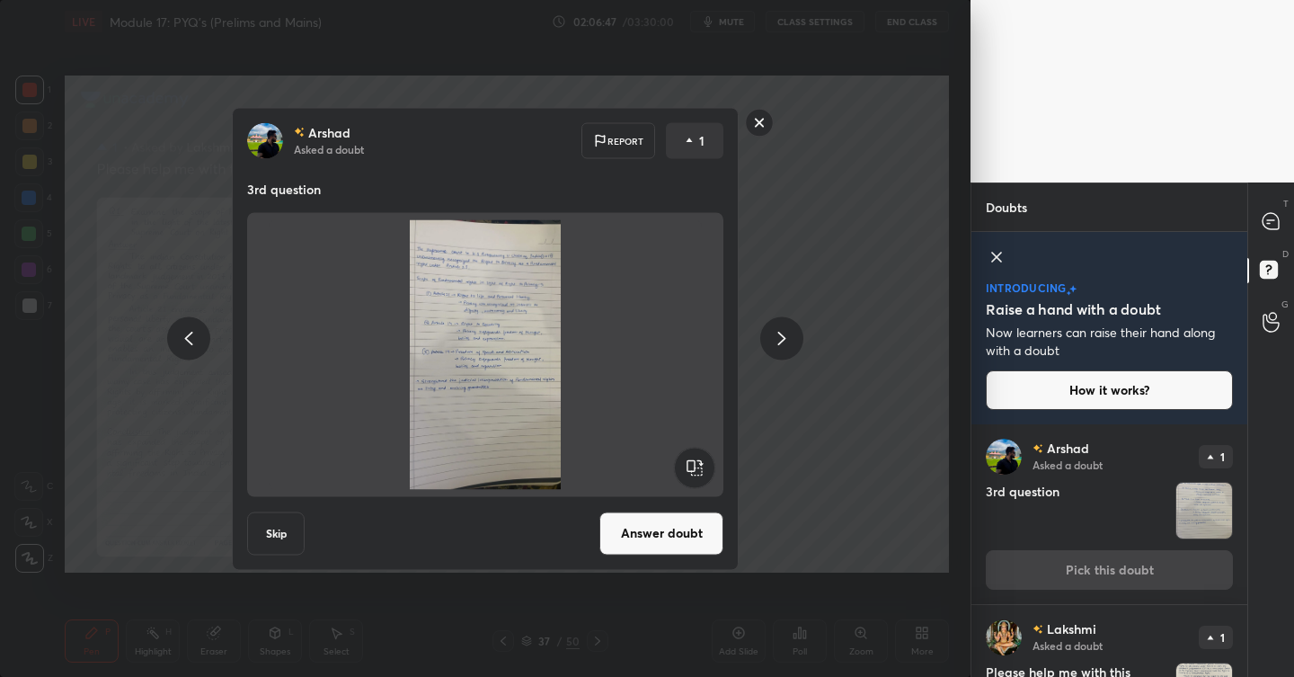
click at [699, 523] on button "Answer doubt" at bounding box center [661, 532] width 124 height 43
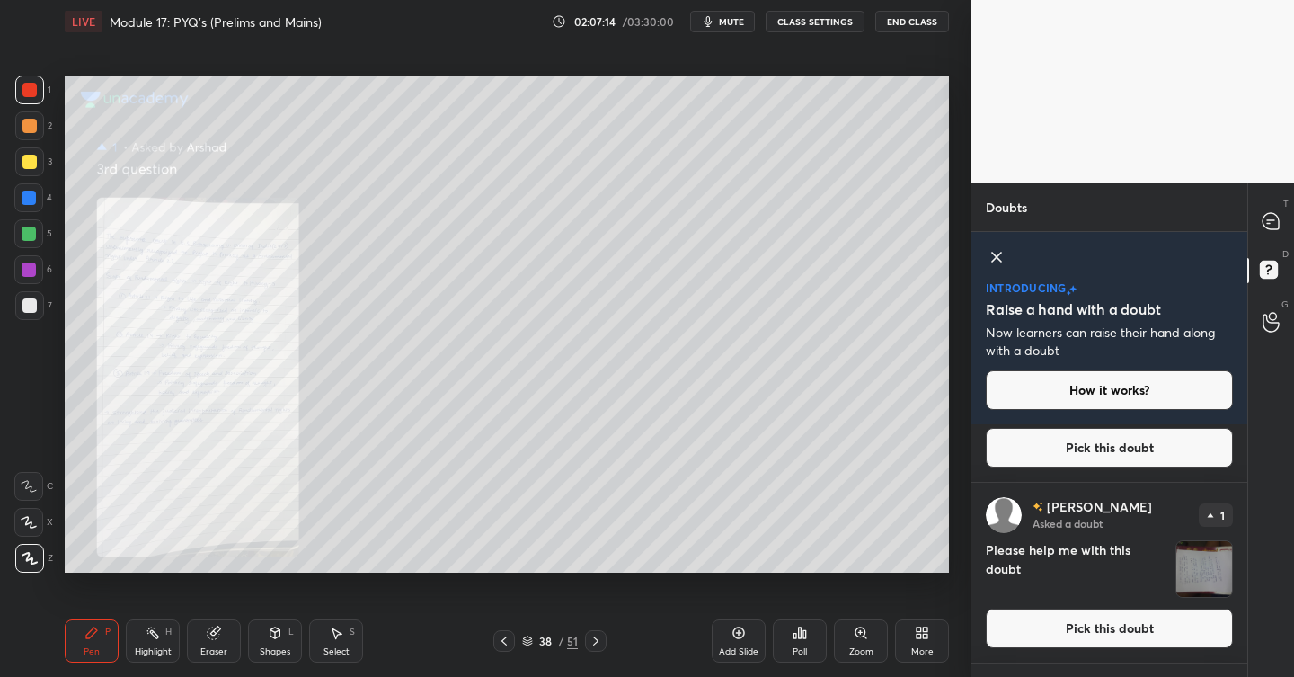
scroll to position [988, 0]
click at [1071, 622] on button "Pick this doubt" at bounding box center [1109, 627] width 247 height 40
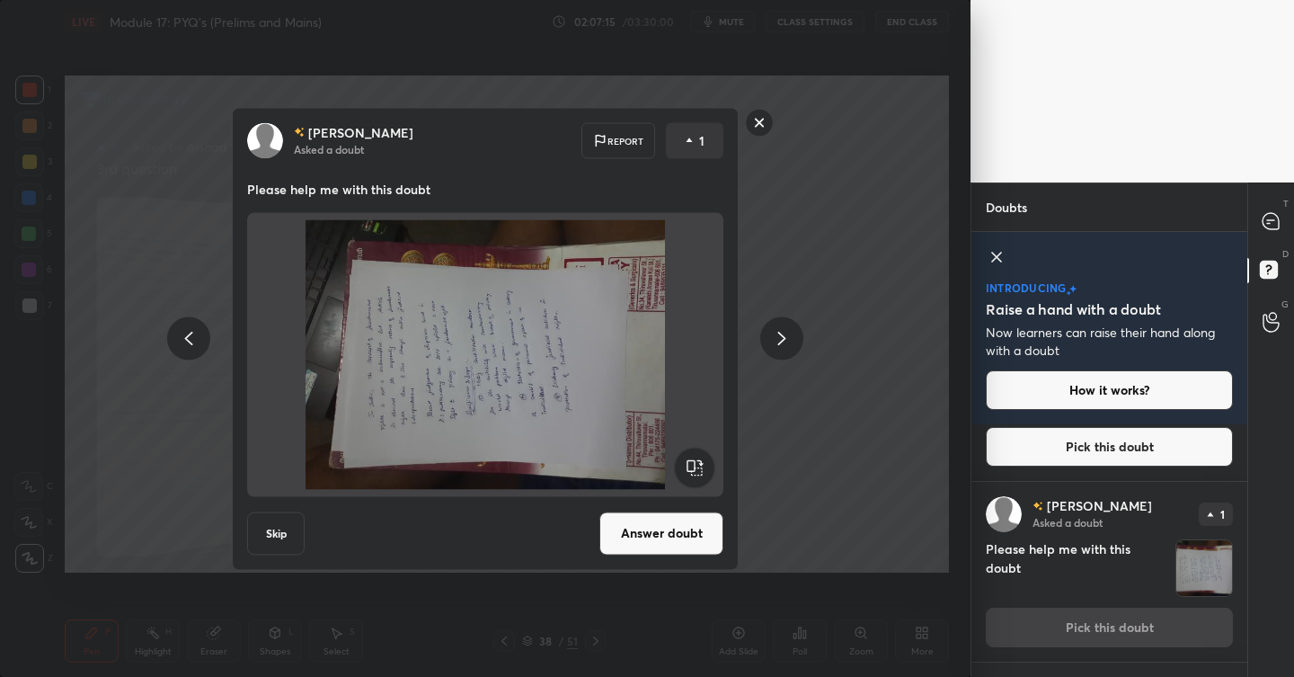
click at [652, 522] on button "Answer doubt" at bounding box center [661, 532] width 124 height 43
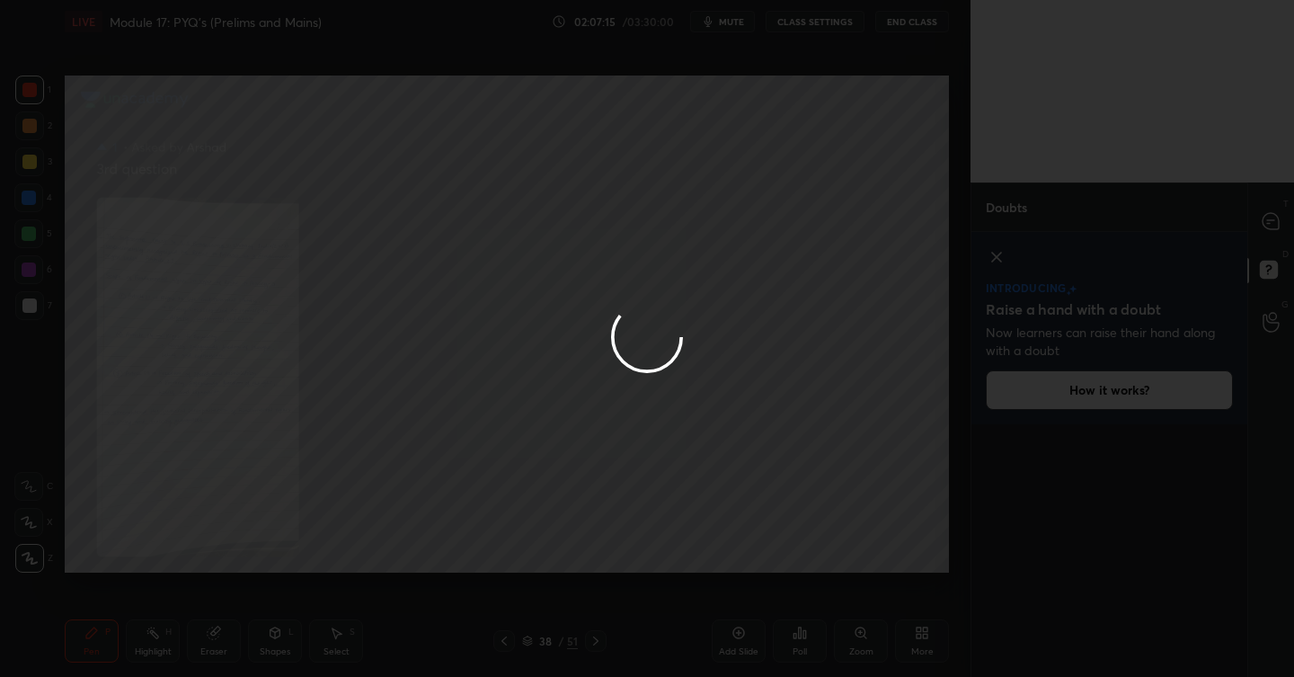
scroll to position [0, 0]
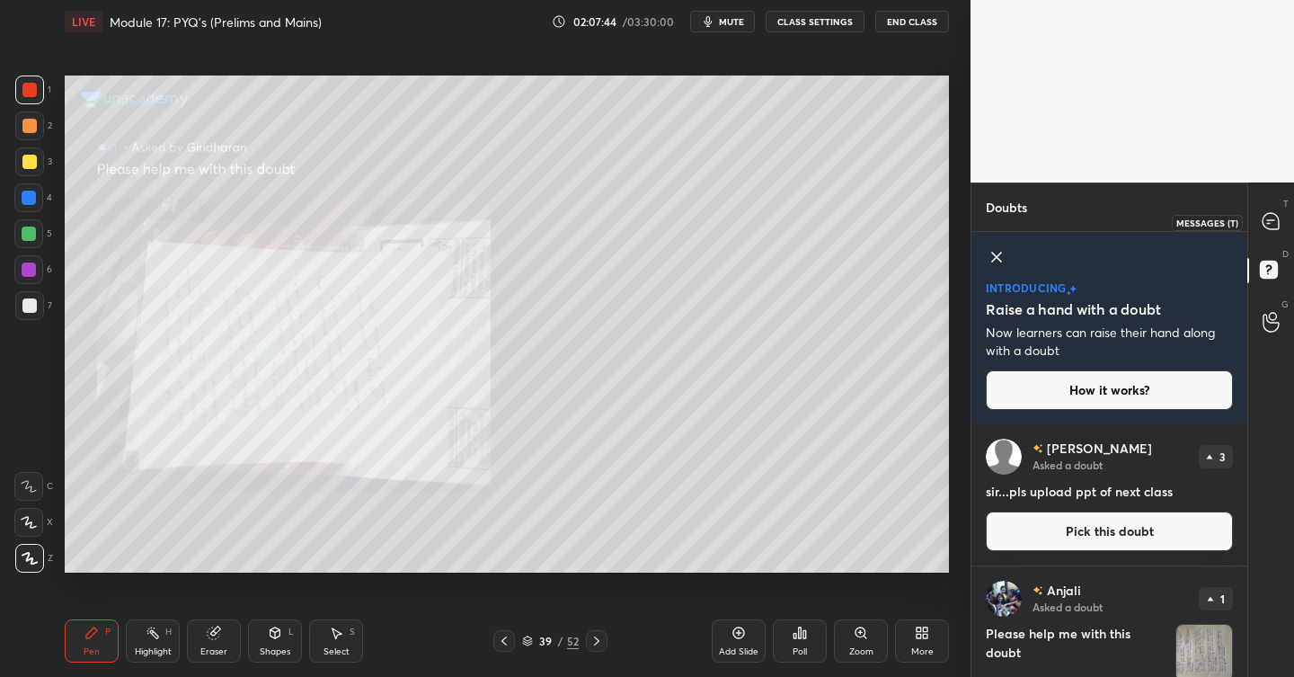
click at [1274, 218] on icon at bounding box center [1270, 221] width 16 height 16
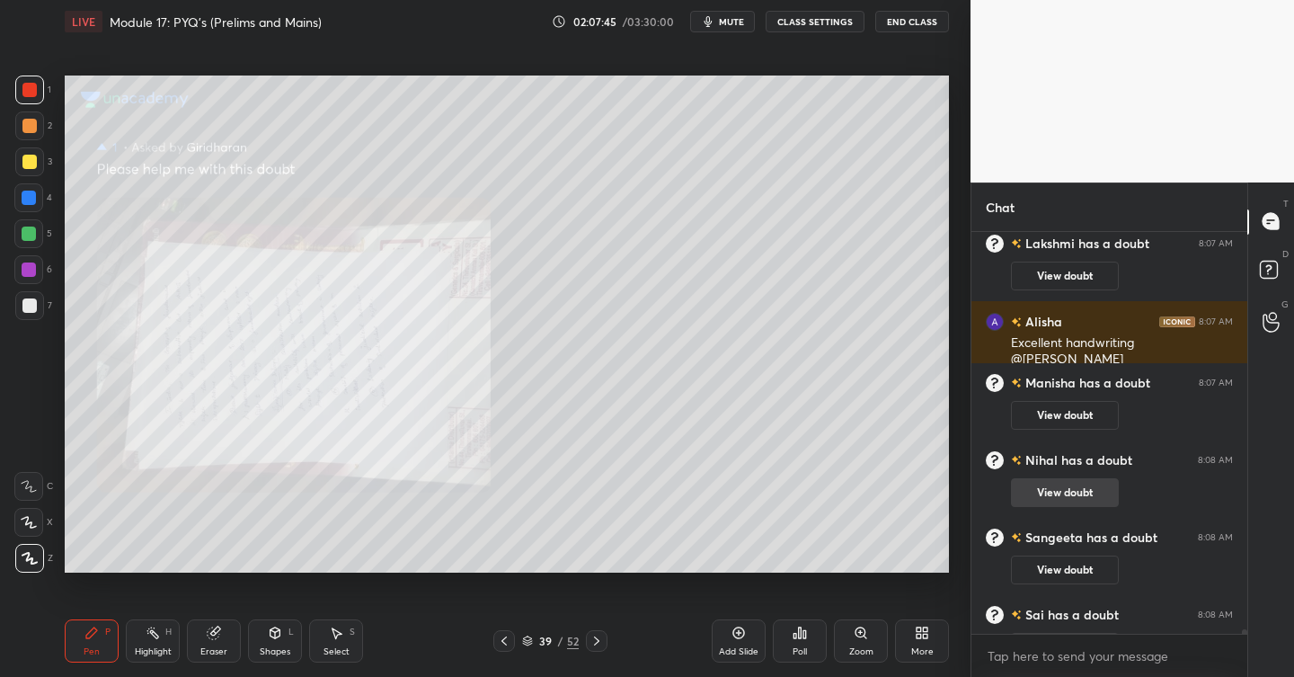
scroll to position [48081, 0]
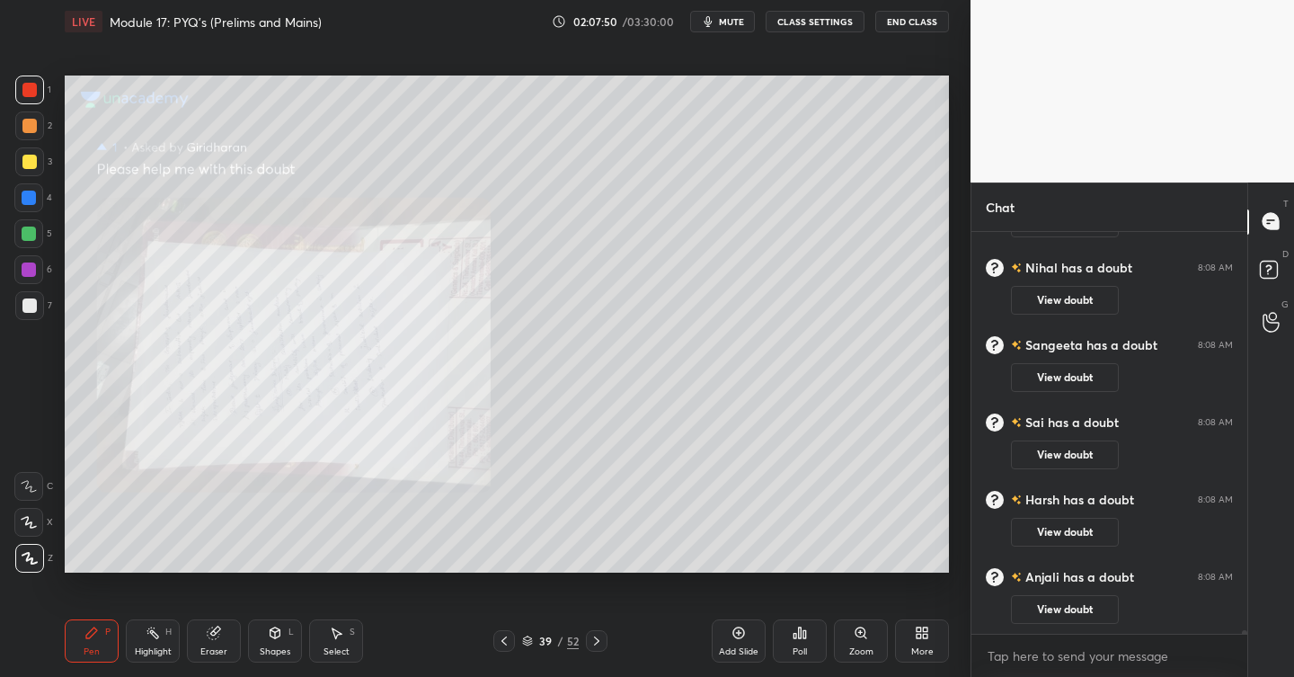
click at [728, 622] on div "Add Slide" at bounding box center [739, 640] width 54 height 43
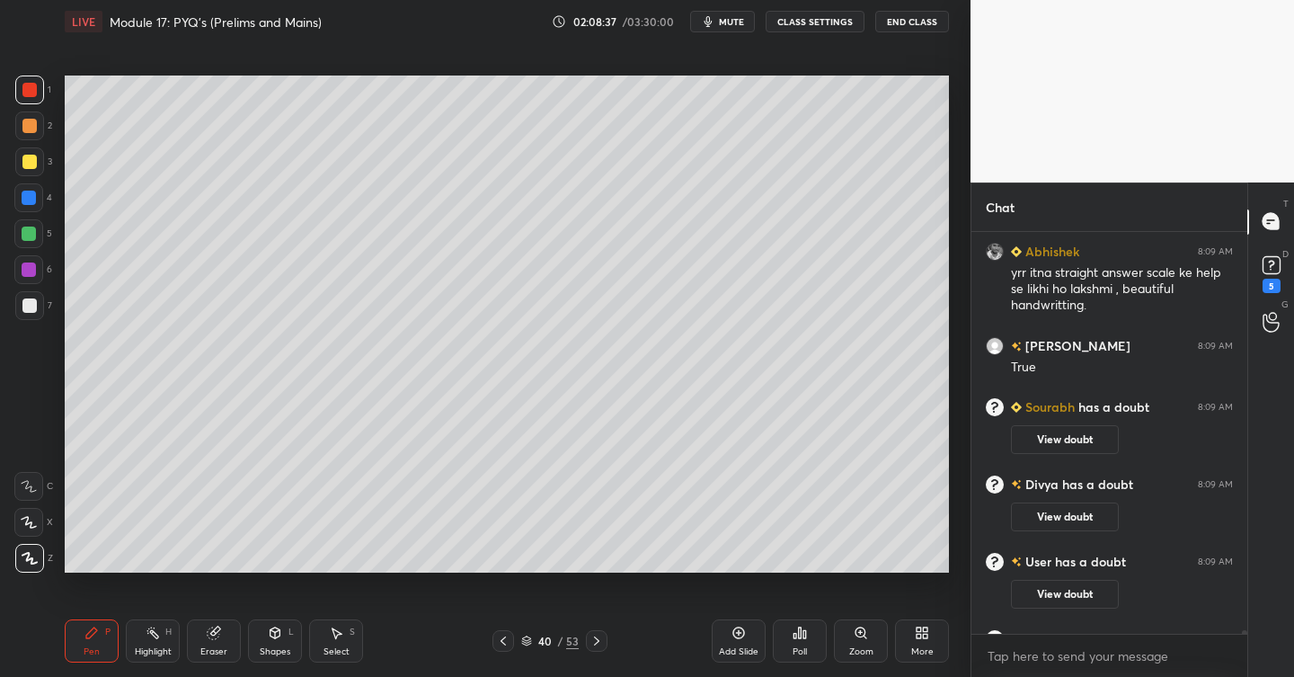
scroll to position [47905, 0]
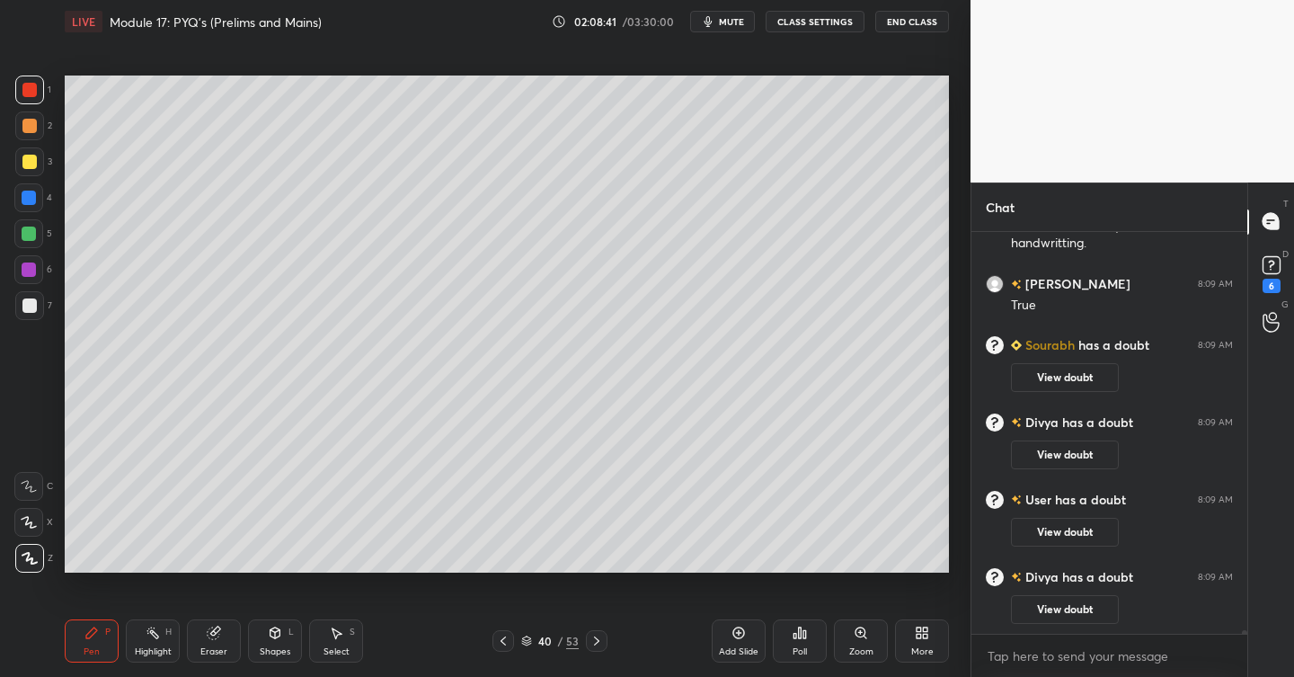
drag, startPoint x: 33, startPoint y: 300, endPoint x: 43, endPoint y: 286, distance: 17.4
click at [33, 299] on div at bounding box center [29, 305] width 14 height 14
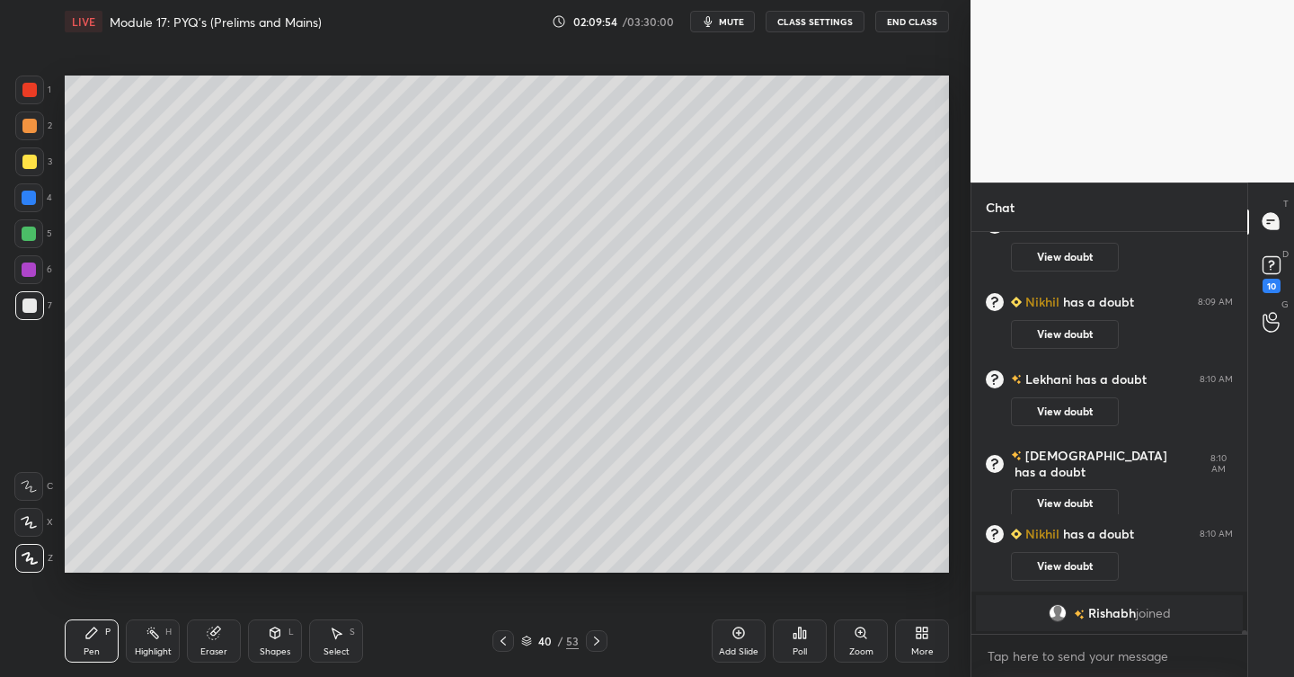
scroll to position [48380, 0]
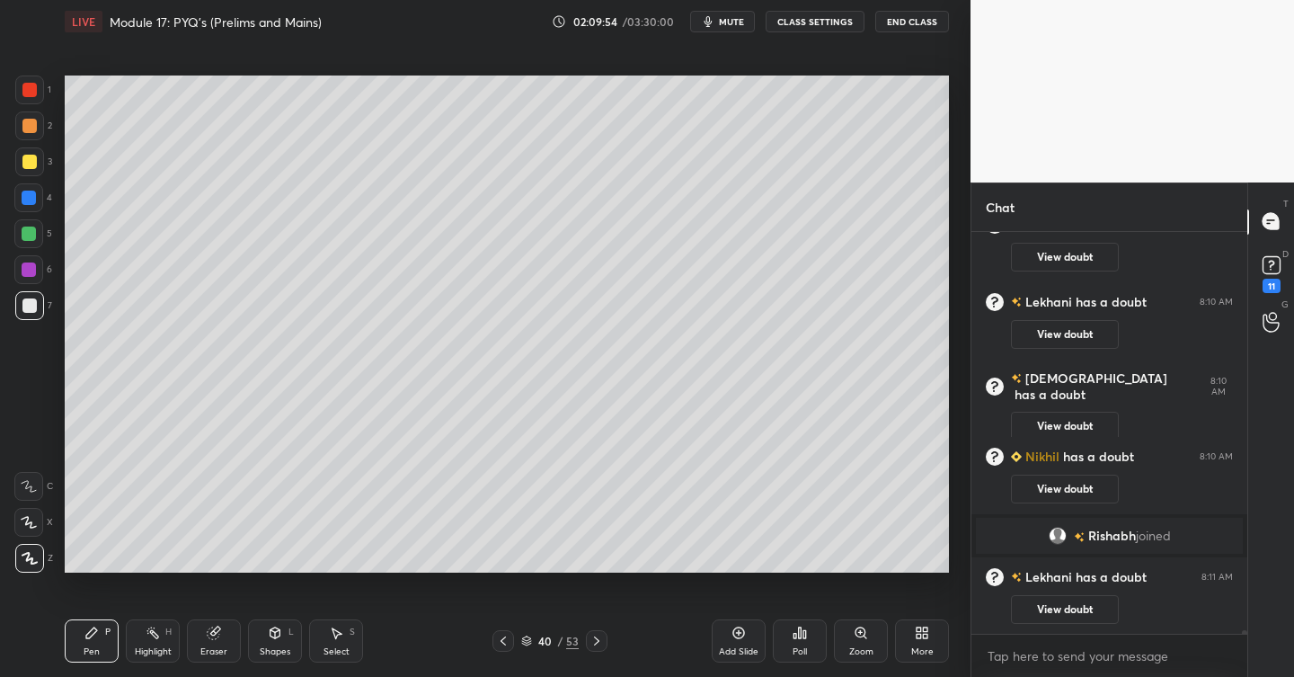
click at [728, 640] on div "Add Slide" at bounding box center [739, 640] width 54 height 43
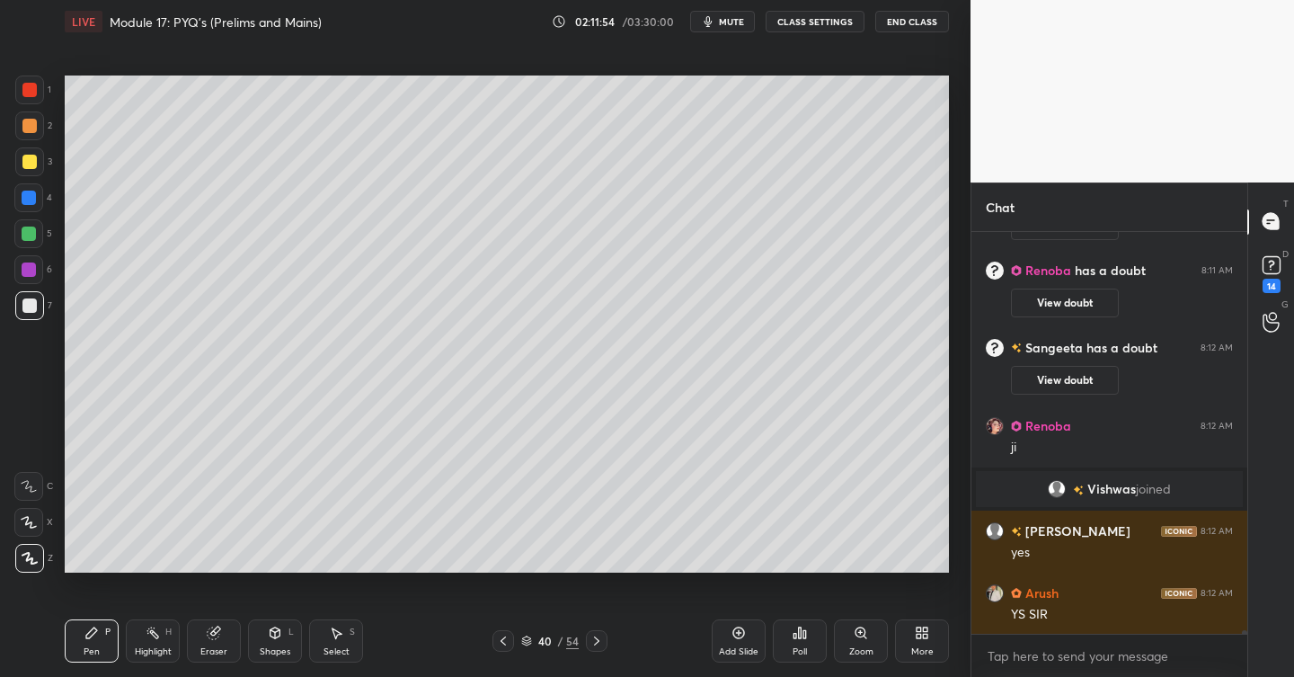
scroll to position [48767, 0]
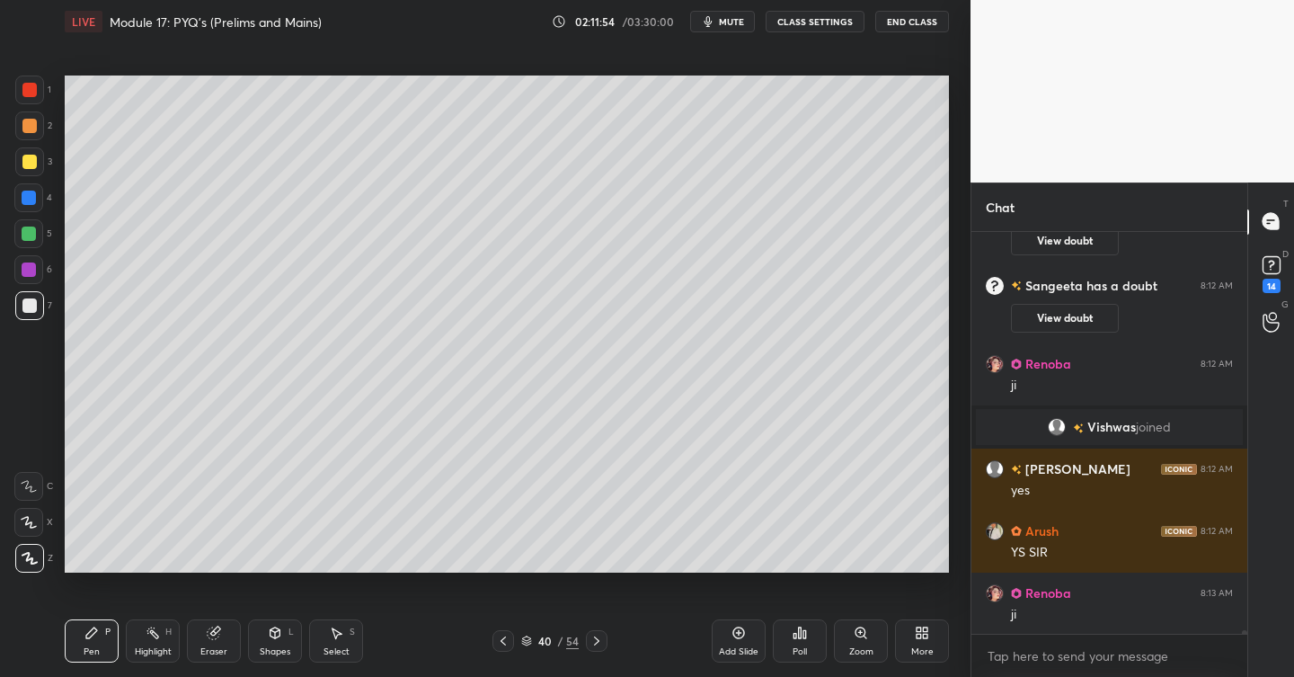
click at [597, 637] on icon at bounding box center [596, 640] width 14 height 14
click at [597, 634] on div at bounding box center [597, 641] width 22 height 22
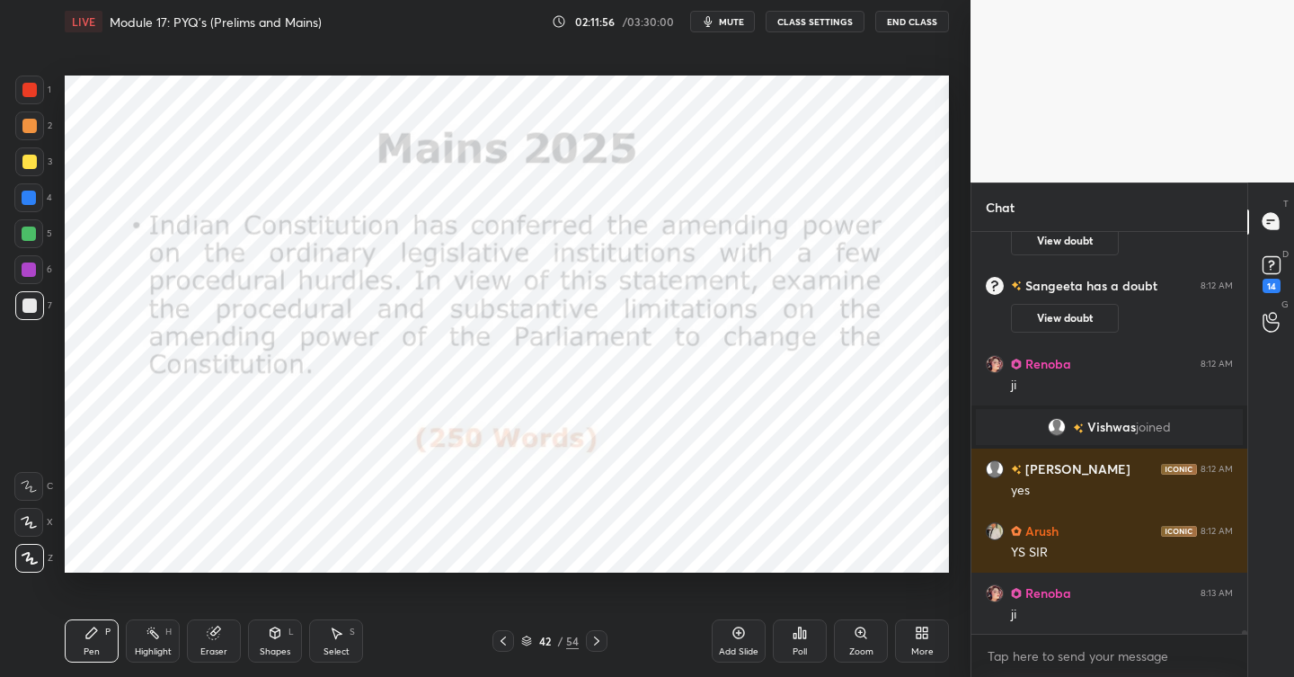
click at [500, 642] on icon at bounding box center [503, 640] width 14 height 14
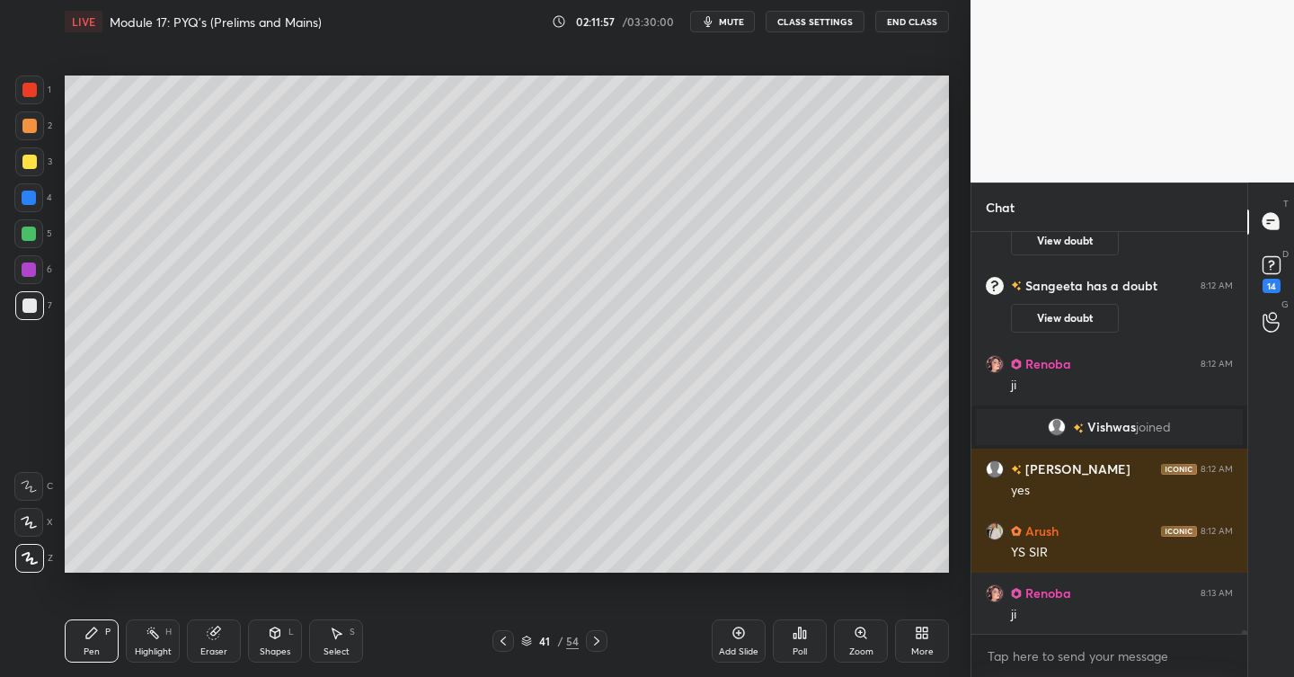
drag, startPoint x: 747, startPoint y: 636, endPoint x: 722, endPoint y: 633, distance: 24.4
click at [744, 635] on div "Add Slide" at bounding box center [739, 640] width 54 height 43
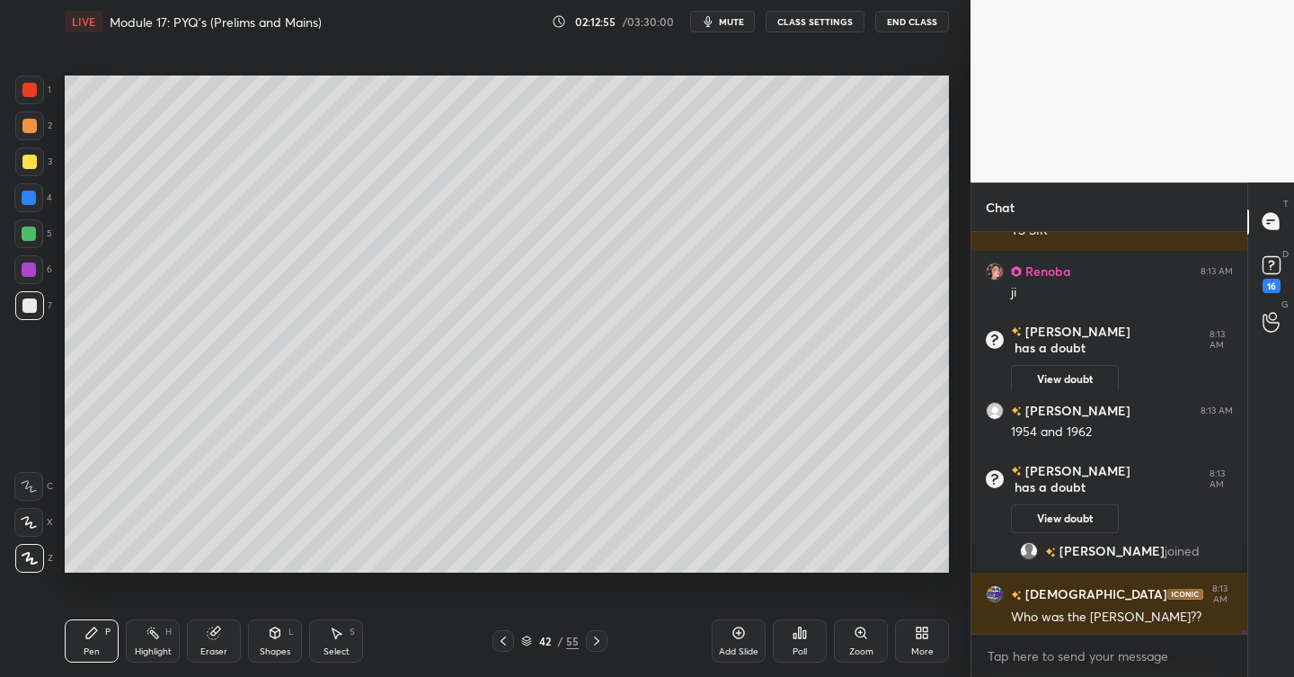
scroll to position [48906, 0]
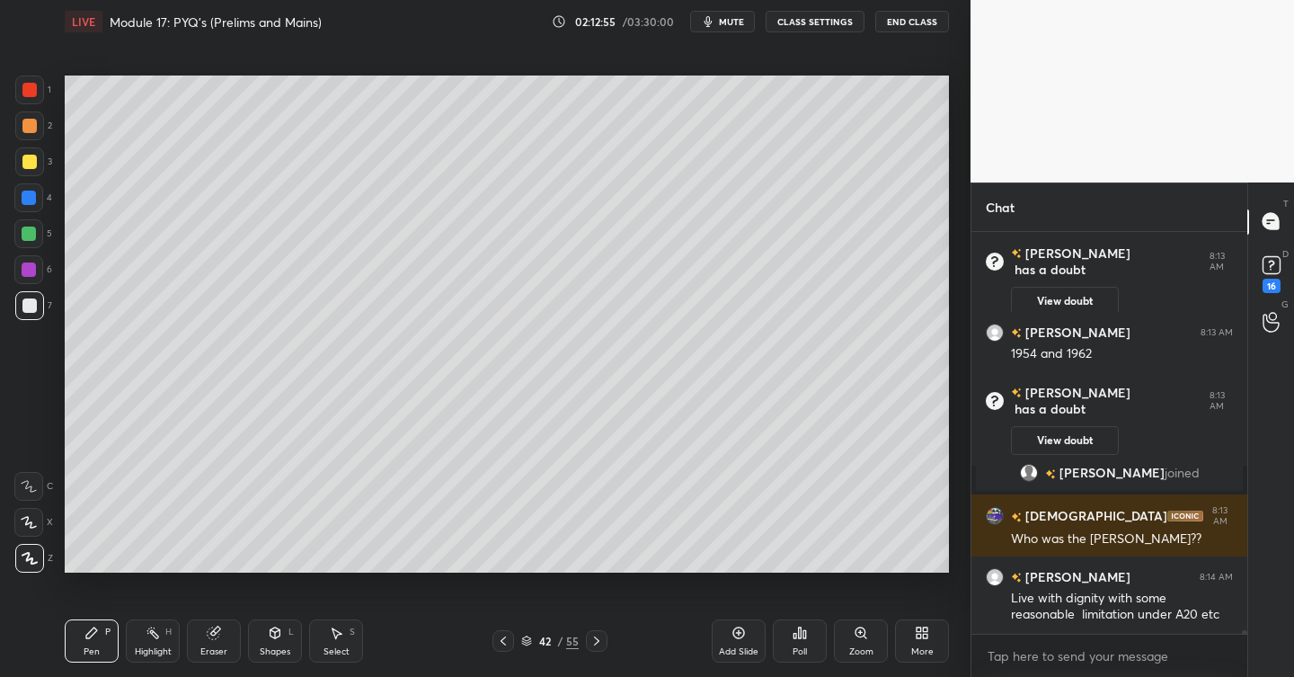
drag, startPoint x: 221, startPoint y: 625, endPoint x: 223, endPoint y: 583, distance: 41.4
click at [221, 622] on div "Eraser" at bounding box center [214, 640] width 54 height 43
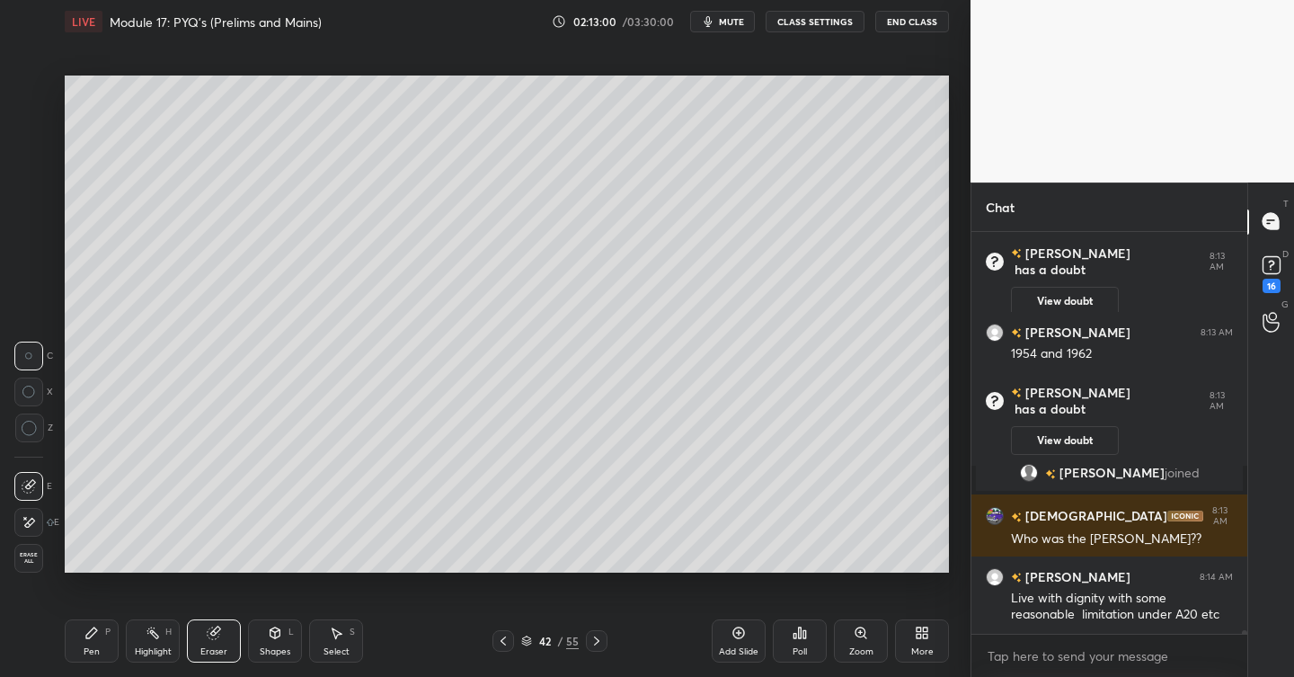
click at [223, 626] on div "Eraser" at bounding box center [214, 640] width 54 height 43
click at [34, 560] on span "Erase all" at bounding box center [28, 558] width 27 height 13
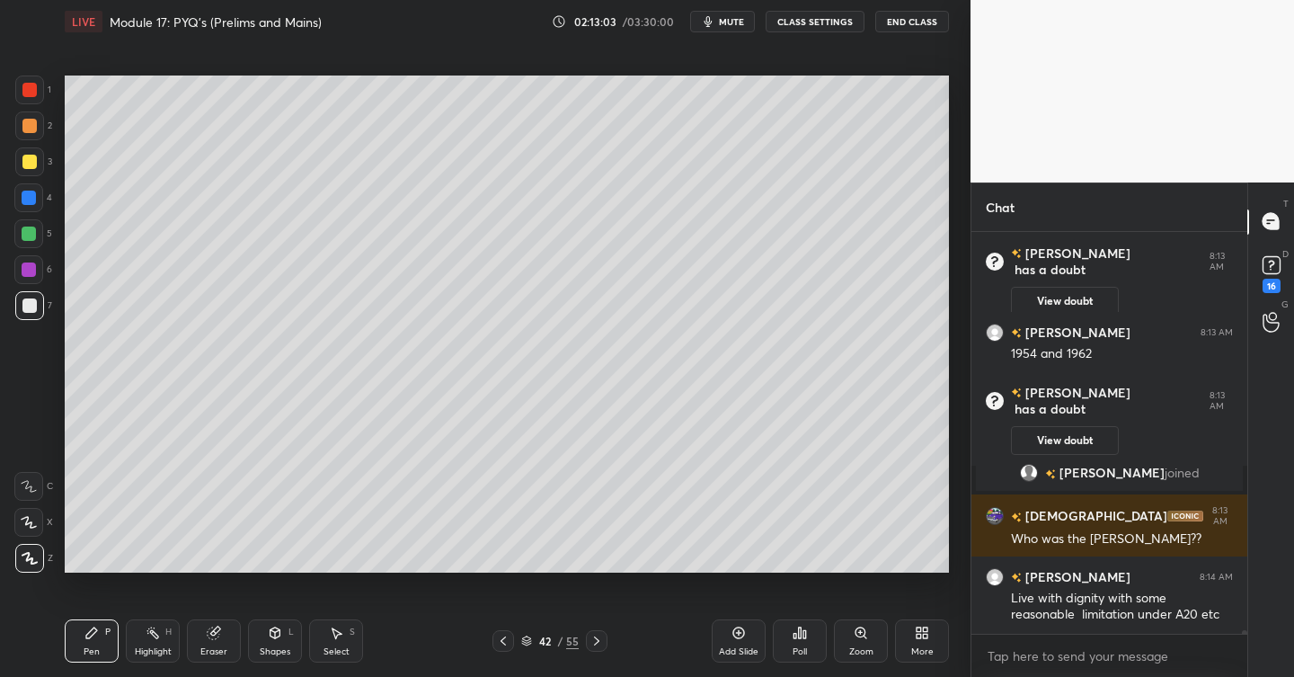
click at [217, 631] on icon at bounding box center [215, 630] width 10 height 9
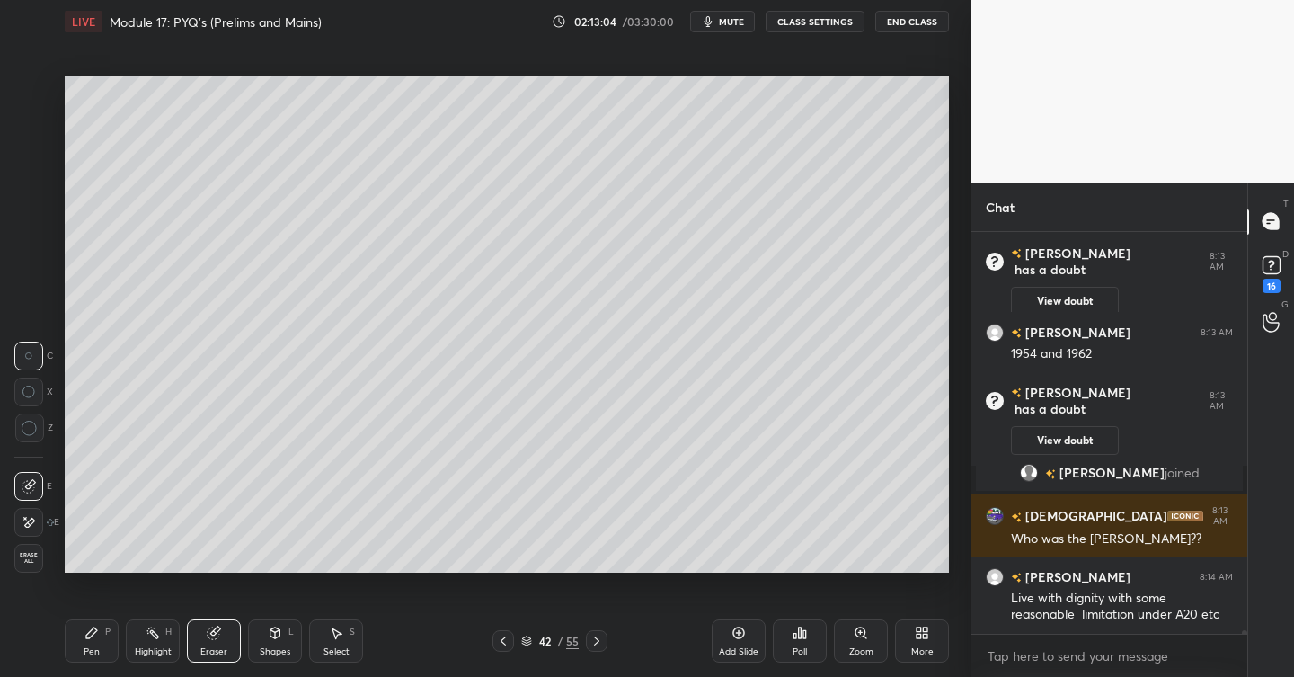
click at [99, 643] on div "Pen P" at bounding box center [92, 640] width 54 height 43
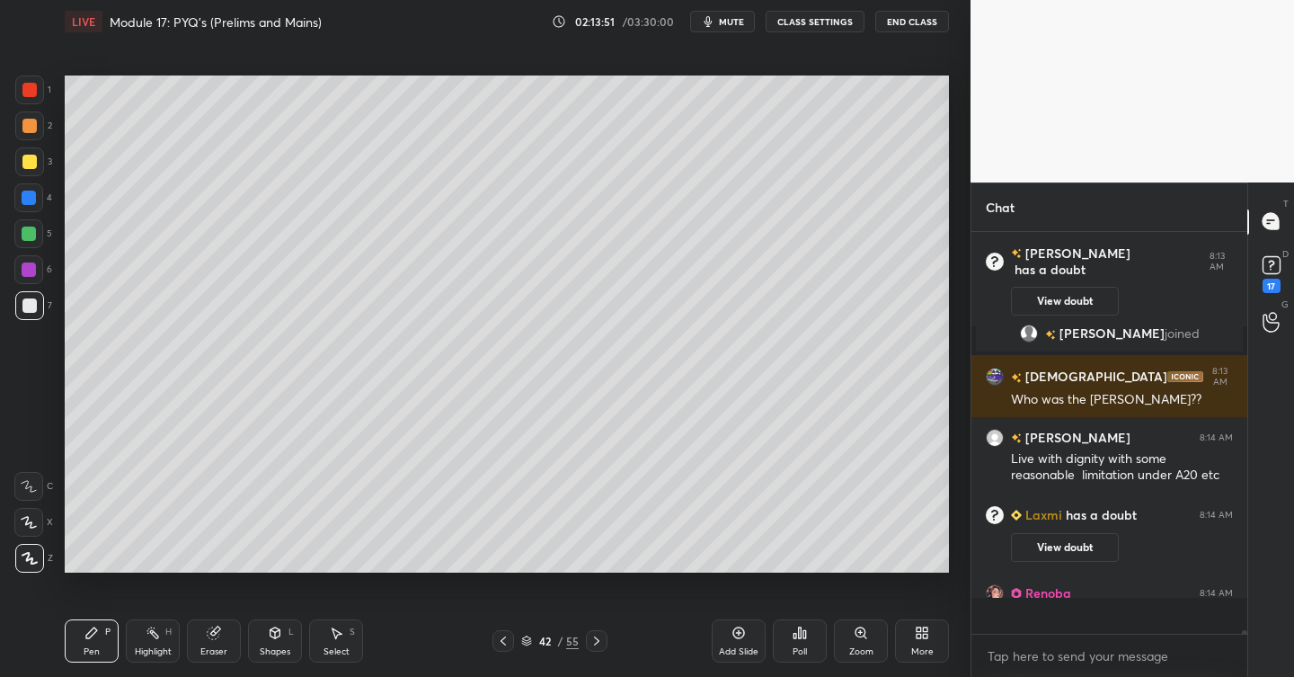
scroll to position [48853, 0]
click at [208, 640] on div "Eraser" at bounding box center [214, 640] width 54 height 43
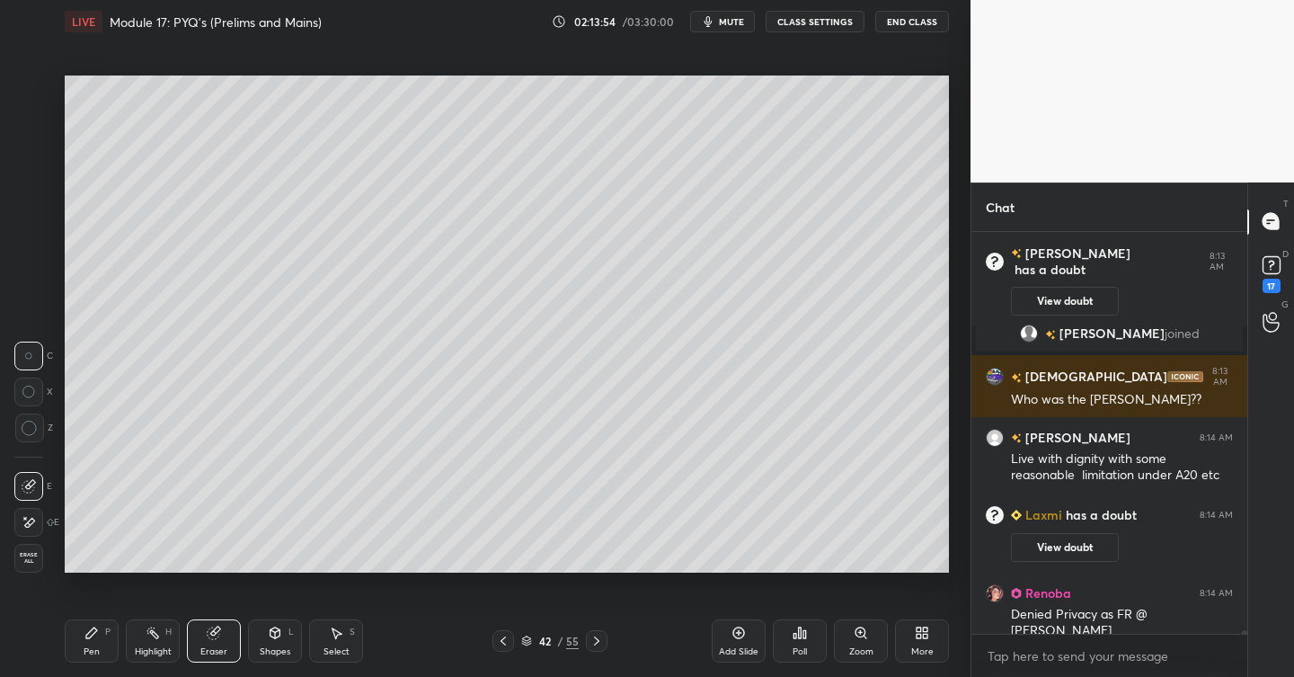
drag, startPoint x: 100, startPoint y: 630, endPoint x: 131, endPoint y: 582, distance: 57.1
click at [100, 630] on div "Pen P" at bounding box center [92, 640] width 54 height 43
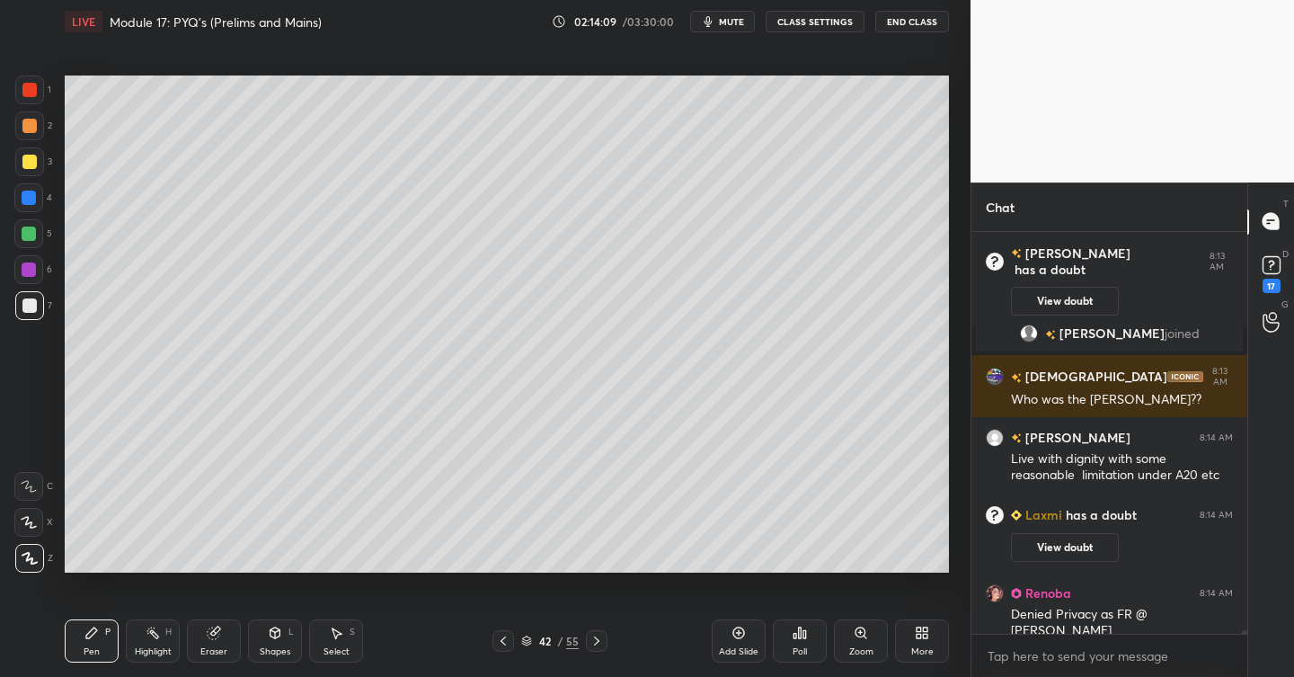
scroll to position [48896, 0]
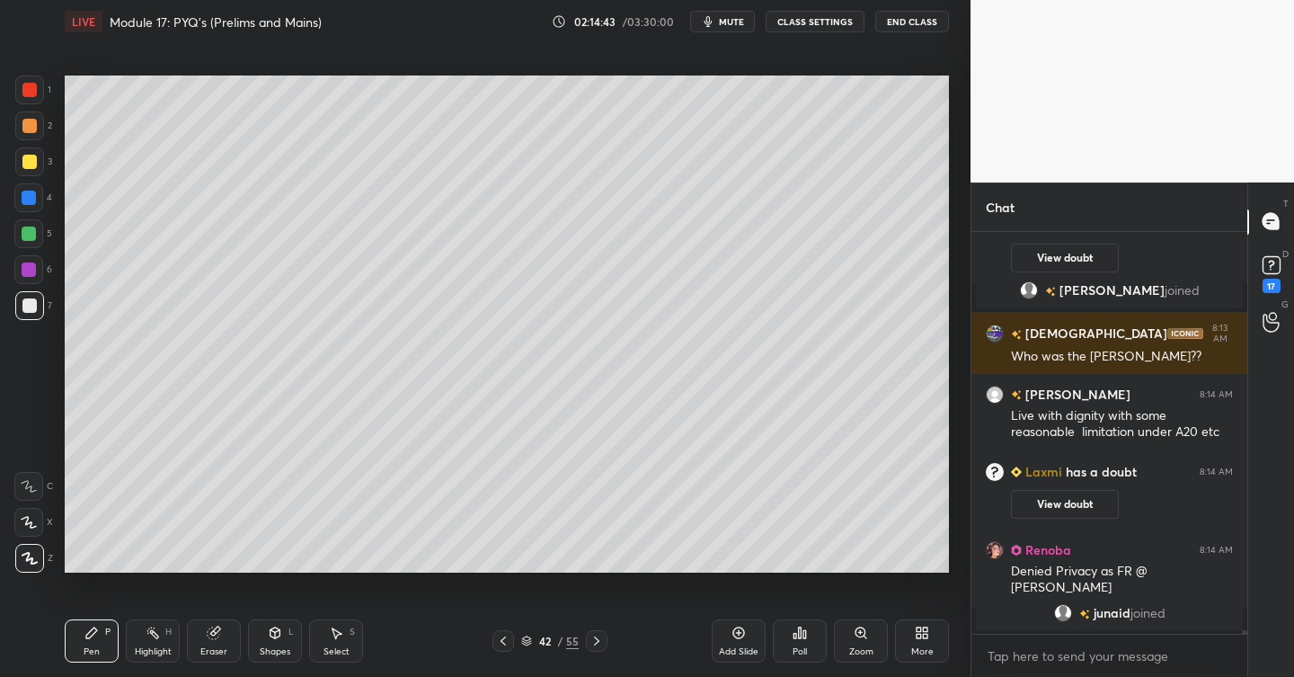
click at [731, 647] on div "Add Slide" at bounding box center [739, 651] width 40 height 9
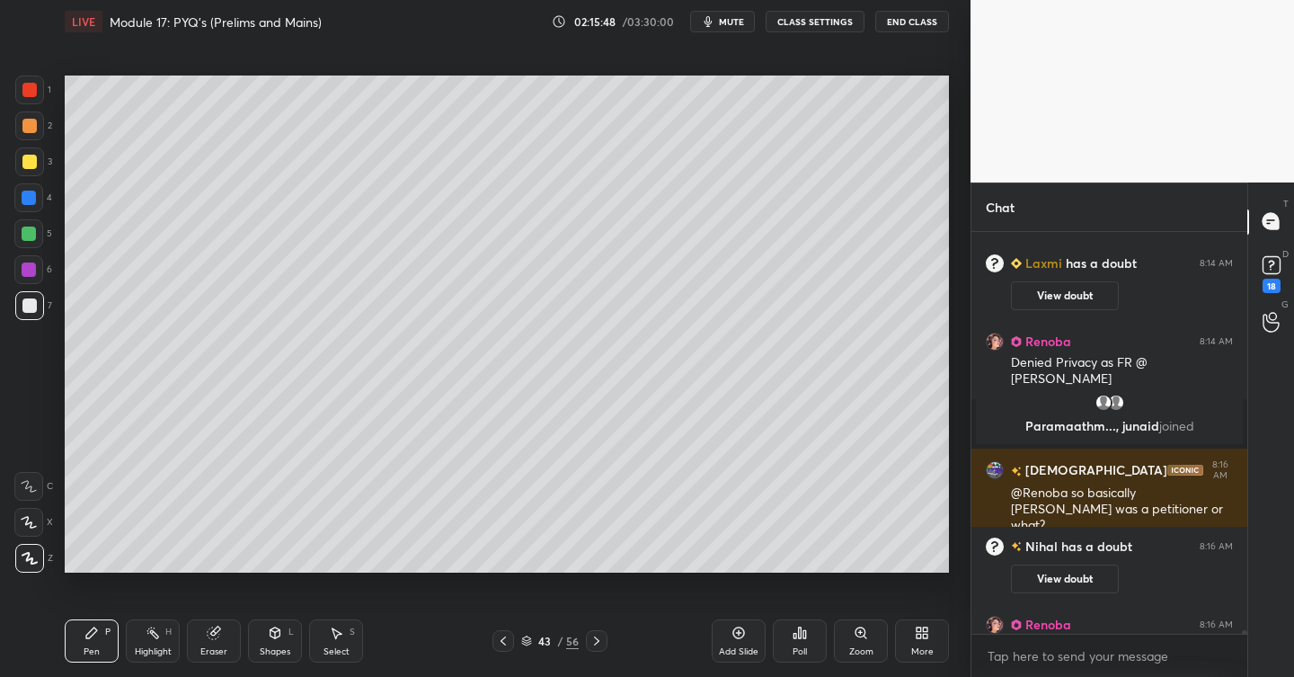
scroll to position [49090, 0]
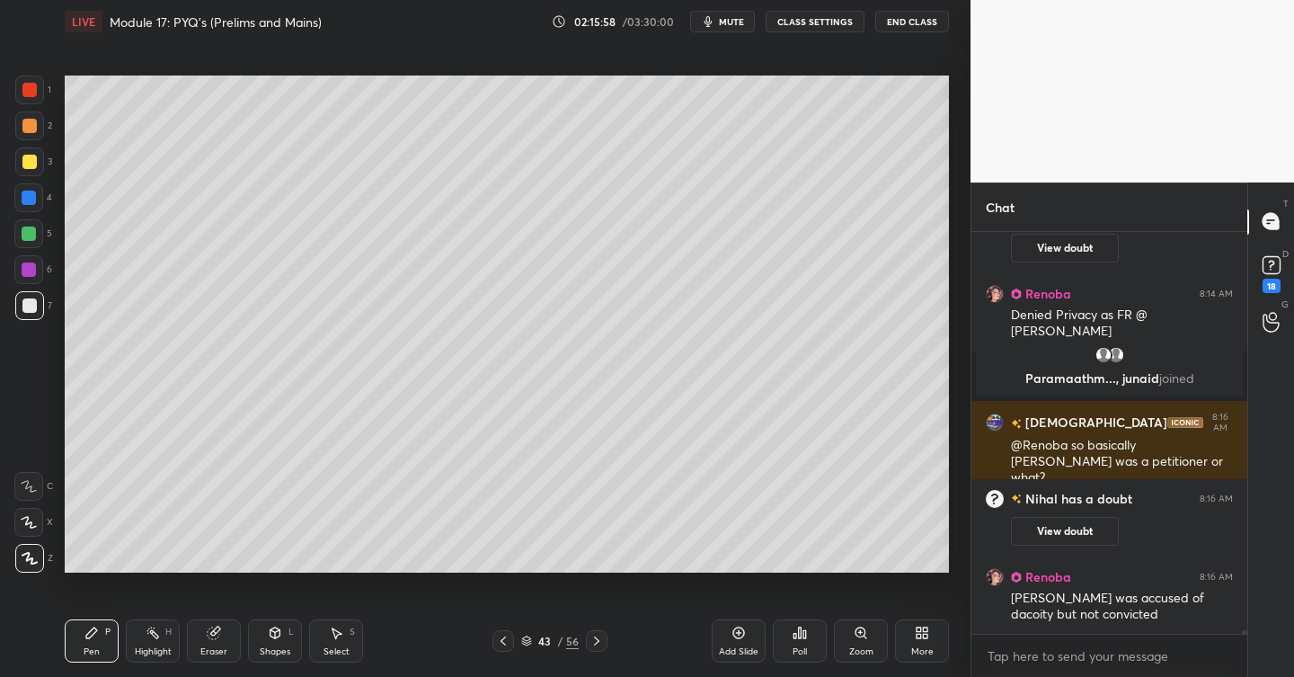
click at [743, 636] on icon at bounding box center [738, 632] width 14 height 14
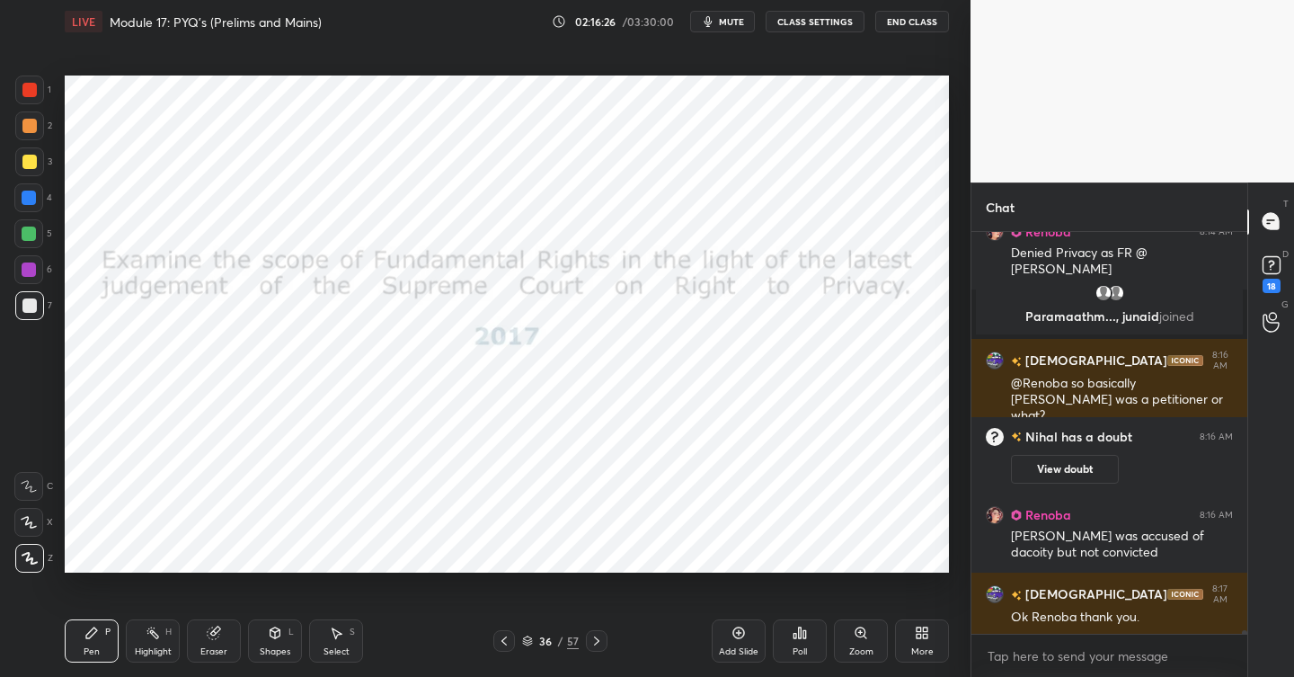
scroll to position [49195, 0]
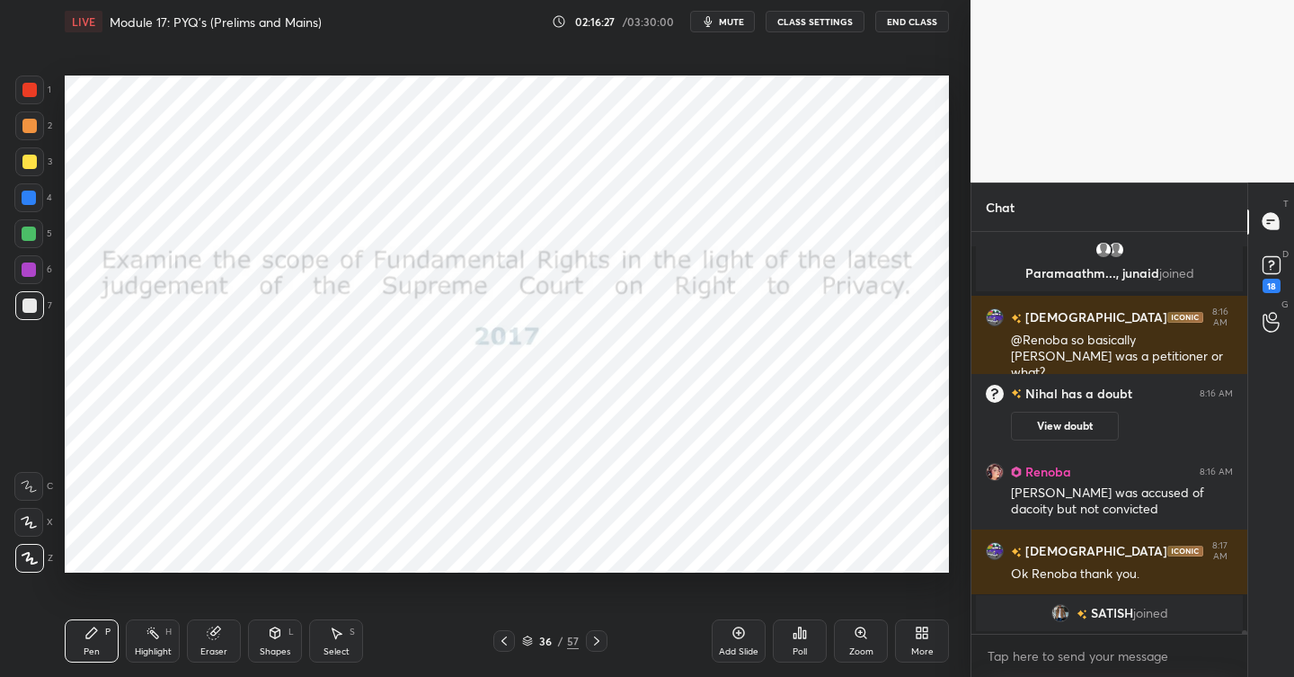
click at [46, 85] on div "1" at bounding box center [33, 89] width 36 height 29
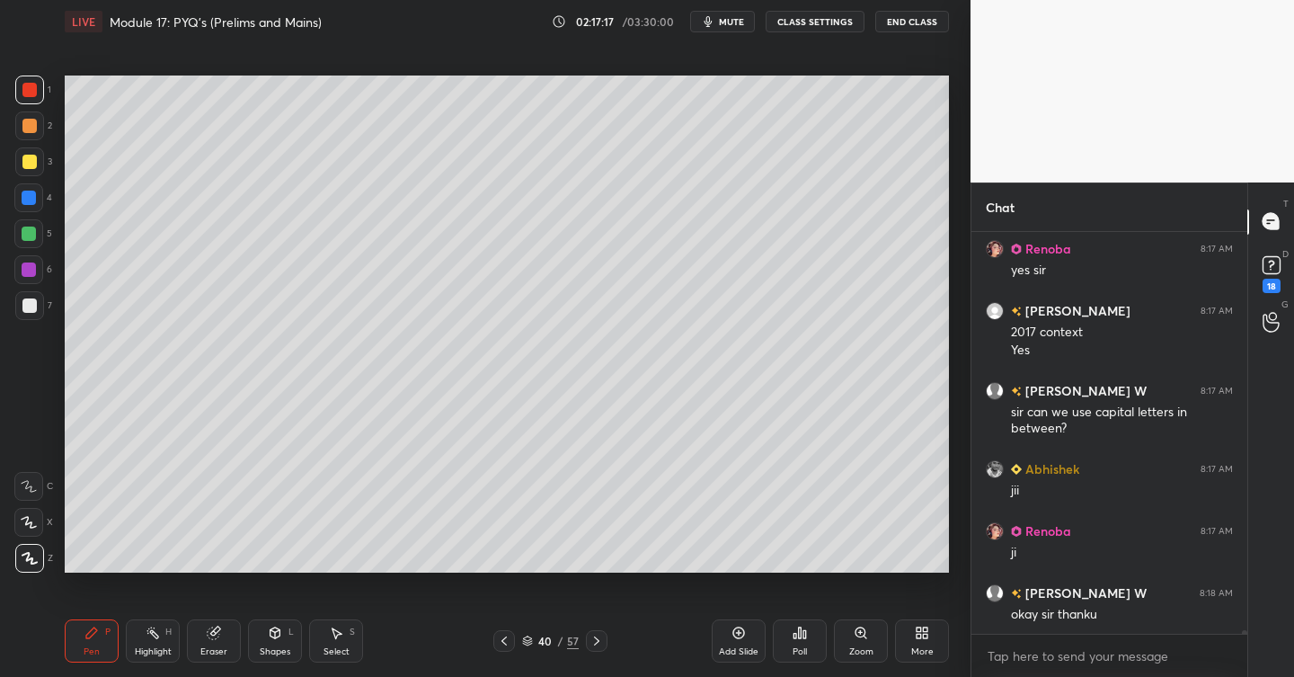
scroll to position [49596, 0]
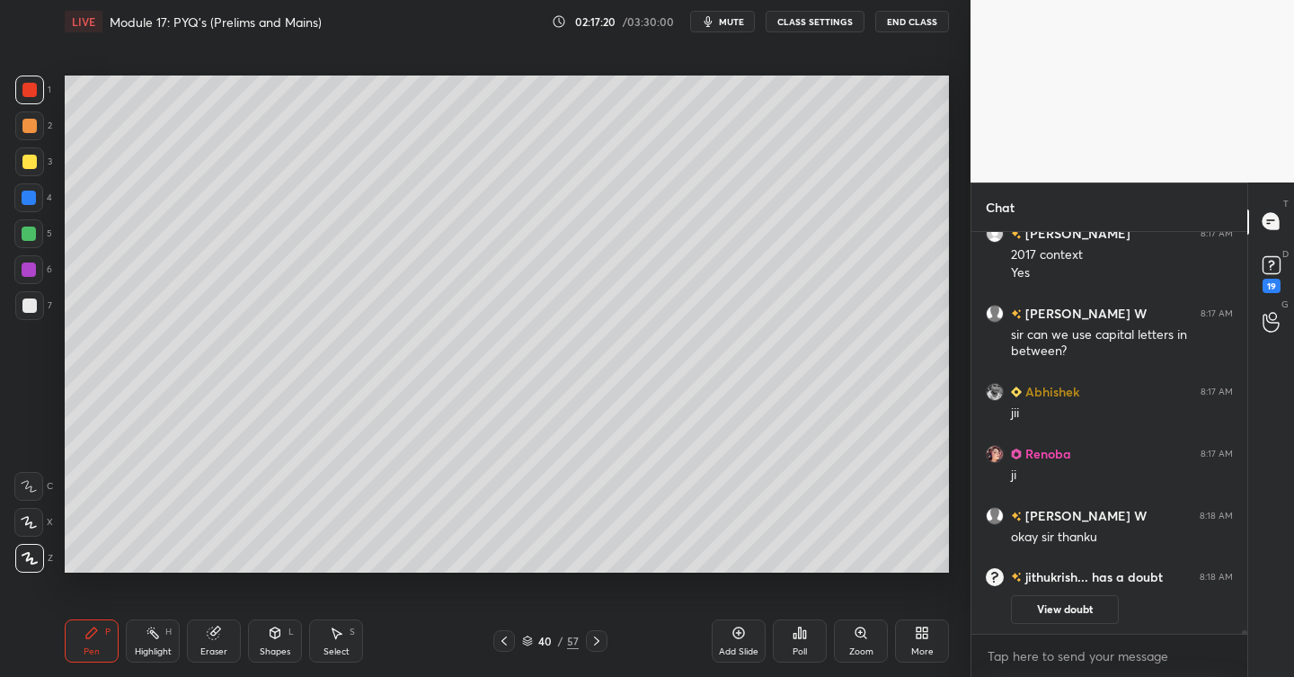
drag, startPoint x: 34, startPoint y: 164, endPoint x: 55, endPoint y: 175, distance: 23.7
click at [34, 163] on div at bounding box center [29, 162] width 14 height 14
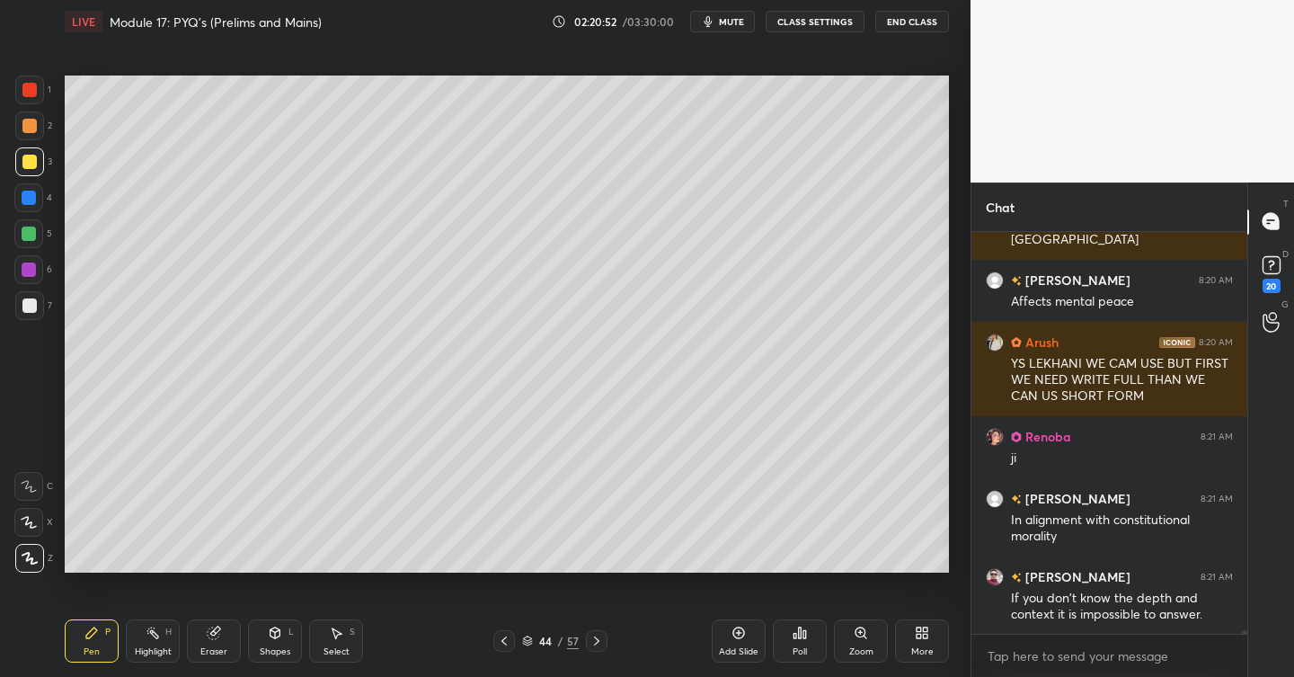
scroll to position [50578, 0]
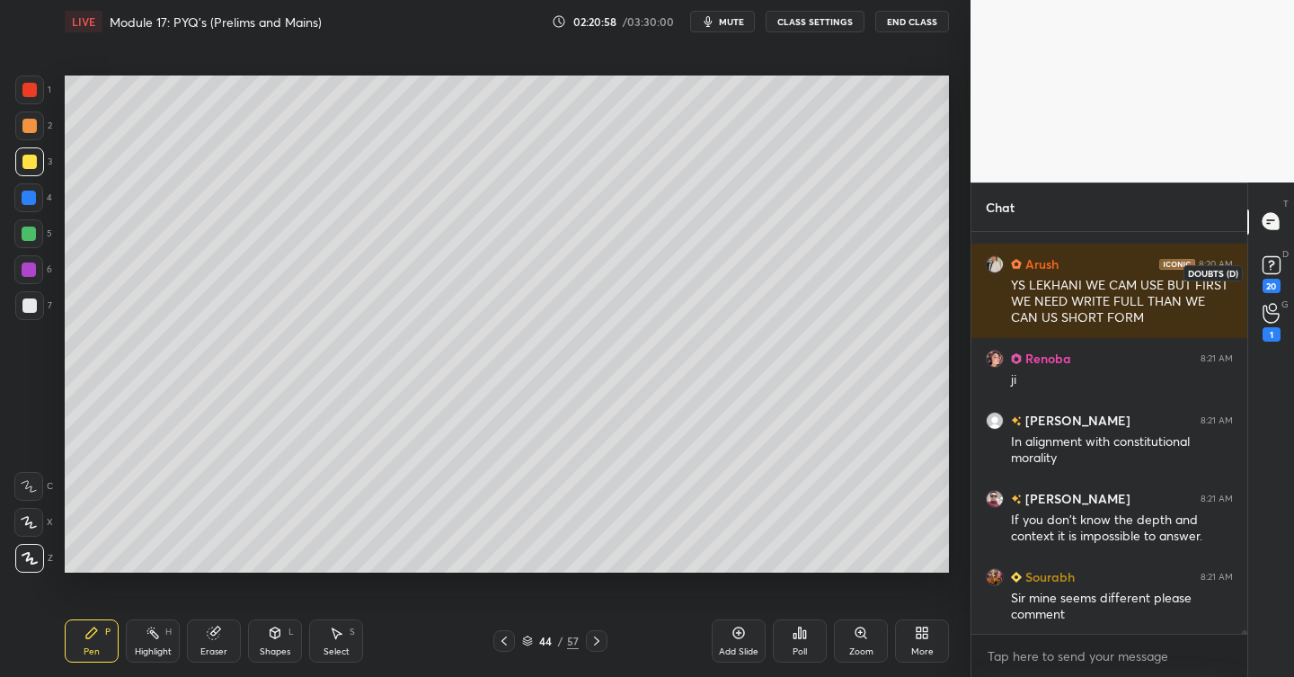
click at [1273, 278] on div "1 2 3 4 5 6 7 C X Z C X Z E E Erase all H H LIVE Module 17: PYQ’s (Prelims and …" at bounding box center [647, 338] width 1294 height 677
click at [1273, 326] on div "1" at bounding box center [1271, 322] width 18 height 39
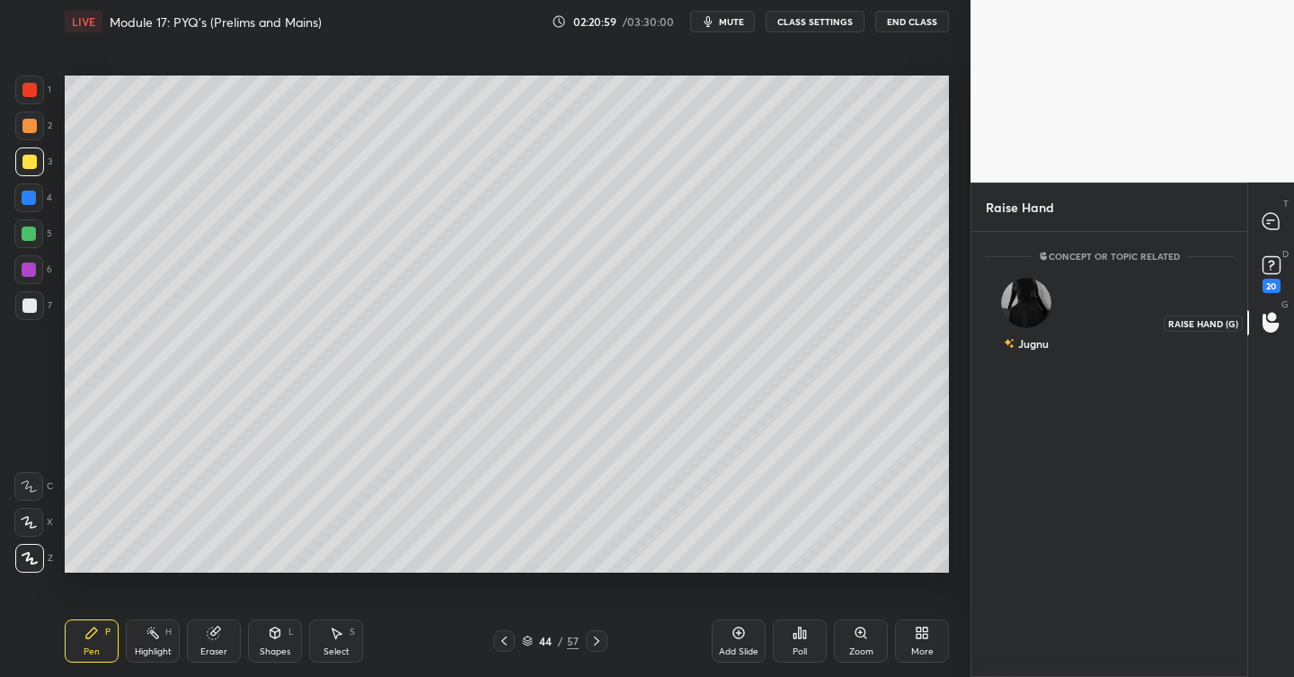
scroll to position [6, 6]
click at [1274, 260] on rect at bounding box center [1270, 264] width 17 height 17
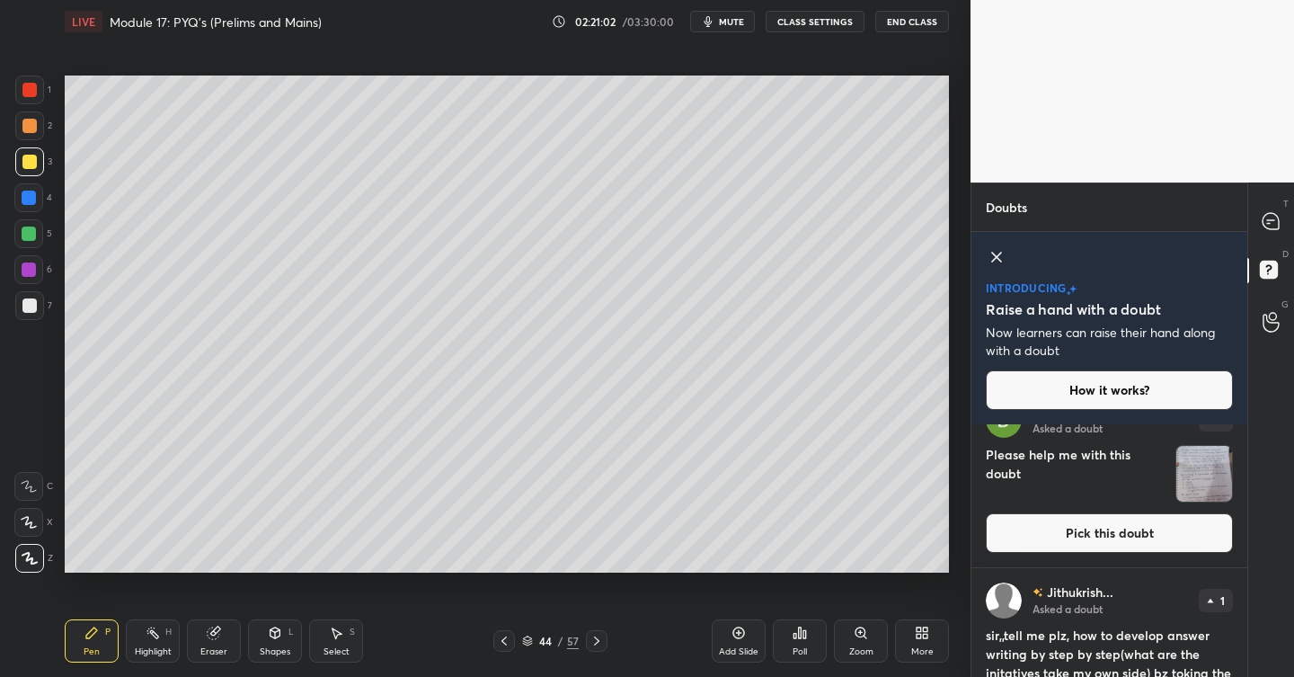
scroll to position [112, 0]
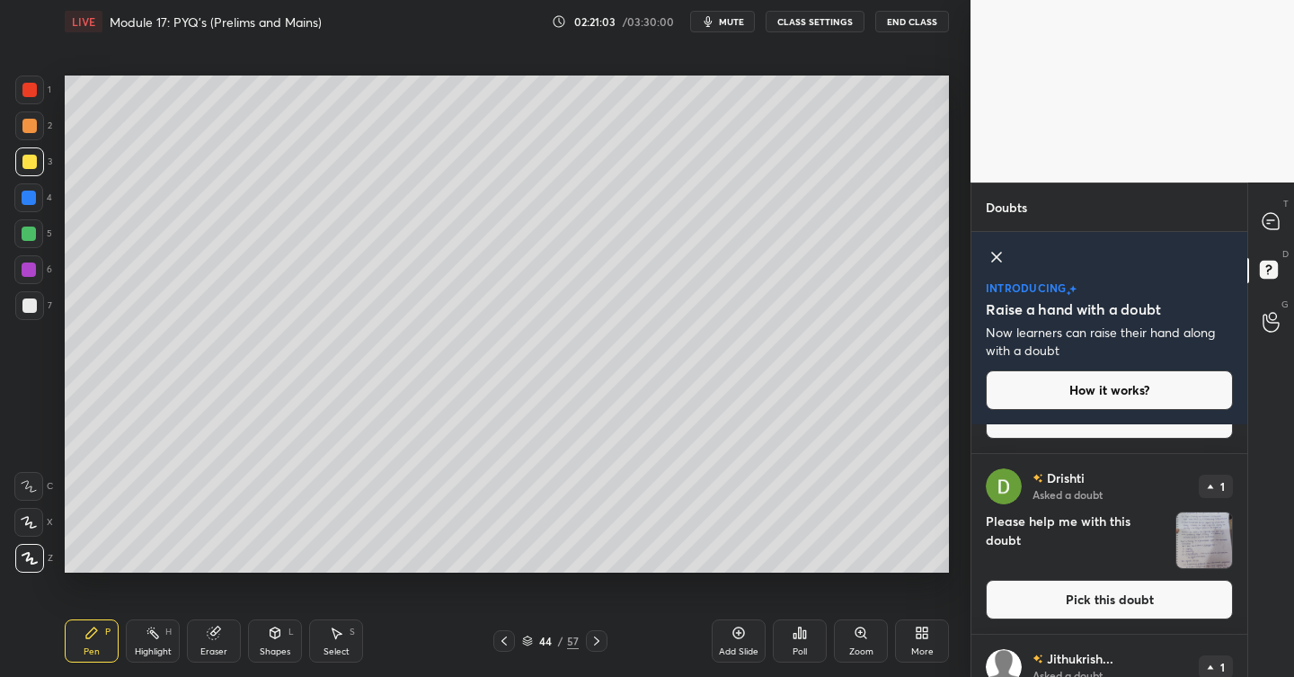
click at [1078, 588] on button "Pick this doubt" at bounding box center [1109, 600] width 247 height 40
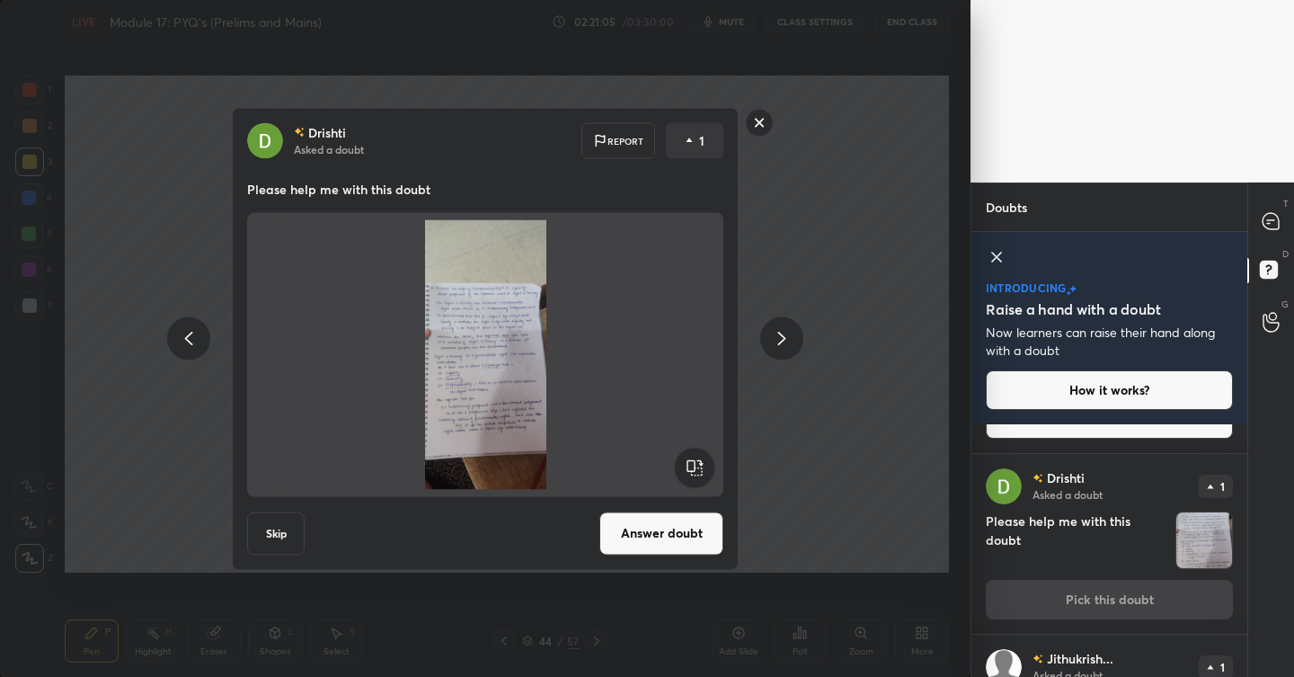
click at [648, 527] on button "Answer doubt" at bounding box center [661, 532] width 124 height 43
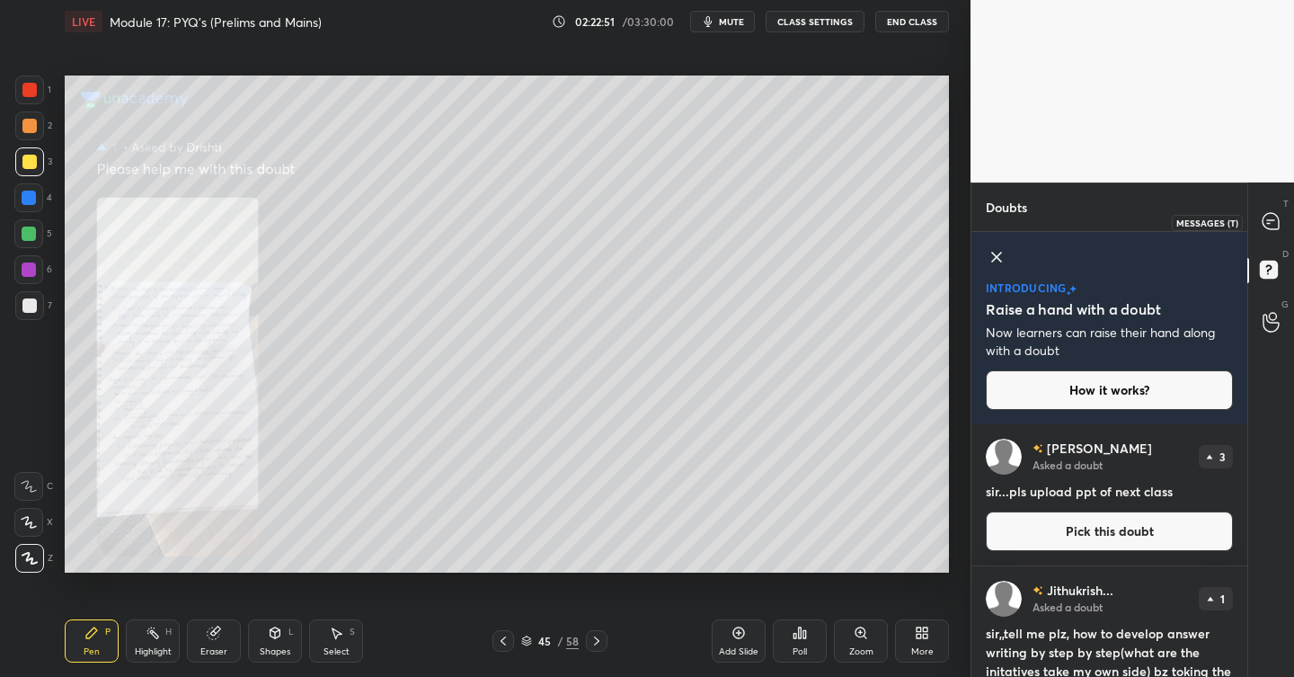
click at [1272, 226] on icon at bounding box center [1270, 221] width 16 height 16
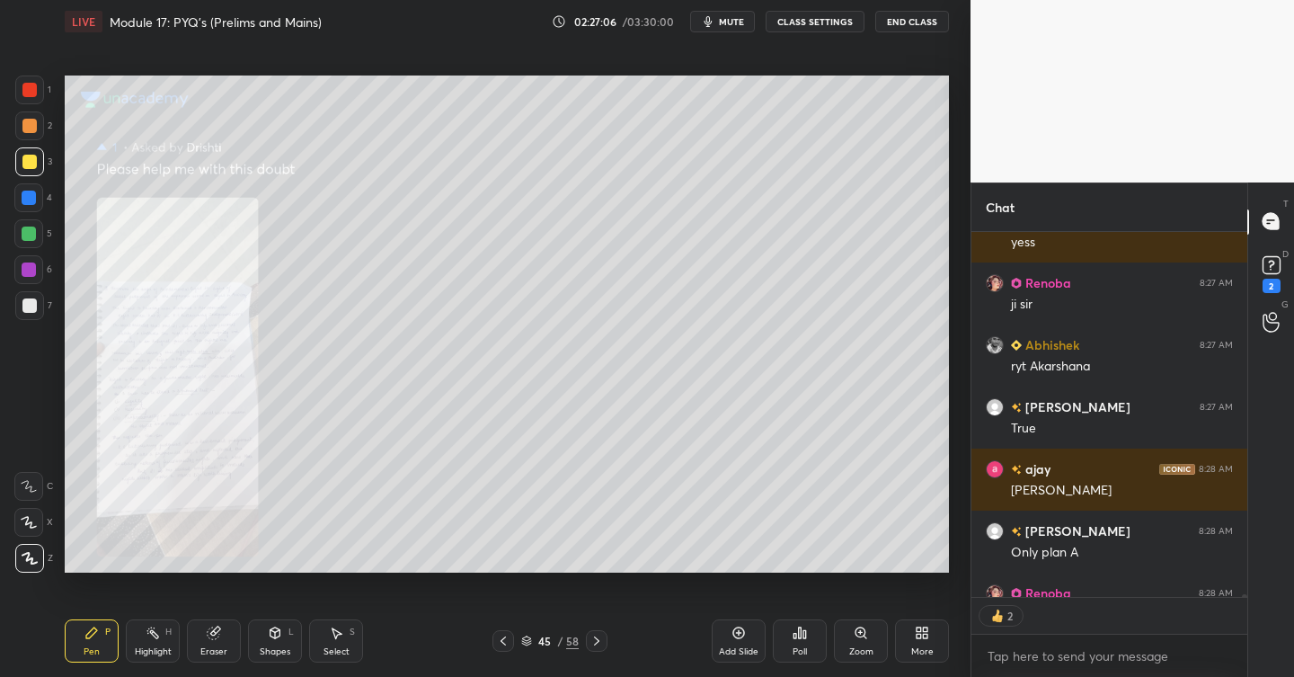
scroll to position [52990, 0]
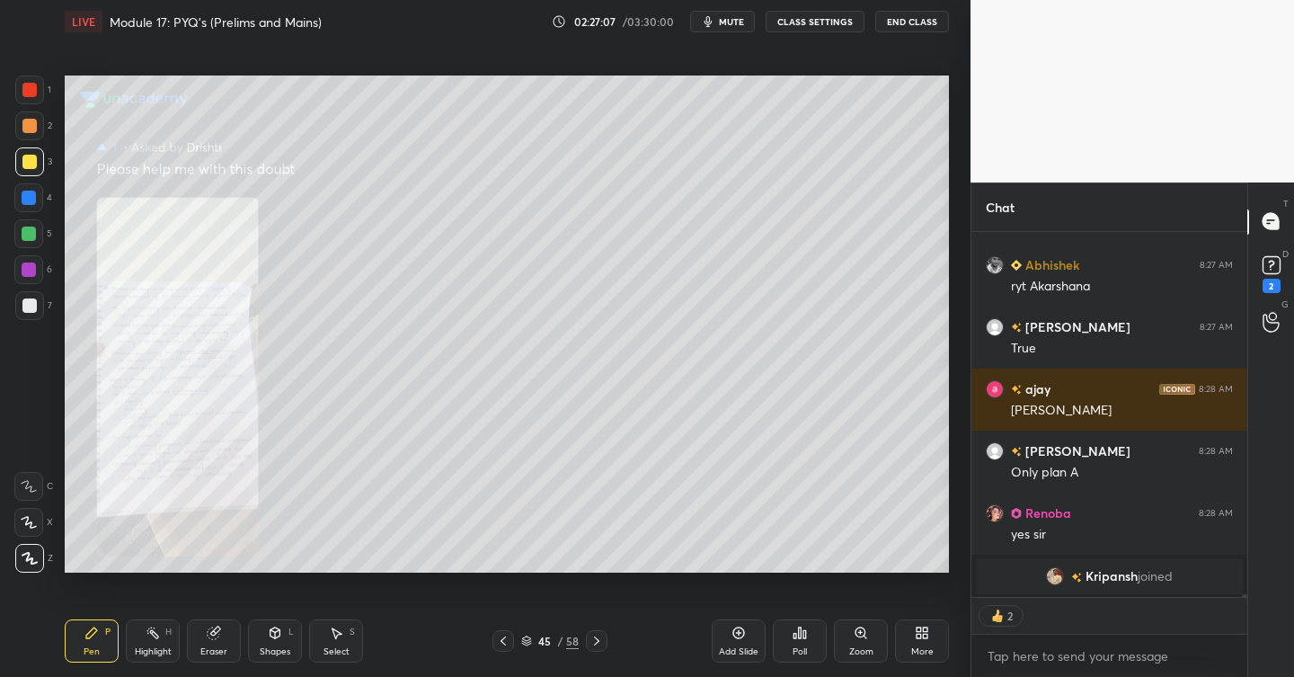
click at [742, 631] on icon at bounding box center [738, 632] width 14 height 14
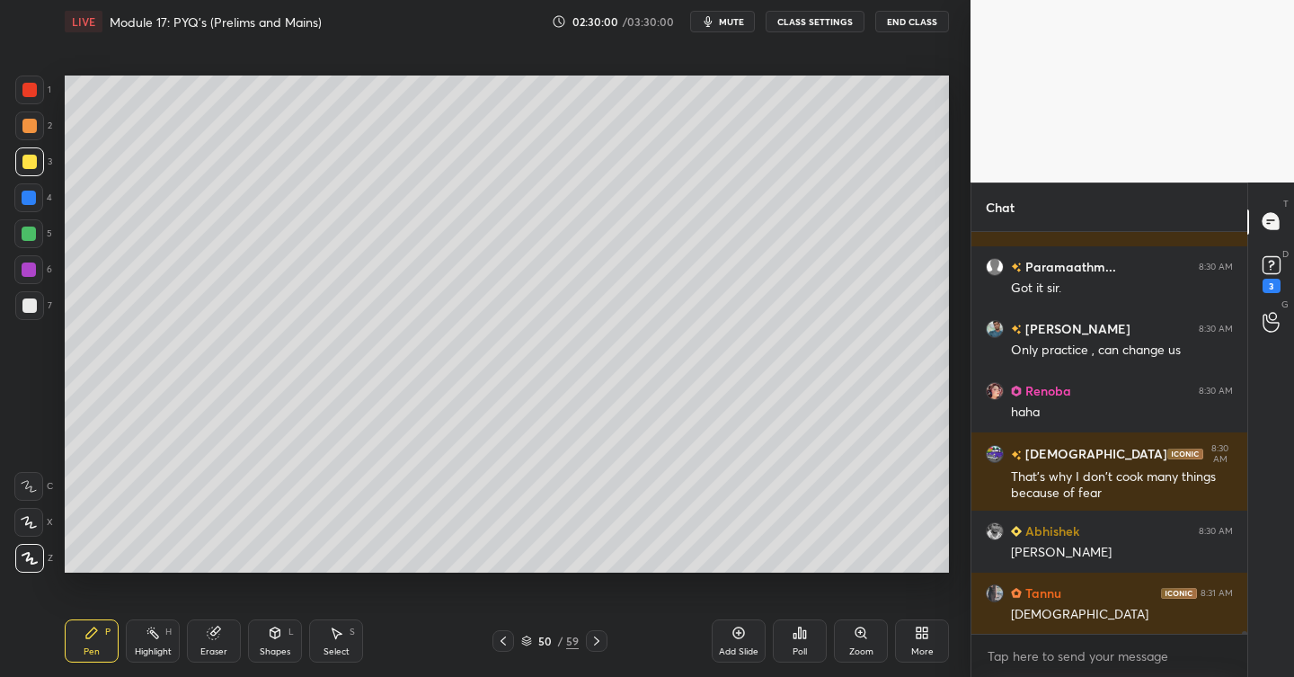
scroll to position [54497, 0]
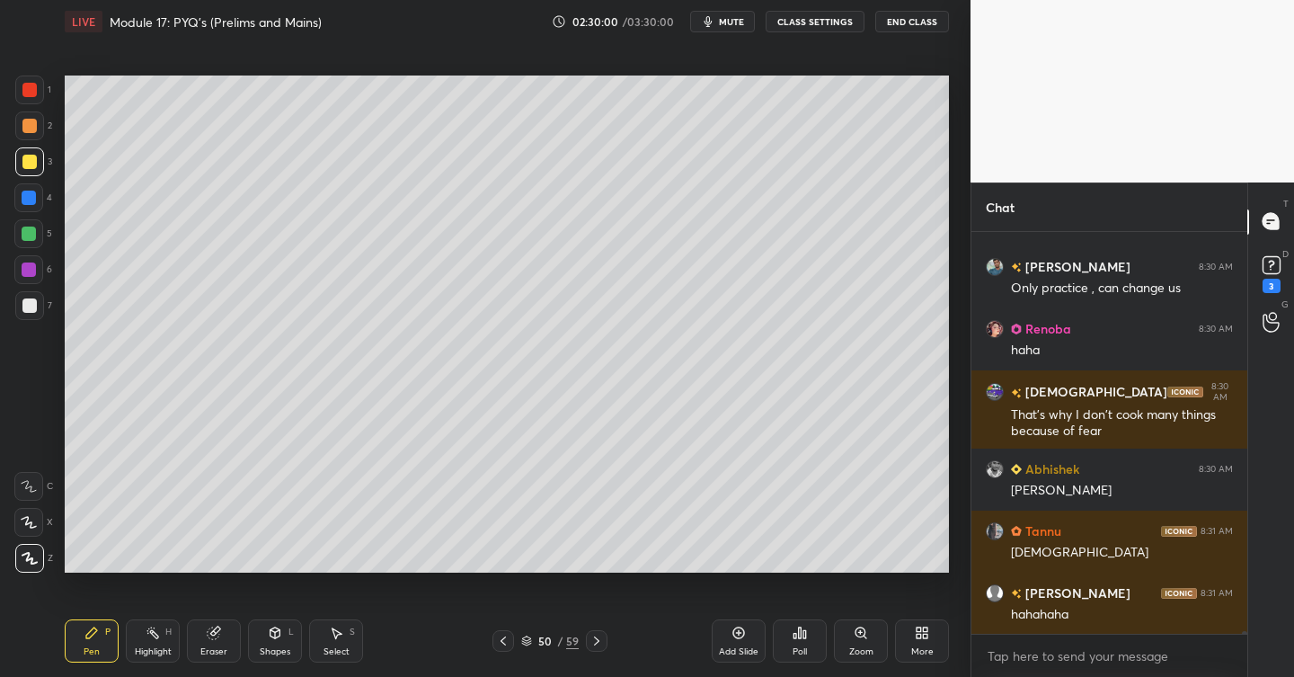
click at [596, 641] on icon at bounding box center [596, 640] width 14 height 14
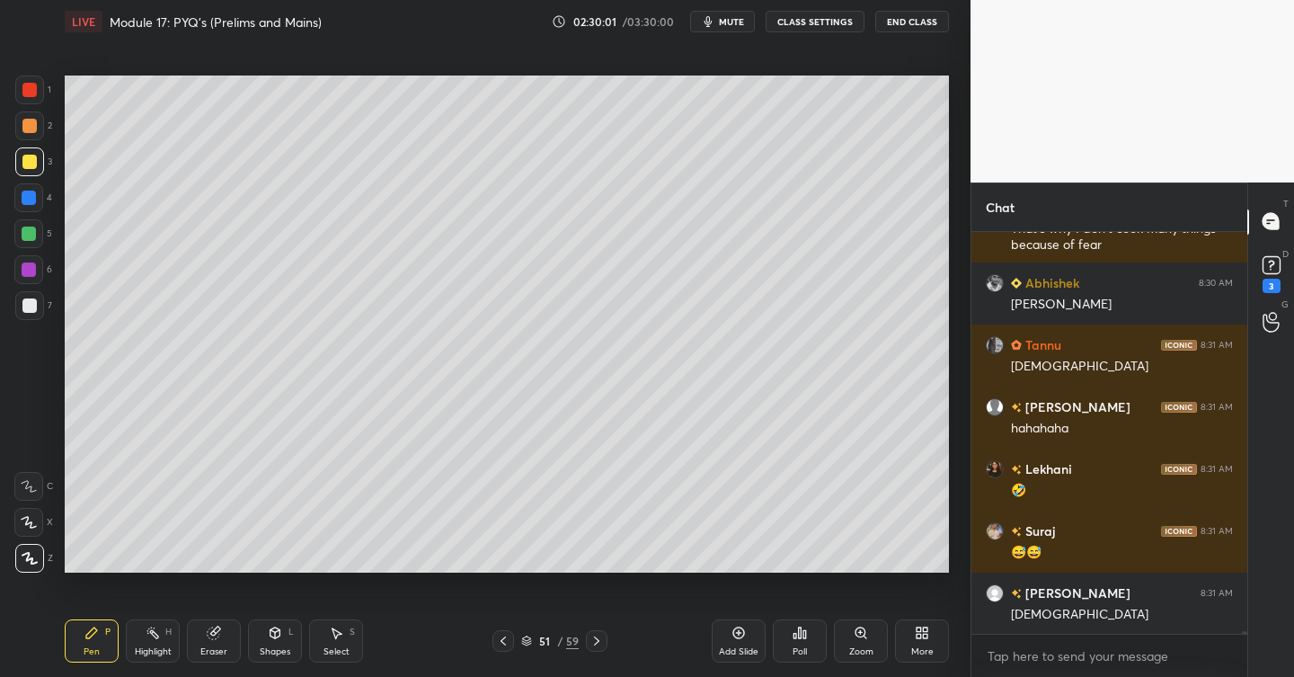
click at [596, 641] on icon at bounding box center [596, 640] width 14 height 14
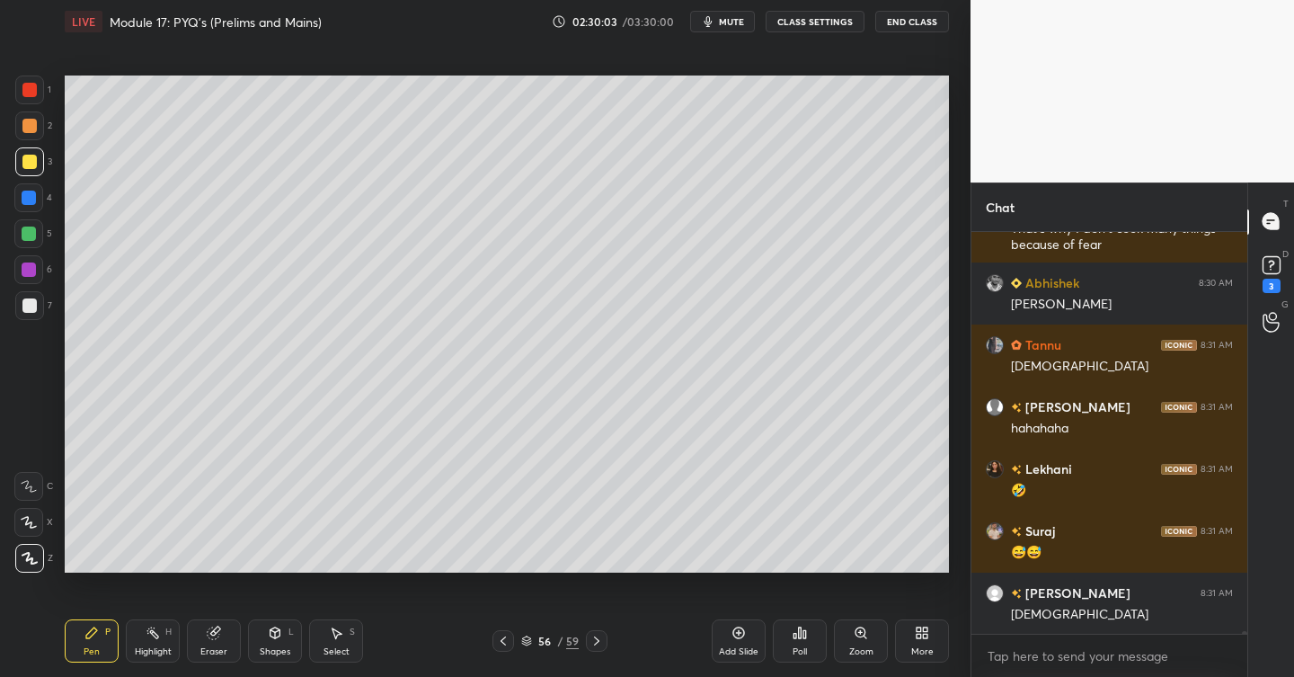
click at [596, 641] on icon at bounding box center [596, 640] width 14 height 14
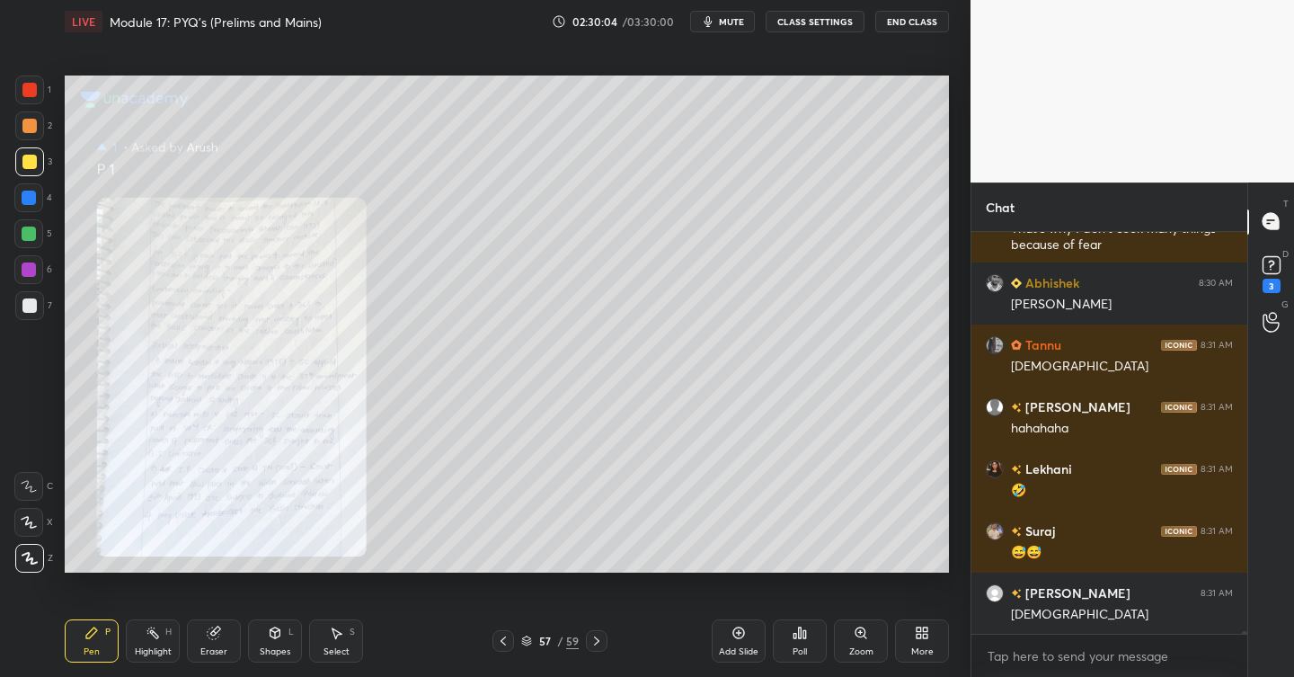
scroll to position [54745, 0]
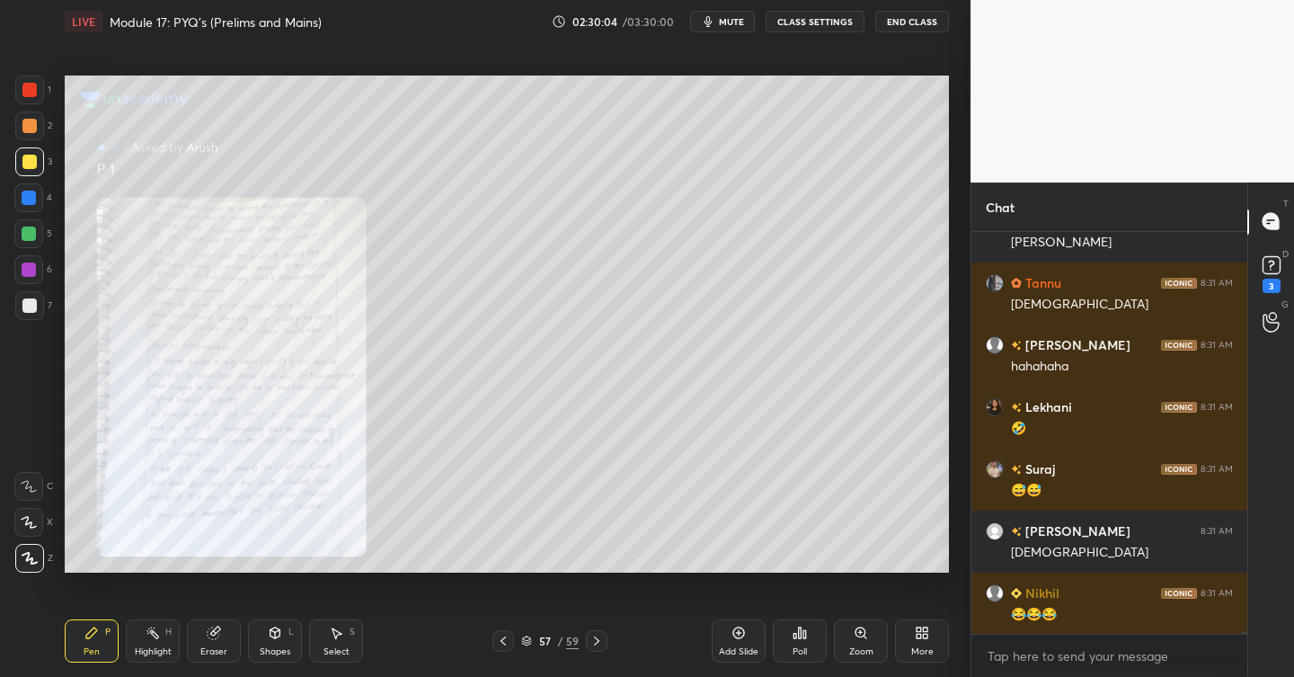
click at [596, 641] on icon at bounding box center [596, 640] width 14 height 14
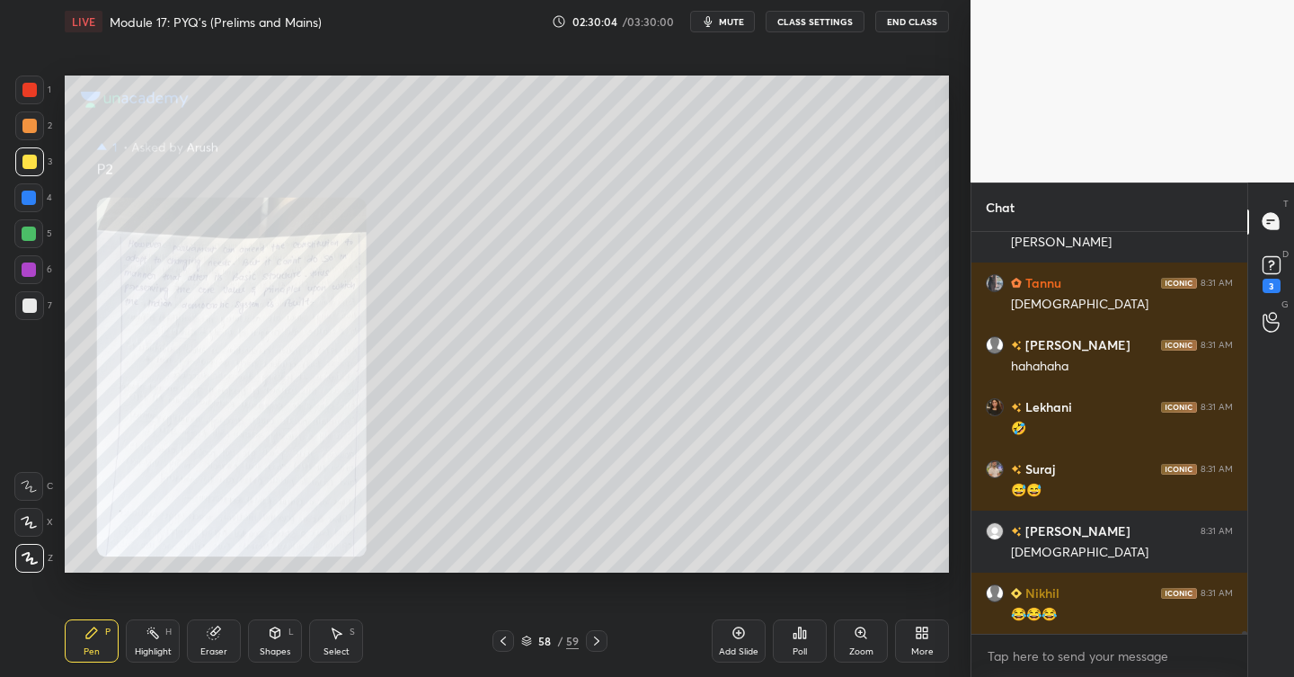
click at [596, 641] on icon at bounding box center [596, 640] width 14 height 14
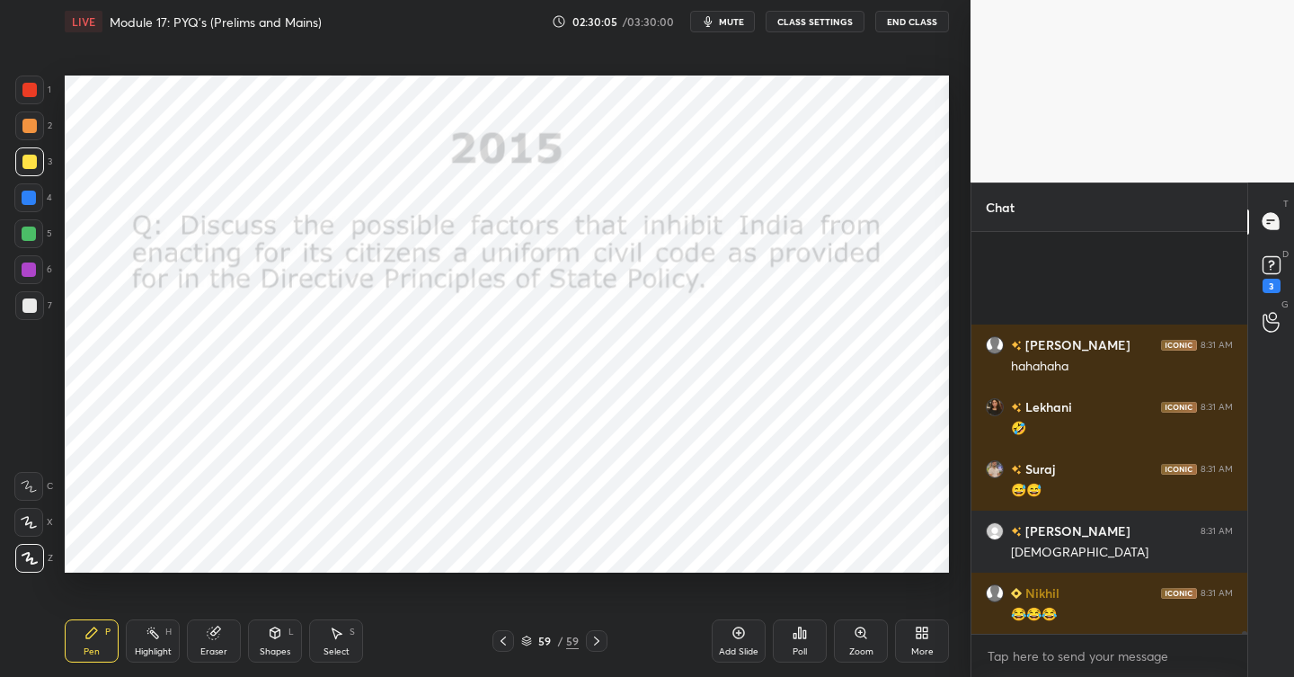
scroll to position [54931, 0]
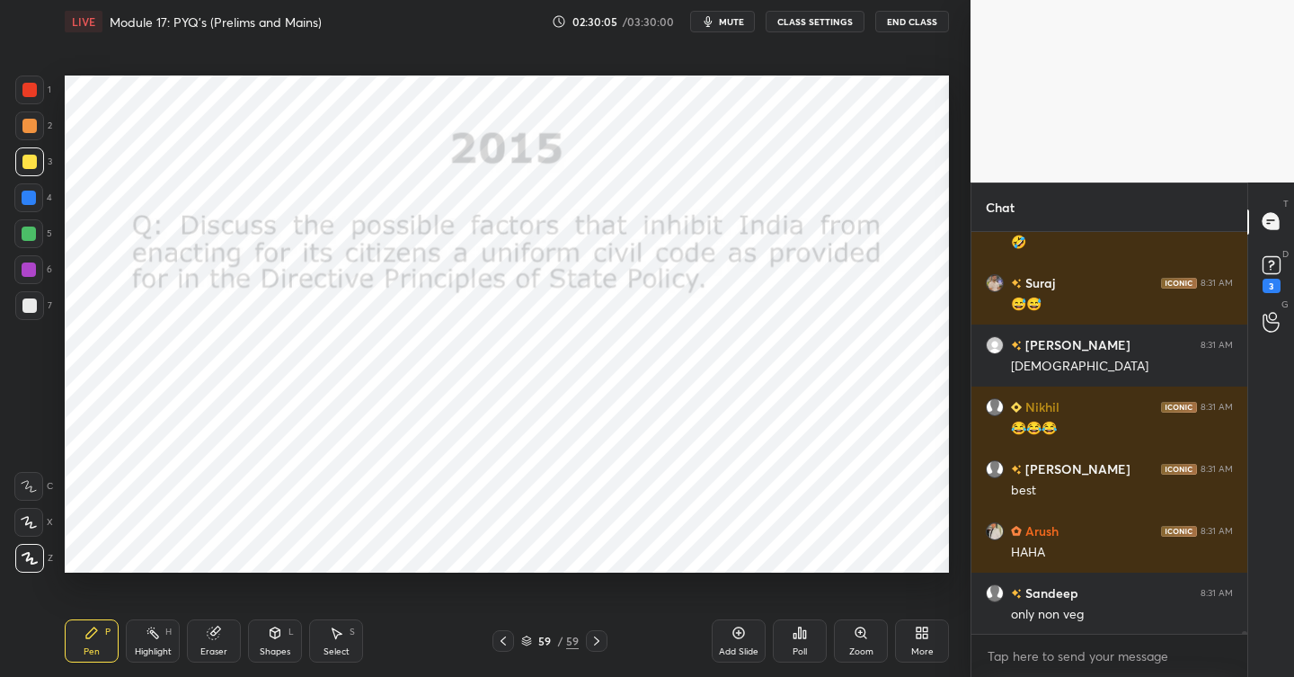
click at [596, 641] on icon at bounding box center [596, 640] width 14 height 14
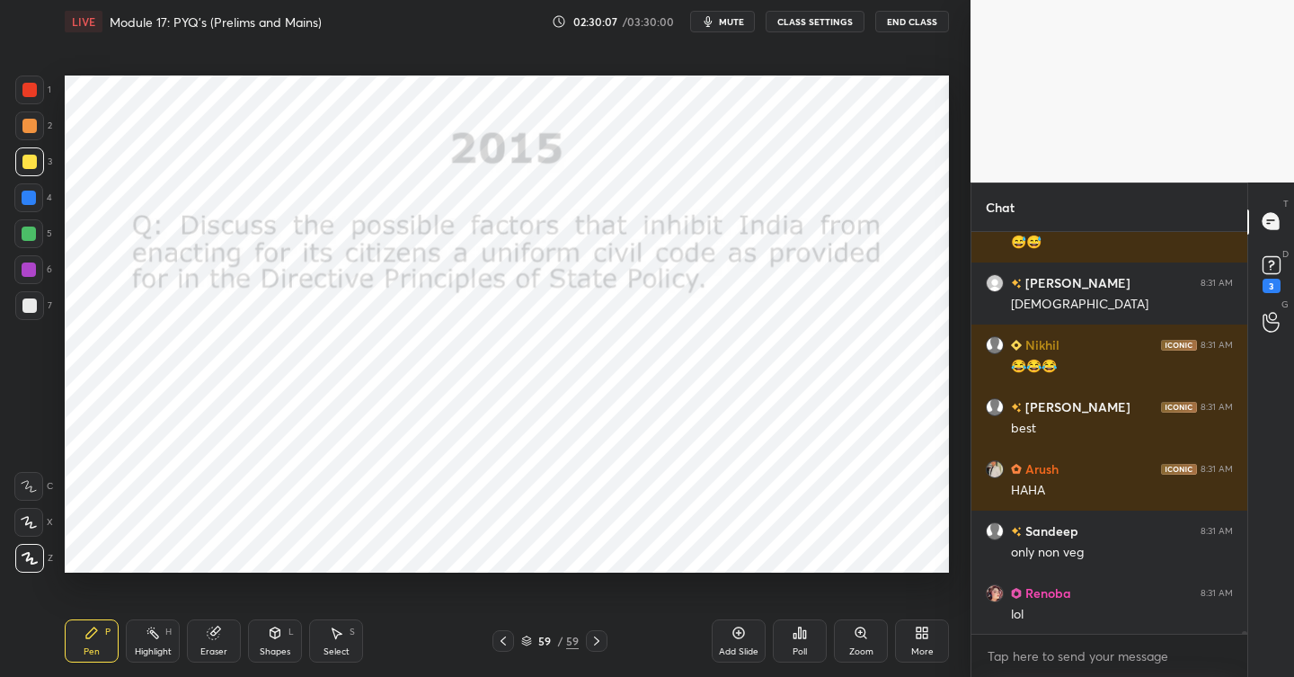
scroll to position [55055, 0]
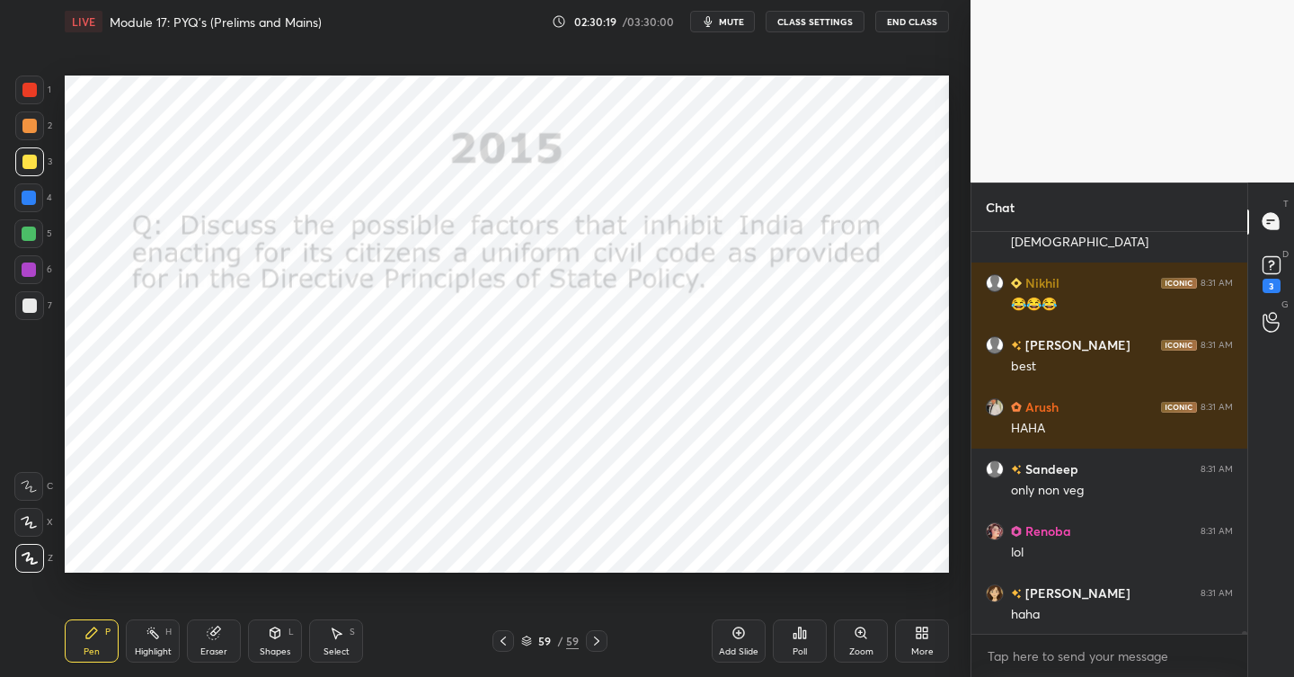
click at [35, 94] on div at bounding box center [29, 90] width 14 height 14
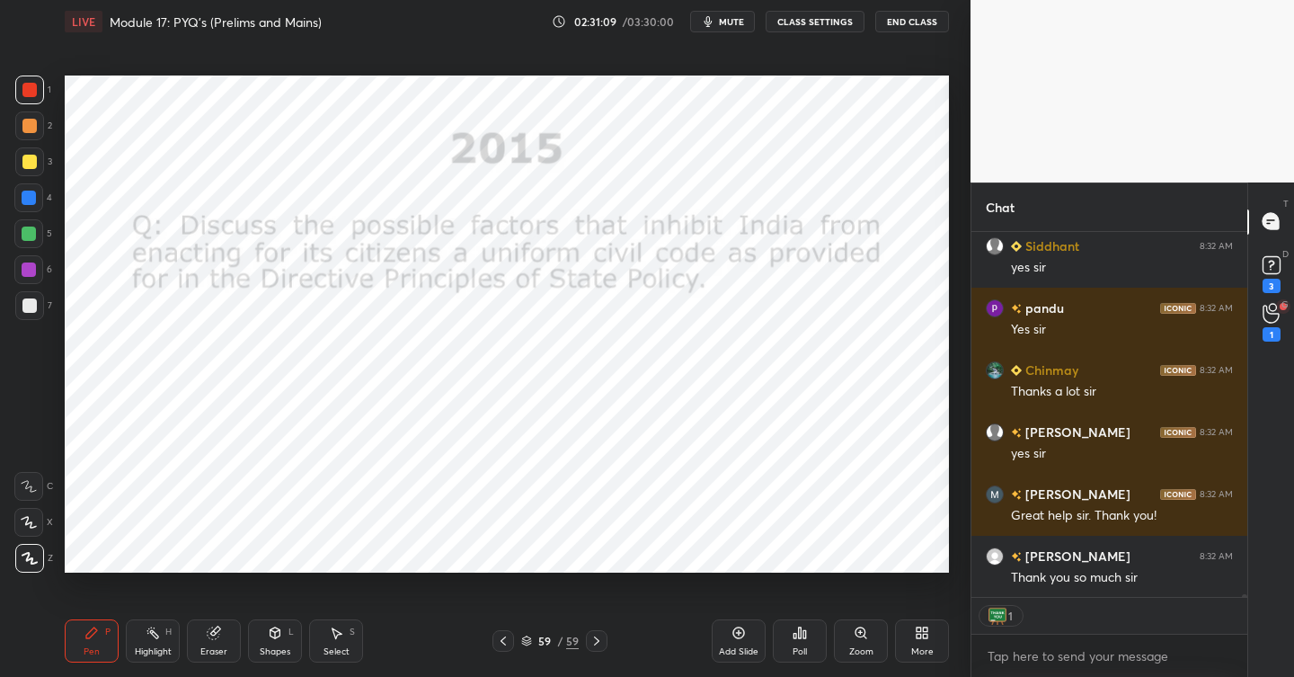
scroll to position [56474, 0]
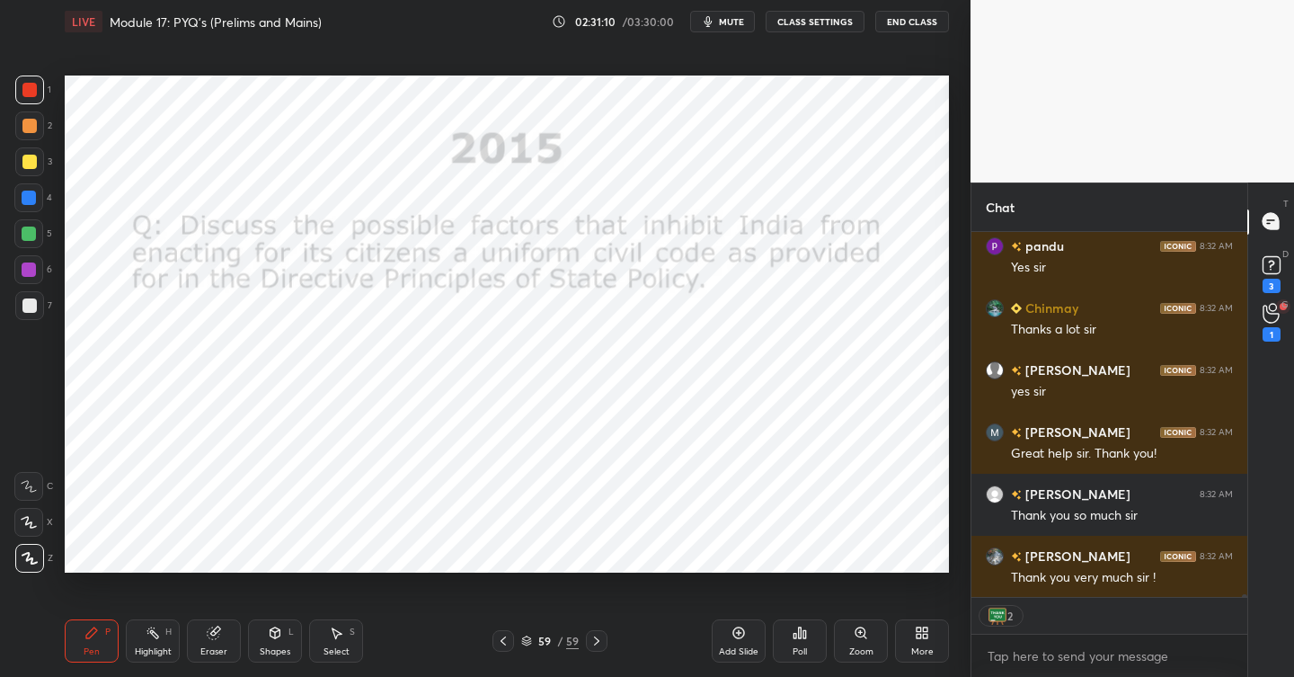
click at [598, 642] on icon at bounding box center [596, 640] width 14 height 14
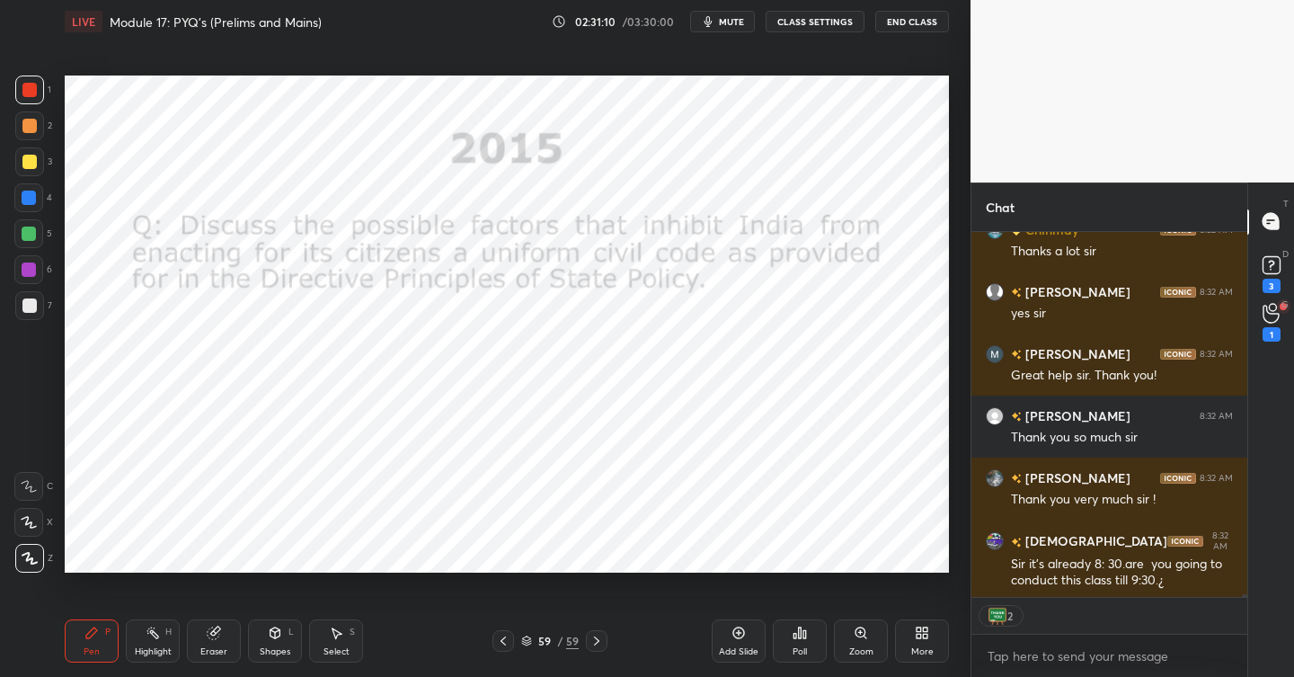
click at [742, 634] on icon at bounding box center [738, 632] width 14 height 14
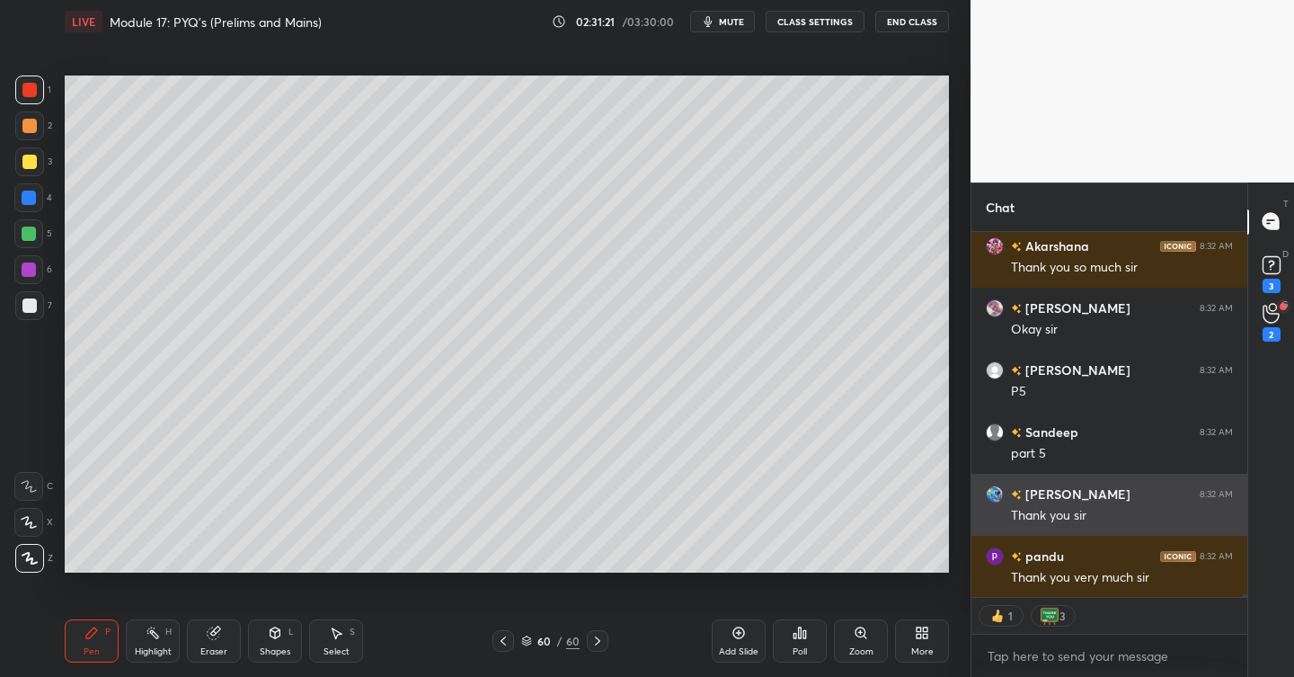
scroll to position [57374, 0]
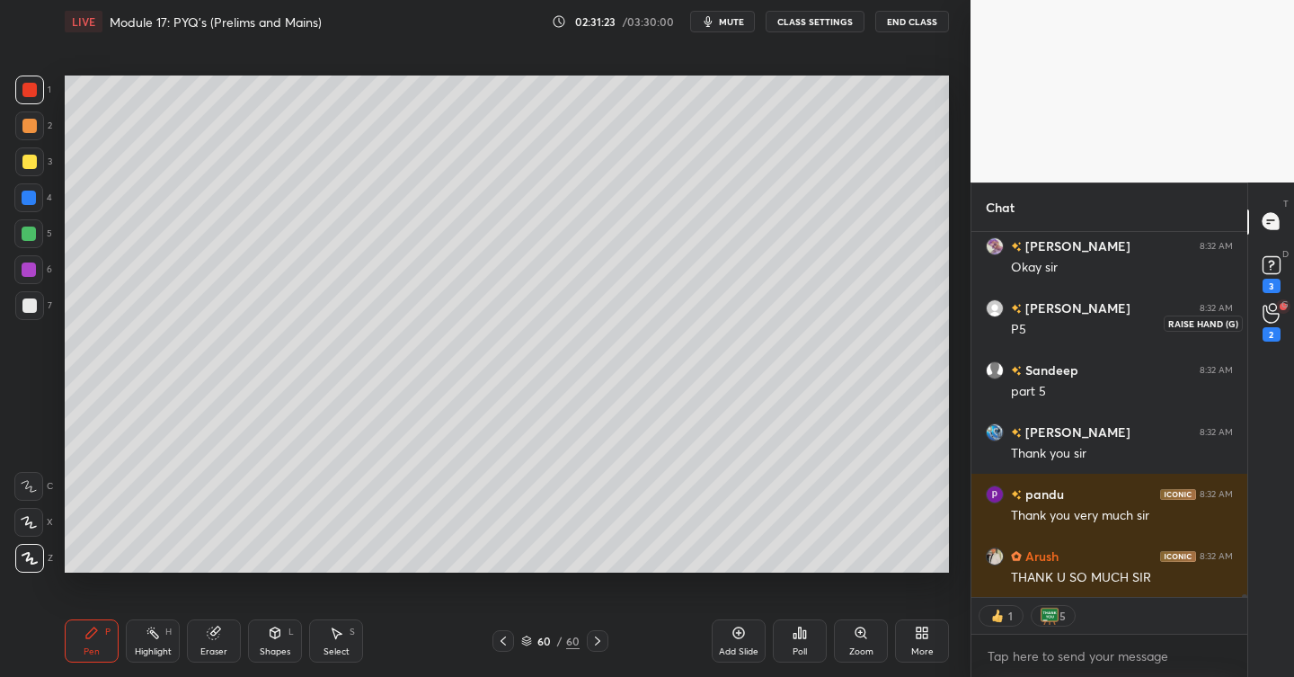
click at [1270, 334] on div "2" at bounding box center [1271, 334] width 18 height 14
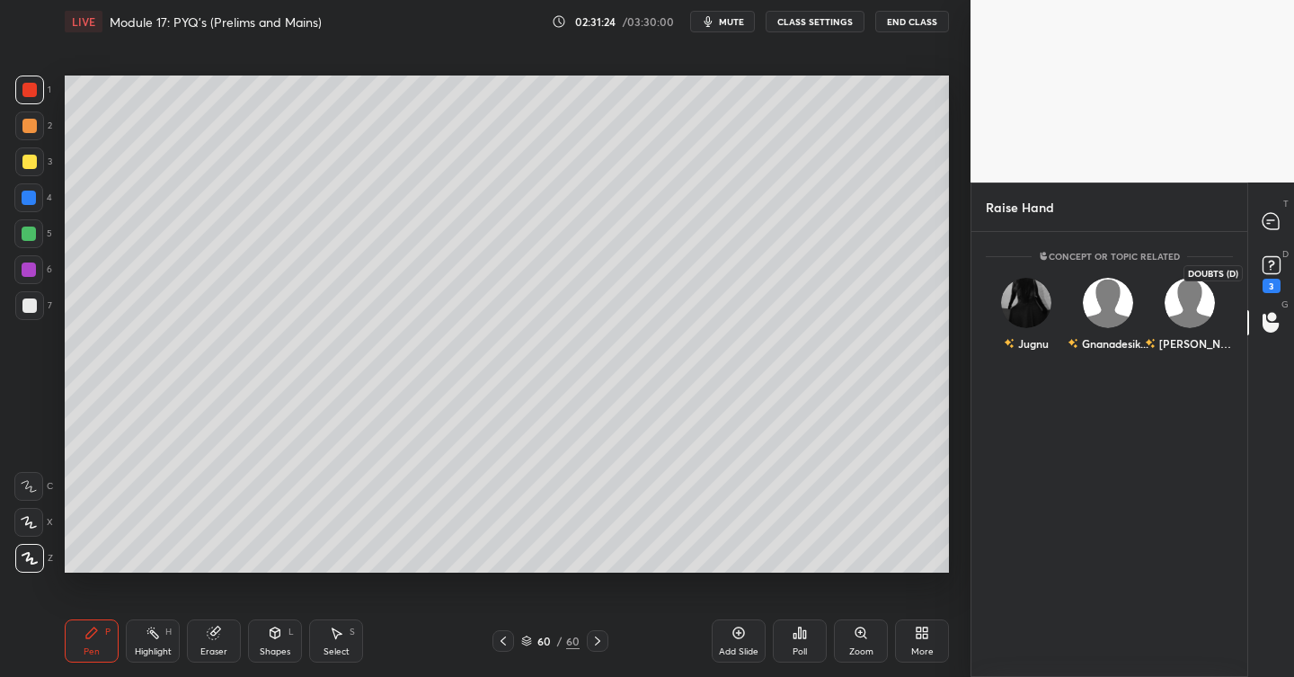
click at [1271, 270] on rect at bounding box center [1270, 264] width 17 height 17
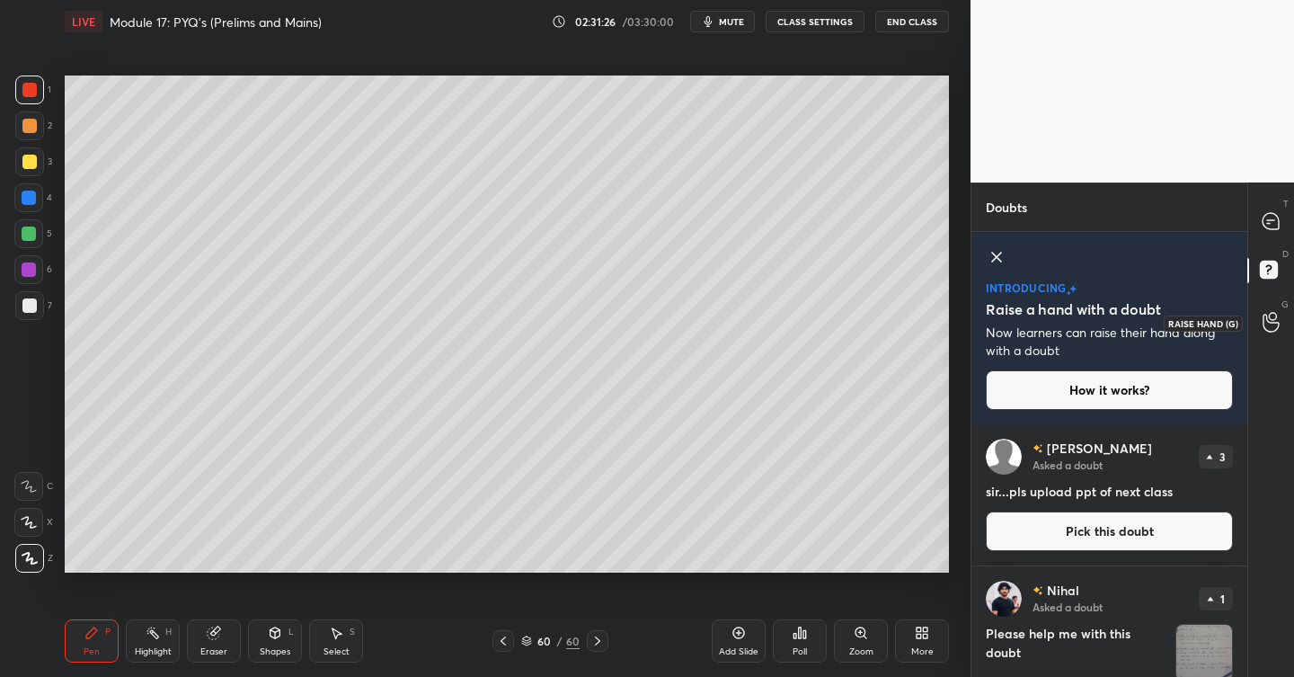
click at [1271, 313] on circle at bounding box center [1272, 316] width 7 height 7
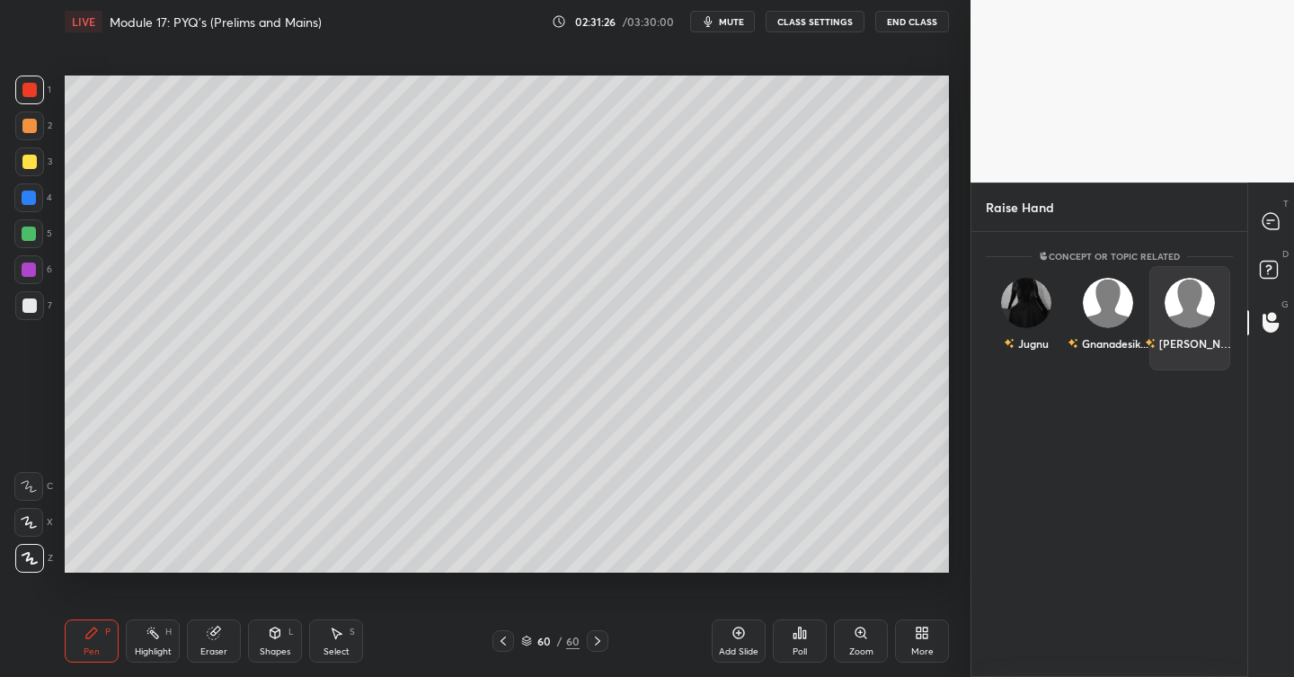
click at [1213, 306] on div "[PERSON_NAME]" at bounding box center [1190, 318] width 82 height 104
click at [1187, 352] on button "INVITE" at bounding box center [1190, 355] width 66 height 23
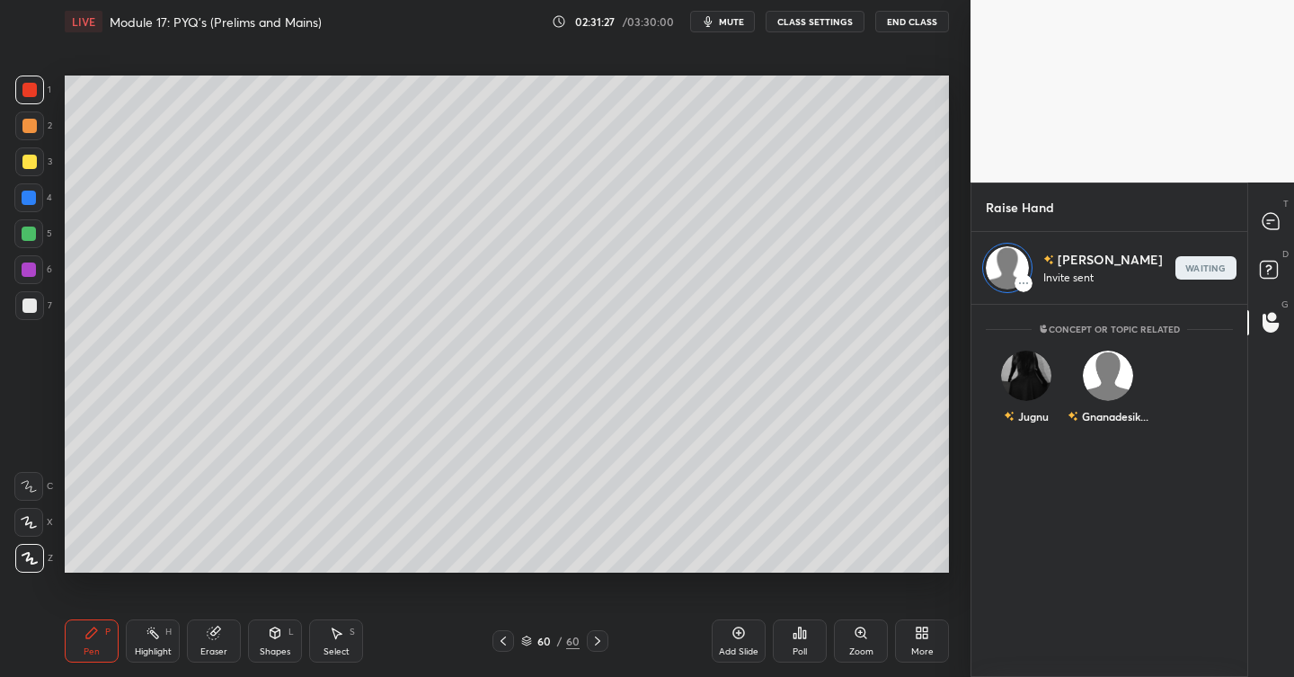
scroll to position [367, 270]
click at [1279, 217] on icon at bounding box center [1270, 221] width 16 height 16
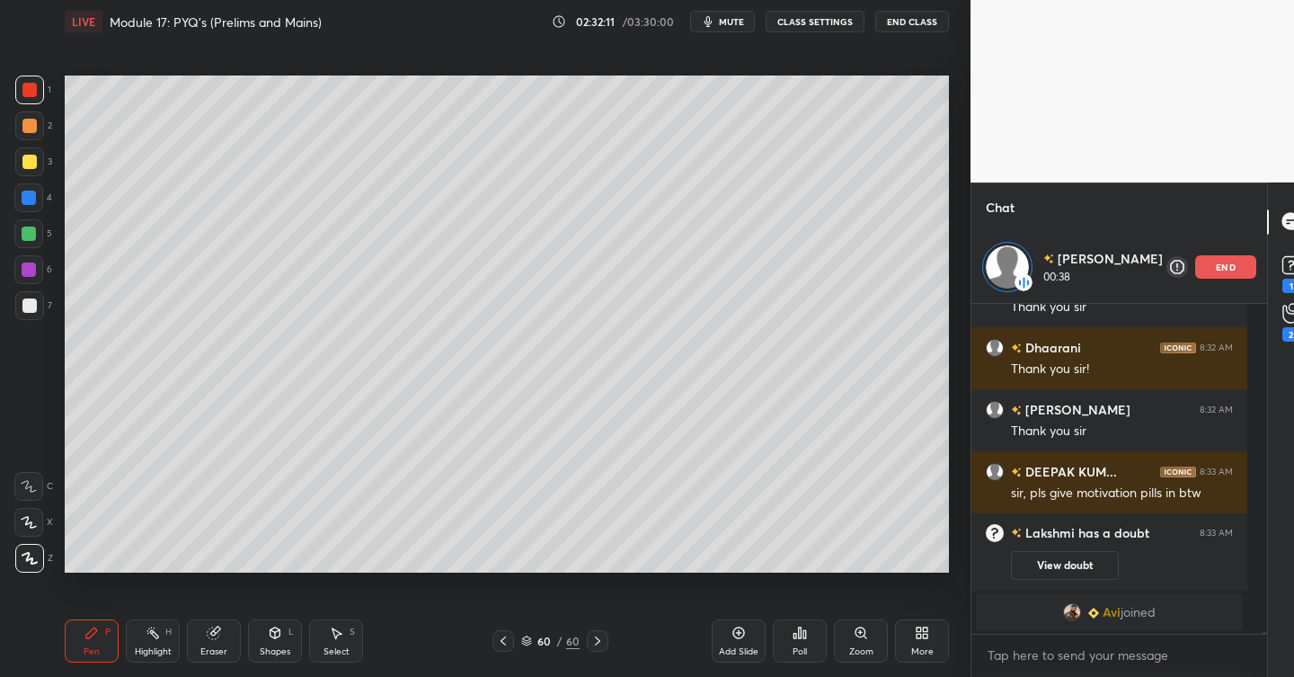
scroll to position [56735, 0]
click at [735, 636] on icon at bounding box center [739, 633] width 12 height 12
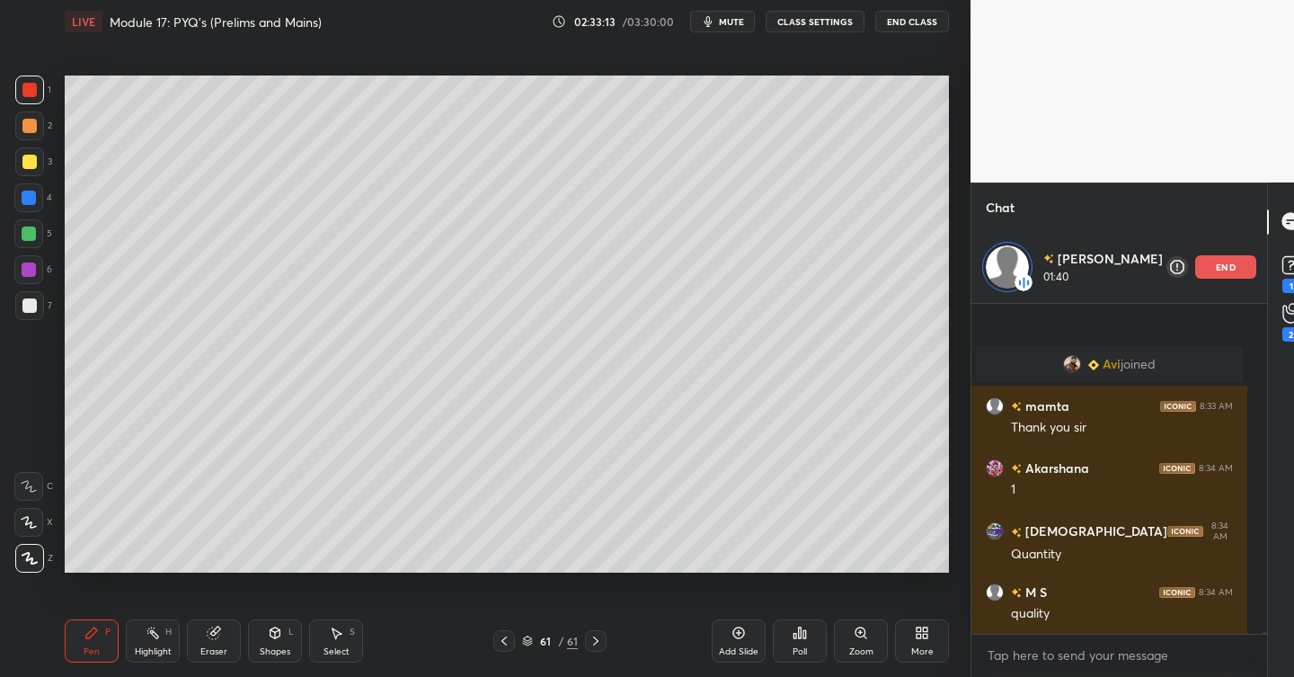
scroll to position [57107, 0]
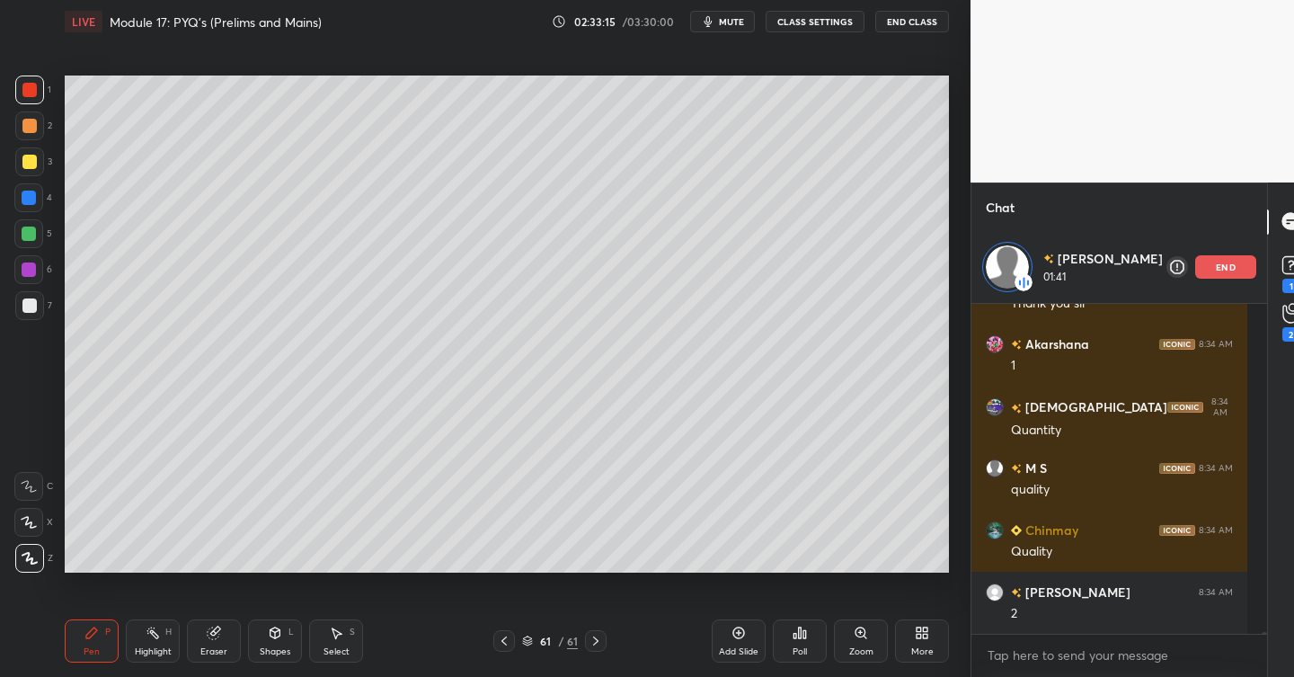
drag, startPoint x: 30, startPoint y: 161, endPoint x: 40, endPoint y: 159, distance: 10.0
click at [35, 159] on div at bounding box center [29, 162] width 14 height 14
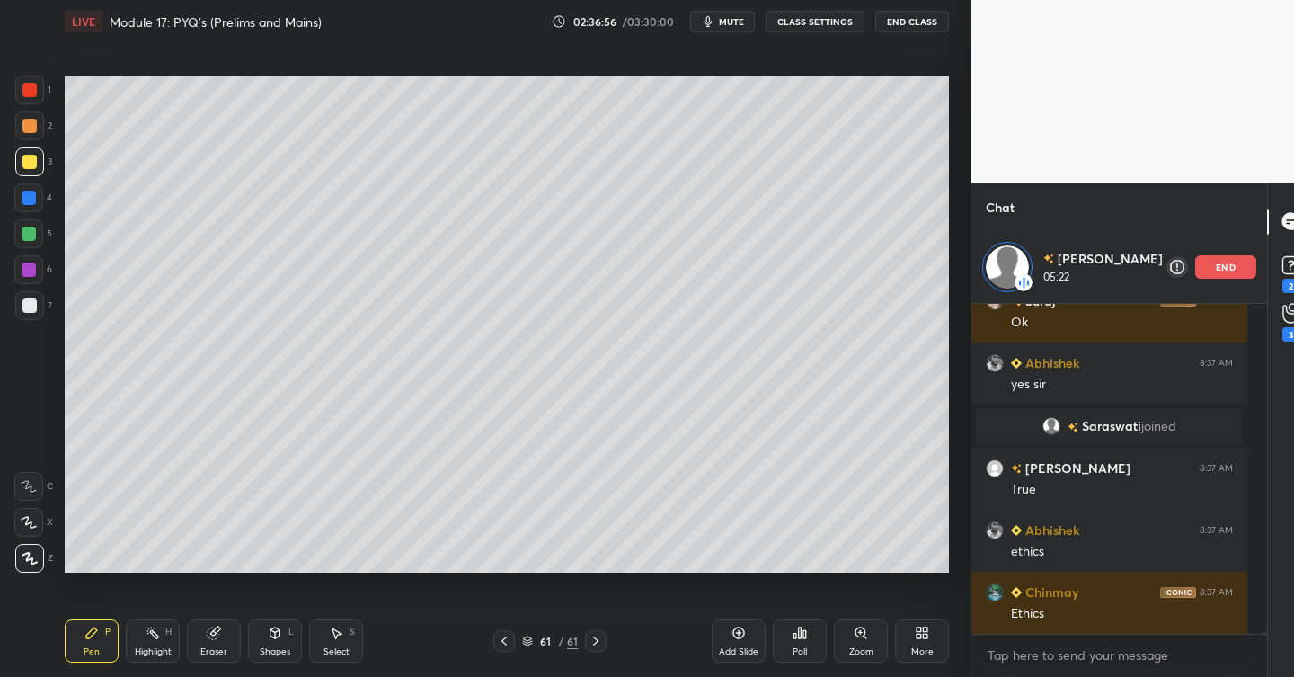
scroll to position [57941, 0]
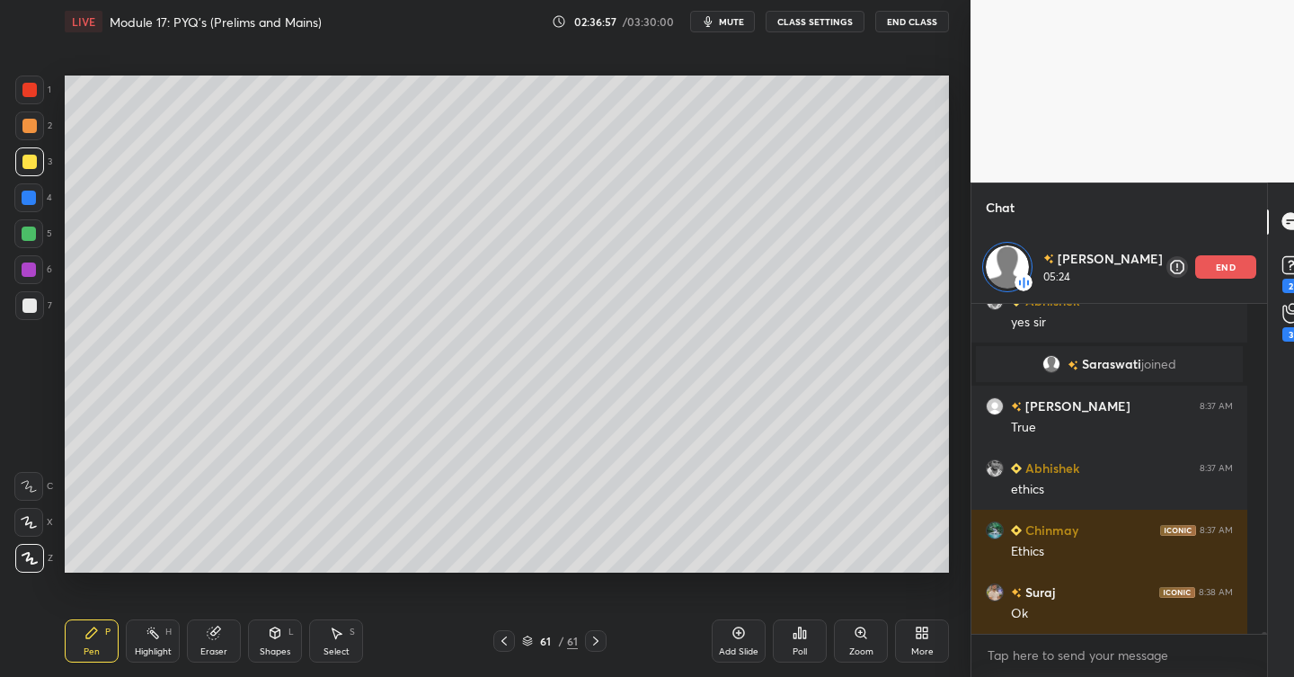
click at [1216, 266] on p "end" at bounding box center [1226, 266] width 20 height 9
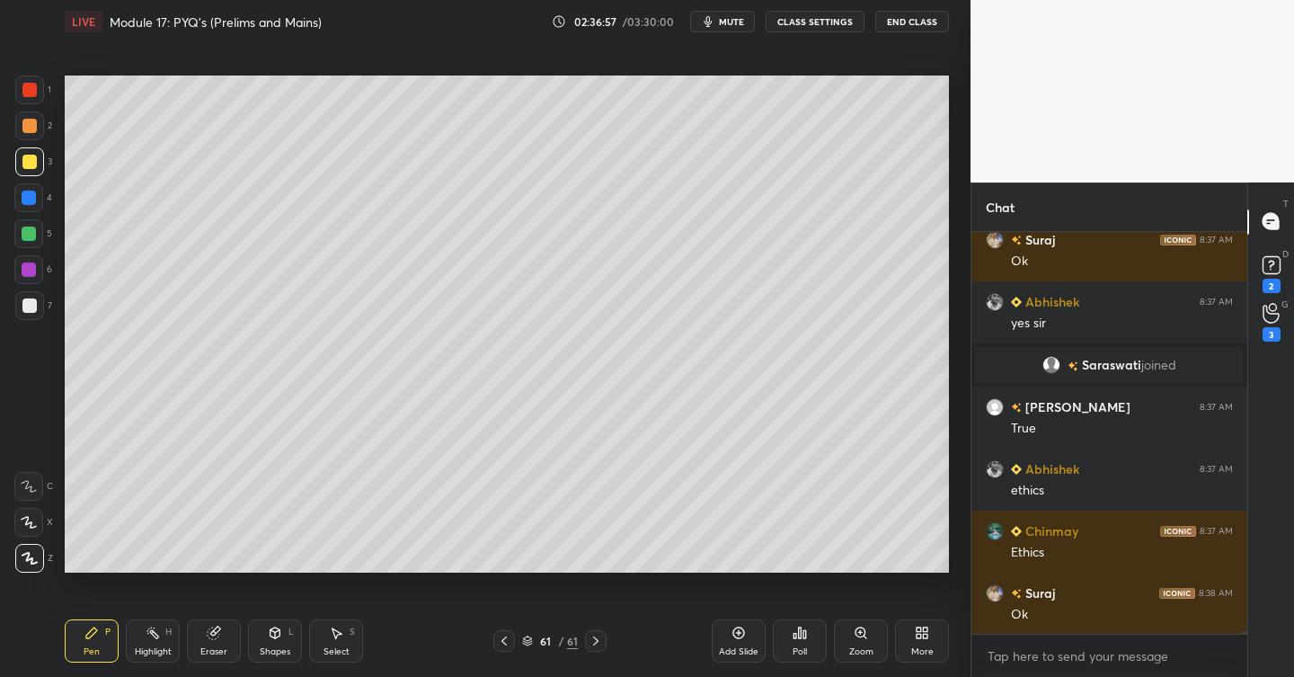
scroll to position [57868, 0]
click at [907, 24] on button "End Class" at bounding box center [912, 22] width 74 height 22
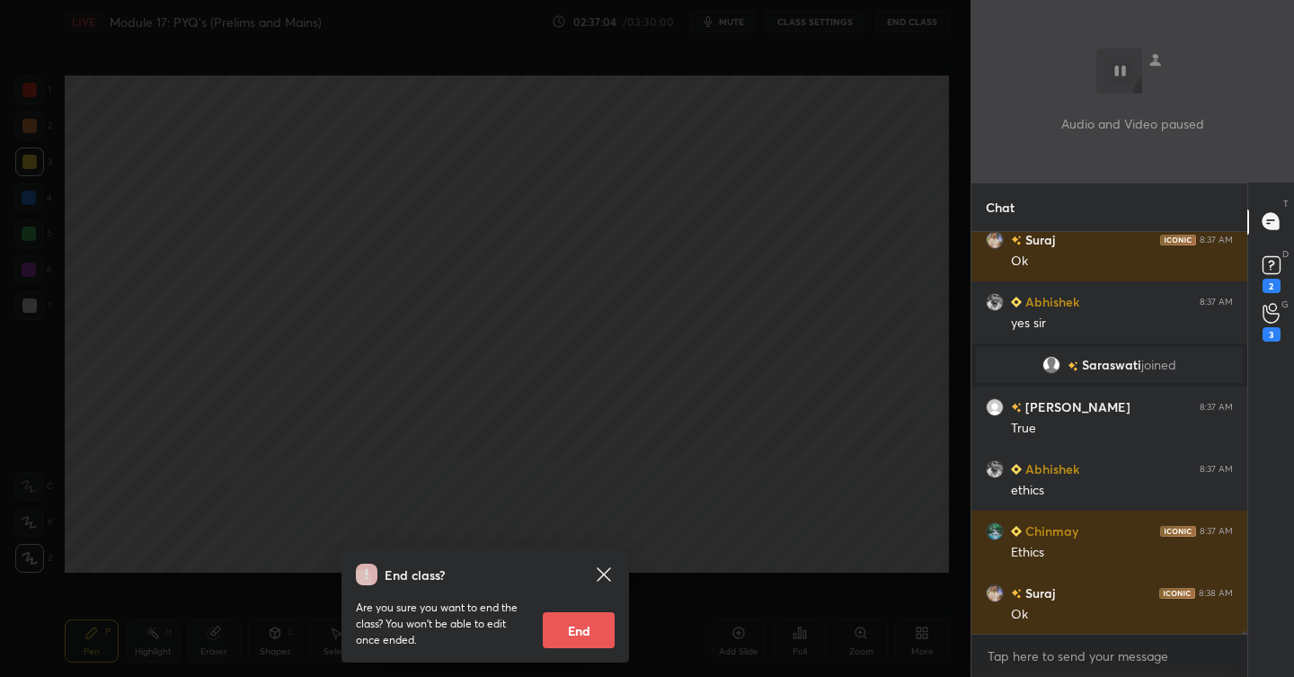
scroll to position [57930, 0]
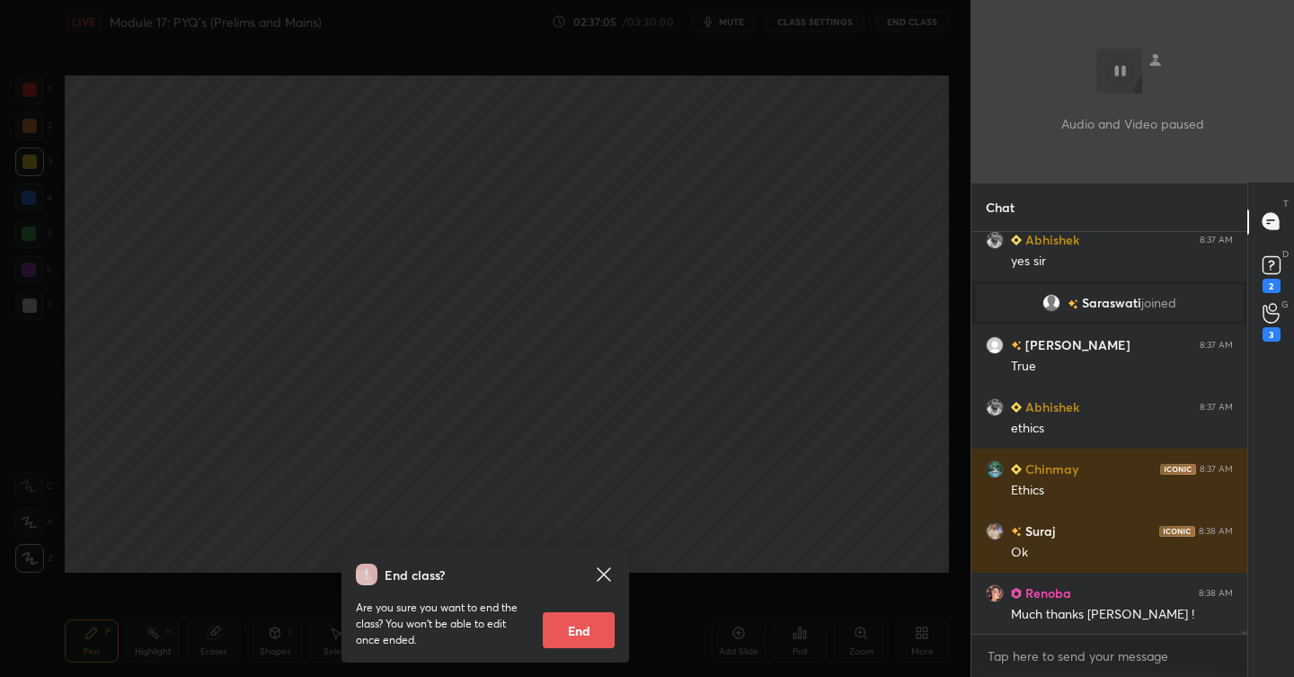
click at [582, 633] on button "End" at bounding box center [579, 630] width 72 height 36
type textarea "x"
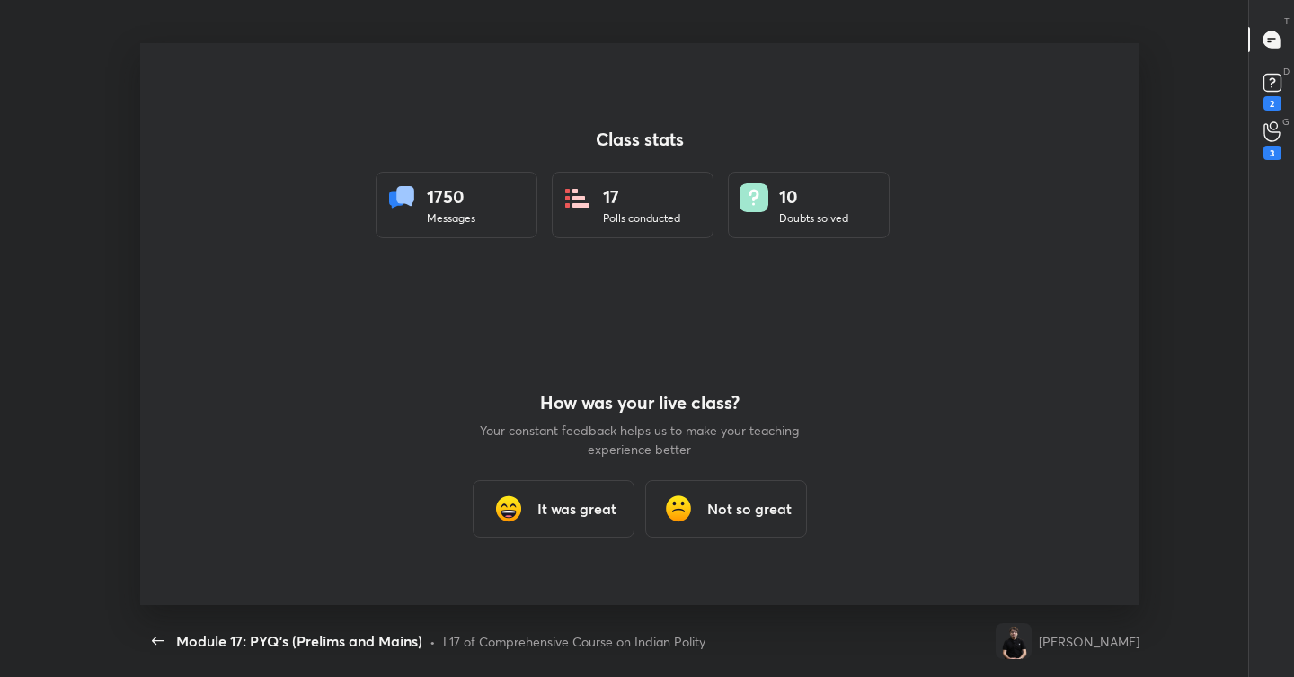
scroll to position [562, 1204]
